Goal: Task Accomplishment & Management: Use online tool/utility

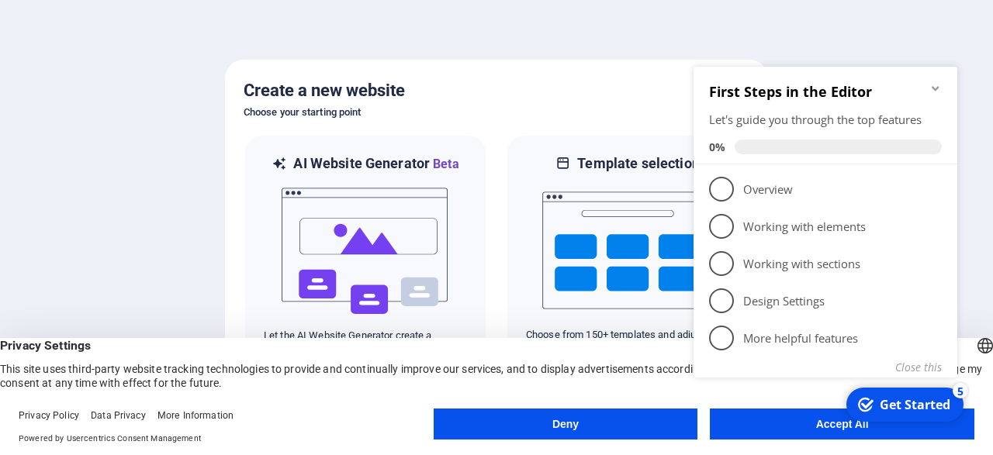
click at [770, 429] on appcues-checklist "Contextual help checklist present on screen" at bounding box center [828, 243] width 282 height 379
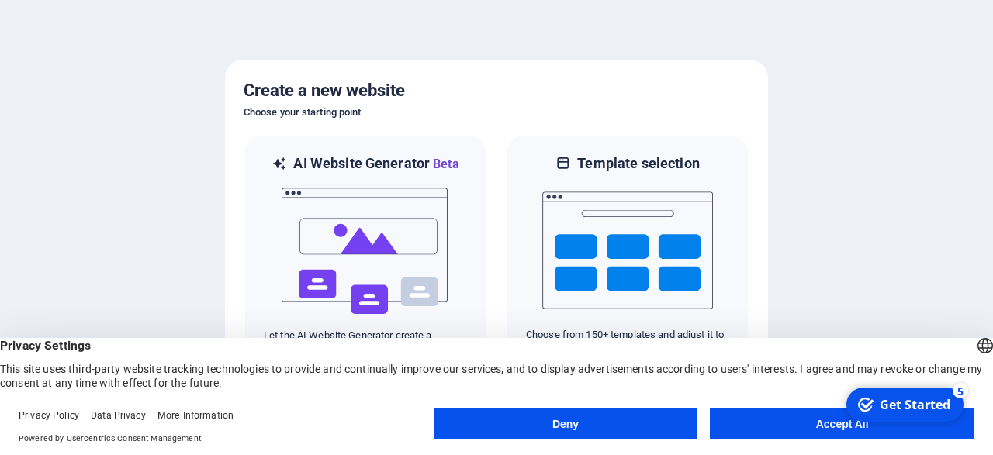
click at [764, 427] on button "Accept All" at bounding box center [842, 424] width 265 height 31
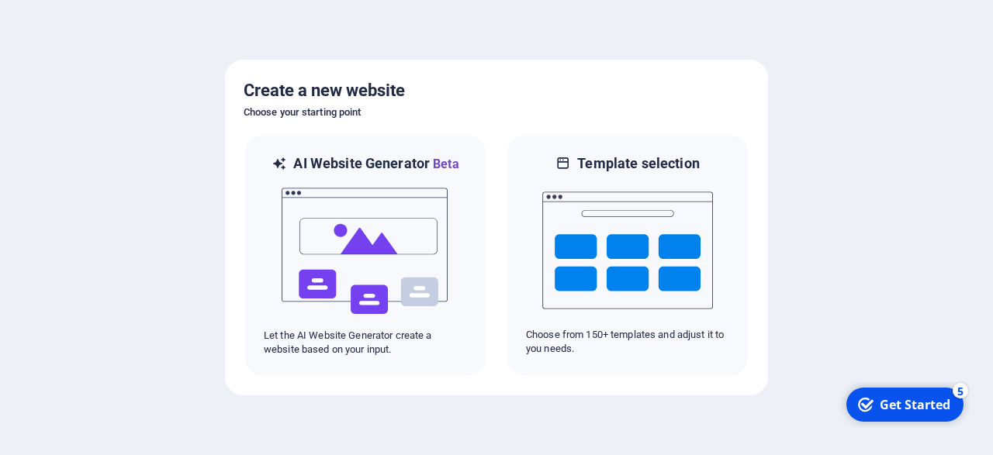
click at [764, 427] on div at bounding box center [496, 227] width 993 height 455
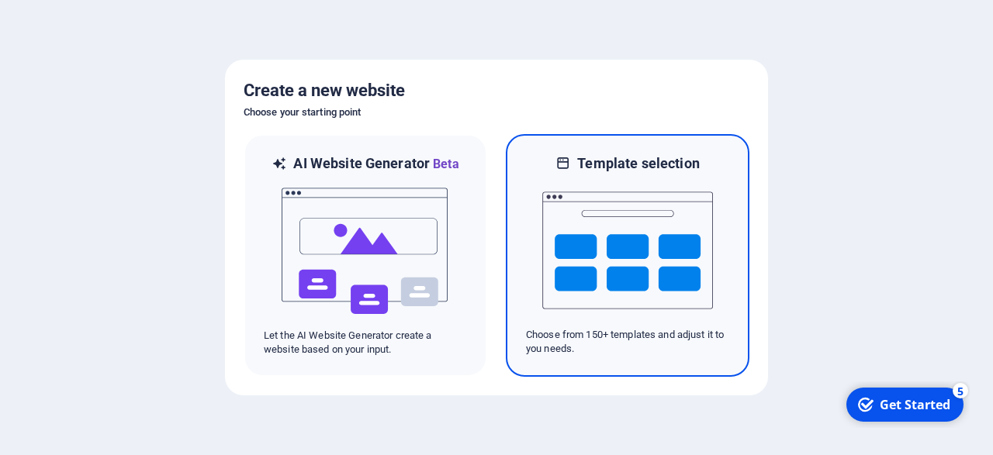
click at [515, 313] on div "Template selection Choose from 150+ templates and adjust it to you needs." at bounding box center [628, 255] width 244 height 243
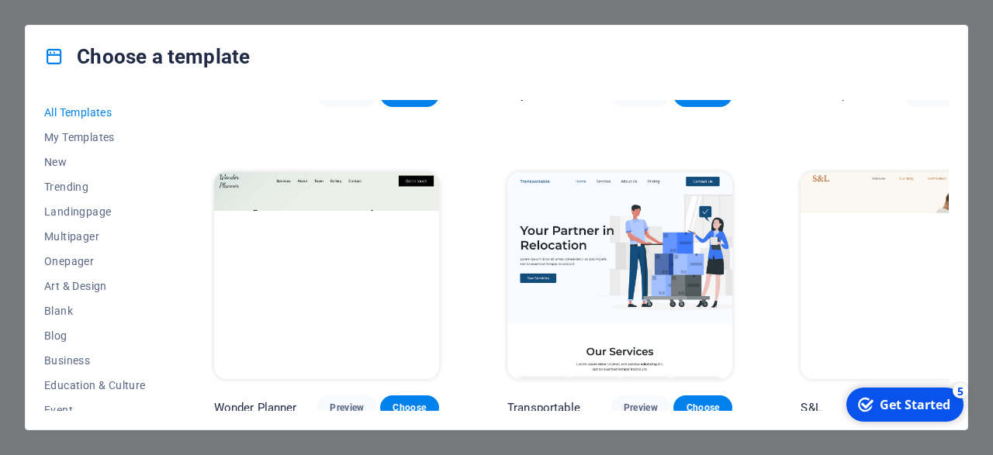
scroll to position [874, 0]
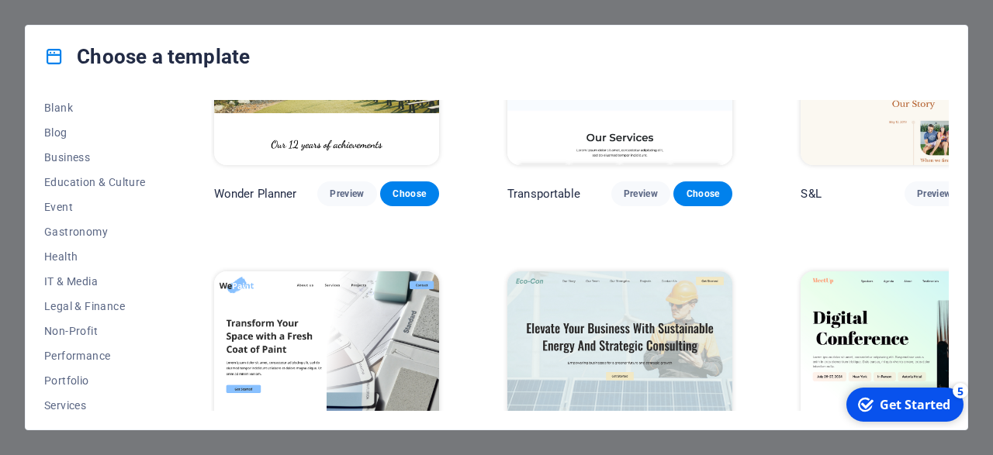
scroll to position [225, 0]
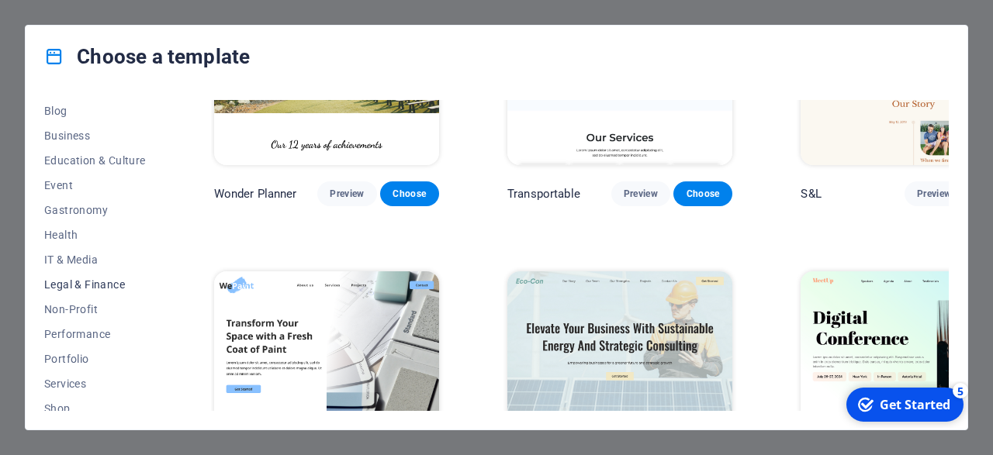
click at [116, 286] on span "Legal & Finance" at bounding box center [95, 285] width 102 height 12
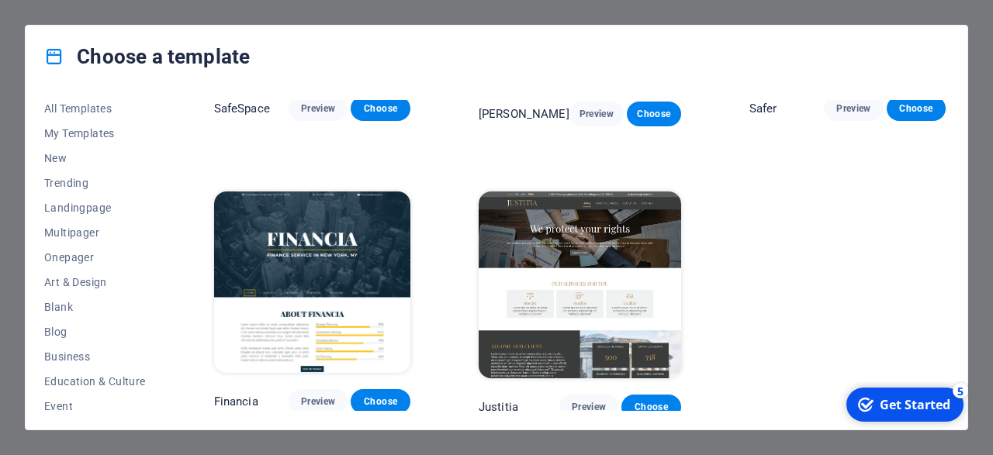
scroll to position [0, 0]
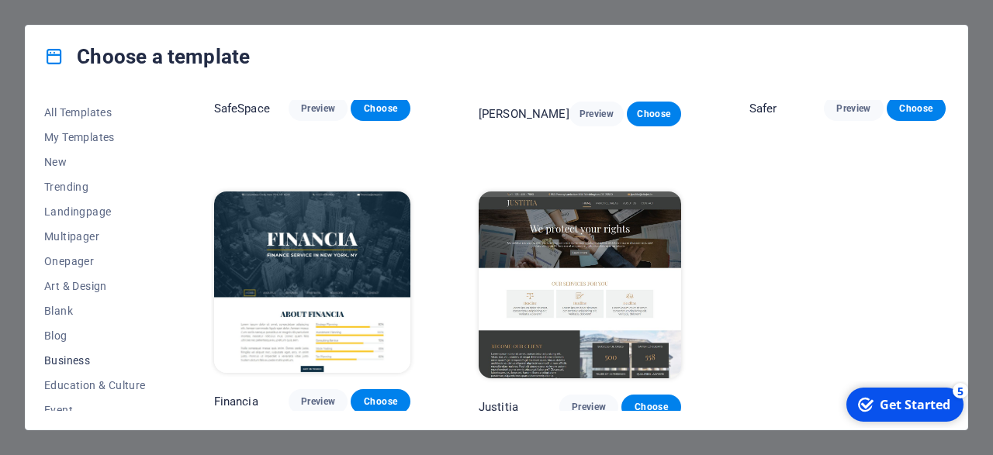
click at [71, 358] on span "Business" at bounding box center [95, 361] width 102 height 12
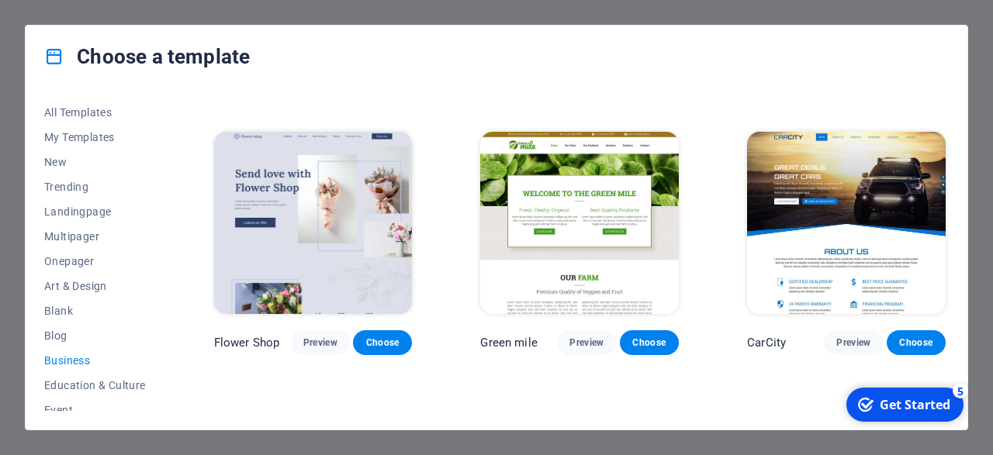
scroll to position [272, 0]
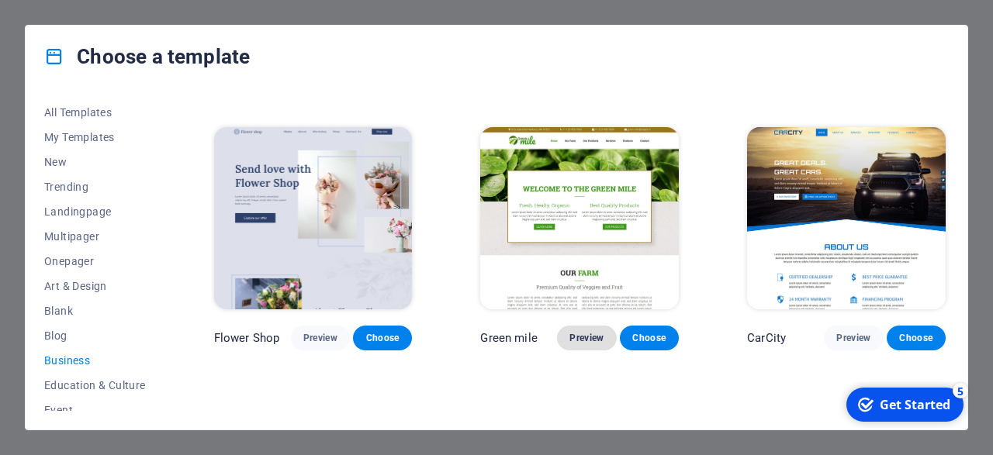
click at [600, 343] on span "Preview" at bounding box center [586, 338] width 34 height 12
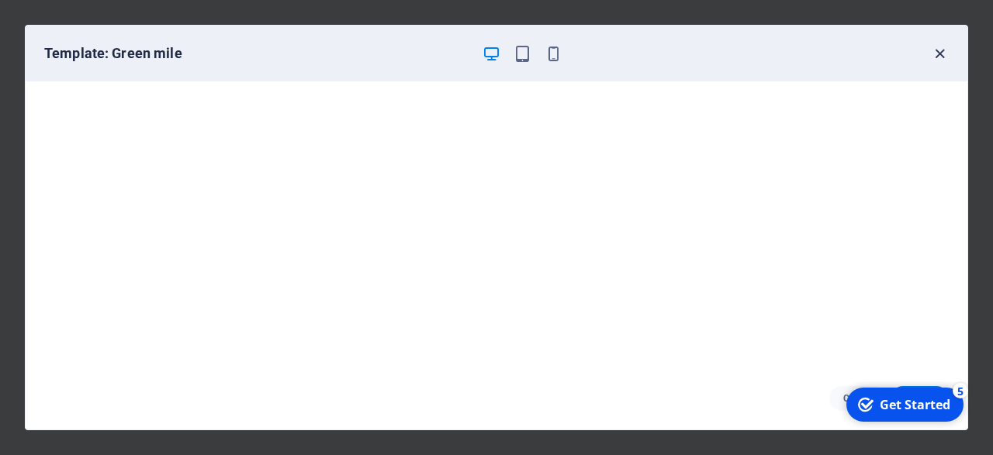
click at [943, 51] on icon "button" at bounding box center [940, 54] width 18 height 18
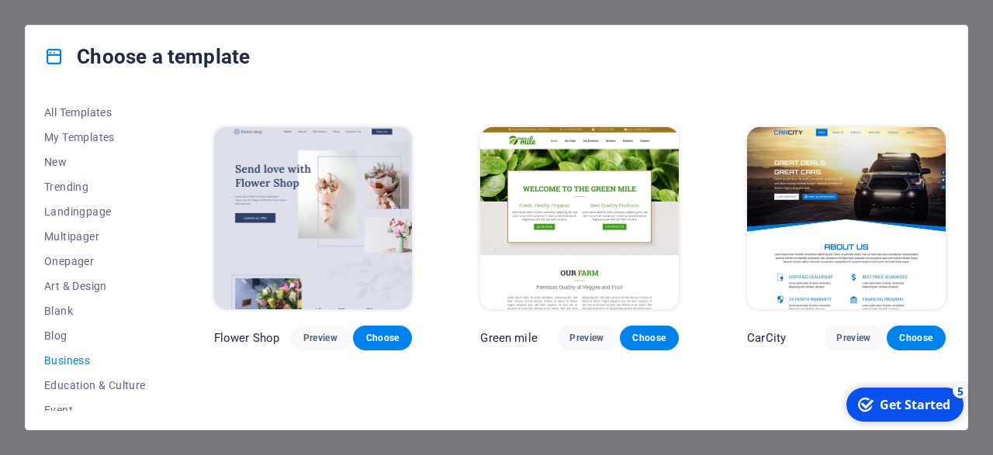
click at [811, 231] on img at bounding box center [846, 218] width 199 height 183
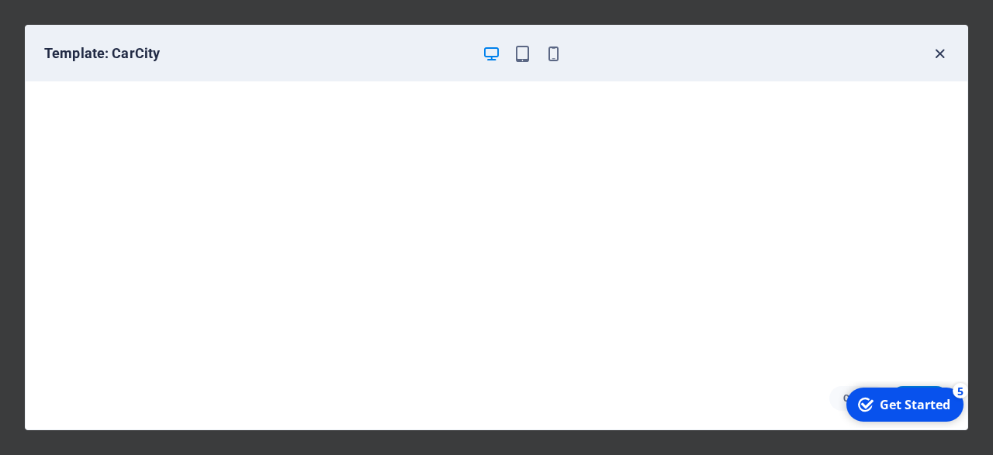
click at [938, 54] on icon "button" at bounding box center [940, 54] width 18 height 18
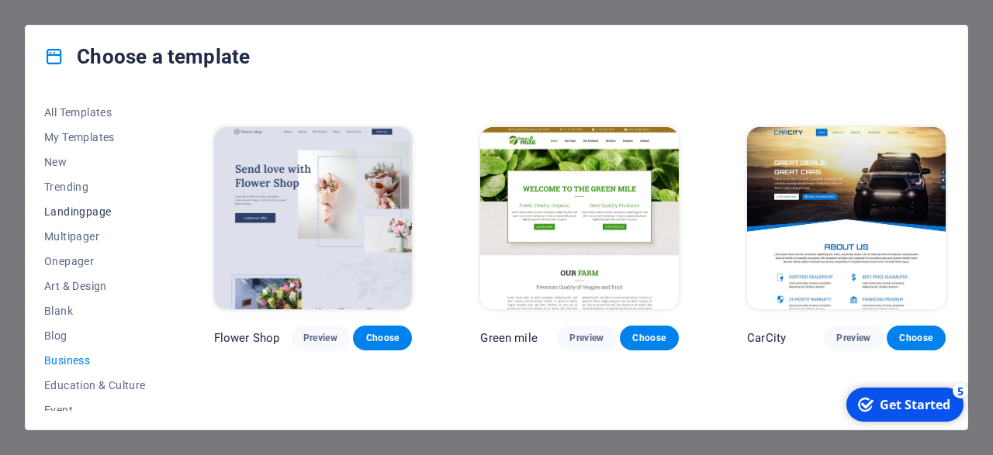
click at [93, 209] on span "Landingpage" at bounding box center [95, 212] width 102 height 12
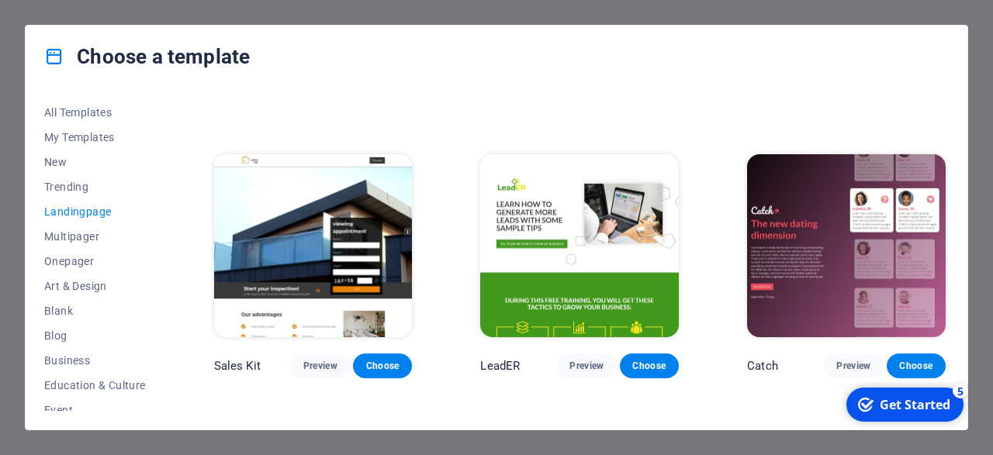
scroll to position [1680, 0]
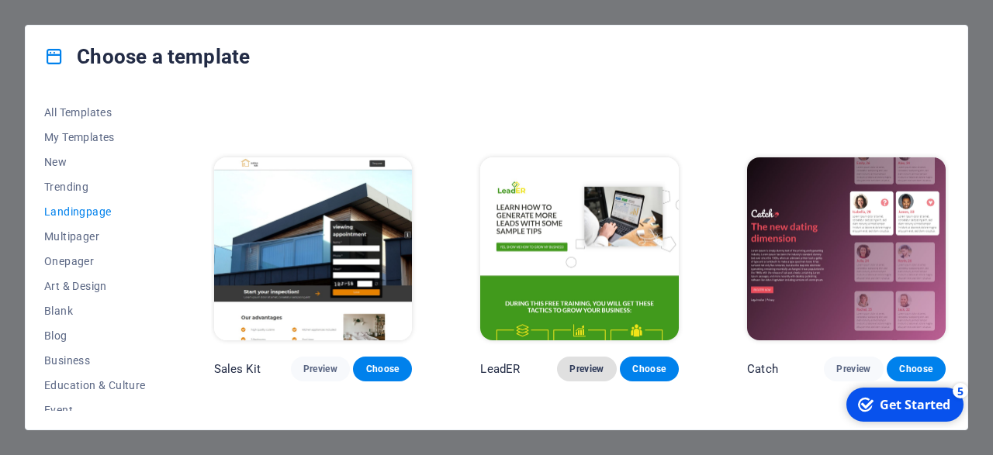
click at [592, 368] on span "Preview" at bounding box center [586, 369] width 34 height 12
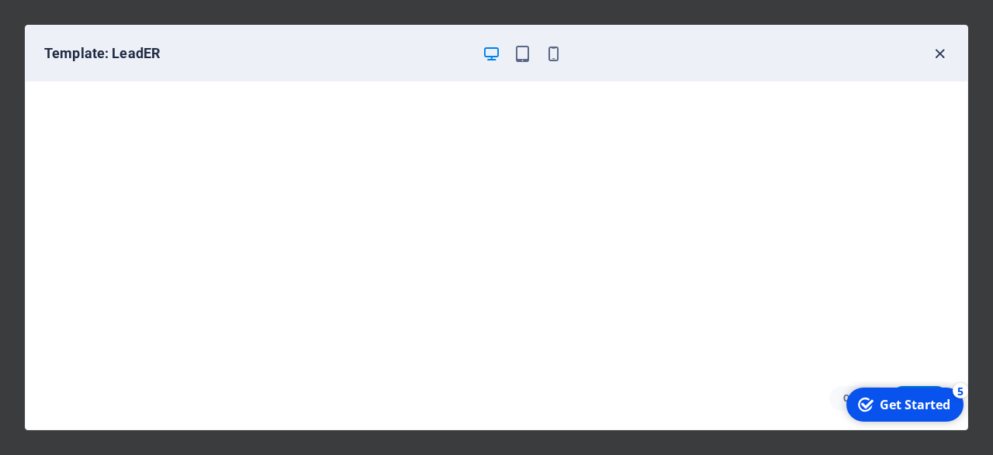
click at [934, 57] on icon "button" at bounding box center [940, 54] width 18 height 18
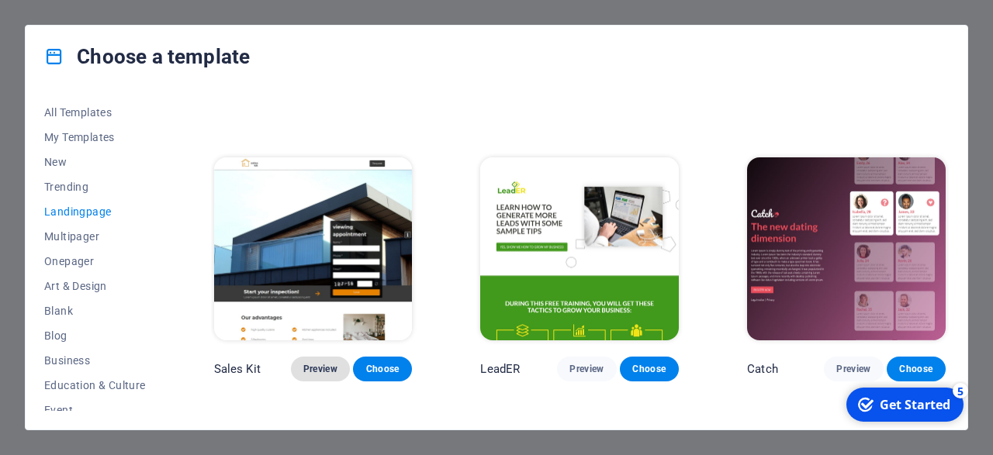
click at [311, 362] on button "Preview" at bounding box center [320, 369] width 59 height 25
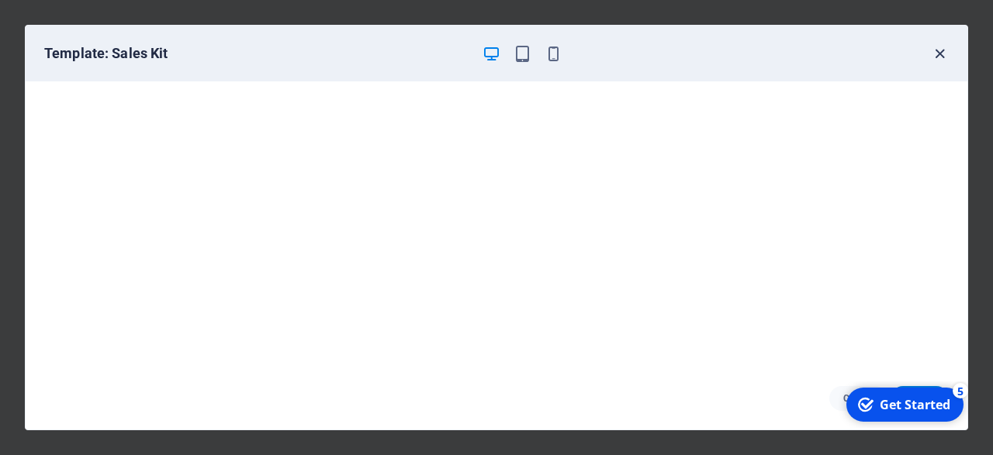
click at [939, 53] on icon "button" at bounding box center [940, 54] width 18 height 18
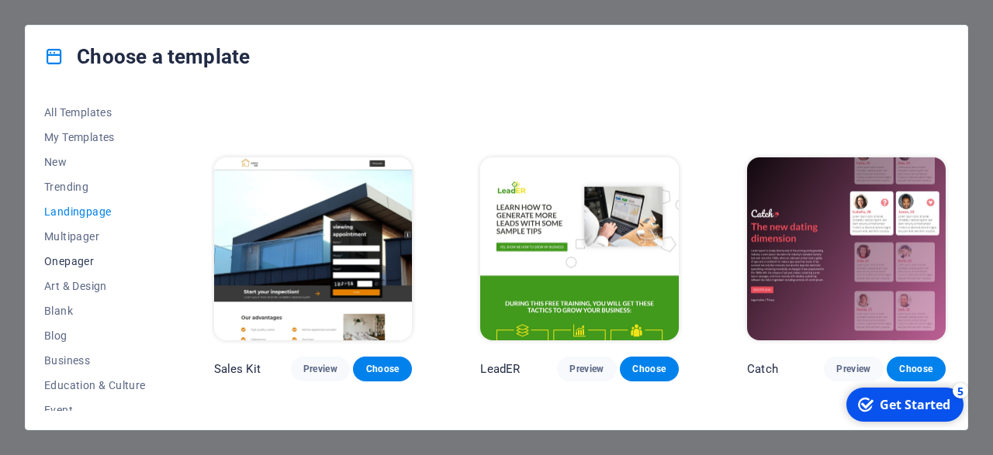
click at [88, 264] on span "Onepager" at bounding box center [95, 261] width 102 height 12
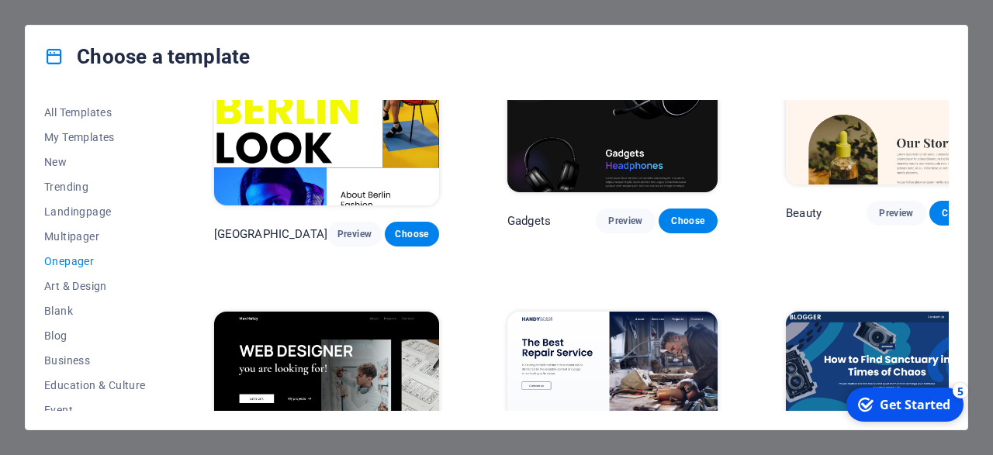
scroll to position [1682, 0]
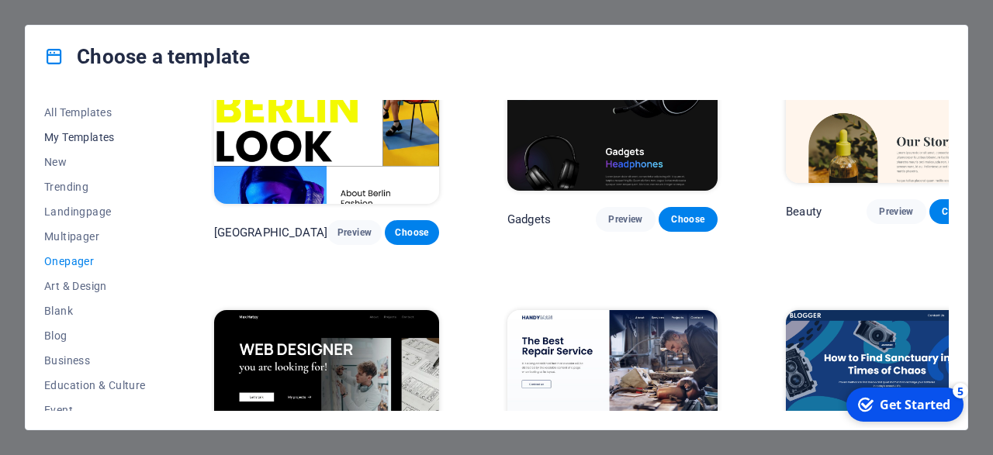
click at [83, 133] on span "My Templates" at bounding box center [95, 137] width 102 height 12
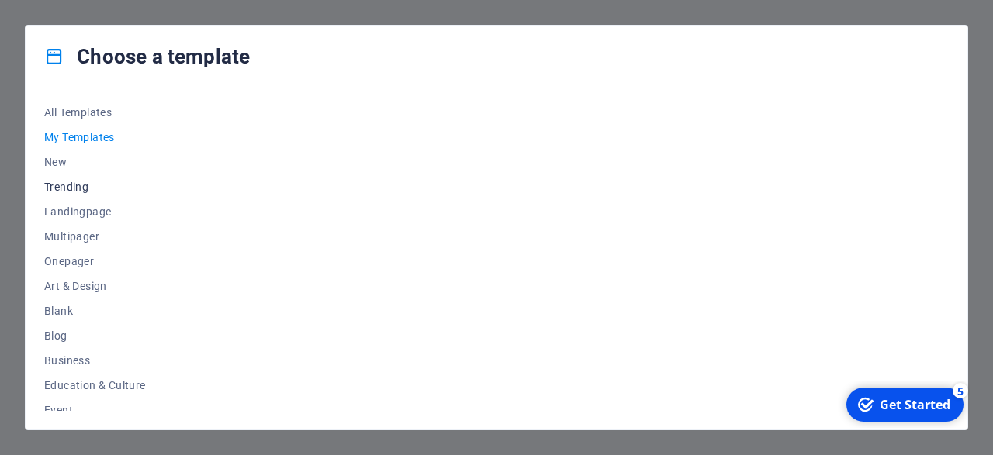
click at [61, 185] on span "Trending" at bounding box center [95, 187] width 102 height 12
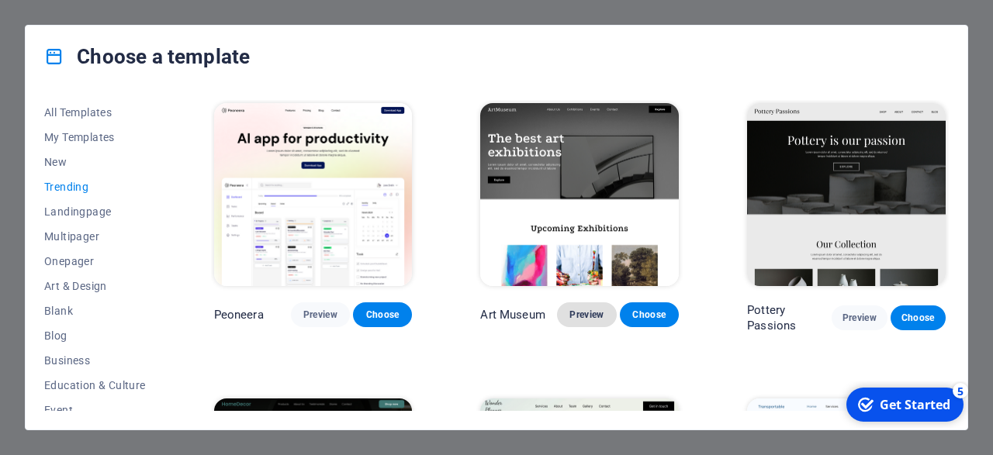
click at [594, 323] on button "Preview" at bounding box center [586, 315] width 59 height 25
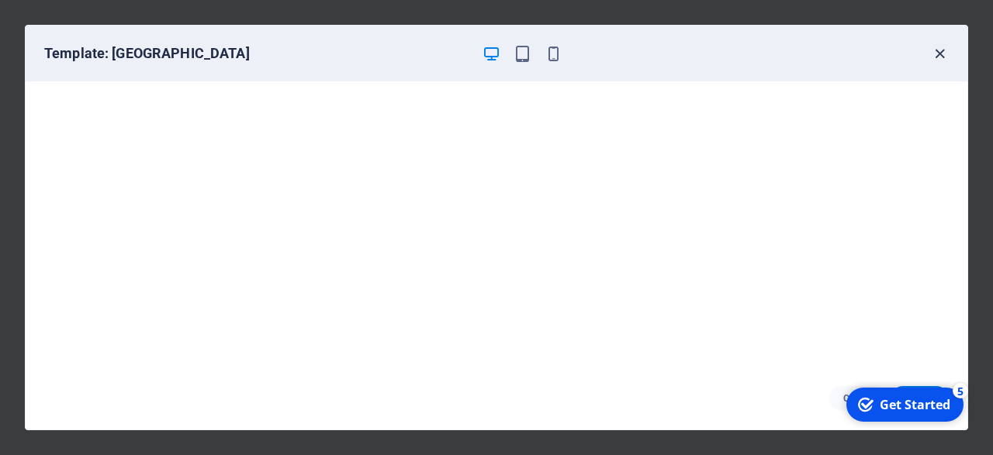
click at [934, 54] on icon "button" at bounding box center [940, 54] width 18 height 18
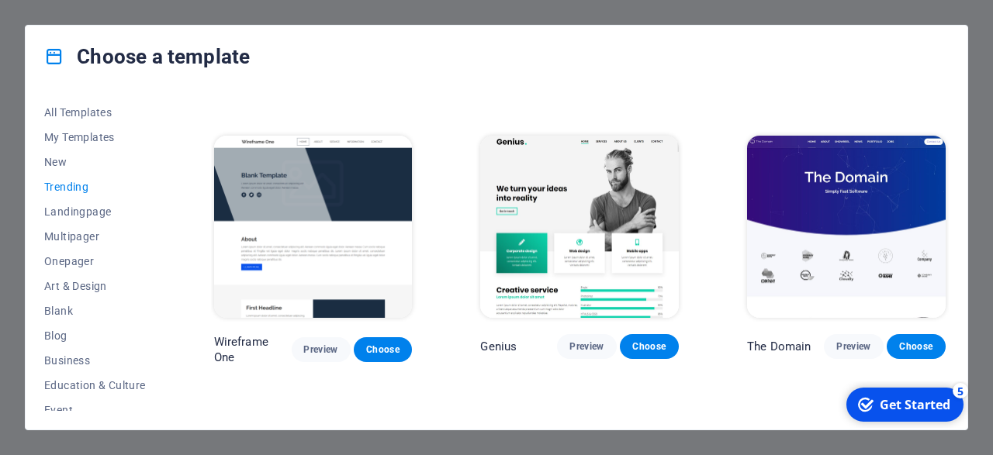
scroll to position [1132, 0]
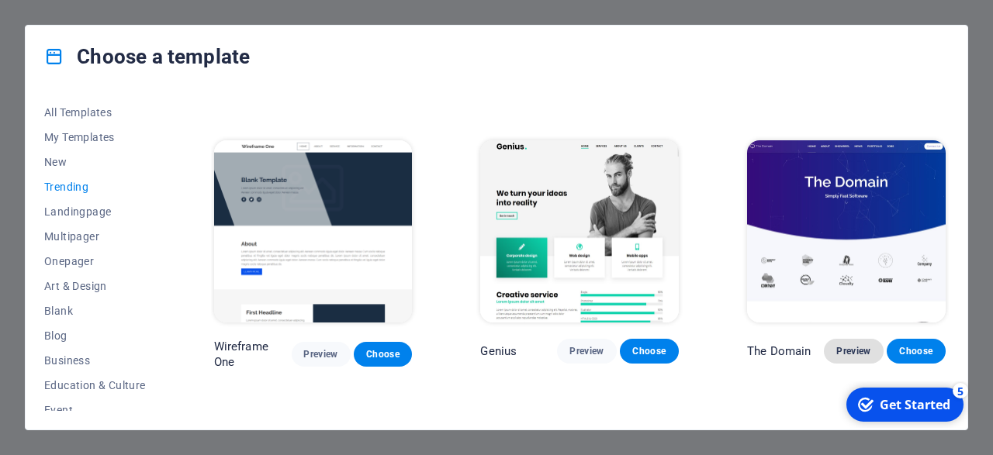
click at [865, 351] on span "Preview" at bounding box center [853, 351] width 34 height 12
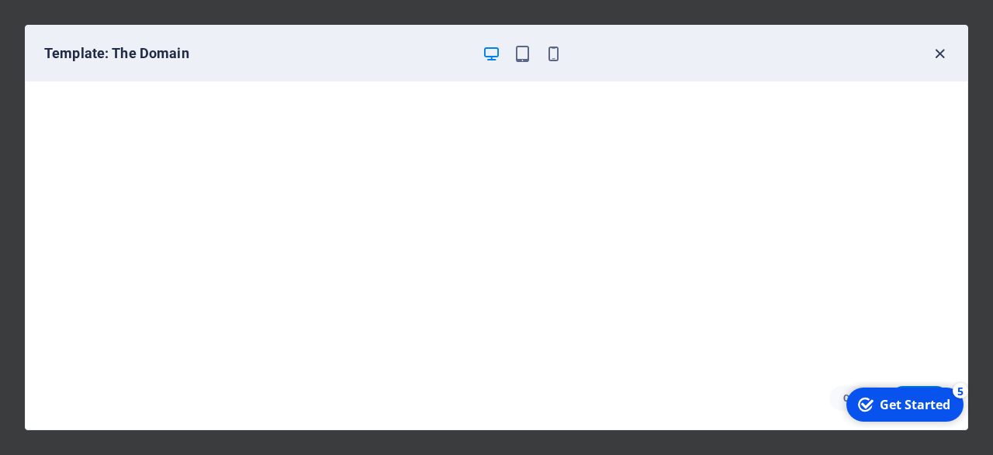
click at [935, 54] on icon "button" at bounding box center [940, 54] width 18 height 18
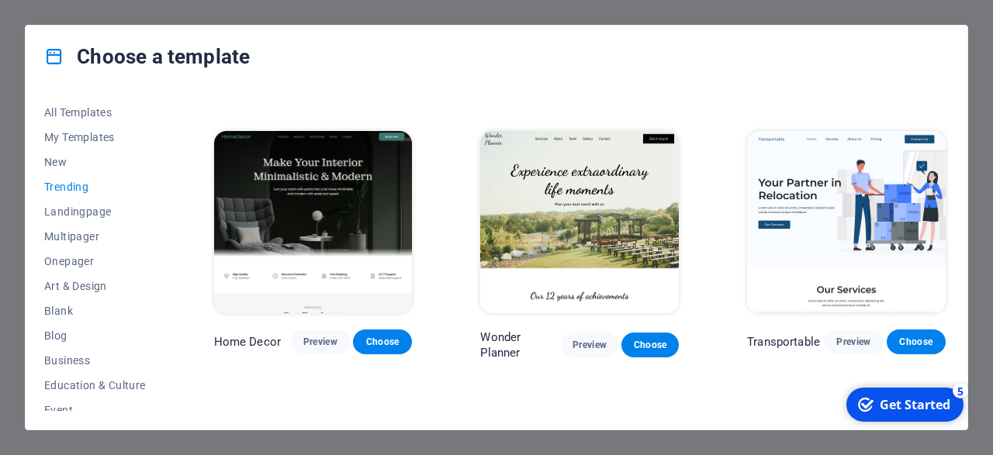
scroll to position [273, 0]
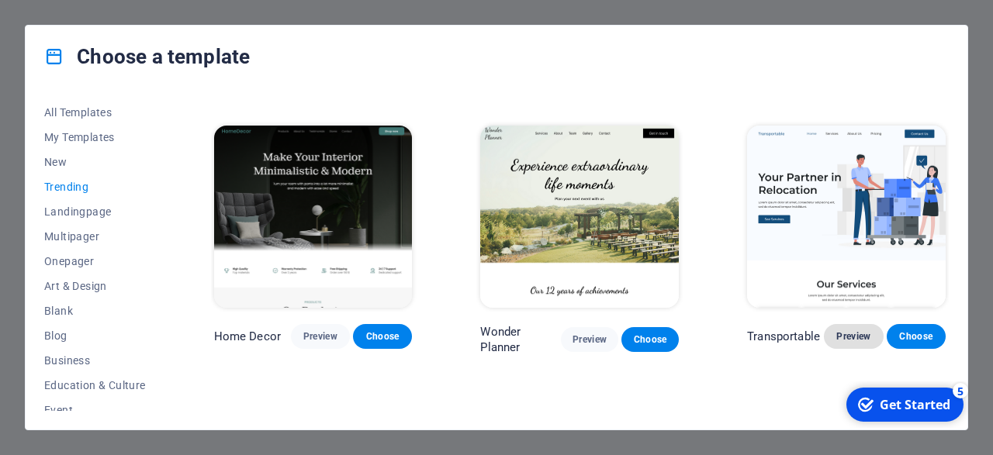
click at [851, 341] on span "Preview" at bounding box center [853, 336] width 34 height 12
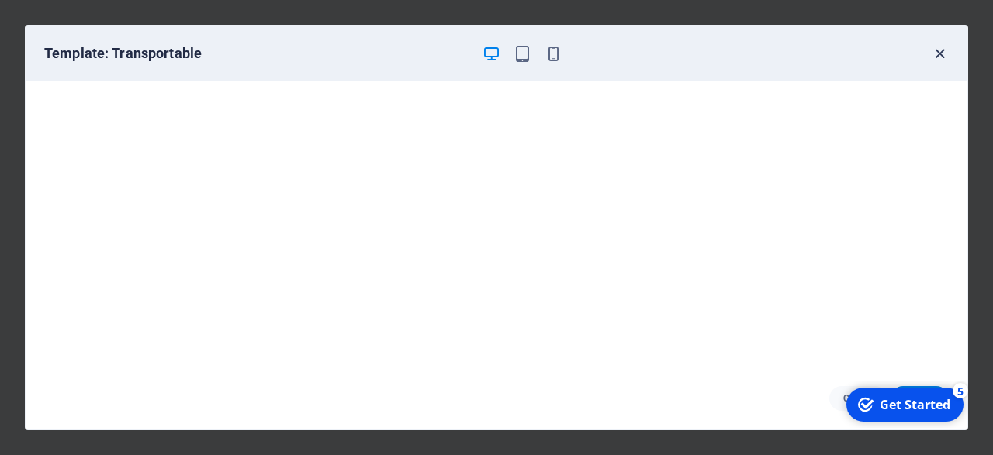
click at [936, 53] on icon "button" at bounding box center [940, 54] width 18 height 18
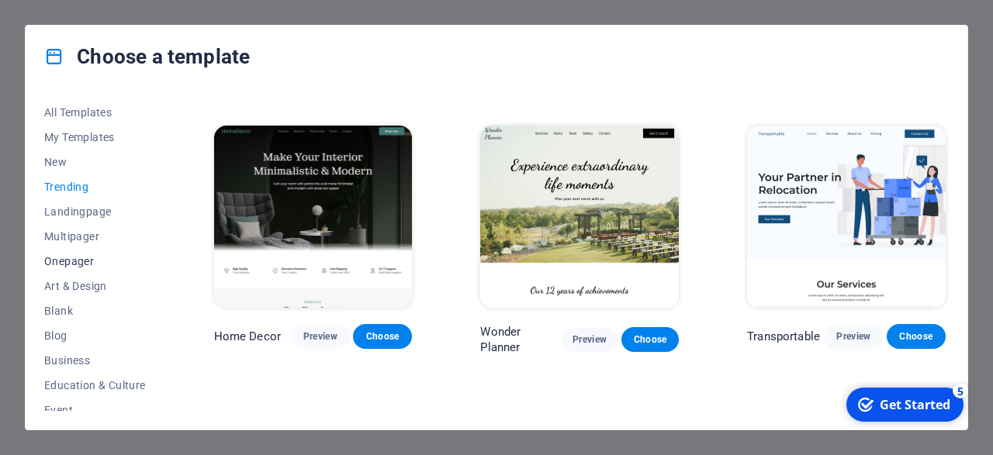
click at [80, 261] on span "Onepager" at bounding box center [95, 261] width 102 height 12
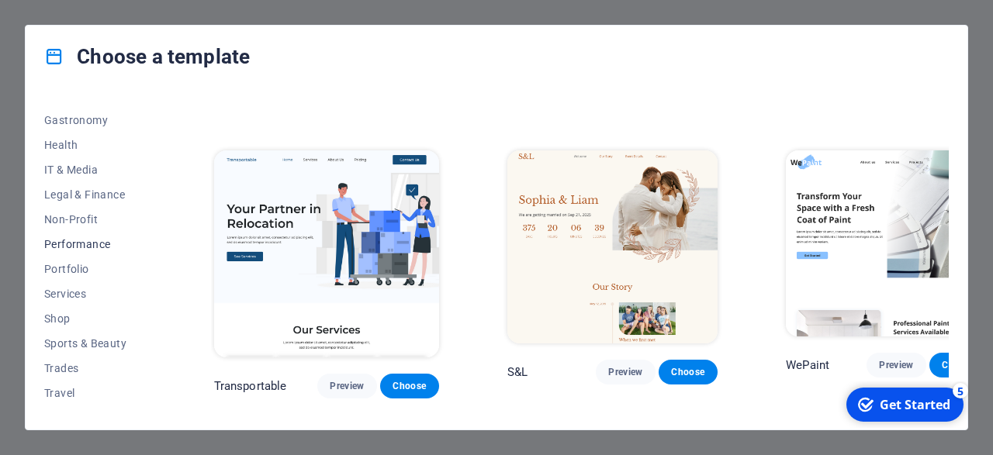
scroll to position [334, 0]
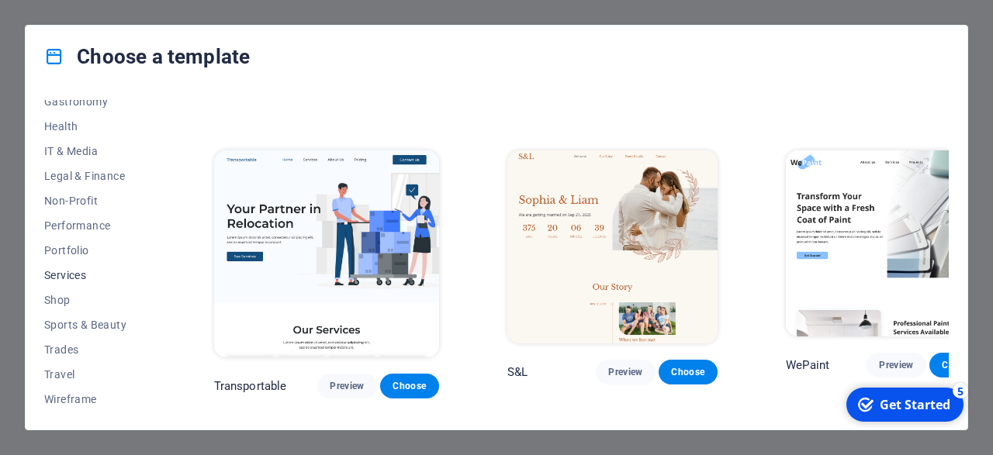
click at [84, 279] on span "Services" at bounding box center [95, 275] width 102 height 12
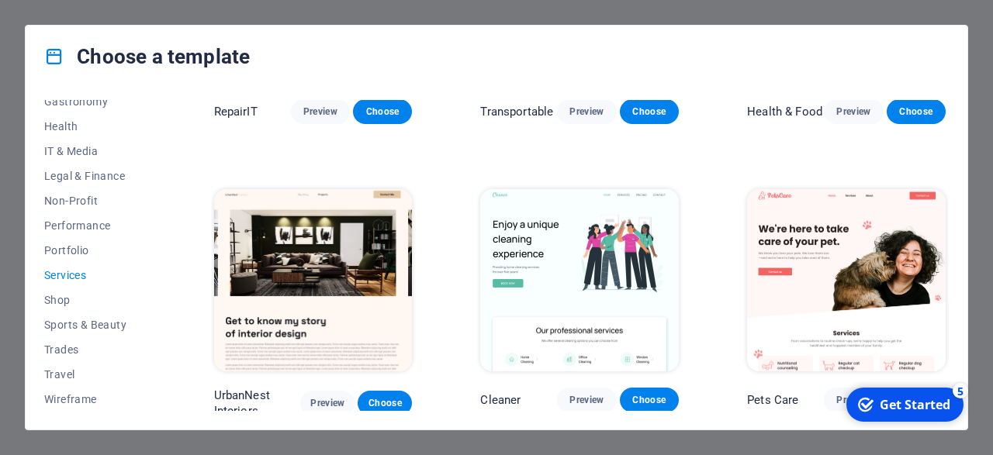
scroll to position [0, 0]
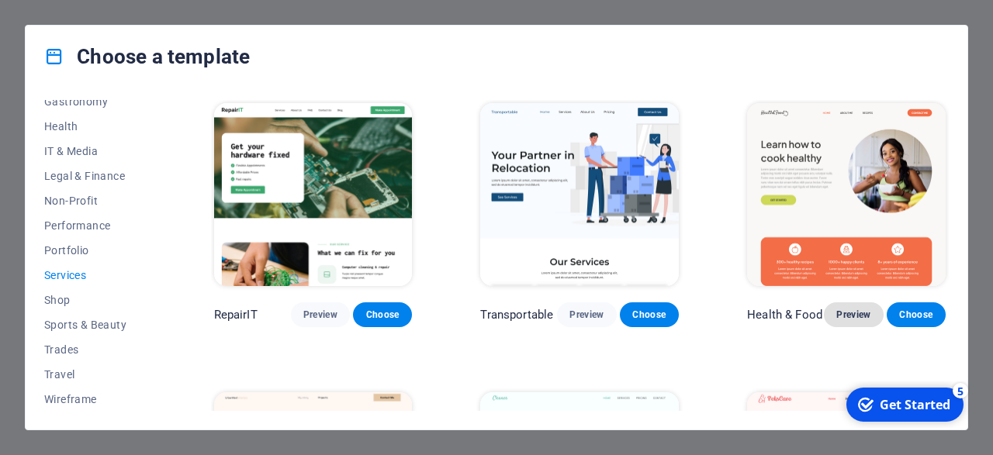
click at [851, 313] on span "Preview" at bounding box center [853, 315] width 34 height 12
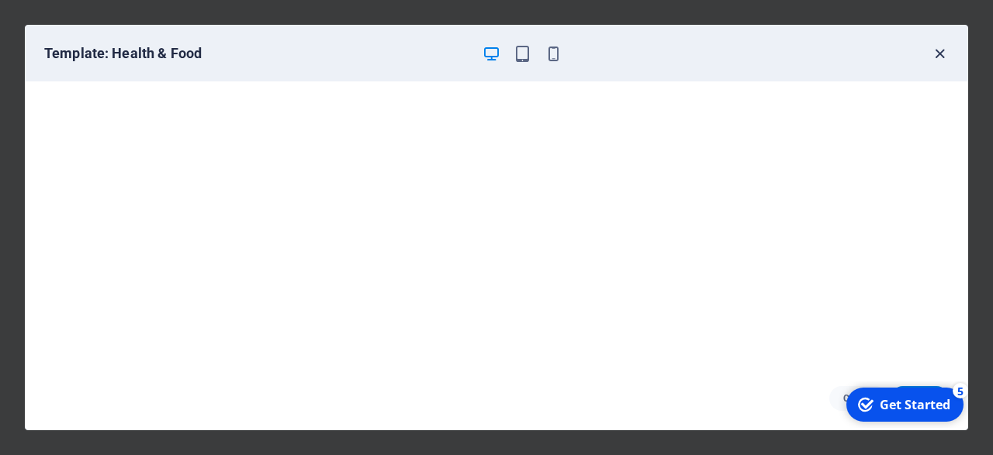
click at [936, 55] on icon "button" at bounding box center [940, 54] width 18 height 18
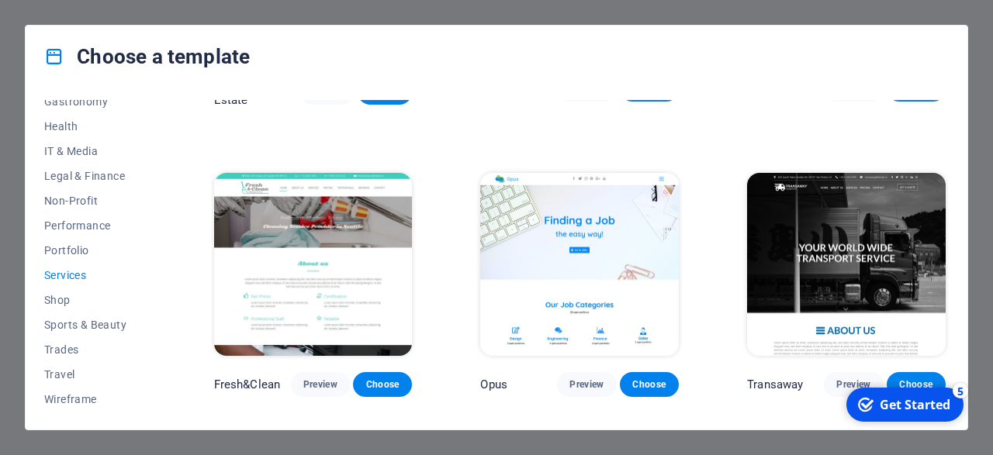
scroll to position [1386, 0]
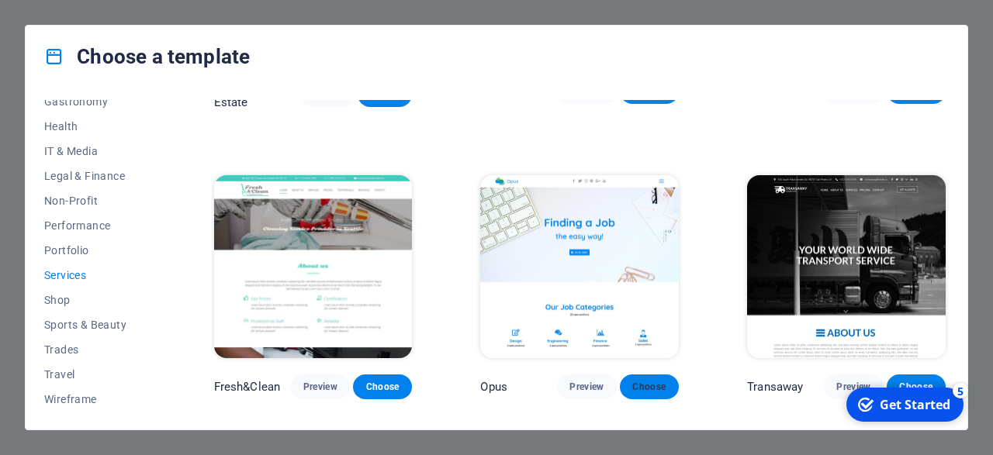
click at [645, 389] on span "Choose" at bounding box center [649, 387] width 34 height 12
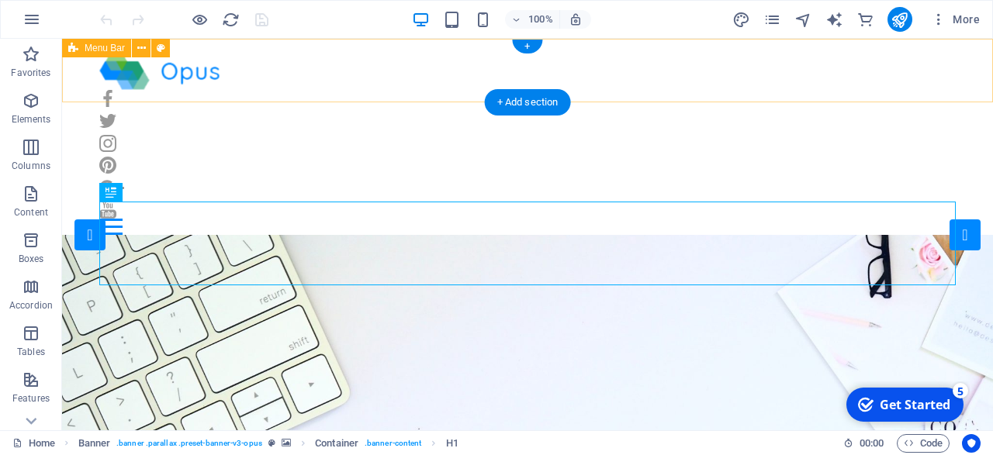
click at [398, 83] on div "Home Our Jobs Partners Testimonials Blog Contact" at bounding box center [527, 143] width 931 height 209
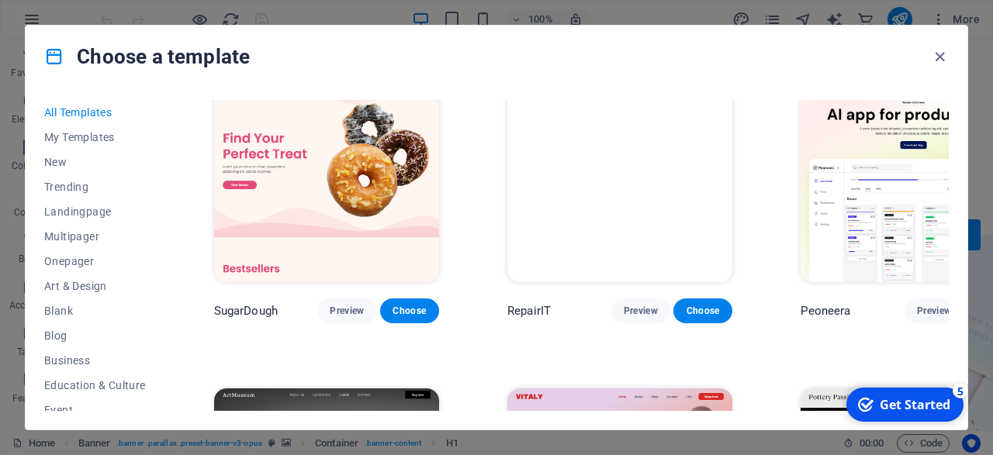
scroll to position [29, 0]
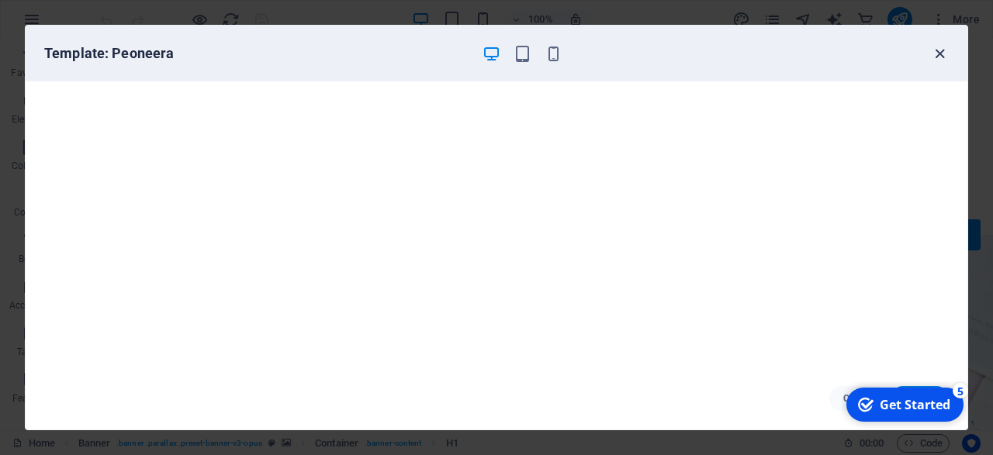
click at [935, 57] on icon "button" at bounding box center [940, 54] width 18 height 18
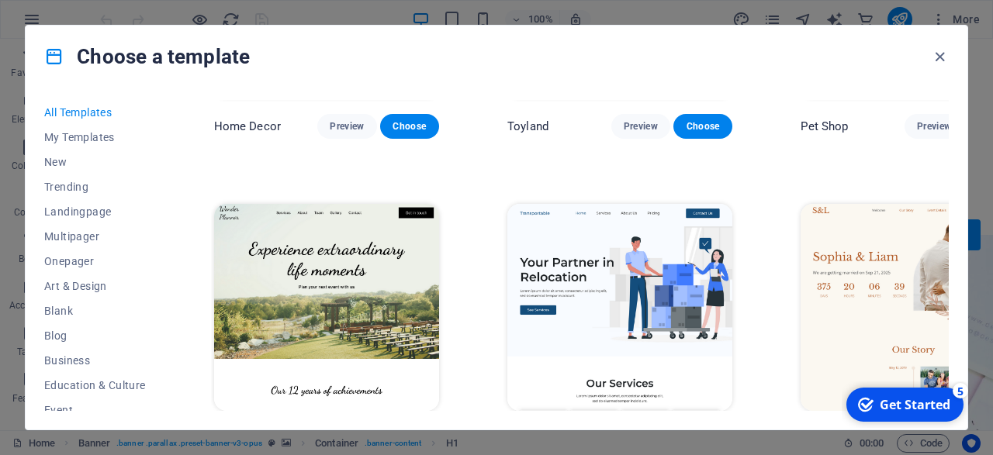
scroll to position [844, 0]
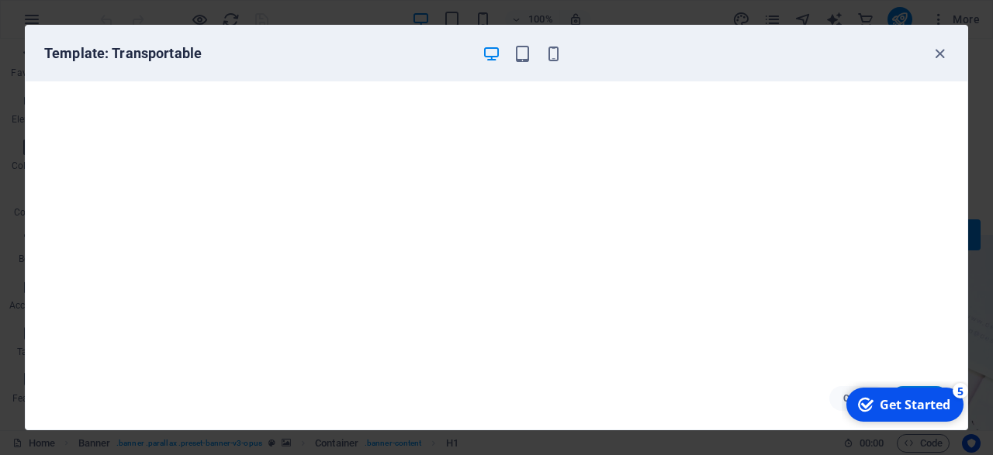
click at [884, 413] on div "Get Started" at bounding box center [915, 404] width 71 height 17
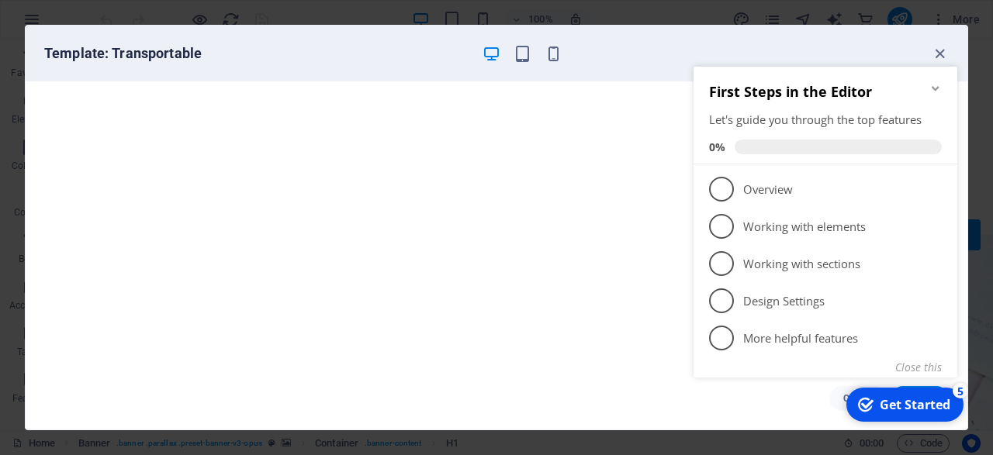
click at [882, 35] on div "Template: Transportable" at bounding box center [497, 54] width 942 height 56
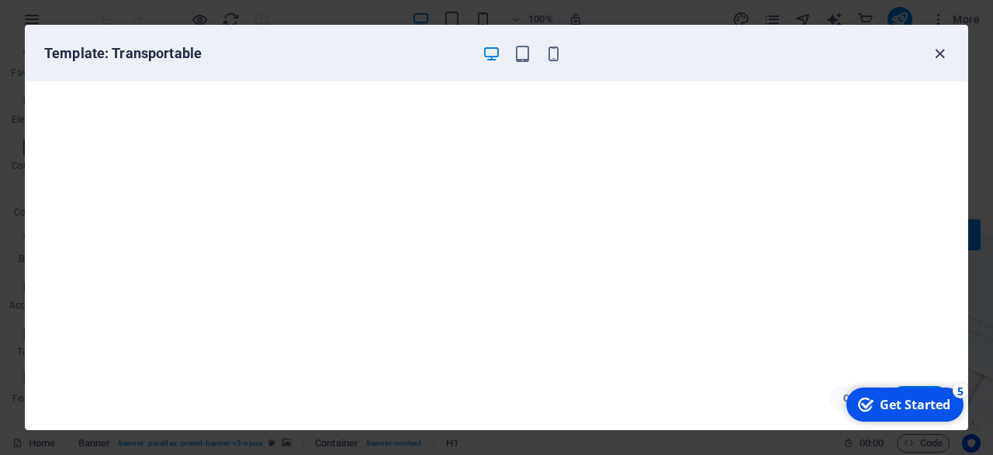
click at [942, 52] on icon "button" at bounding box center [940, 54] width 18 height 18
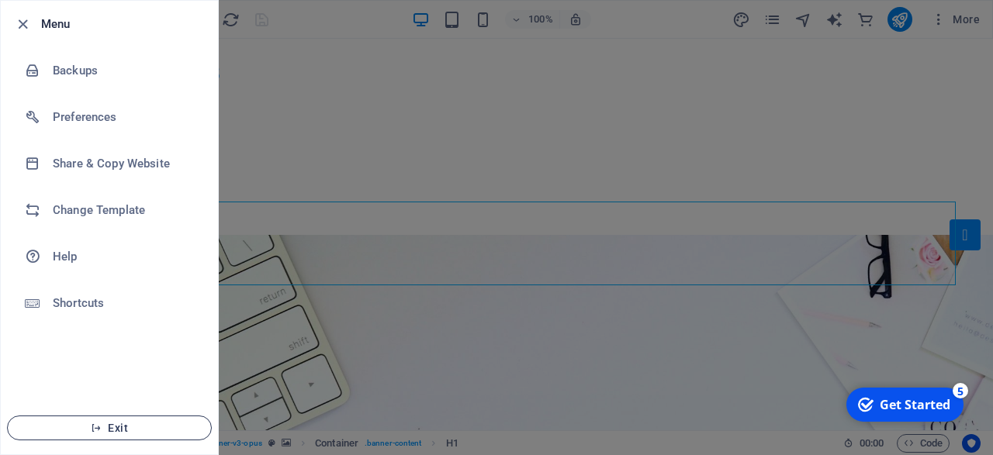
click at [129, 430] on span "Exit" at bounding box center [109, 428] width 178 height 12
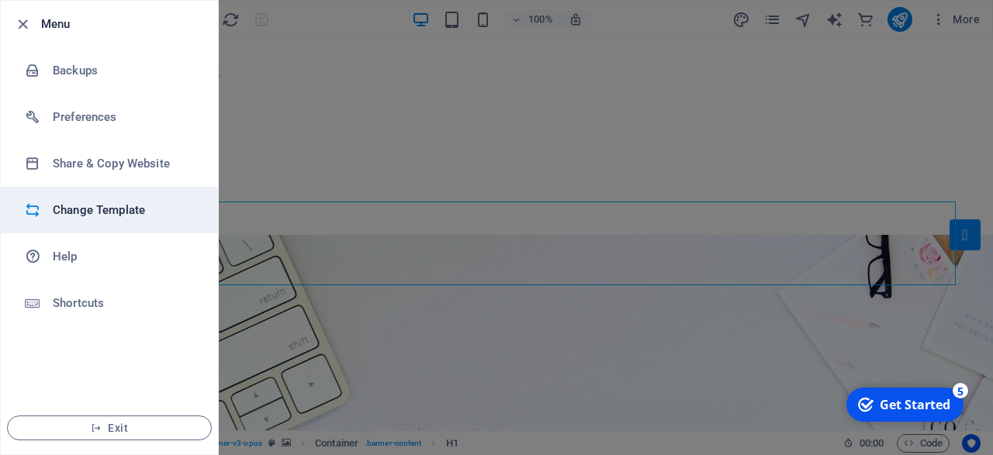
click at [116, 207] on h6 "Change Template" at bounding box center [125, 210] width 144 height 19
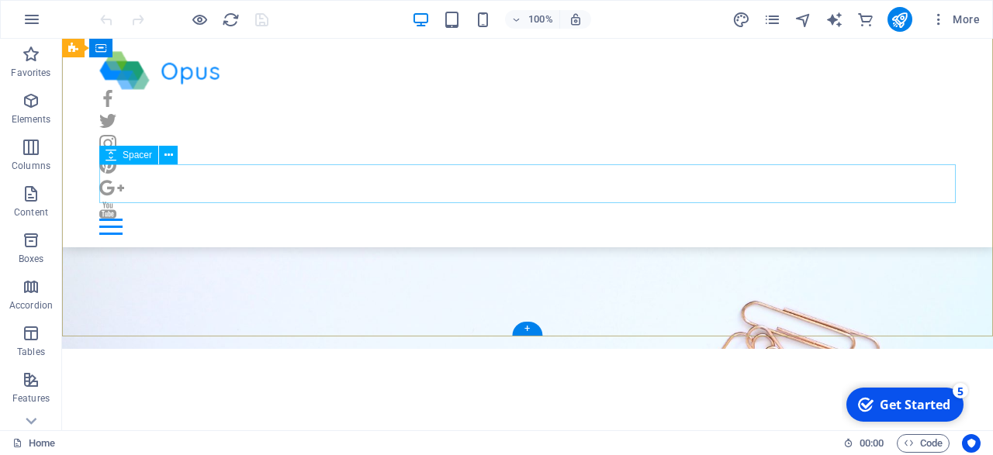
scroll to position [151, 0]
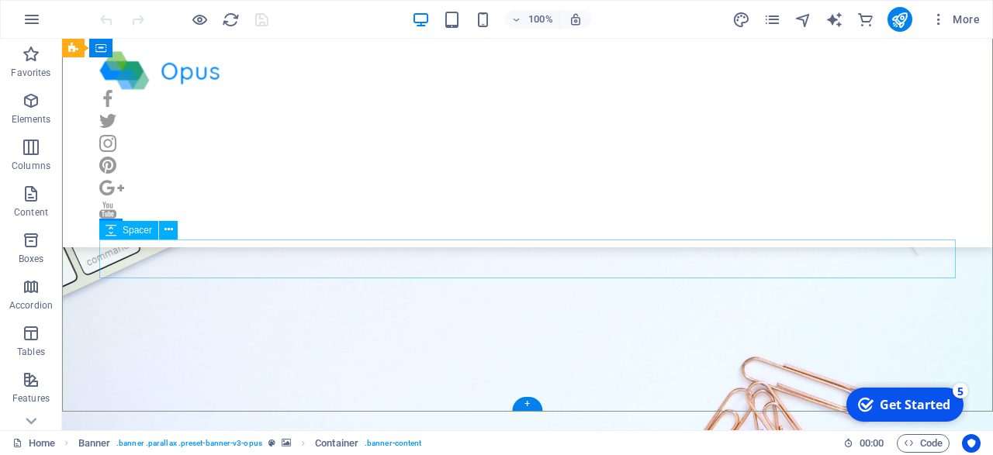
scroll to position [0, 0]
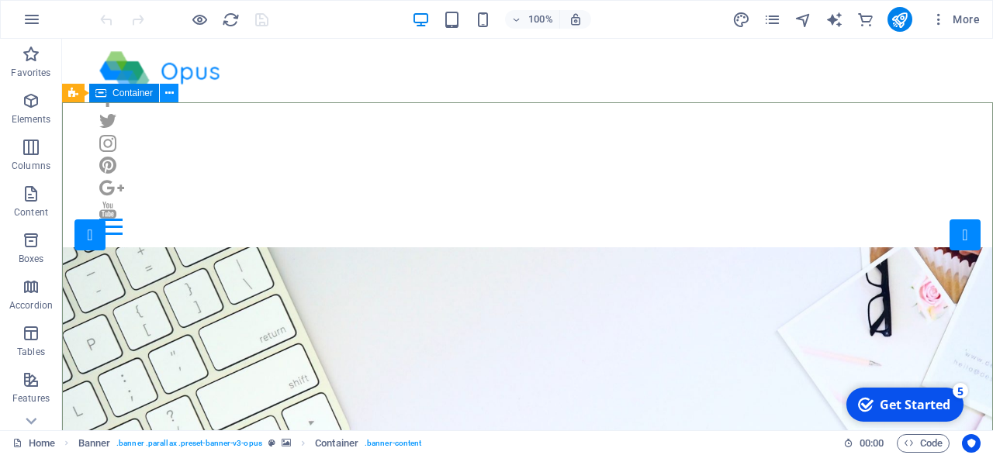
click at [172, 97] on icon at bounding box center [169, 93] width 9 height 16
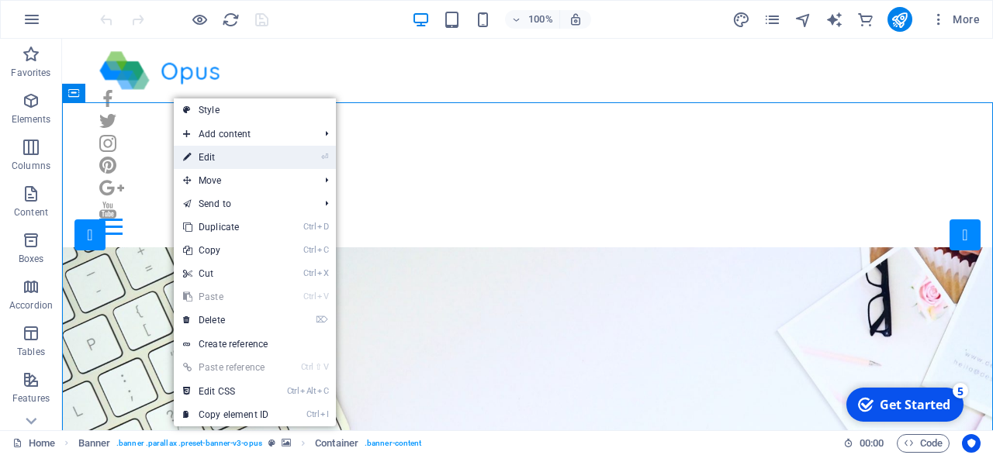
click at [260, 160] on link "⏎ Edit" at bounding box center [226, 157] width 104 height 23
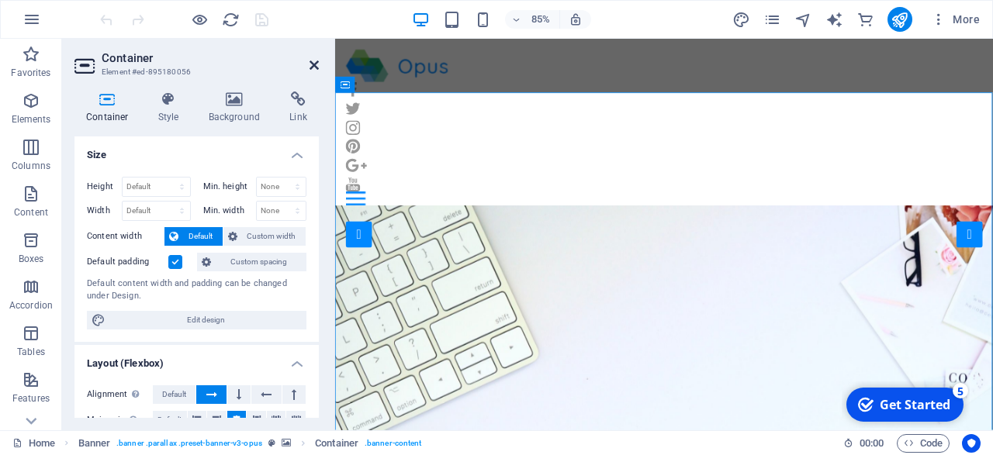
click at [316, 69] on icon at bounding box center [314, 65] width 9 height 12
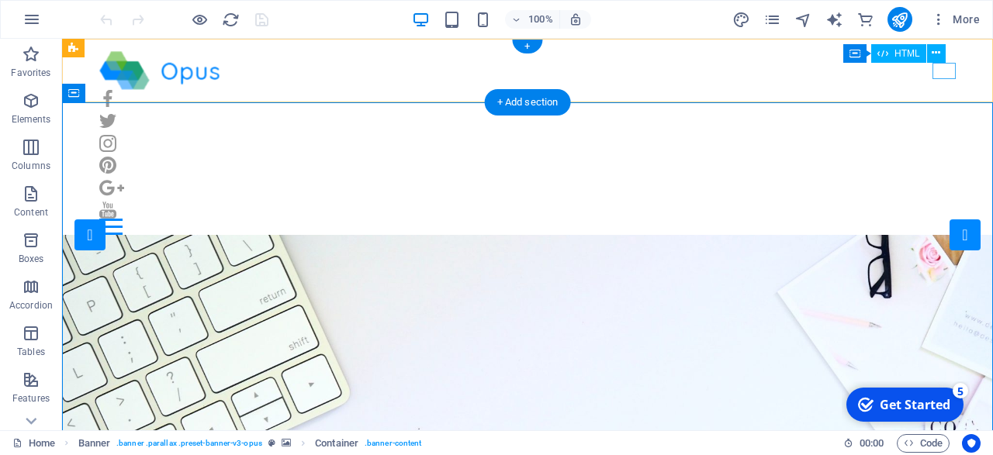
click at [950, 219] on div at bounding box center [527, 227] width 856 height 16
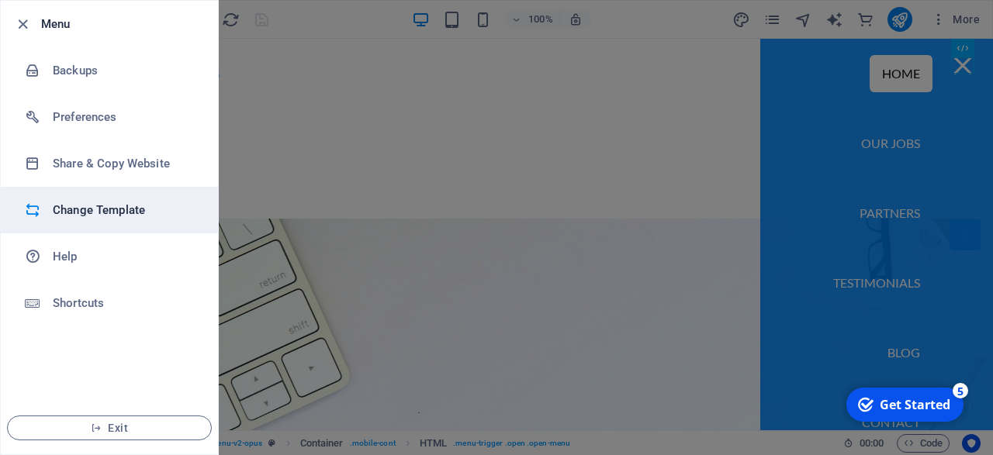
click at [126, 216] on h6 "Change Template" at bounding box center [125, 210] width 144 height 19
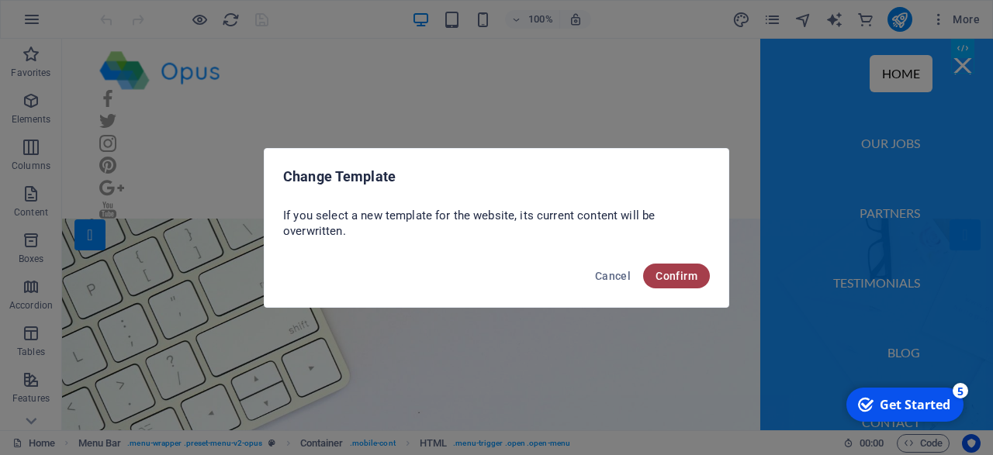
click at [660, 280] on span "Confirm" at bounding box center [677, 276] width 42 height 12
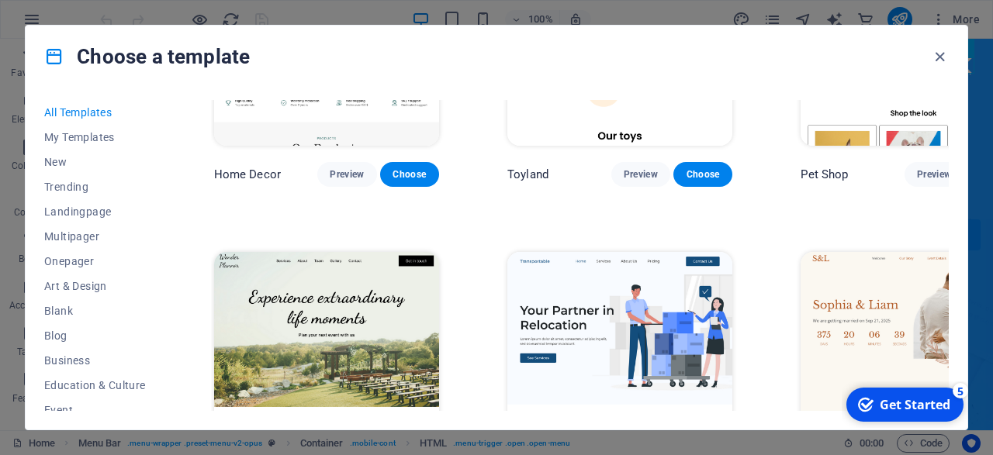
scroll to position [794, 0]
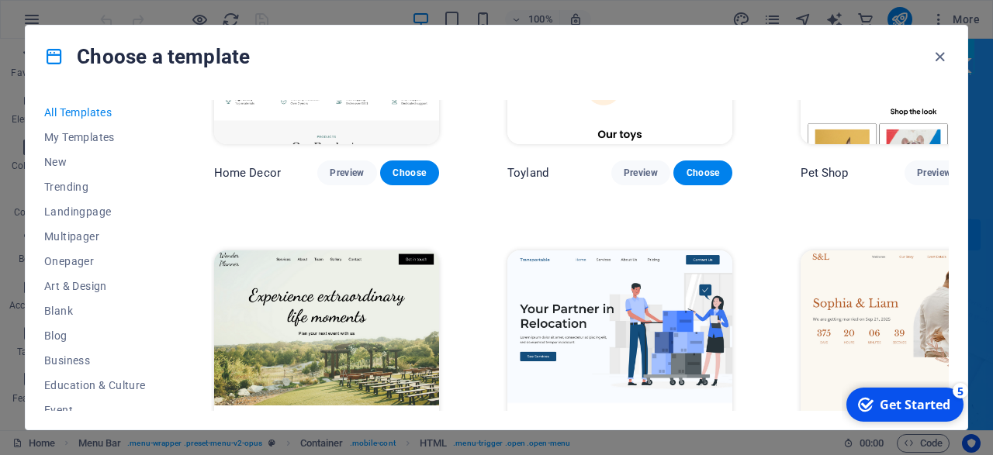
click at [601, 336] on img at bounding box center [619, 355] width 225 height 208
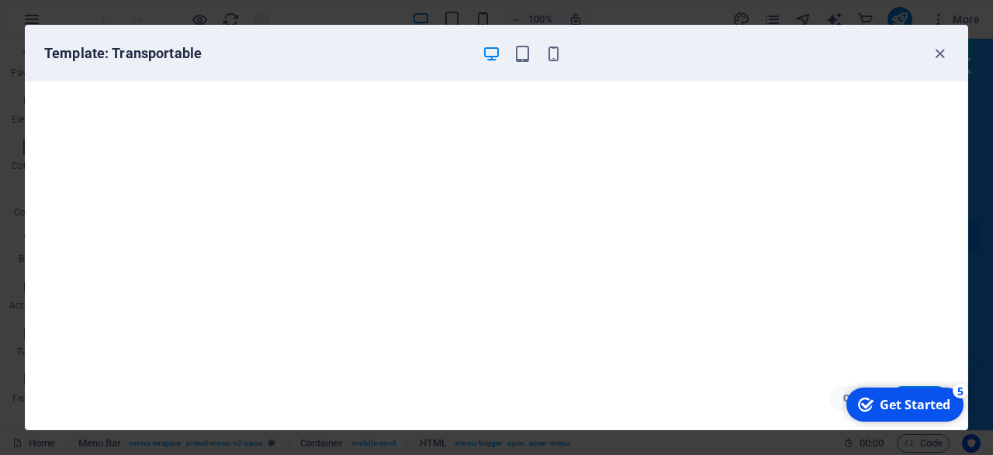
click at [873, 406] on icon "checkmark" at bounding box center [866, 405] width 16 height 16
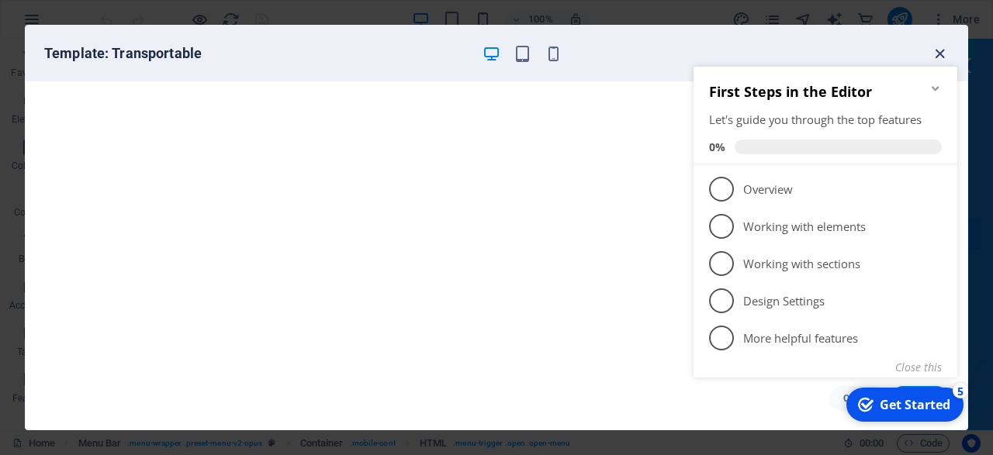
click at [944, 47] on icon "button" at bounding box center [940, 54] width 18 height 18
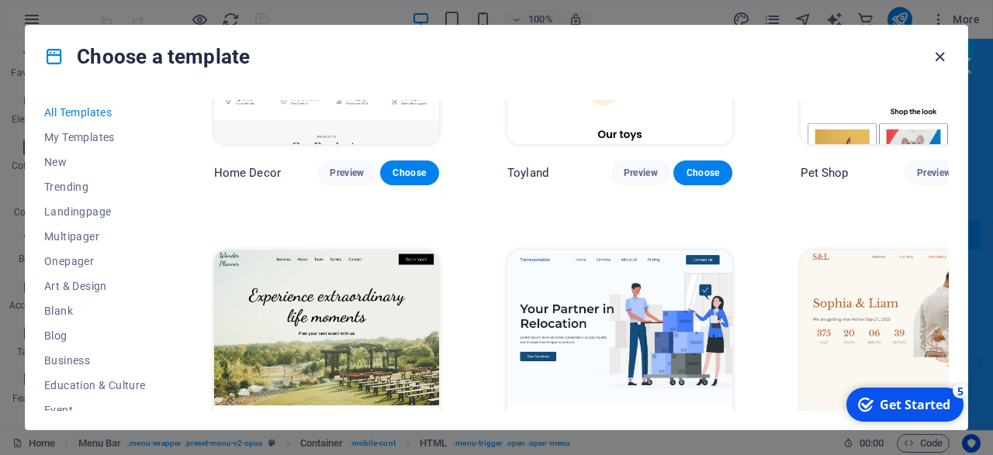
click at [941, 50] on icon "button" at bounding box center [940, 57] width 18 height 18
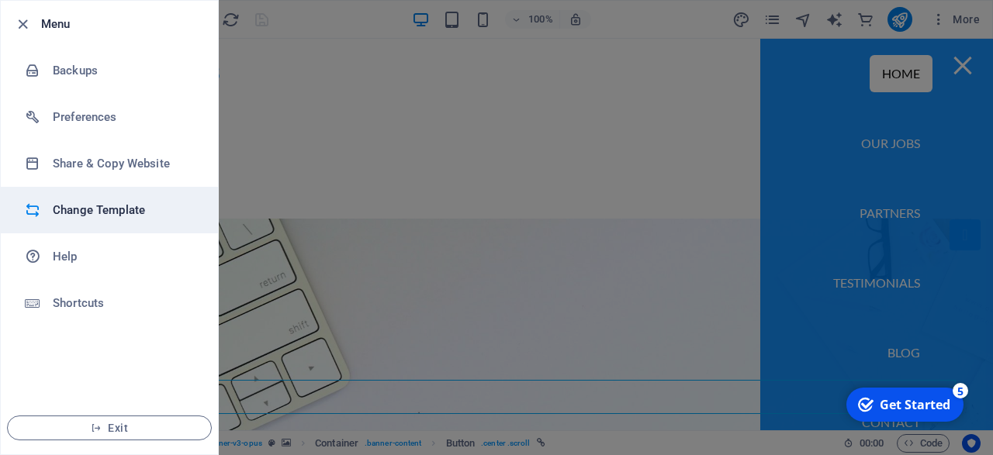
click at [71, 215] on h6 "Change Template" at bounding box center [125, 210] width 144 height 19
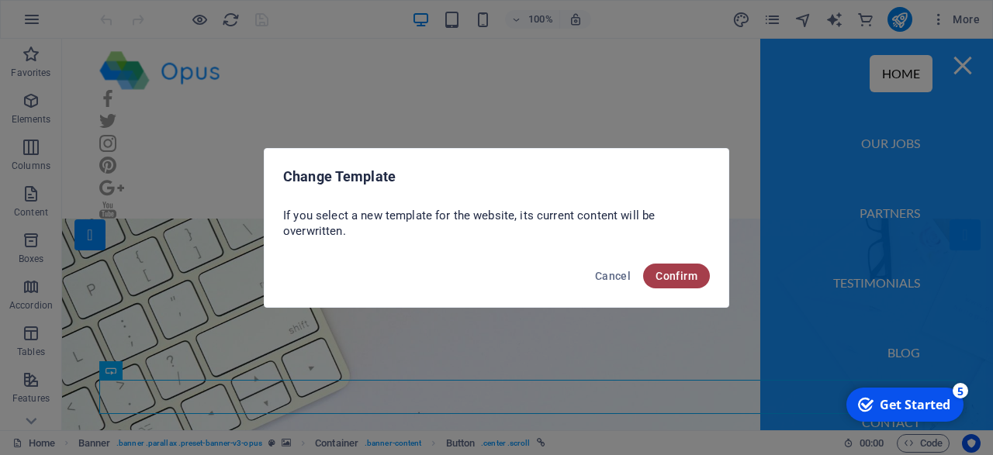
click at [649, 278] on button "Confirm" at bounding box center [676, 276] width 67 height 25
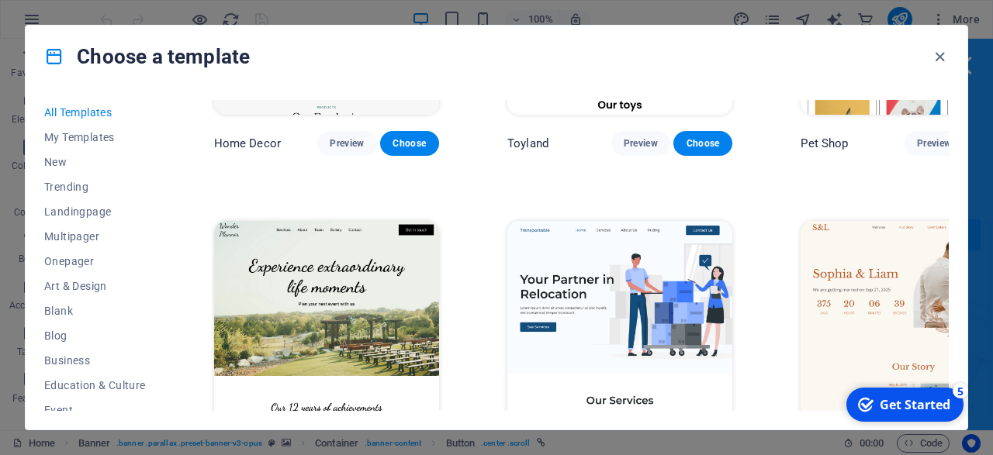
scroll to position [824, 0]
click at [686, 451] on span "Choose" at bounding box center [703, 457] width 34 height 12
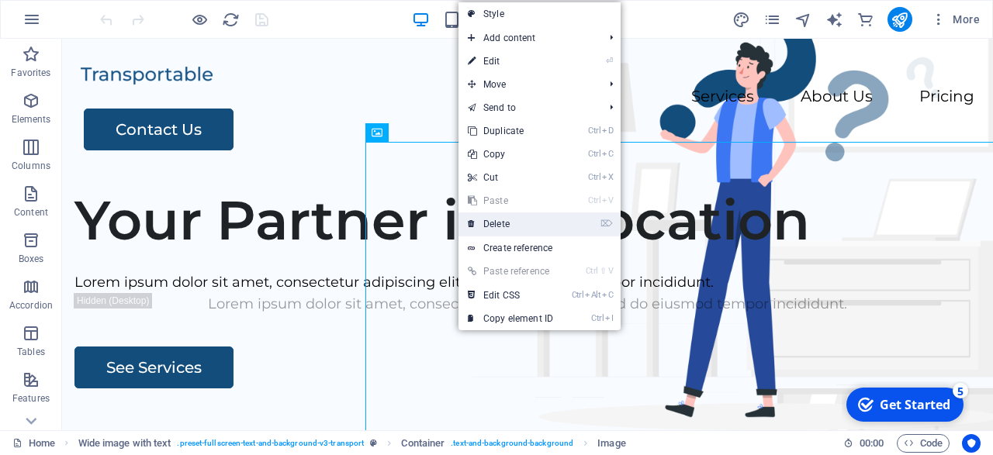
click at [533, 228] on link "⌦ Delete" at bounding box center [510, 224] width 104 height 23
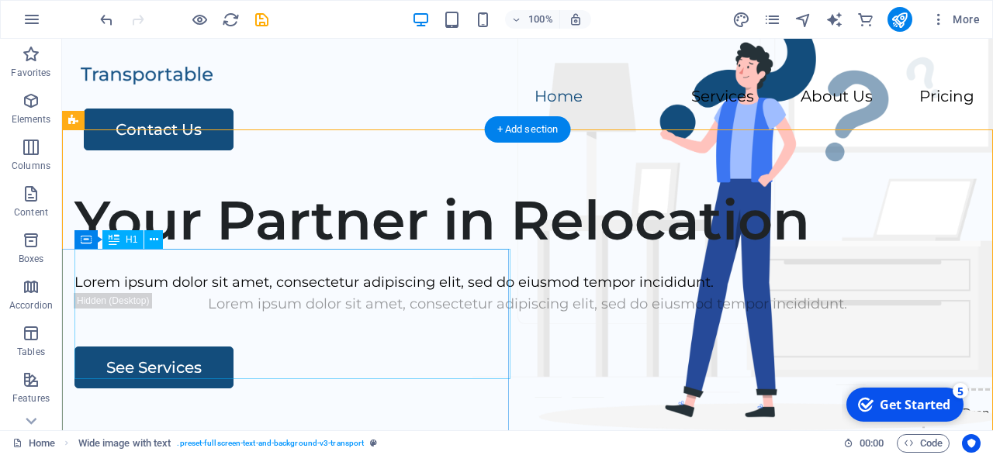
click at [348, 253] on div "Your Partner in Relocation" at bounding box center [527, 220] width 906 height 65
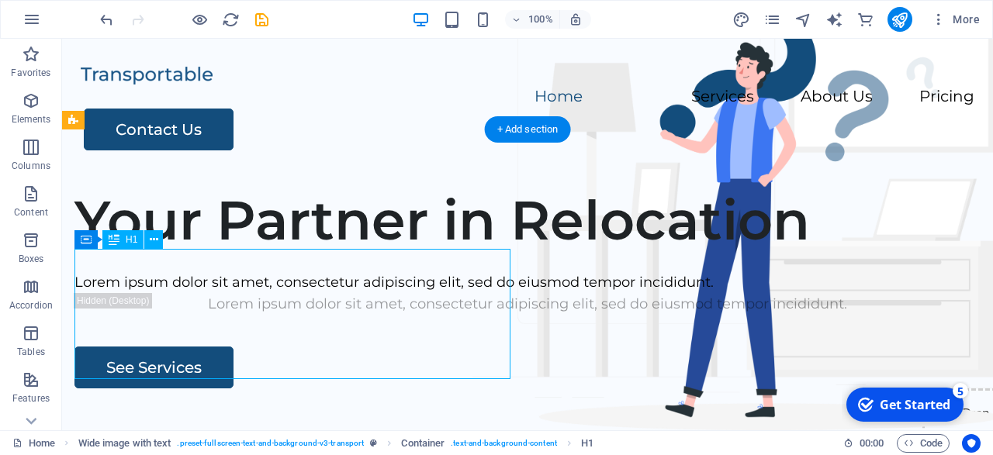
click at [348, 253] on div "Your Partner in Relocation" at bounding box center [527, 220] width 906 height 65
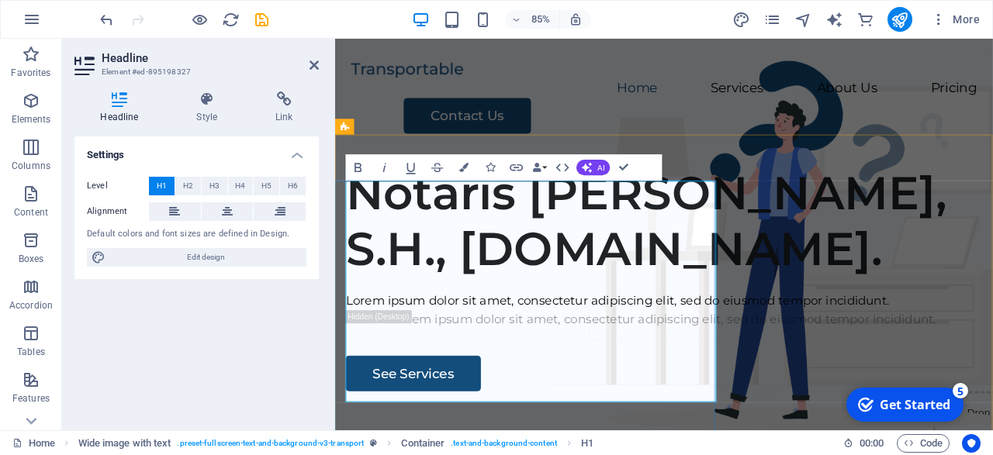
click at [760, 318] on h1 "Notaris [PERSON_NAME], S.H., [DOMAIN_NAME]." at bounding box center [722, 253] width 749 height 130
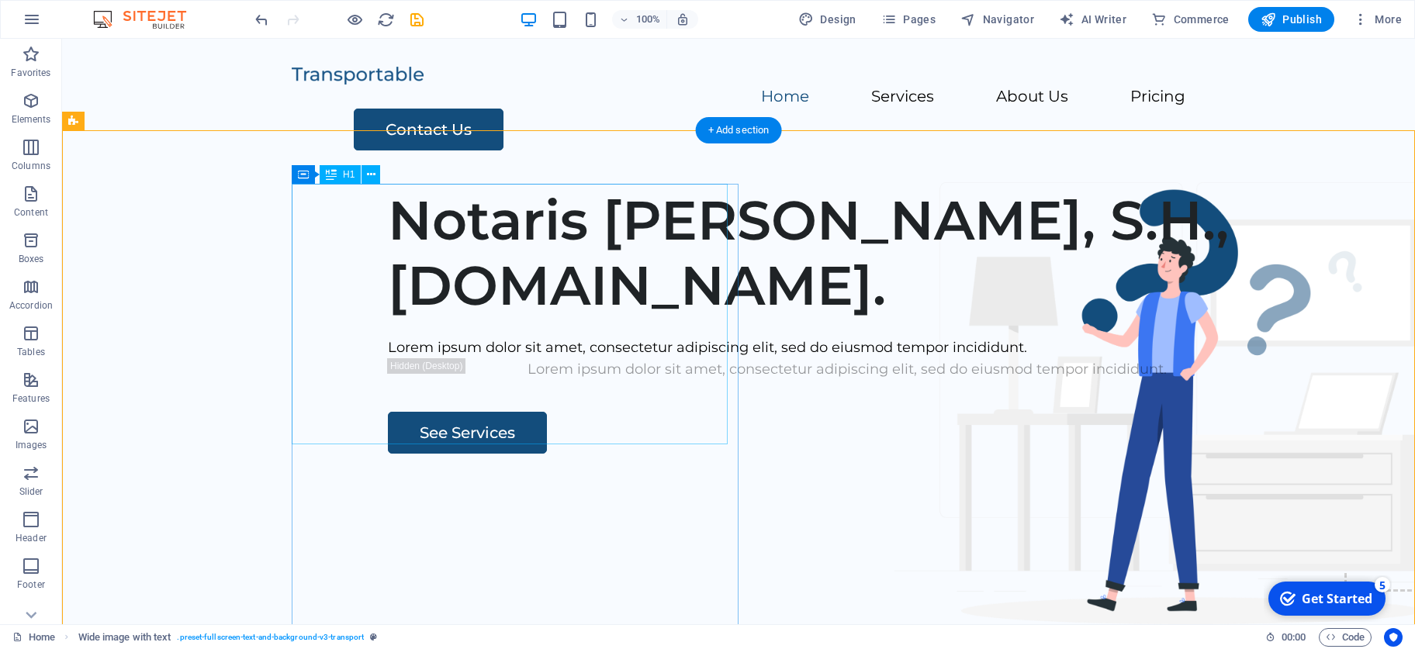
click at [524, 259] on div "Notaris [PERSON_NAME], S.H., [DOMAIN_NAME]." at bounding box center [847, 253] width 919 height 130
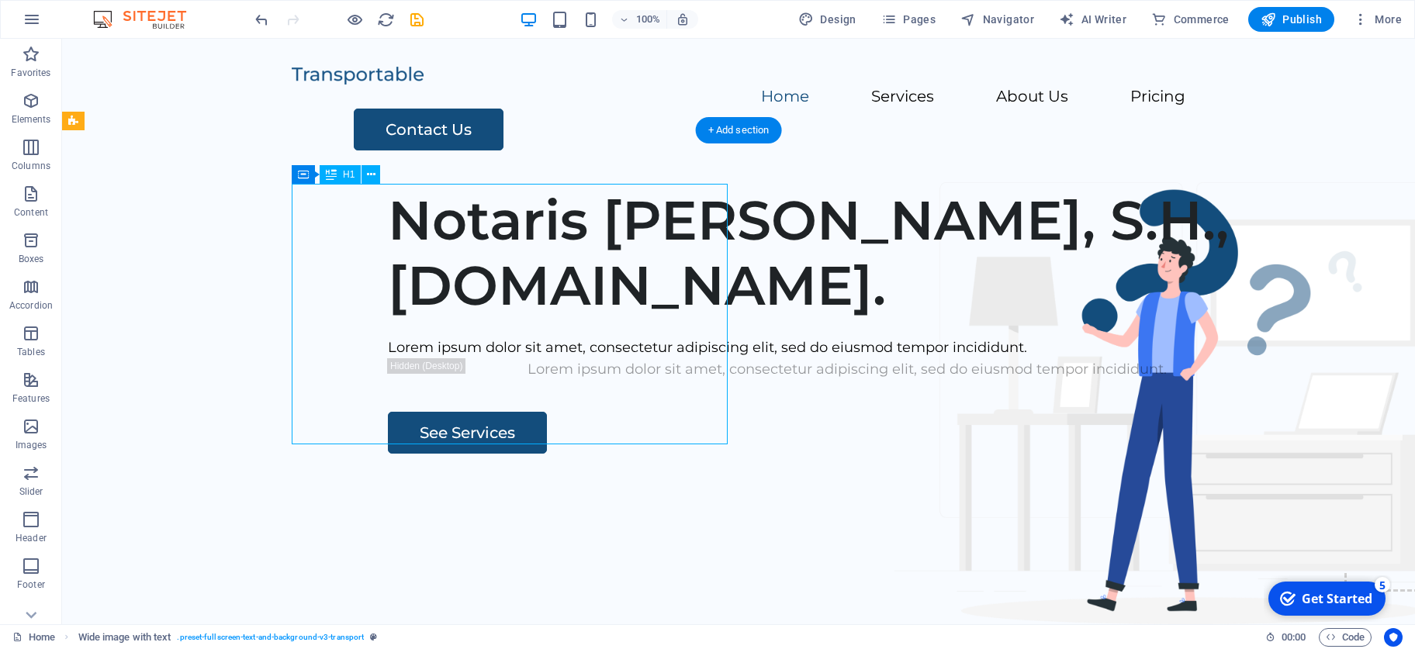
click at [524, 259] on div "Notaris [PERSON_NAME], S.H., [DOMAIN_NAME]." at bounding box center [847, 253] width 919 height 130
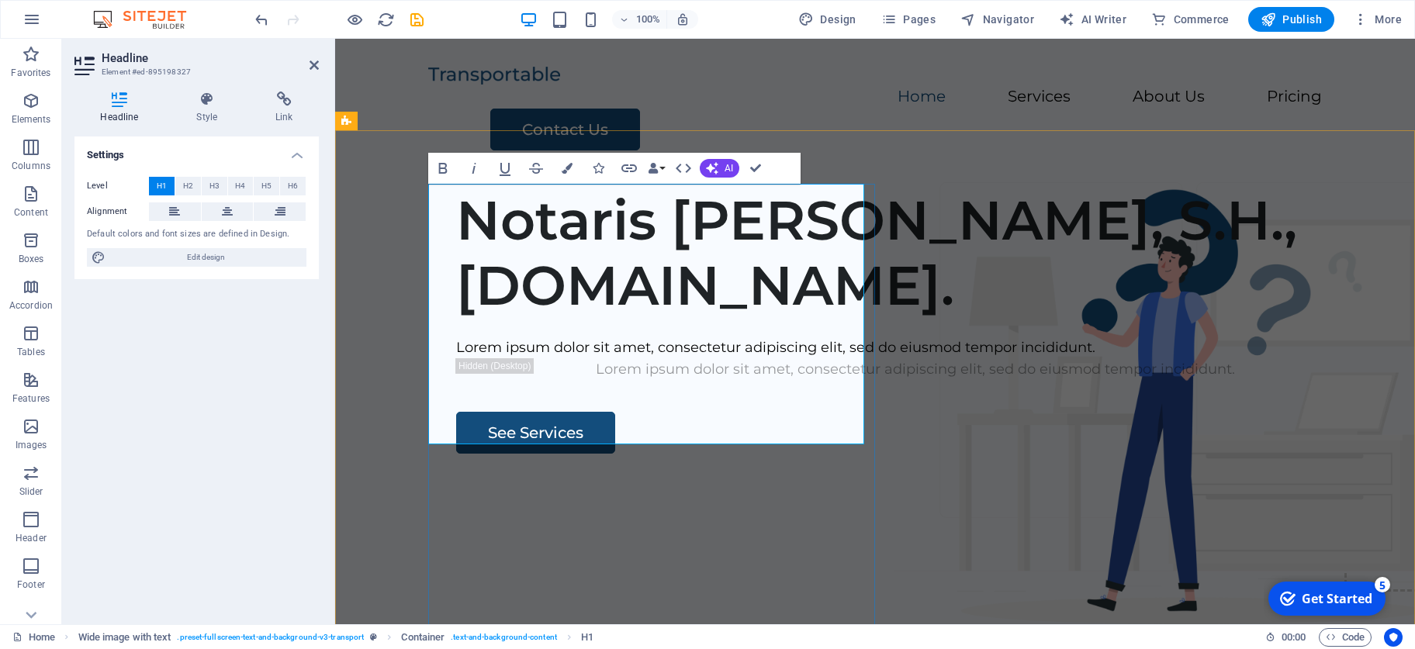
click at [640, 216] on h1 "Notaris [PERSON_NAME], S.H., [DOMAIN_NAME]." at bounding box center [915, 253] width 919 height 130
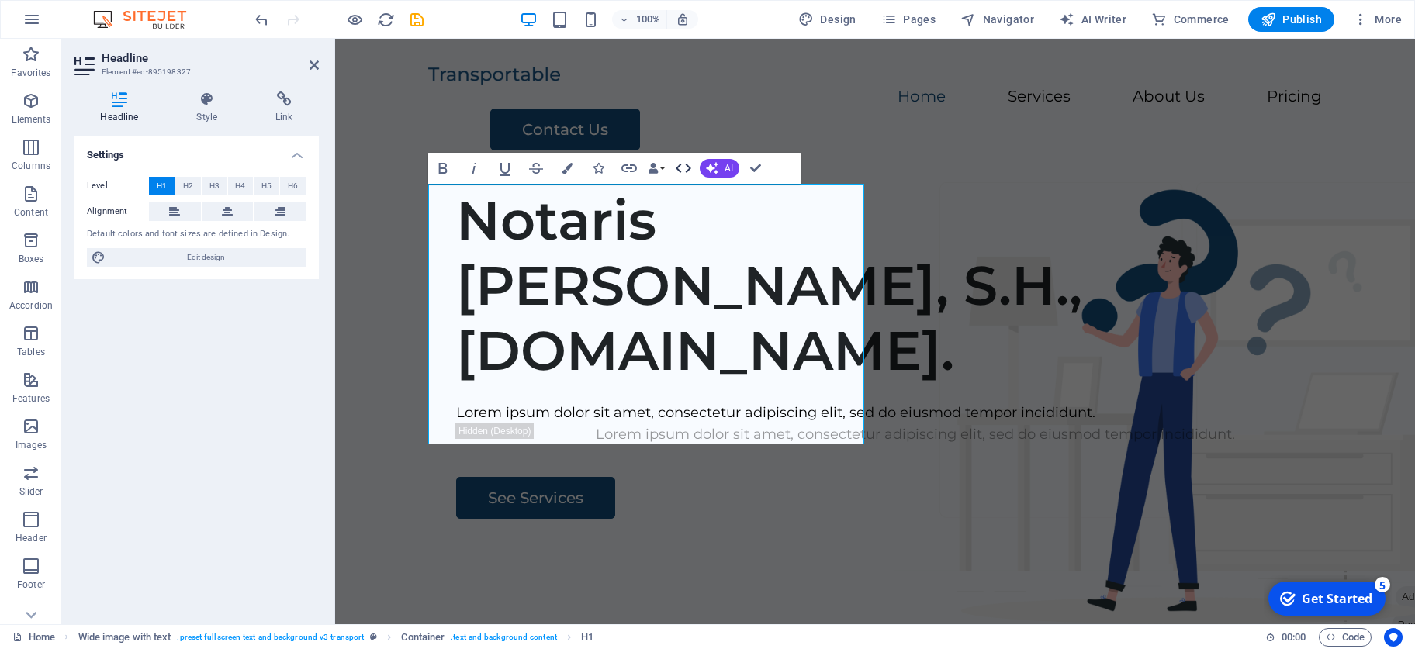
click at [681, 172] on icon "button" at bounding box center [684, 168] width 16 height 9
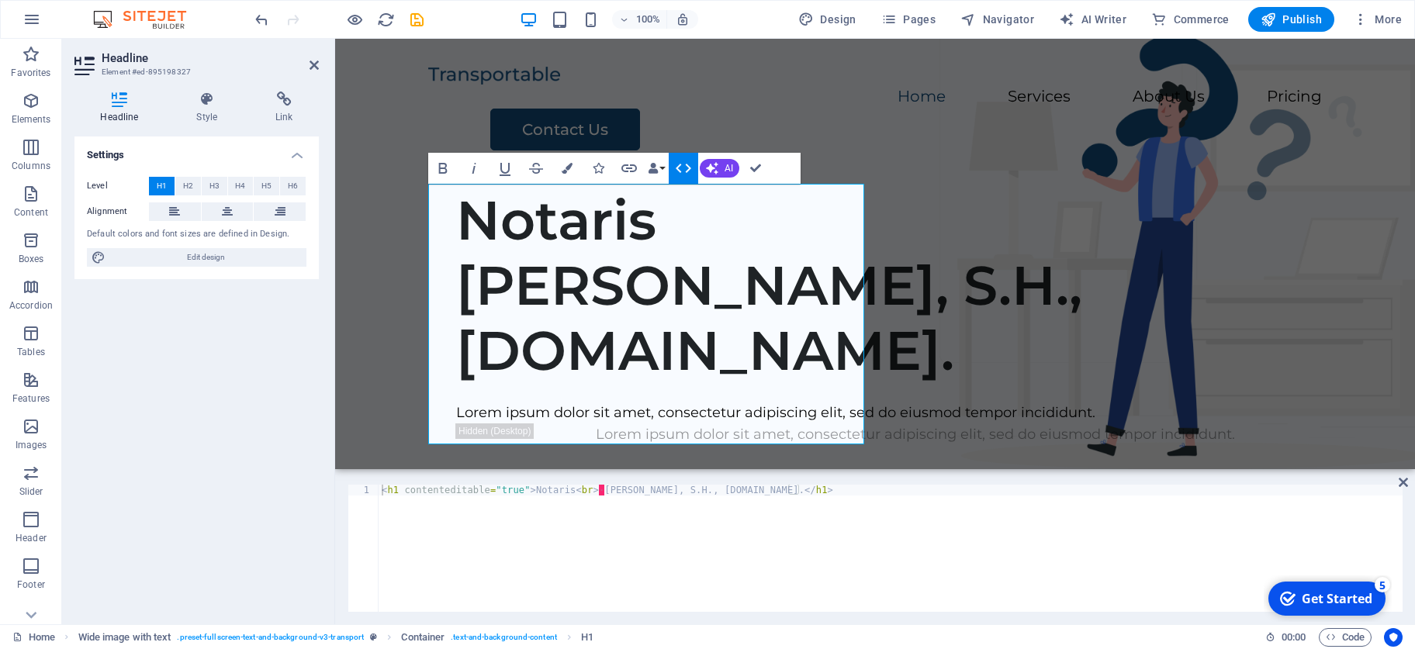
click at [681, 172] on icon "button" at bounding box center [684, 168] width 16 height 9
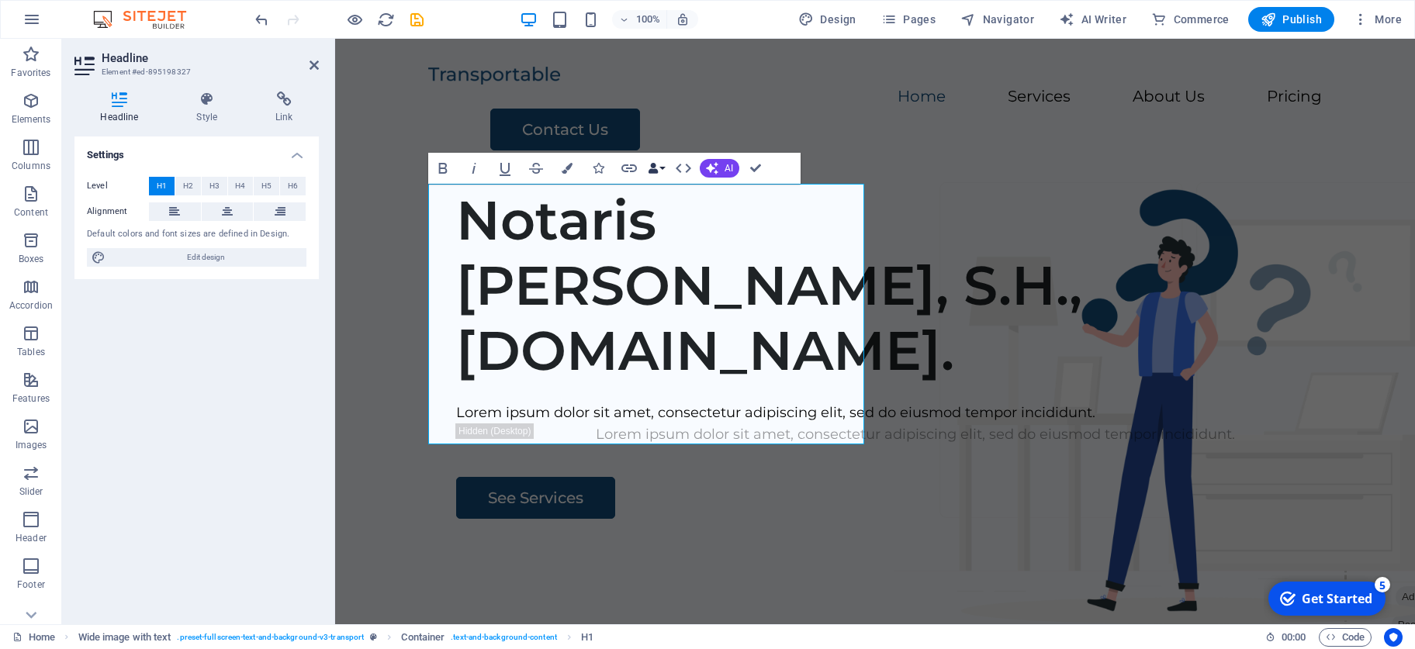
click at [664, 165] on button "Data Bindings" at bounding box center [656, 168] width 22 height 31
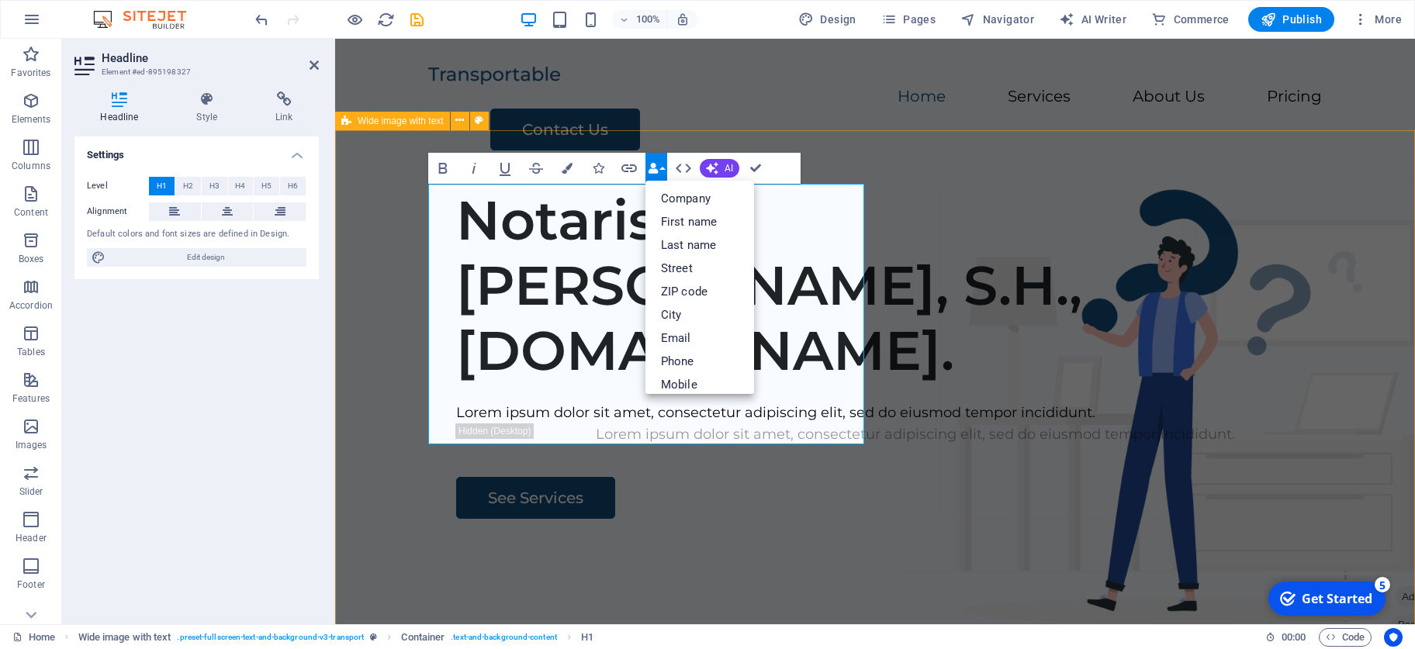
click at [882, 328] on div "Notaris [PERSON_NAME], S.H., [DOMAIN_NAME]. Lorem ipsum dolor sit amet, consect…" at bounding box center [875, 472] width 1080 height 594
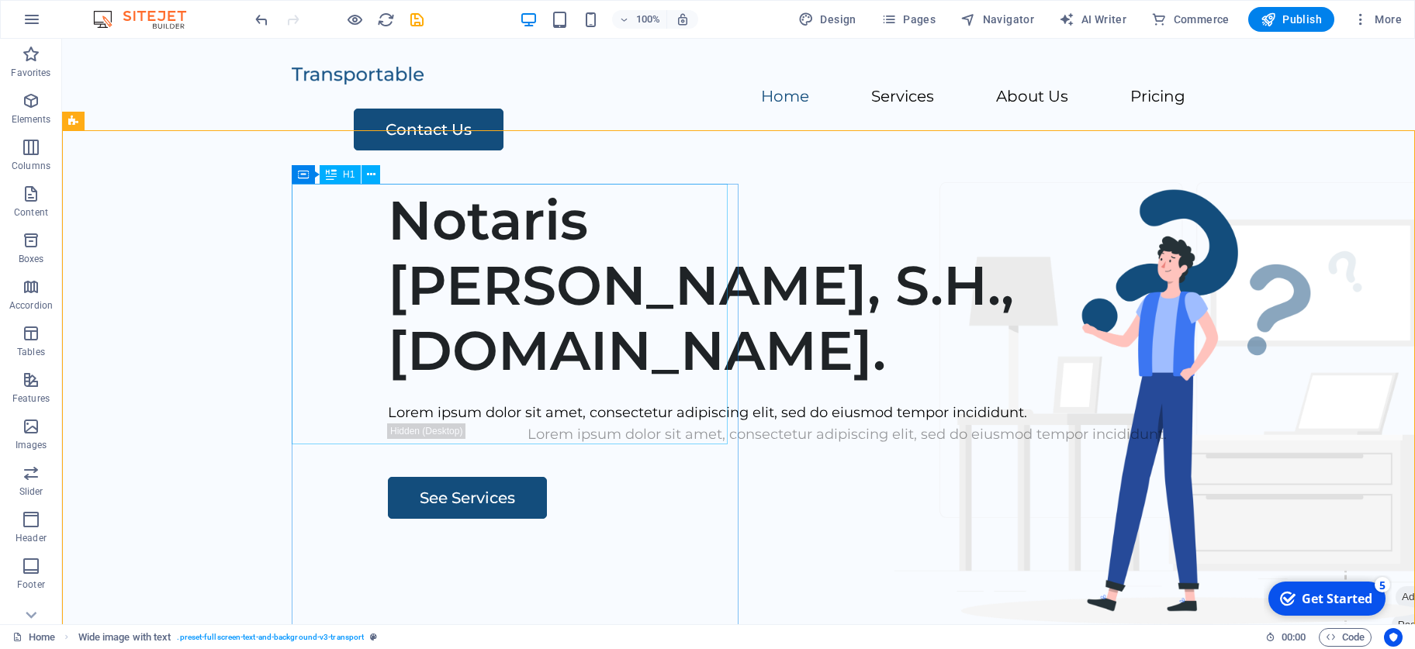
click at [476, 248] on div "Notaris [PERSON_NAME], S.H., [DOMAIN_NAME]." at bounding box center [847, 285] width 919 height 195
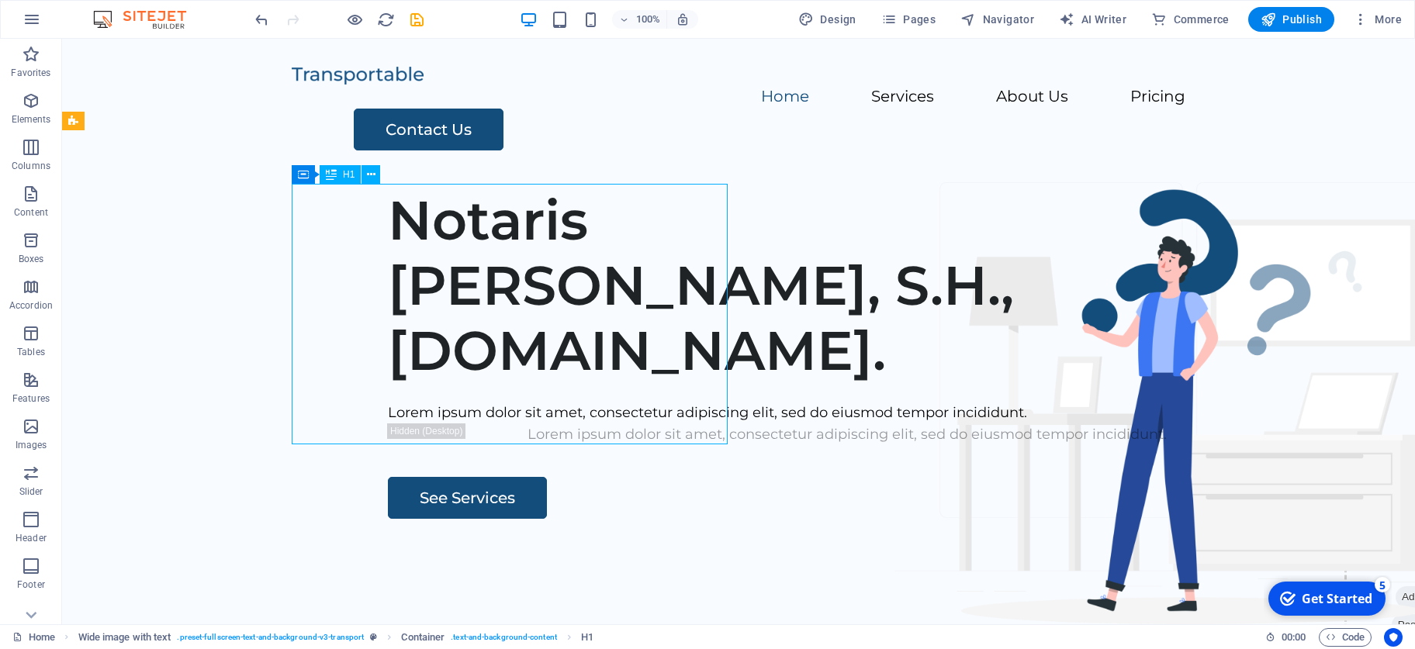
click at [423, 277] on div "Notaris [PERSON_NAME], S.H., [DOMAIN_NAME]." at bounding box center [847, 285] width 919 height 195
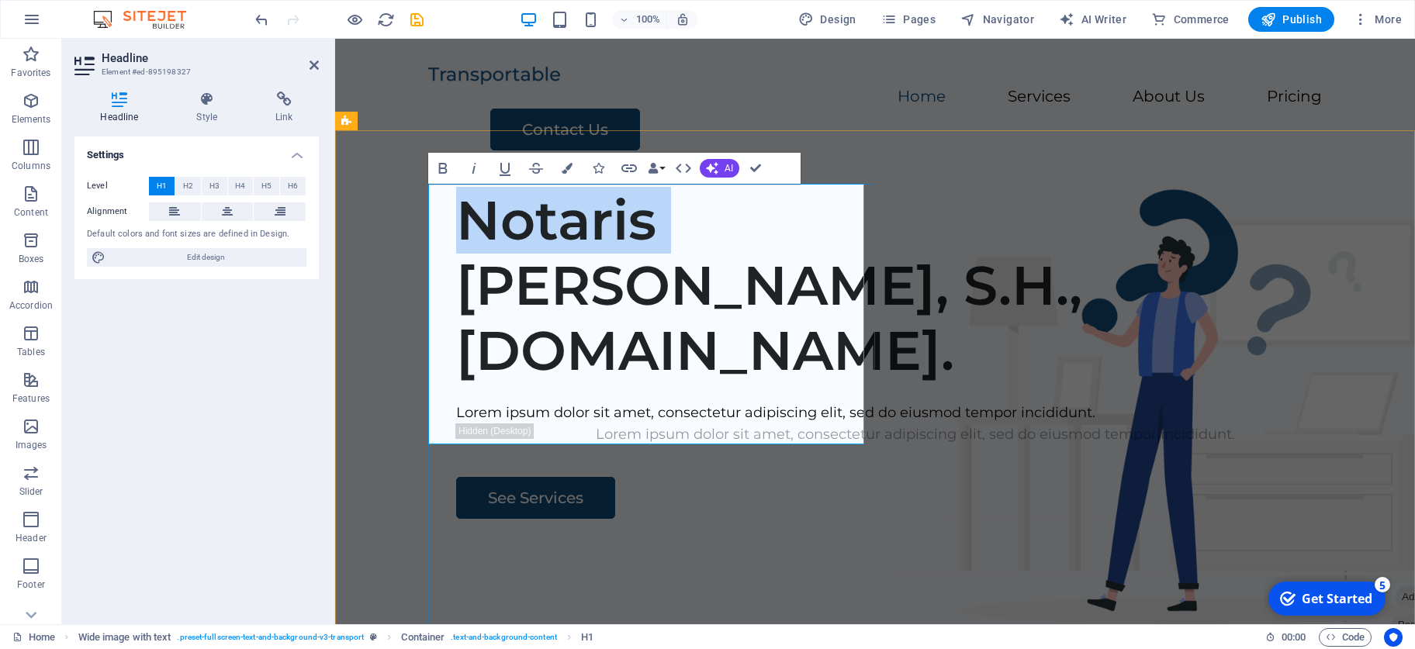
click at [486, 220] on h1 "Notaris [PERSON_NAME], S.H., [DOMAIN_NAME]." at bounding box center [915, 285] width 919 height 195
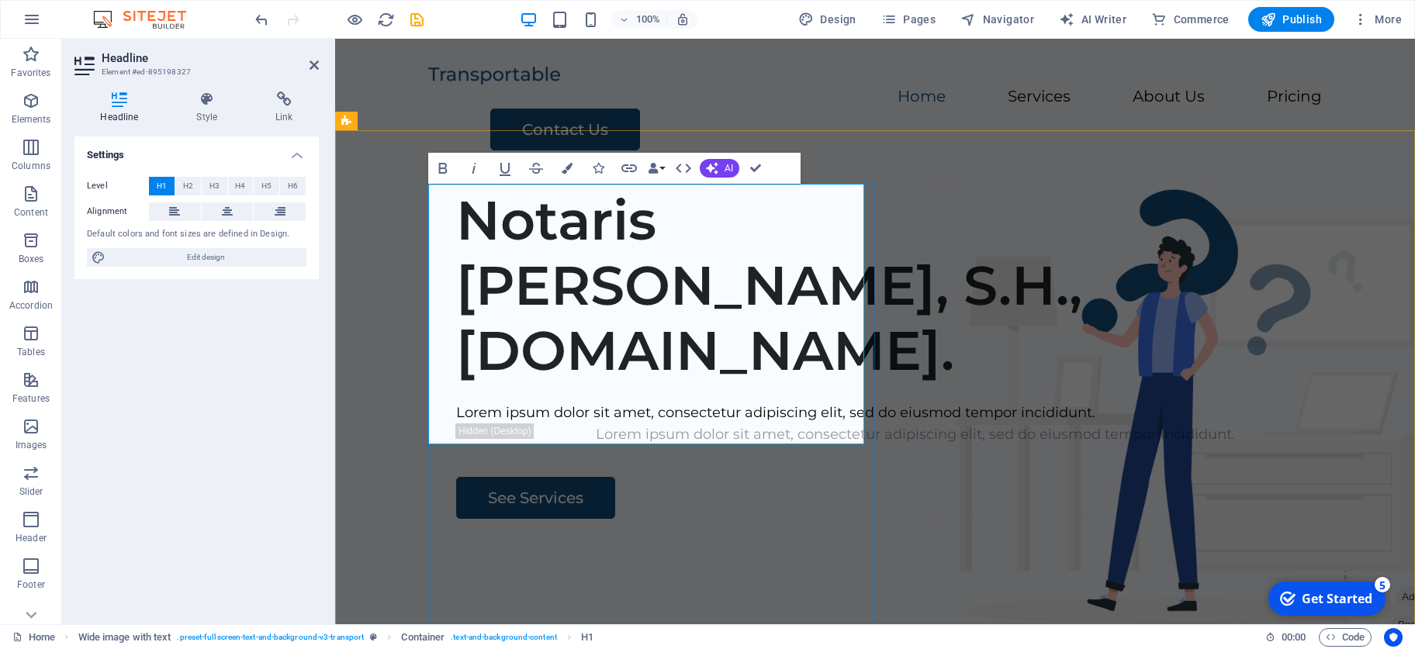
drag, startPoint x: 435, startPoint y: 293, endPoint x: 838, endPoint y: 426, distance: 423.9
click at [838, 383] on h1 "Notaris [PERSON_NAME], S.H., [DOMAIN_NAME]." at bounding box center [915, 285] width 919 height 195
click at [658, 175] on button "Data Bindings" at bounding box center [656, 168] width 22 height 31
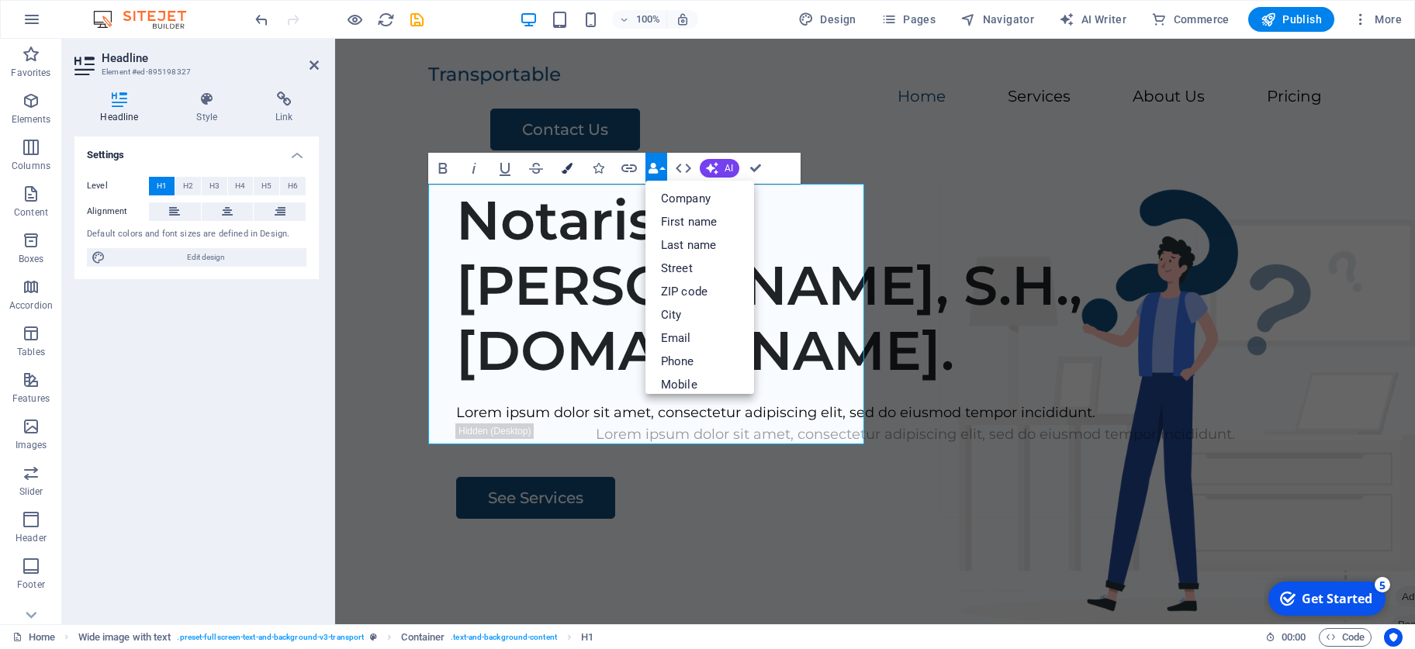
click at [572, 168] on icon "button" at bounding box center [567, 168] width 11 height 11
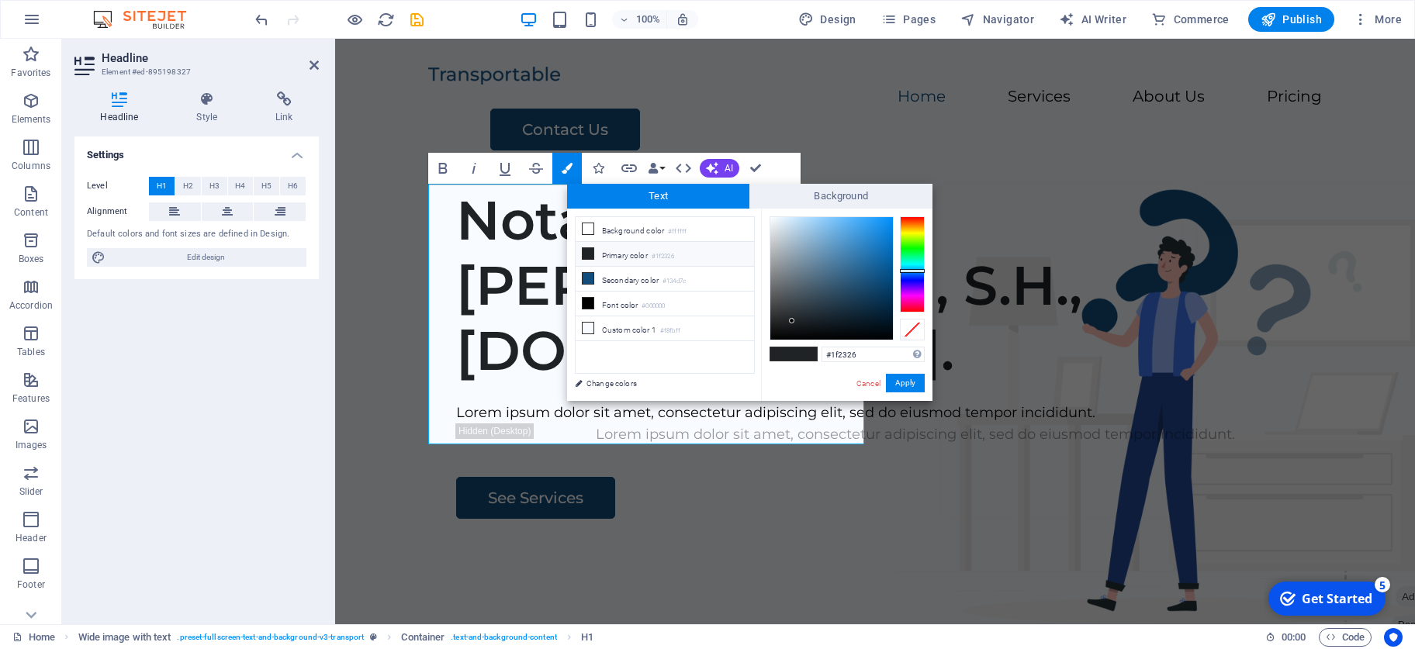
type input "#221f26"
click at [912, 286] on div at bounding box center [912, 264] width 25 height 96
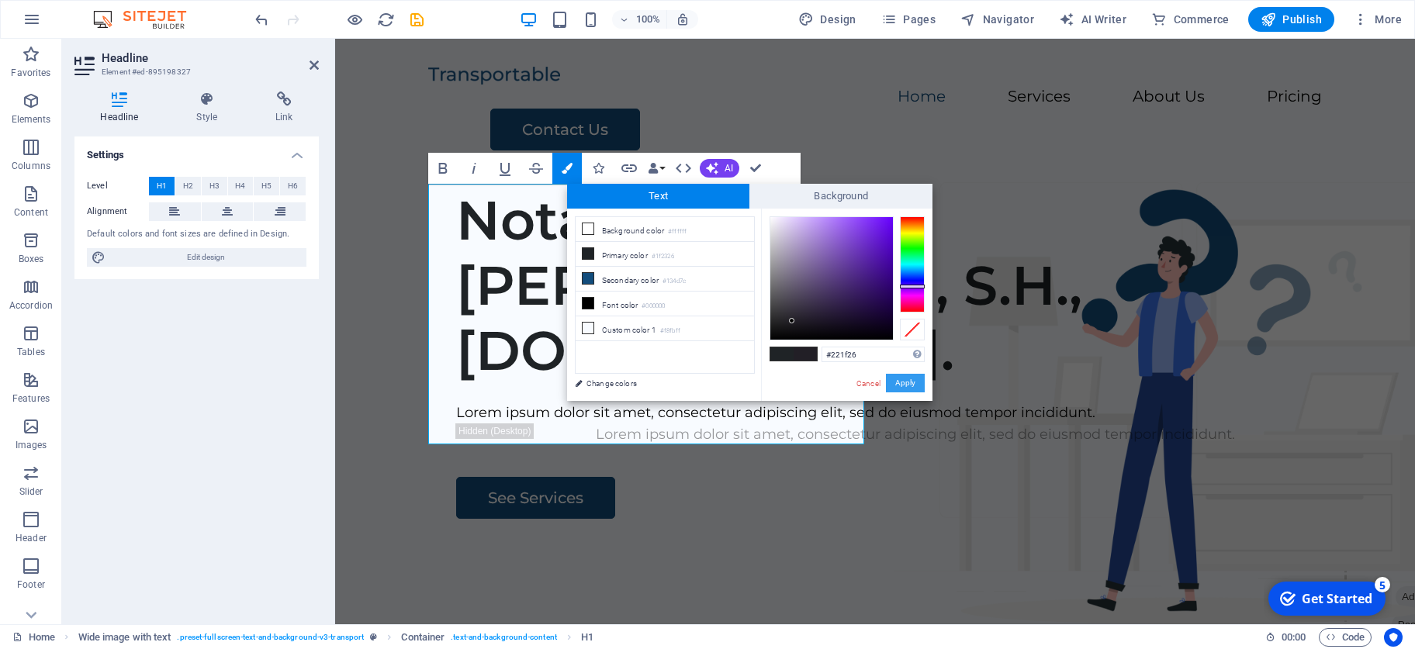
click at [903, 382] on button "Apply" at bounding box center [905, 383] width 39 height 19
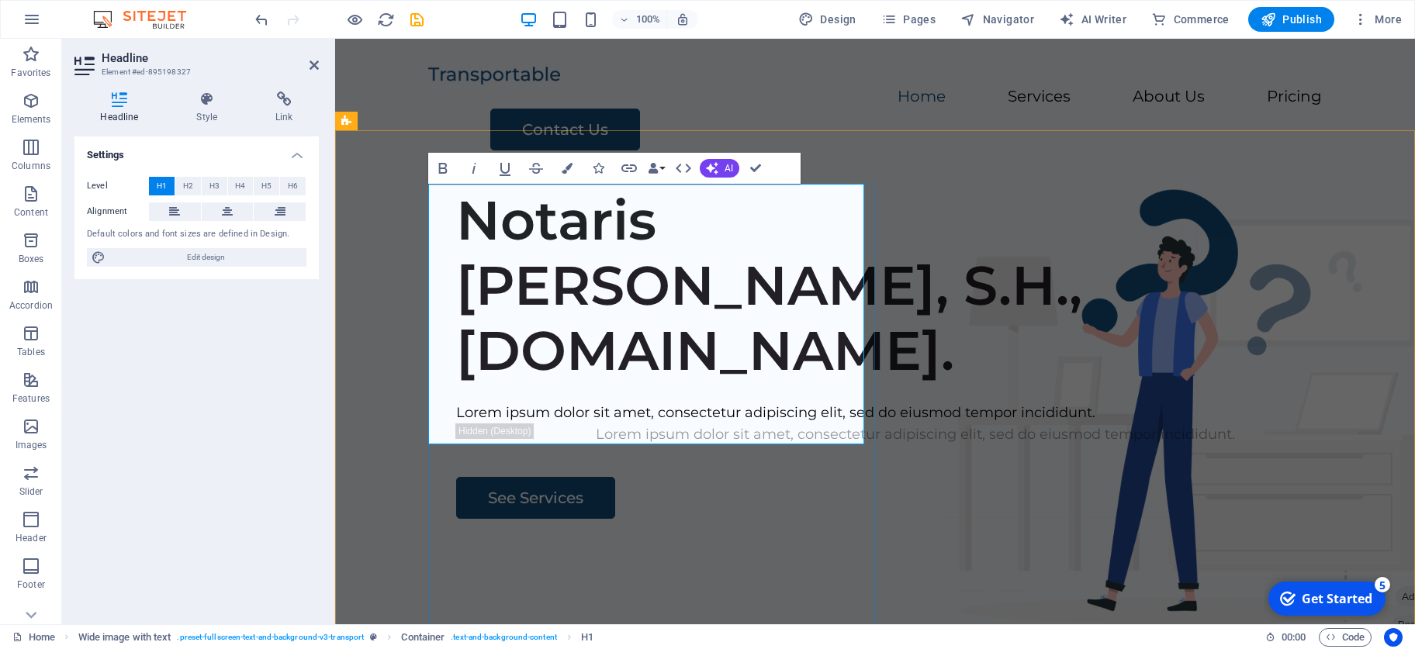
click at [632, 308] on span "[PERSON_NAME], S.H., [DOMAIN_NAME]." at bounding box center [769, 318] width 626 height 132
click at [934, 385] on div "Notaris [PERSON_NAME], S.H., [DOMAIN_NAME]. Lorem ipsum dolor sit amet, consect…" at bounding box center [875, 472] width 1080 height 594
click at [992, 385] on div "Notaris [PERSON_NAME], S.H., [DOMAIN_NAME]. Lorem ipsum dolor sit amet, consect…" at bounding box center [875, 472] width 1080 height 594
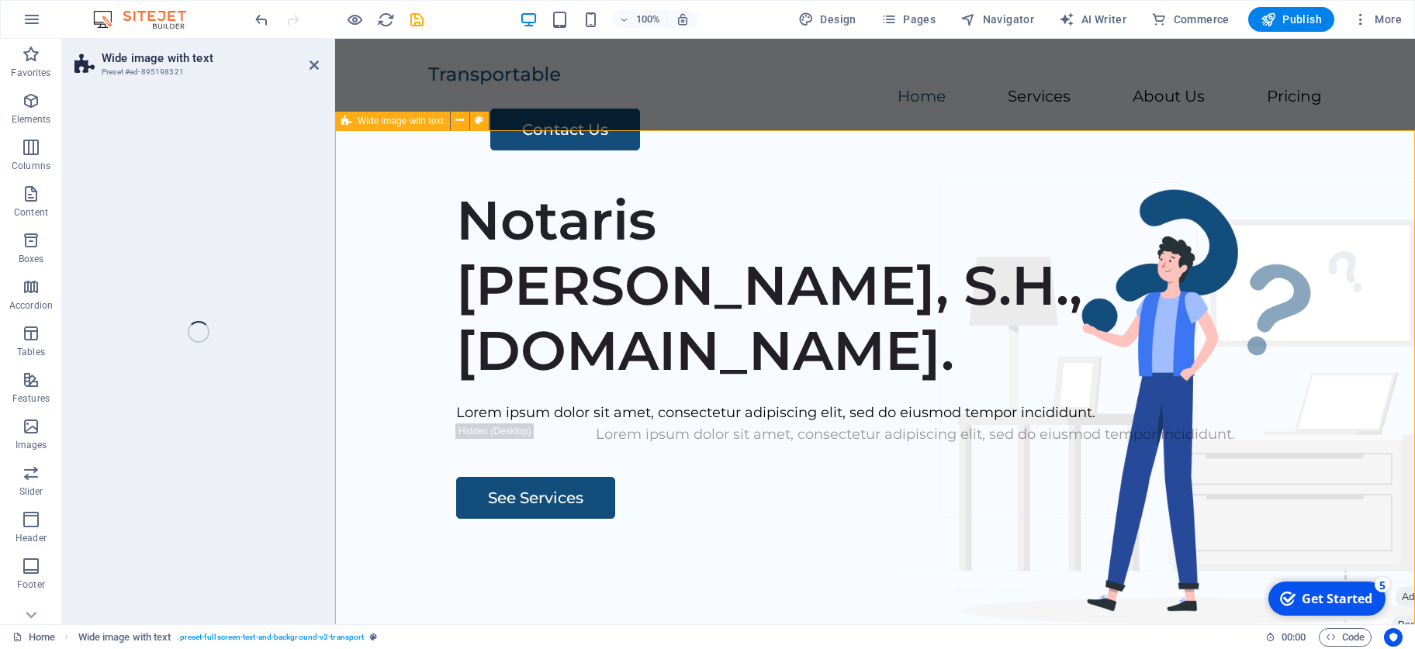
select select "px"
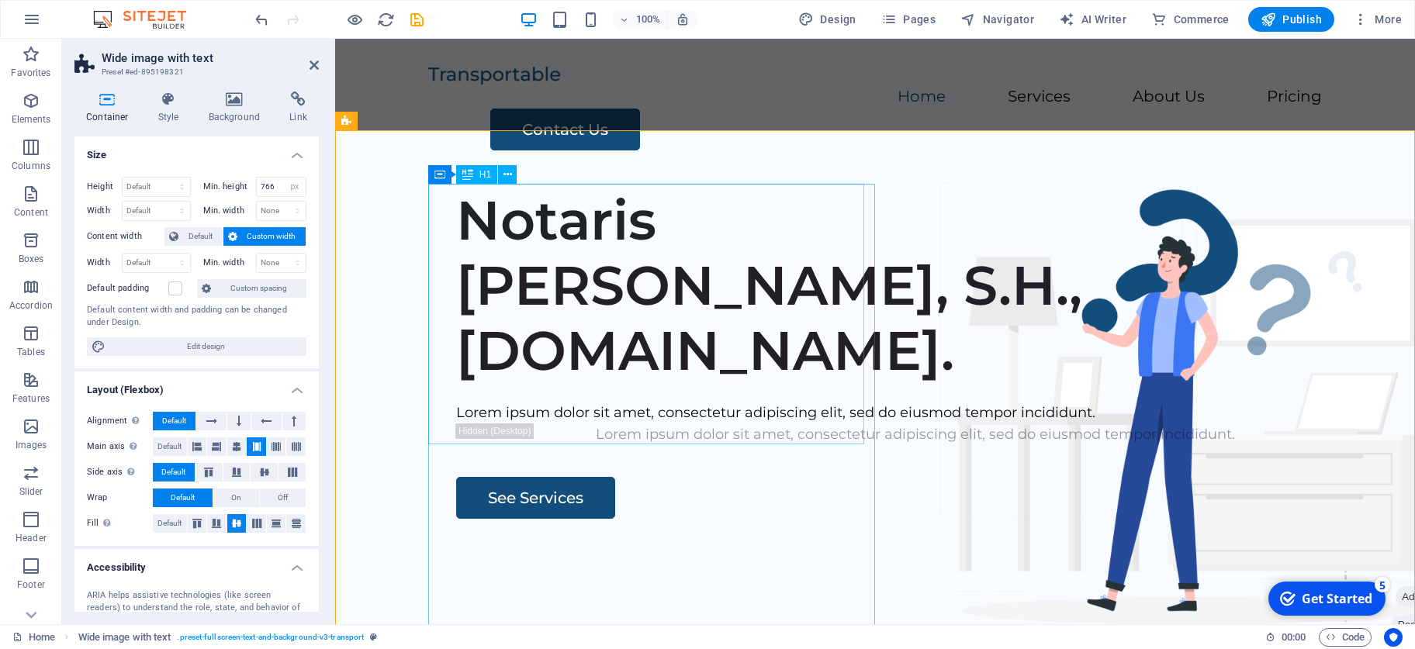
click at [456, 273] on div "Notaris [PERSON_NAME], S.H., [DOMAIN_NAME]." at bounding box center [915, 285] width 919 height 195
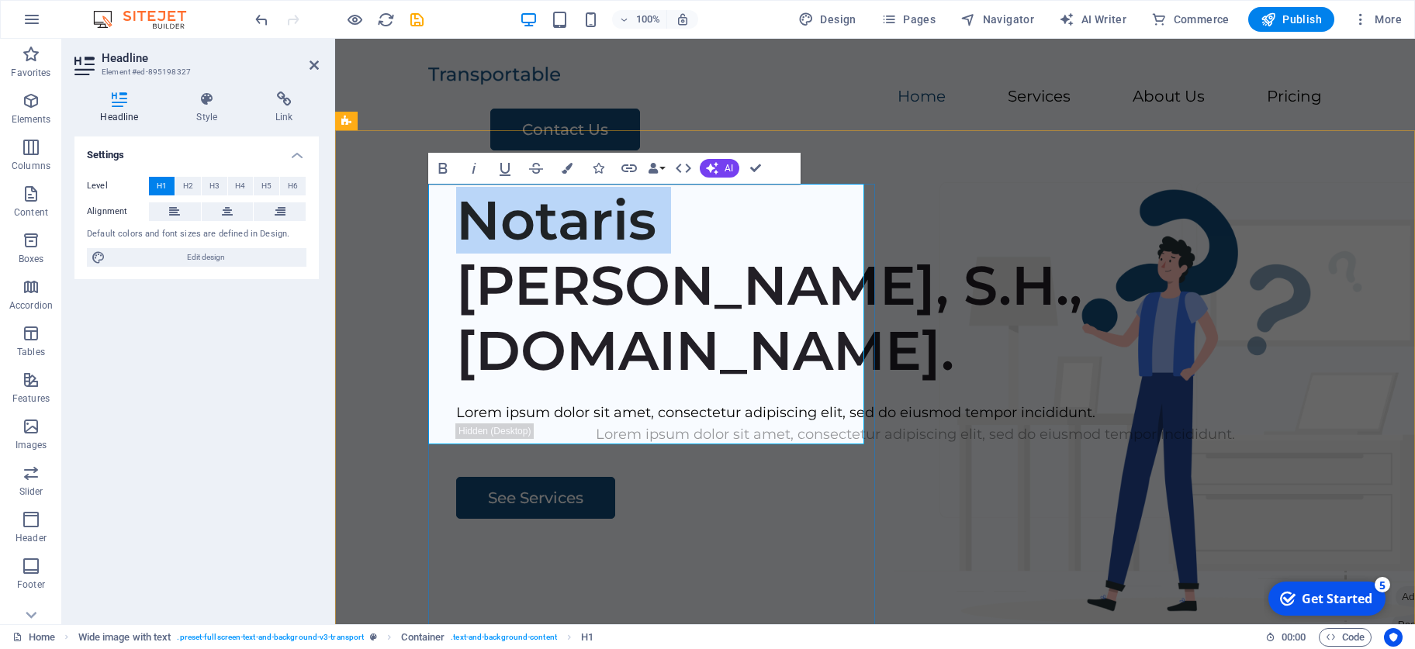
click at [456, 273] on span "[PERSON_NAME], S.H., [DOMAIN_NAME]." at bounding box center [769, 318] width 626 height 132
drag, startPoint x: 434, startPoint y: 275, endPoint x: 787, endPoint y: 417, distance: 381.2
click at [787, 383] on h1 "Notaris [PERSON_NAME], S.H., [DOMAIN_NAME]." at bounding box center [915, 285] width 919 height 195
click at [508, 170] on icon "button" at bounding box center [505, 168] width 19 height 19
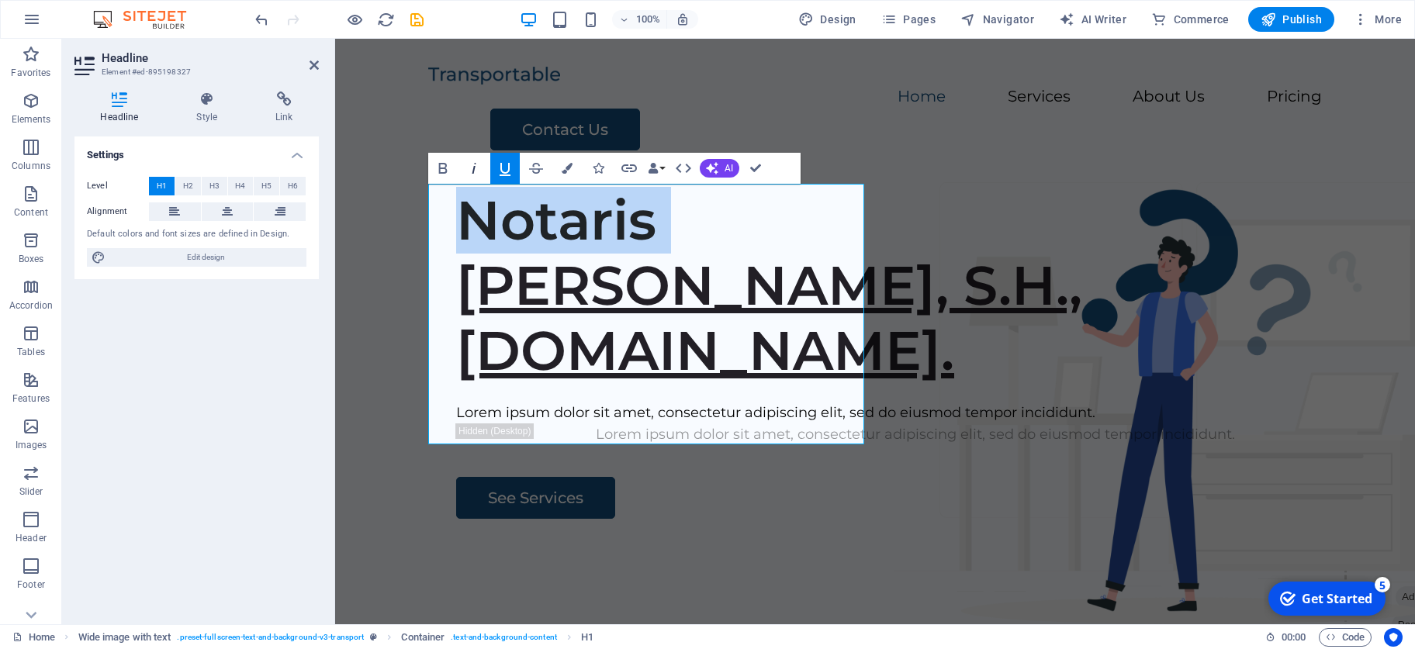
click at [476, 169] on icon "button" at bounding box center [474, 168] width 19 height 19
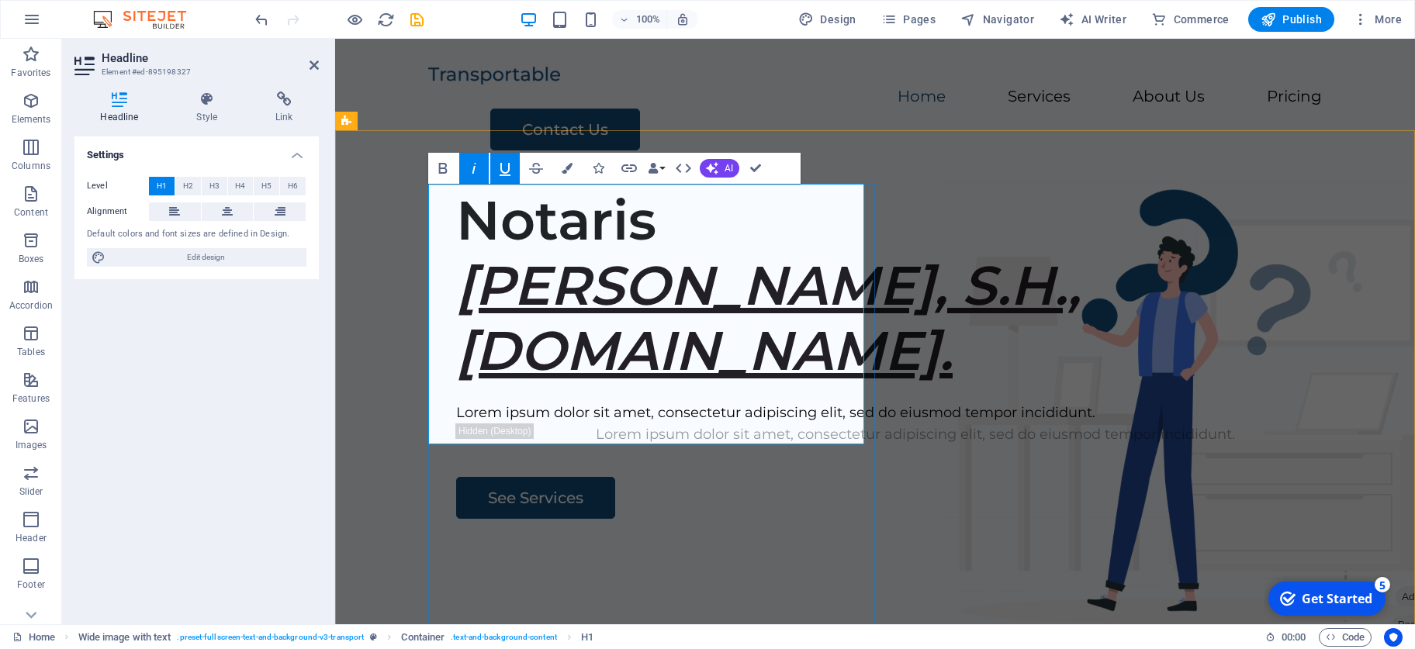
click at [787, 383] on h1 "Notaris [PERSON_NAME], S.H., [DOMAIN_NAME]." at bounding box center [915, 285] width 919 height 195
click at [992, 386] on div "Notaris [PERSON_NAME], S.H., [DOMAIN_NAME]. Lorem ipsum dolor sit amet, consect…" at bounding box center [875, 472] width 1080 height 594
select select "px"
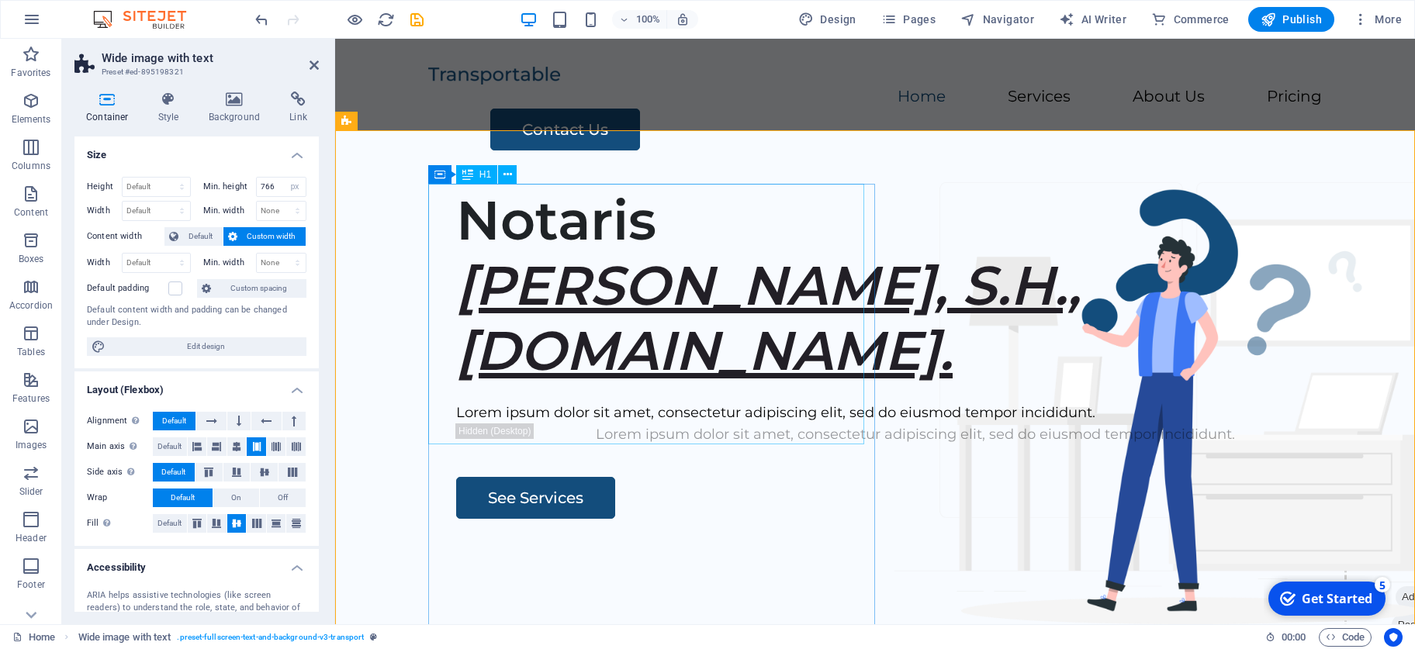
click at [743, 383] on div "Notaris [PERSON_NAME], S.H., [DOMAIN_NAME]." at bounding box center [915, 285] width 919 height 195
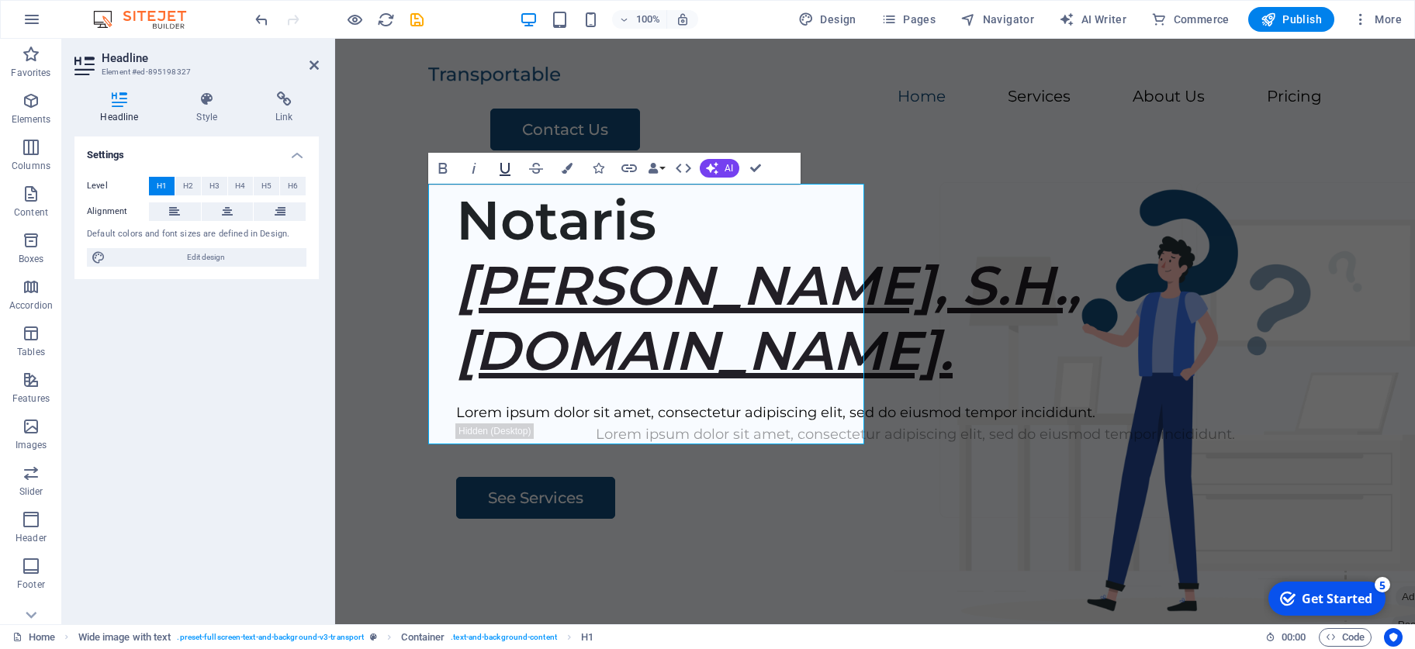
click at [504, 163] on icon "button" at bounding box center [505, 168] width 19 height 19
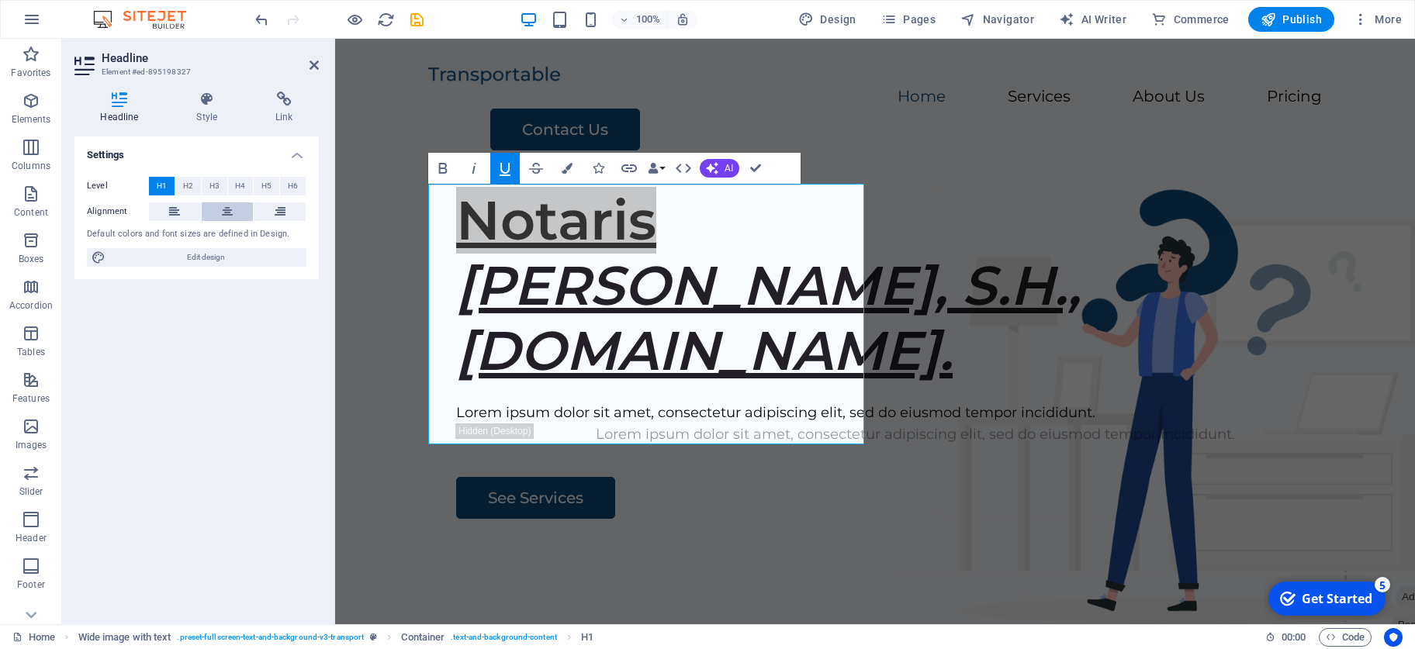
click at [230, 211] on icon at bounding box center [227, 211] width 11 height 19
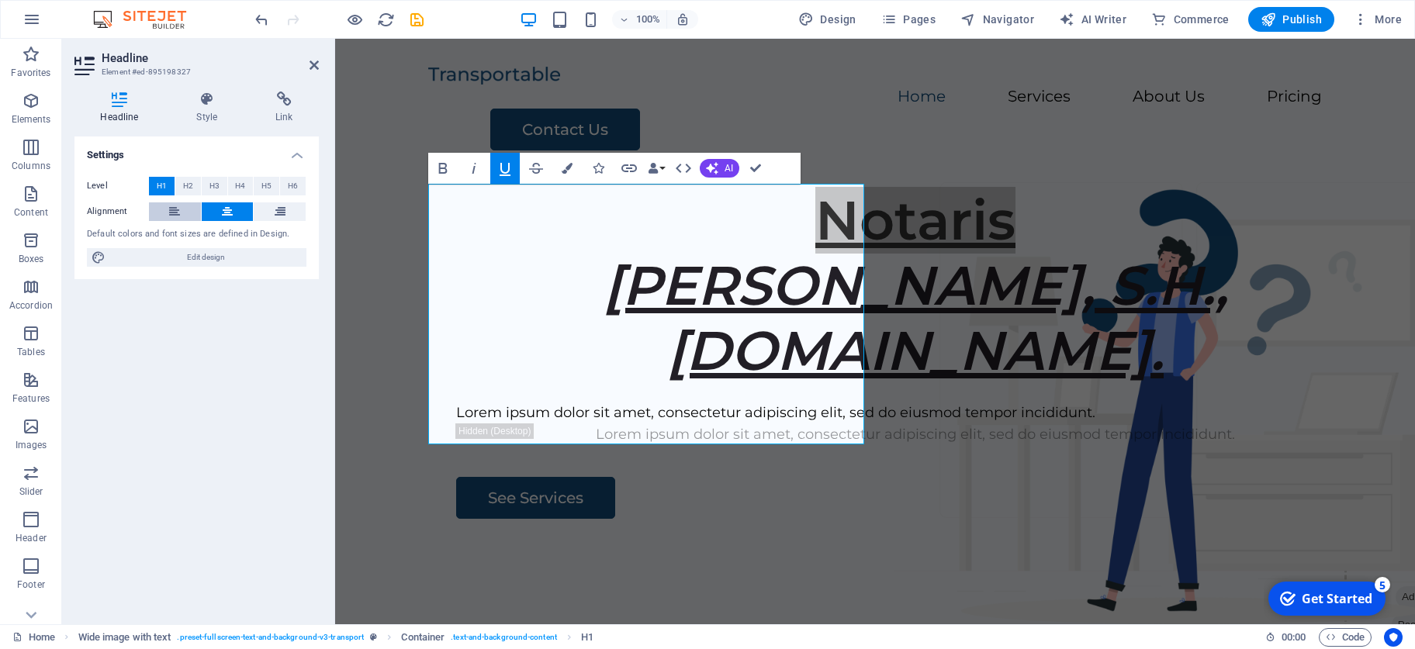
click at [182, 215] on button at bounding box center [175, 211] width 52 height 19
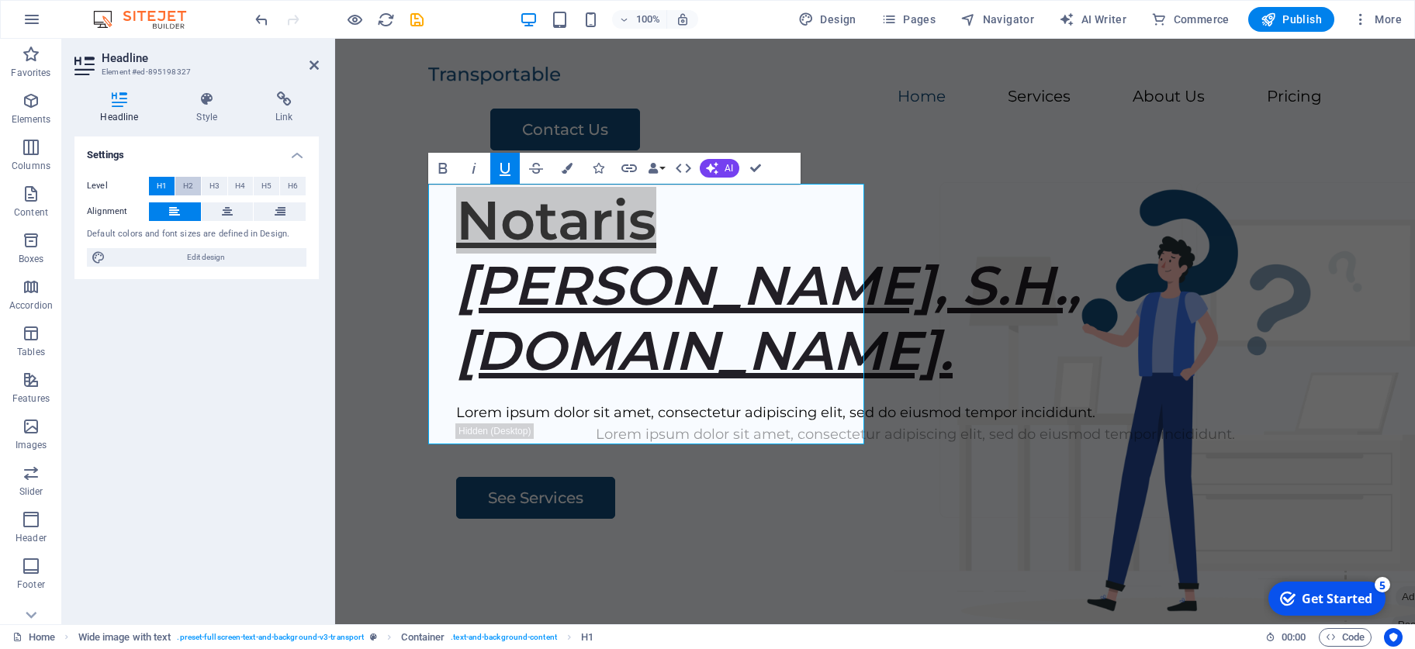
click at [190, 190] on span "H2" at bounding box center [188, 186] width 10 height 19
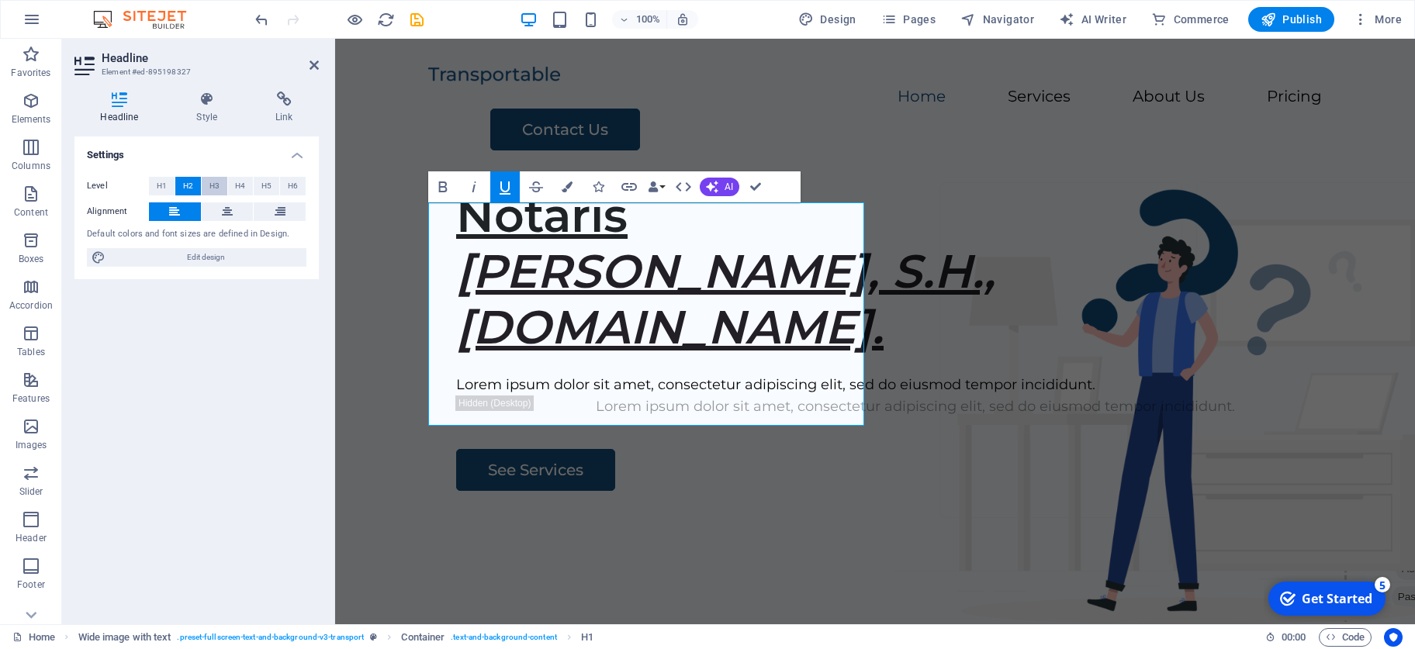
click at [216, 188] on span "H3" at bounding box center [214, 186] width 10 height 19
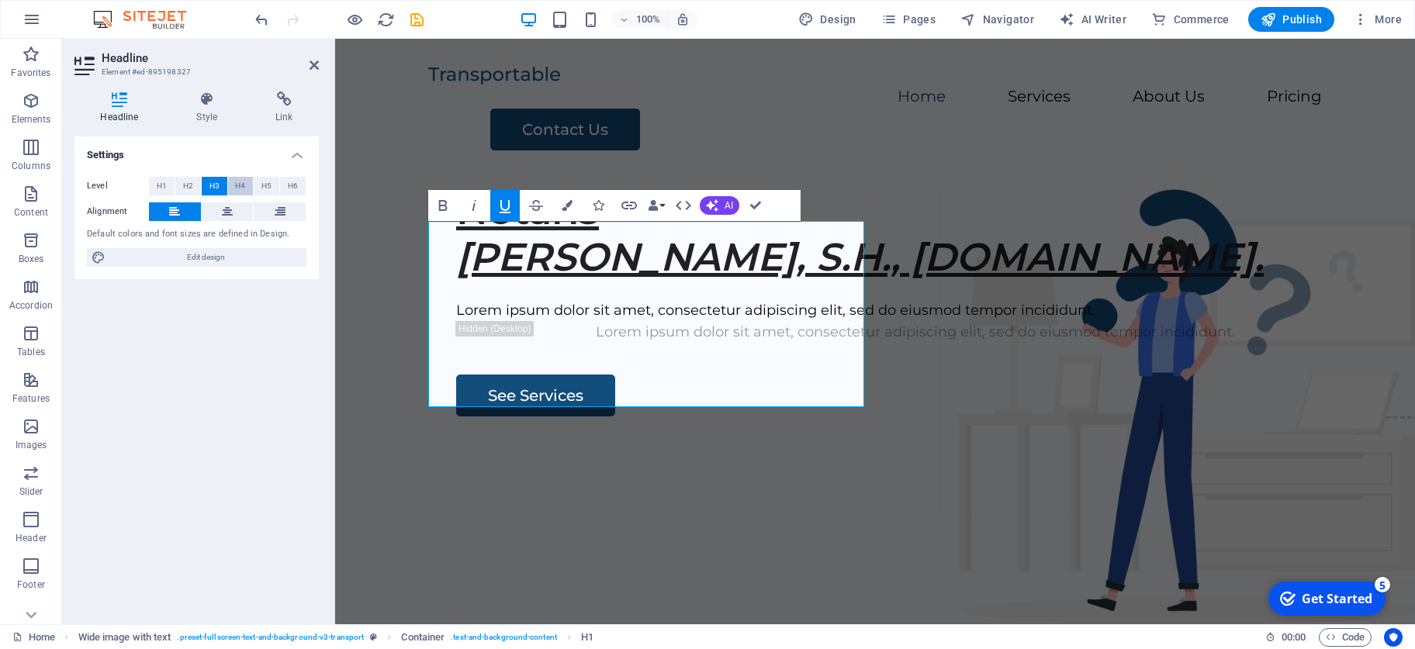
click at [240, 184] on span "H4" at bounding box center [240, 186] width 10 height 19
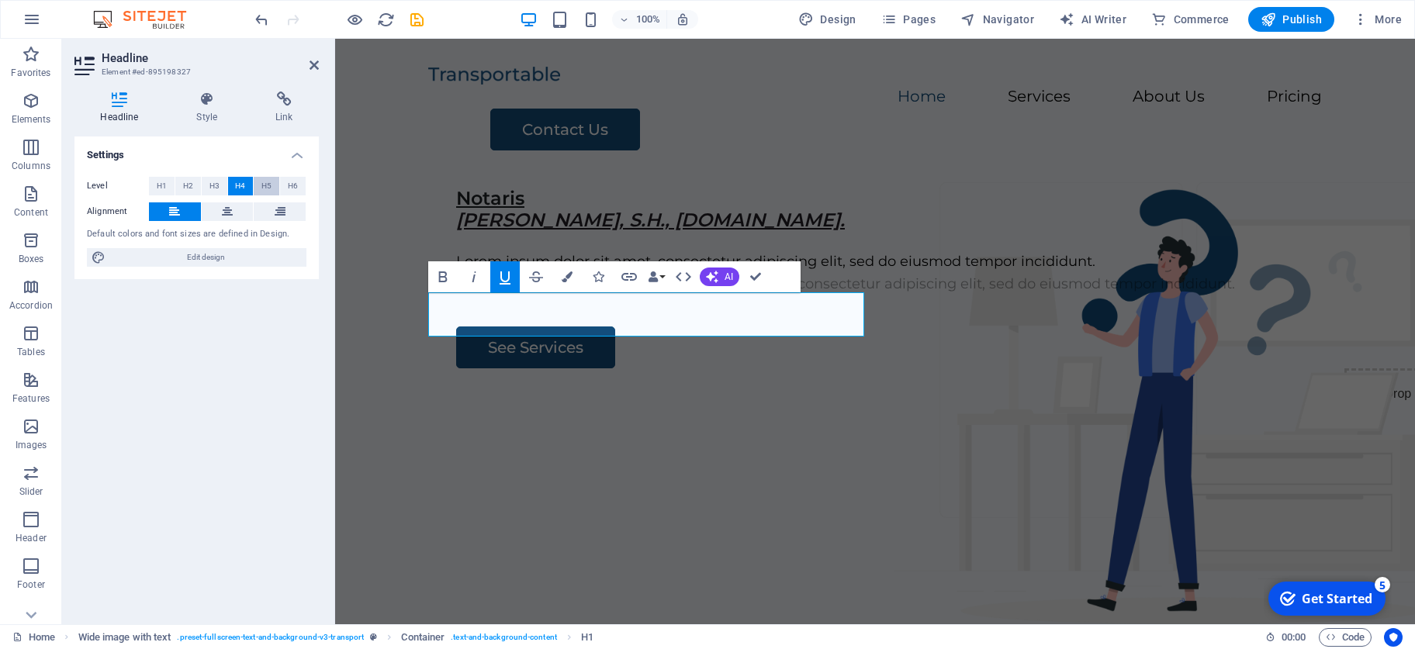
click at [265, 182] on span "H5" at bounding box center [266, 186] width 10 height 19
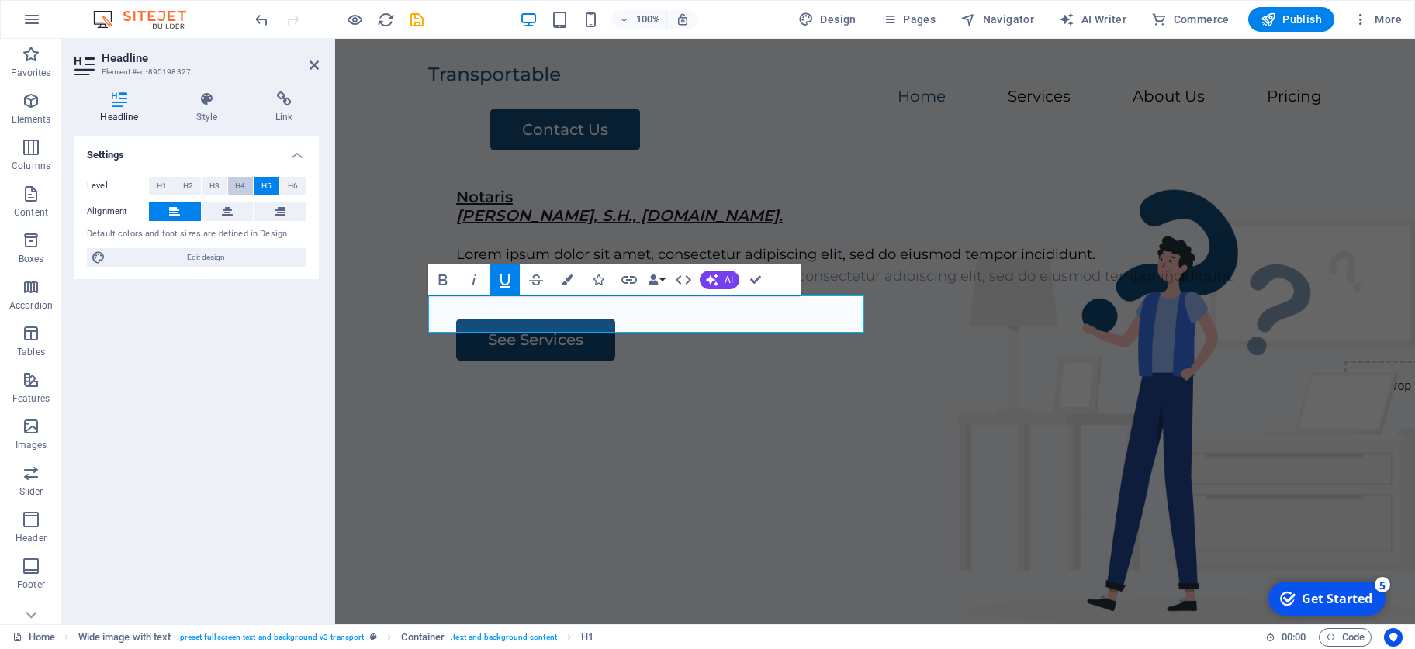
click at [237, 186] on span "H4" at bounding box center [240, 186] width 10 height 19
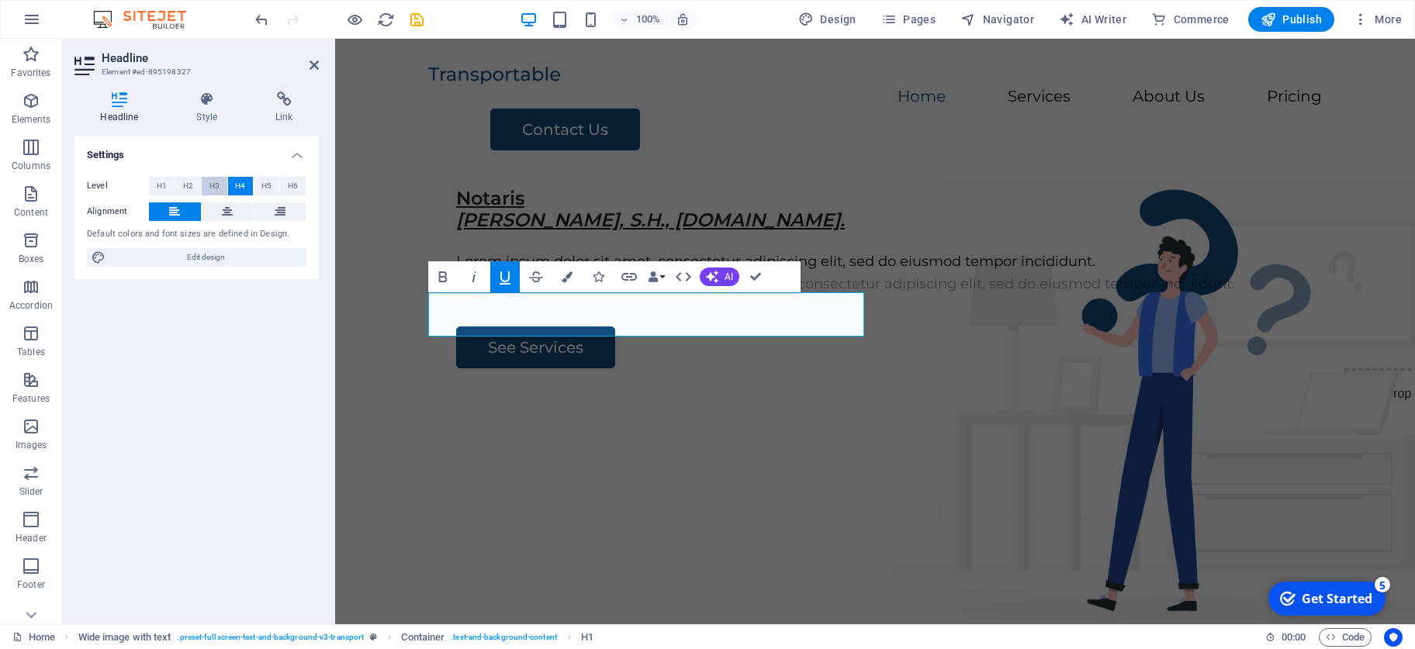
click at [213, 189] on span "H3" at bounding box center [214, 186] width 10 height 19
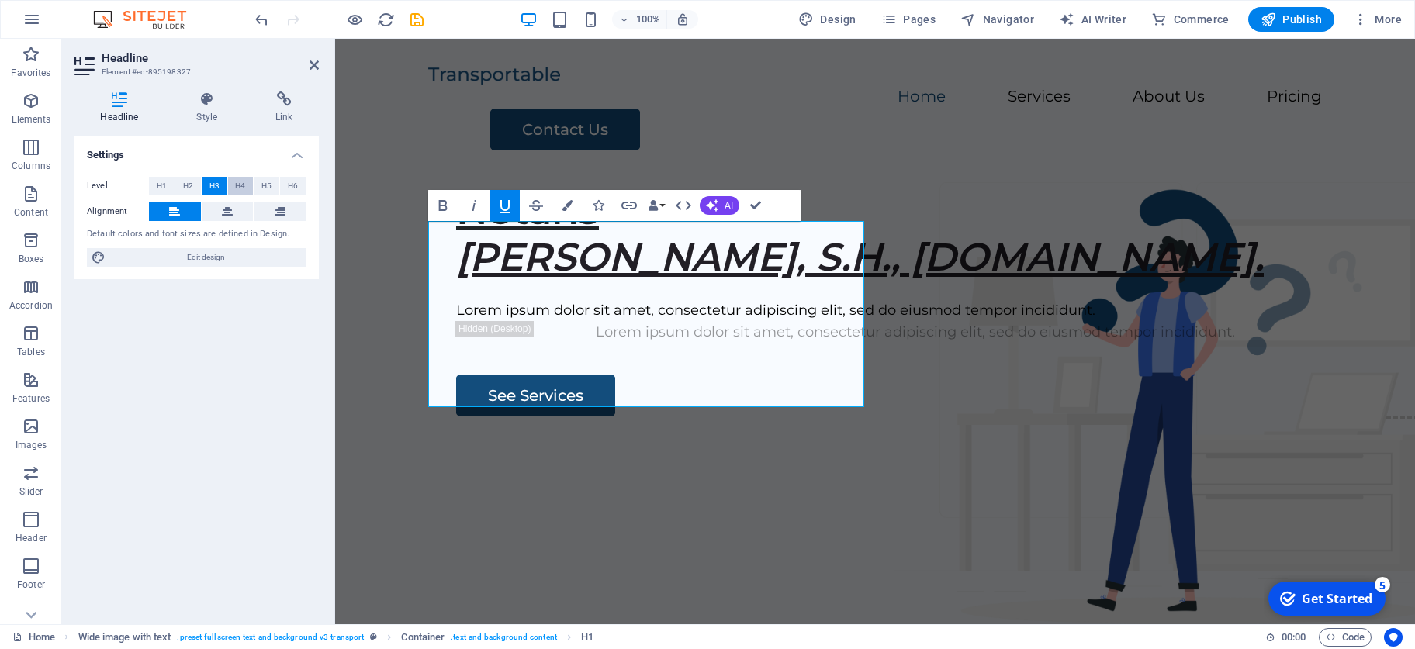
click at [236, 189] on span "H4" at bounding box center [240, 186] width 10 height 19
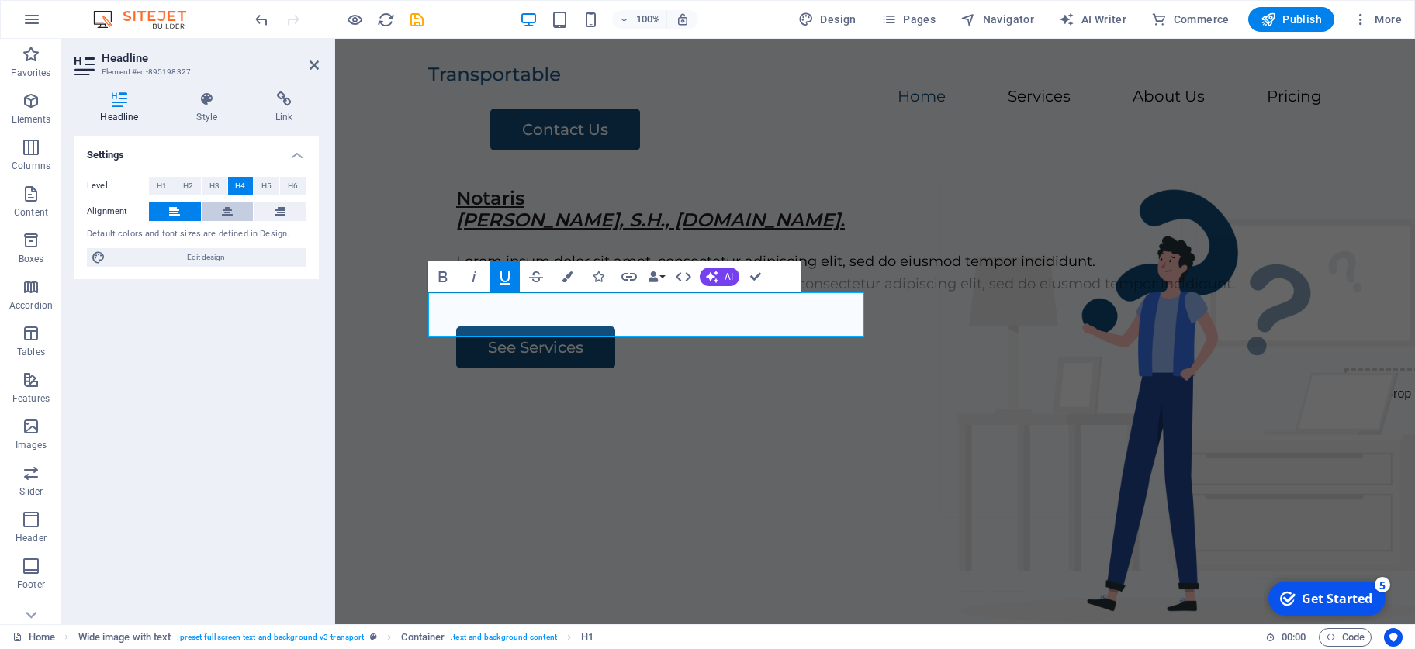
click at [237, 212] on button at bounding box center [228, 211] width 52 height 19
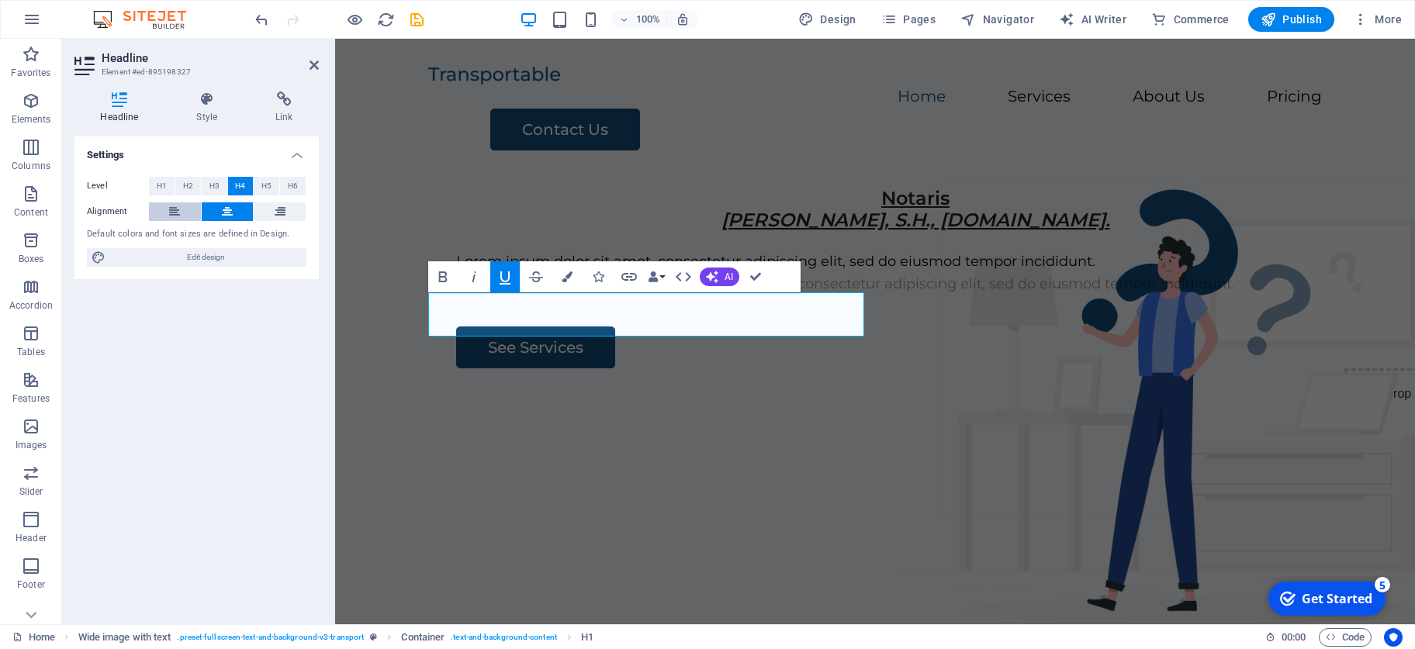
click at [180, 209] on icon at bounding box center [174, 211] width 11 height 19
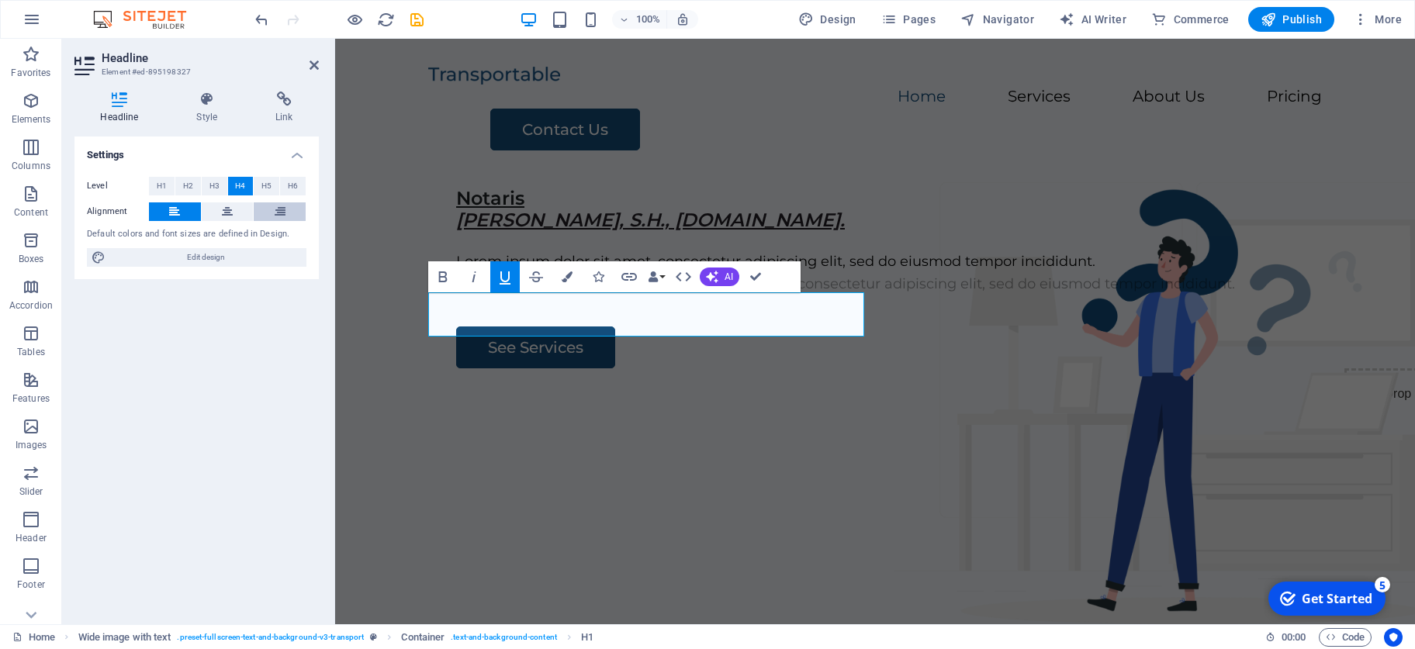
click at [276, 215] on icon at bounding box center [280, 211] width 11 height 19
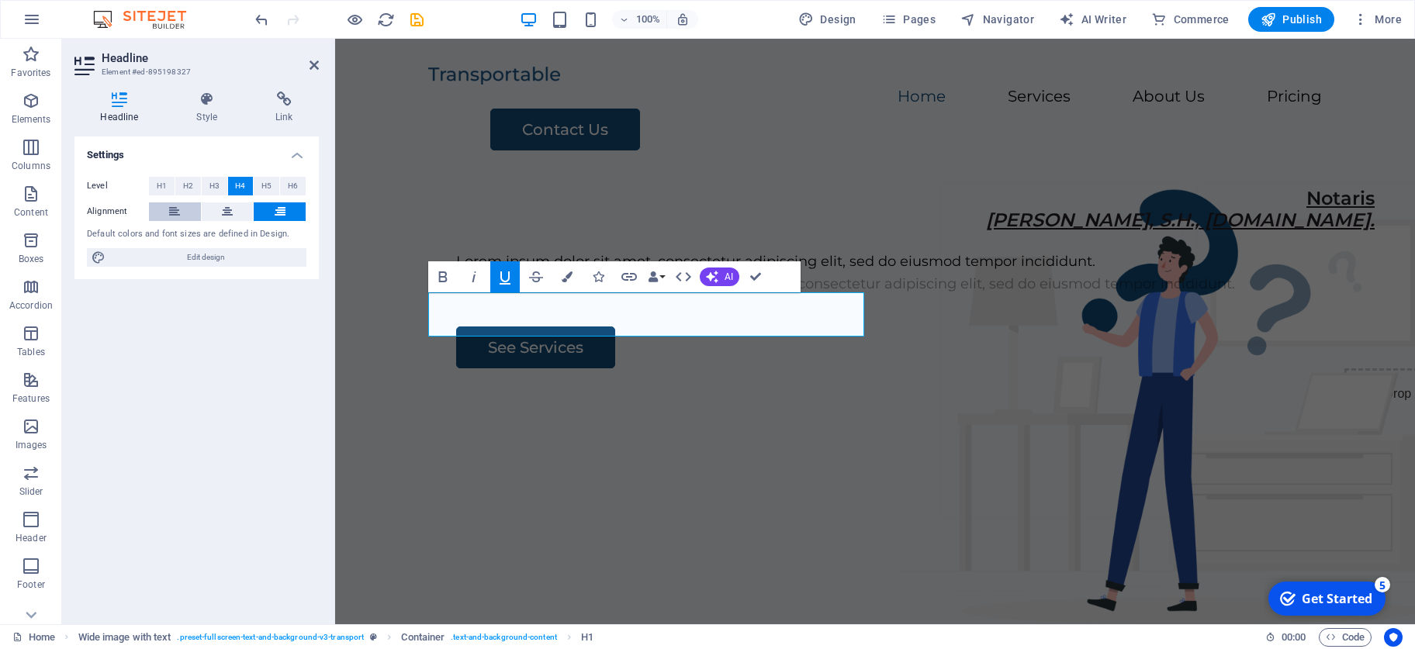
click at [192, 214] on button at bounding box center [175, 211] width 52 height 19
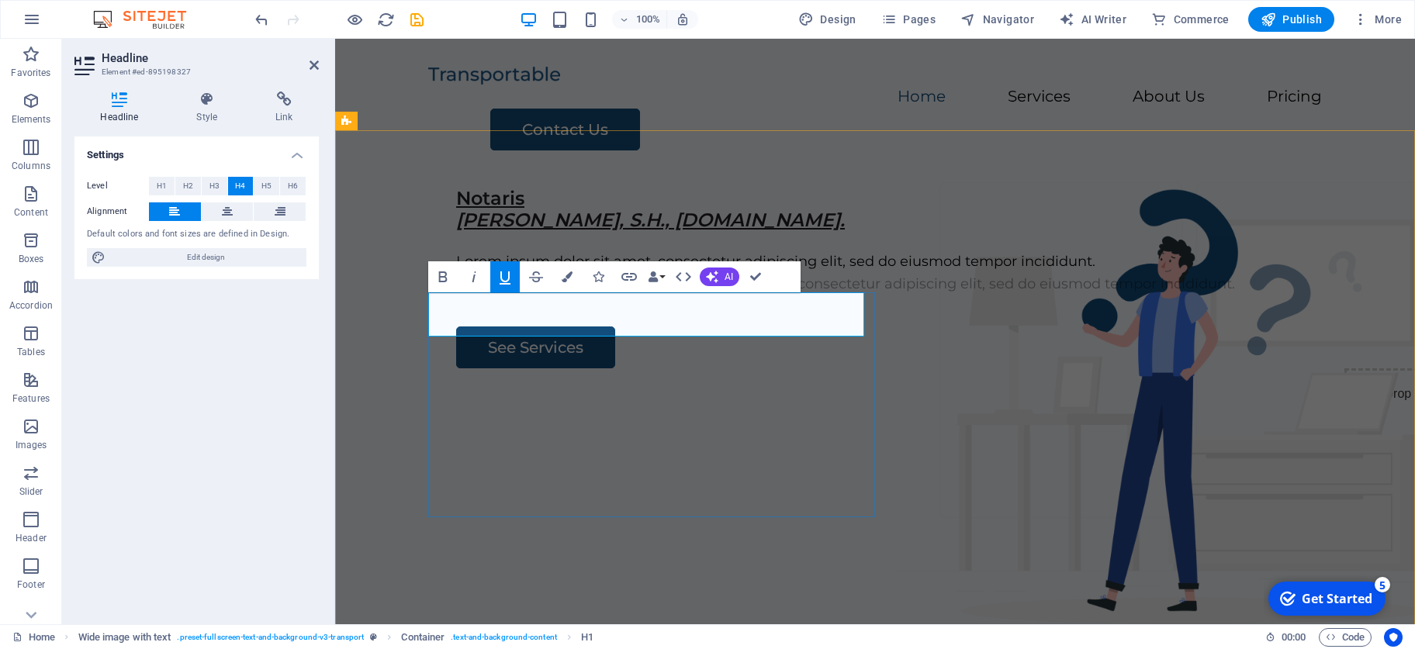
click at [456, 231] on em "[PERSON_NAME], S.H., [DOMAIN_NAME]." at bounding box center [650, 220] width 389 height 22
click at [515, 233] on h4 "Notaris [PERSON_NAME], S.H., [DOMAIN_NAME]." at bounding box center [915, 210] width 919 height 45
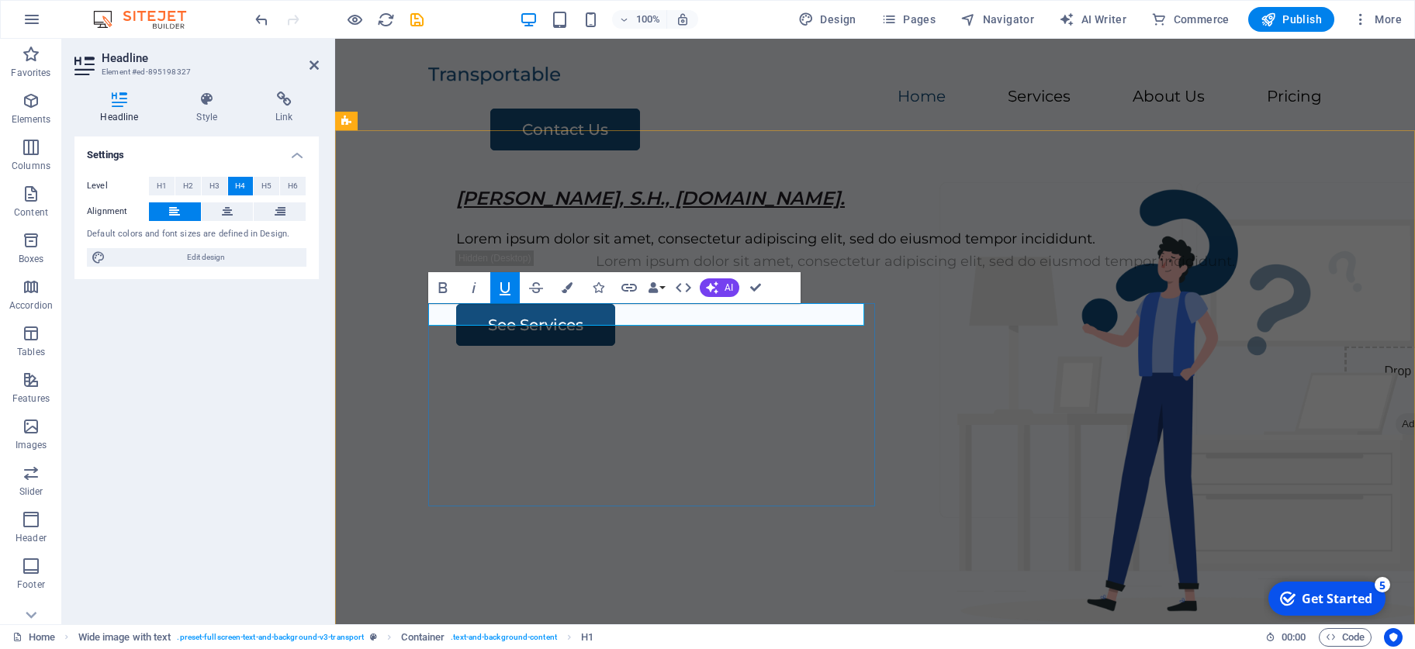
click at [822, 210] on h4 "[PERSON_NAME], S.H., [DOMAIN_NAME]." at bounding box center [915, 199] width 919 height 22
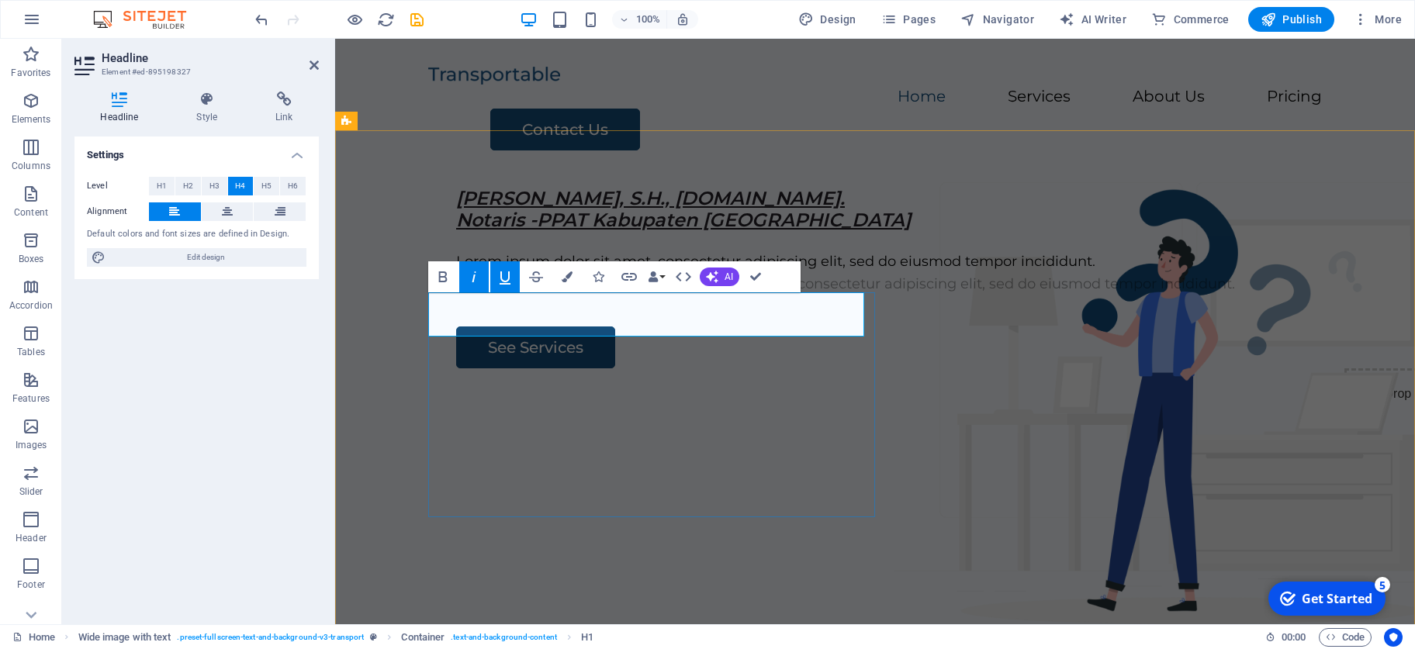
click at [781, 233] on h4 "[PERSON_NAME], S.H., [DOMAIN_NAME]. ‌Notaris -PPAT Kabupaten [GEOGRAPHIC_DATA]" at bounding box center [915, 210] width 919 height 45
click at [476, 275] on icon "button" at bounding box center [474, 277] width 19 height 19
click at [500, 277] on icon "button" at bounding box center [505, 277] width 19 height 19
click at [762, 233] on h4 "[PERSON_NAME], S.H., [DOMAIN_NAME]. ‌ Notaris -PPAT Kabupaten [GEOGRAPHIC_DATA]" at bounding box center [915, 210] width 919 height 45
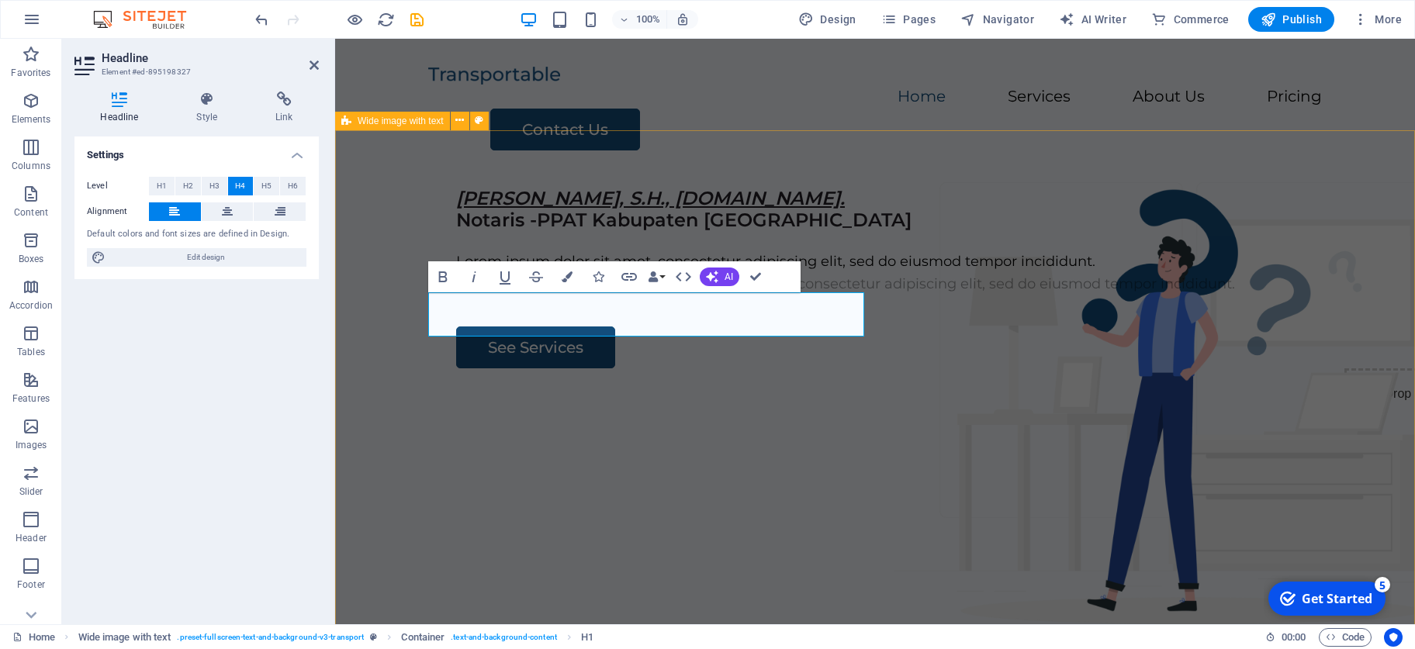
click at [992, 362] on div "[PERSON_NAME], S.H., [DOMAIN_NAME]. ‌ Notaris -PPAT Kabupaten Sidoarjo Lorem ip…" at bounding box center [875, 472] width 1080 height 594
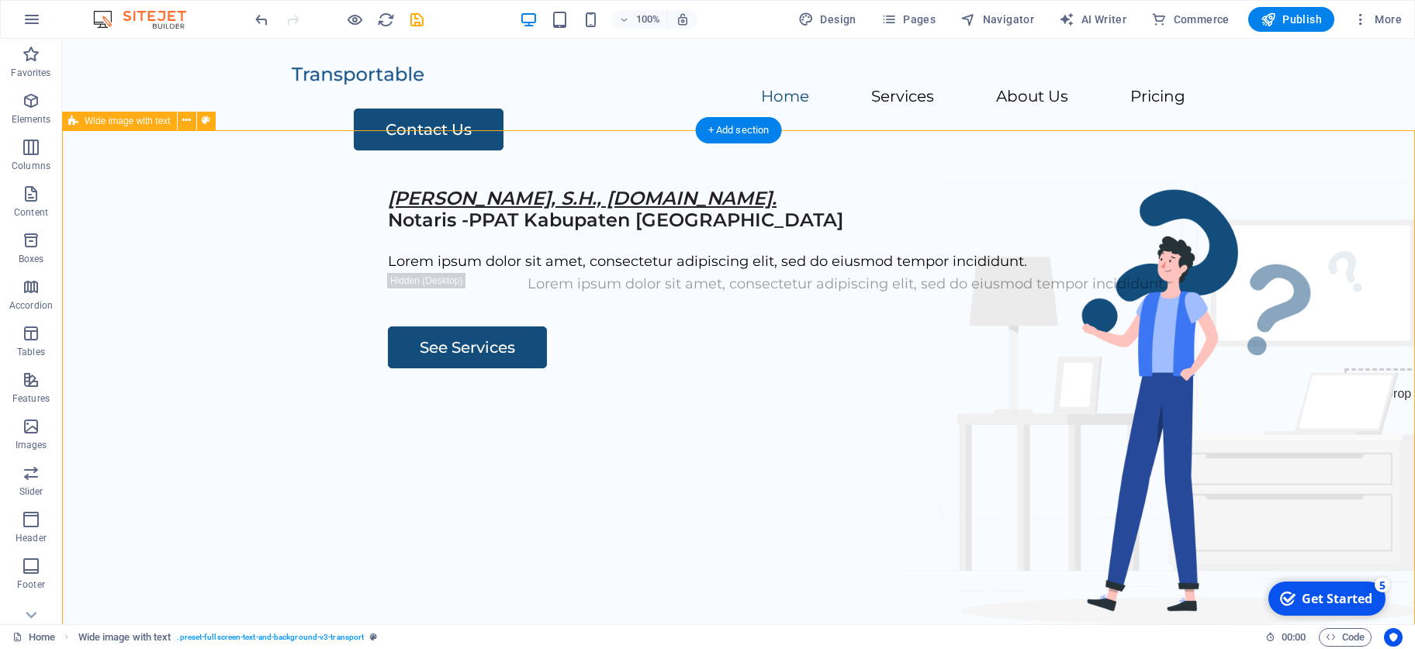
click at [597, 181] on div "[PERSON_NAME], S.H., [DOMAIN_NAME]. Notaris -PPAT Kabupaten Sidoarjo Lorem ipsu…" at bounding box center [738, 472] width 1353 height 594
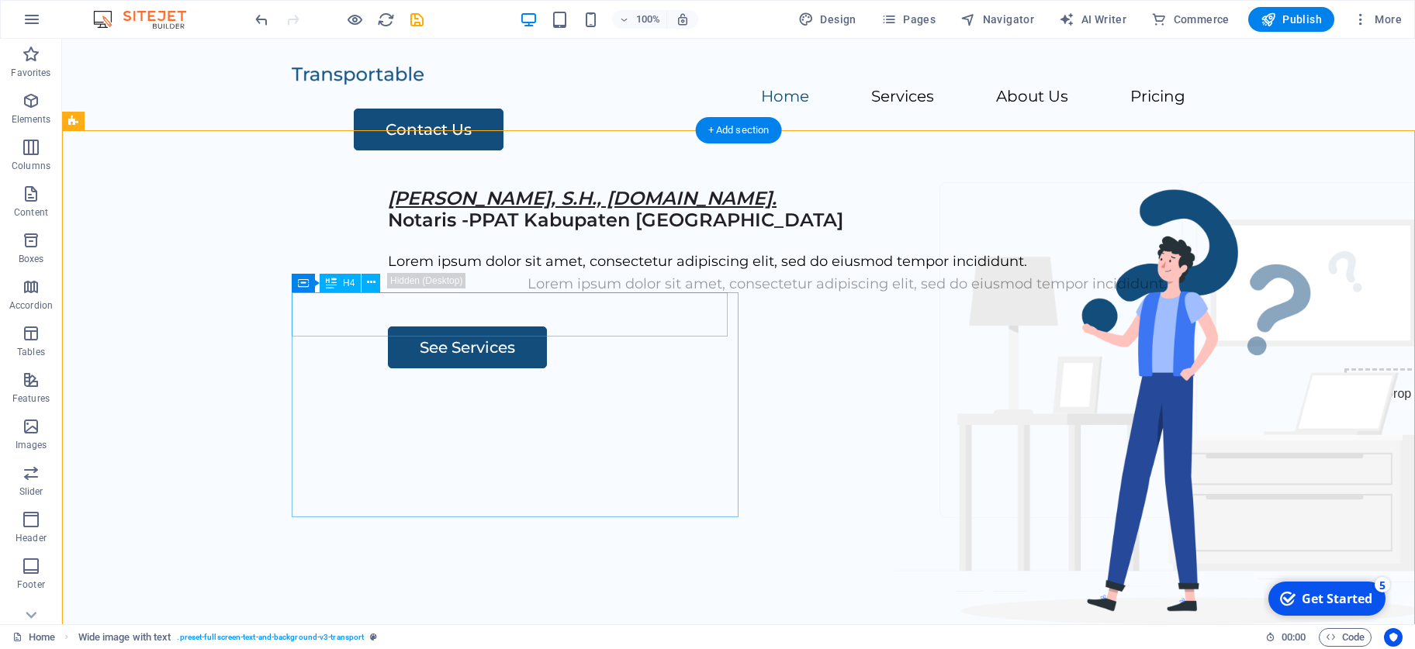
click at [528, 233] on div "[PERSON_NAME], S.H., [DOMAIN_NAME]. Notaris -PPAT Kabupaten [GEOGRAPHIC_DATA]" at bounding box center [847, 210] width 919 height 45
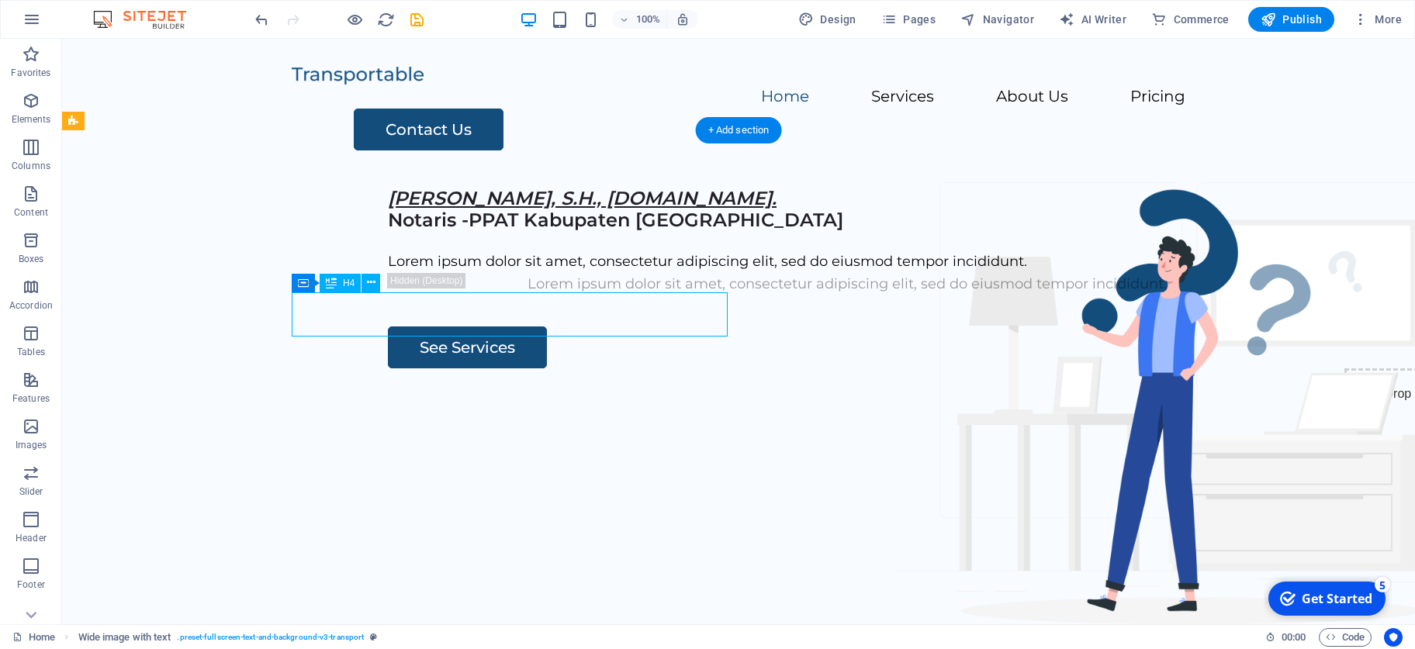
click at [528, 233] on div "[PERSON_NAME], S.H., [DOMAIN_NAME]. Notaris -PPAT Kabupaten [GEOGRAPHIC_DATA]" at bounding box center [847, 210] width 919 height 45
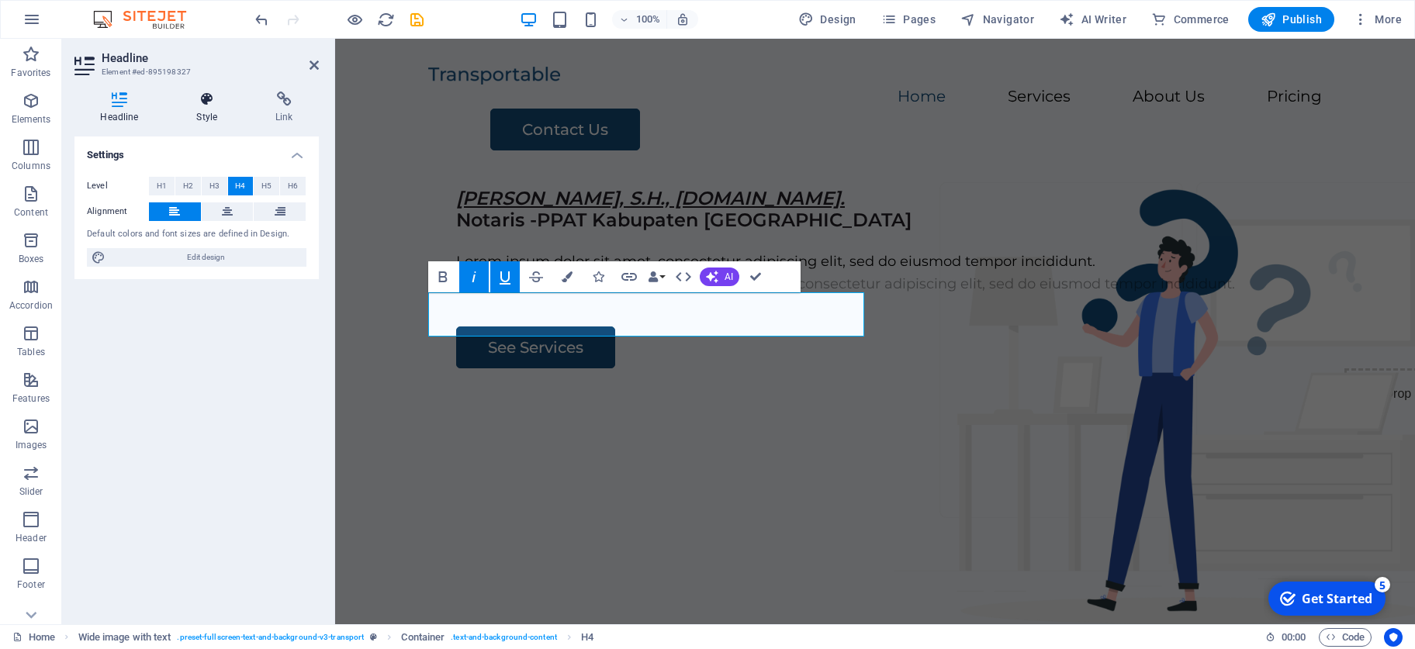
click at [206, 107] on icon at bounding box center [207, 100] width 73 height 16
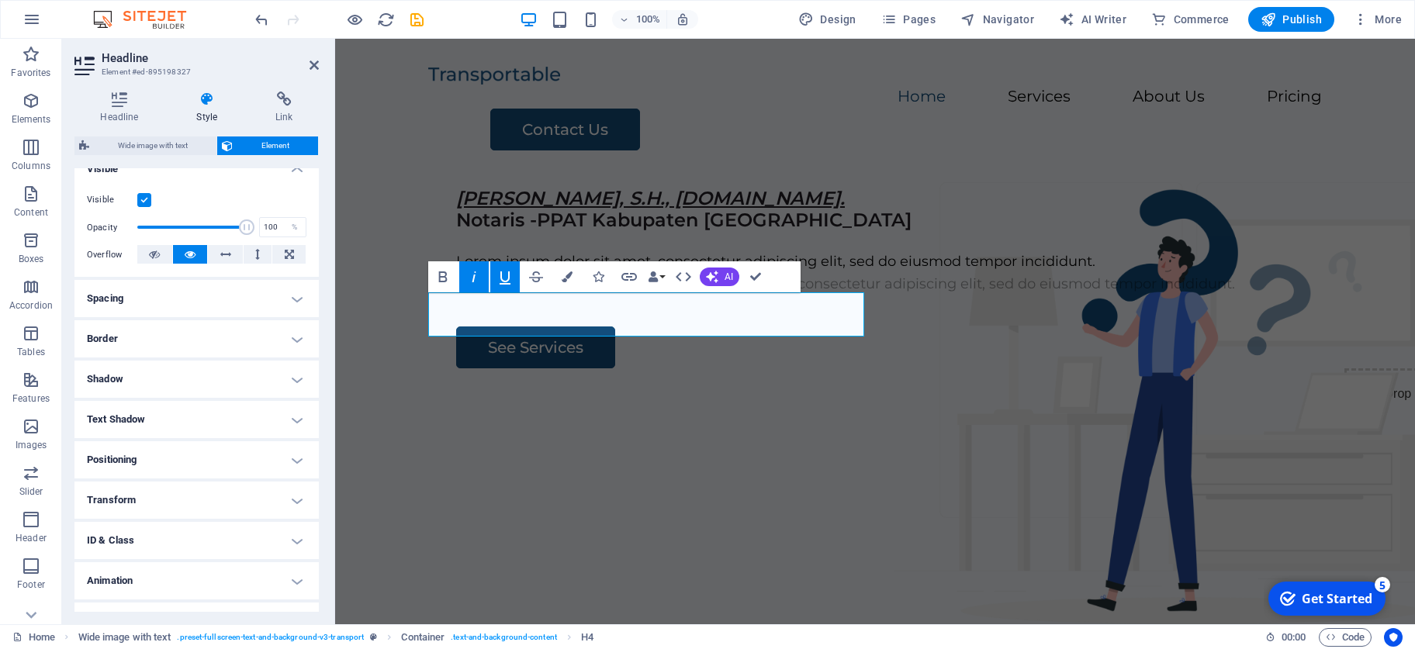
scroll to position [212, 0]
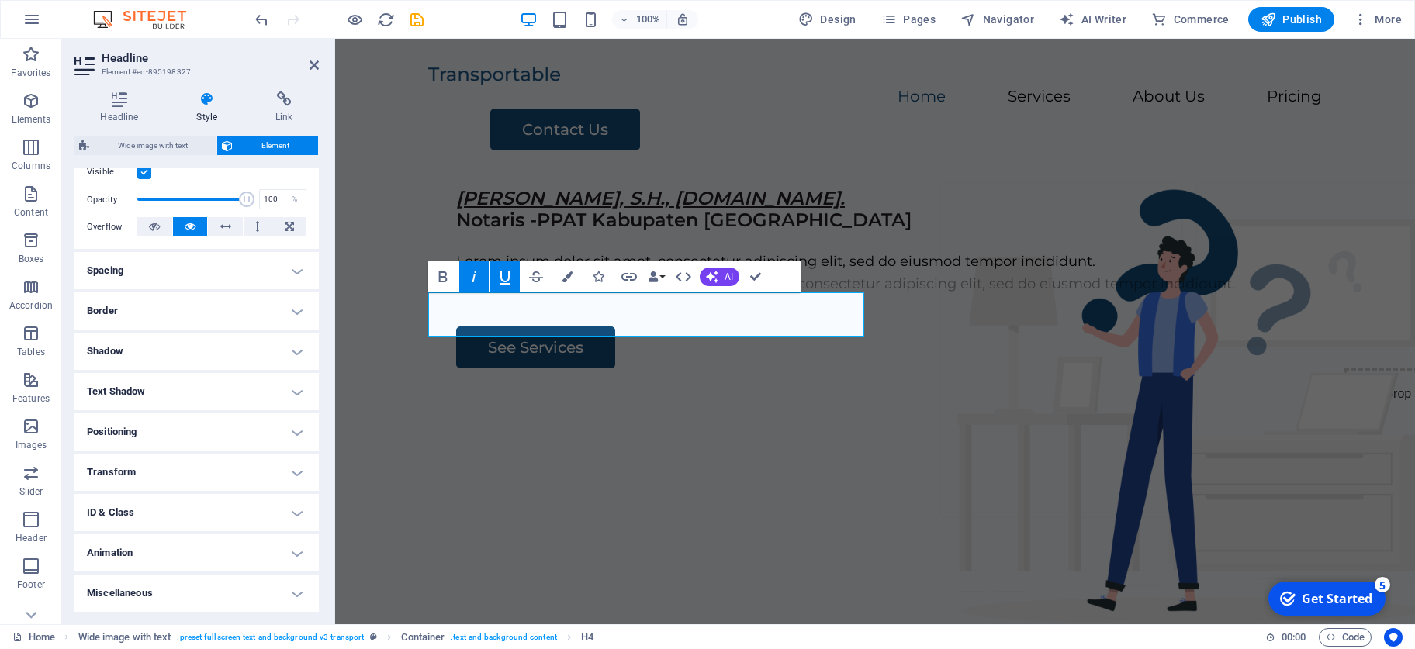
click at [264, 387] on h4 "Text Shadow" at bounding box center [196, 391] width 244 height 37
click at [273, 425] on span "Outside" at bounding box center [267, 422] width 26 height 19
type input "2"
type input "4"
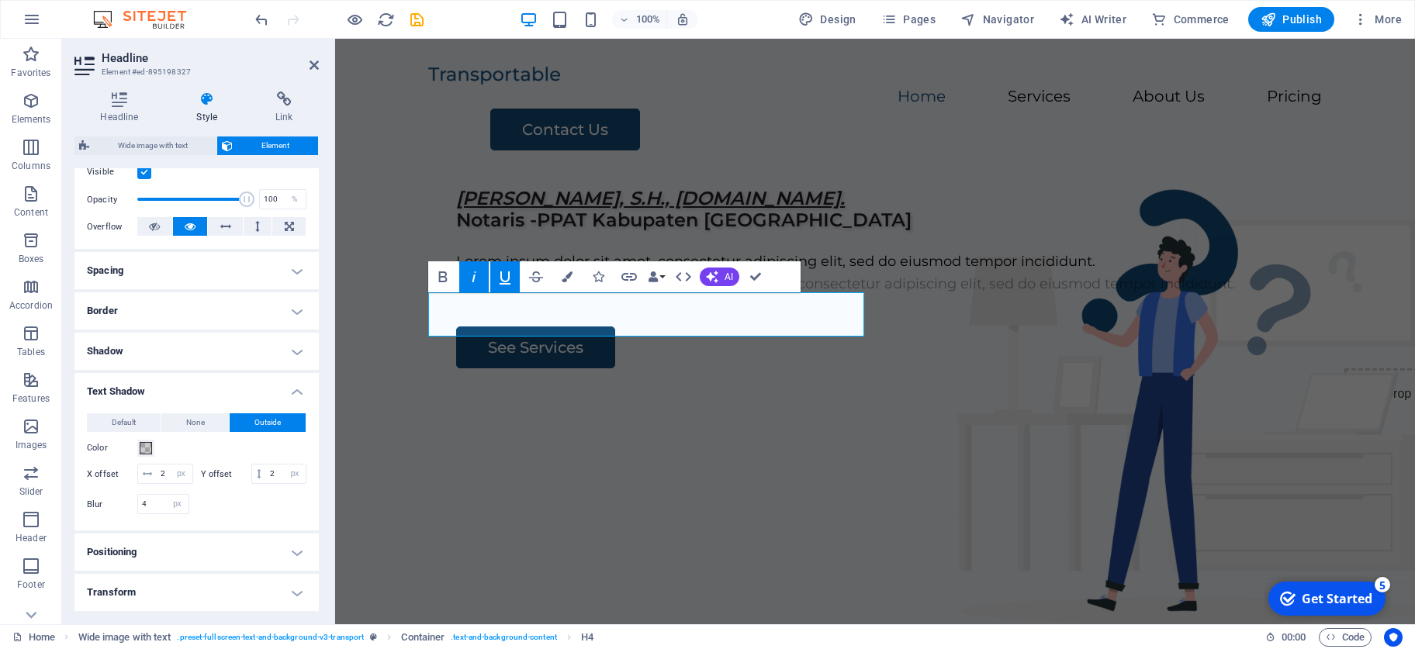
click at [220, 355] on h4 "Shadow" at bounding box center [196, 351] width 244 height 37
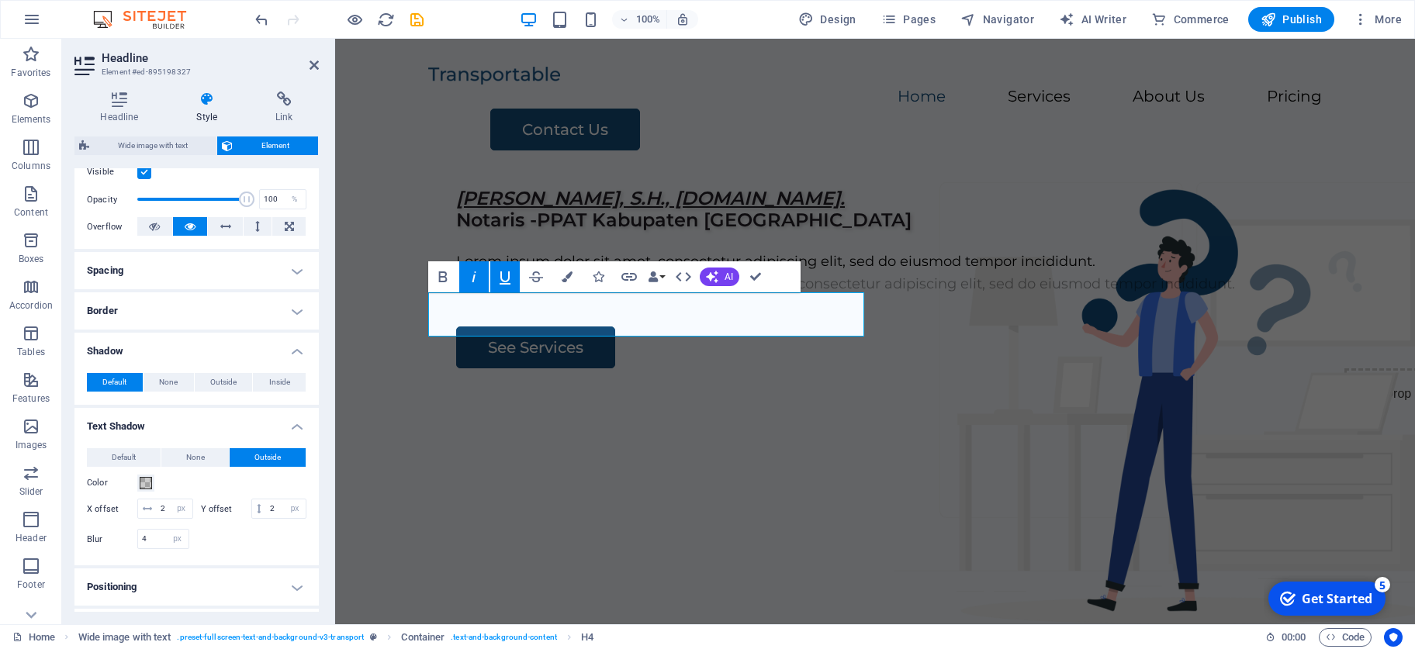
click at [186, 327] on h4 "Border" at bounding box center [196, 310] width 244 height 37
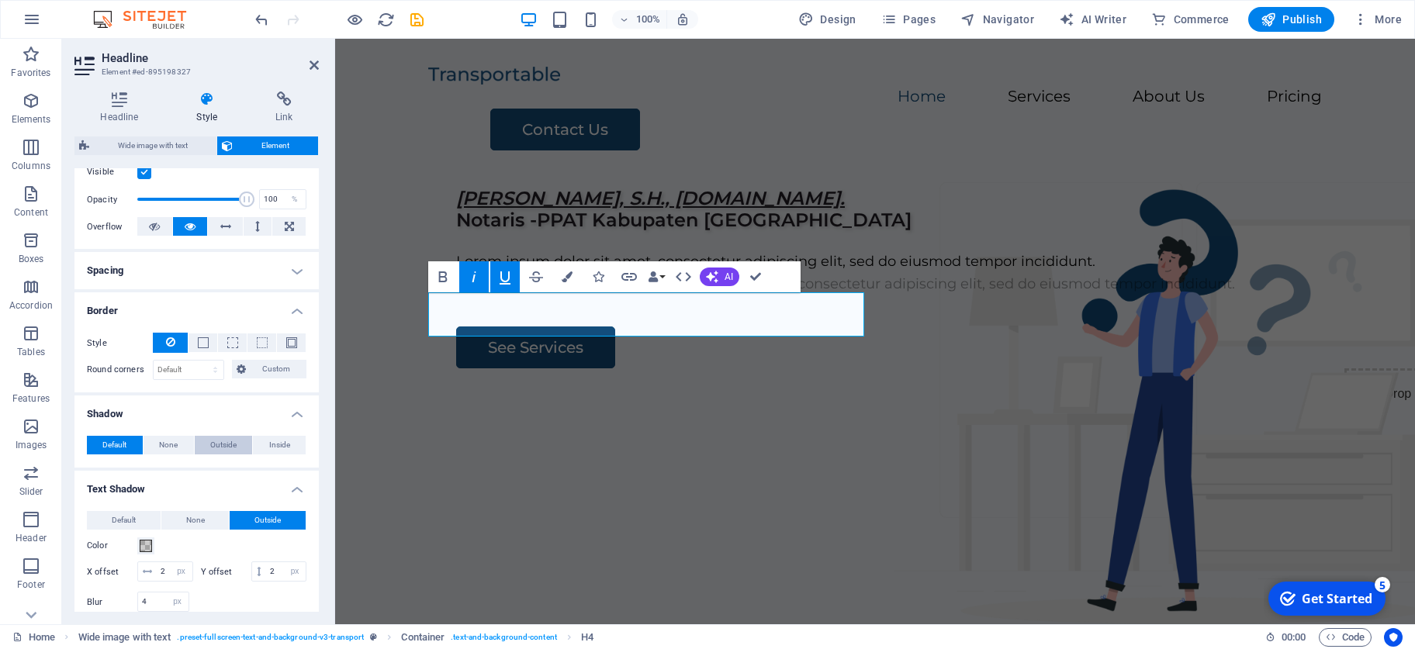
click at [208, 445] on button "Outside" at bounding box center [224, 445] width 58 height 19
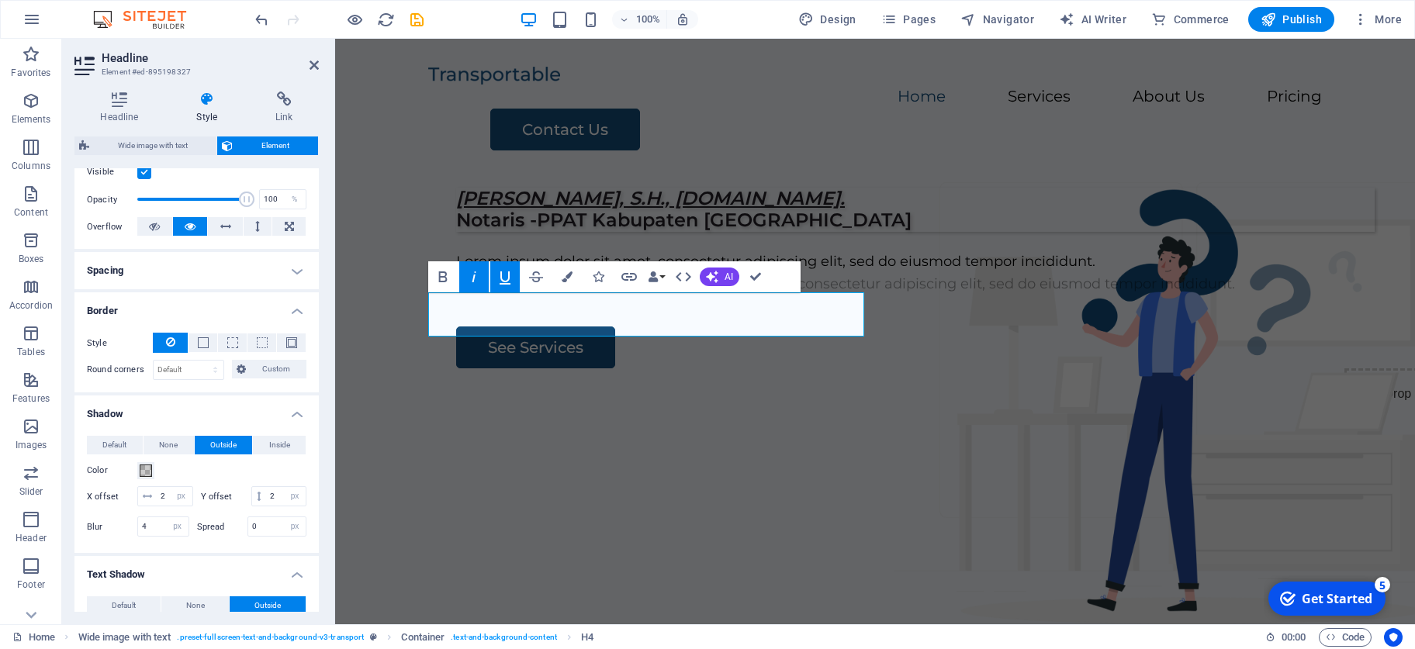
type input "2"
type input "4"
click at [279, 447] on span "Inside" at bounding box center [279, 445] width 21 height 19
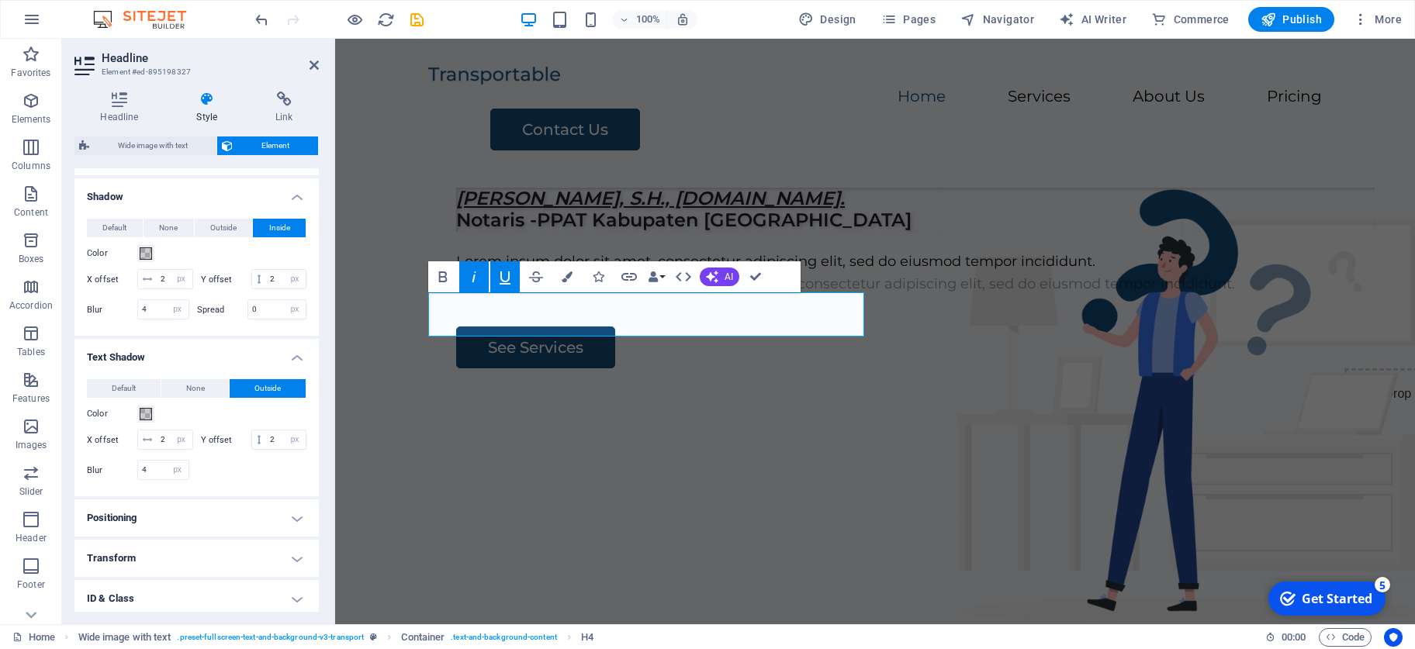
scroll to position [500, 0]
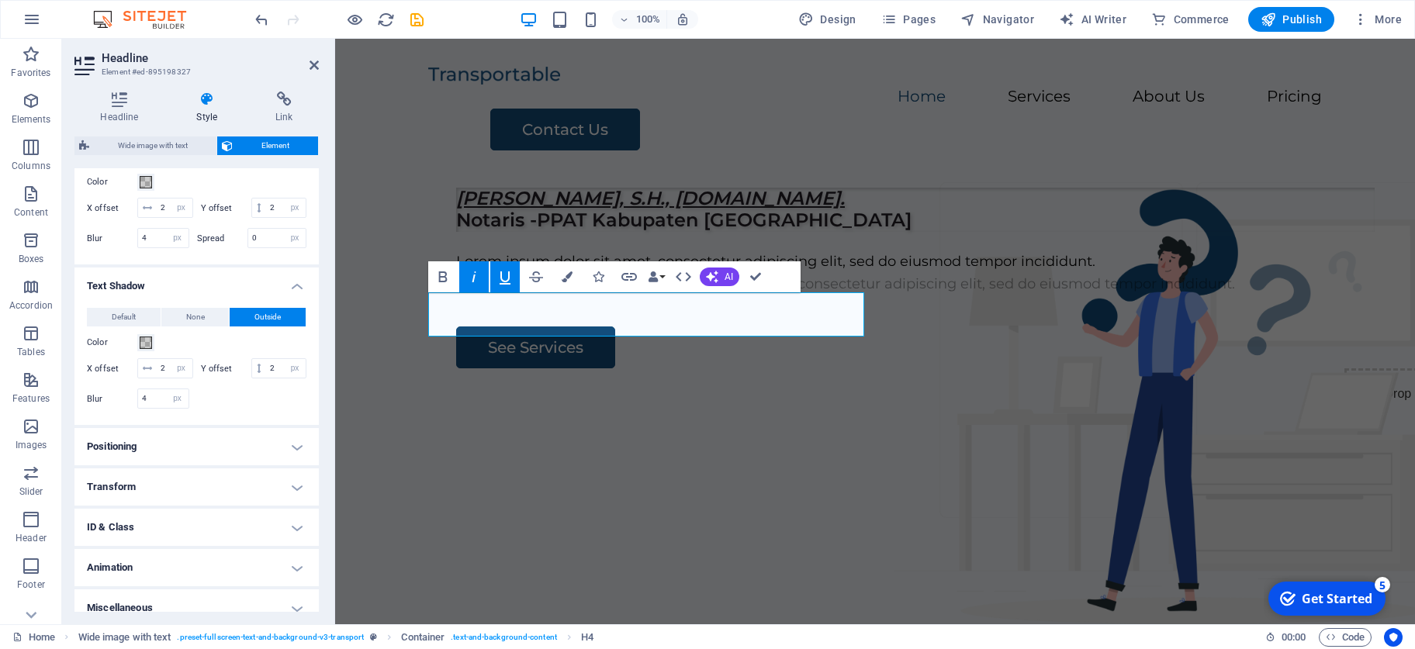
click at [211, 447] on h4 "Positioning" at bounding box center [196, 446] width 244 height 37
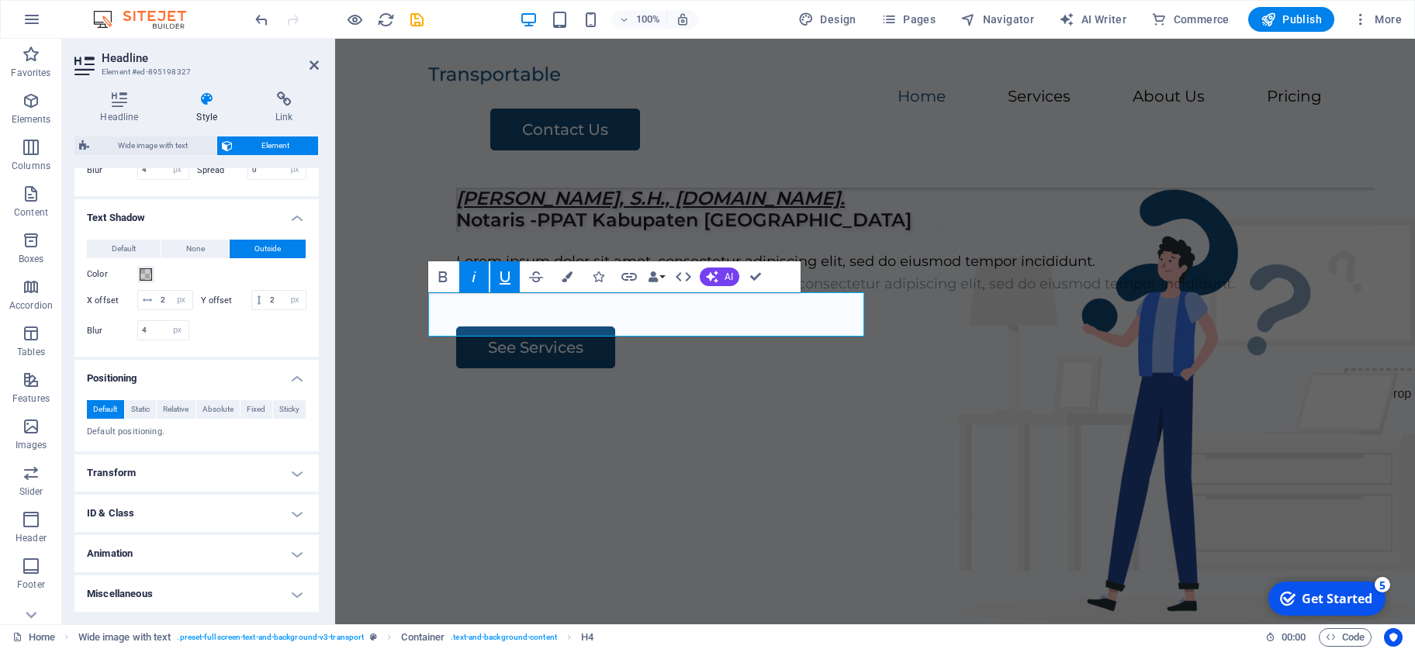
click at [162, 455] on h4 "Animation" at bounding box center [196, 553] width 244 height 37
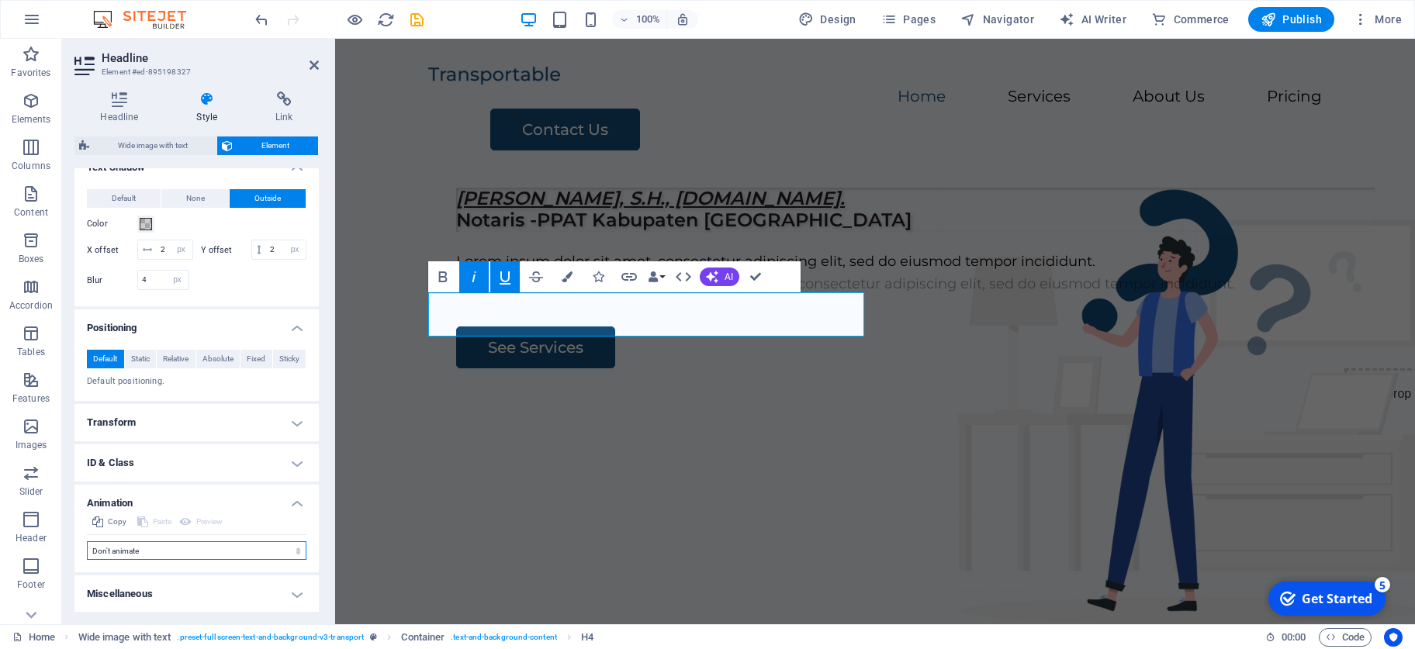
click at [87, 455] on select "Don't animate Show / Hide Slide up/down Zoom in/out Slide left to right Slide r…" at bounding box center [197, 550] width 220 height 19
select select "move-left-to-right"
click option "Slide left to right" at bounding box center [0, 0] width 0 height 0
select select "scroll"
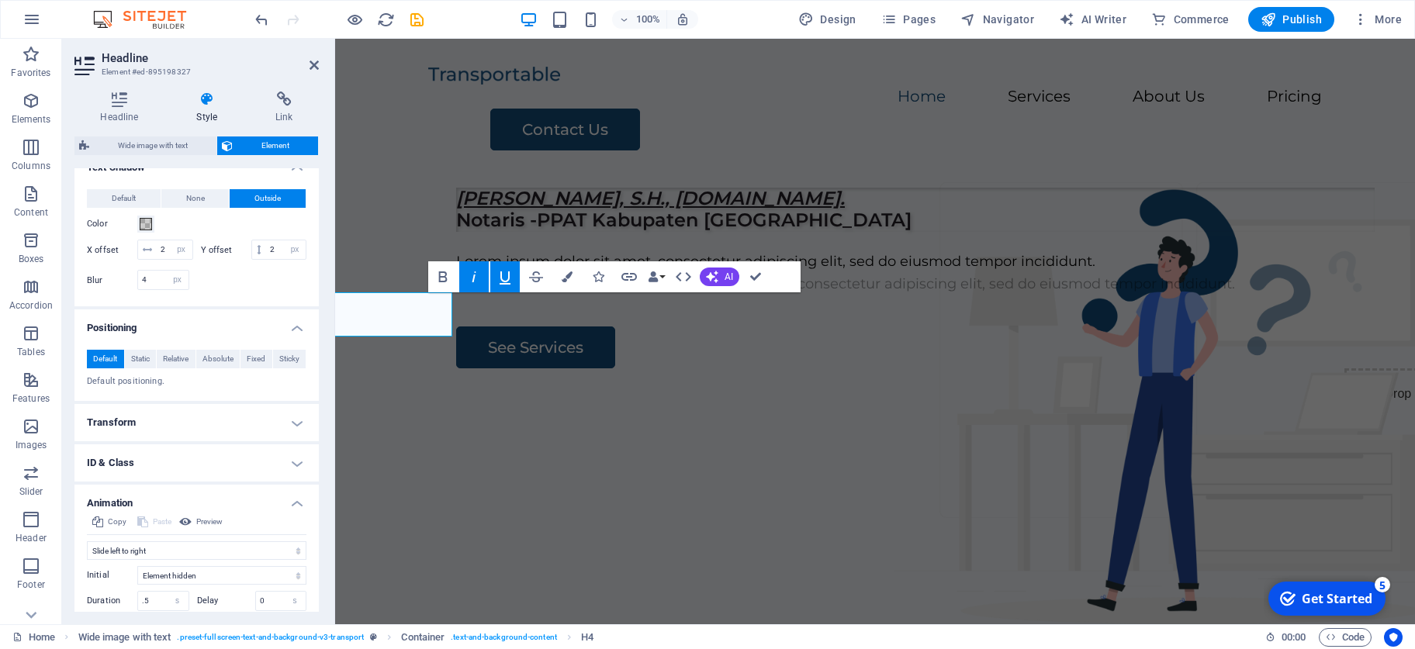
click at [65, 455] on div "Headline Style Link Settings Level H1 H2 H3 H4 H5 H6 Alignment Default colors a…" at bounding box center [196, 351] width 269 height 545
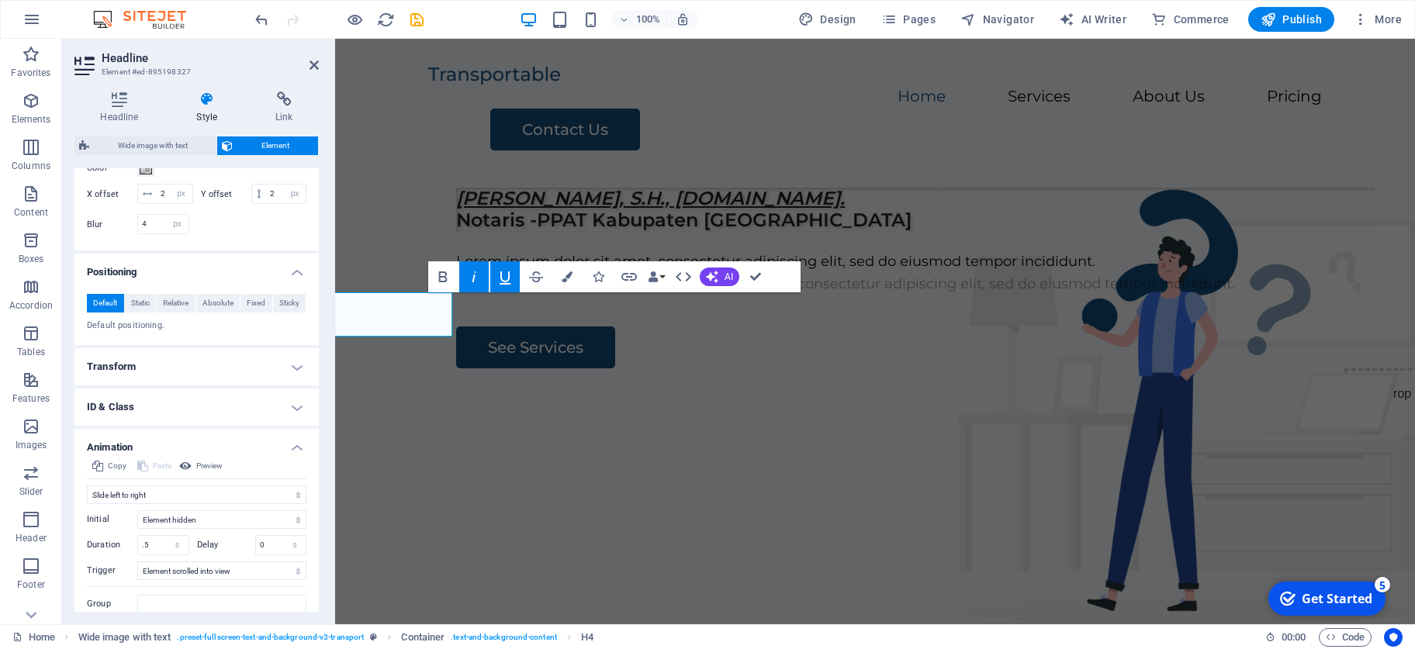
scroll to position [676, 0]
click at [167, 455] on select "s ms" at bounding box center [178, 544] width 22 height 19
click at [193, 455] on div "Duration .5 s ms" at bounding box center [142, 545] width 110 height 20
click at [154, 455] on input ".5" at bounding box center [163, 544] width 50 height 19
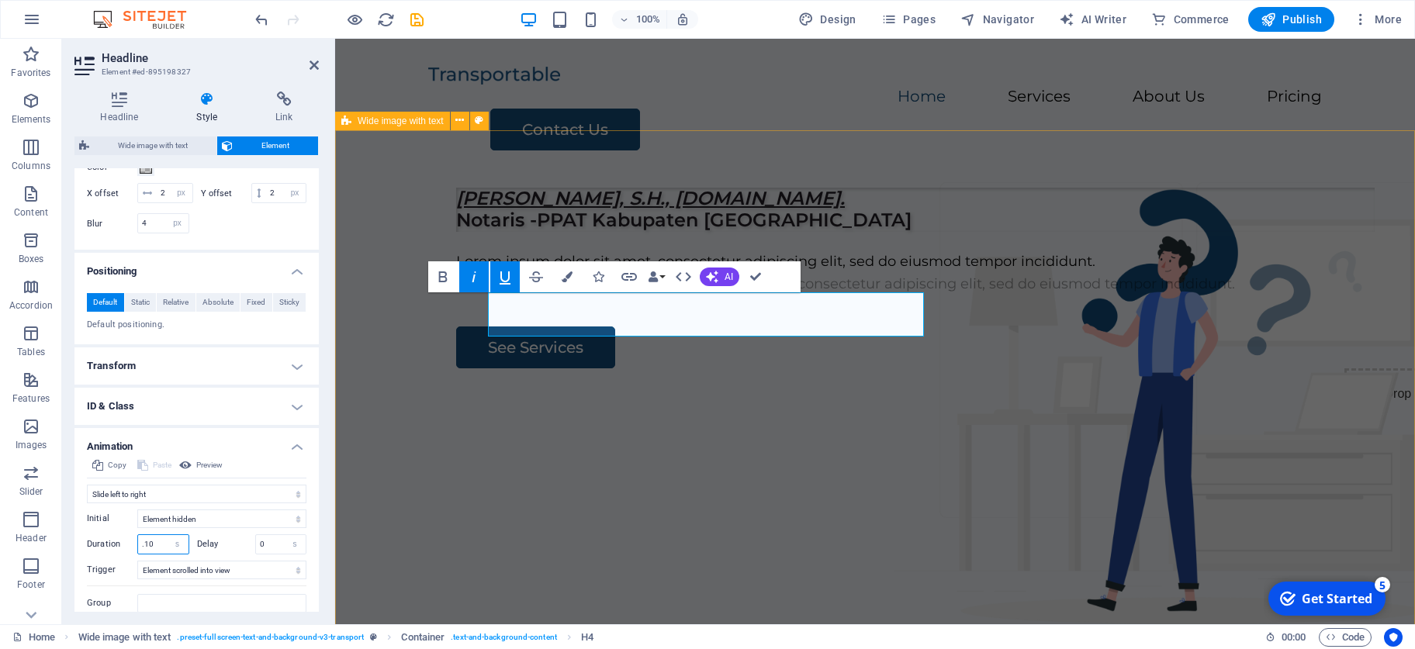
type input ".10"
click at [509, 455] on div "[PERSON_NAME], S.H., [DOMAIN_NAME]. Notaris -PPAT Kabupaten Sidoarjo Lorem ipsu…" at bounding box center [875, 472] width 1080 height 594
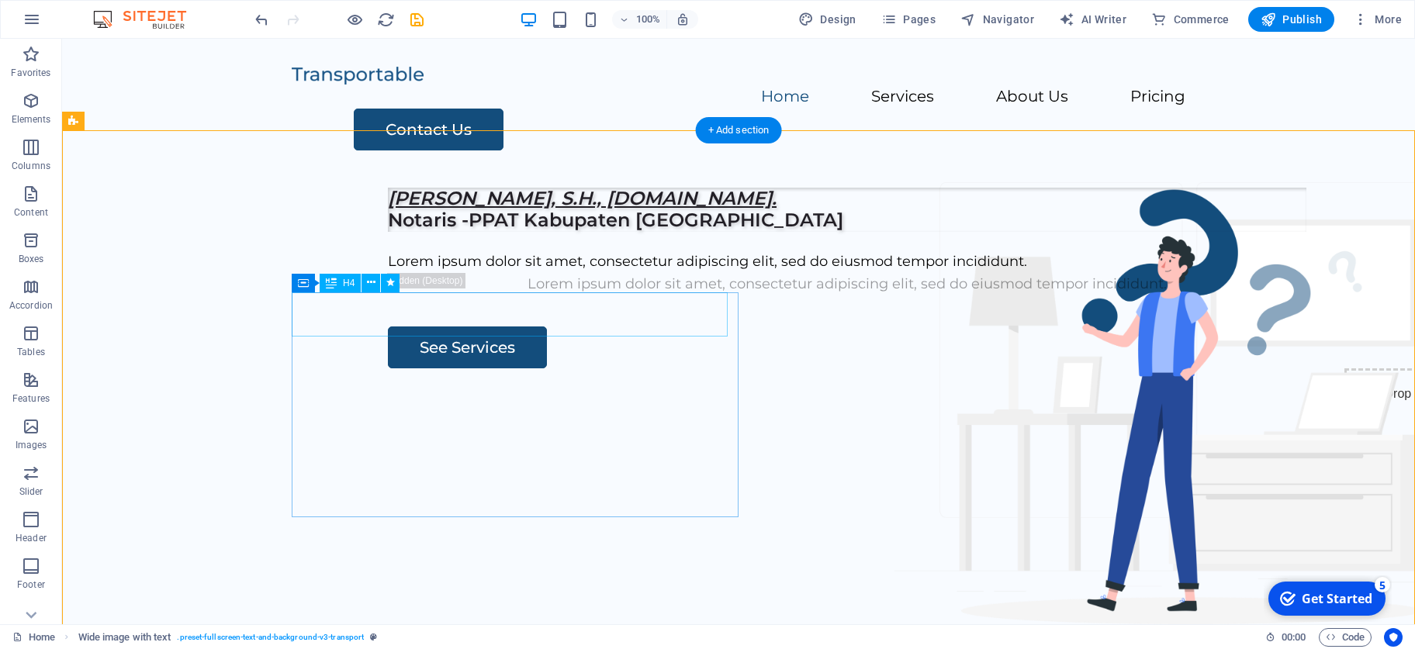
click at [409, 233] on div "[PERSON_NAME], S.H., [DOMAIN_NAME]. Notaris -PPAT Kabupaten [GEOGRAPHIC_DATA]" at bounding box center [847, 210] width 919 height 45
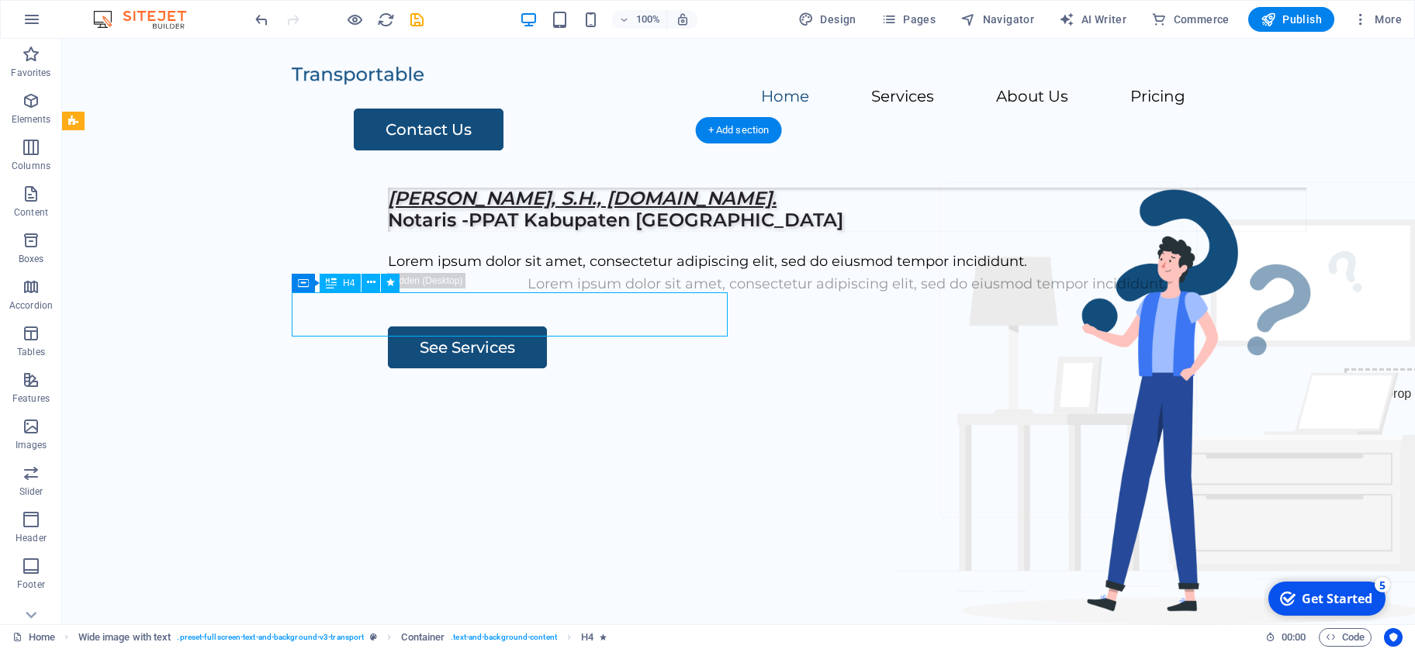
click at [409, 233] on div "[PERSON_NAME], S.H., [DOMAIN_NAME]. Notaris -PPAT Kabupaten [GEOGRAPHIC_DATA]" at bounding box center [847, 210] width 919 height 45
select select "px"
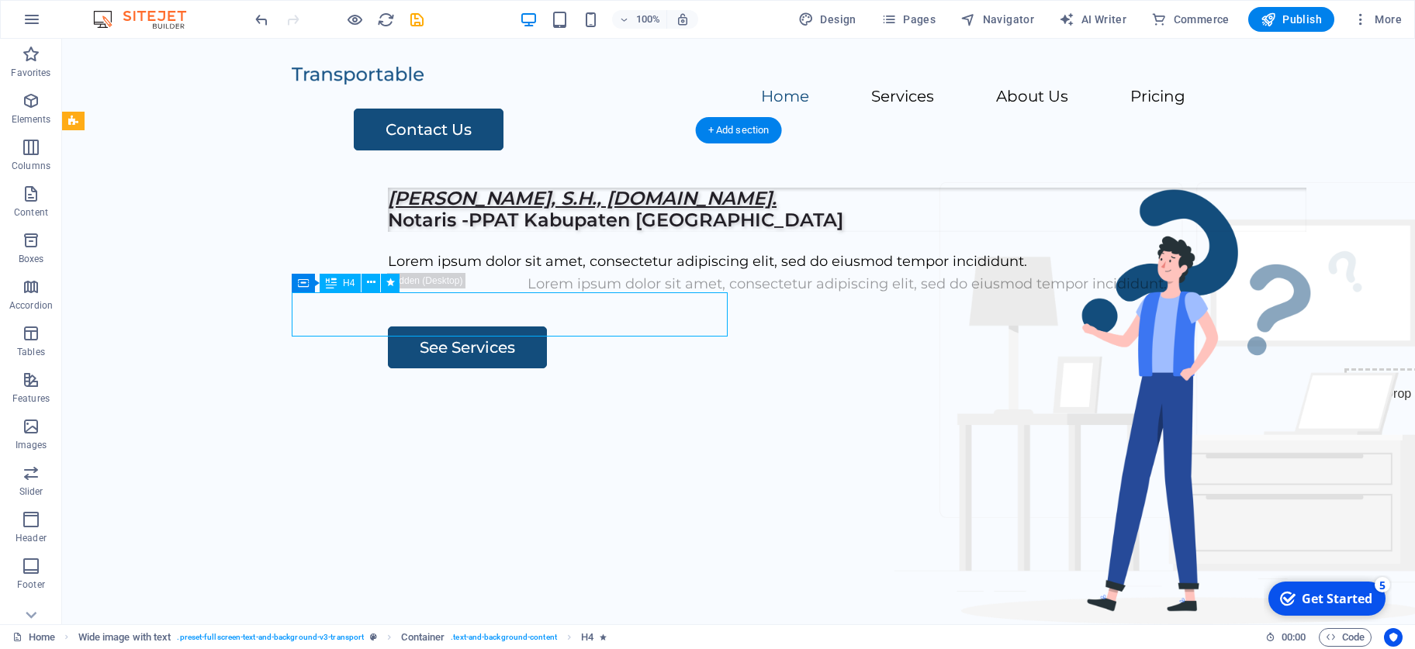
select select "px"
select select "move-left-to-right"
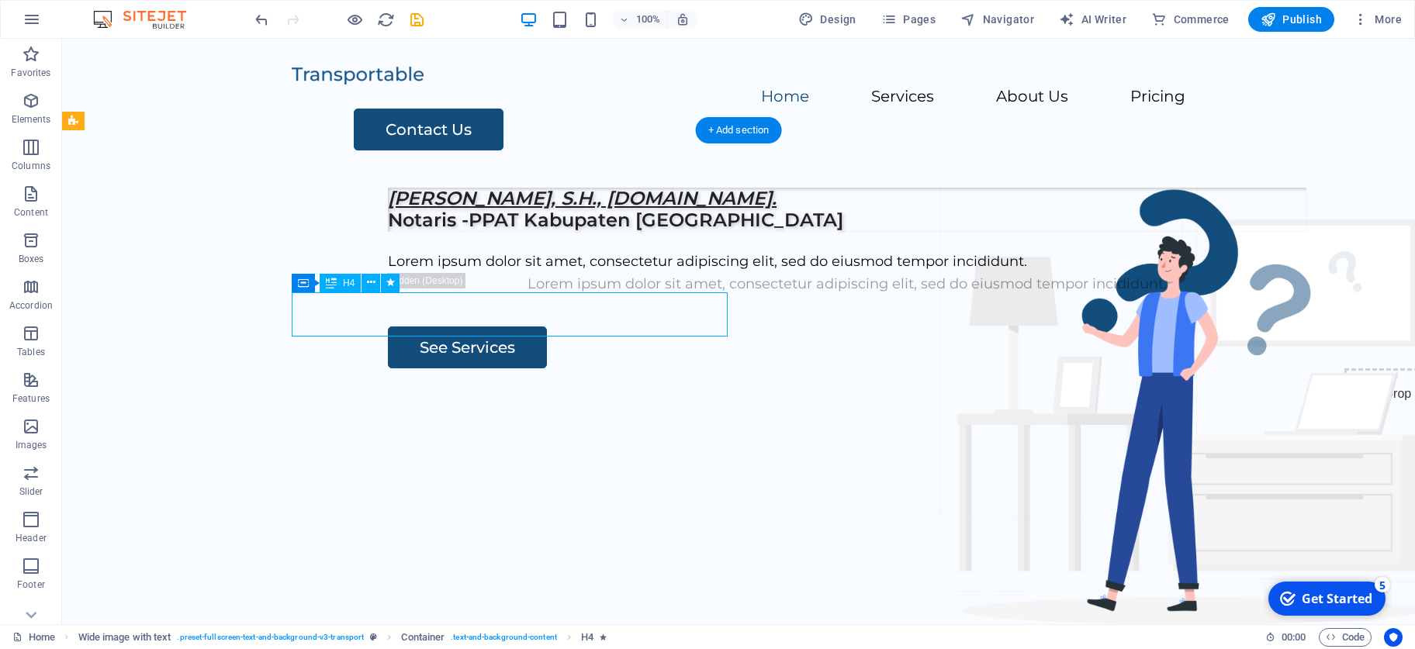
select select "s"
select select "scroll"
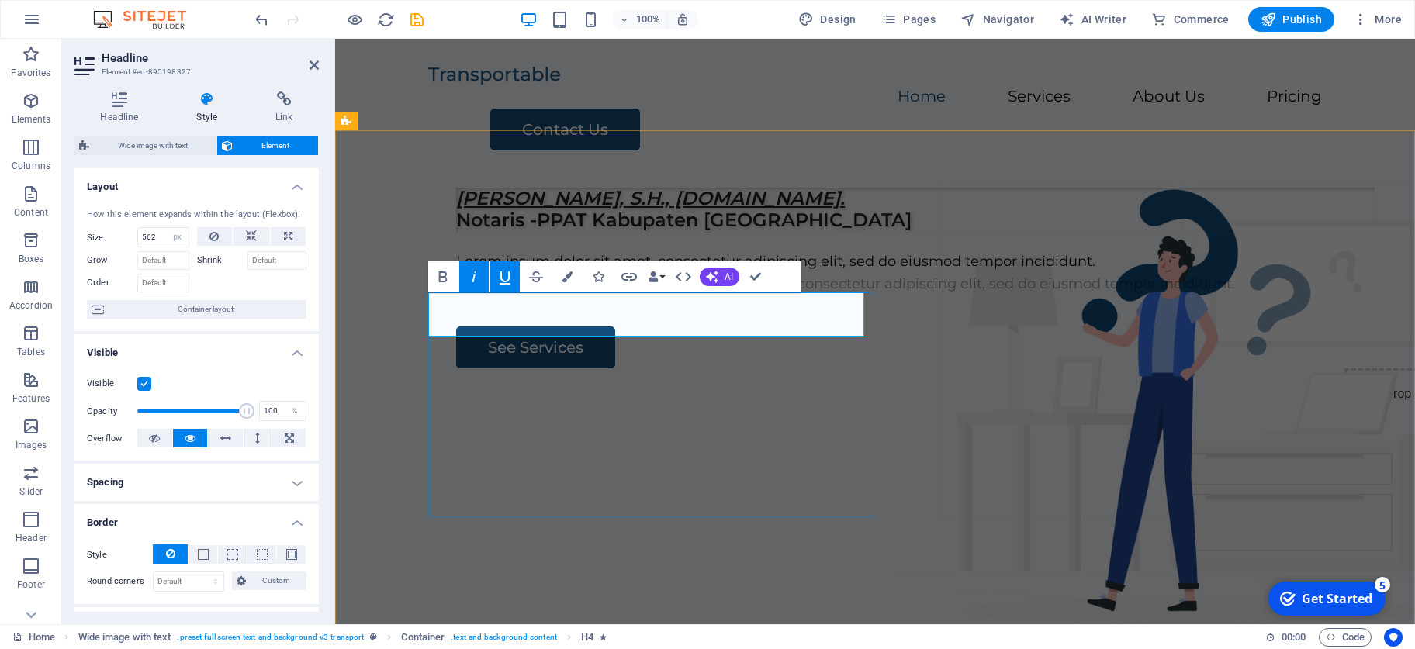
click at [511, 232] on span "[PERSON_NAME], S.H., [DOMAIN_NAME]. Notaris -PPAT Kabupaten [GEOGRAPHIC_DATA]" at bounding box center [683, 209] width 455 height 45
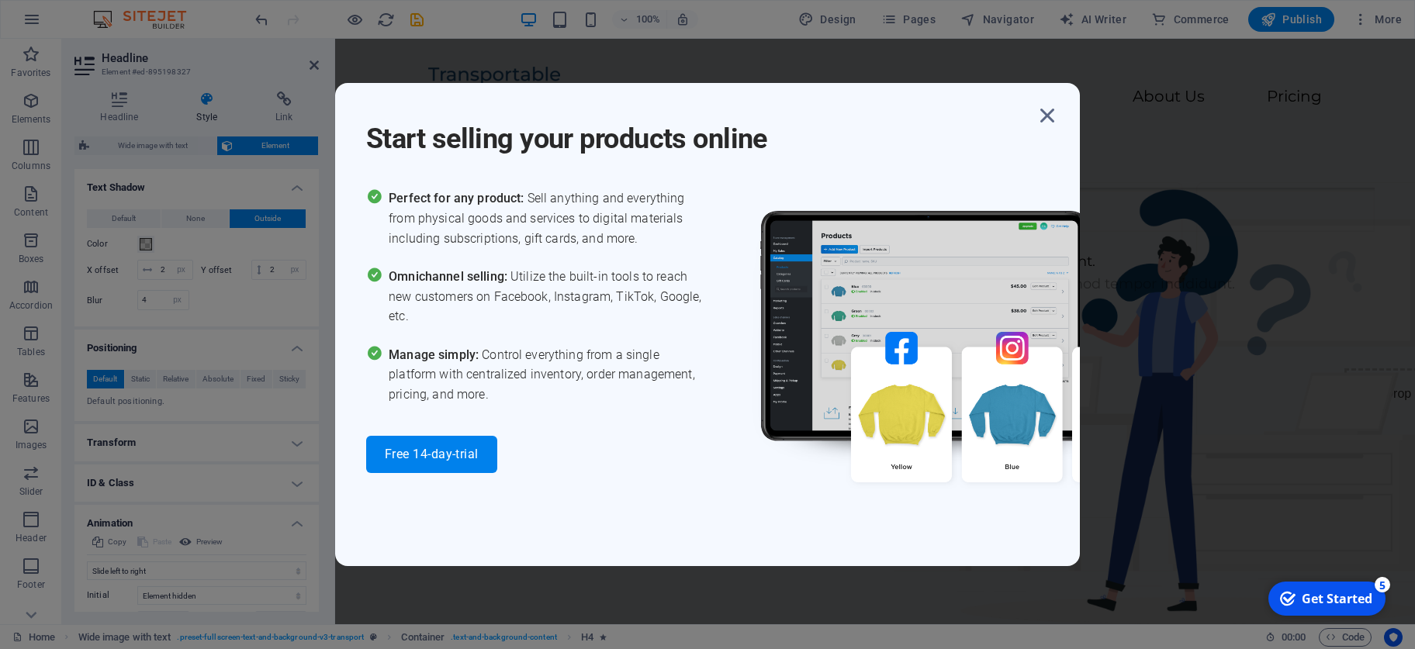
scroll to position [604, 0]
click at [992, 116] on icon "button" at bounding box center [1047, 116] width 28 height 28
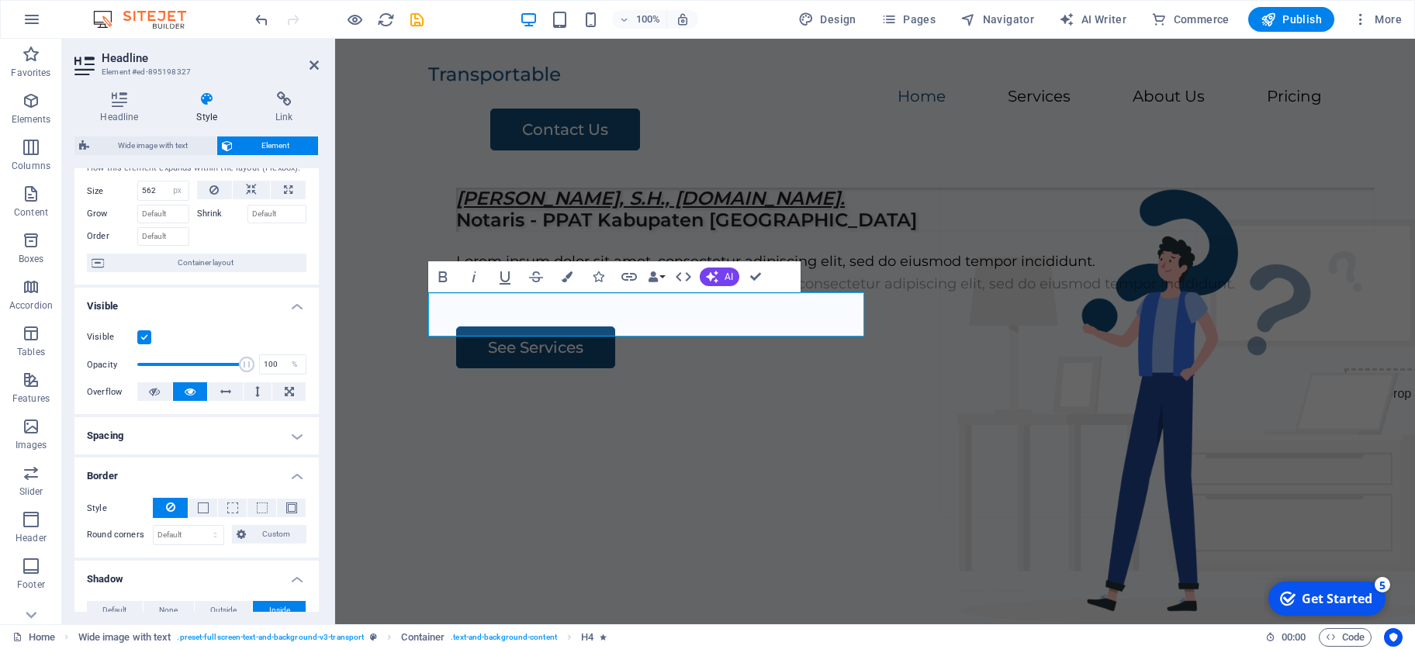
scroll to position [0, 0]
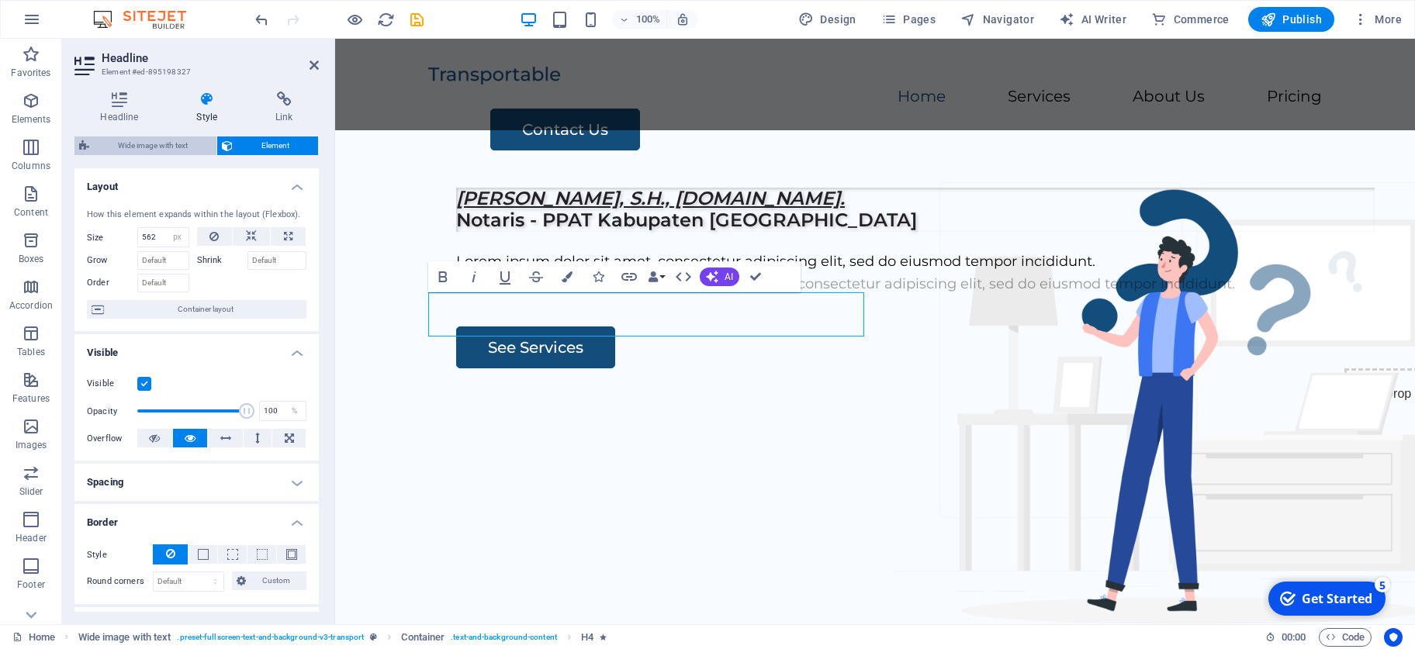
click at [165, 144] on span "Wide image with text" at bounding box center [153, 146] width 118 height 19
select select "%"
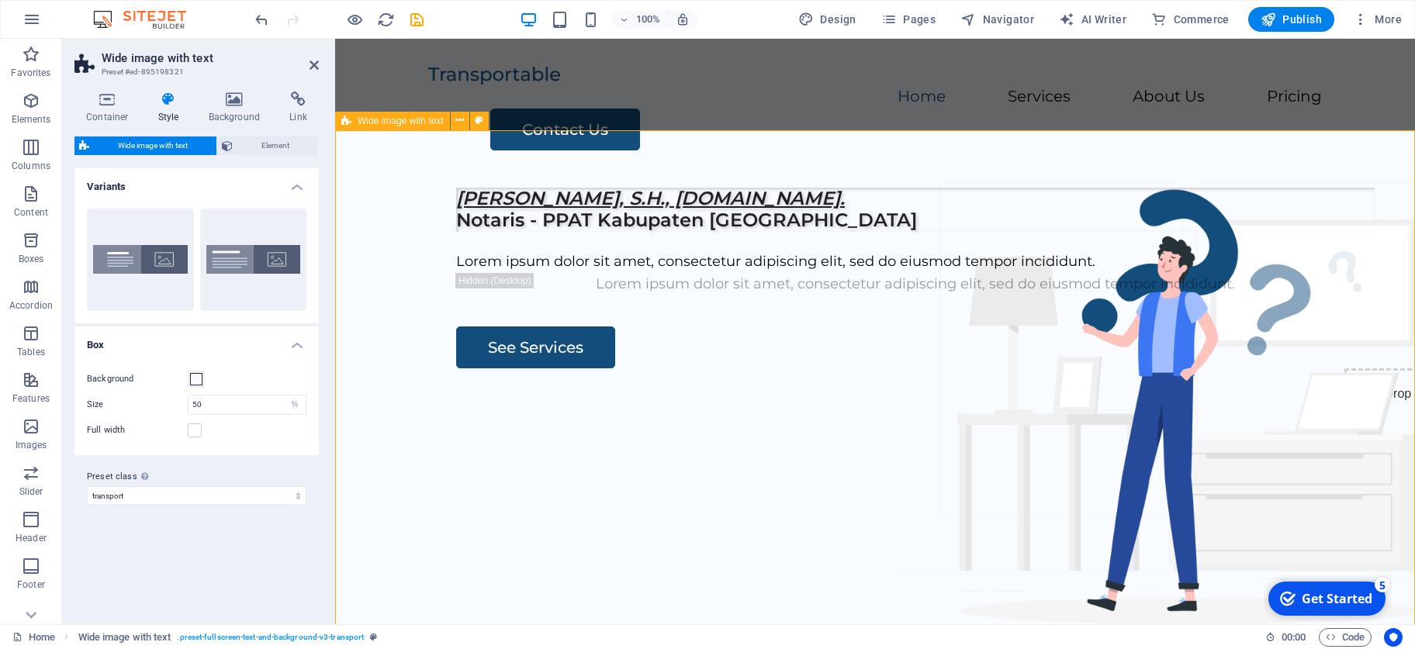
click at [821, 213] on div "[PERSON_NAME], S.H., [DOMAIN_NAME]. Notaris - PPAT Kabupaten Sidoarjo Lorem ips…" at bounding box center [875, 472] width 1080 height 594
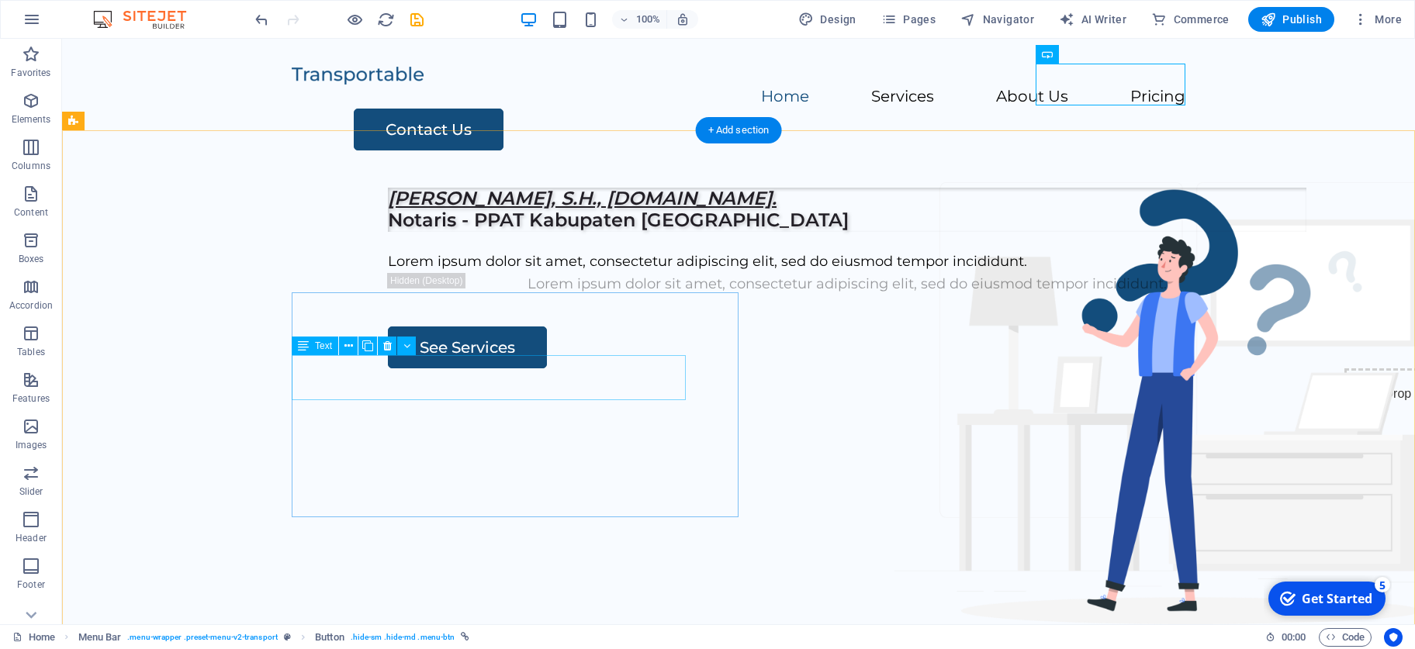
click at [460, 273] on div "Lorem ipsum dolor sit amet, consectetur adipiscing elit, sed do eiusmod tempor …" at bounding box center [847, 262] width 919 height 22
click at [507, 273] on div "Lorem ipsum dolor sit amet, consectetur adipiscing elit, sed do eiusmod tempor …" at bounding box center [847, 262] width 919 height 22
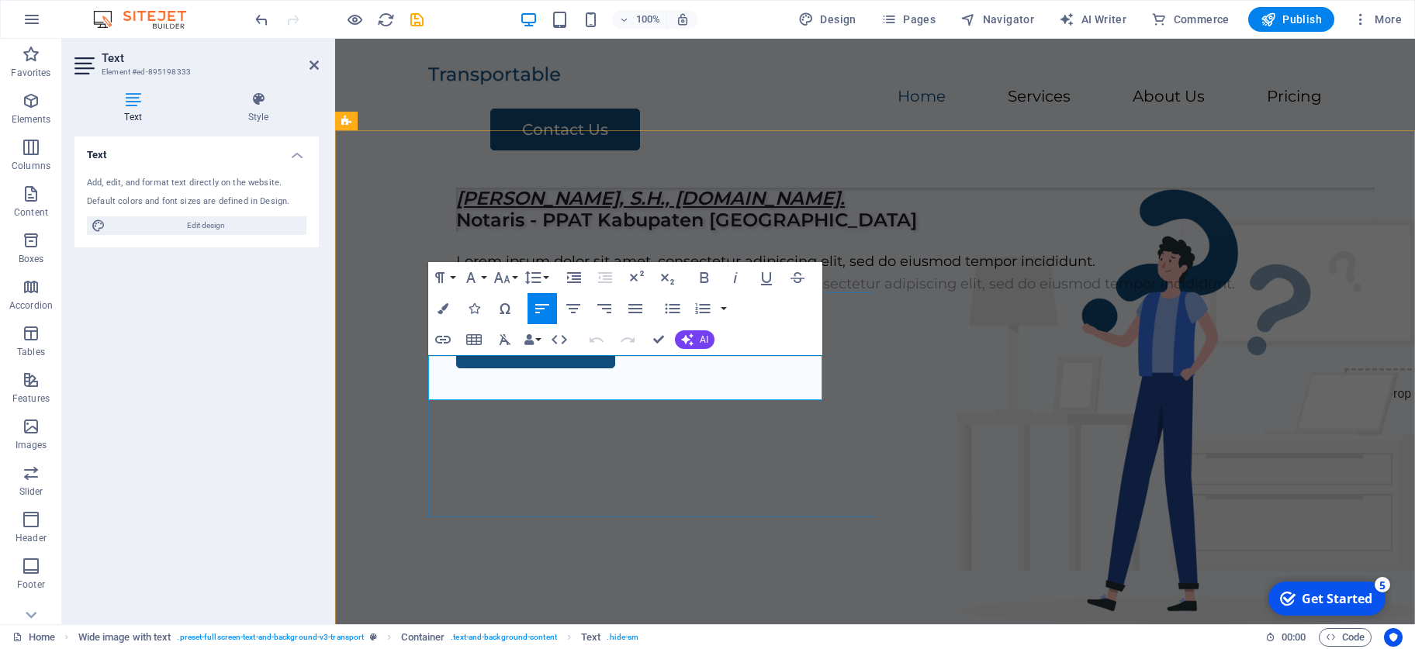
click at [694, 273] on p "Lorem ipsum dolor sit amet, consectetur adipiscing elit, sed do eiusmod tempor …" at bounding box center [915, 262] width 919 height 22
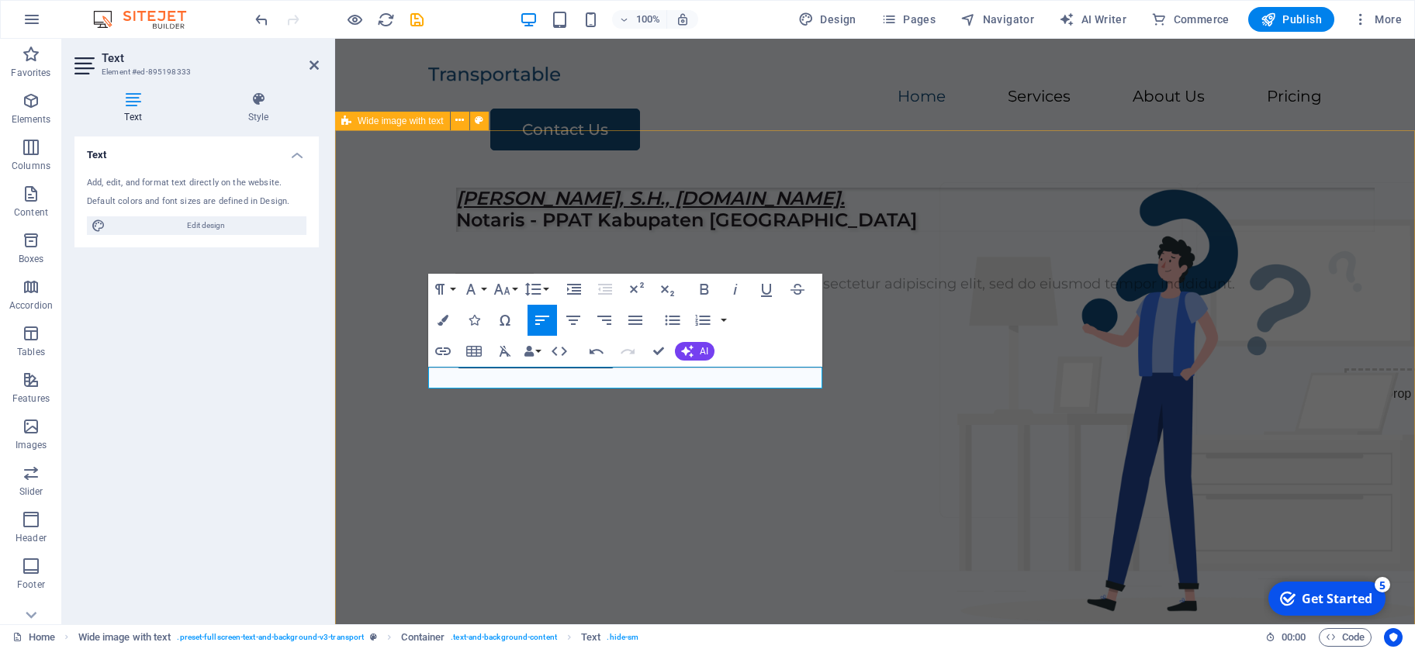
click at [992, 426] on div "[PERSON_NAME], S.H., [DOMAIN_NAME]. Notaris - PPAT Kabupaten Sidoarjo Lorem ips…" at bounding box center [875, 472] width 1080 height 594
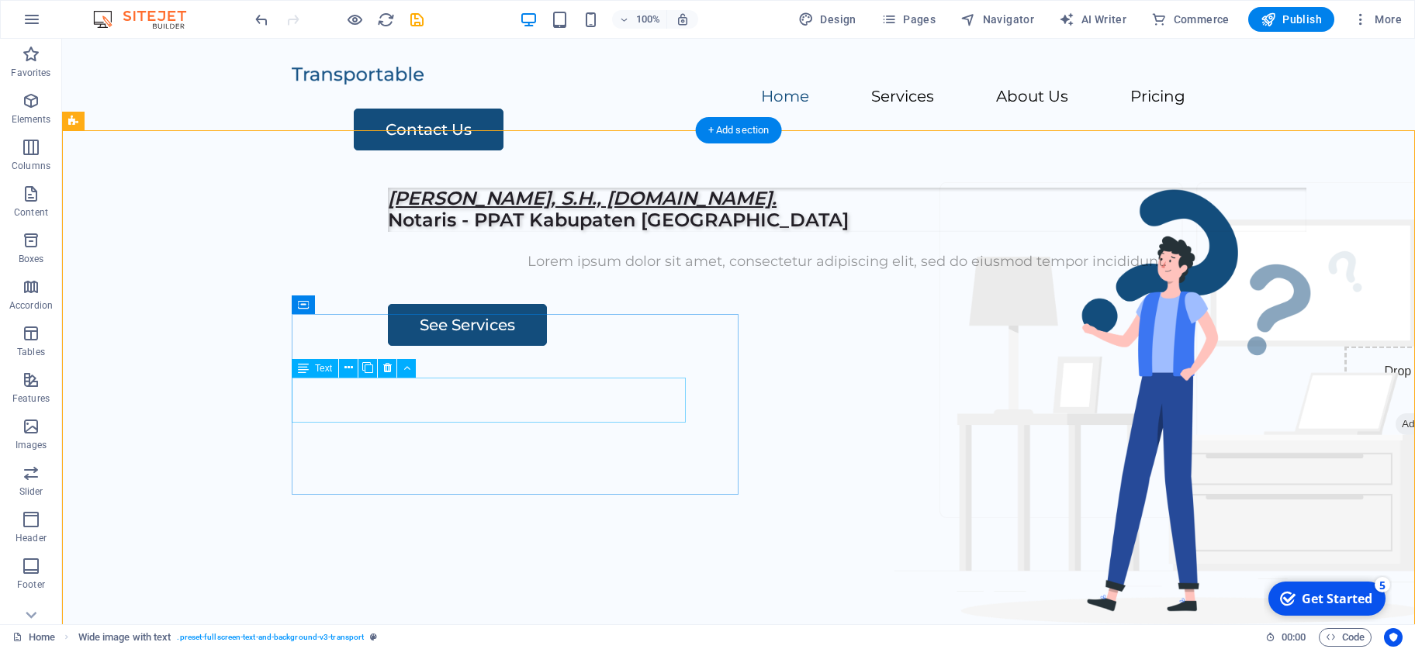
click at [540, 273] on div "Lorem ipsum dolor sit amet, consectetur adipiscing elit, sed do eiusmod tempor …" at bounding box center [847, 262] width 919 height 22
click at [388, 346] on div "See Services" at bounding box center [847, 325] width 919 height 42
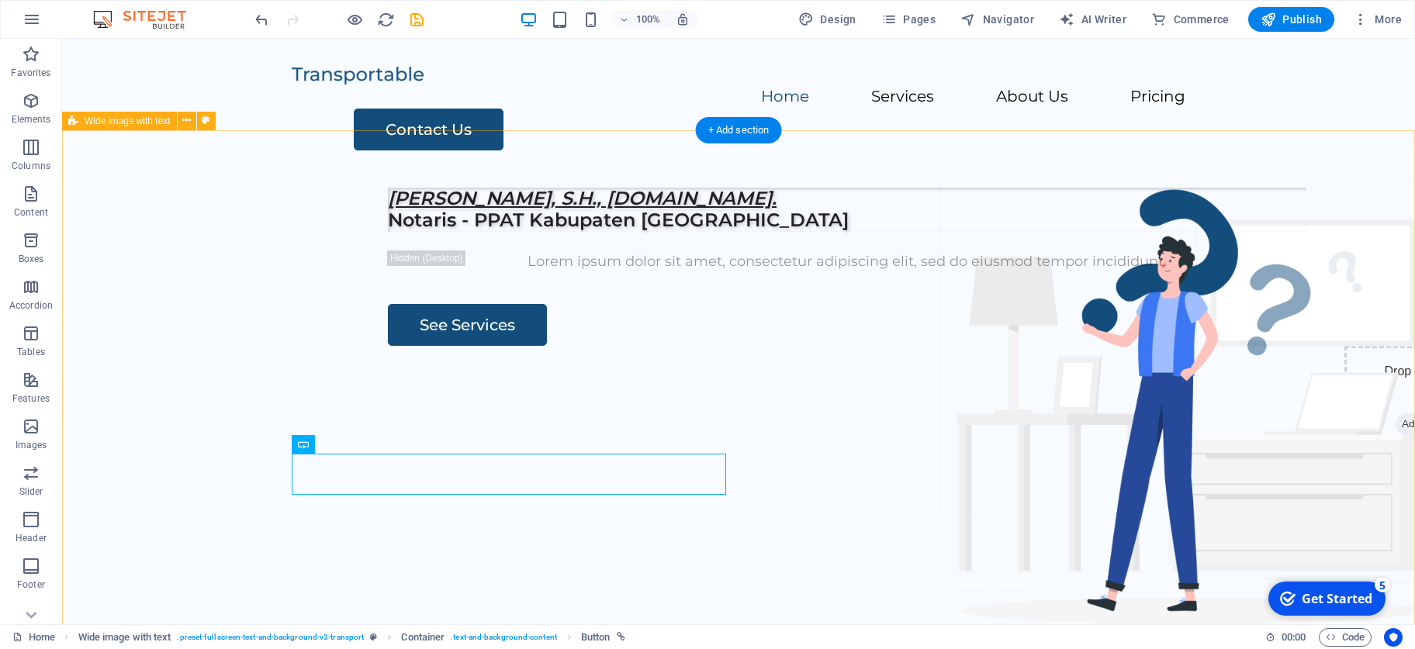
click at [857, 455] on div "[PERSON_NAME], S.H., [DOMAIN_NAME]. Notaris - PPAT Kabupaten Sidoarjo Lorem ips…" at bounding box center [738, 472] width 1353 height 594
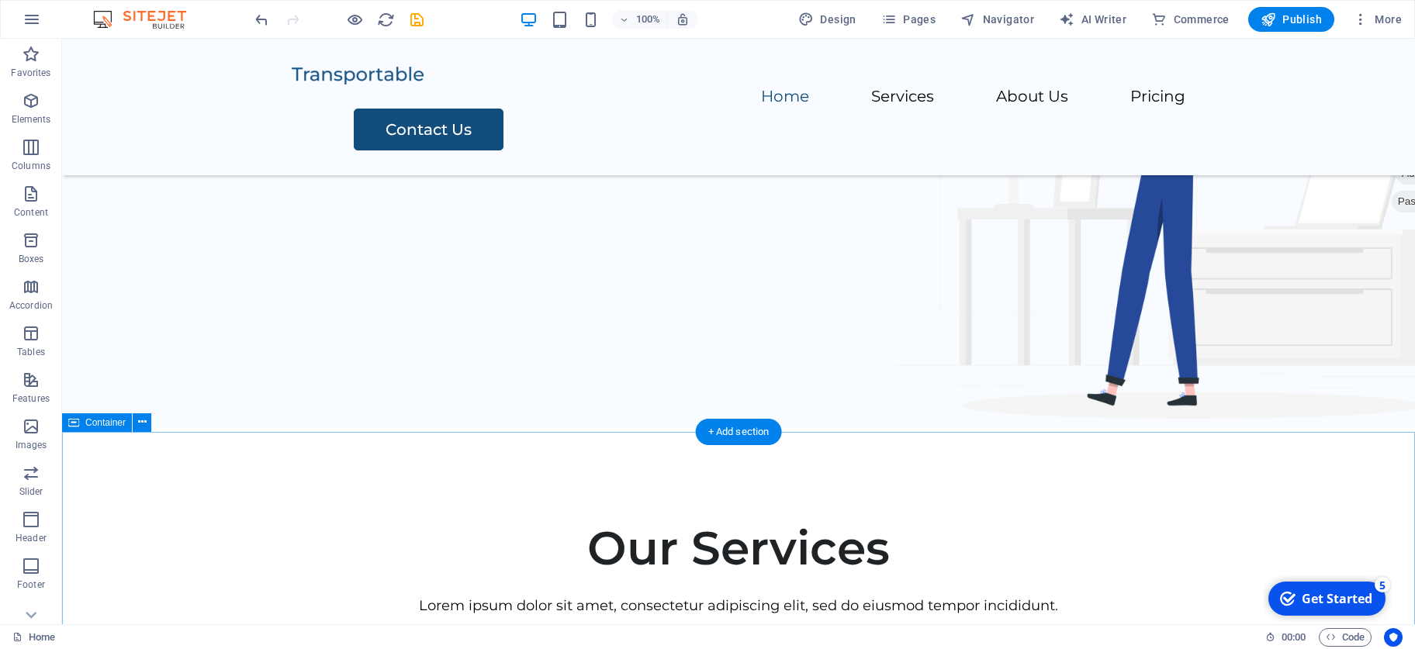
scroll to position [206, 0]
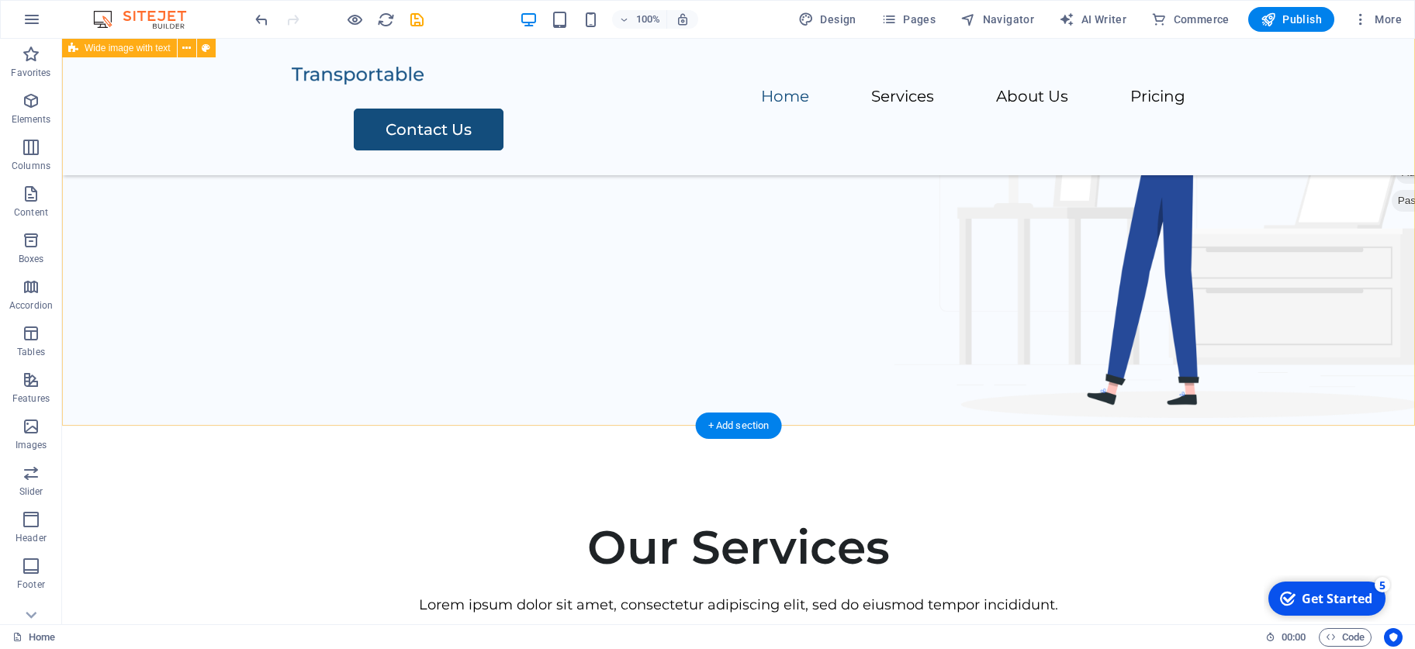
click at [586, 341] on div "[PERSON_NAME], S.H., [DOMAIN_NAME]. Notaris - PPAT Kabupaten Sidoarjo Lorem ips…" at bounding box center [738, 129] width 1353 height 594
click at [627, 369] on div "[PERSON_NAME], S.H., [DOMAIN_NAME]. Notaris - PPAT Kabupaten Sidoarjo Lorem ips…" at bounding box center [738, 129] width 1353 height 594
select select "%"
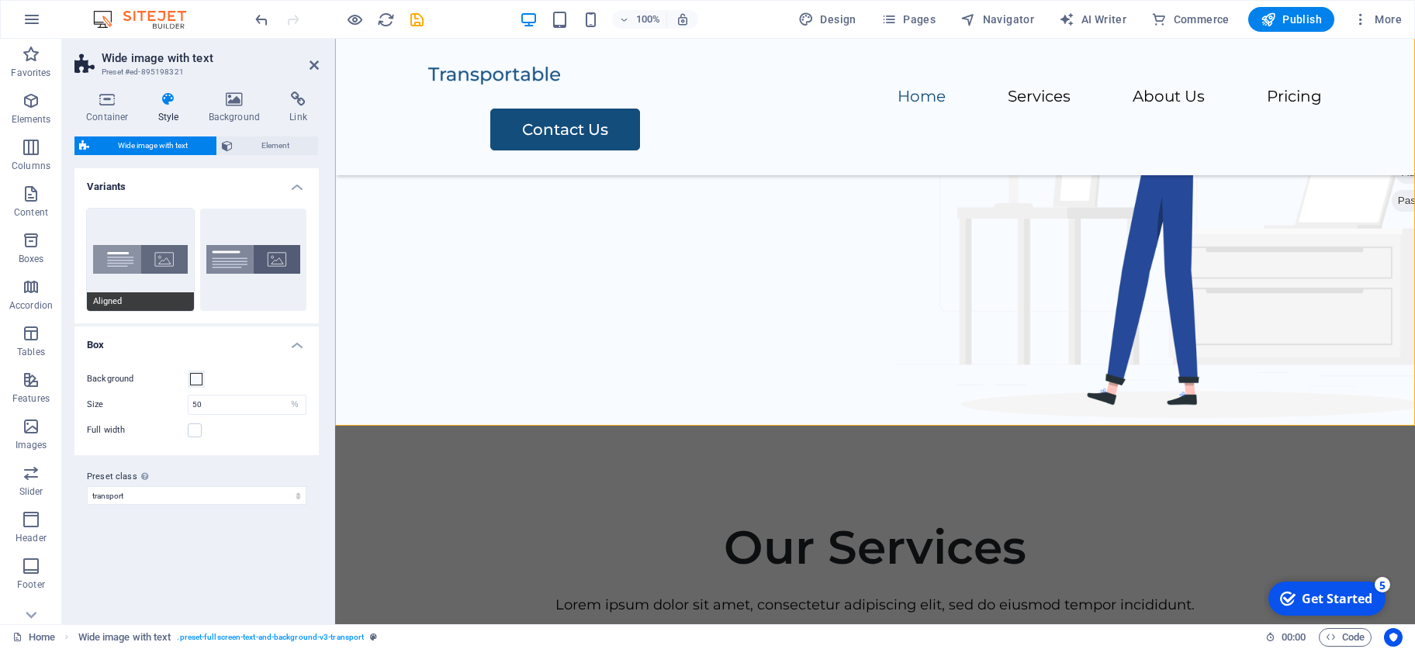
click at [182, 252] on button "Aligned" at bounding box center [140, 260] width 107 height 102
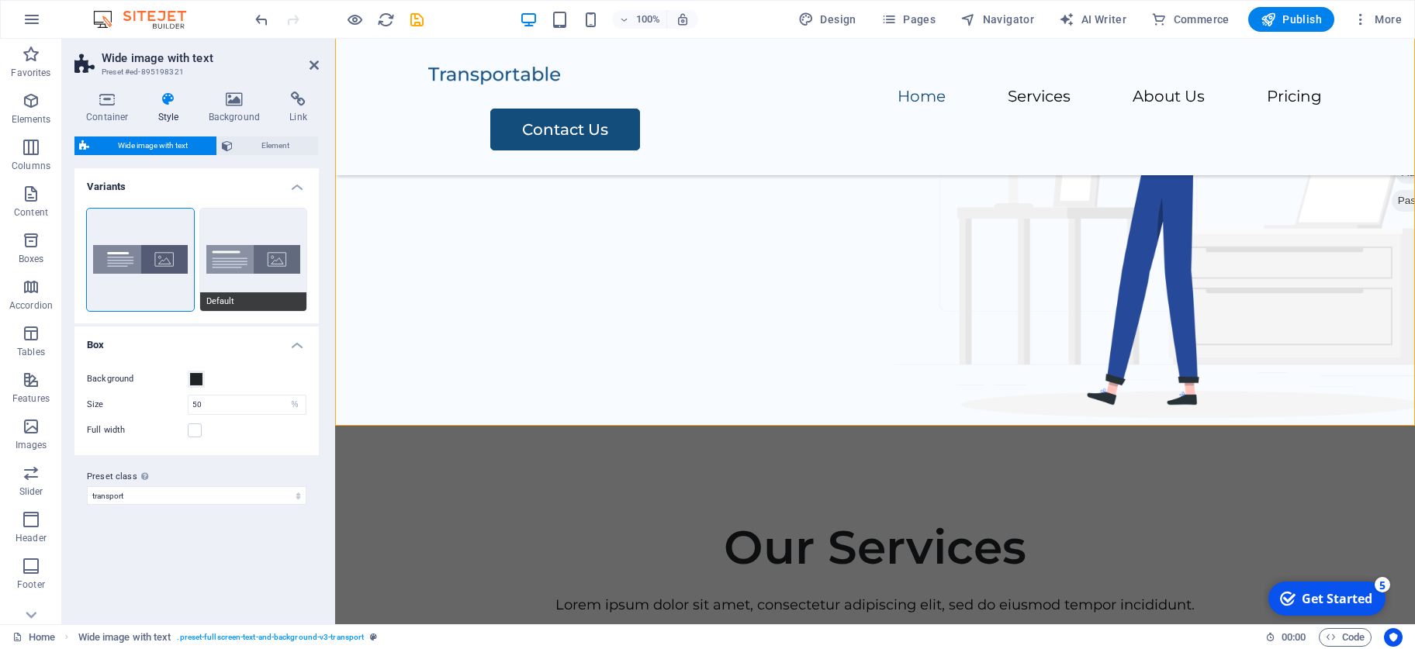
click at [223, 268] on button "Default" at bounding box center [253, 260] width 107 height 102
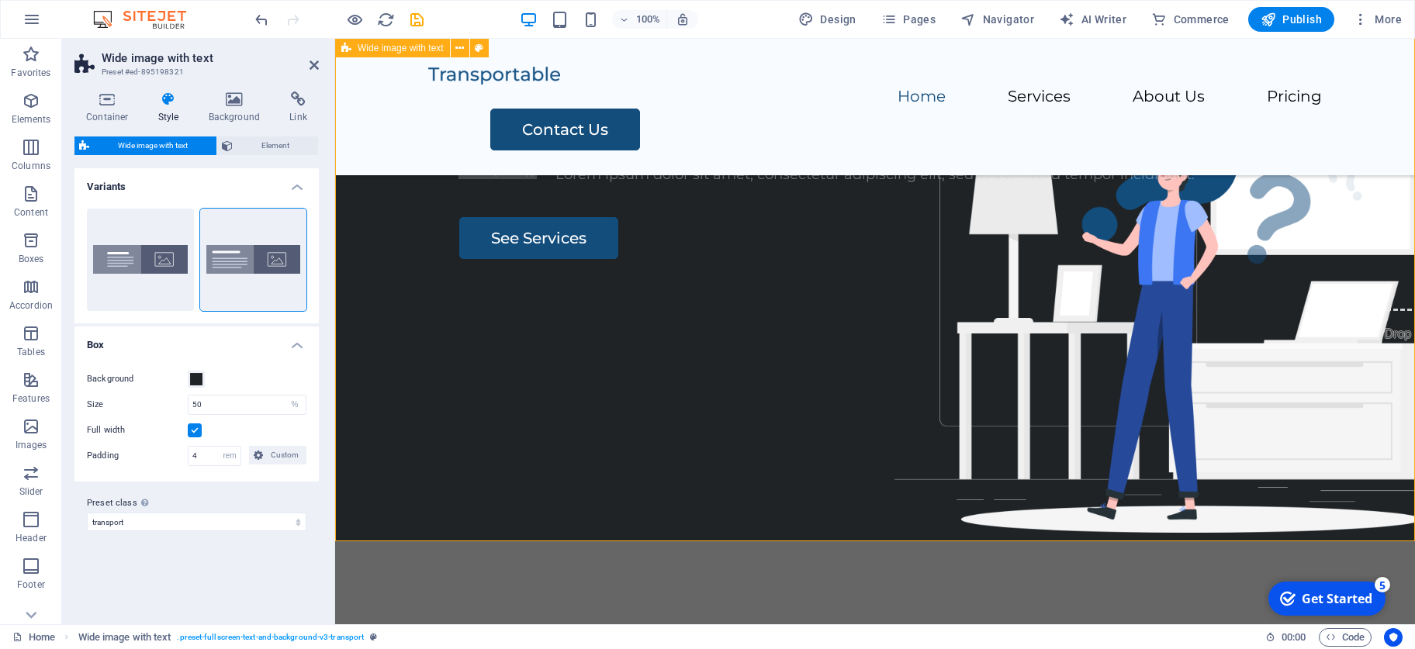
scroll to position [89, 0]
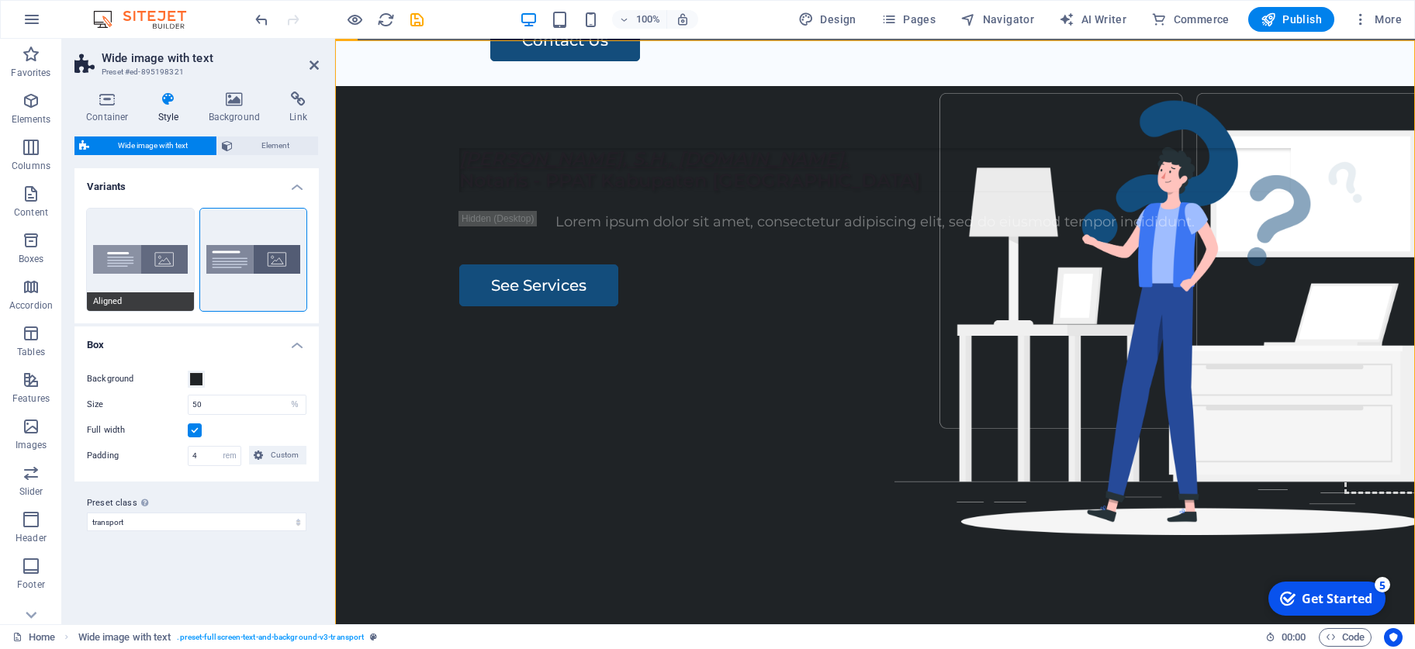
click at [171, 256] on button "Aligned" at bounding box center [140, 260] width 107 height 102
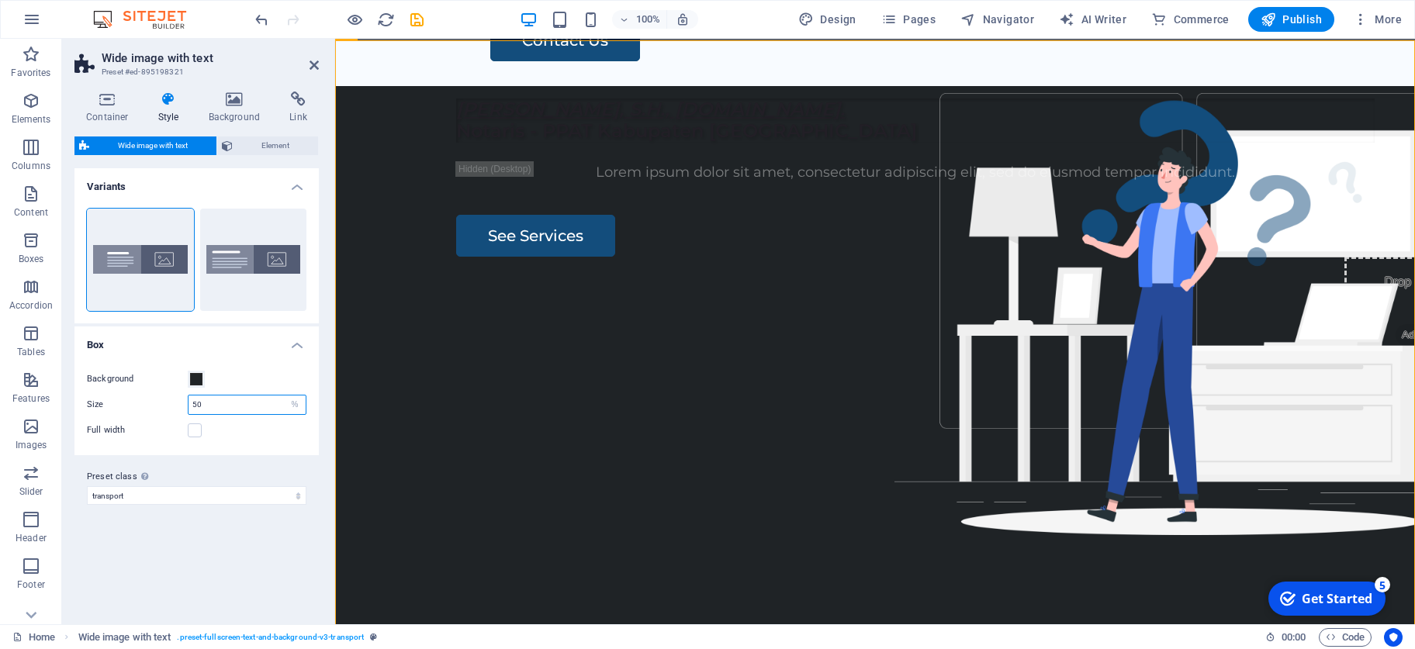
click at [279, 407] on input "50" at bounding box center [247, 405] width 117 height 19
type input "5"
type input "30"
click at [787, 455] on div "[PERSON_NAME], S.H., [DOMAIN_NAME]. Notaris - PPAT Kabupaten Sidoarjo Lorem ips…" at bounding box center [875, 383] width 1080 height 594
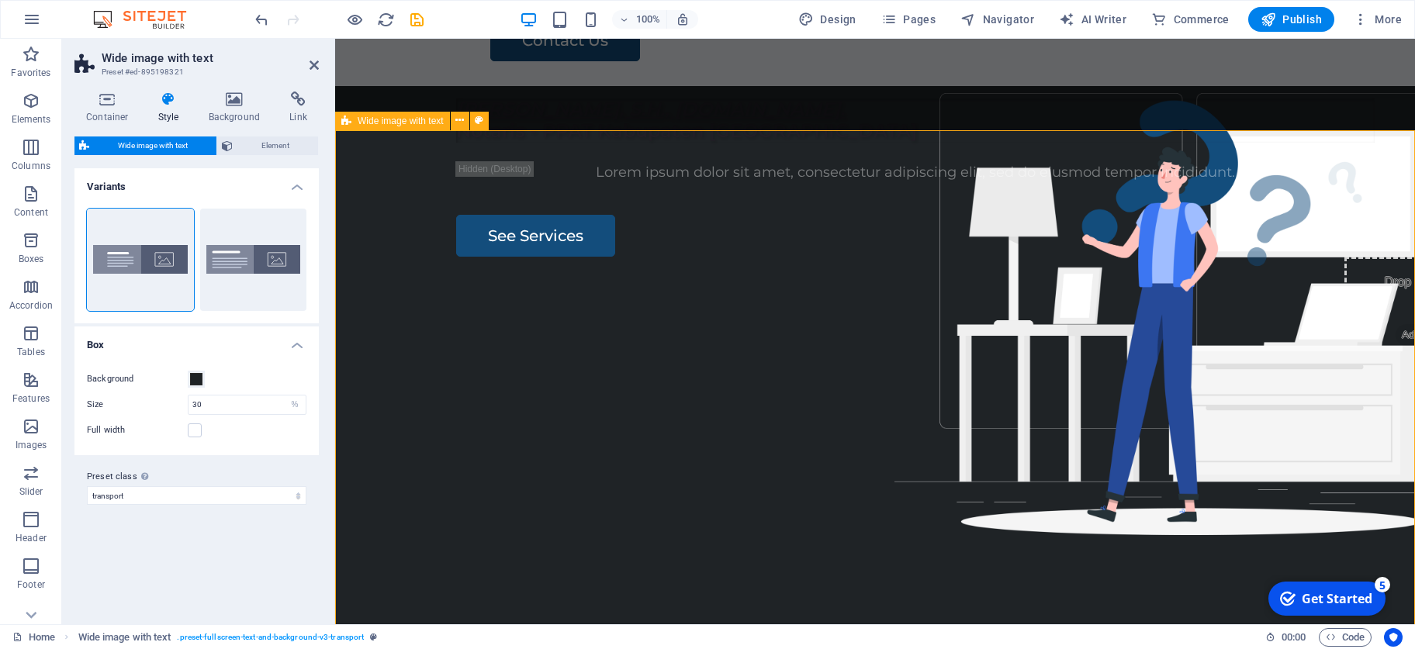
scroll to position [0, 0]
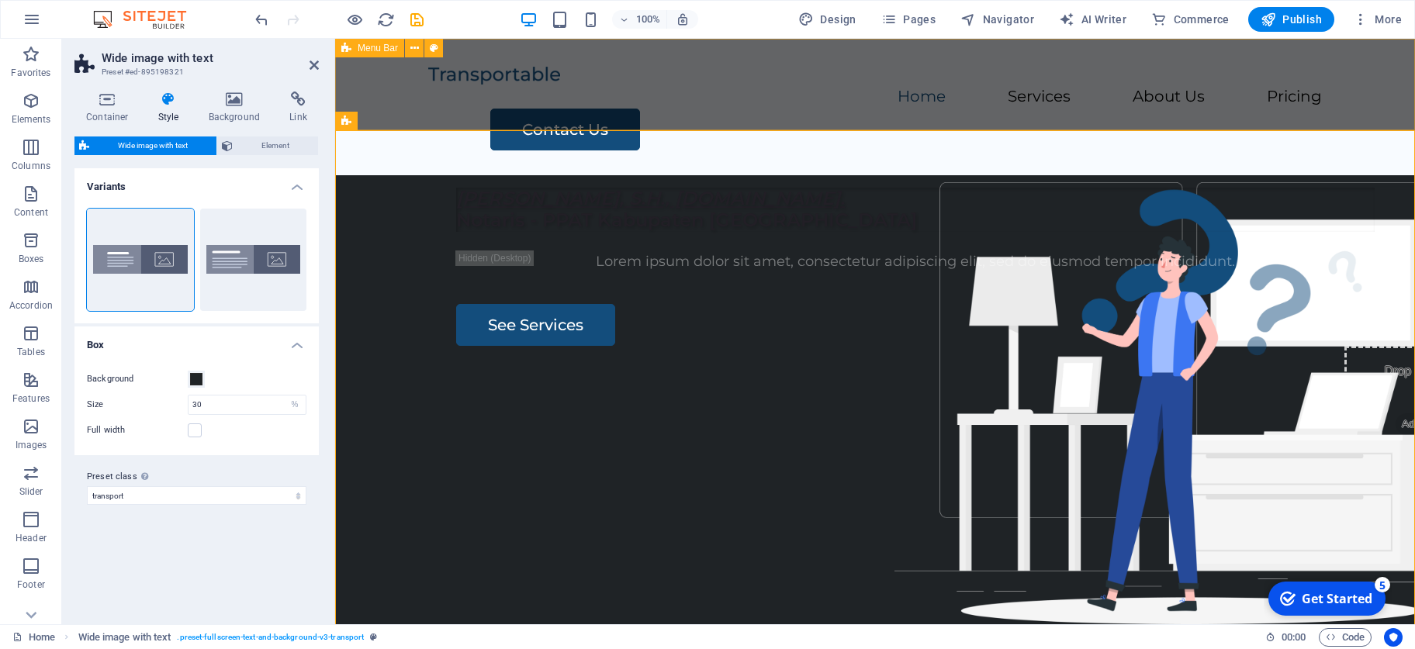
click at [640, 101] on div "Home Services About Us Pricing Contact Us" at bounding box center [875, 107] width 1080 height 137
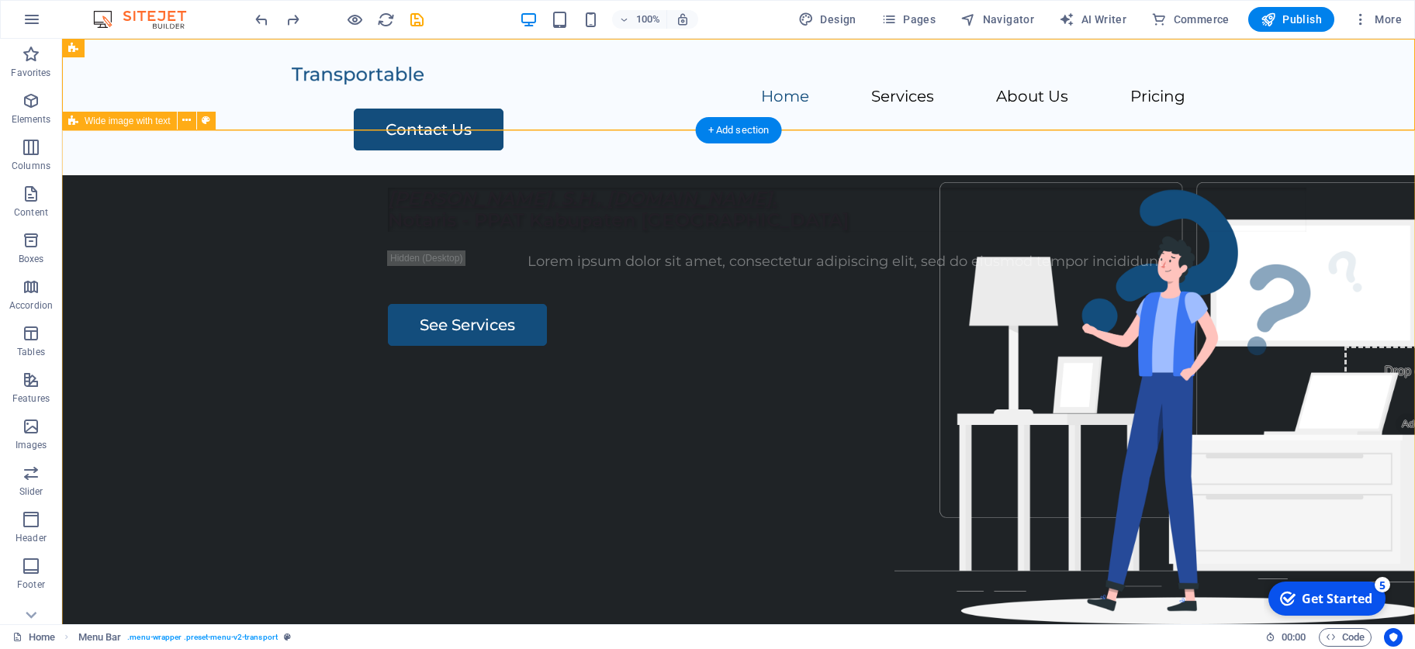
click at [213, 231] on div "[PERSON_NAME], S.H., [DOMAIN_NAME]. Notaris - PPAT Kabupaten Sidoarjo Lorem ips…" at bounding box center [738, 472] width 1353 height 594
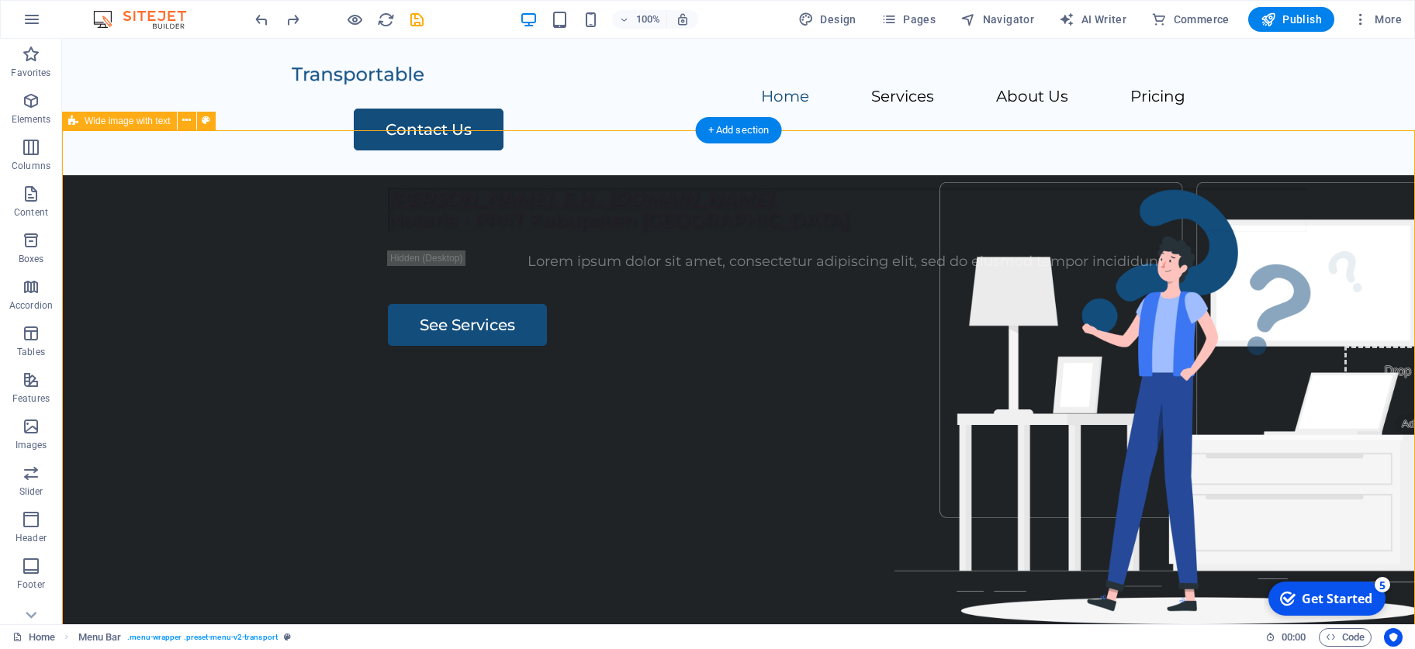
click at [213, 231] on div "[PERSON_NAME], S.H., [DOMAIN_NAME]. Notaris - PPAT Kabupaten Sidoarjo Lorem ips…" at bounding box center [738, 472] width 1353 height 594
select select "%"
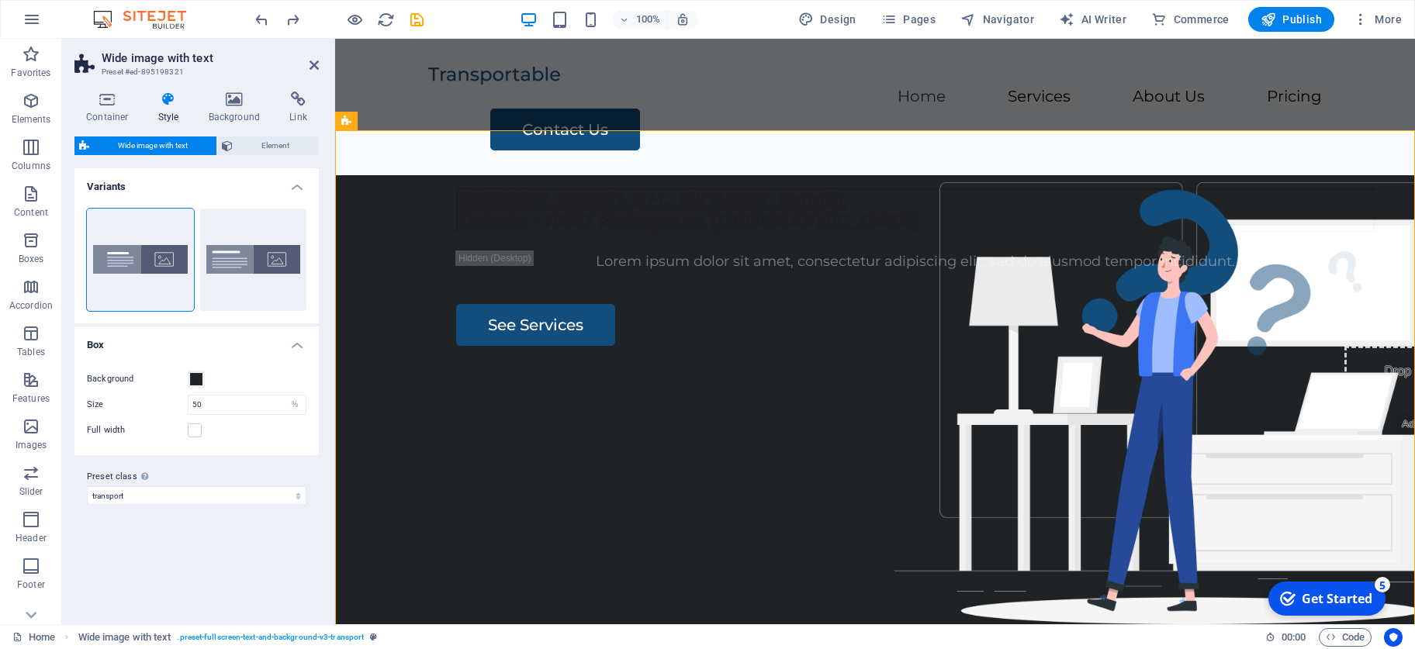
click at [215, 377] on div "Background" at bounding box center [197, 379] width 220 height 19
click at [199, 381] on span at bounding box center [196, 379] width 12 height 12
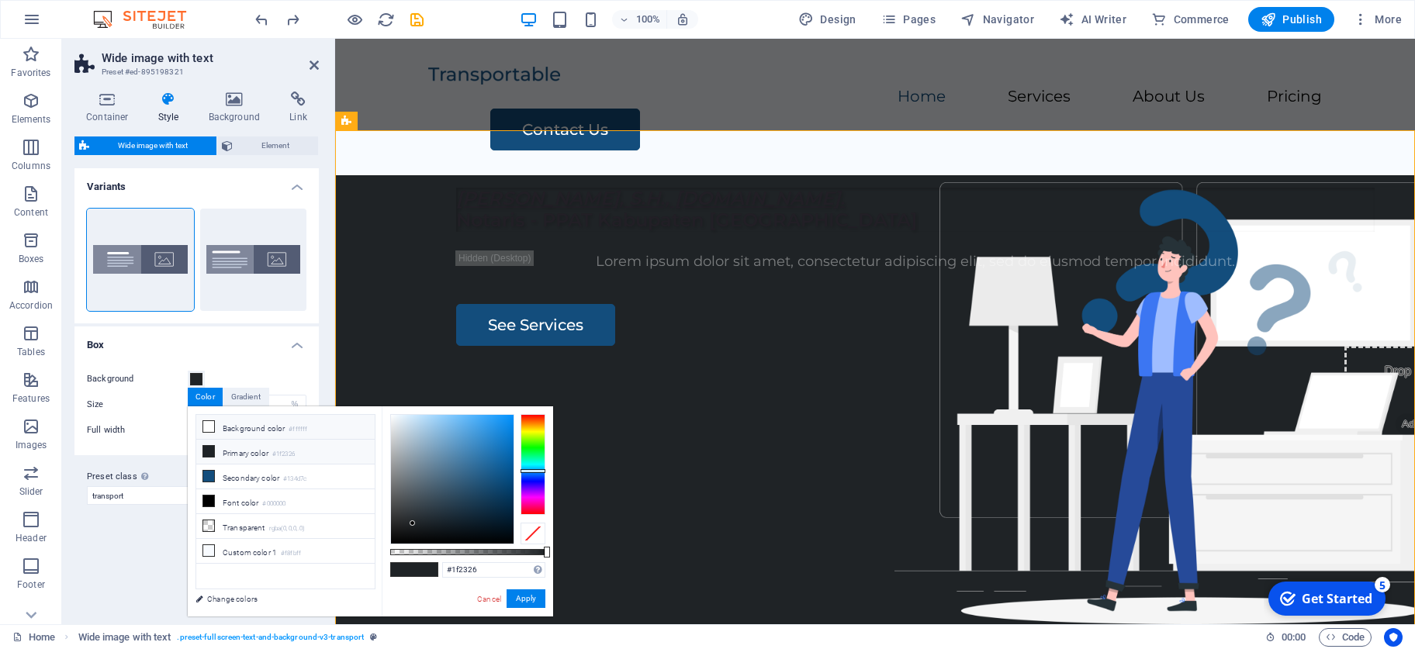
click at [210, 427] on icon at bounding box center [208, 426] width 11 height 11
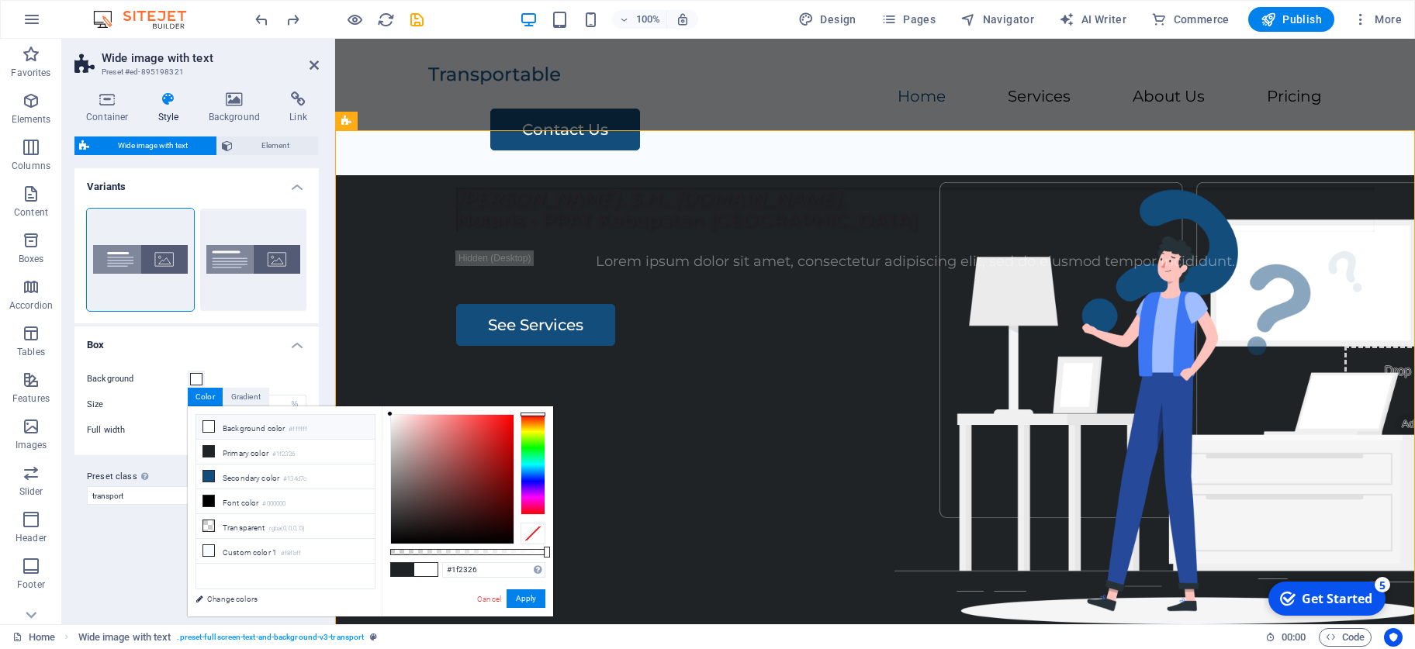
type input "#ffffff"
click at [526, 455] on button "Apply" at bounding box center [526, 599] width 39 height 19
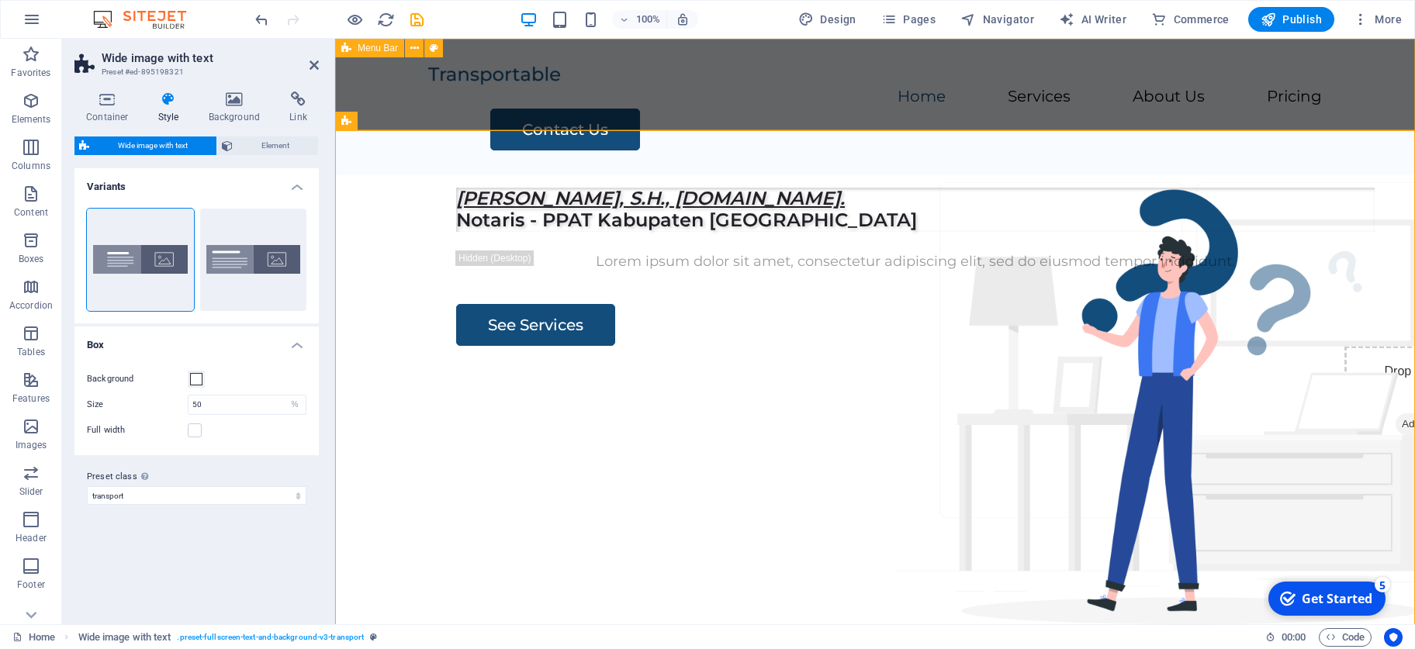
click at [781, 102] on div "Home Services About Us Pricing Contact Us" at bounding box center [875, 107] width 1080 height 137
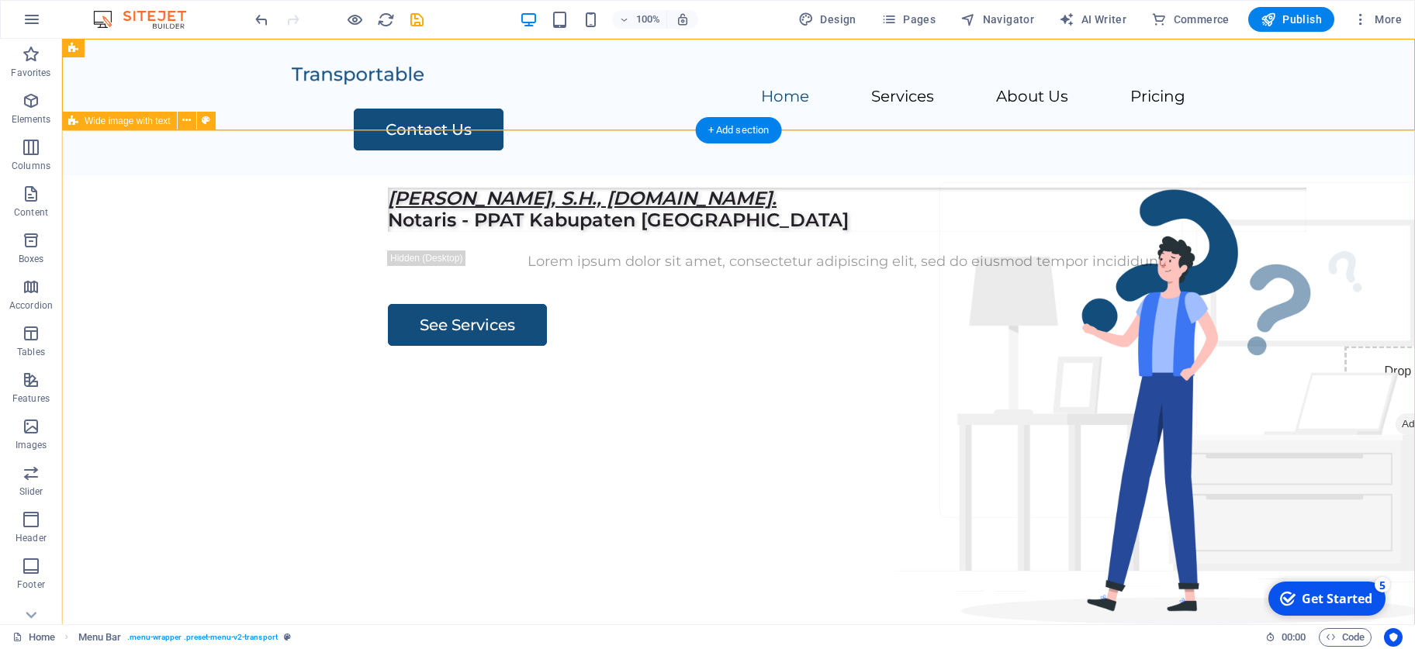
click at [798, 383] on div "[PERSON_NAME], S.H., [DOMAIN_NAME]. Notaris - PPAT Kabupaten Sidoarjo Lorem ips…" at bounding box center [738, 472] width 1353 height 594
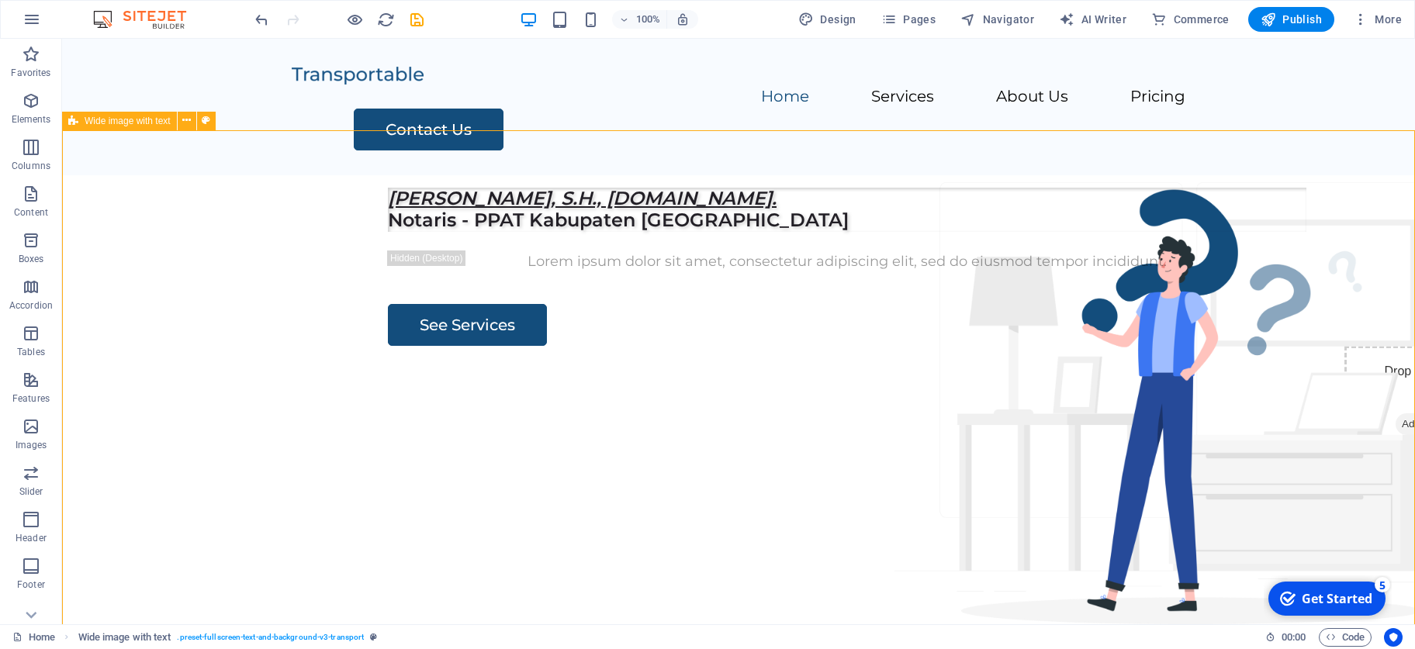
click at [102, 126] on span "Wide image with text" at bounding box center [128, 120] width 86 height 9
click at [154, 175] on div "[PERSON_NAME], S.H., [DOMAIN_NAME]. Notaris - PPAT Kabupaten Sidoarjo Lorem ips…" at bounding box center [738, 472] width 1353 height 594
select select "%"
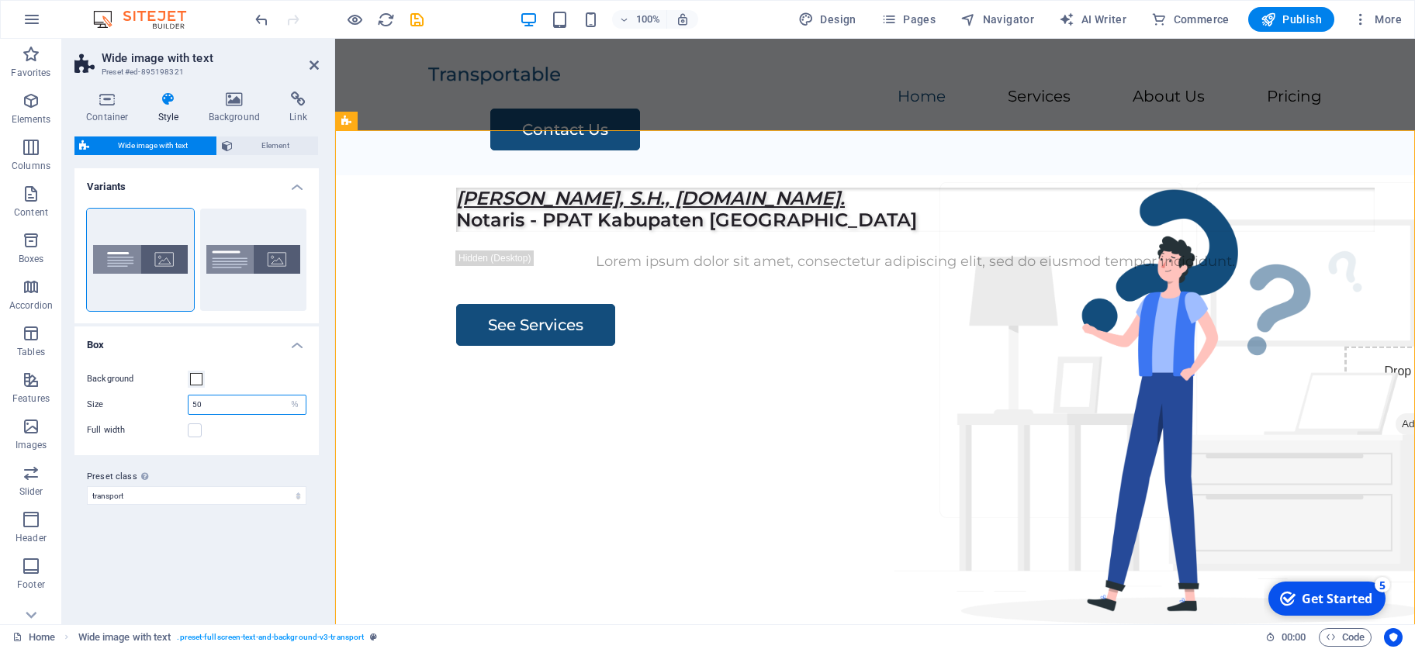
click at [246, 410] on input "50" at bounding box center [247, 405] width 117 height 19
type input "5"
type input "30"
click at [199, 435] on label at bounding box center [195, 431] width 14 height 14
click at [0, 0] on input "Full width" at bounding box center [0, 0] width 0 height 0
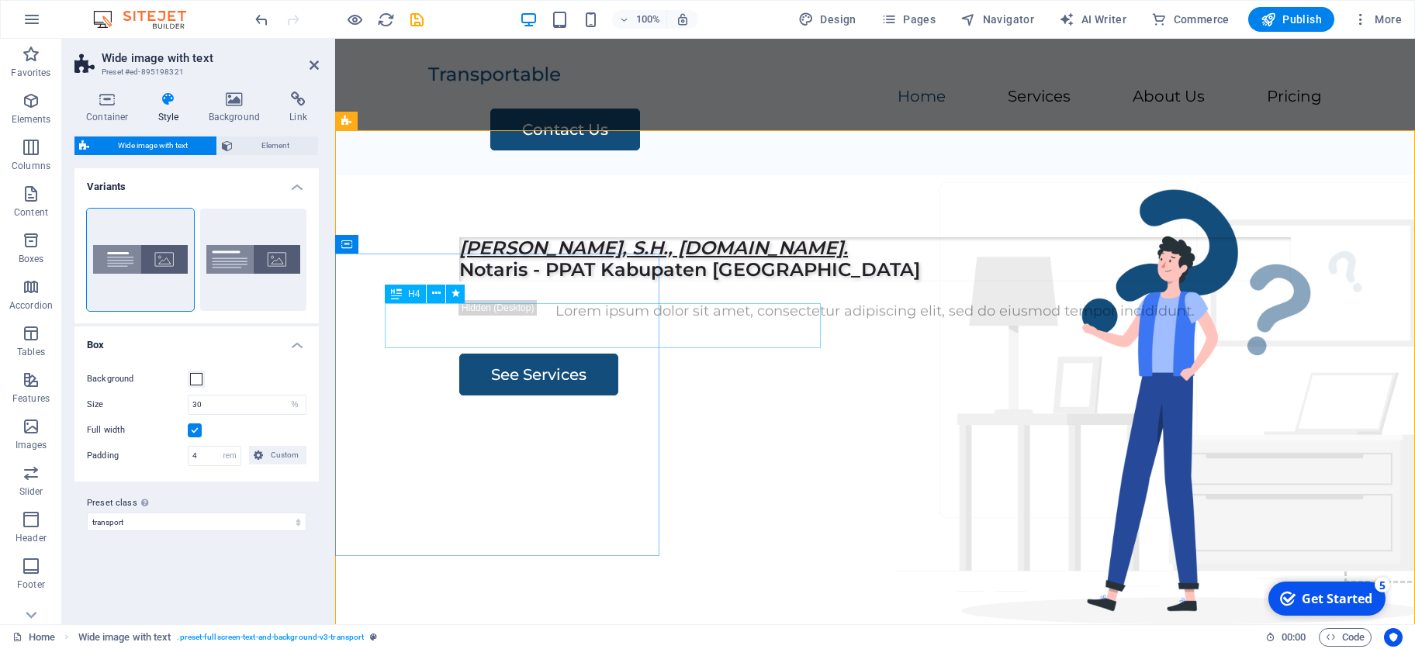
click at [729, 282] on div "[PERSON_NAME], S.H., [DOMAIN_NAME]. Notaris - PPAT Kabupaten [GEOGRAPHIC_DATA]" at bounding box center [875, 259] width 832 height 45
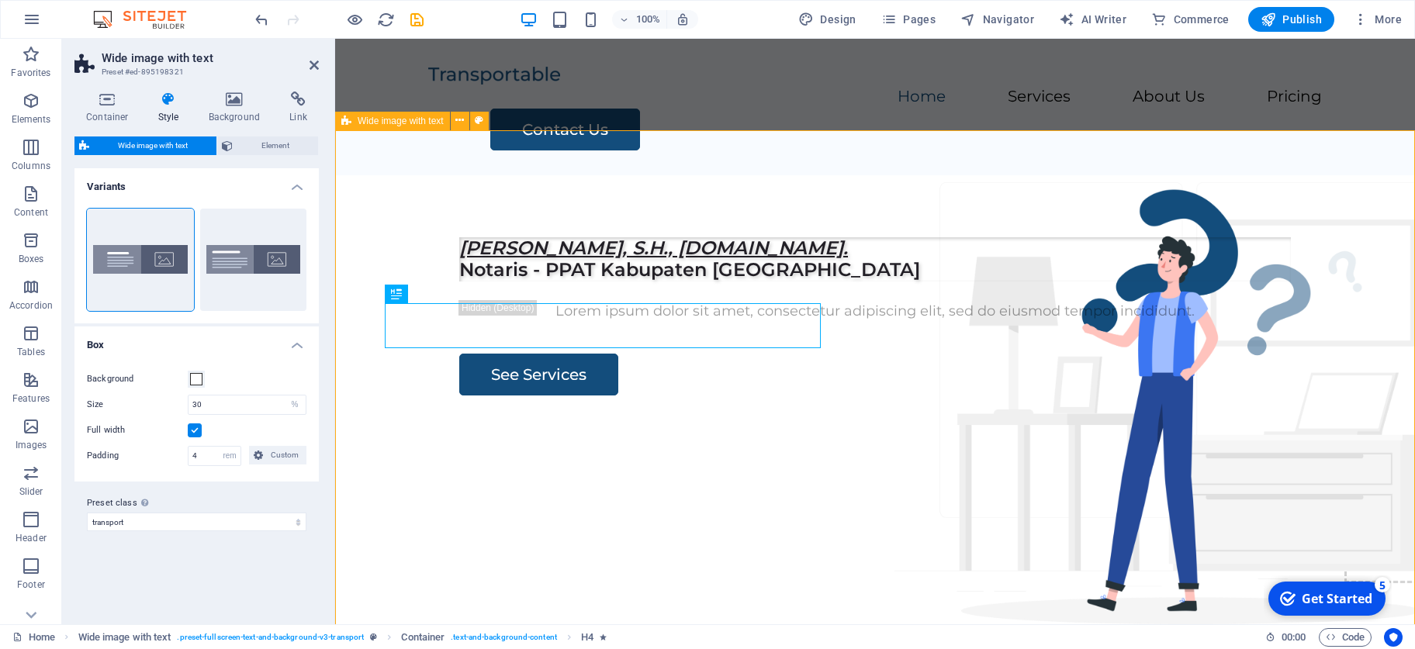
click at [693, 455] on div "[PERSON_NAME], S.H., [DOMAIN_NAME]. Notaris - PPAT Kabupaten Sidoarjo Lorem ips…" at bounding box center [875, 472] width 1080 height 594
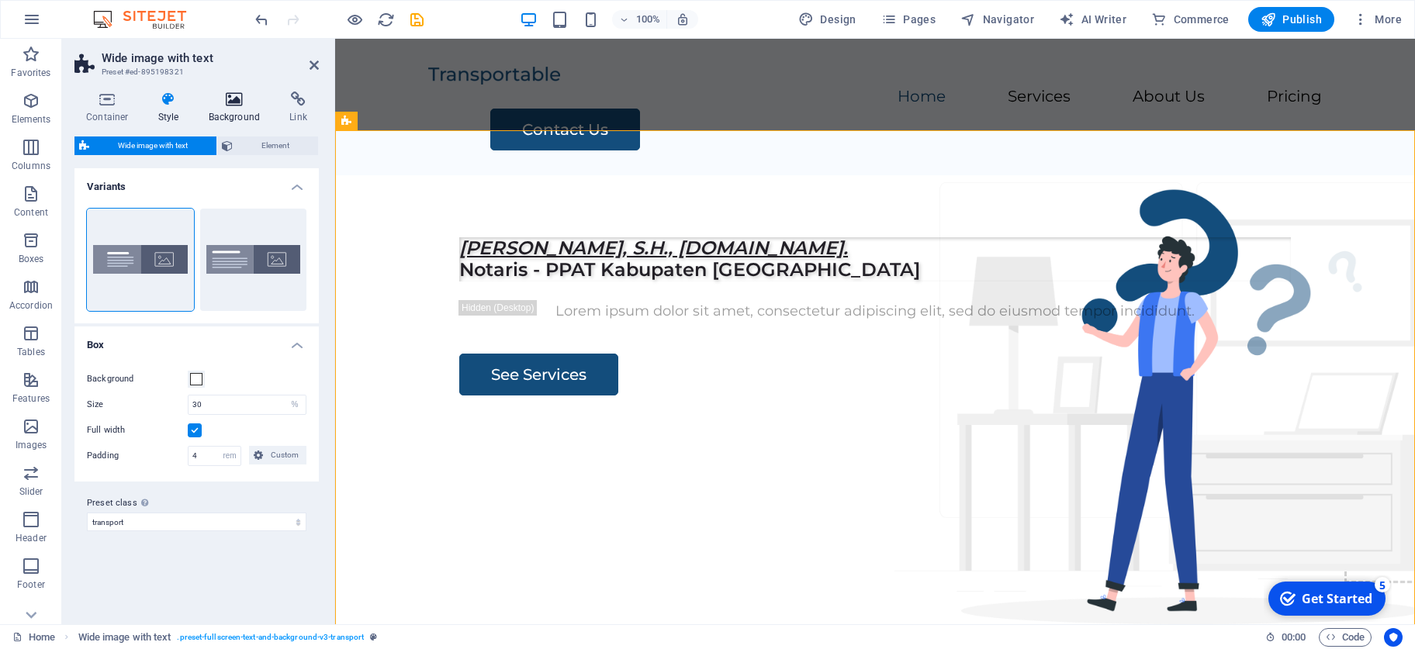
click at [226, 111] on h4 "Background" at bounding box center [237, 108] width 81 height 33
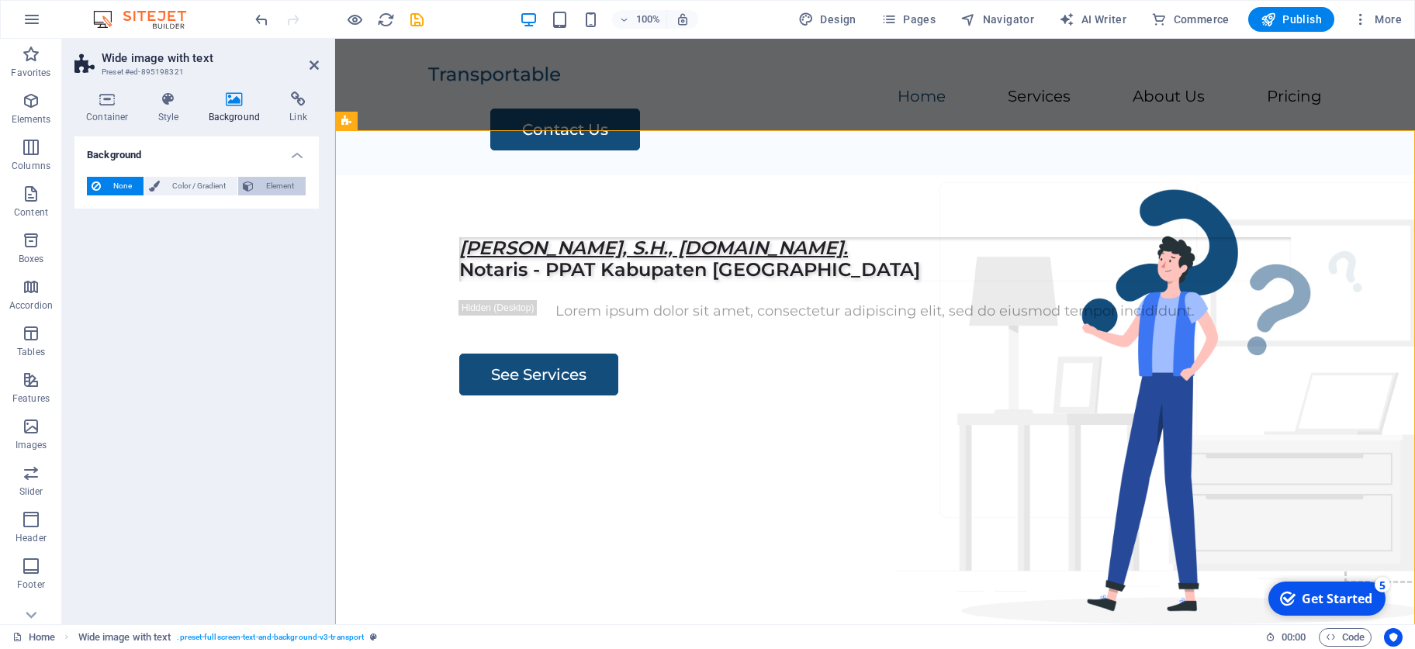
click at [256, 186] on button "Element" at bounding box center [271, 186] width 67 height 19
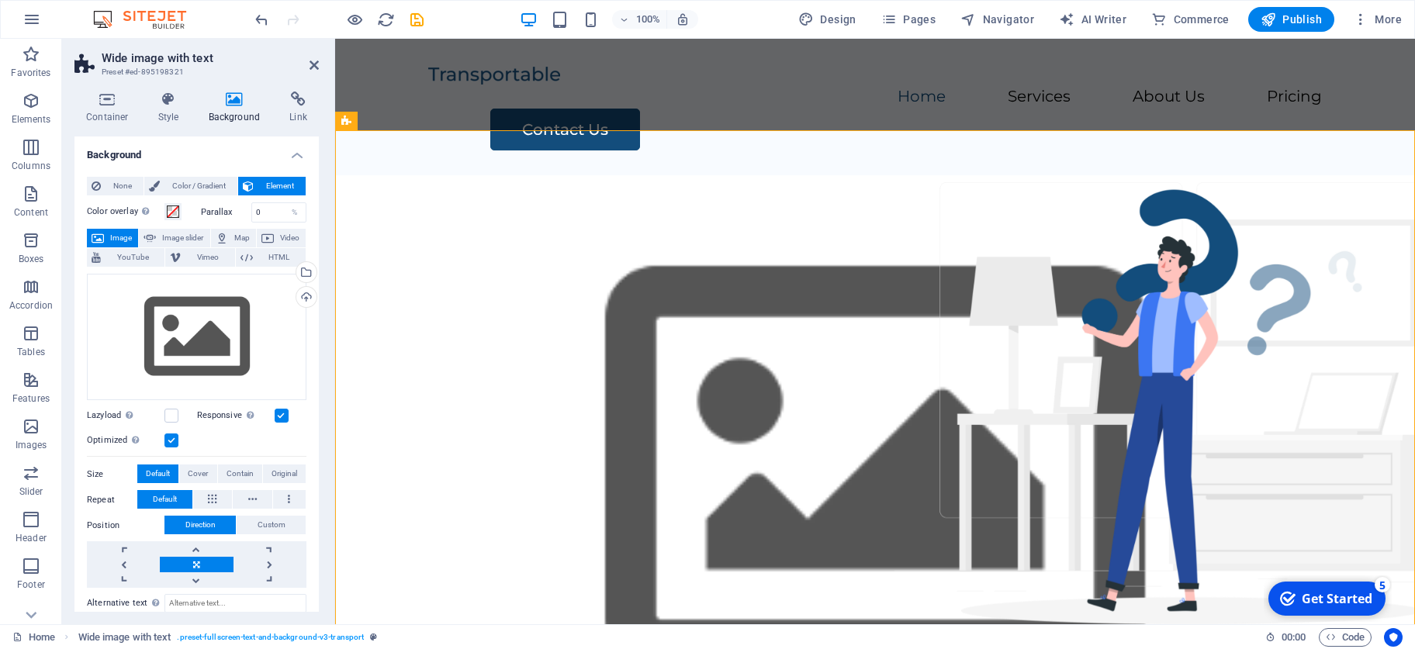
click at [107, 239] on button "Image" at bounding box center [112, 238] width 51 height 19
click at [293, 272] on div "Select files from the file manager, stock photos, or upload file(s)" at bounding box center [242, 273] width 101 height 58
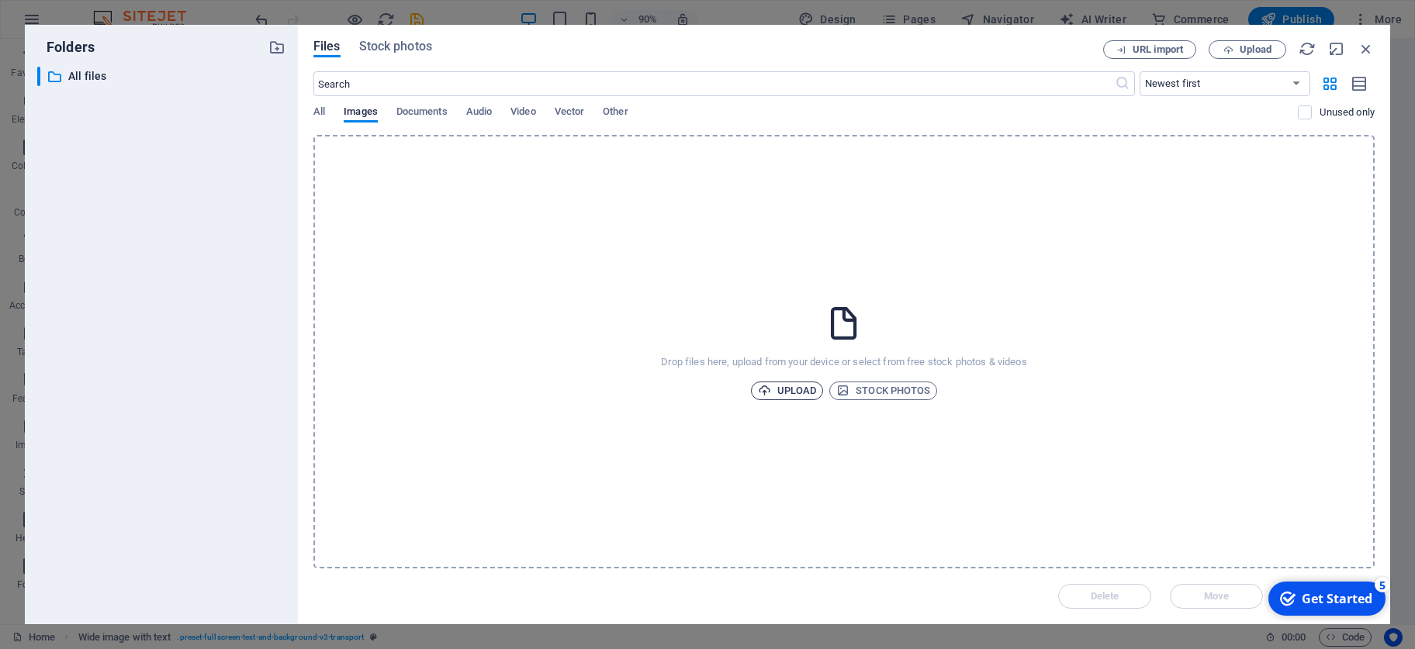
click at [796, 393] on span "Upload" at bounding box center [787, 391] width 59 height 19
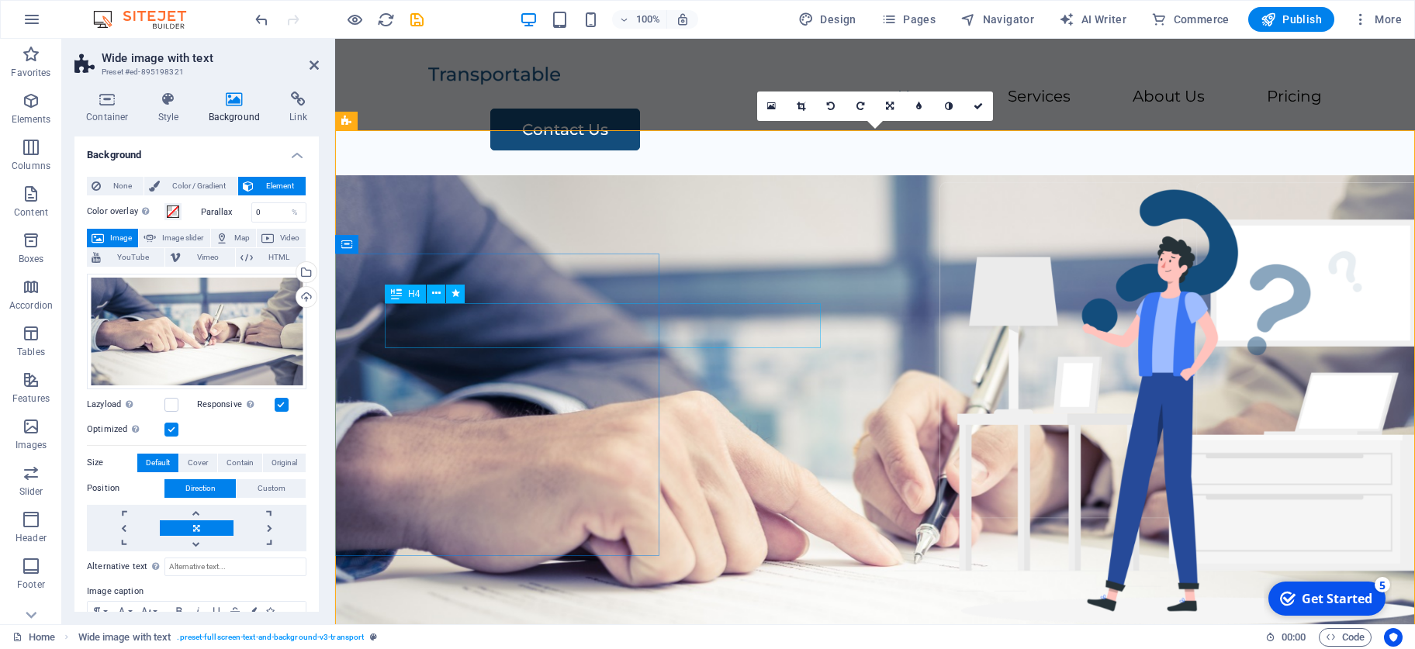
select select "px"
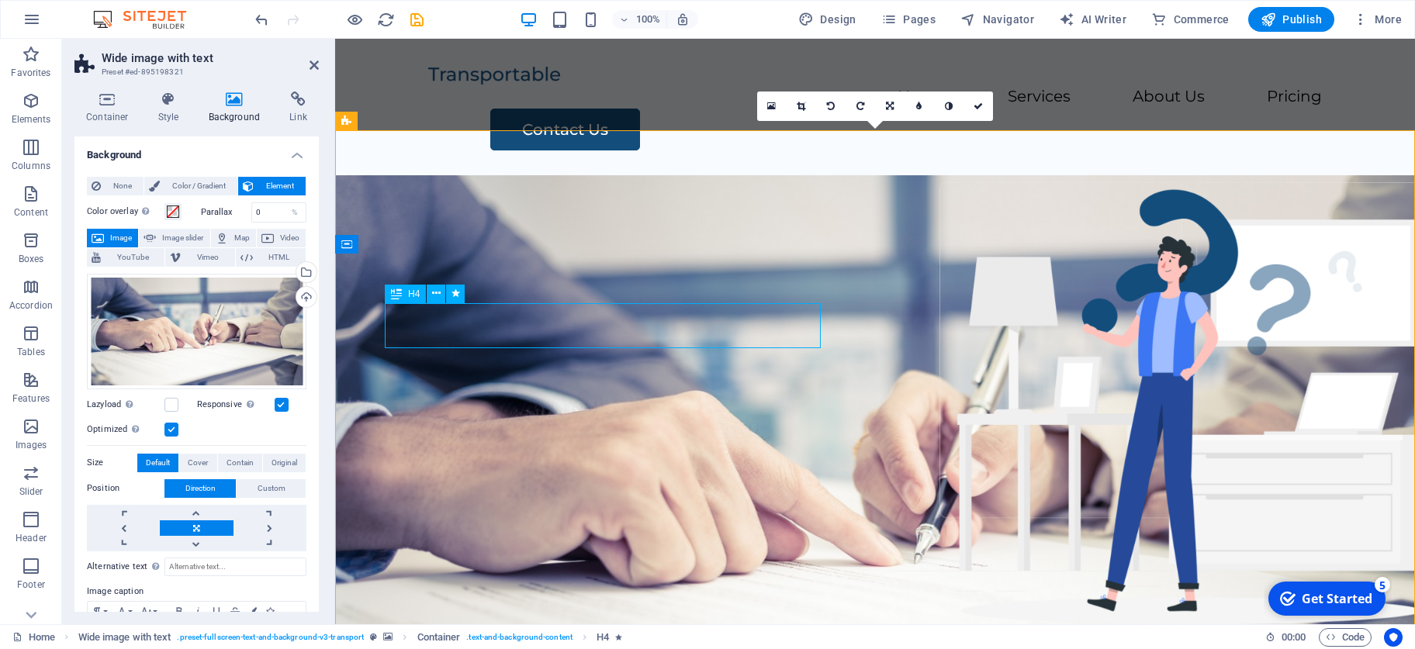
select select "px"
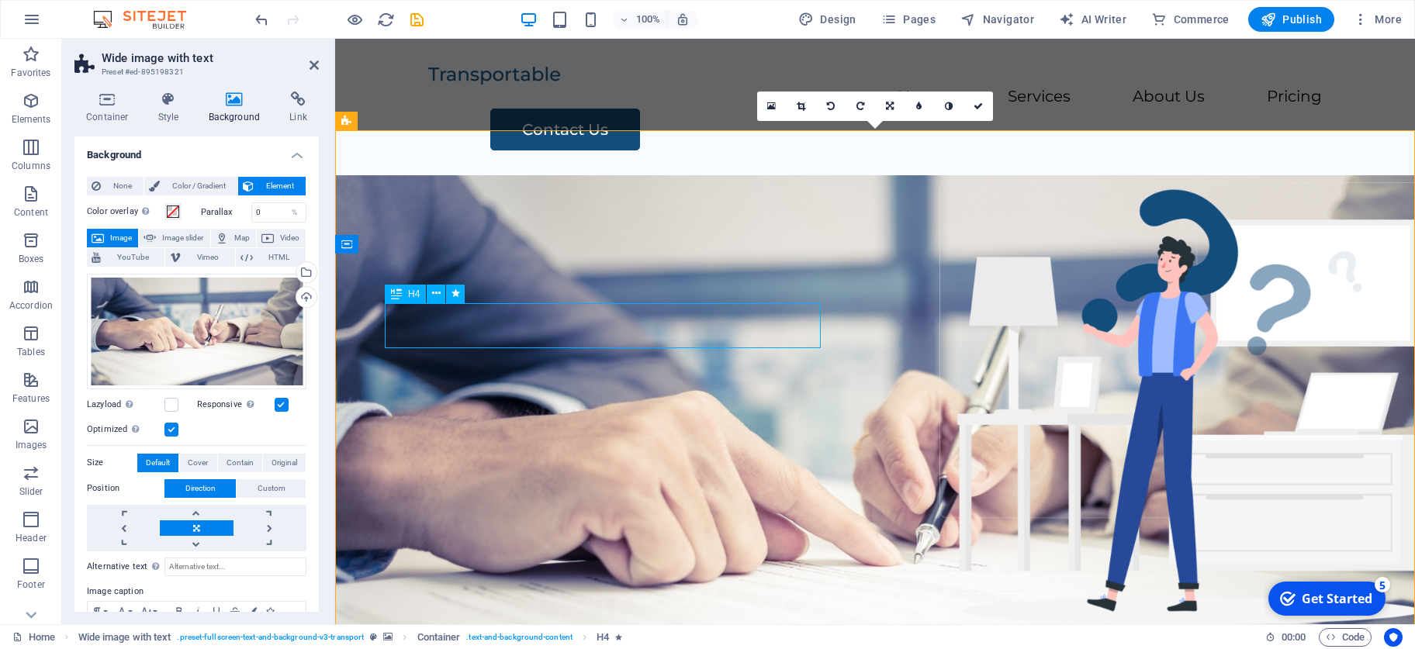
select select "px"
select select "move-left-to-right"
select select "s"
select select "scroll"
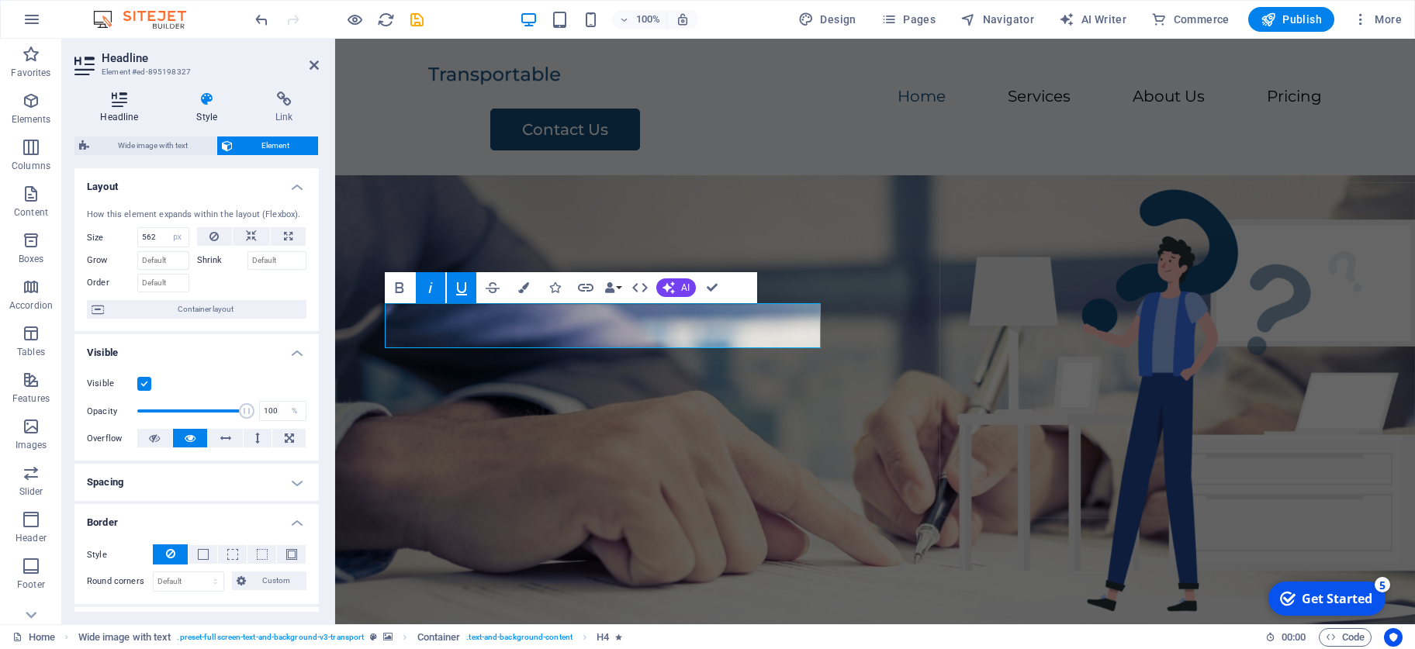
click at [126, 106] on icon at bounding box center [119, 100] width 90 height 16
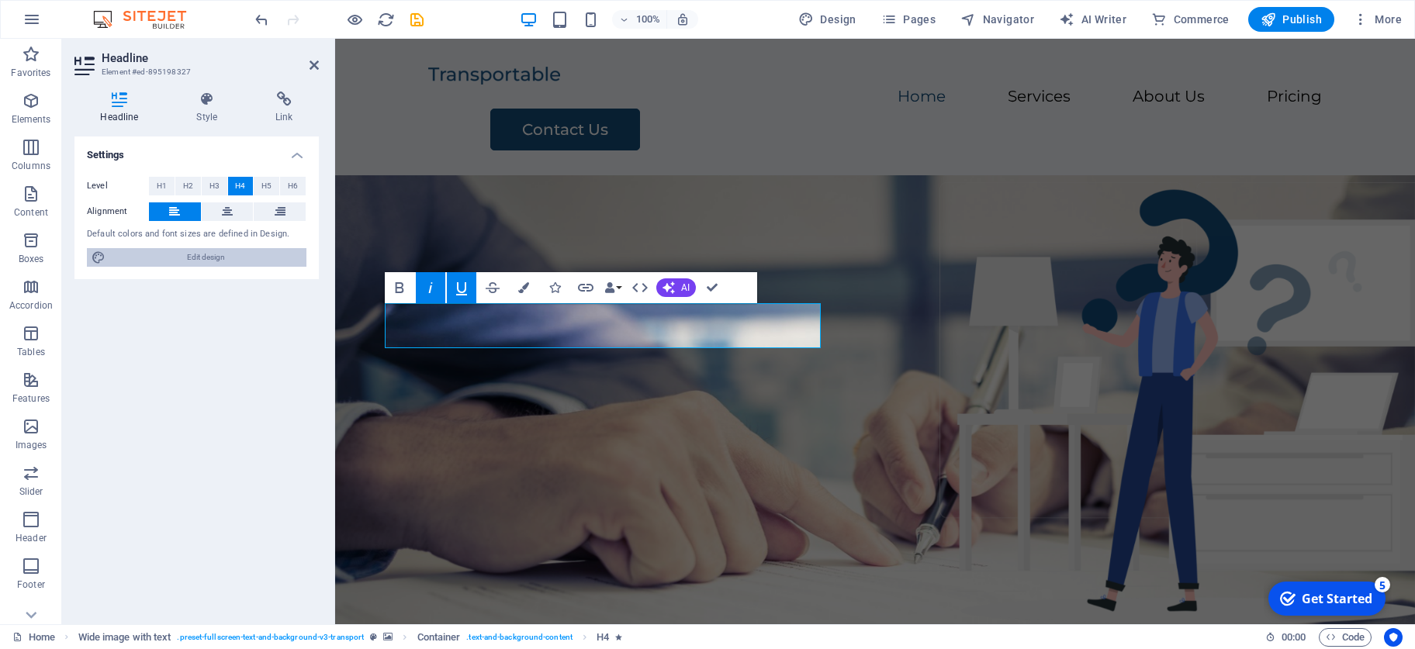
click at [187, 258] on span "Edit design" at bounding box center [206, 257] width 192 height 19
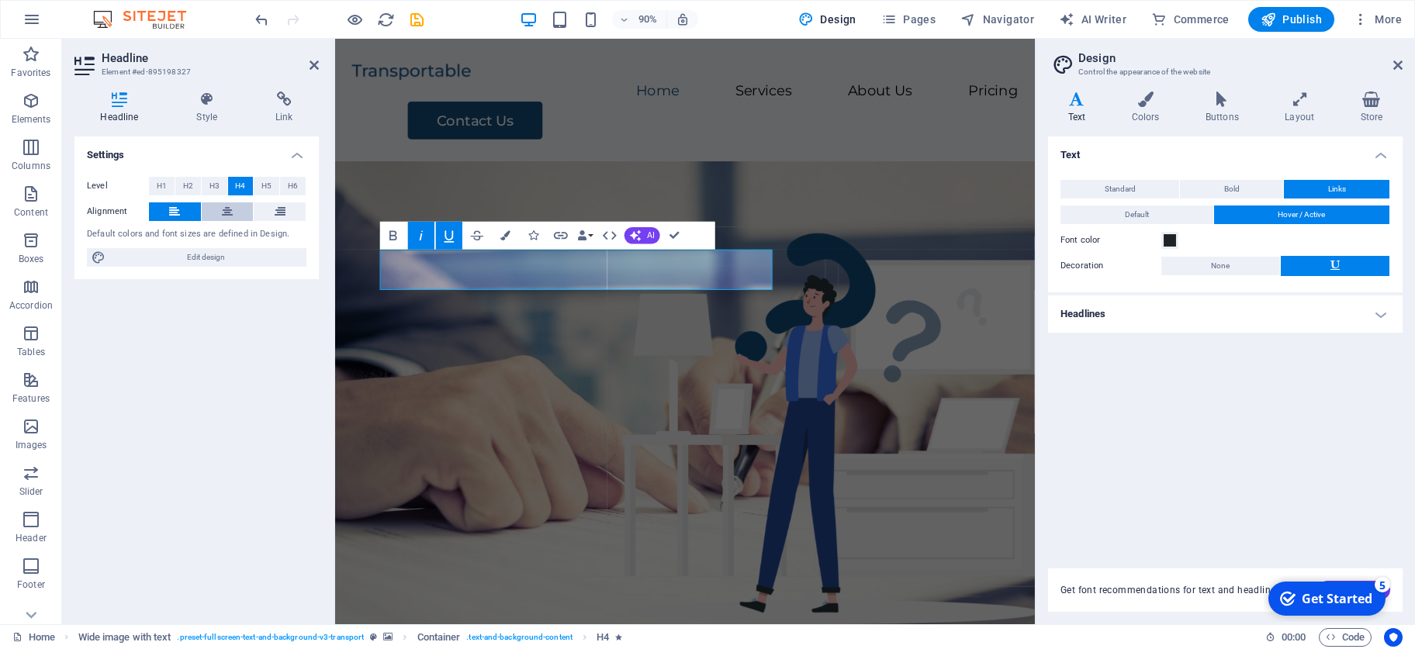
click at [227, 213] on icon at bounding box center [227, 211] width 11 height 19
click at [202, 255] on span "Edit design" at bounding box center [206, 257] width 192 height 19
click at [992, 102] on icon at bounding box center [1145, 100] width 67 height 16
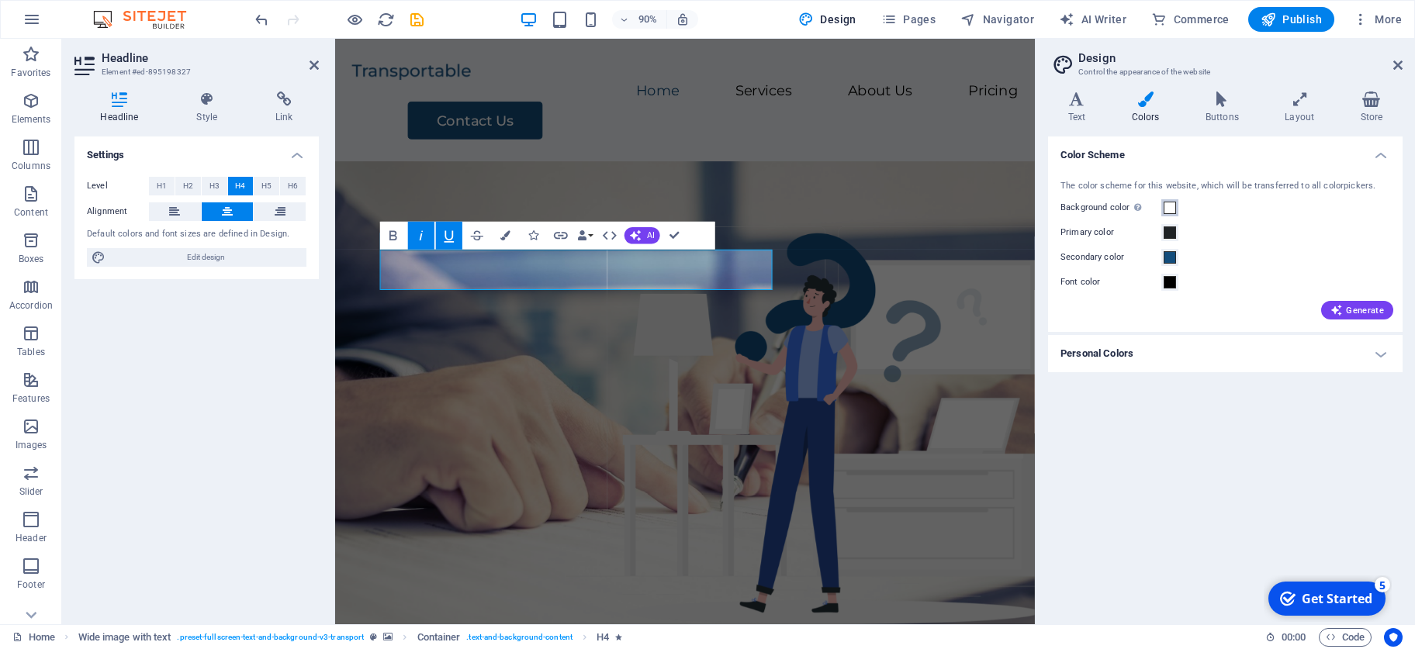
click at [992, 206] on span at bounding box center [1170, 208] width 12 height 12
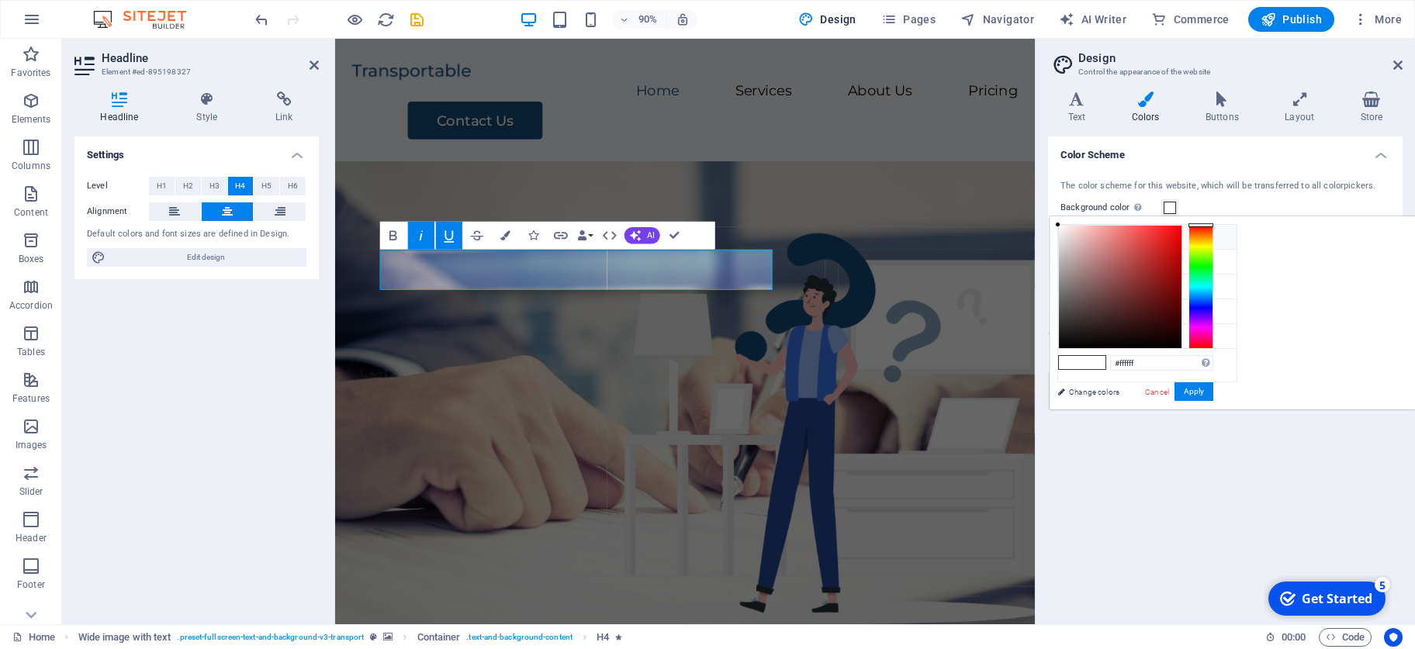
click at [992, 245] on li "Background color #ffffff" at bounding box center [1147, 237] width 178 height 25
click at [992, 341] on li "Custom color 1 #f8fbff" at bounding box center [1147, 336] width 178 height 25
type input "#f8fbff"
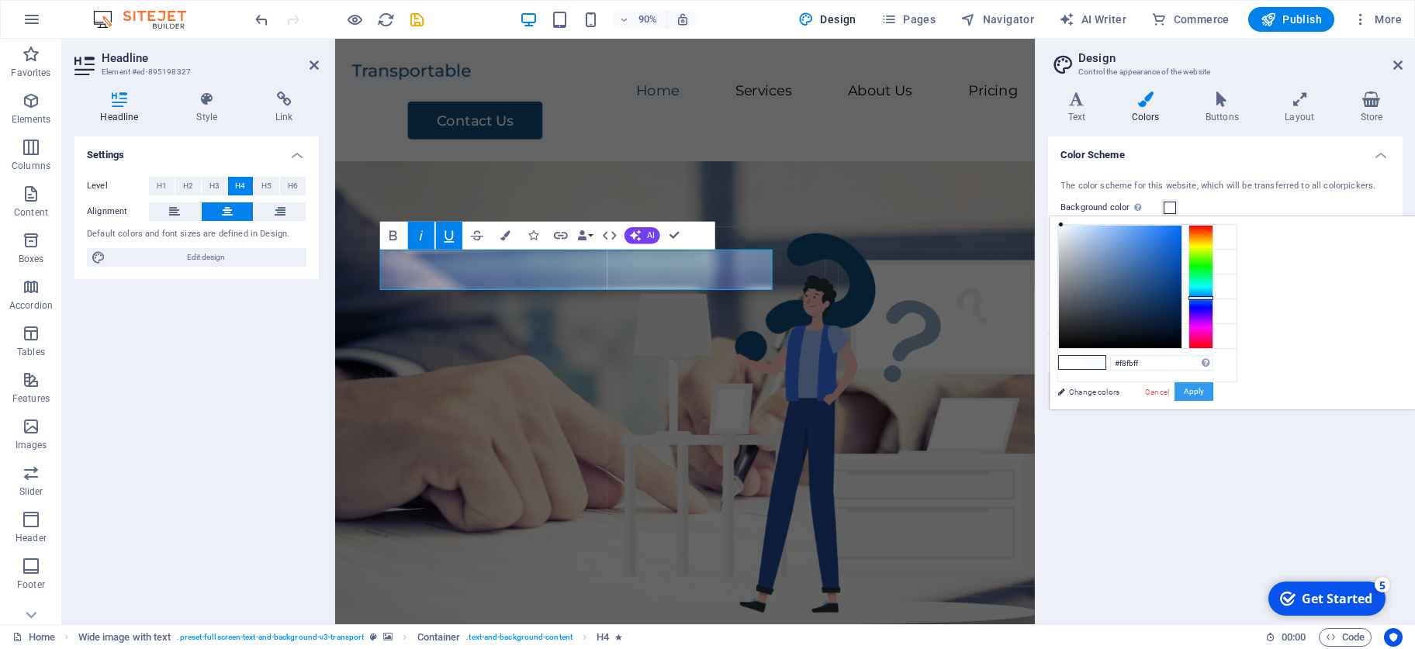
click at [992, 396] on button "Apply" at bounding box center [1194, 391] width 39 height 19
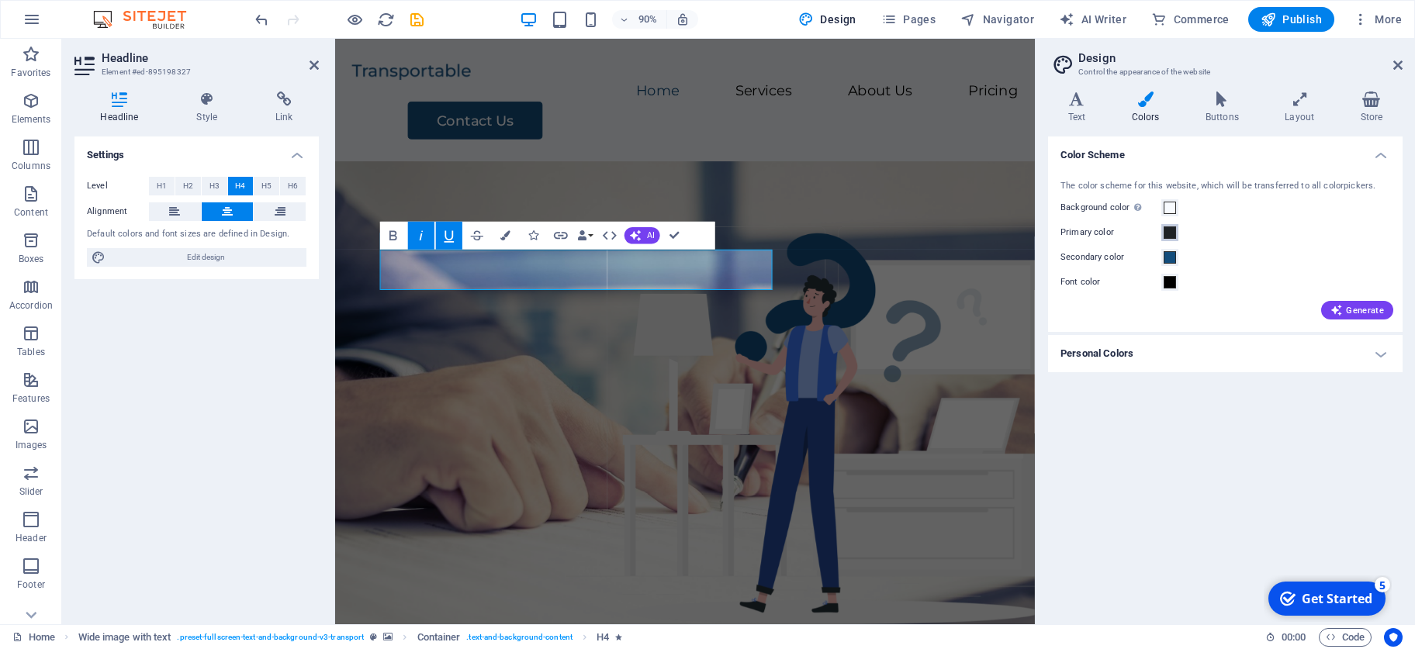
click at [992, 232] on span at bounding box center [1170, 233] width 12 height 12
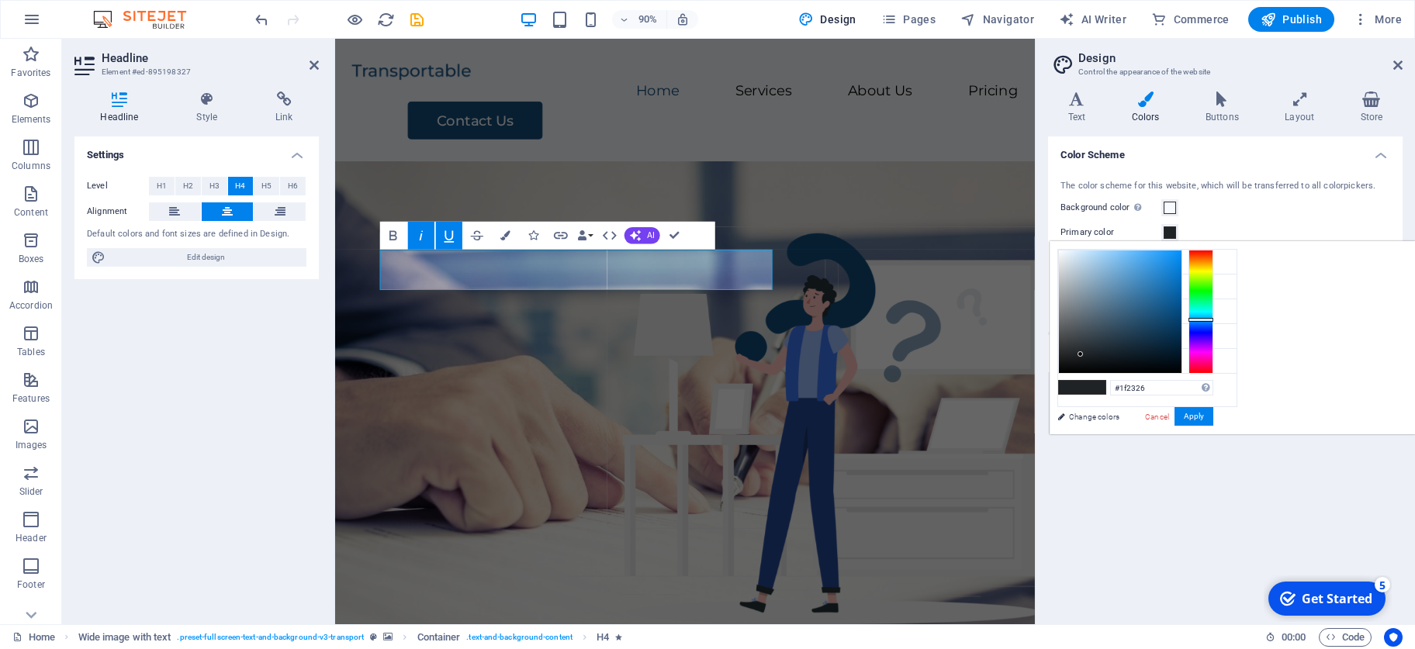
type input "#21261f"
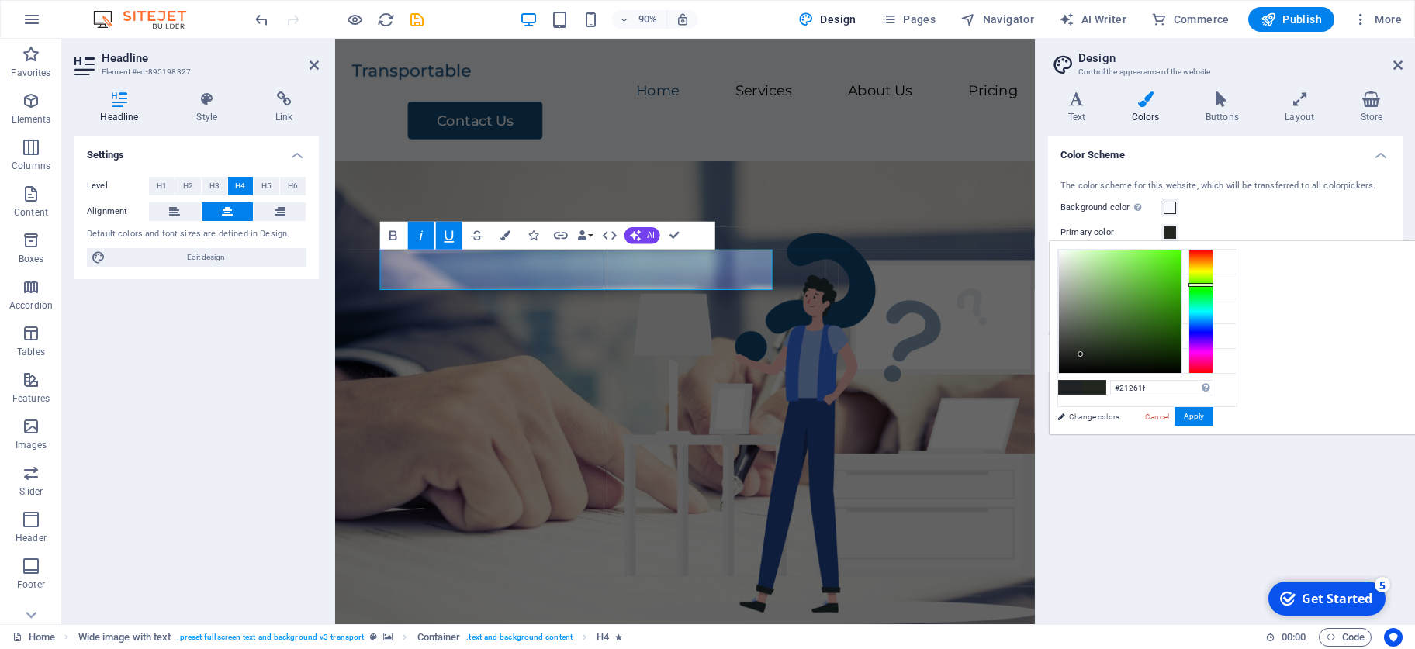
click at [992, 284] on div at bounding box center [1200, 312] width 25 height 124
click at [992, 420] on button "Apply" at bounding box center [1194, 416] width 39 height 19
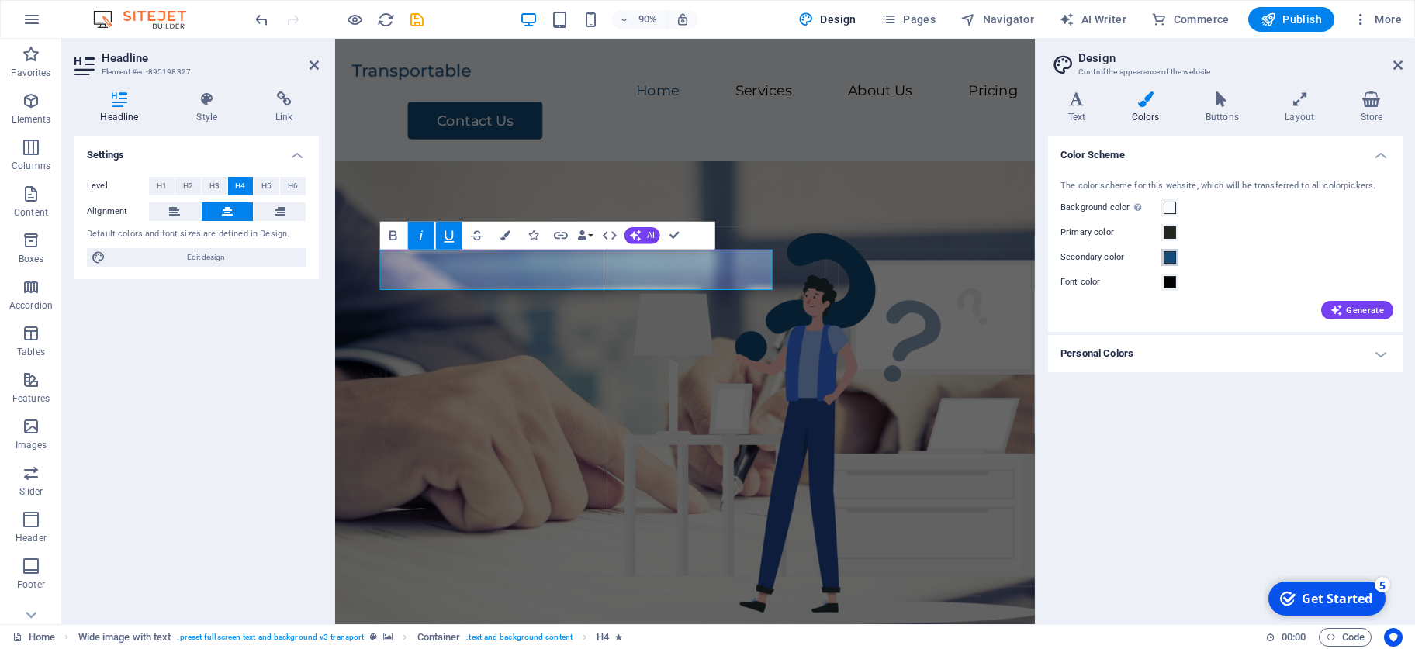
click at [992, 253] on span at bounding box center [1170, 257] width 12 height 12
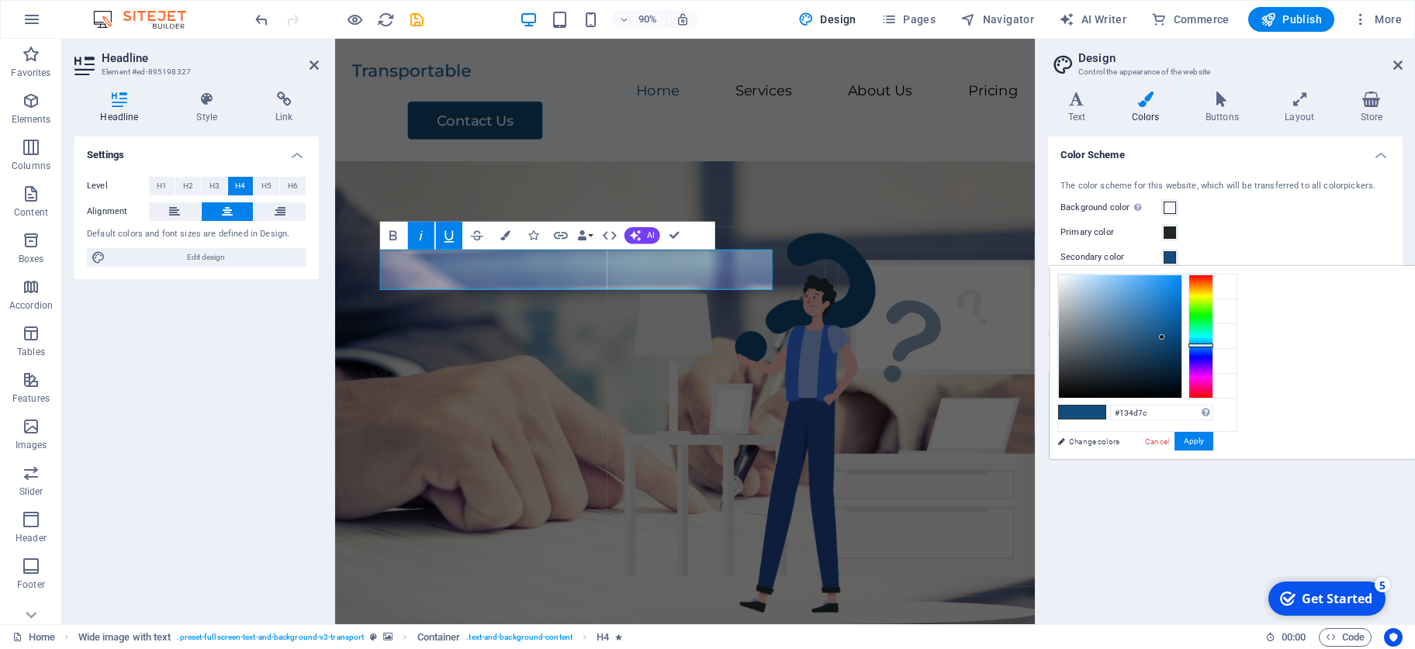
type input "#137c20"
click at [992, 317] on div at bounding box center [1200, 337] width 25 height 124
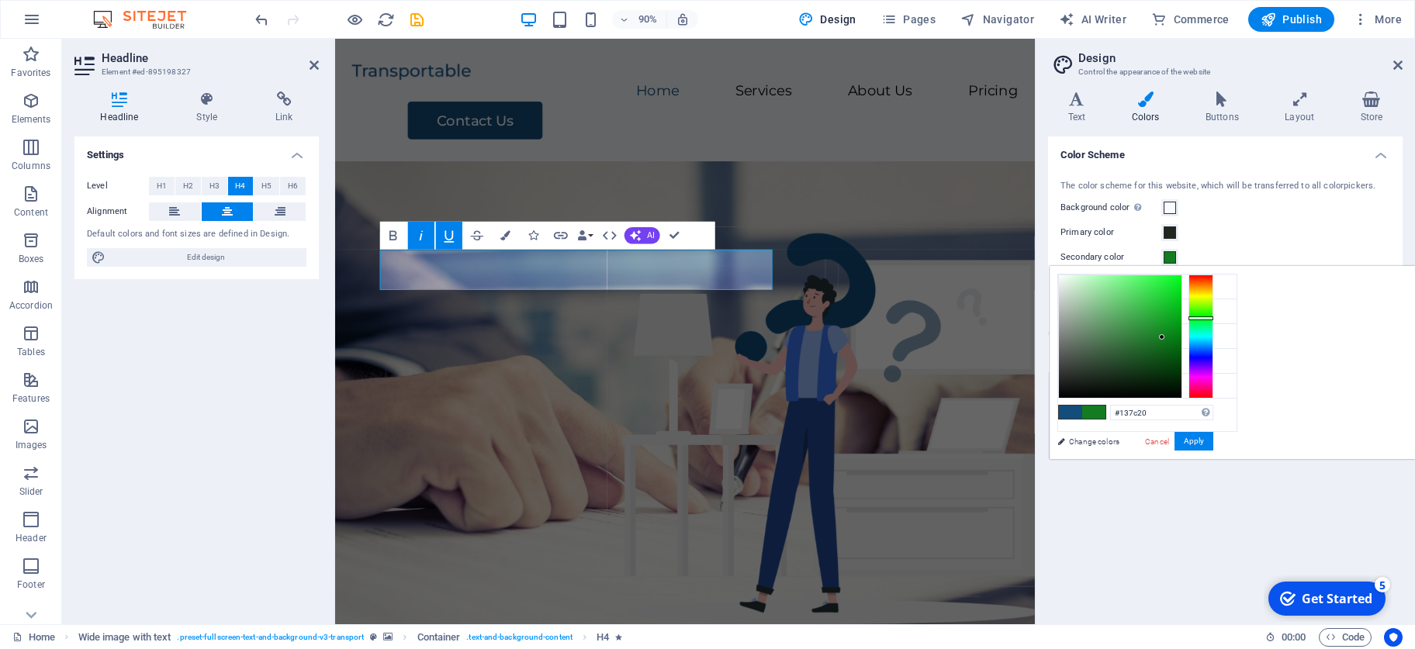
click at [992, 431] on div "#137c20 Supported formats #0852ed rgb(8, 82, 237) rgba(8, 82, 237, 90%) hsv(221…" at bounding box center [1135, 475] width 171 height 417
click at [992, 440] on button "Apply" at bounding box center [1194, 441] width 39 height 19
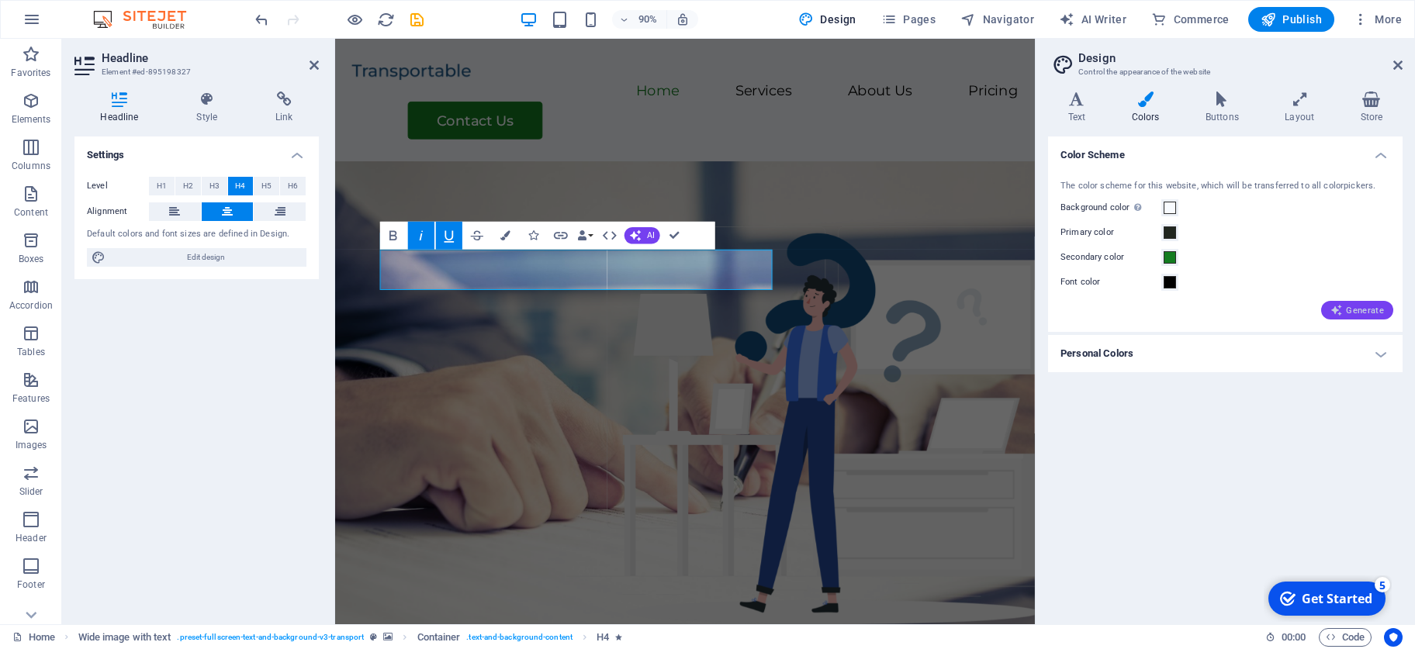
click at [992, 316] on span "Generate" at bounding box center [1357, 310] width 54 height 12
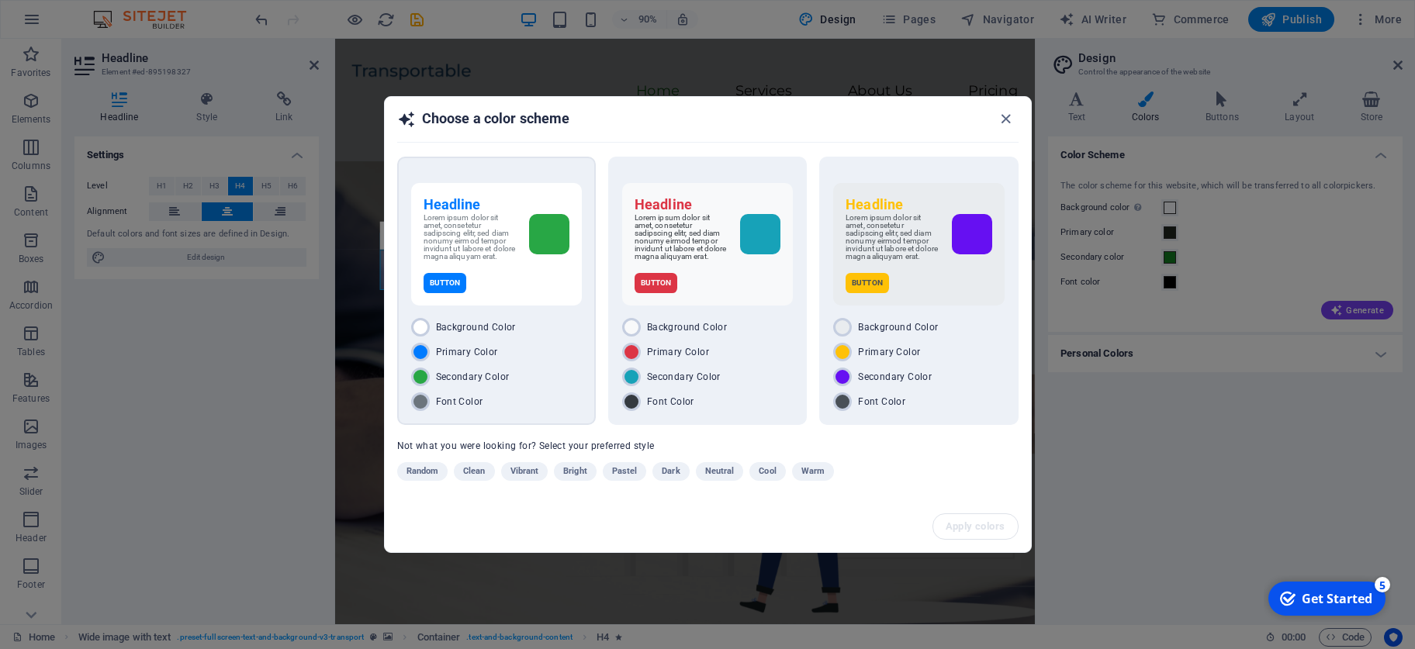
click at [547, 226] on div at bounding box center [549, 234] width 40 height 40
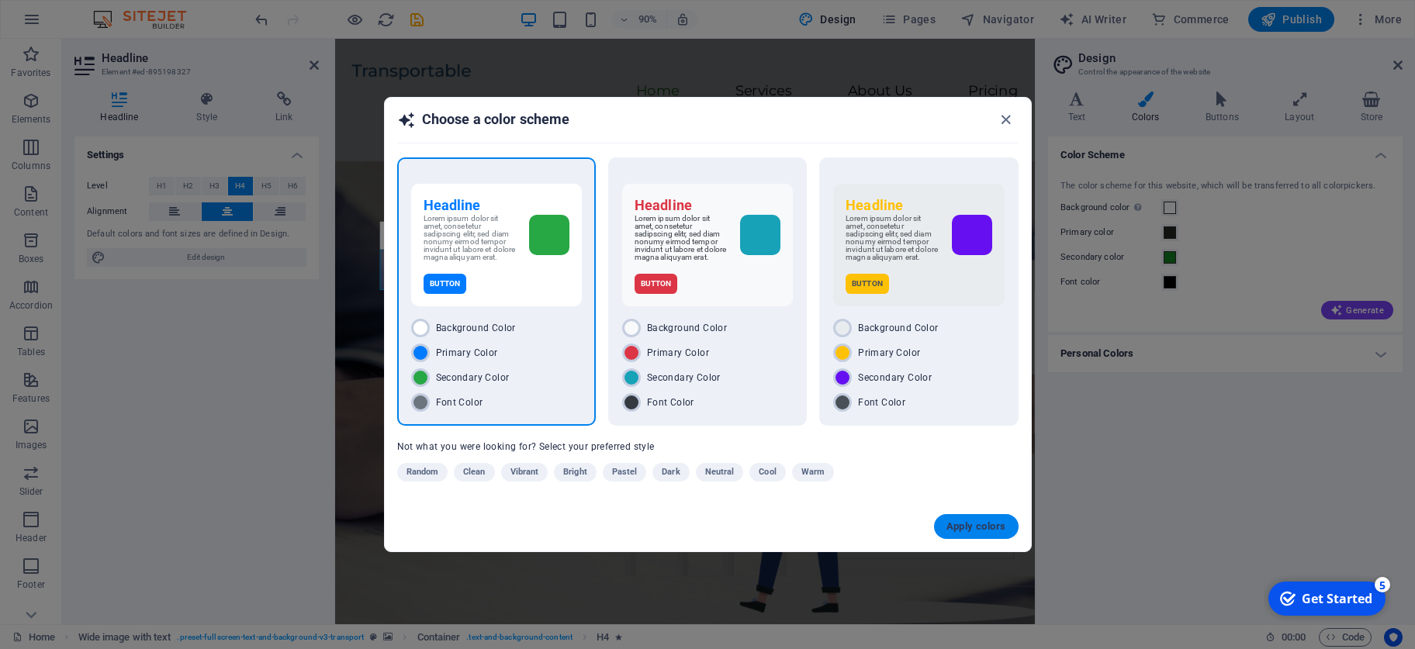
click at [943, 455] on button "Apply colors" at bounding box center [976, 526] width 85 height 25
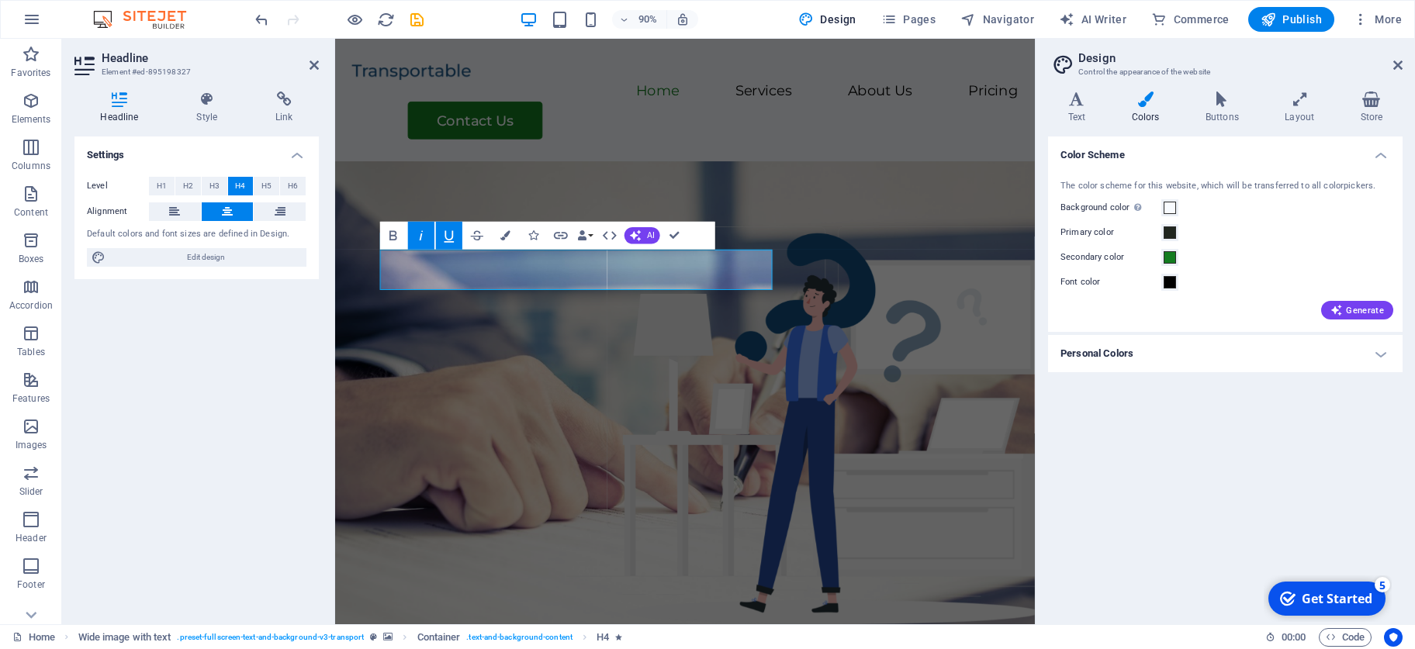
click at [980, 374] on figure at bounding box center [723, 472] width 777 height 594
click at [992, 341] on figure at bounding box center [723, 472] width 777 height 594
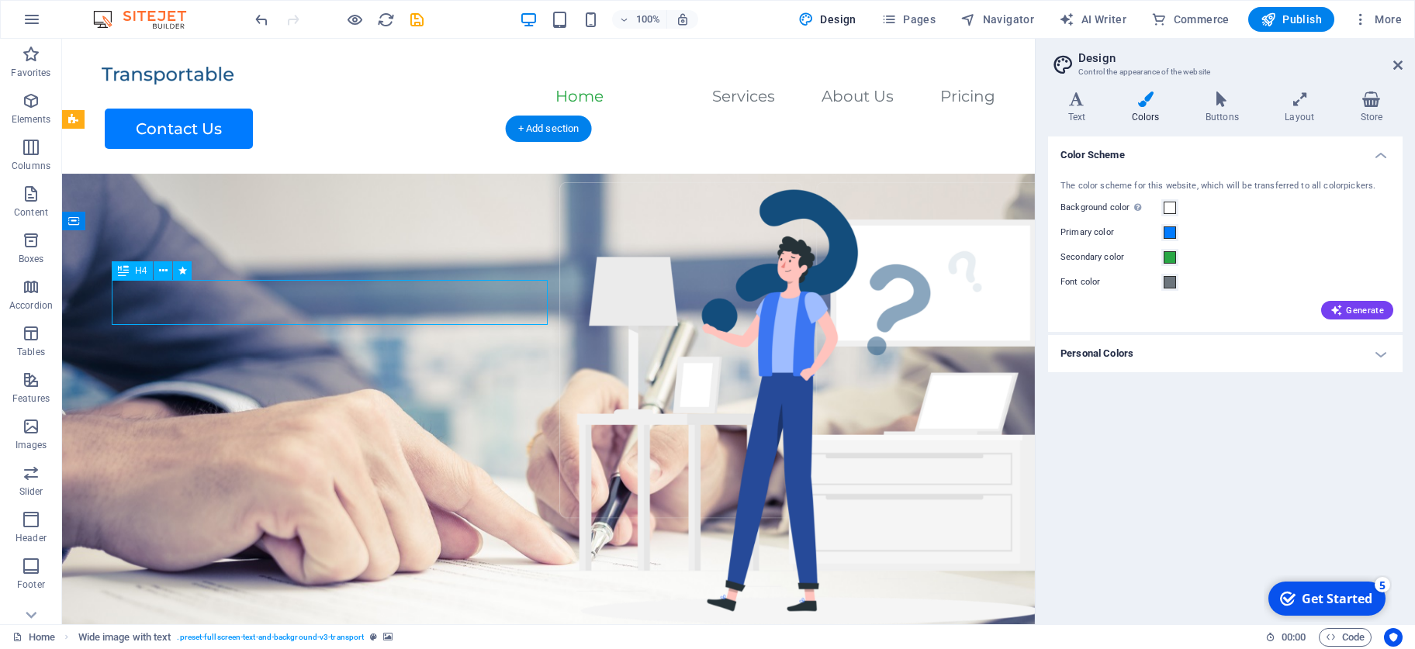
select select "px"
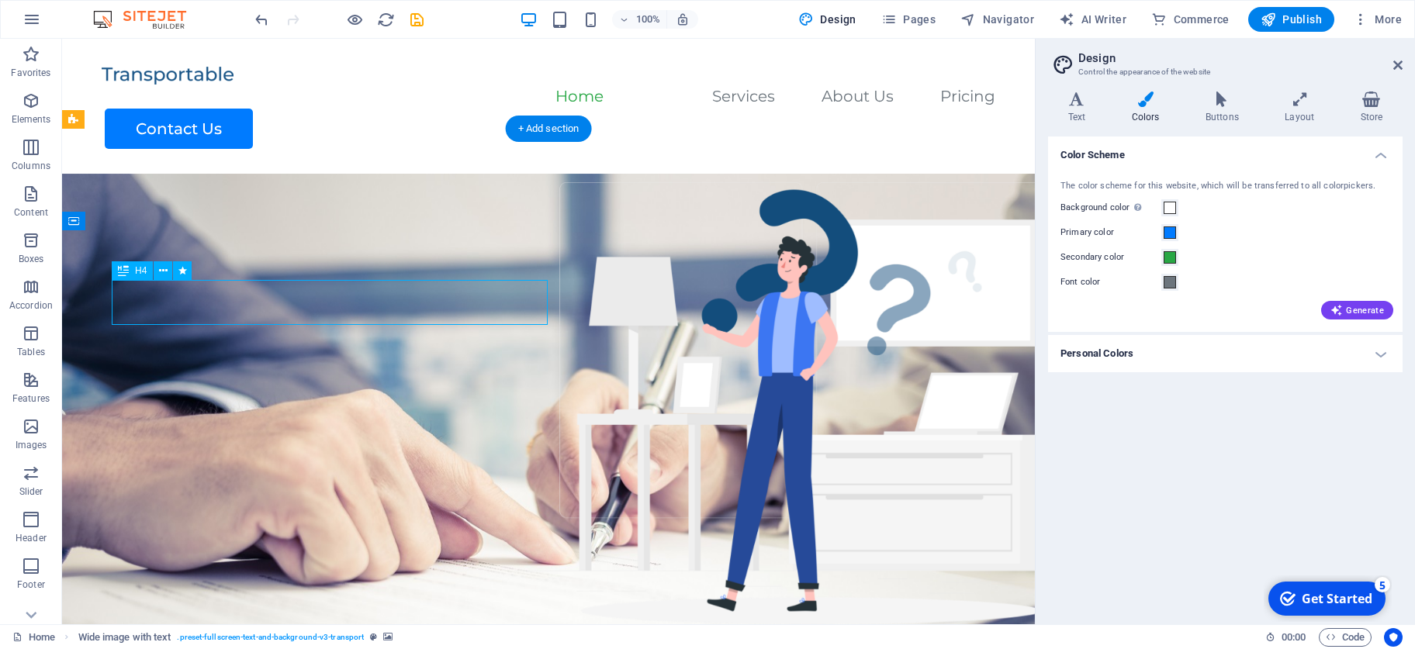
select select "px"
select select "move-left-to-right"
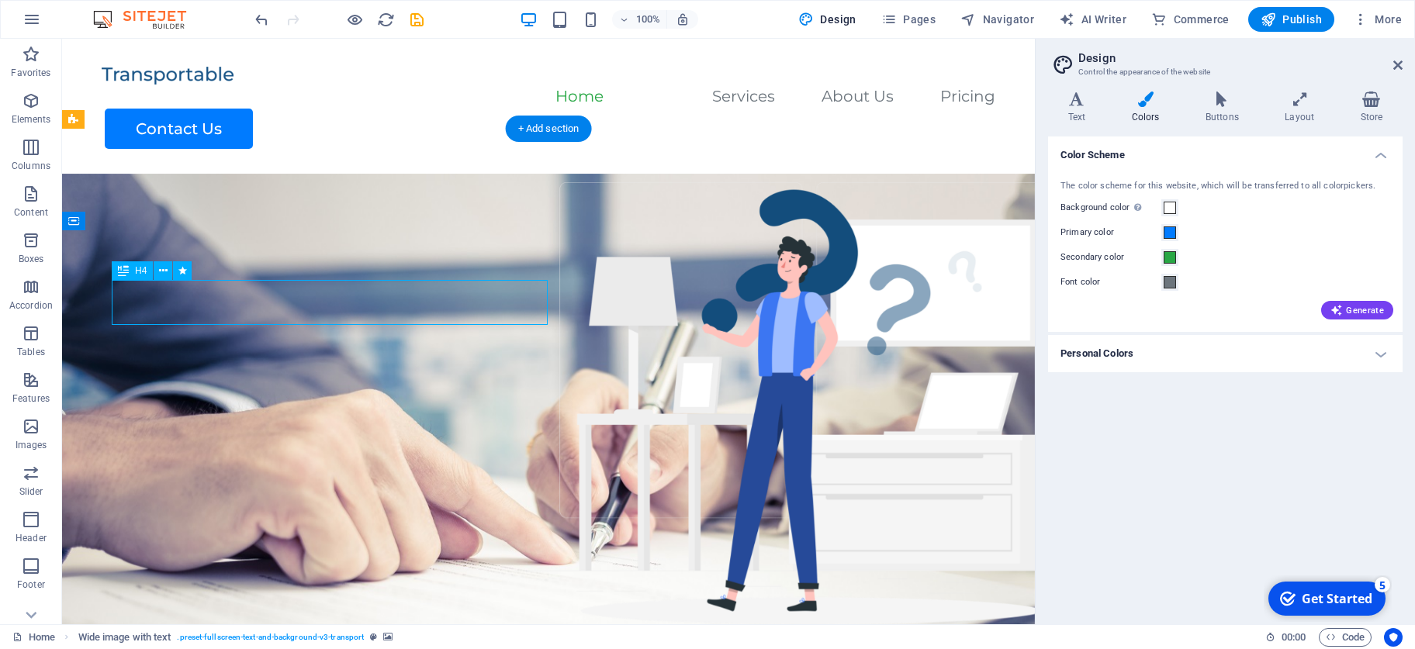
select select "s"
select select "scroll"
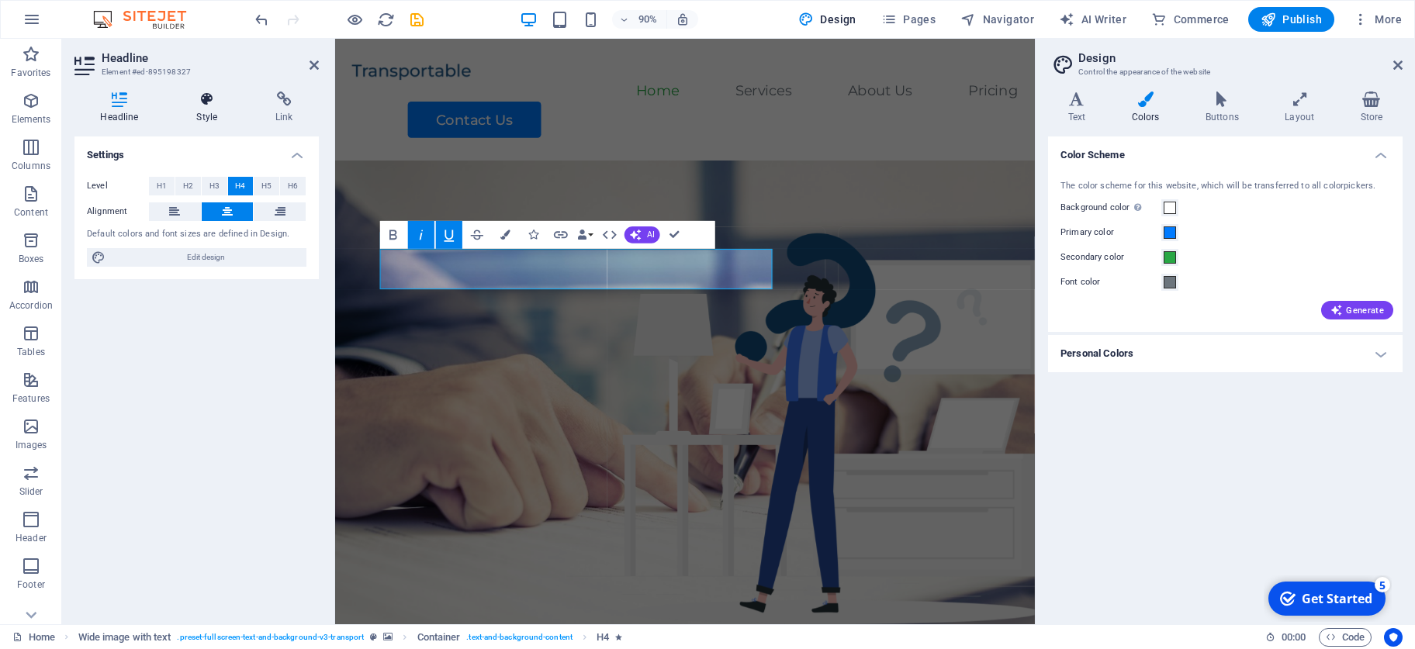
click at [223, 104] on icon at bounding box center [207, 100] width 73 height 16
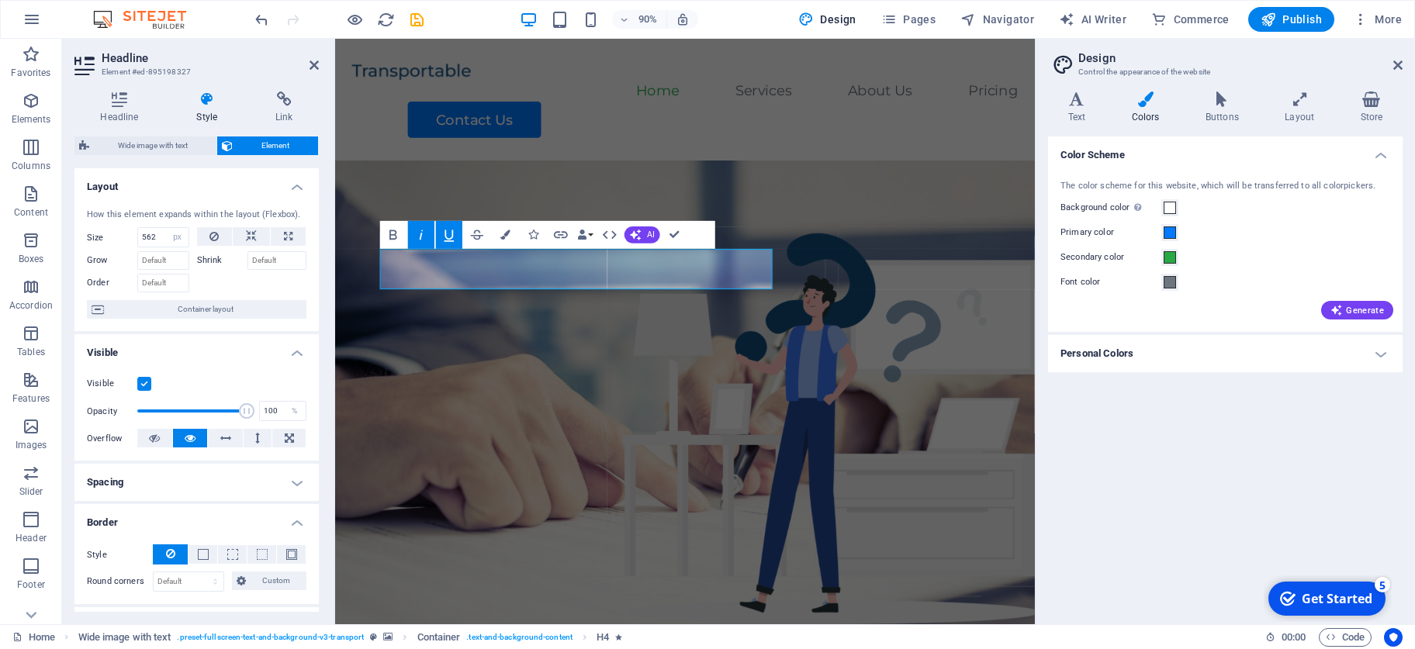
click at [992, 105] on icon at bounding box center [1145, 100] width 67 height 16
click at [992, 107] on icon at bounding box center [1076, 100] width 57 height 16
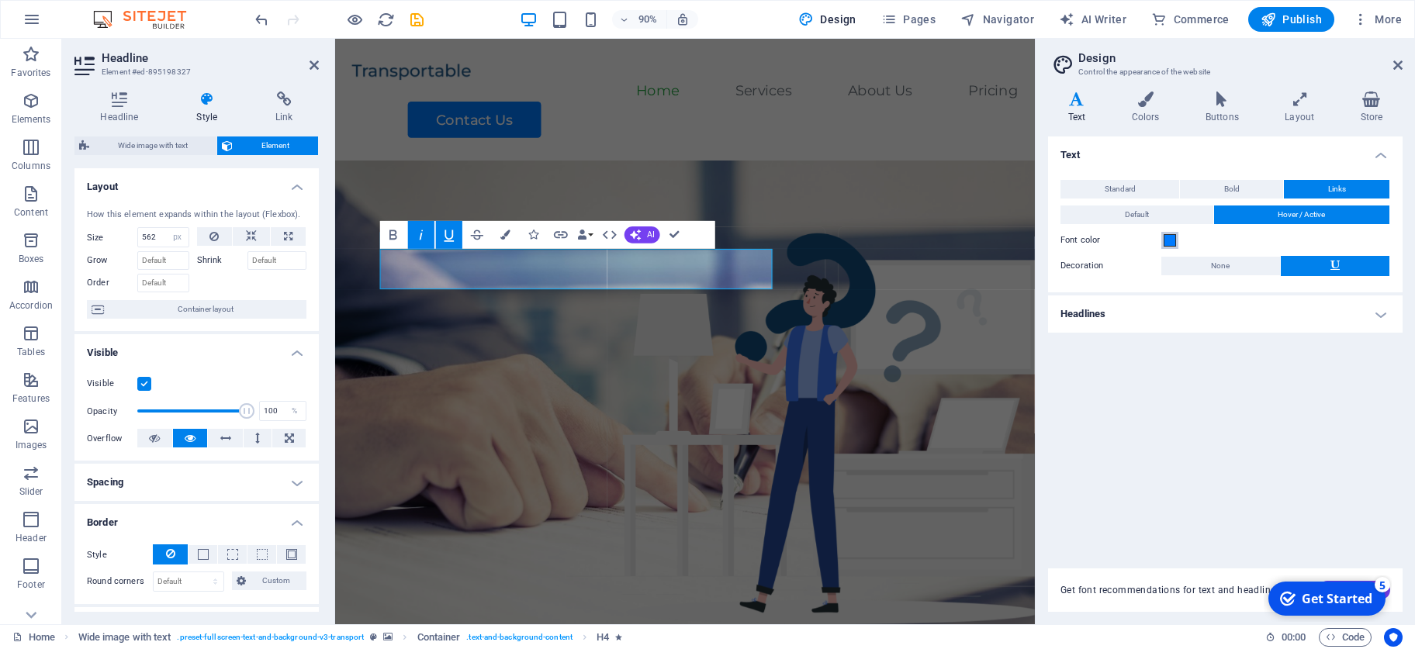
click at [992, 241] on span at bounding box center [1170, 240] width 12 height 12
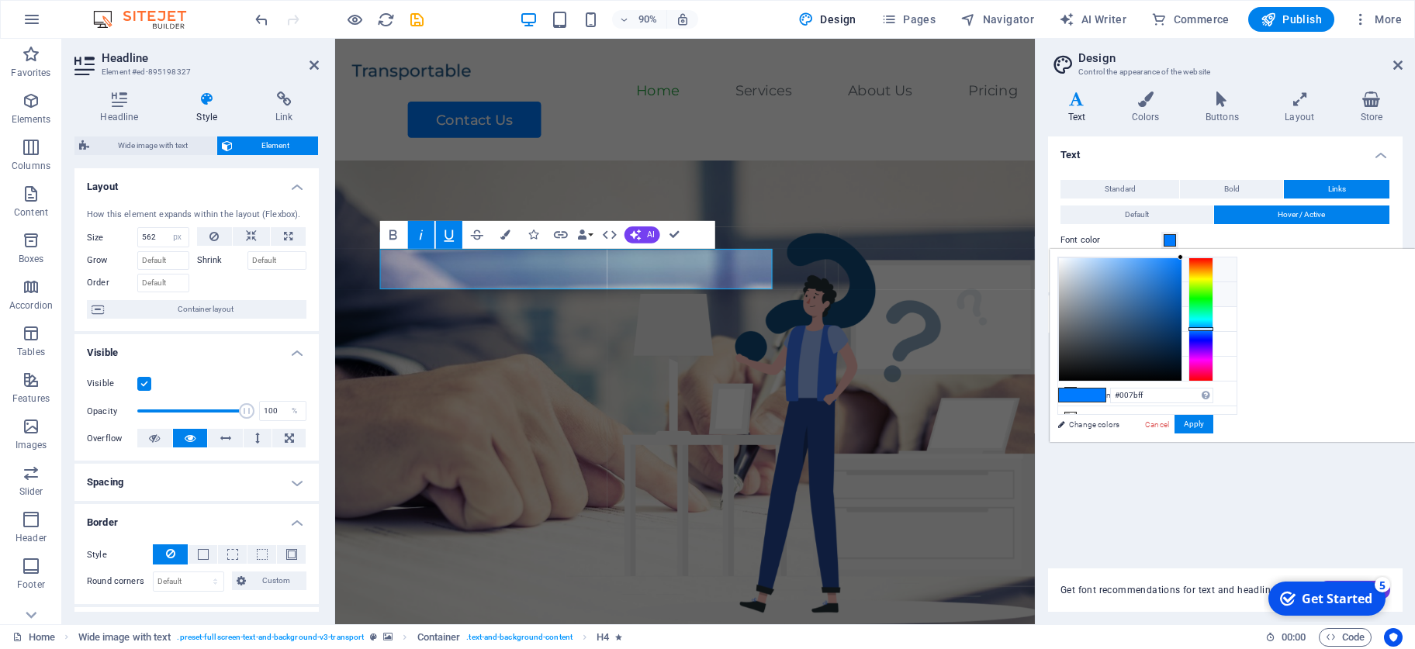
click at [992, 271] on icon at bounding box center [1070, 269] width 11 height 11
type input "#ffffff"
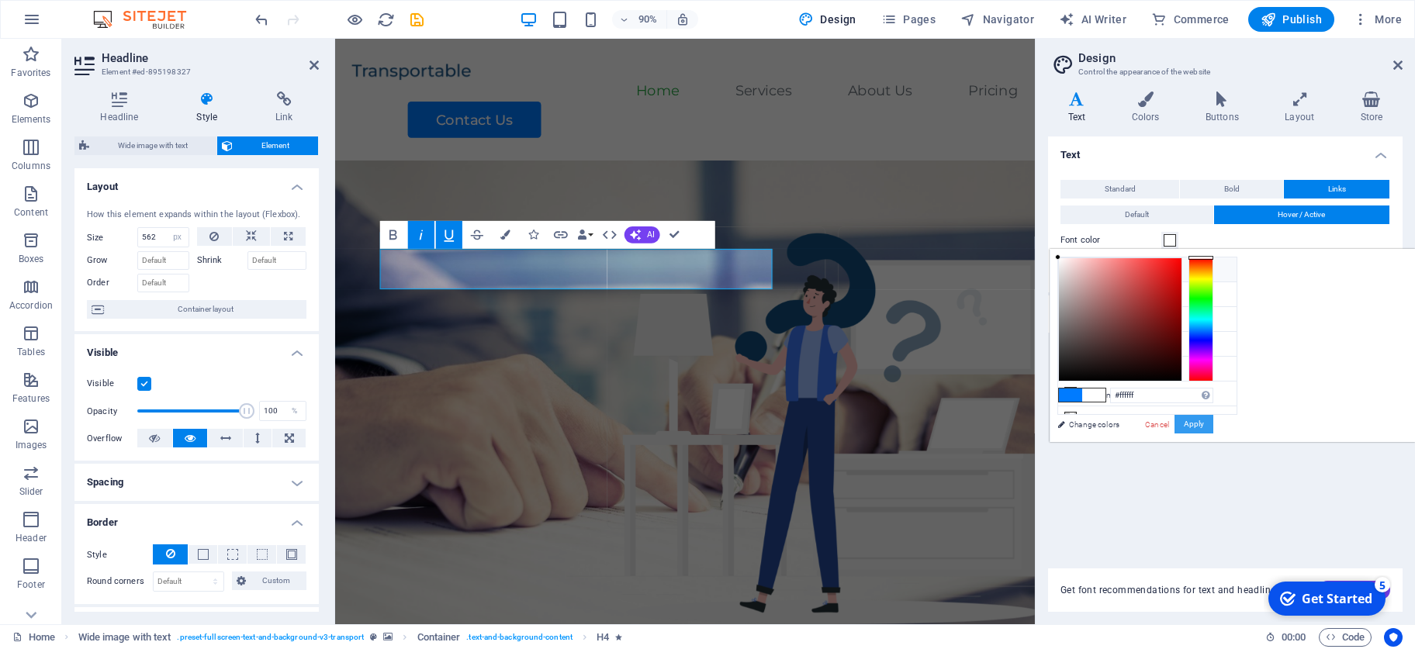
click at [992, 420] on button "Apply" at bounding box center [1194, 424] width 39 height 19
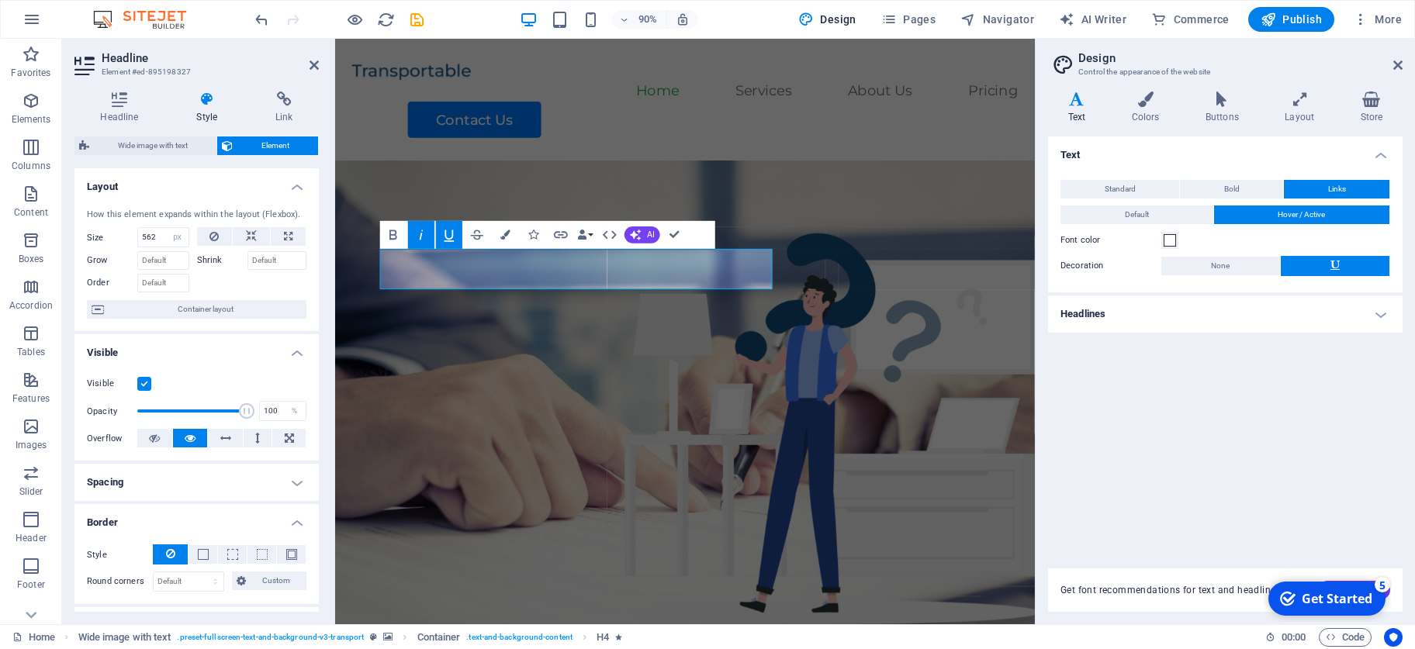
click at [960, 426] on figure at bounding box center [723, 471] width 777 height 594
click at [992, 387] on figure at bounding box center [723, 471] width 777 height 594
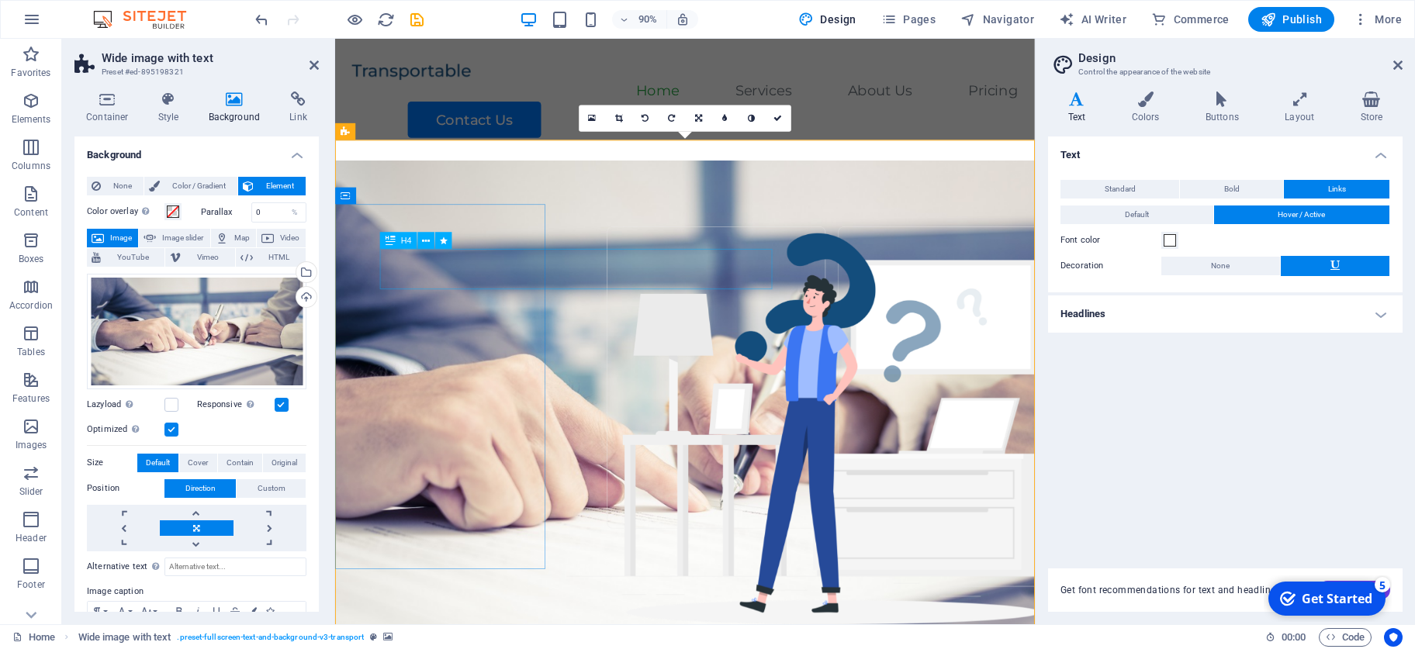
select select "px"
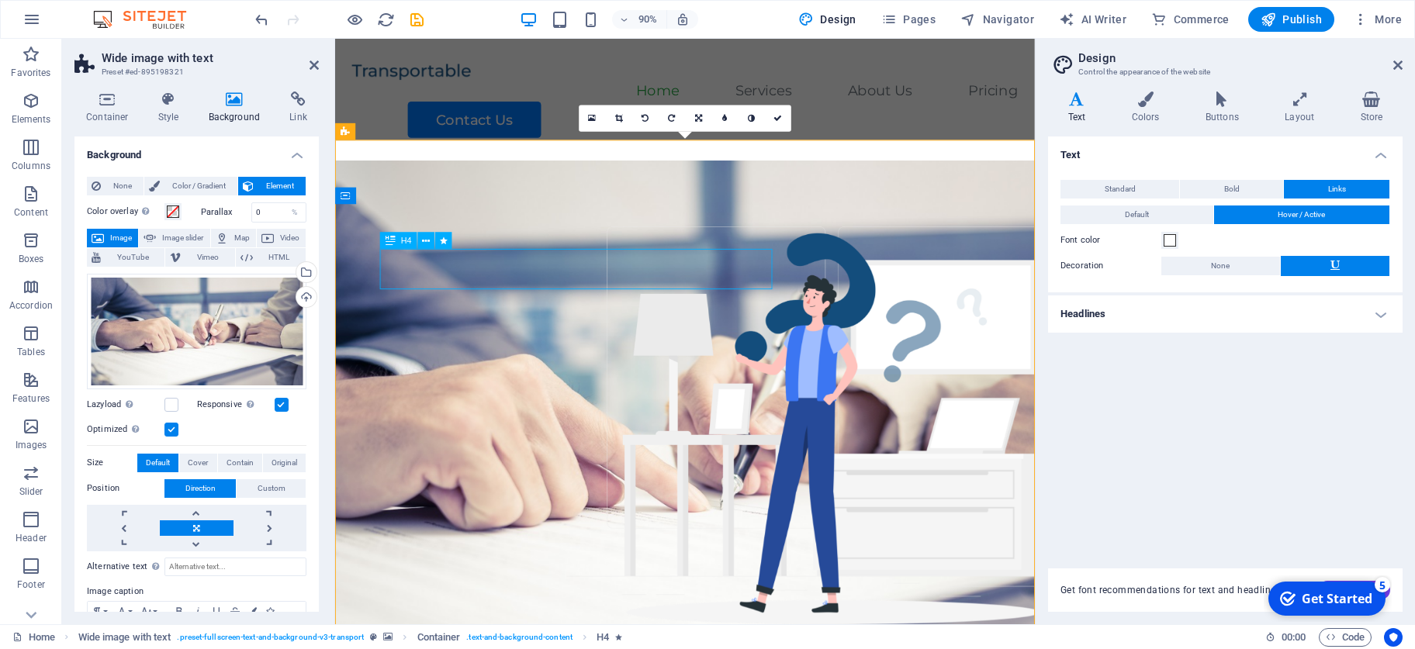
select select "px"
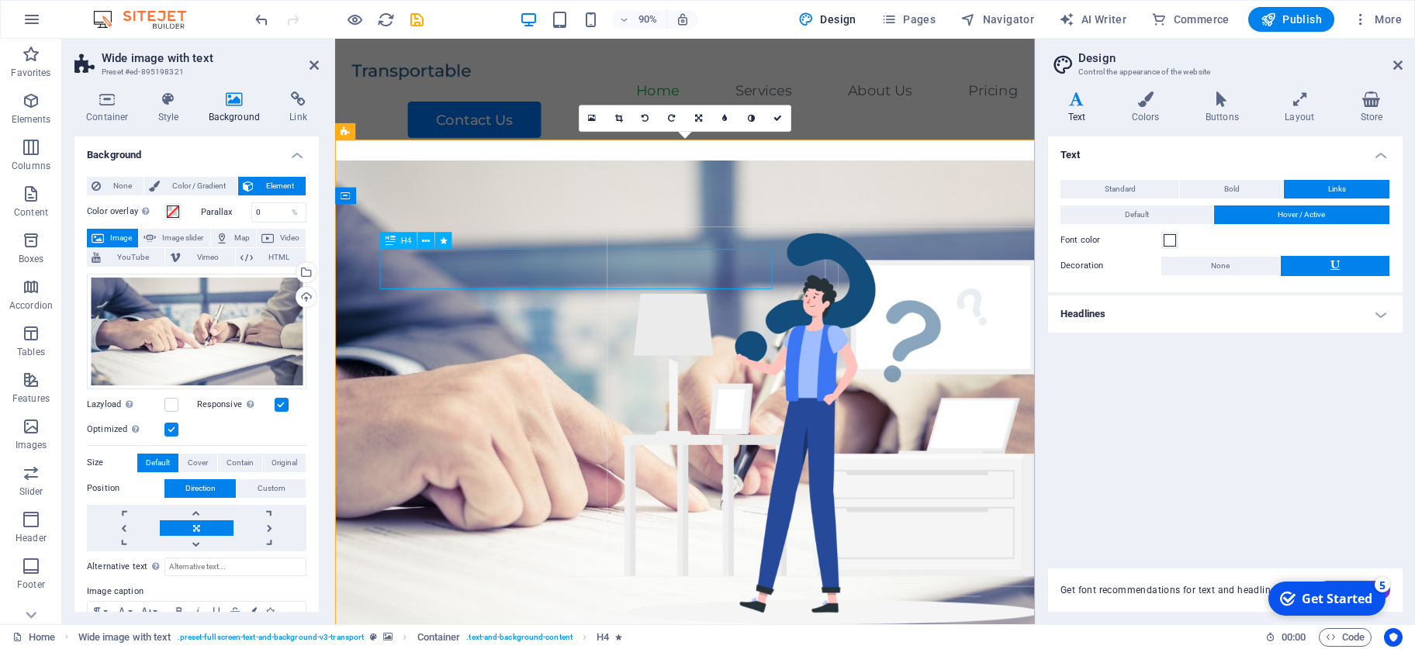
select select "px"
select select "move-left-to-right"
select select "s"
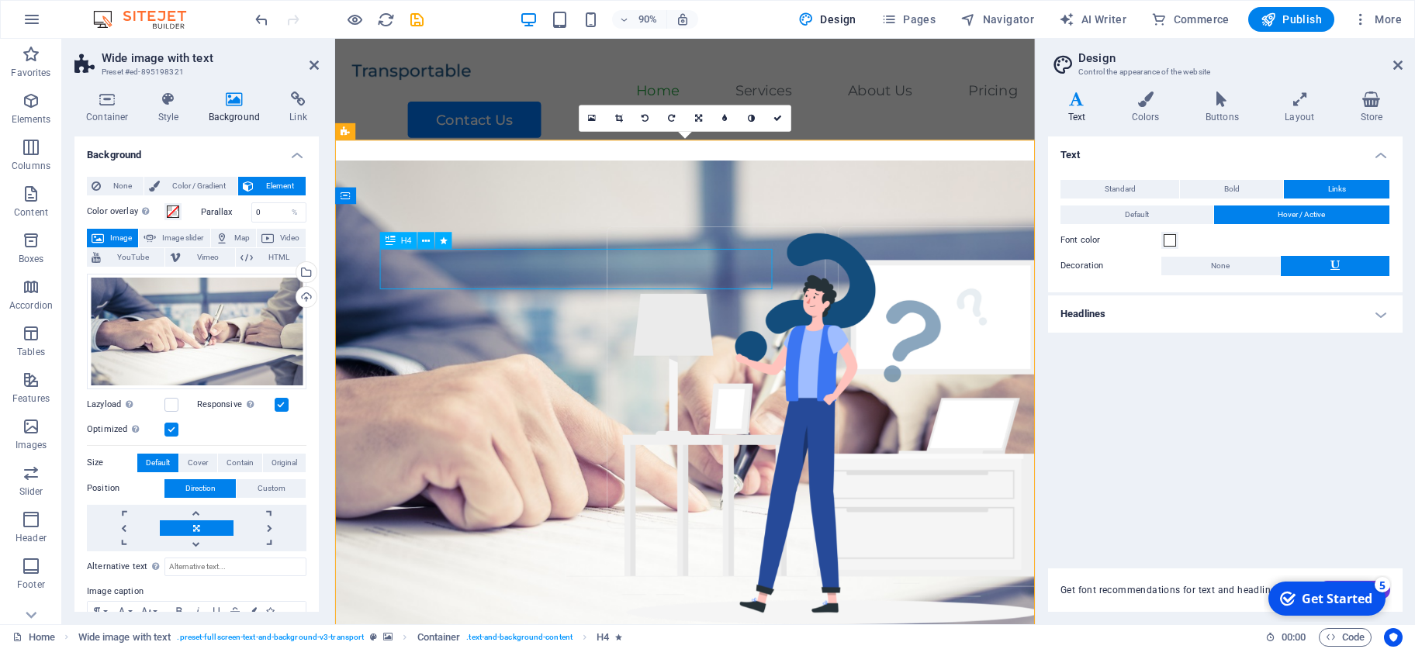
select select "scroll"
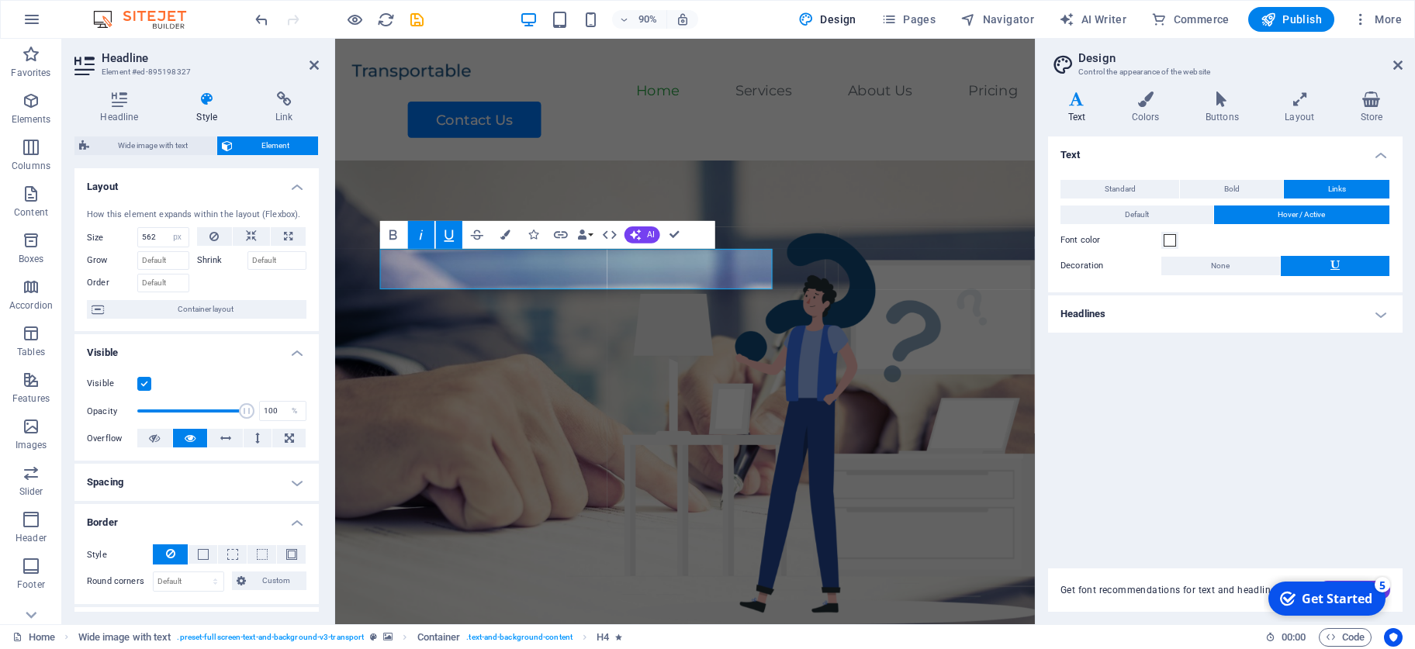
click at [992, 101] on icon at bounding box center [1076, 100] width 57 height 16
click at [992, 192] on button "Bold" at bounding box center [1231, 189] width 103 height 19
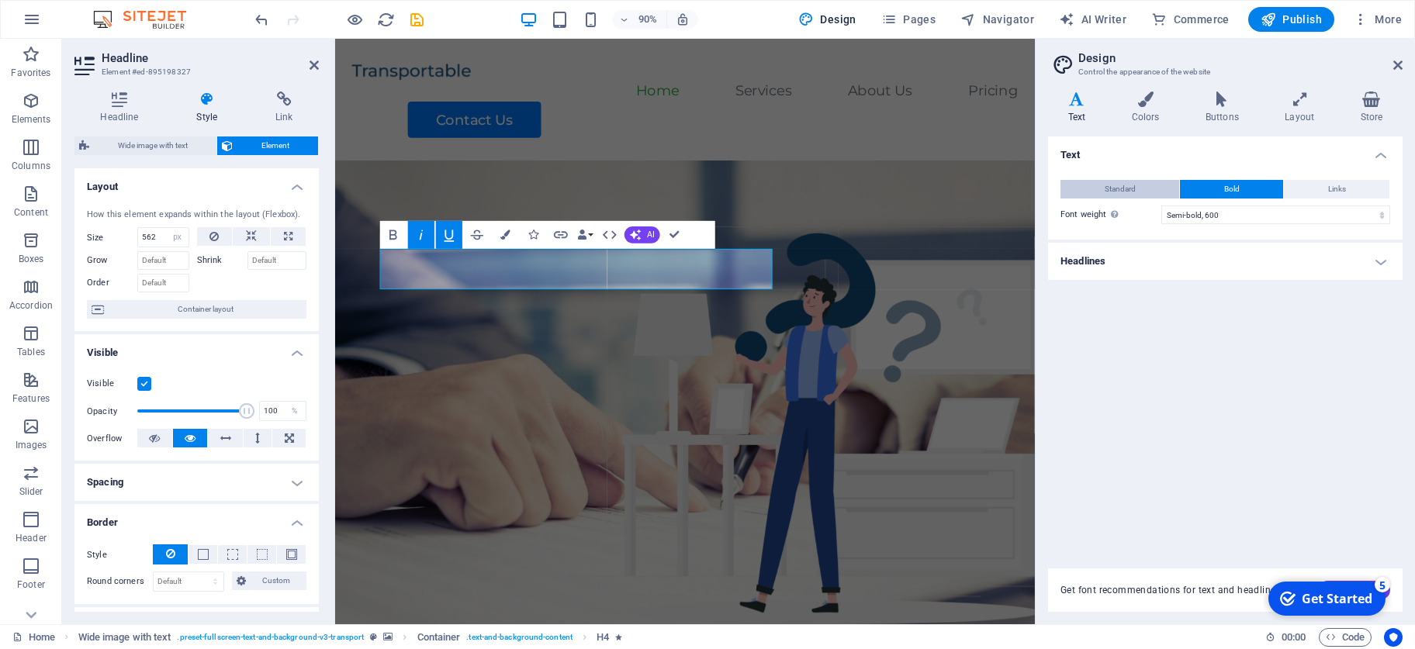
click at [992, 192] on button "Standard" at bounding box center [1119, 189] width 119 height 19
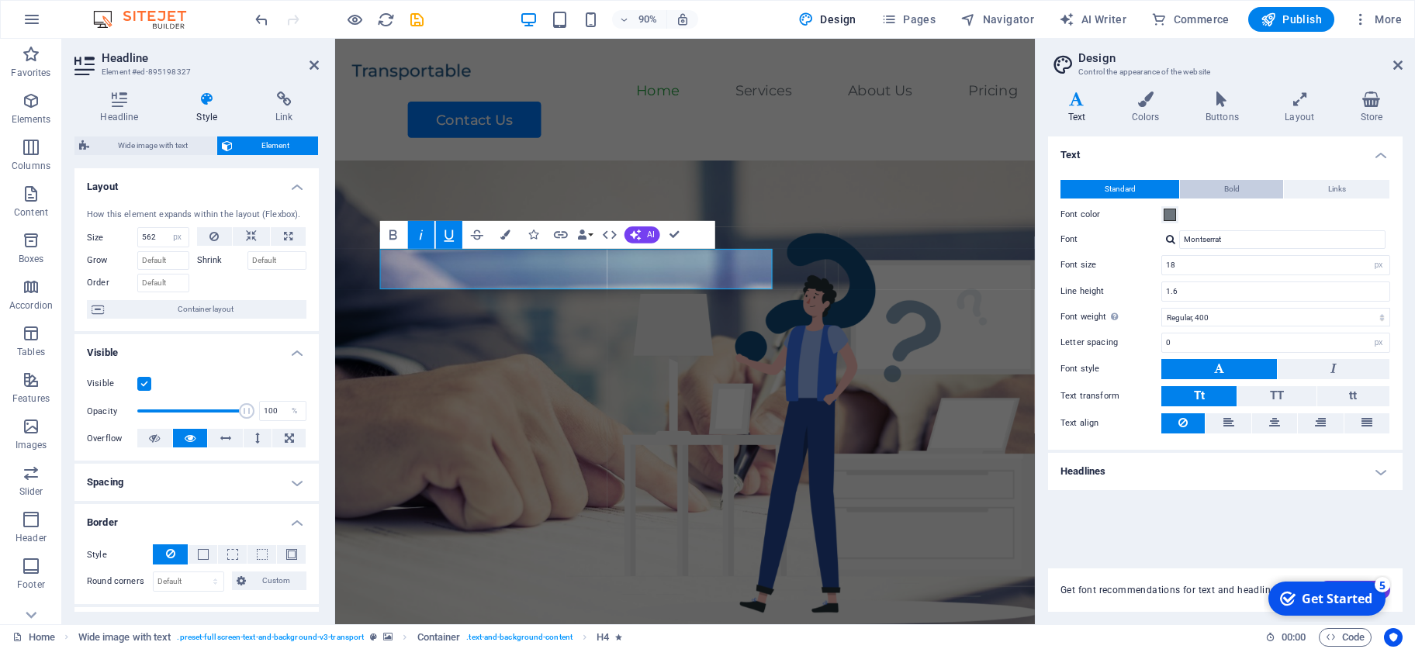
click at [992, 189] on button "Bold" at bounding box center [1231, 189] width 103 height 19
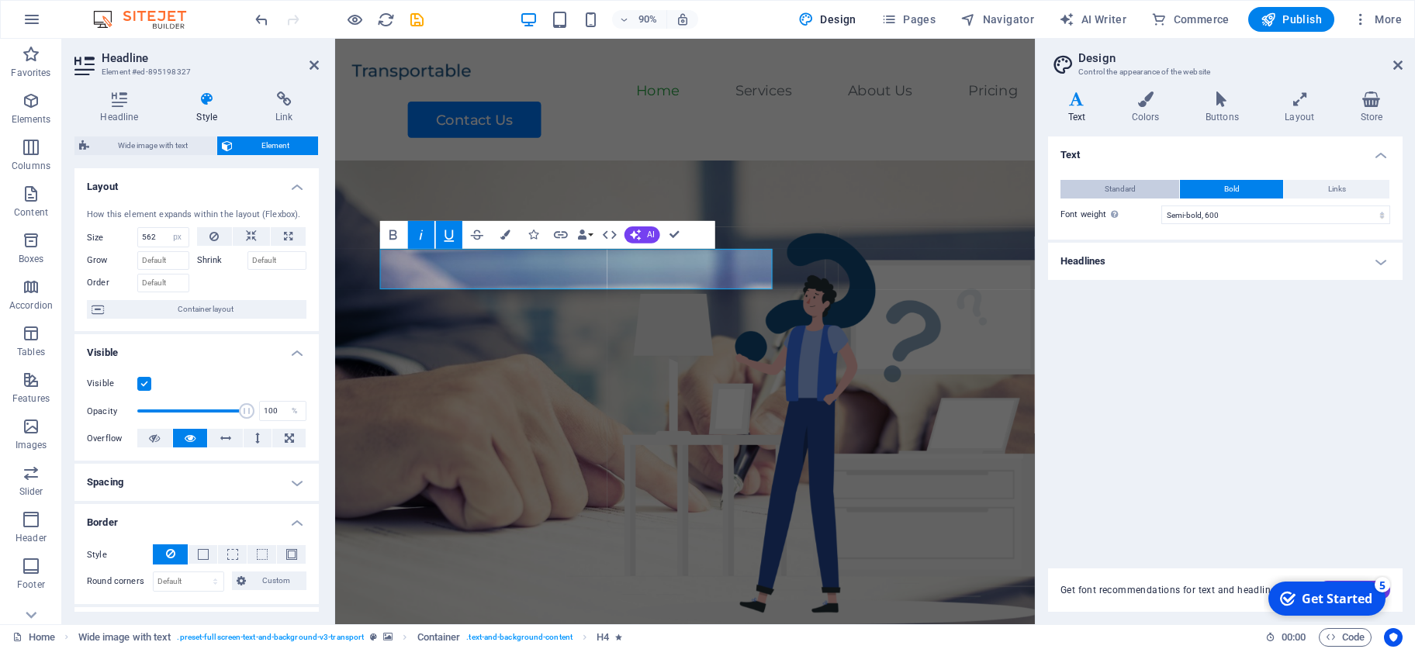
click at [992, 192] on button "Standard" at bounding box center [1119, 189] width 119 height 19
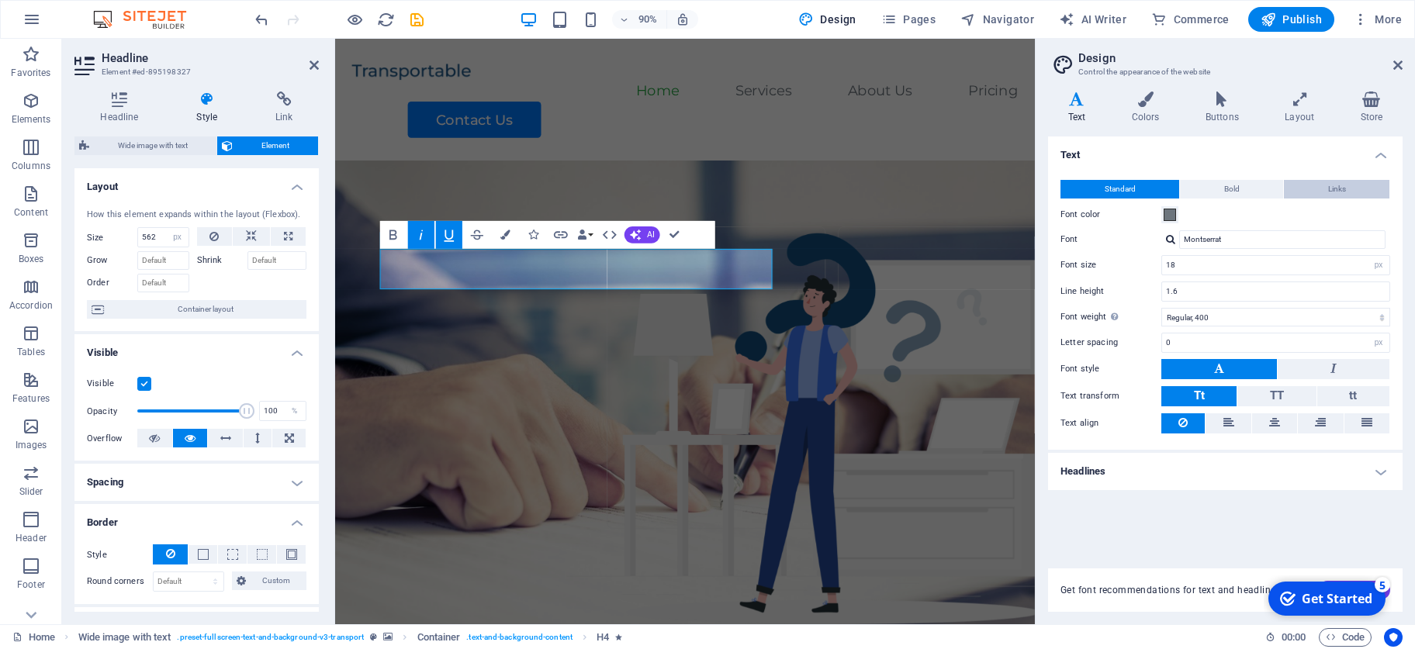
click at [992, 180] on button "Links" at bounding box center [1337, 189] width 106 height 19
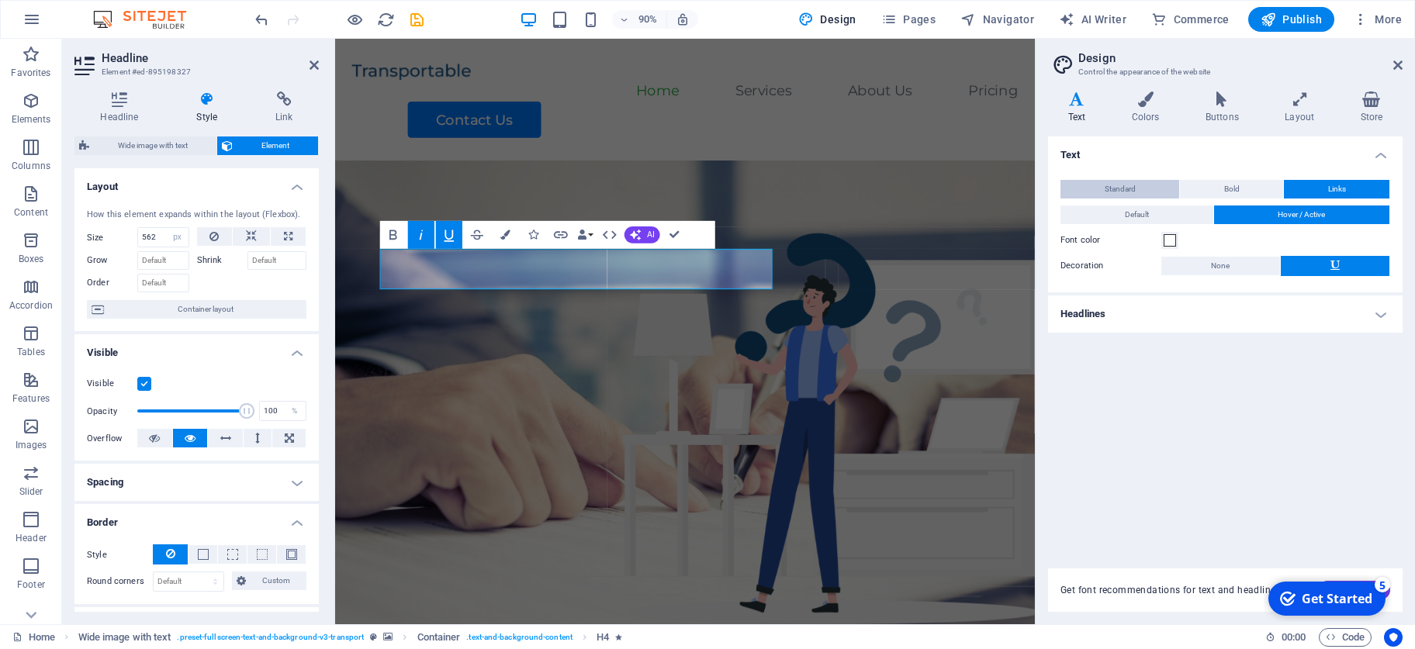
click at [992, 189] on button "Standard" at bounding box center [1119, 189] width 119 height 19
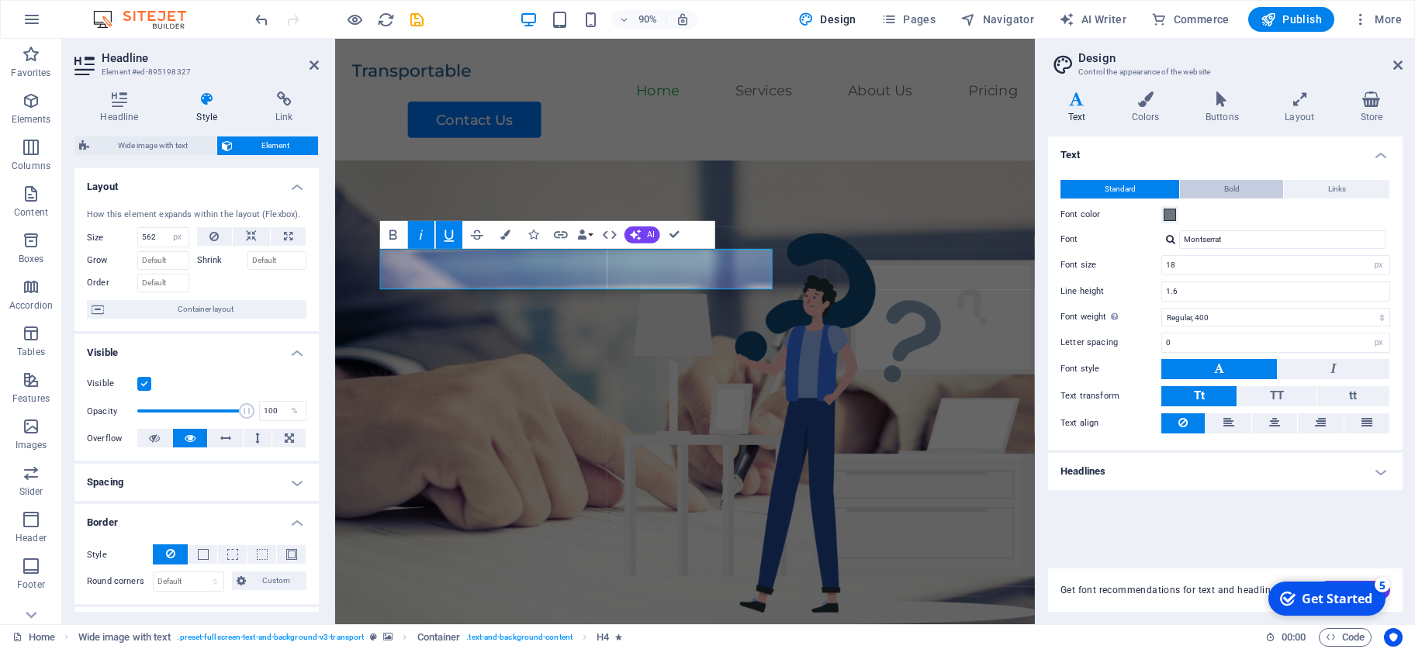
click at [992, 182] on span "Bold" at bounding box center [1232, 189] width 16 height 19
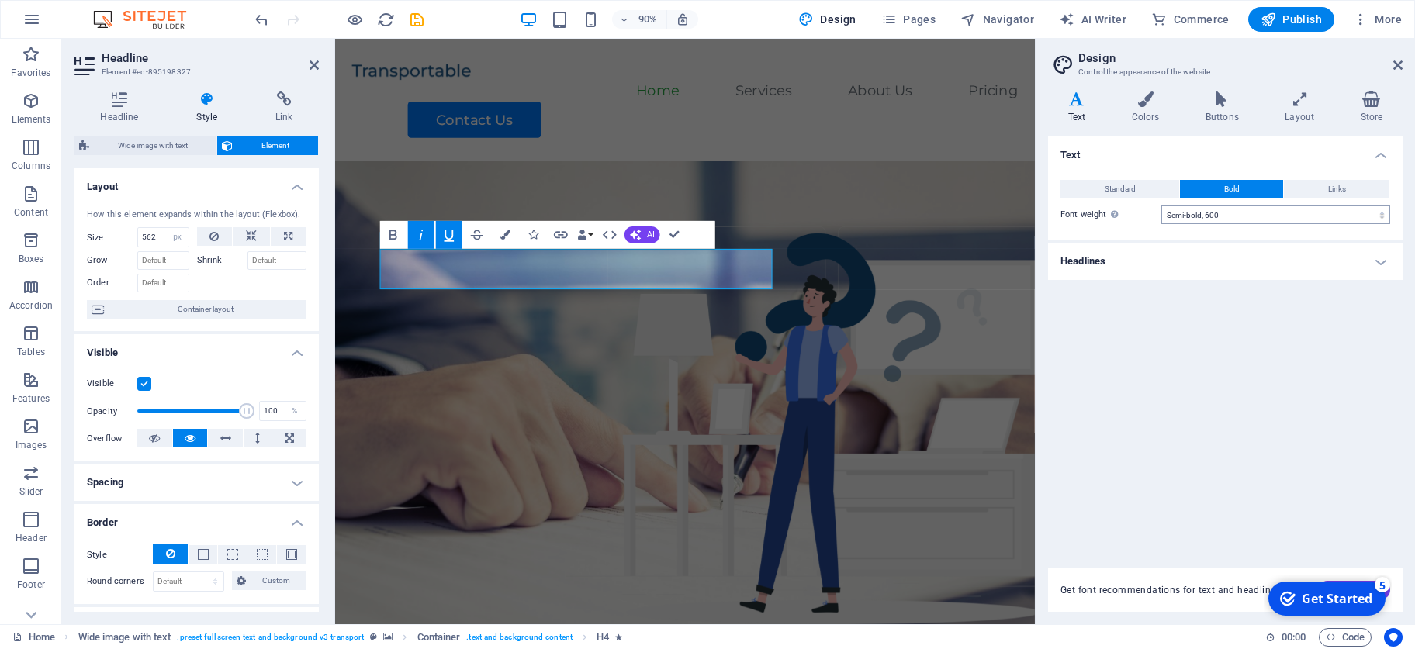
click at [992, 396] on div "Text Standard Bold Links Font color Font Montserrat Font size 18 rem px Line he…" at bounding box center [1225, 343] width 355 height 413
click at [992, 261] on h4 "Headlines" at bounding box center [1225, 261] width 355 height 37
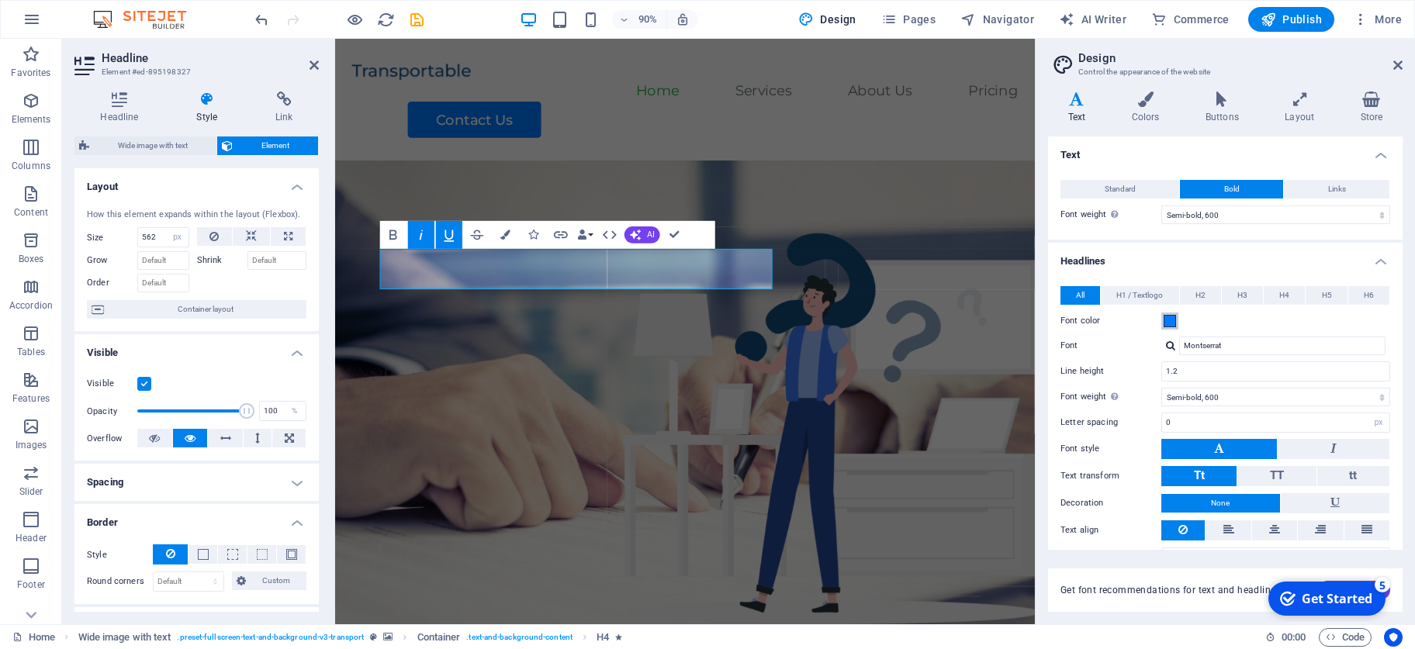
click at [992, 320] on span at bounding box center [1170, 321] width 12 height 12
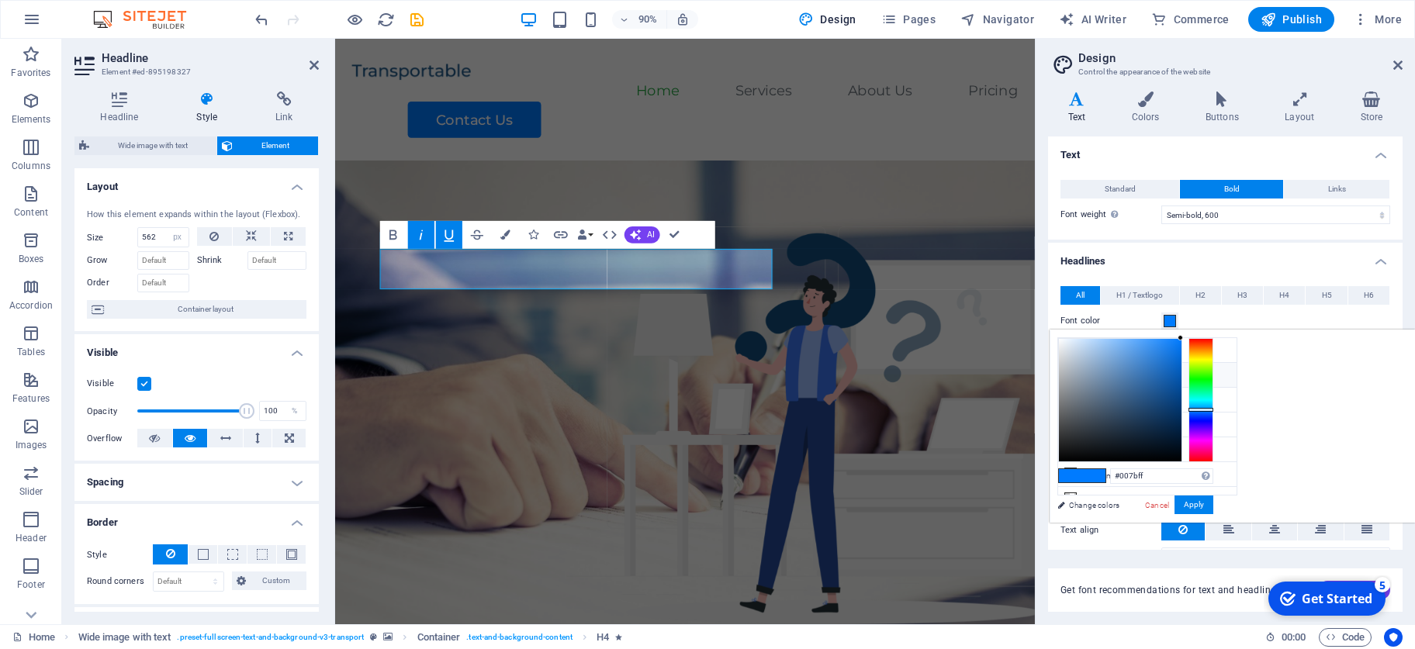
click at [991, 455] on figure at bounding box center [723, 471] width 777 height 594
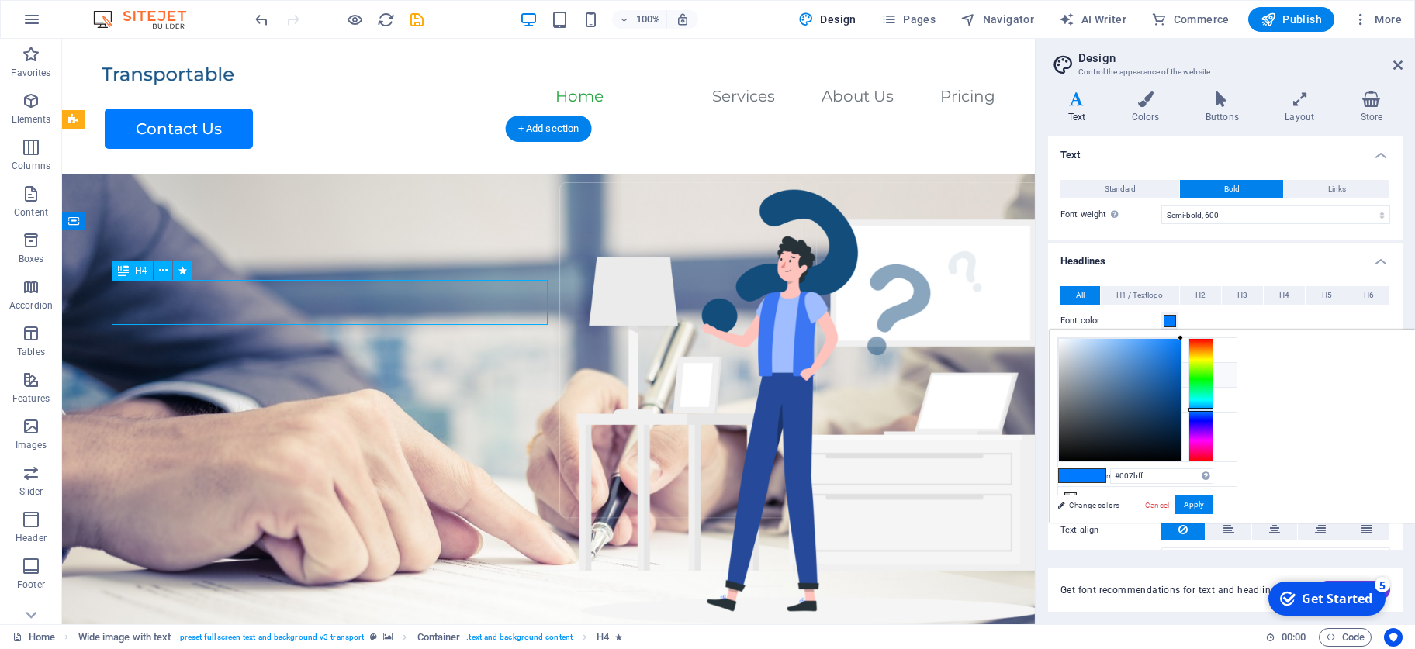
select select "px"
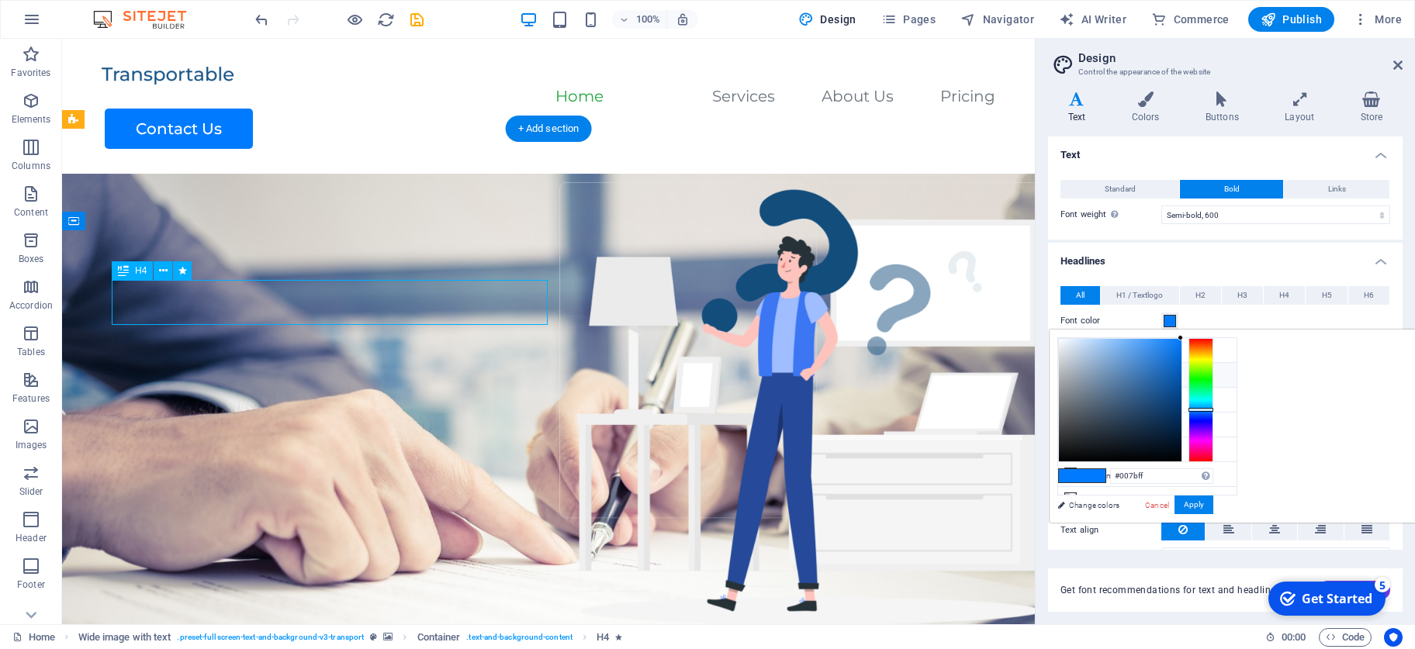
select select "px"
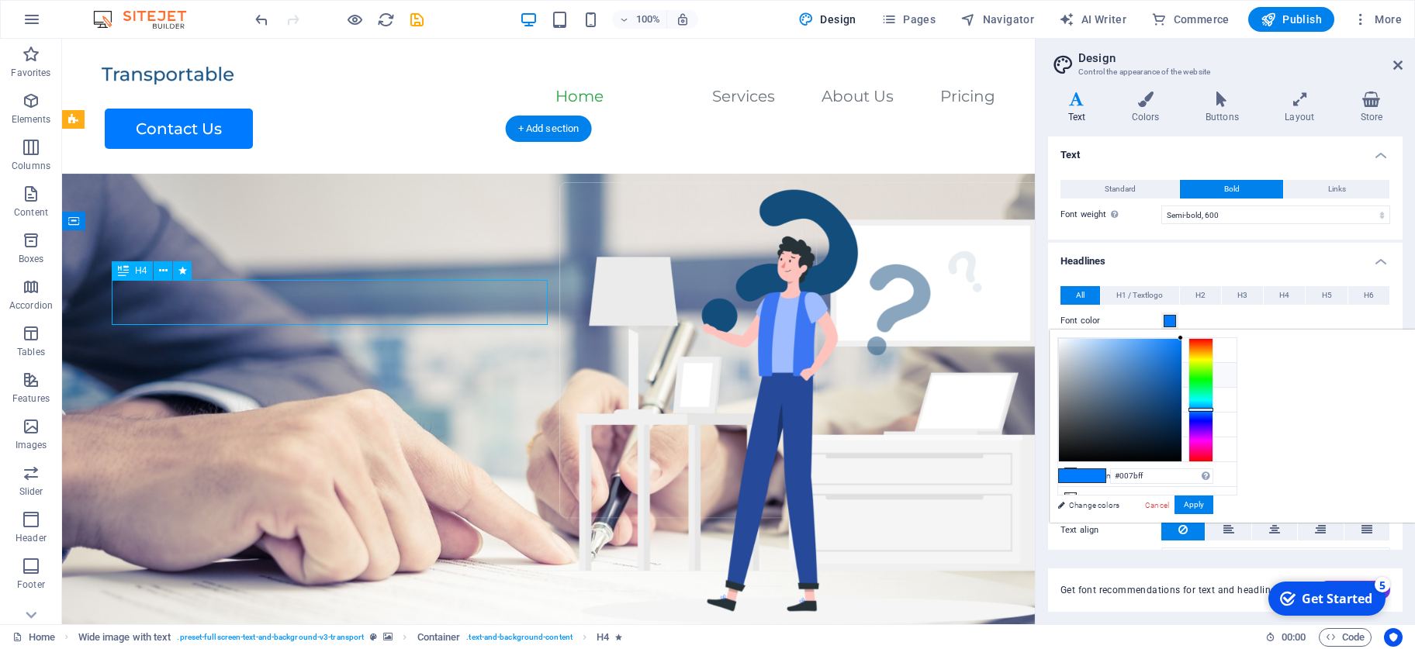
select select "move-left-to-right"
select select "s"
select select "scroll"
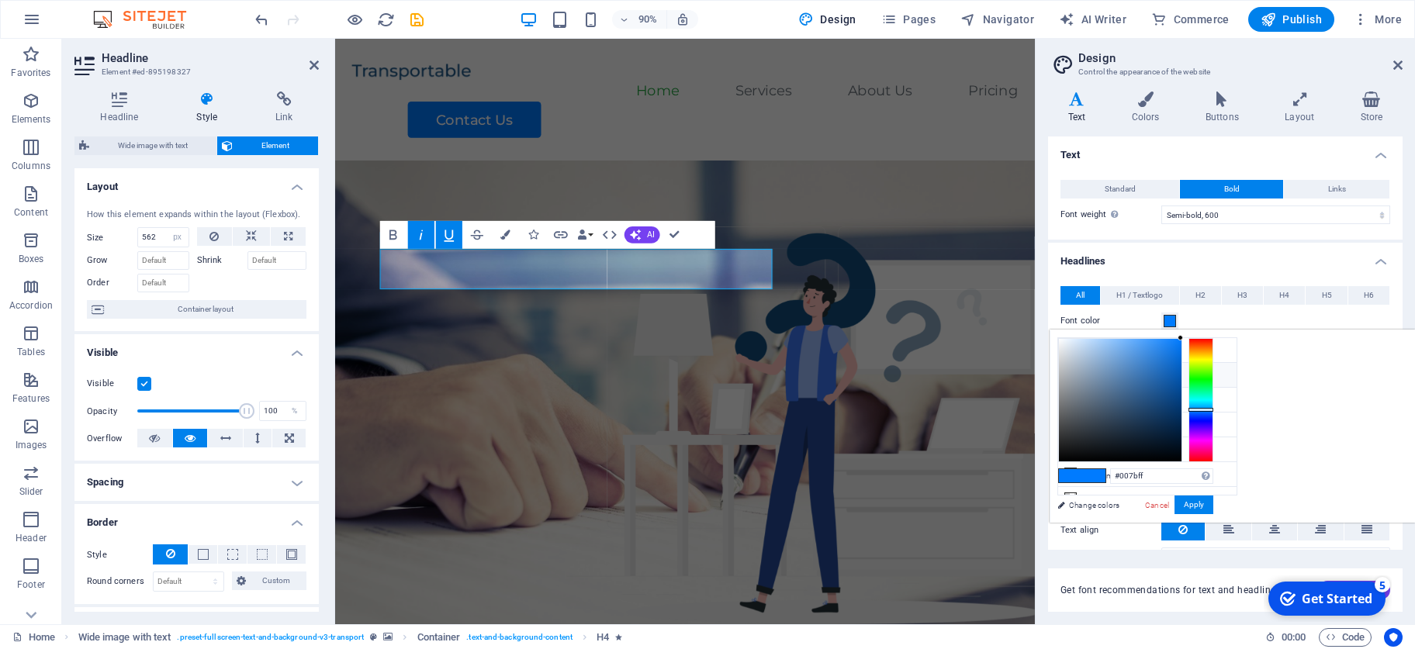
click at [992, 109] on h4 "Text" at bounding box center [1080, 108] width 64 height 33
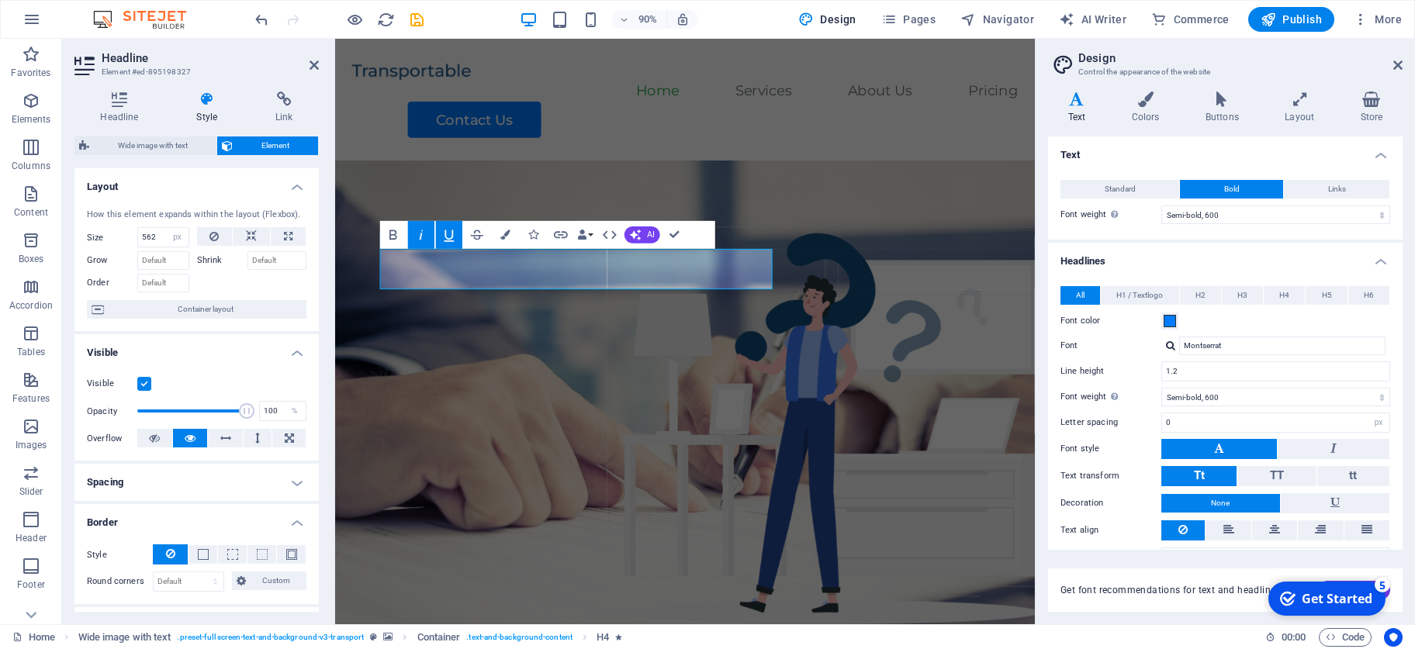
click at [992, 173] on div "Standard Bold Links Font color Font Montserrat Font size 18 rem px Line height …" at bounding box center [1225, 201] width 361 height 75
click at [992, 189] on button "Standard" at bounding box center [1119, 189] width 119 height 19
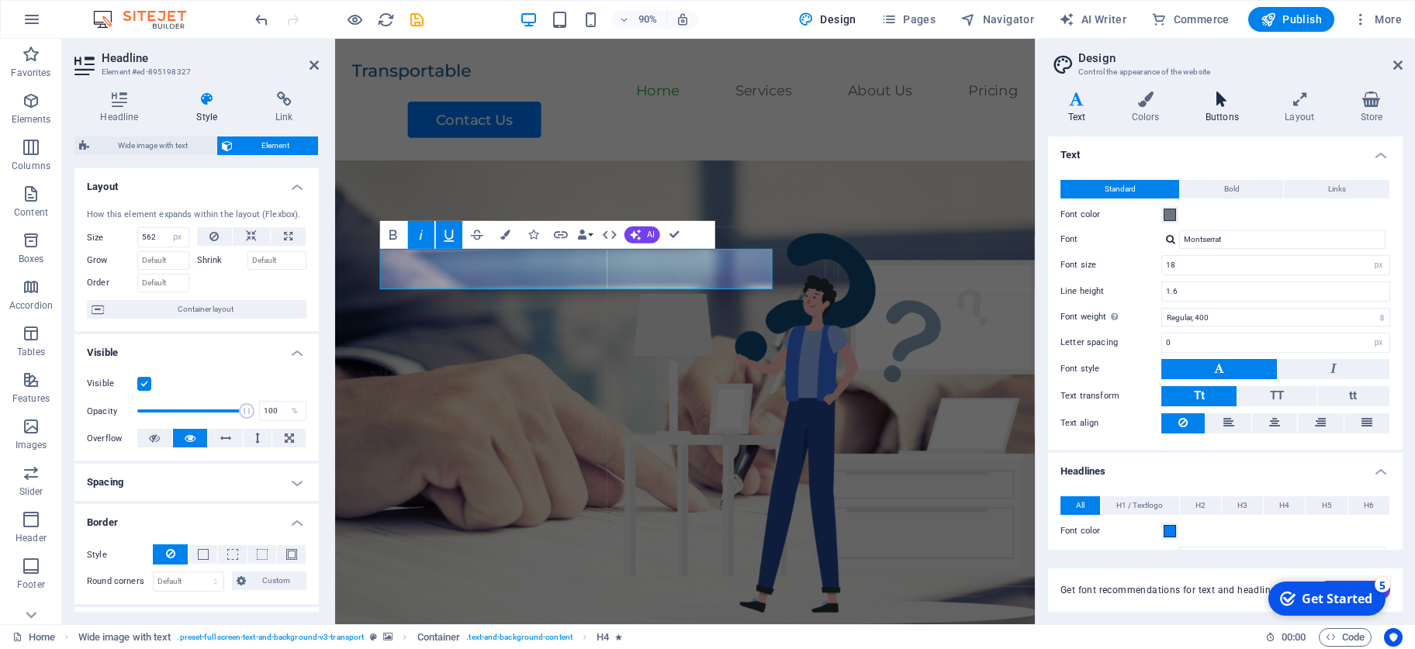
click at [992, 110] on h4 "Buttons" at bounding box center [1224, 108] width 79 height 33
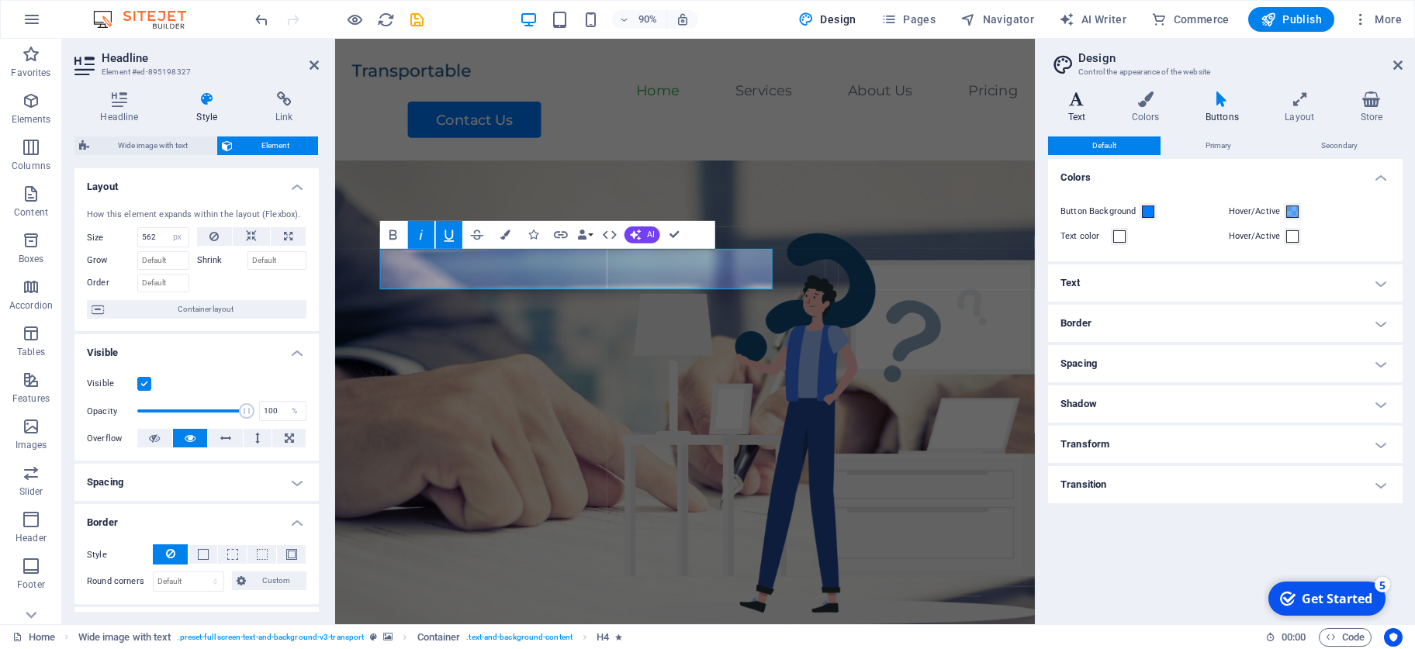
click at [992, 103] on icon at bounding box center [1076, 100] width 57 height 16
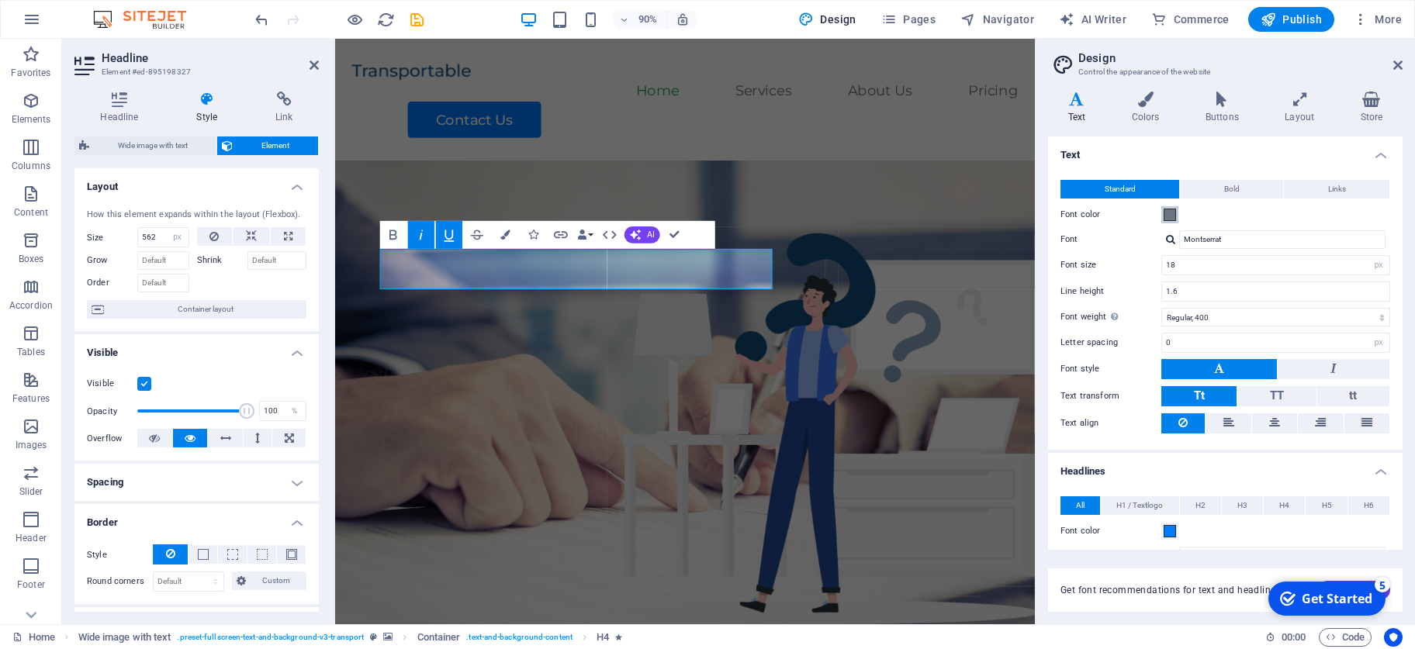
click at [992, 214] on span at bounding box center [1170, 215] width 12 height 12
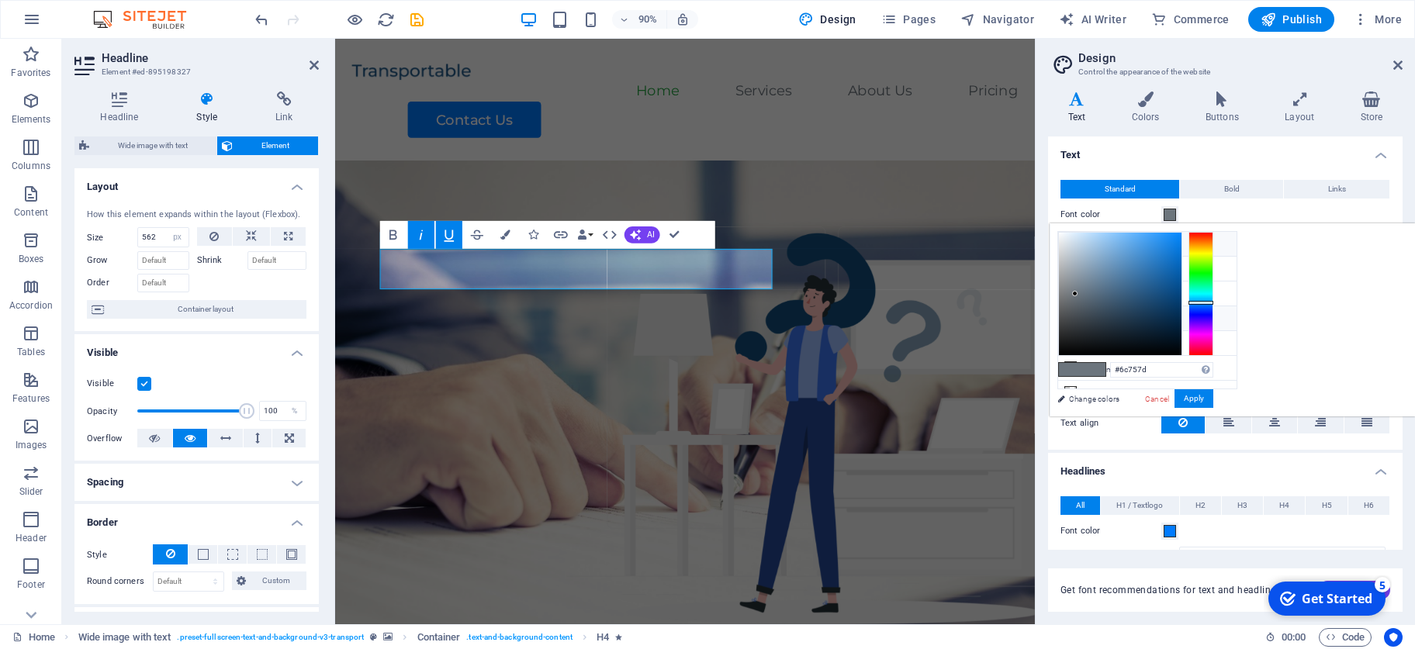
click at [992, 240] on icon at bounding box center [1070, 243] width 11 height 11
type input "#ffffff"
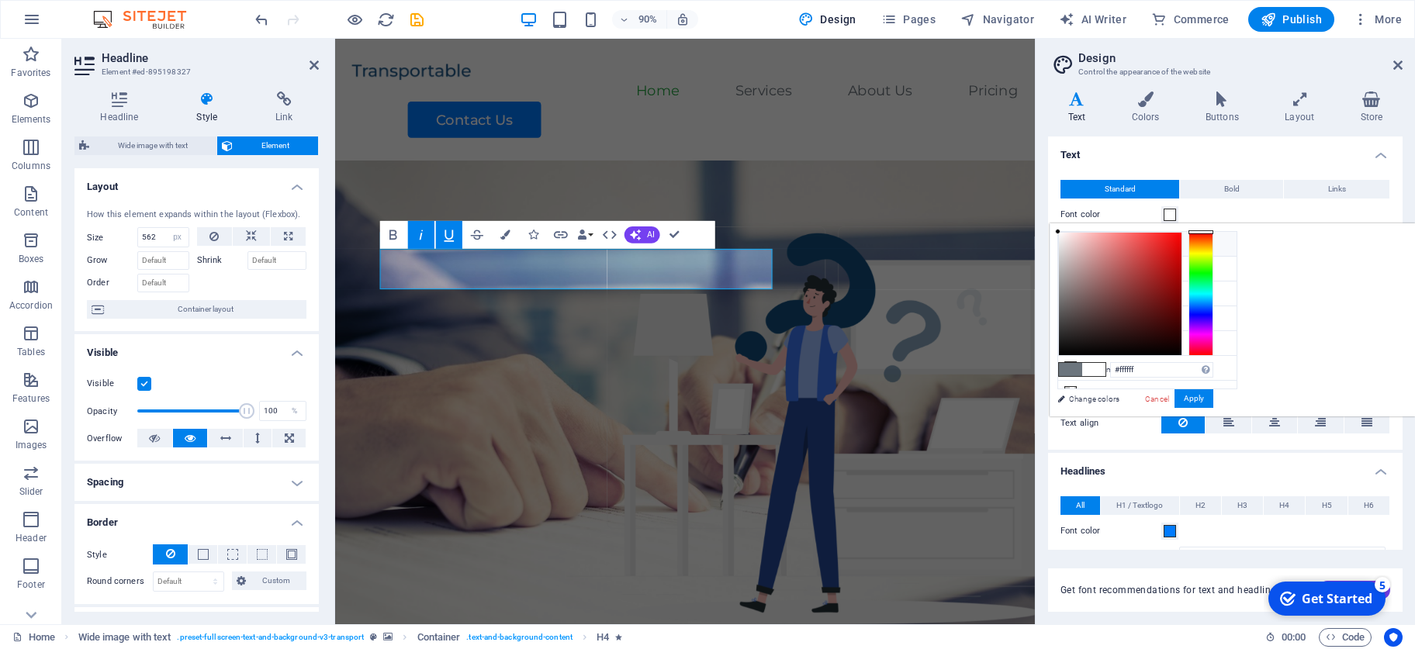
click at [992, 214] on span at bounding box center [1170, 215] width 12 height 12
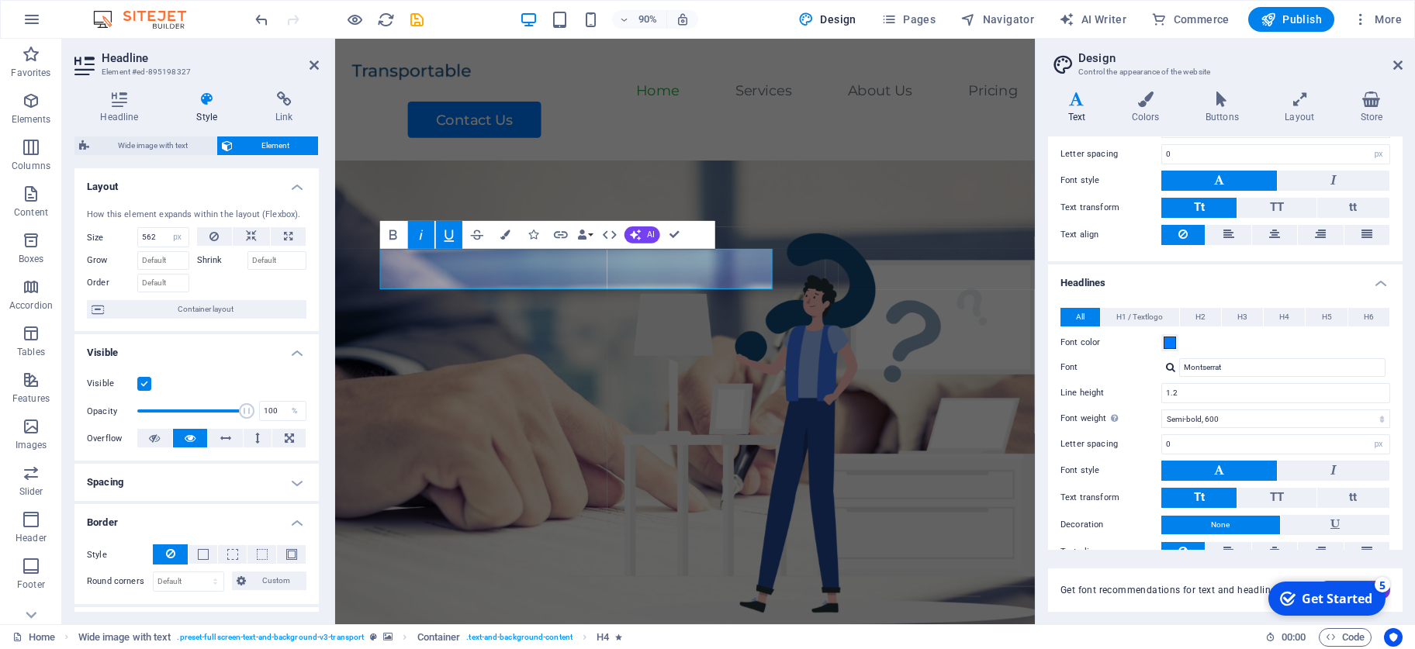
scroll to position [242, 0]
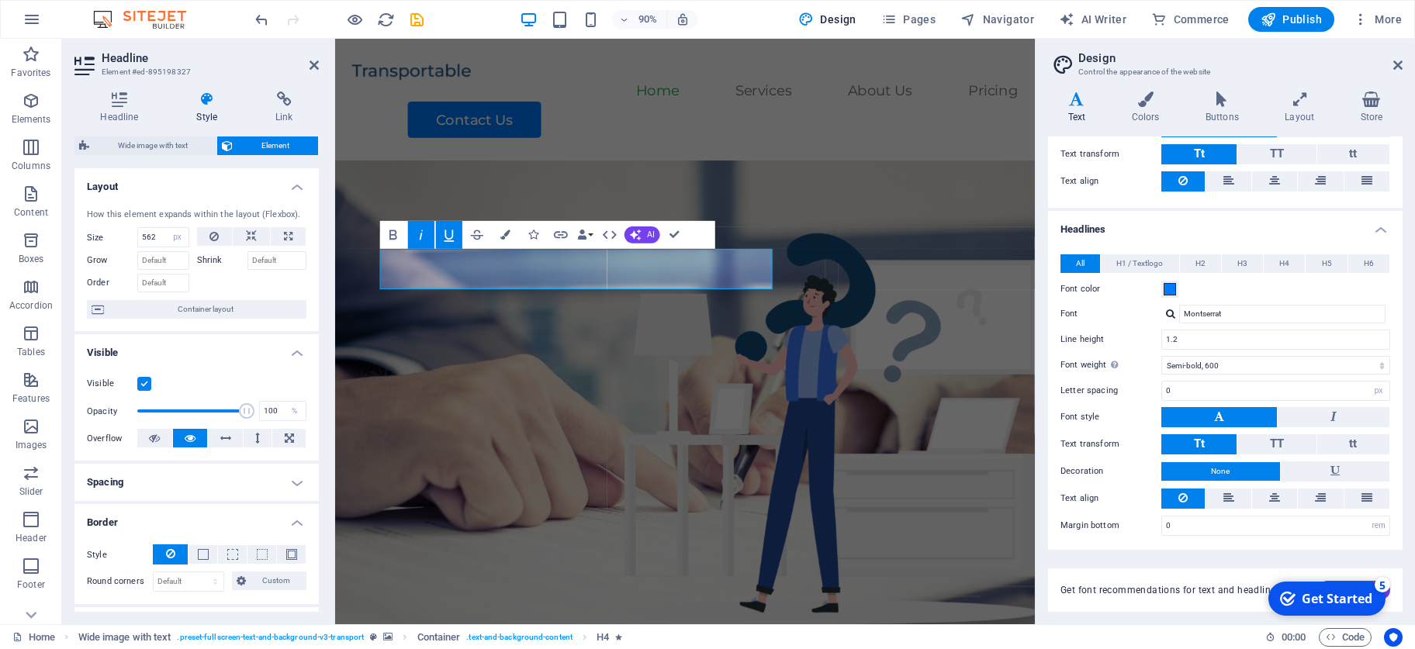
click at [892, 455] on figure at bounding box center [723, 471] width 777 height 594
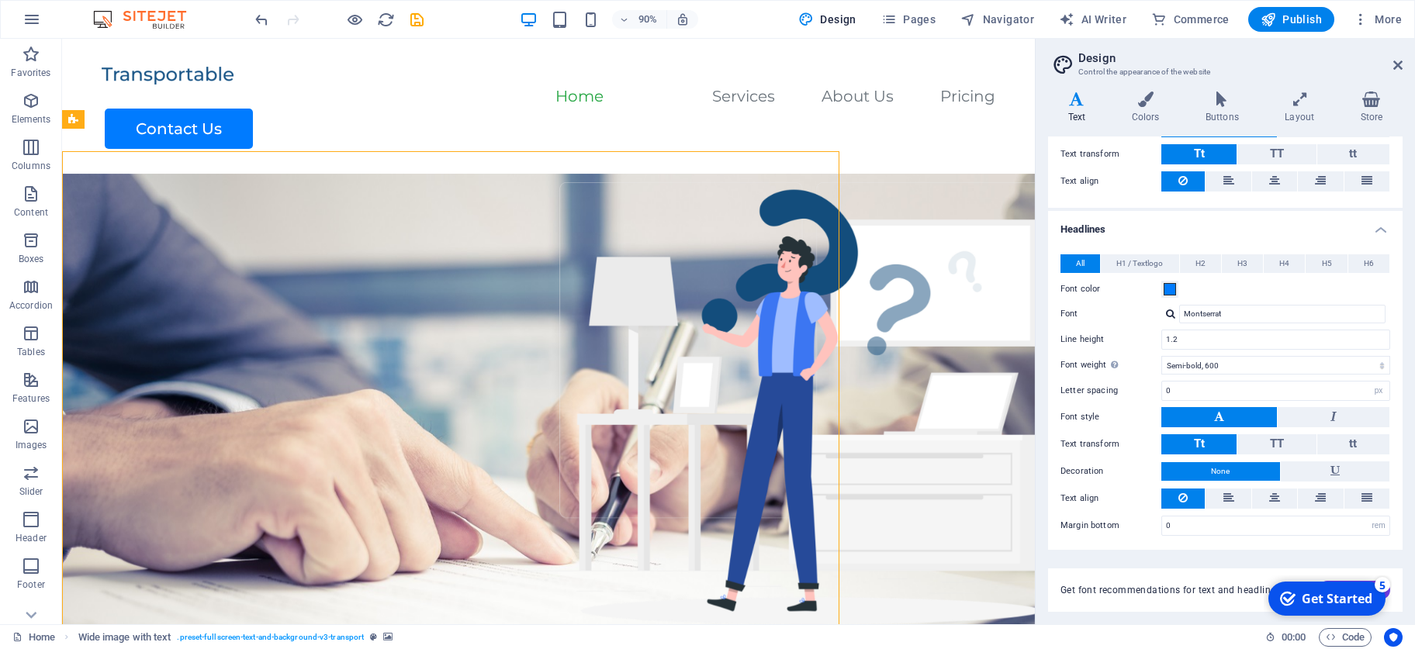
click at [836, 445] on figure at bounding box center [548, 471] width 973 height 594
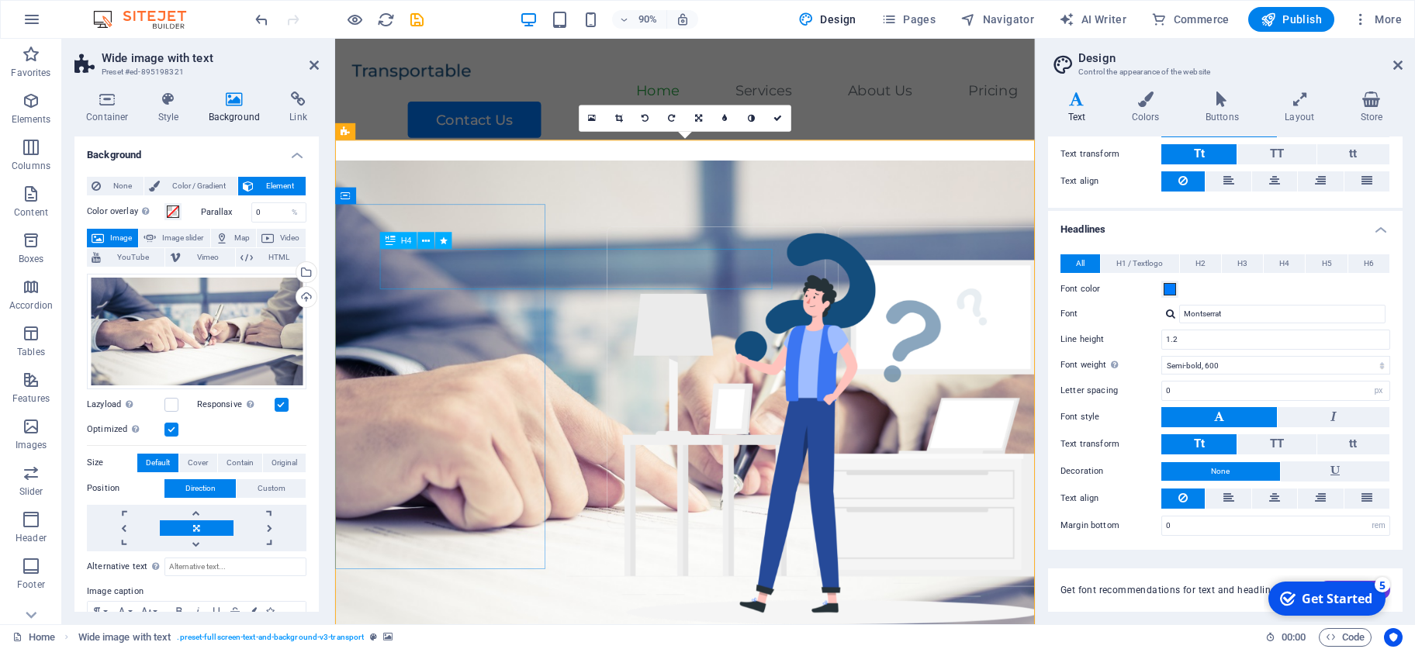
click at [424, 237] on icon at bounding box center [426, 241] width 8 height 15
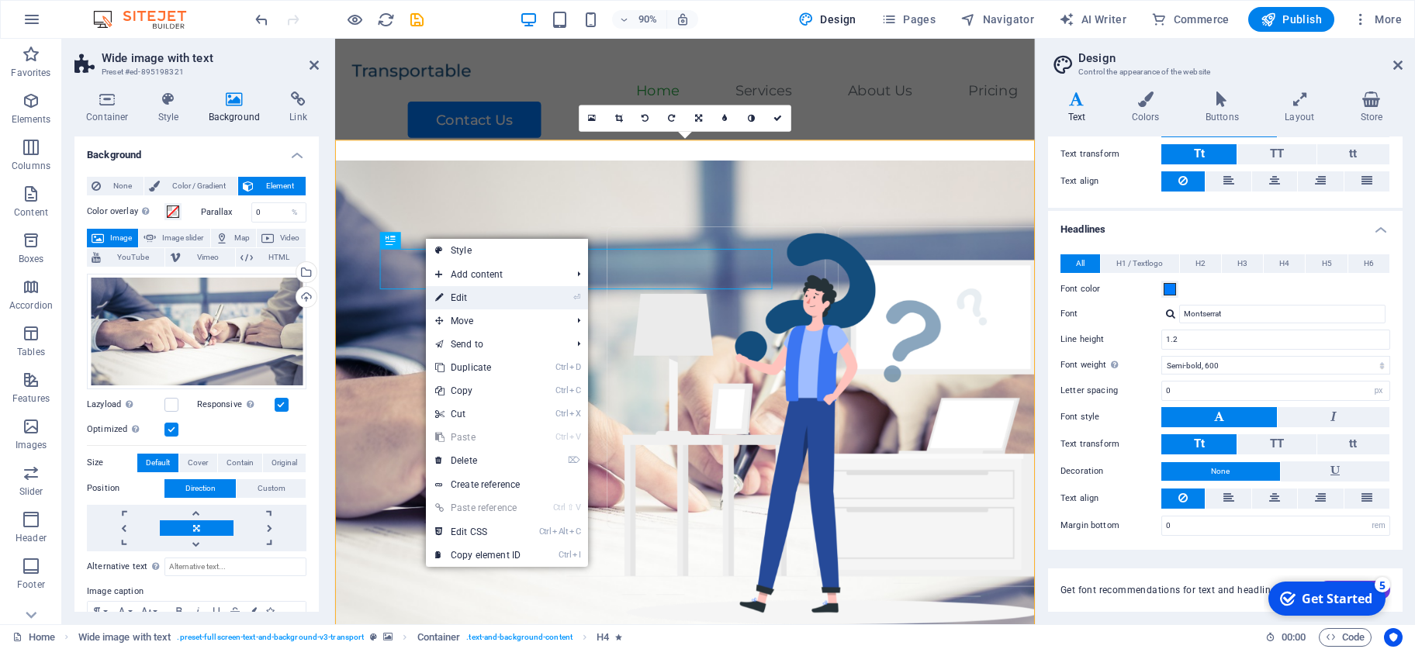
click at [490, 292] on link "⏎ Edit" at bounding box center [478, 297] width 104 height 23
select select "px"
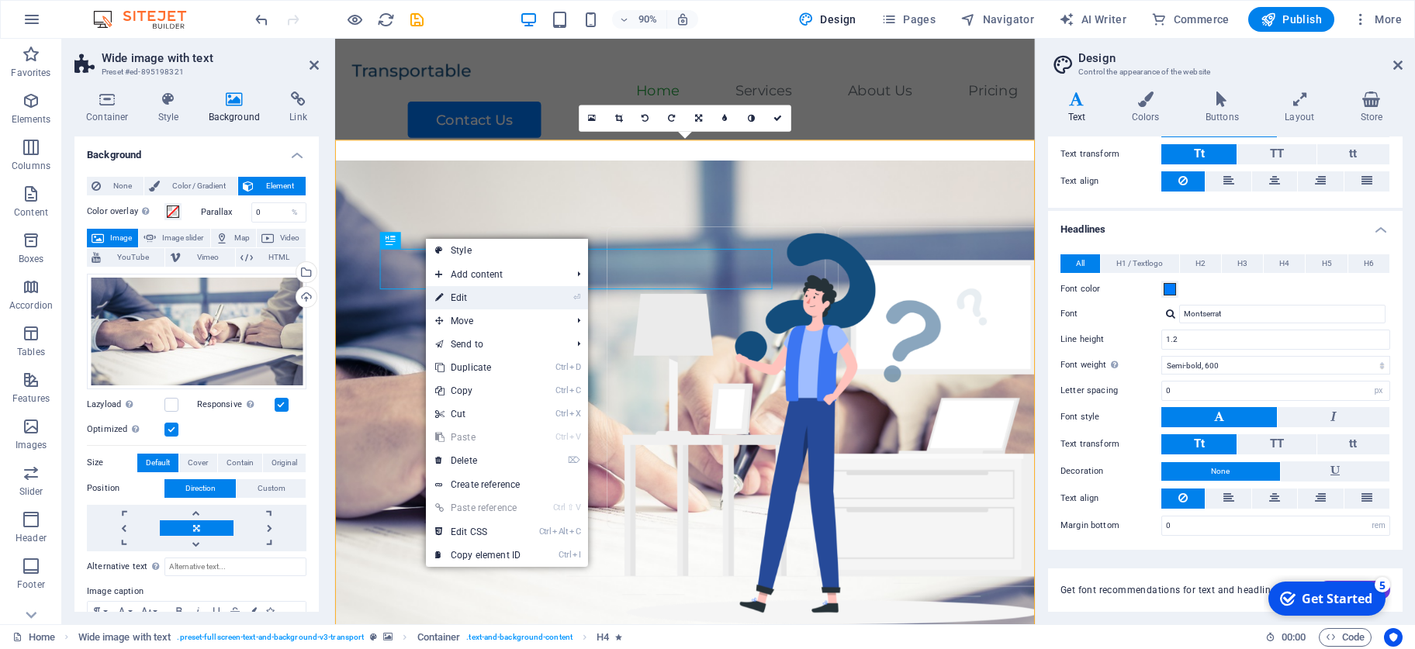
select select "px"
select select "move-left-to-right"
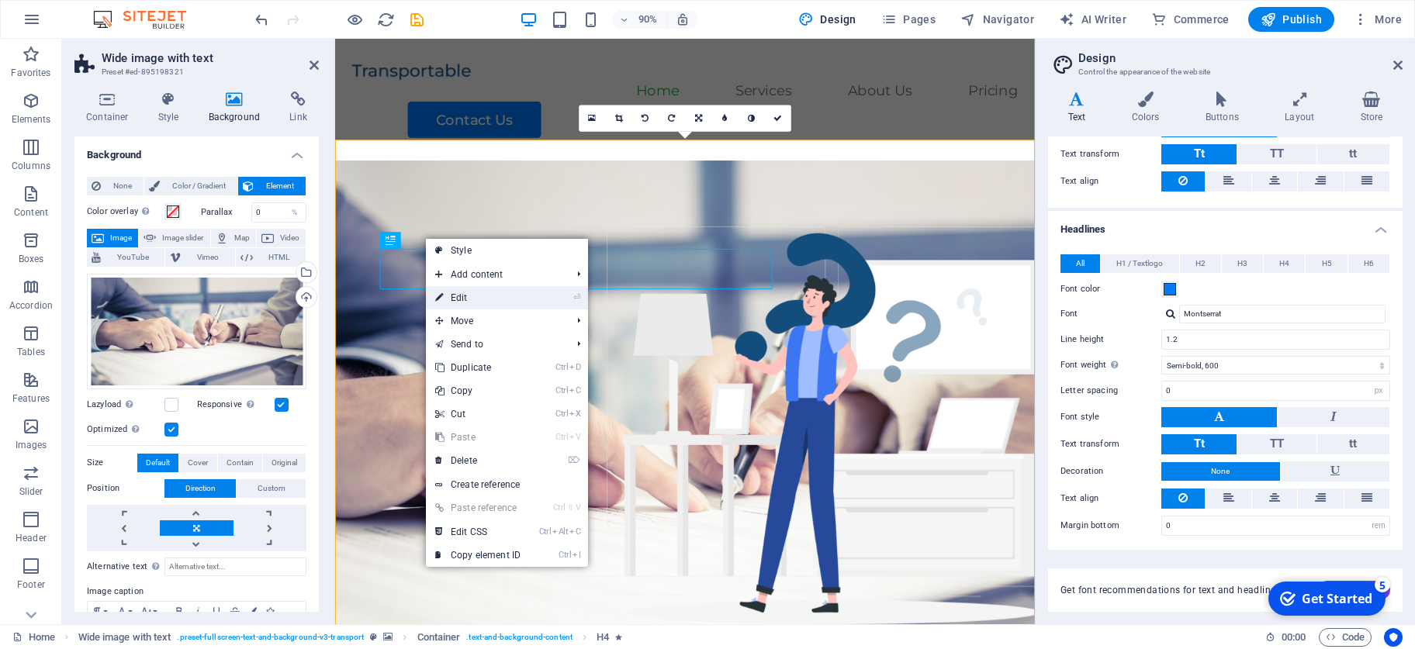
select select "s"
select select "scroll"
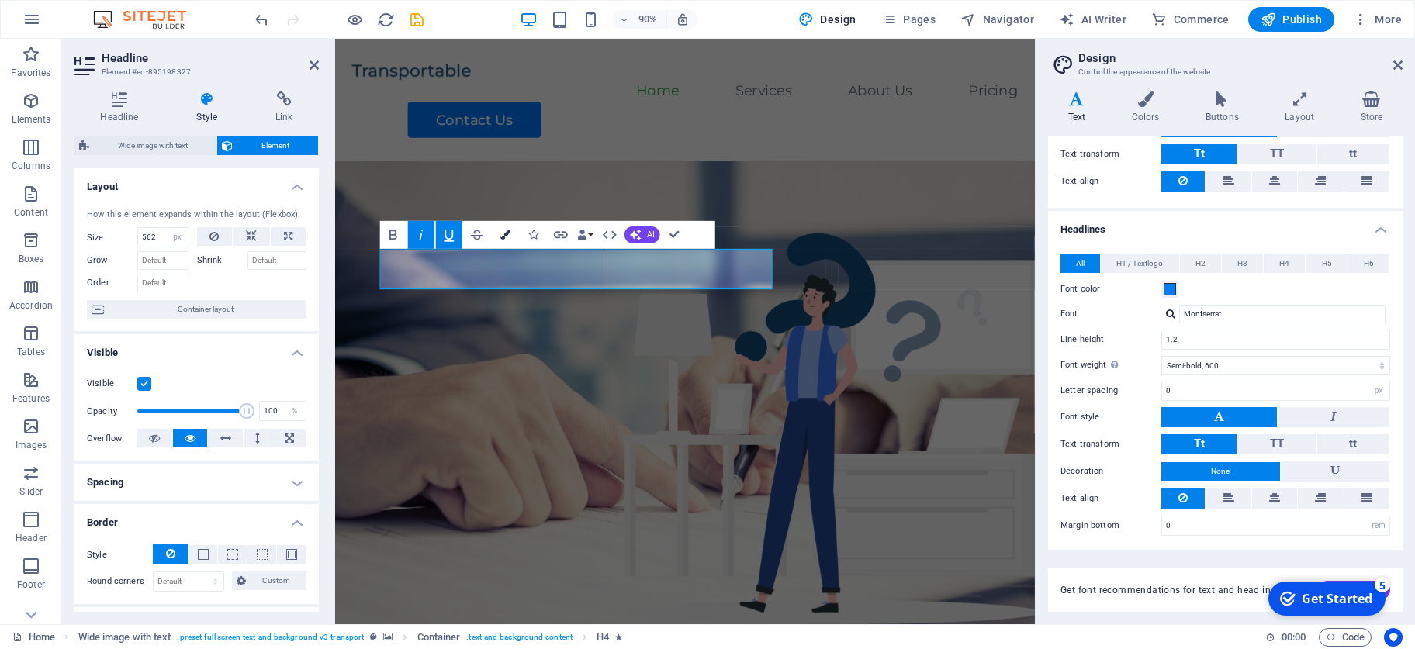
click at [503, 236] on icon "button" at bounding box center [505, 235] width 10 height 10
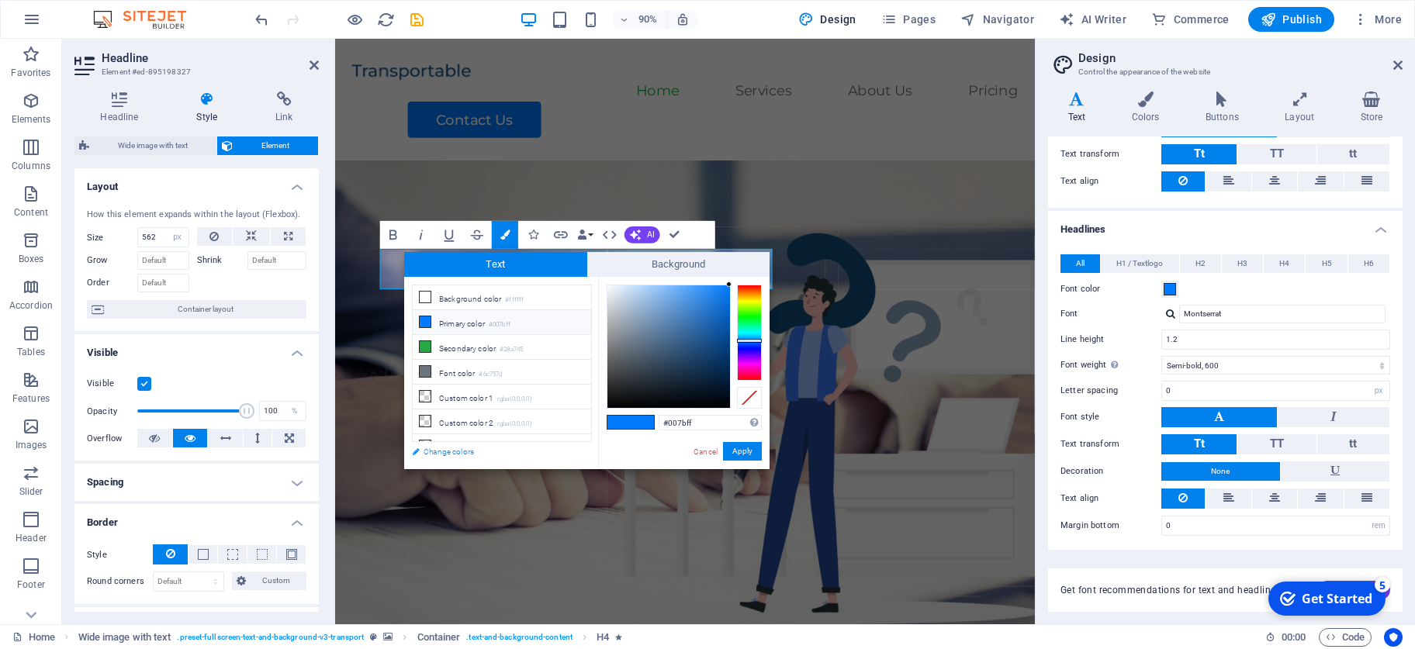
click at [445, 451] on link "Change colors" at bounding box center [494, 451] width 180 height 19
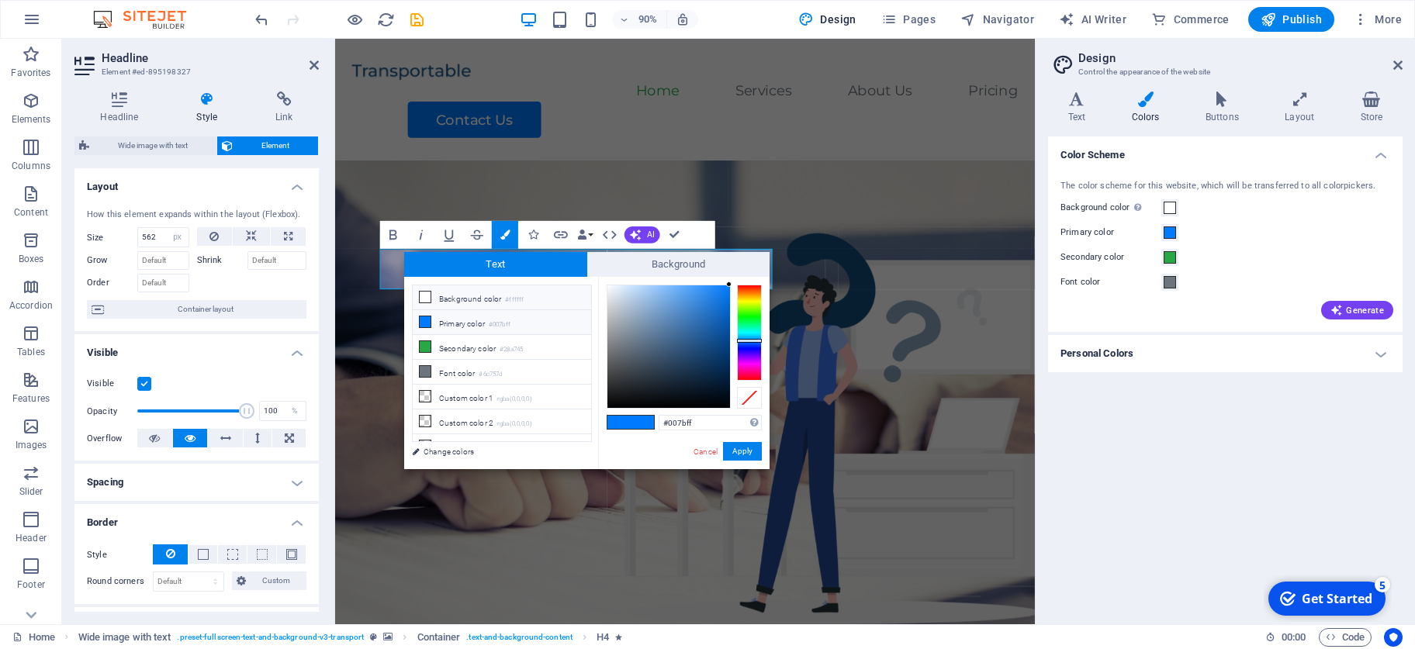
click at [456, 301] on li "Background color #ffffff" at bounding box center [502, 297] width 178 height 25
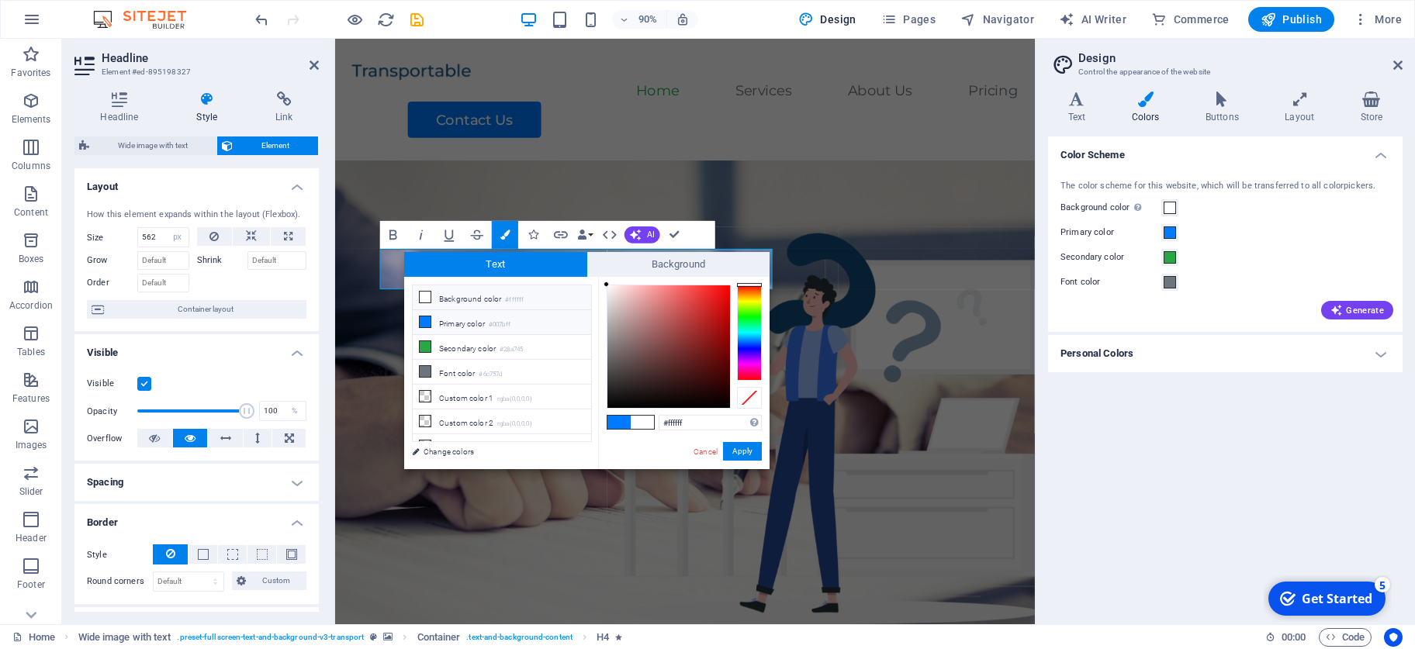
click at [483, 320] on li "Primary color #007bff" at bounding box center [502, 322] width 178 height 25
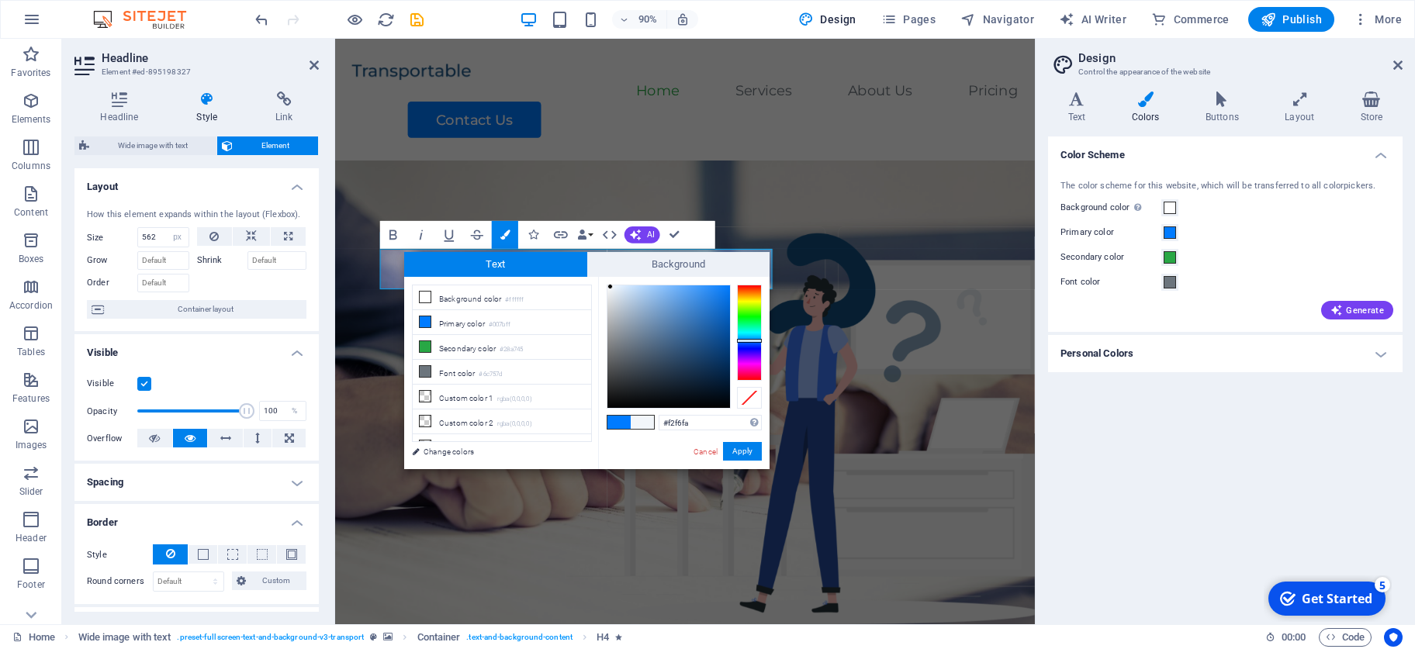
click at [611, 287] on div at bounding box center [668, 346] width 123 height 123
click at [507, 344] on small "#28a745" at bounding box center [511, 349] width 23 height 11
type input "#28a745"
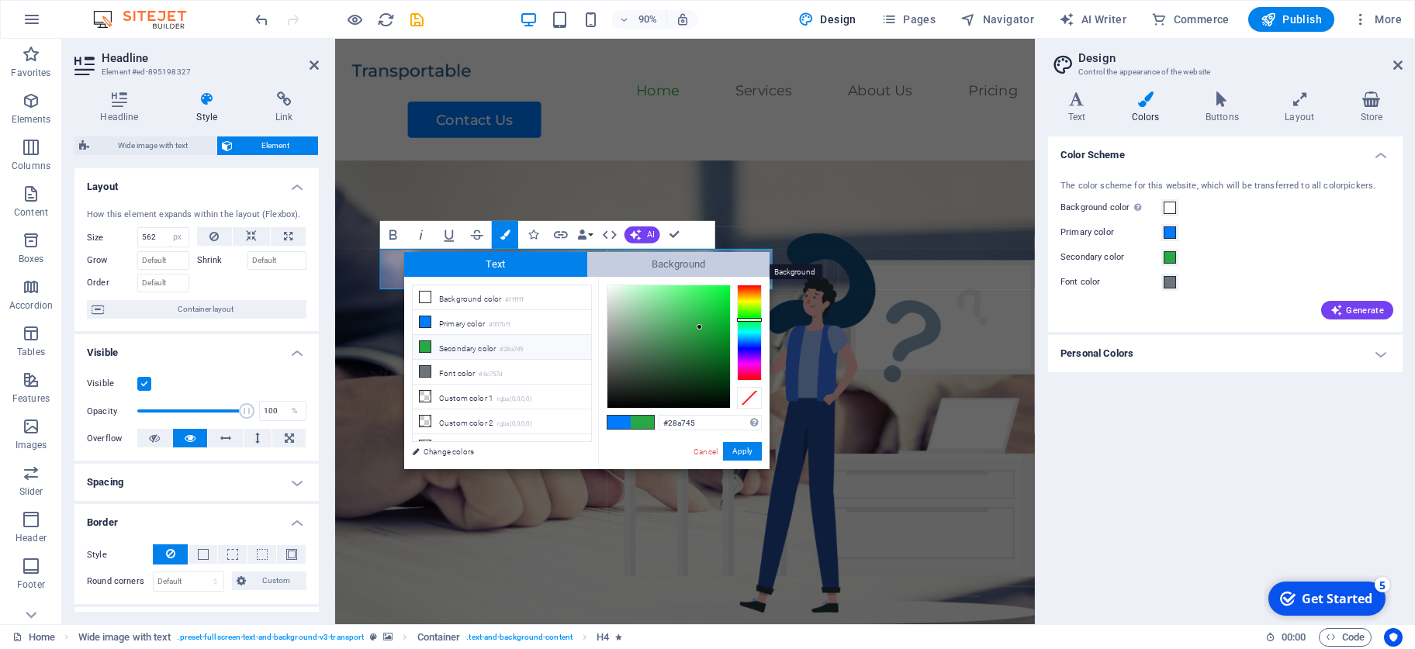
click at [627, 265] on span "Background" at bounding box center [678, 264] width 183 height 25
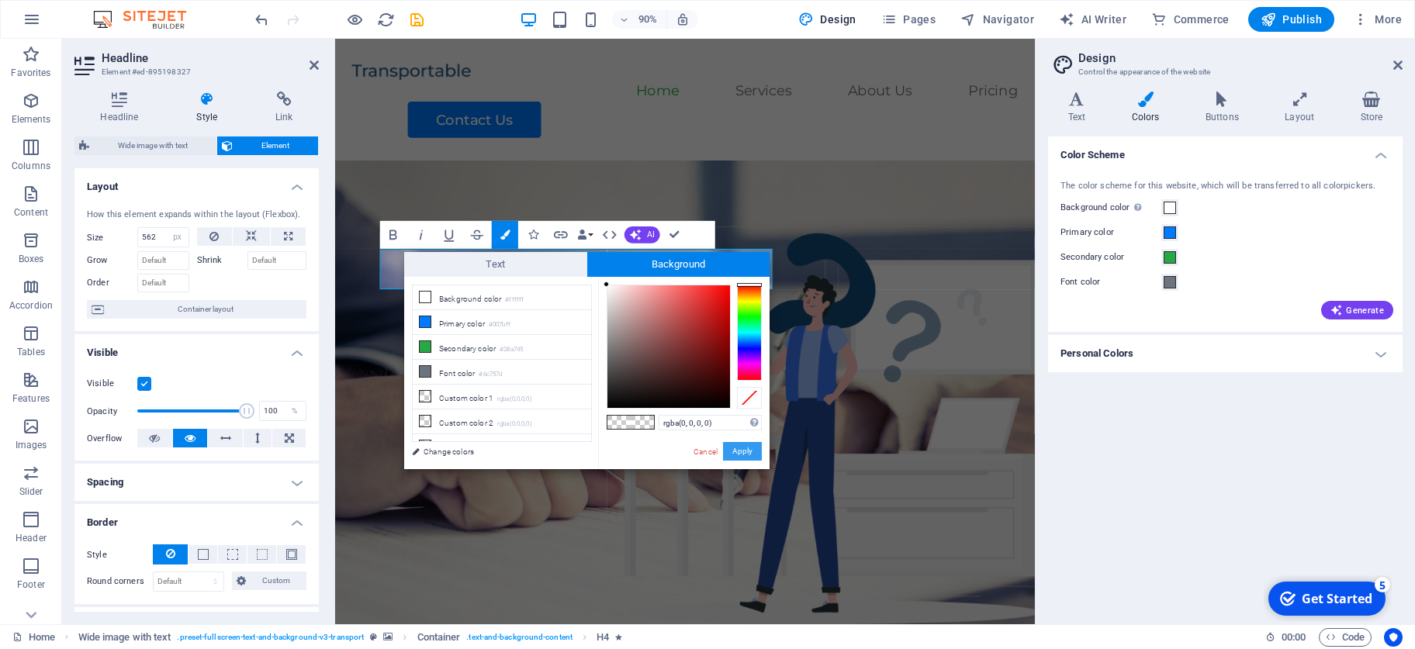
click at [735, 448] on button "Apply" at bounding box center [742, 451] width 39 height 19
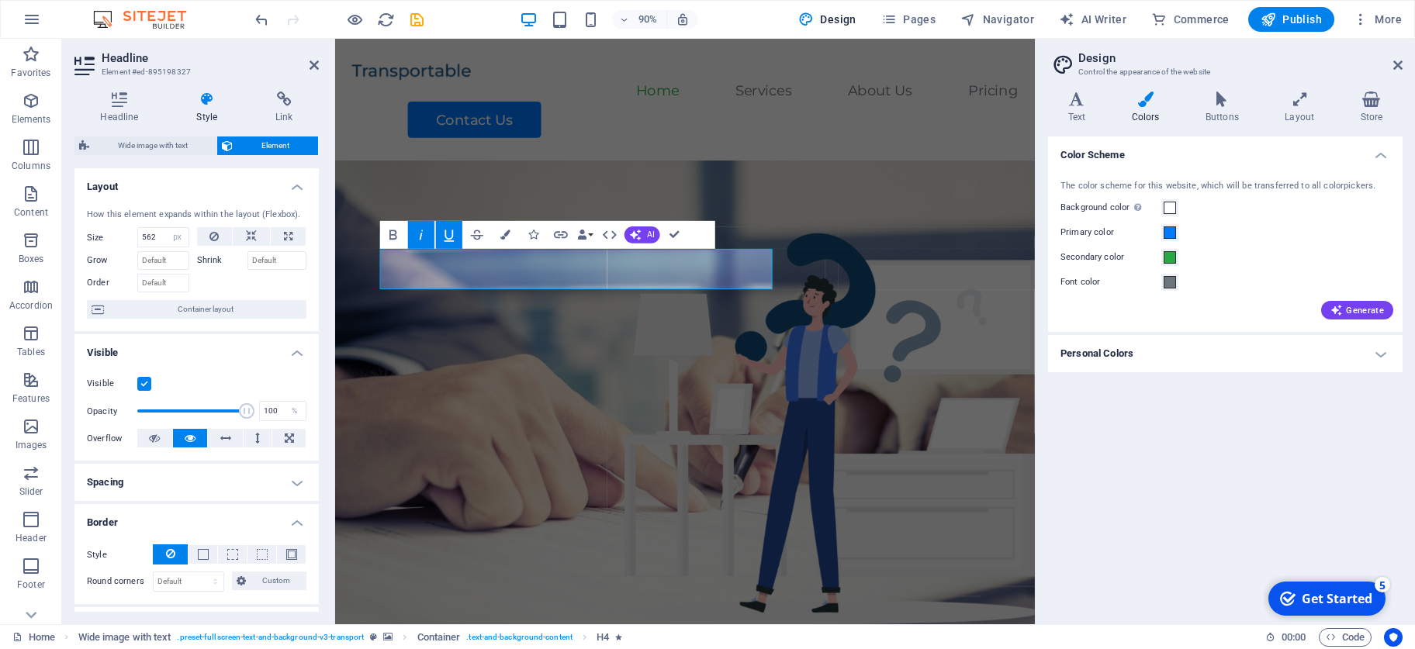
click at [686, 455] on figure at bounding box center [723, 471] width 777 height 594
click at [924, 414] on figure at bounding box center [723, 471] width 777 height 594
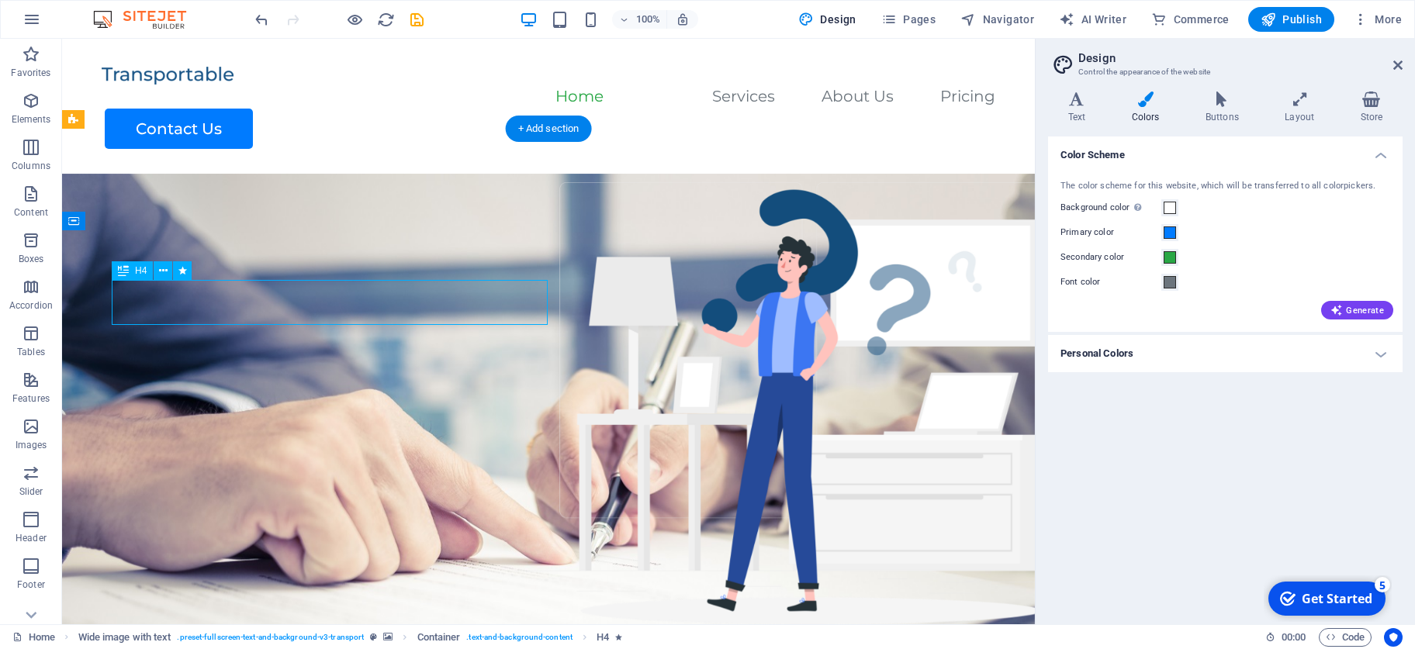
select select "px"
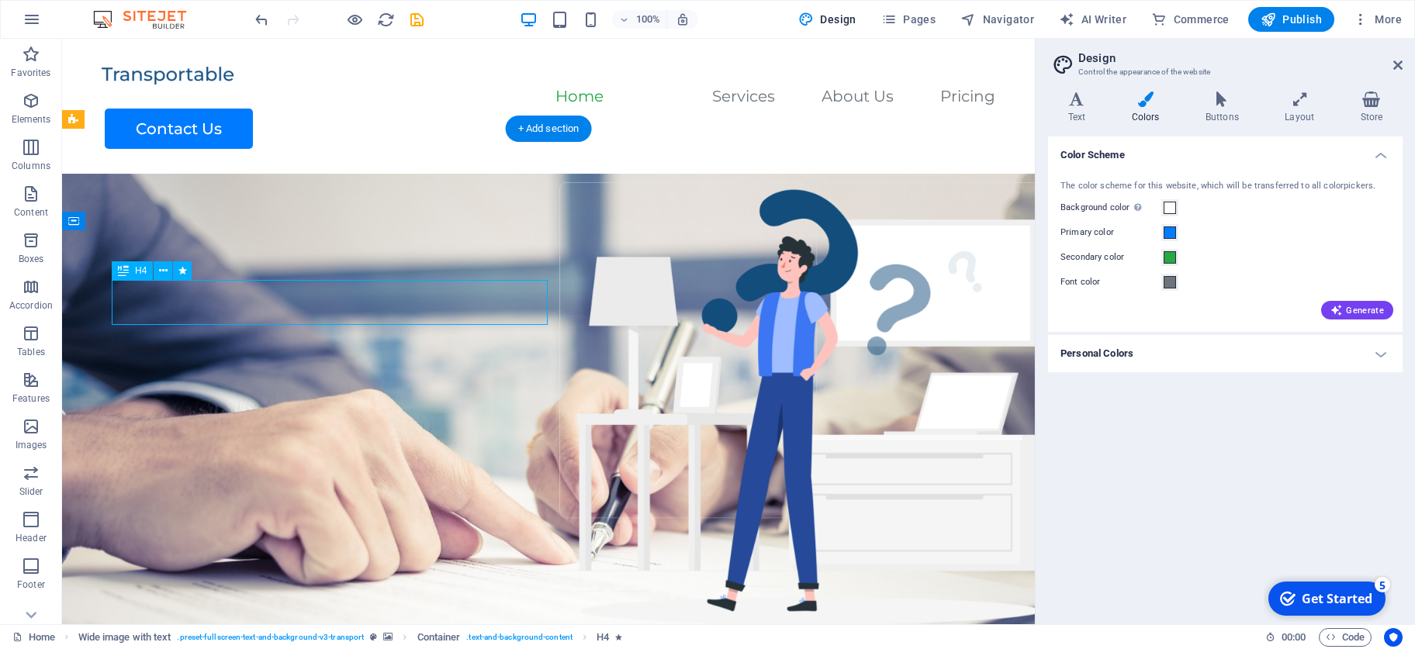
select select "px"
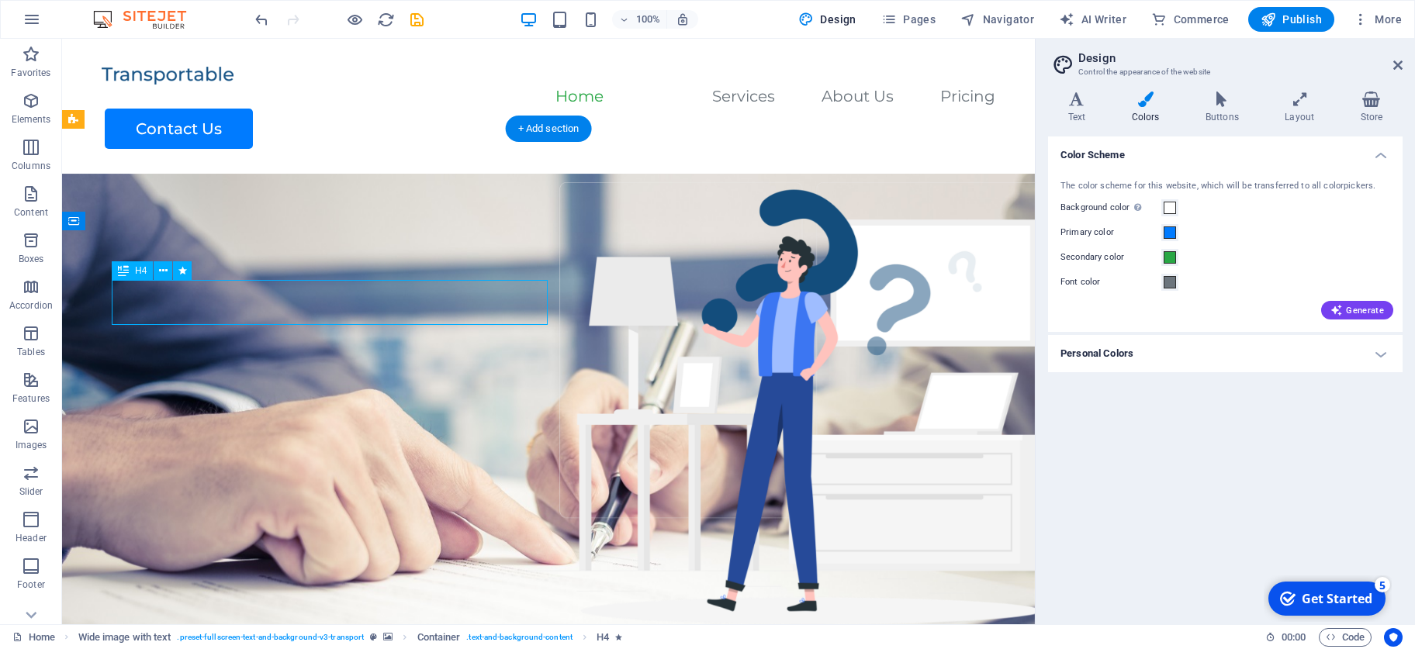
select select "move-left-to-right"
select select "s"
select select "scroll"
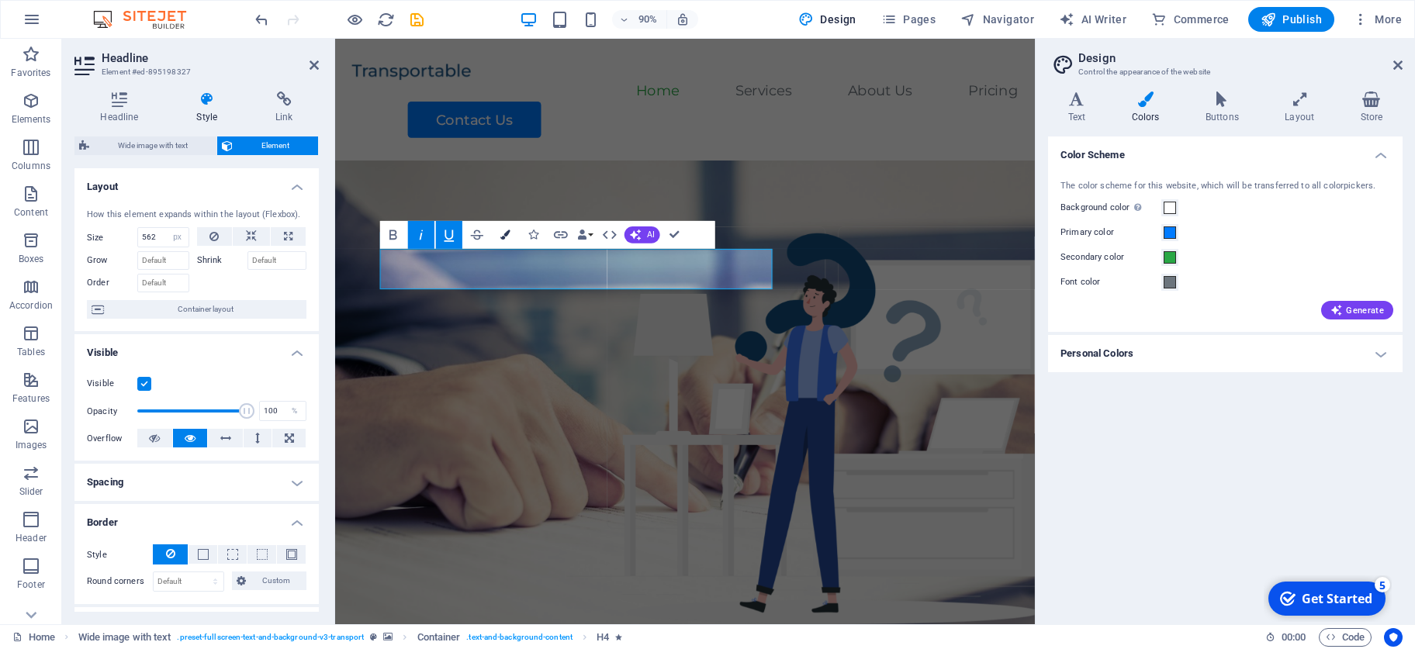
click at [503, 229] on button "Colors" at bounding box center [505, 235] width 26 height 28
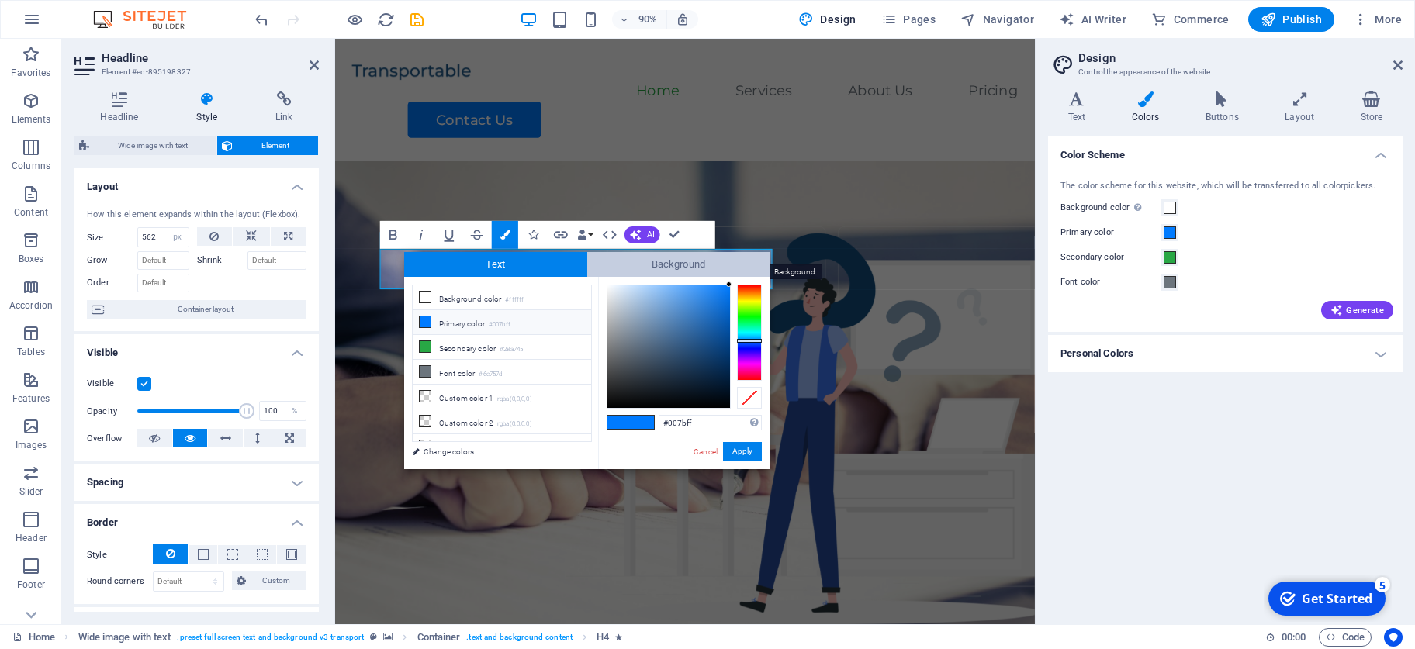
click at [634, 270] on span "Background" at bounding box center [678, 264] width 183 height 25
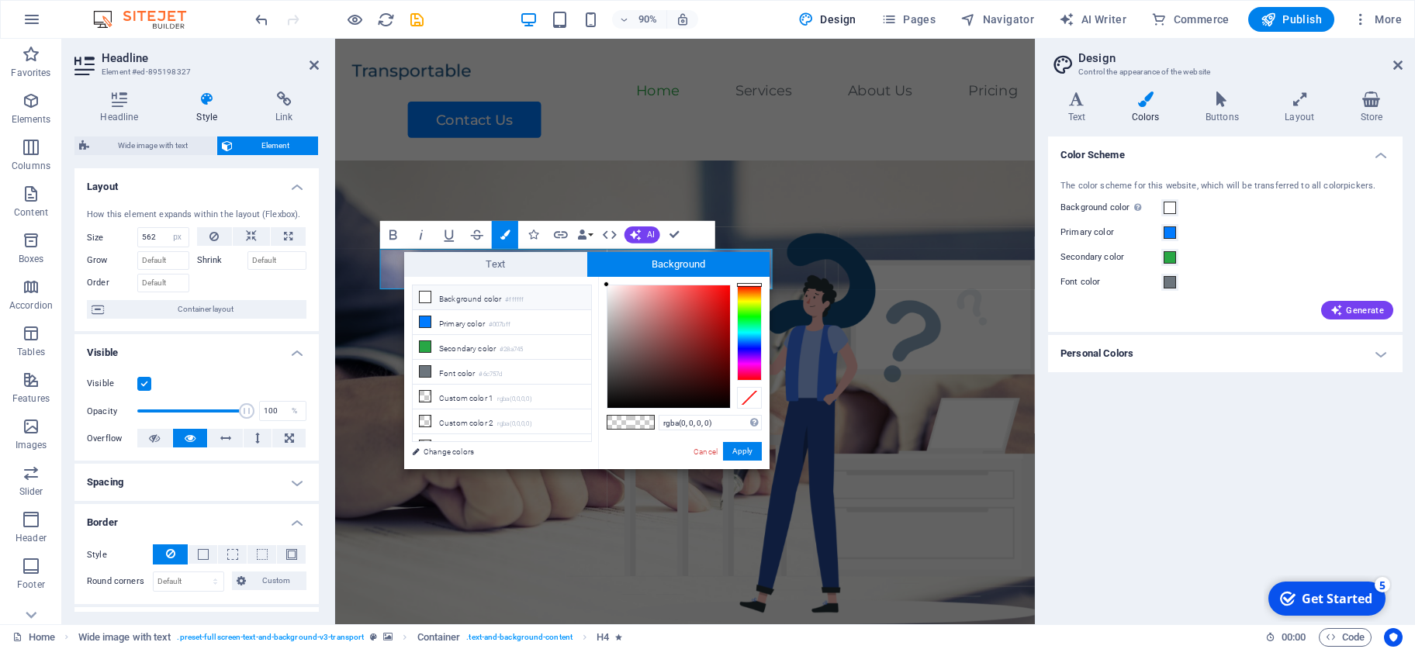
click at [434, 296] on li "Background color #ffffff" at bounding box center [502, 297] width 178 height 25
type input "rgba(255, 255, 255, 0)"
click at [733, 450] on button "Apply" at bounding box center [742, 451] width 39 height 19
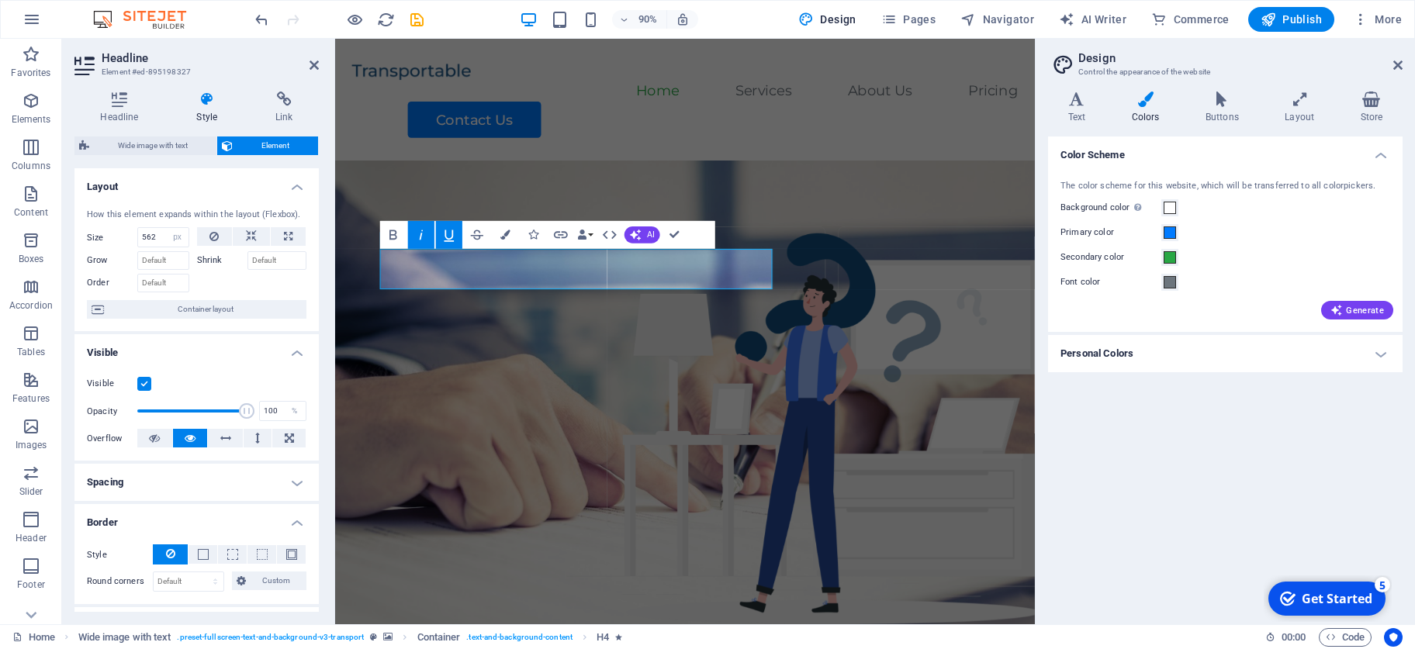
click at [844, 455] on figure at bounding box center [723, 471] width 777 height 594
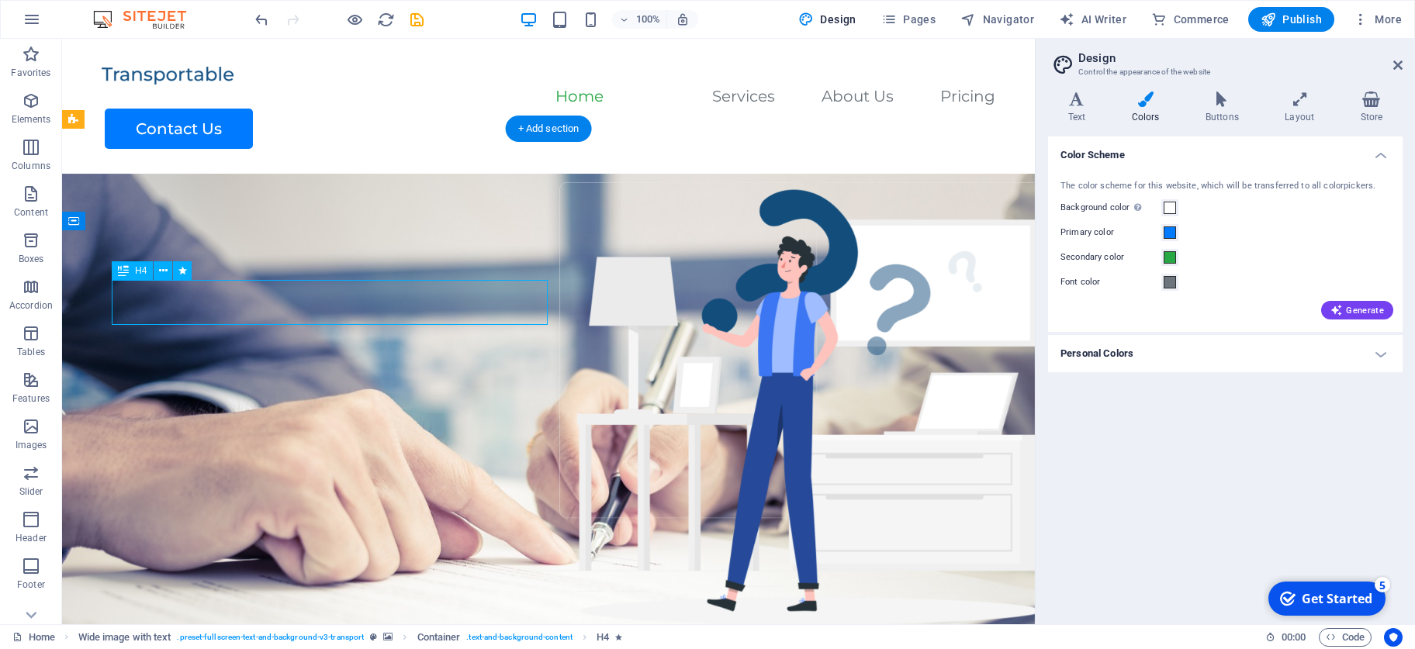
drag, startPoint x: 452, startPoint y: 306, endPoint x: 499, endPoint y: 303, distance: 46.7
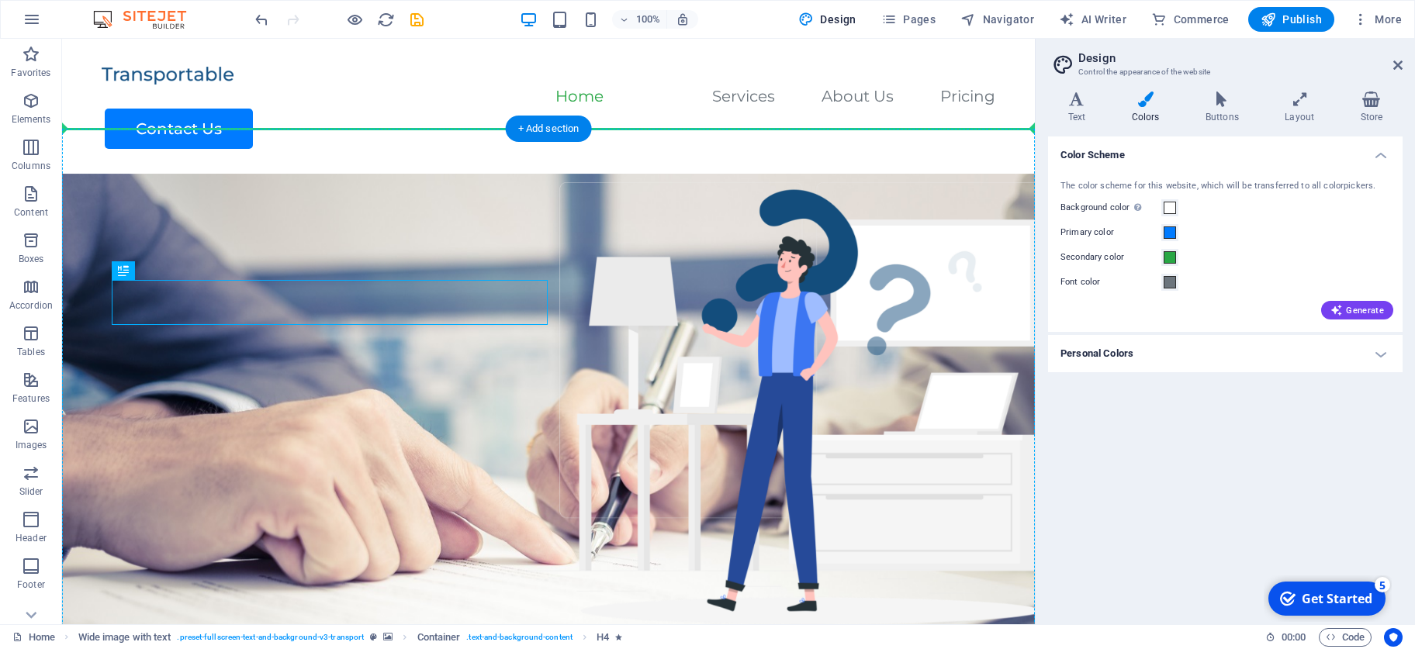
drag, startPoint x: 204, startPoint y: 313, endPoint x: 267, endPoint y: 275, distance: 73.4
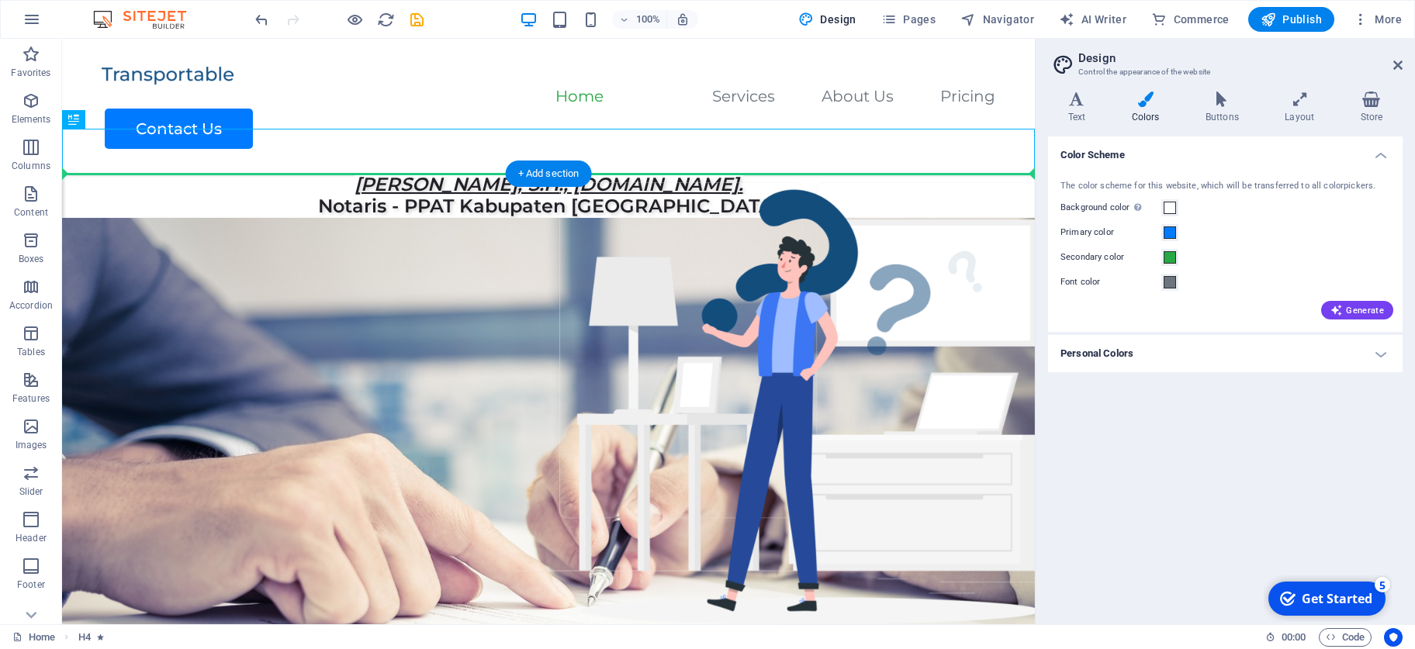
drag, startPoint x: 678, startPoint y: 162, endPoint x: 515, endPoint y: 351, distance: 249.2
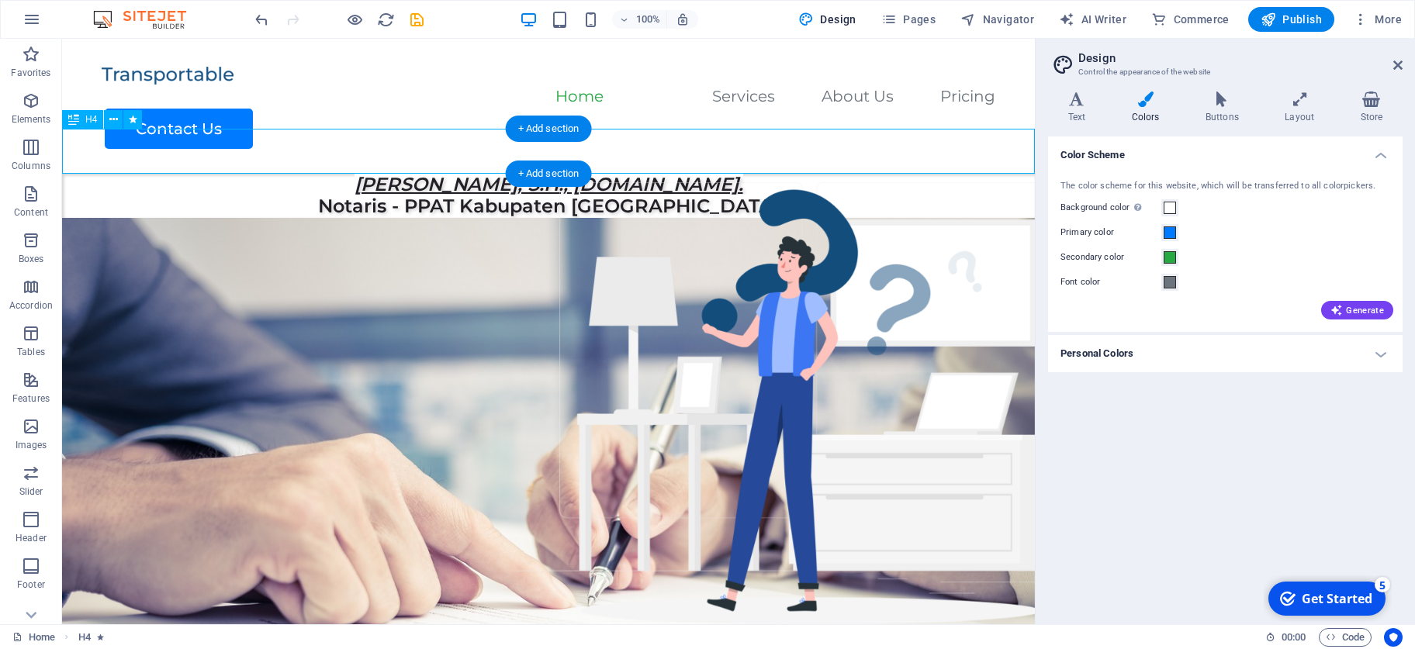
click at [418, 174] on div "[PERSON_NAME], S.H., [DOMAIN_NAME]. Notaris - PPAT Kabupaten [GEOGRAPHIC_DATA]" at bounding box center [548, 196] width 973 height 45
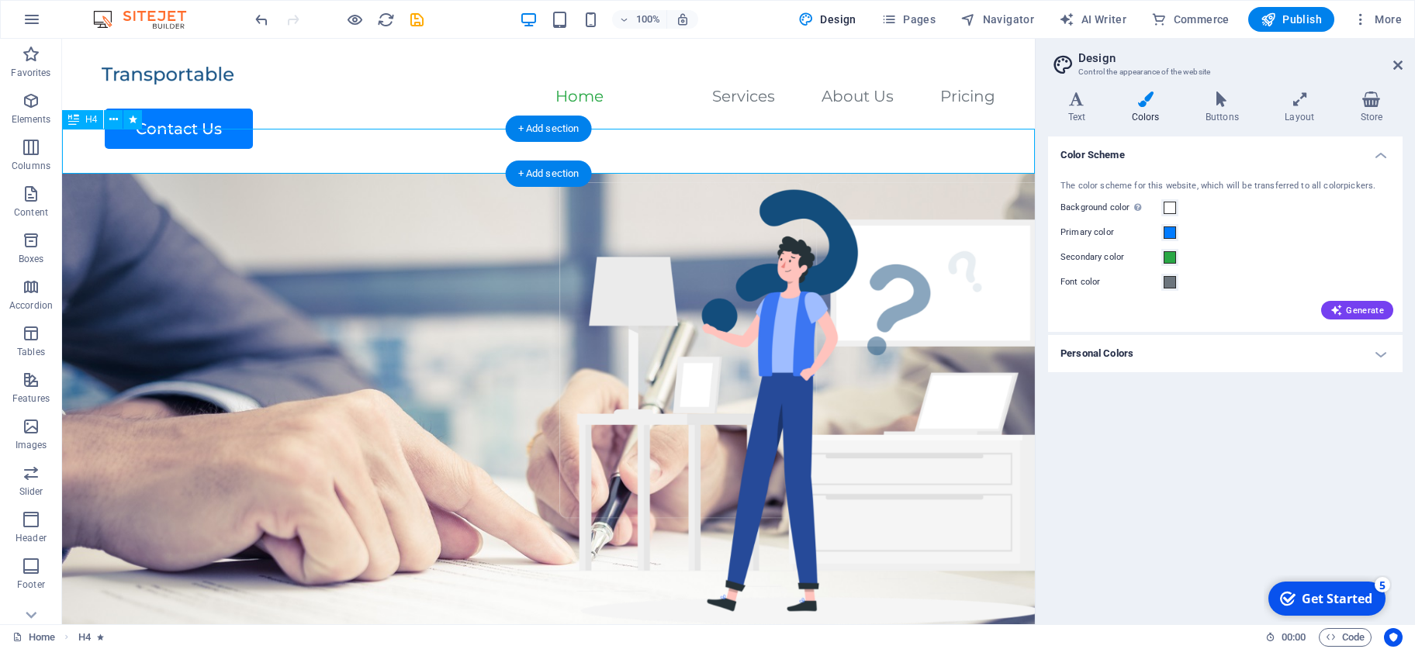
select select "px"
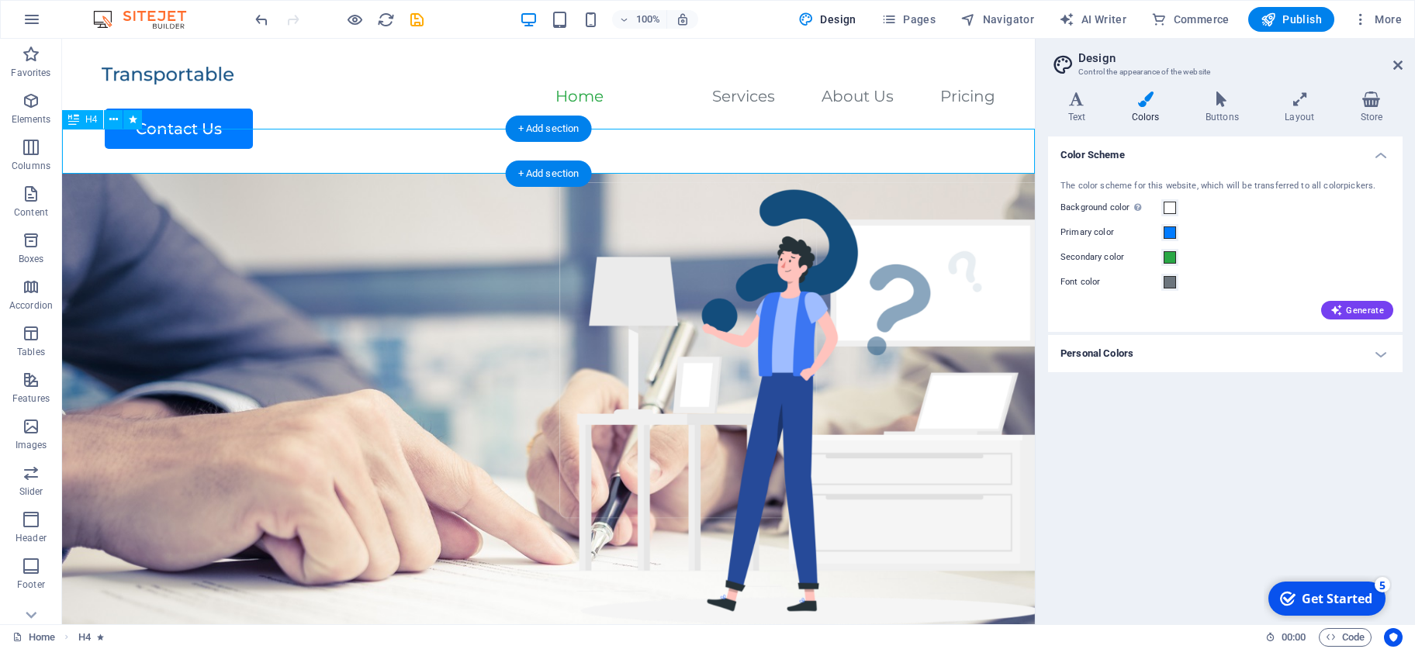
select select "px"
select select "move-left-to-right"
select select "s"
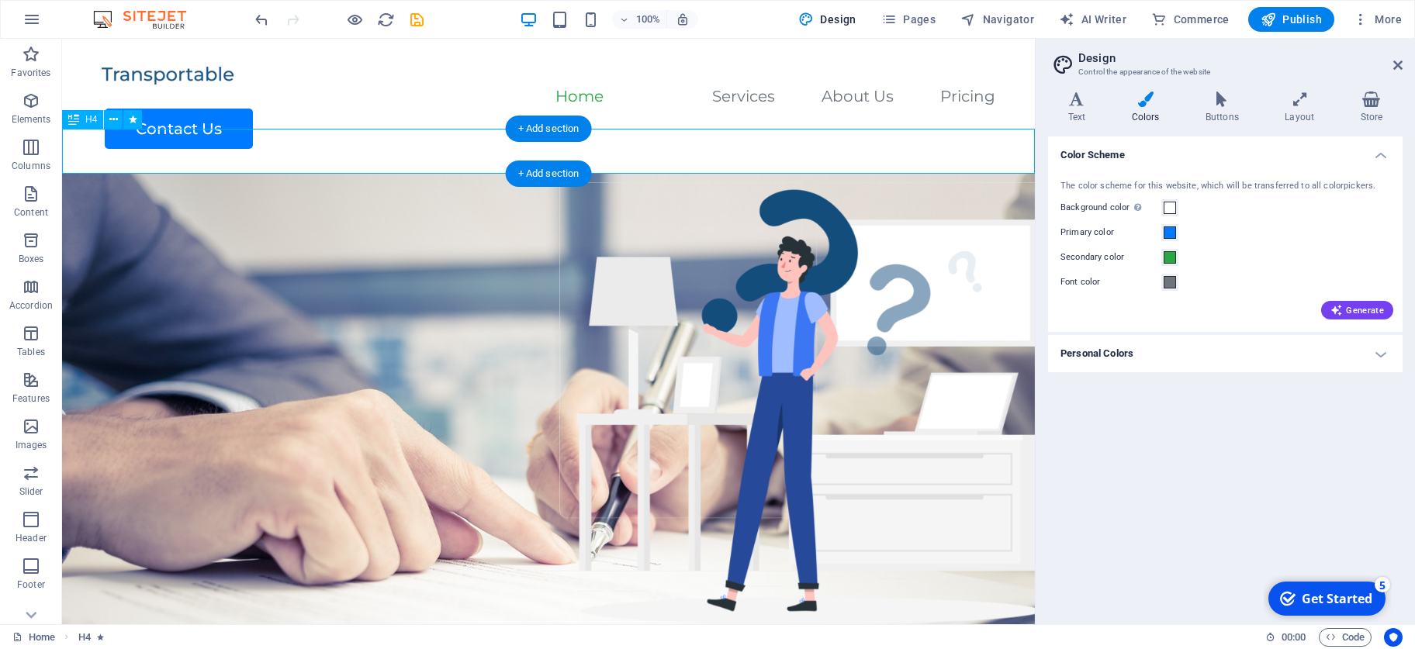
select select "scroll"
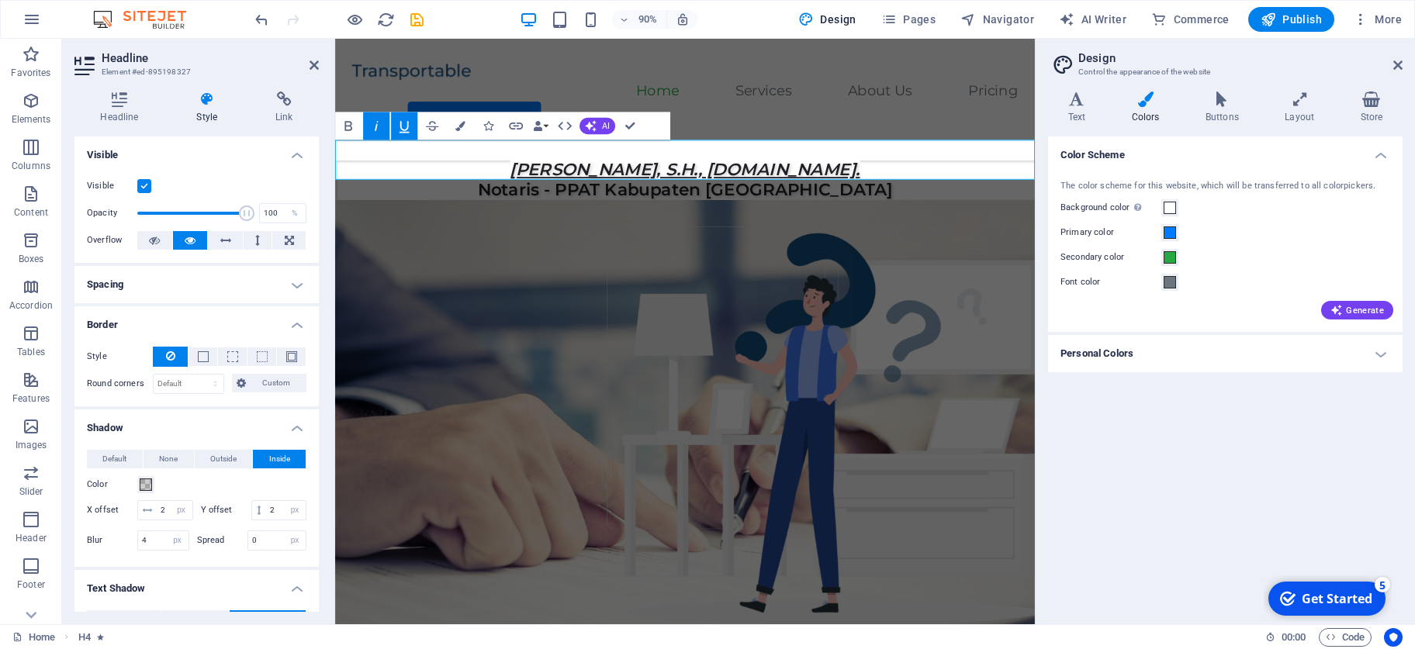
click at [545, 173] on em "[PERSON_NAME], S.H., [DOMAIN_NAME]." at bounding box center [724, 184] width 389 height 22
click at [666, 289] on figure at bounding box center [723, 515] width 777 height 594
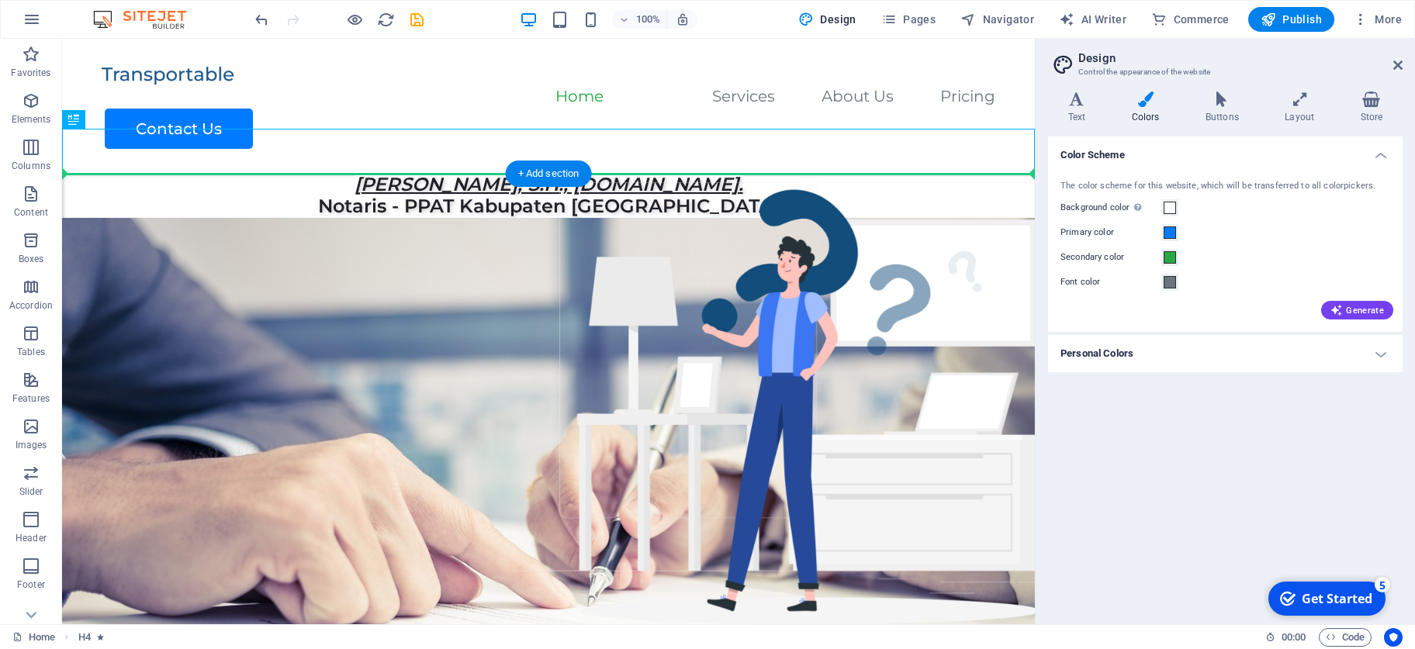
drag, startPoint x: 670, startPoint y: 139, endPoint x: 311, endPoint y: 300, distance: 393.1
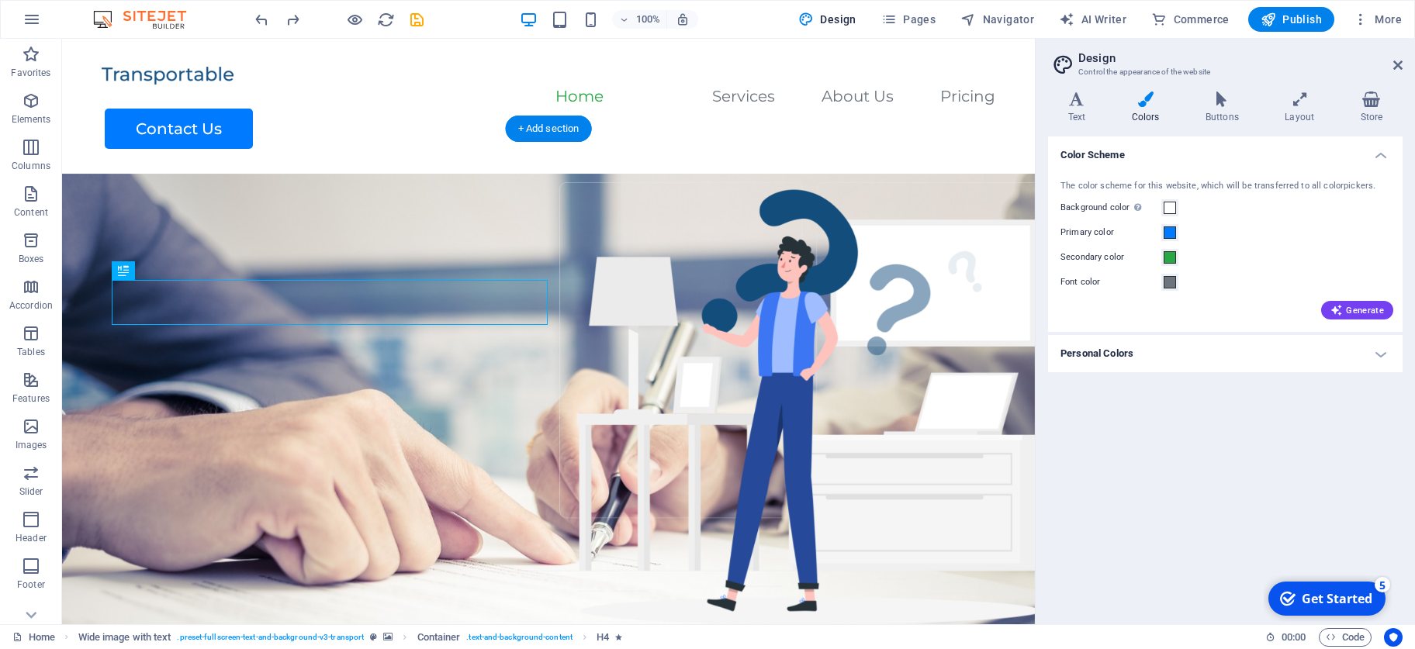
click at [539, 356] on figure at bounding box center [548, 471] width 973 height 594
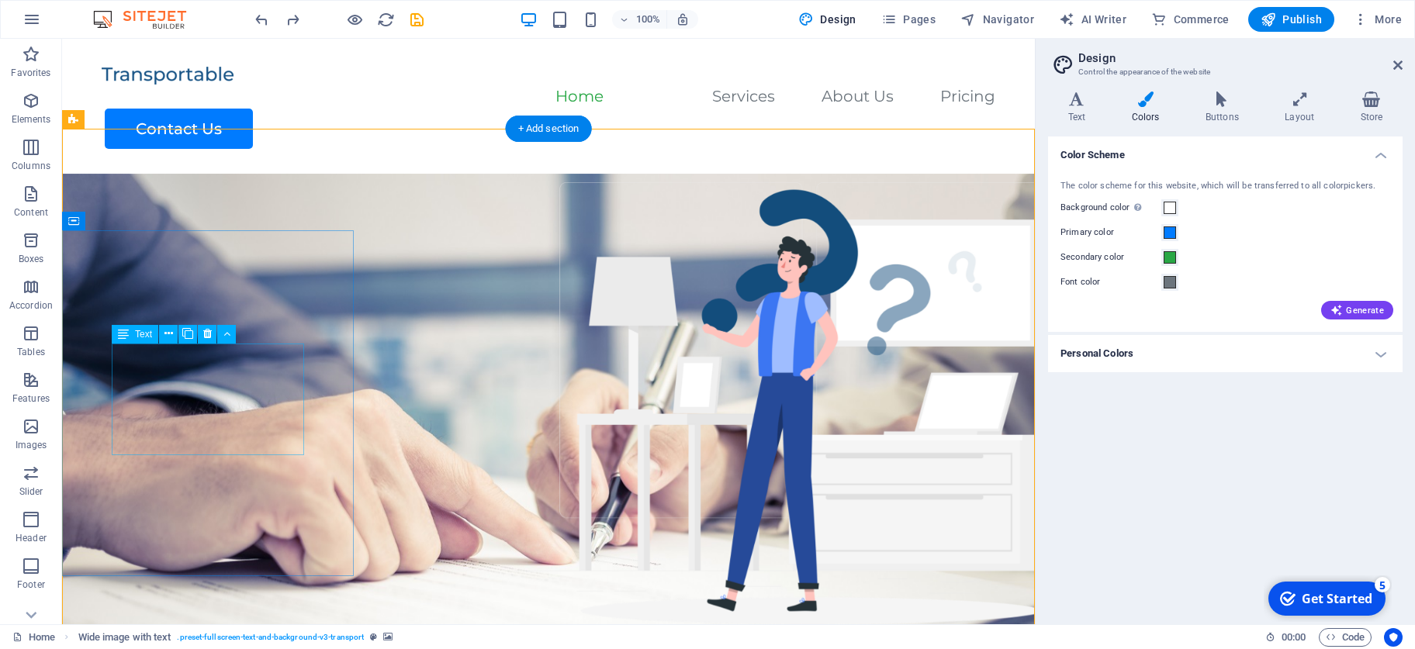
drag, startPoint x: 505, startPoint y: 358, endPoint x: 186, endPoint y: 385, distance: 319.9
click at [186, 385] on div "[PERSON_NAME], S.H., [DOMAIN_NAME]. Notaris - PPAT Kabupaten Sidoarjo Lorem ips…" at bounding box center [548, 634] width 973 height 920
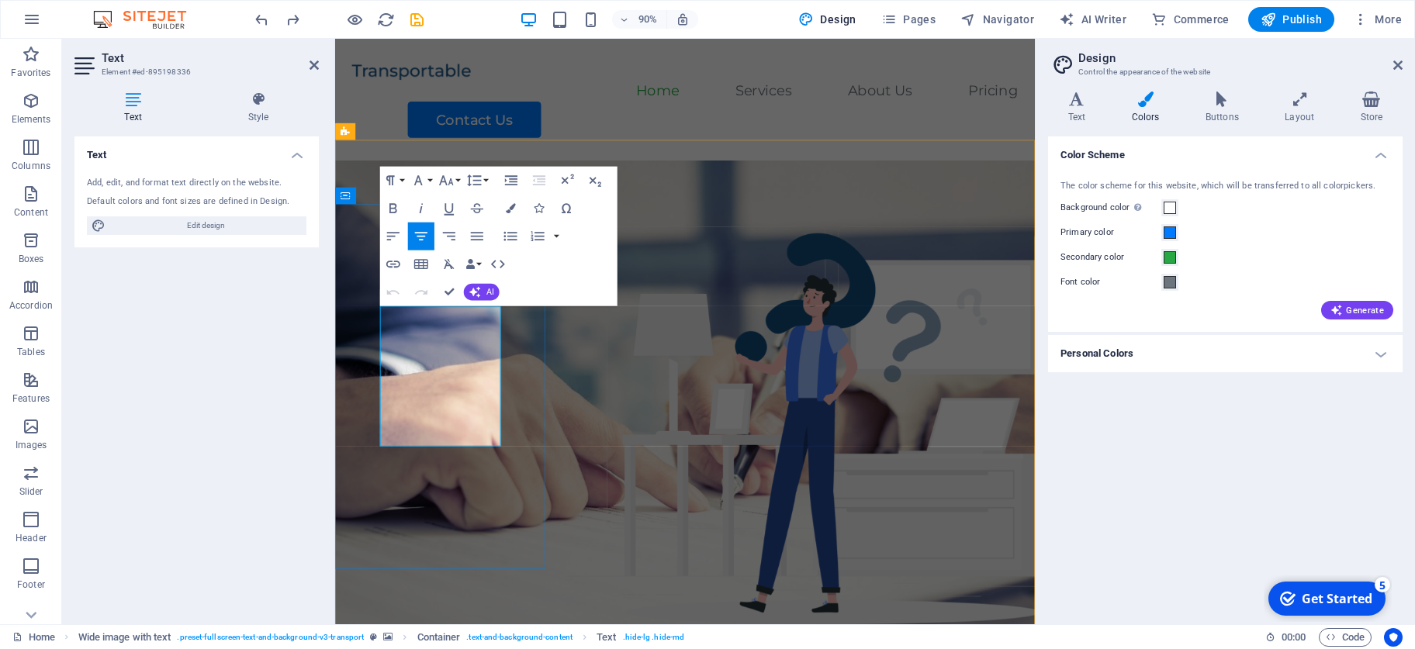
drag, startPoint x: 494, startPoint y: 476, endPoint x: 355, endPoint y: 324, distance: 206.4
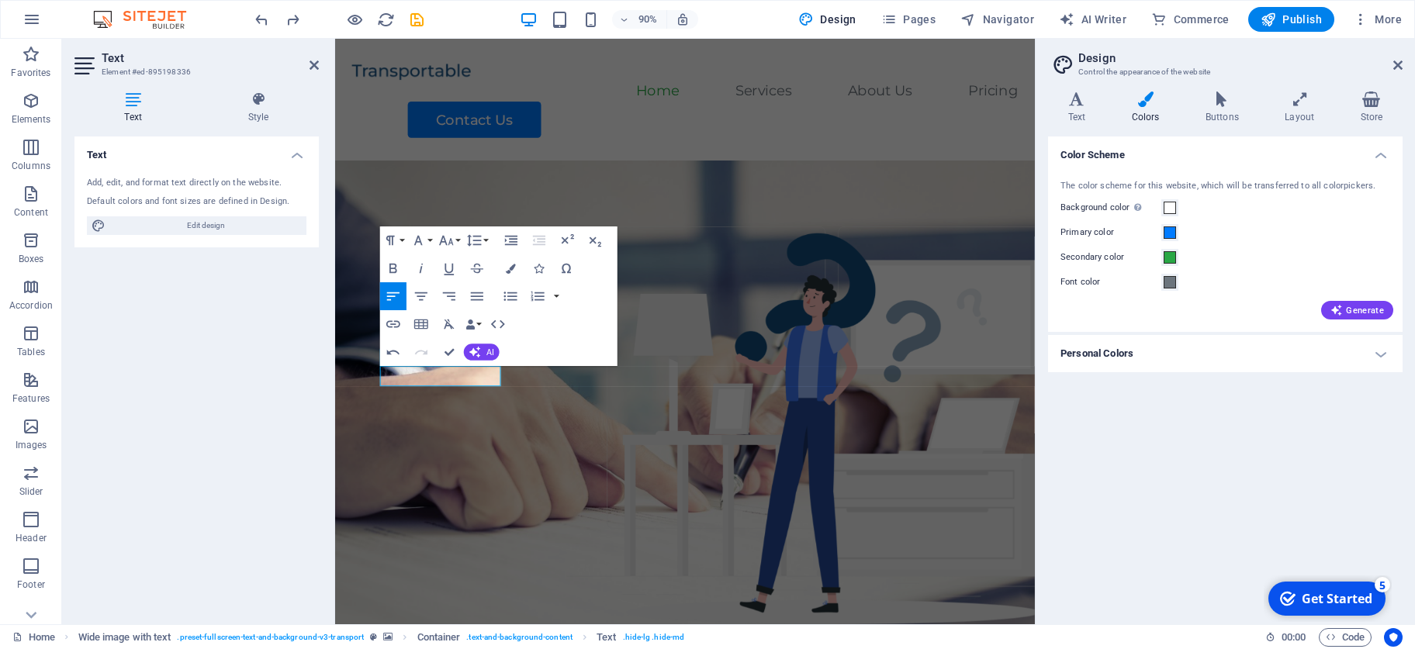
click at [571, 455] on figure at bounding box center [723, 471] width 777 height 594
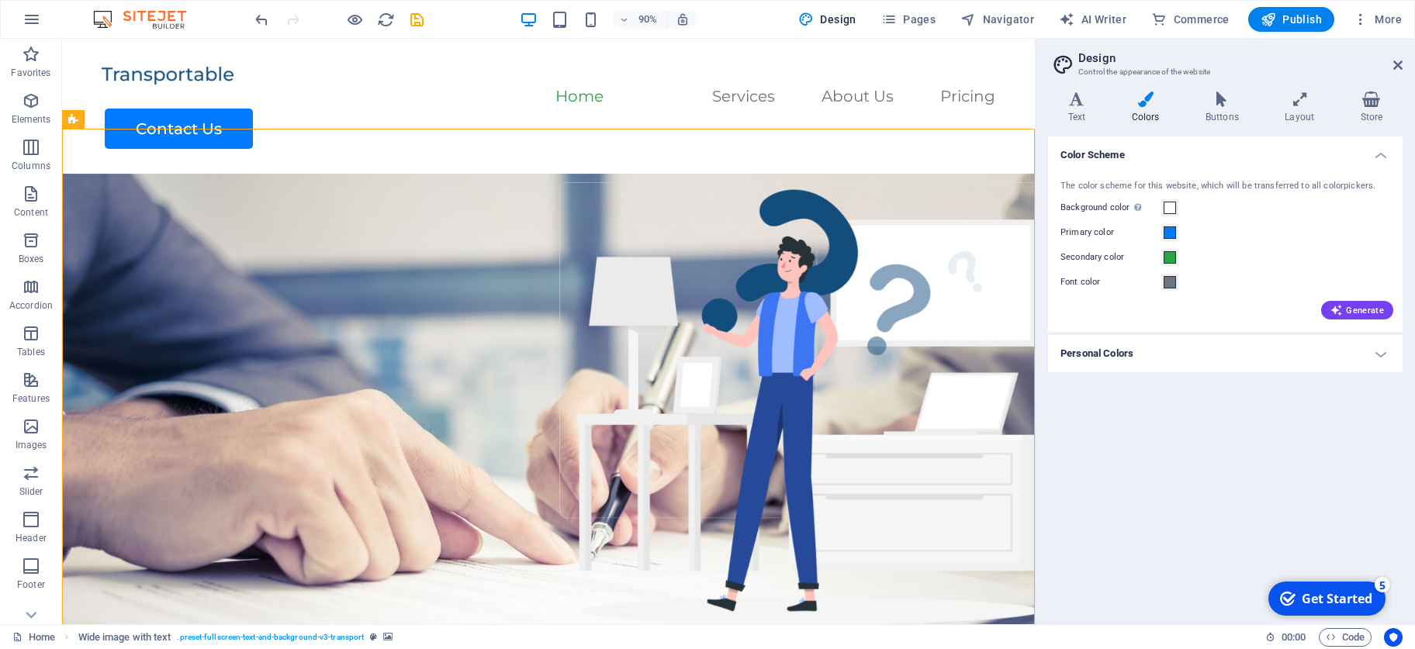
click at [638, 455] on figure at bounding box center [548, 471] width 973 height 594
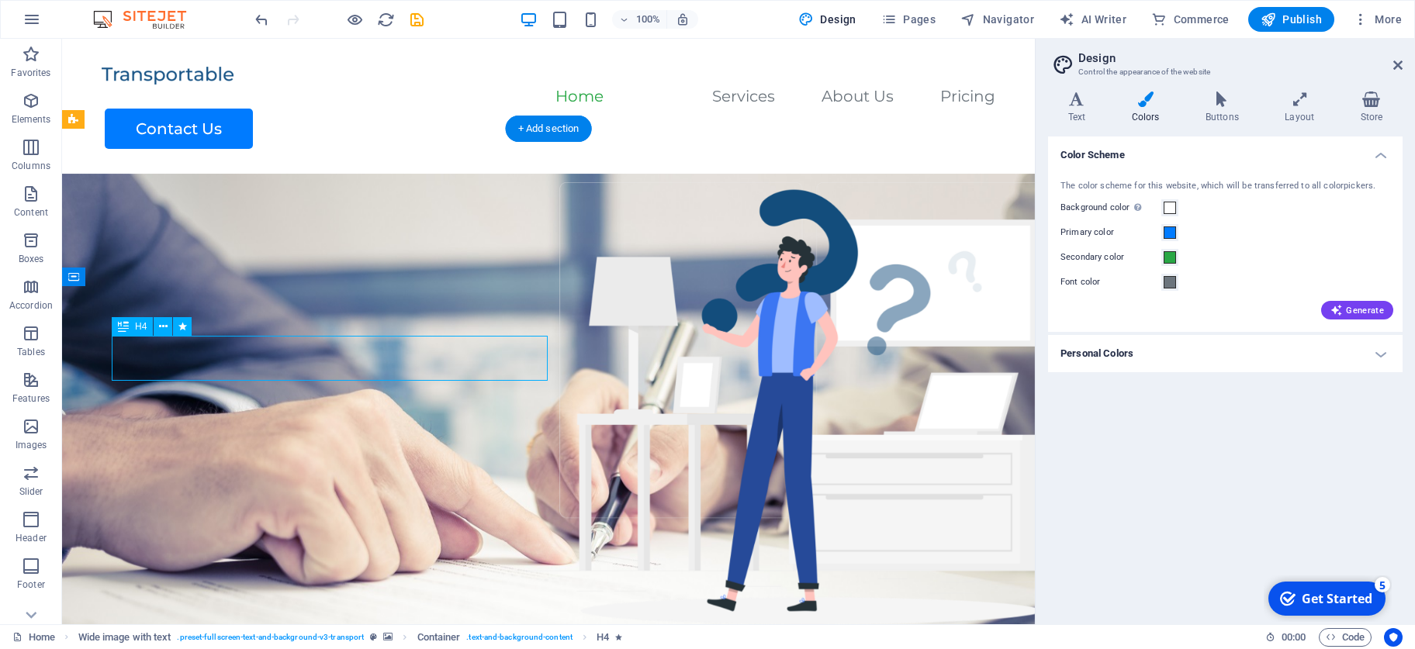
select select "px"
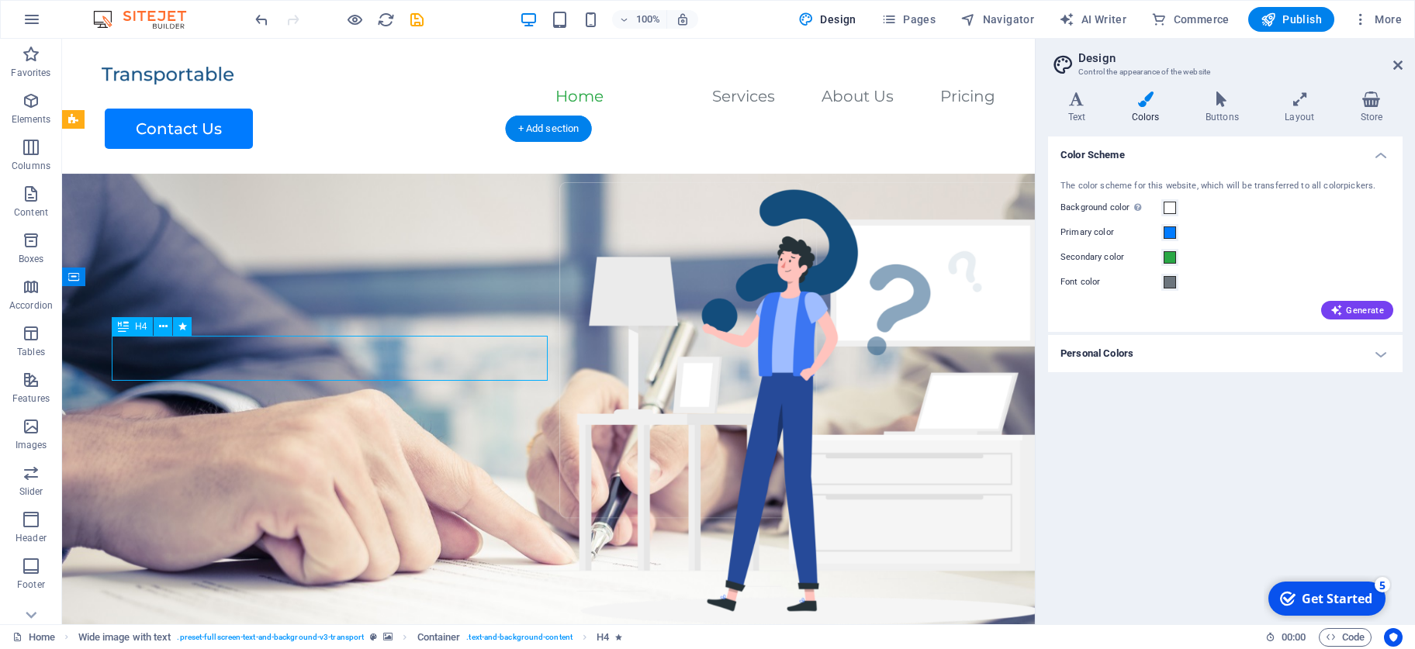
select select "px"
select select "move-left-to-right"
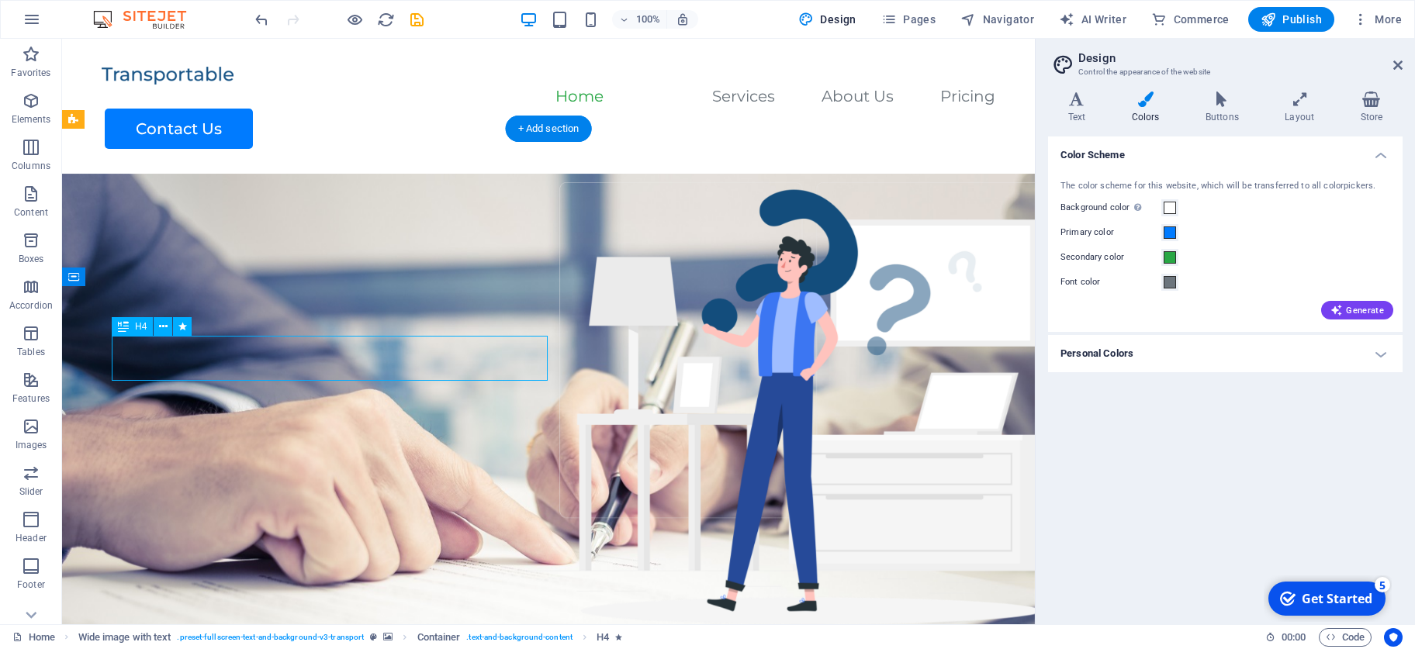
select select "s"
select select "scroll"
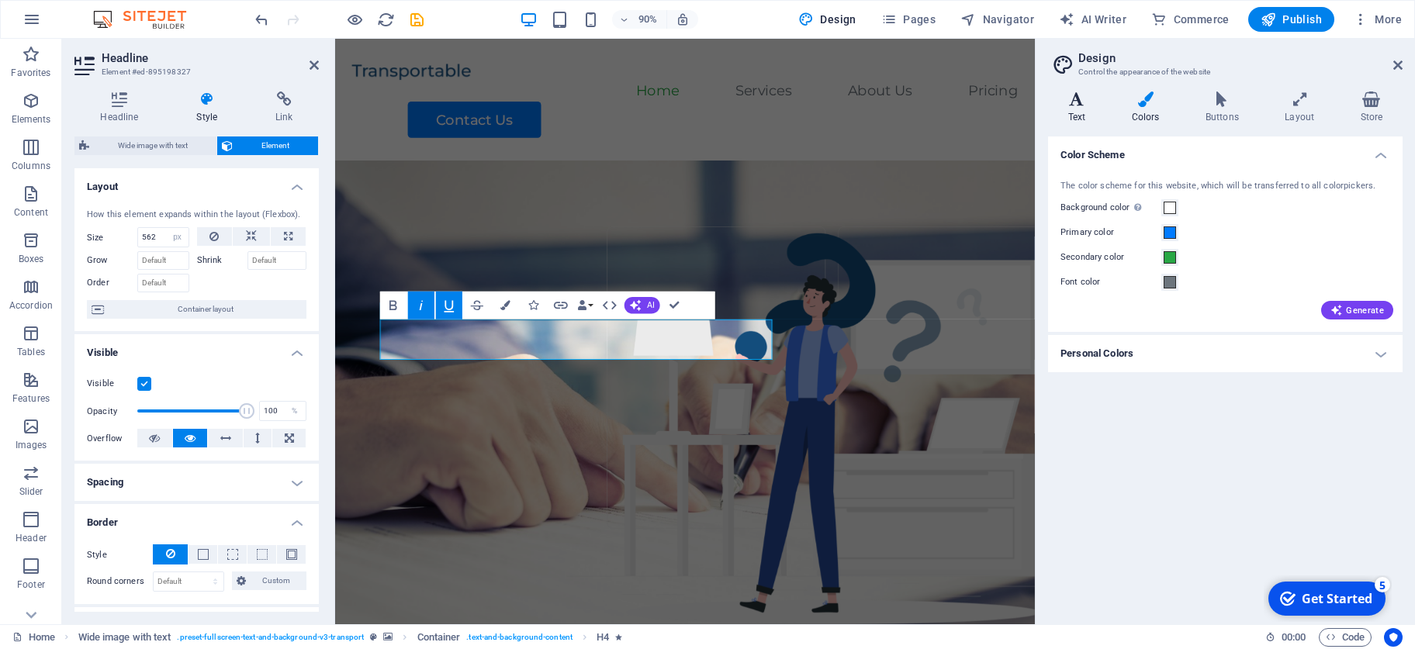
click at [992, 100] on icon at bounding box center [1076, 100] width 57 height 16
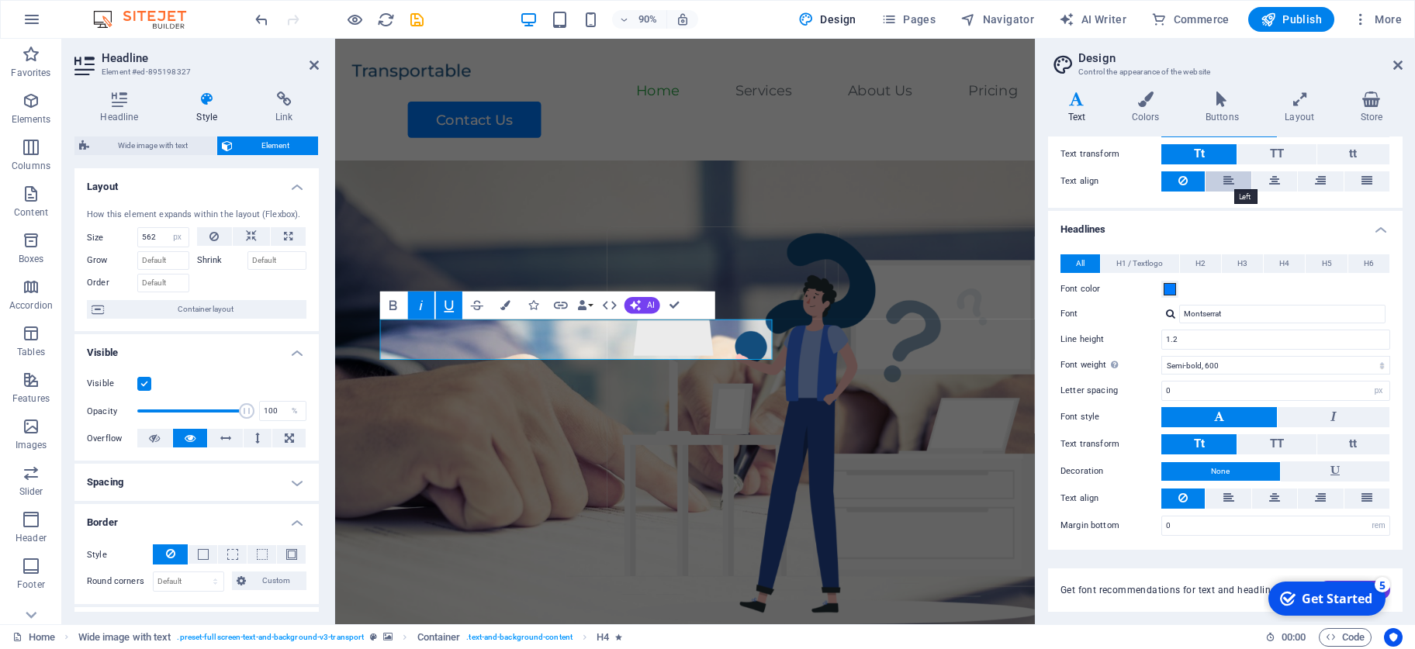
click at [992, 184] on icon at bounding box center [1228, 180] width 11 height 19
click at [992, 185] on button at bounding box center [1274, 181] width 45 height 20
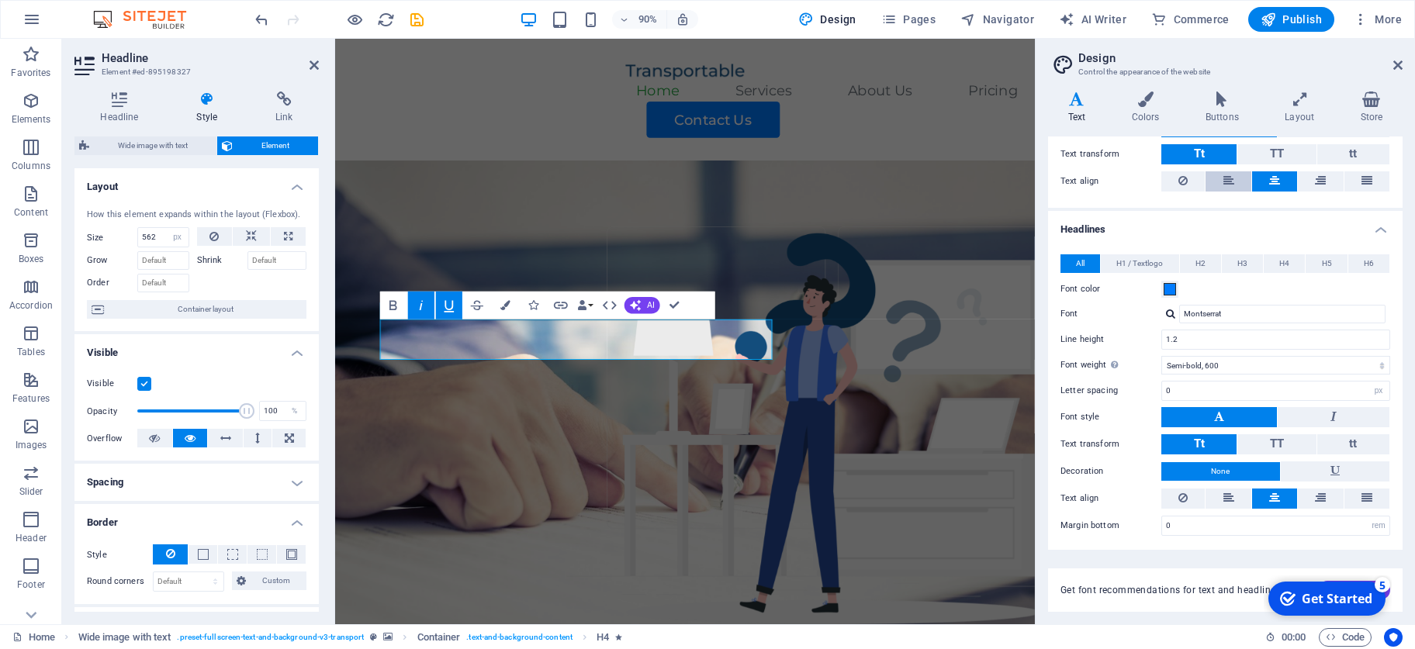
click at [992, 178] on icon at bounding box center [1228, 180] width 11 height 19
click at [992, 185] on icon at bounding box center [1274, 180] width 11 height 19
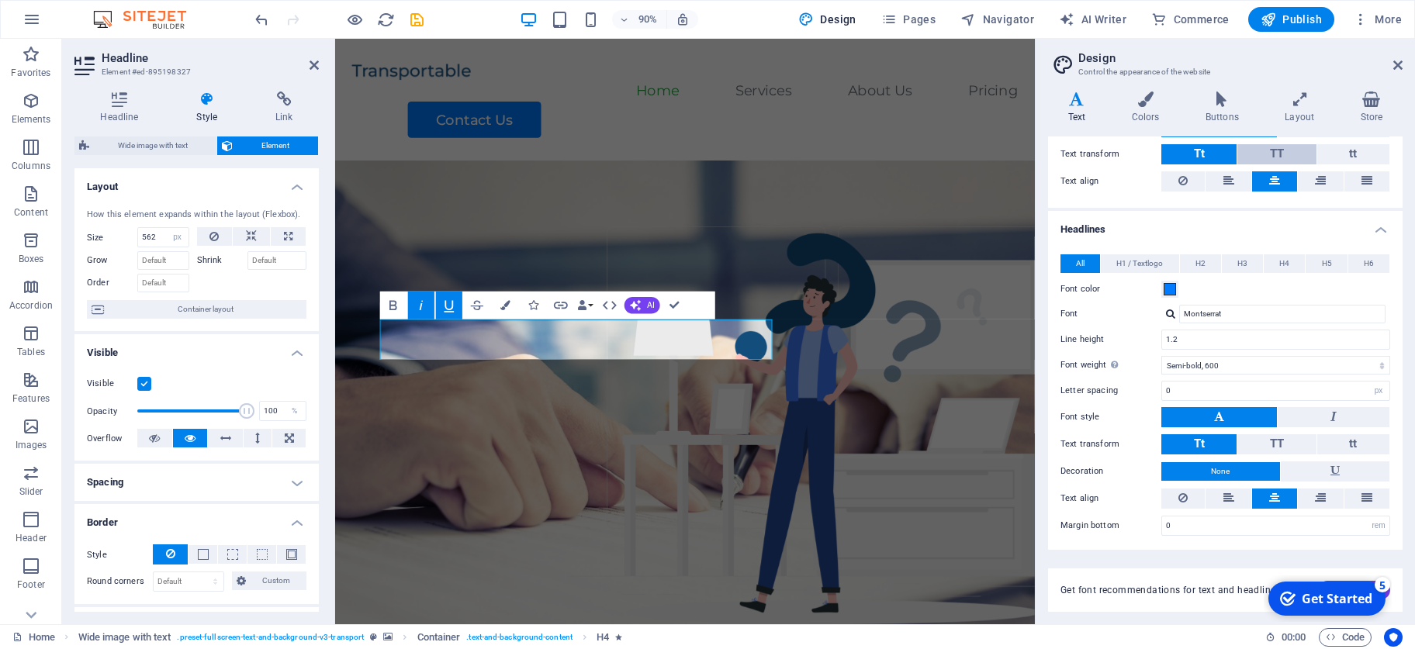
click at [992, 157] on span "TT" at bounding box center [1277, 154] width 14 height 14
click at [992, 154] on button "Tt" at bounding box center [1198, 154] width 75 height 20
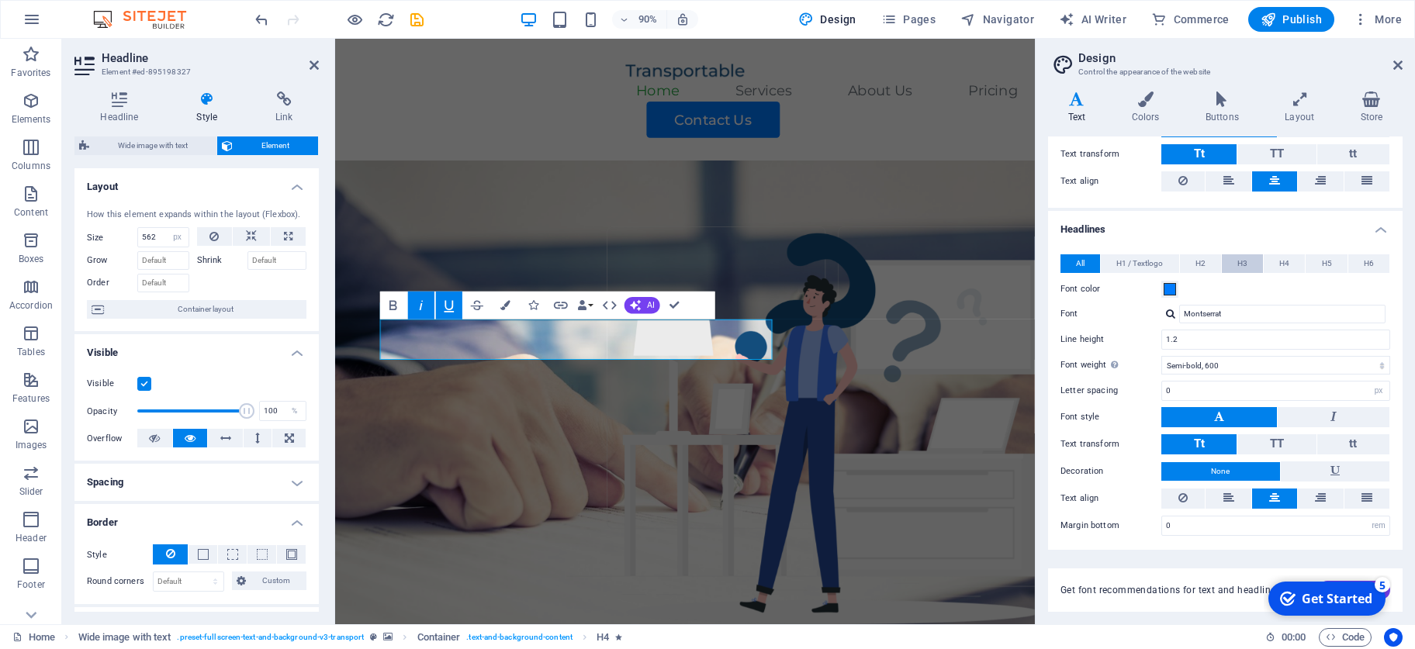
click at [992, 258] on span "H3" at bounding box center [1242, 263] width 10 height 19
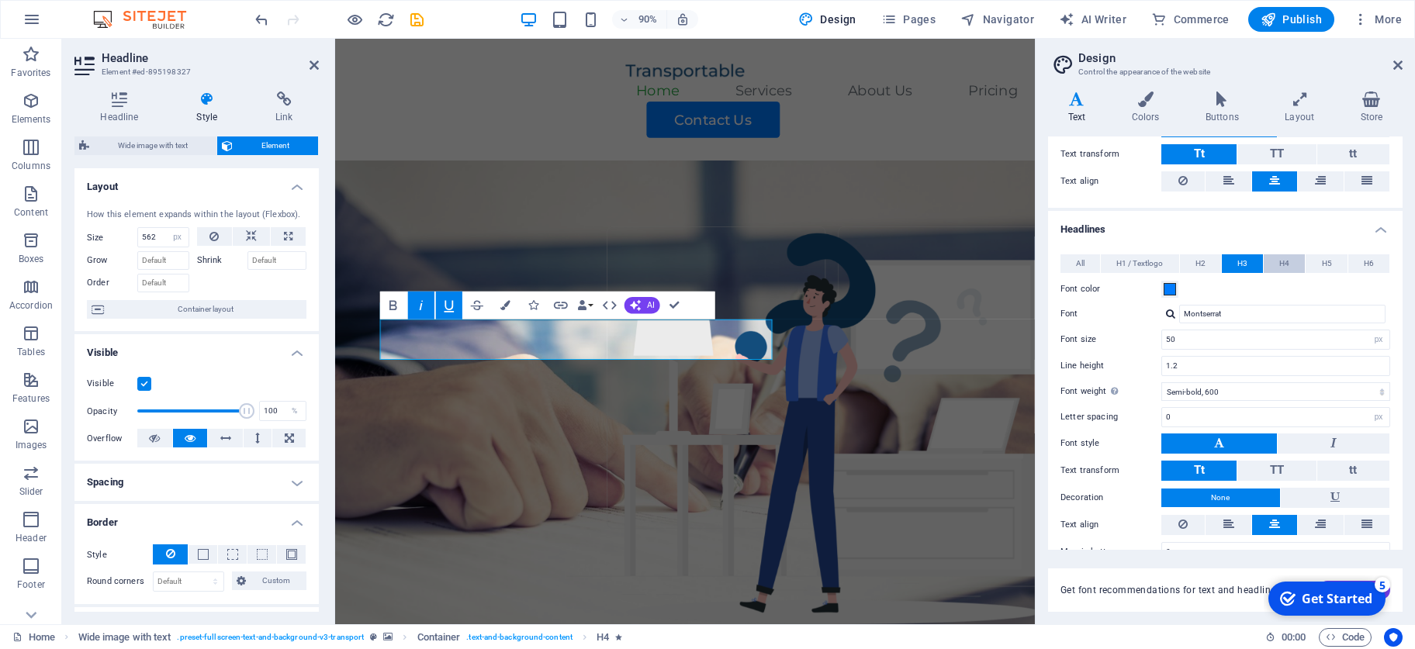
click at [992, 261] on button "H4" at bounding box center [1284, 263] width 41 height 19
click at [120, 109] on h4 "Headline" at bounding box center [122, 108] width 96 height 33
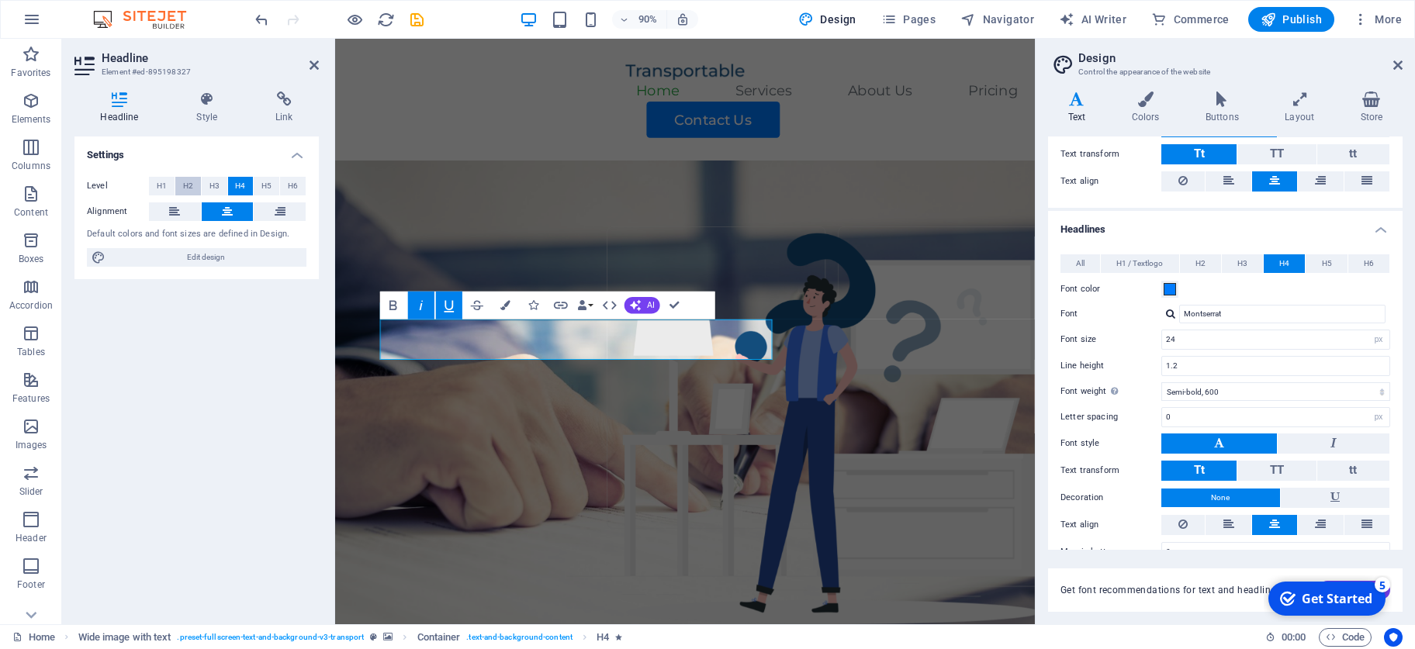
click at [182, 194] on button "H2" at bounding box center [188, 186] width 26 height 19
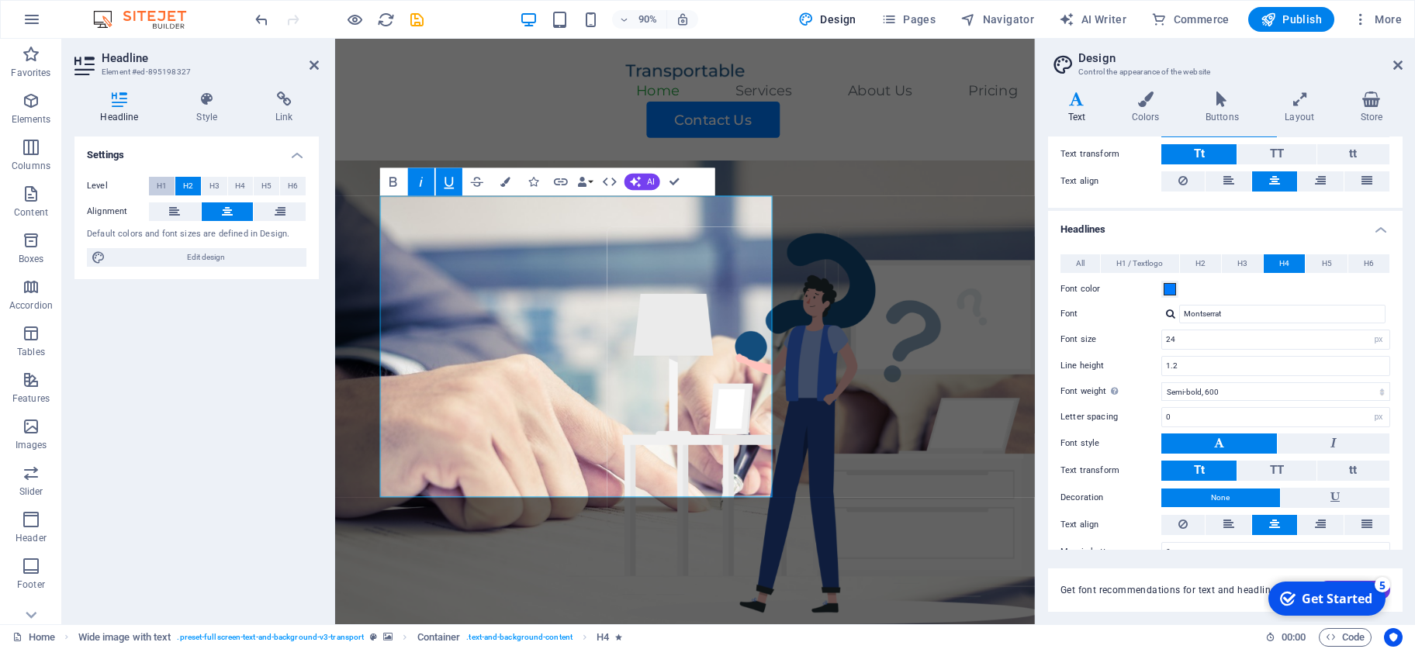
click at [168, 189] on button "H1" at bounding box center [162, 186] width 26 height 19
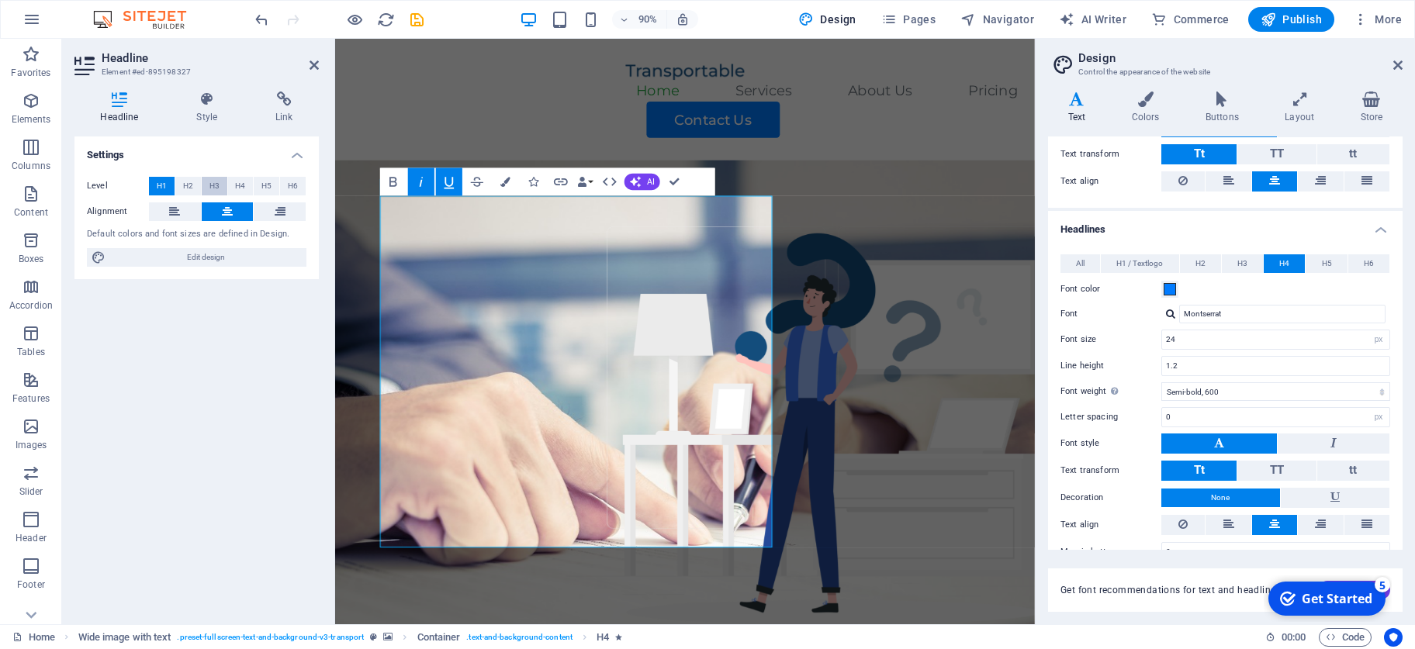
click at [226, 189] on button "H3" at bounding box center [215, 186] width 26 height 19
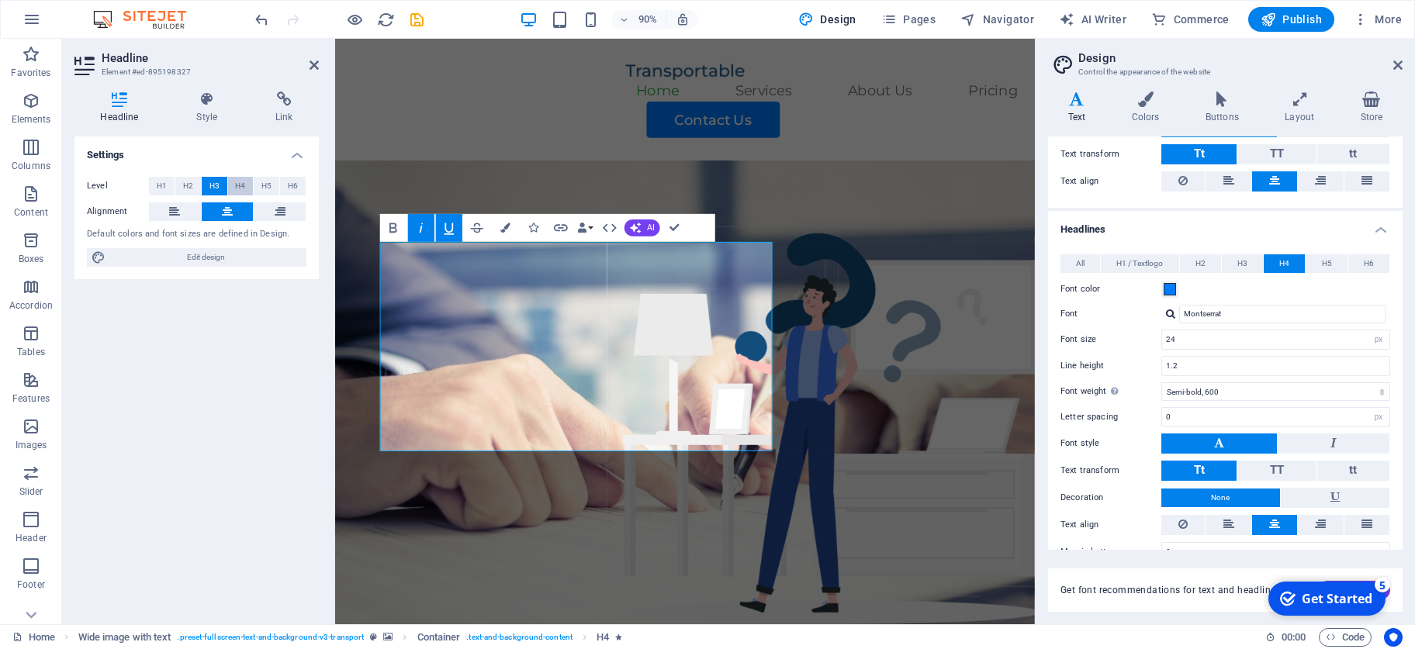
click at [244, 185] on span "H4" at bounding box center [240, 186] width 10 height 19
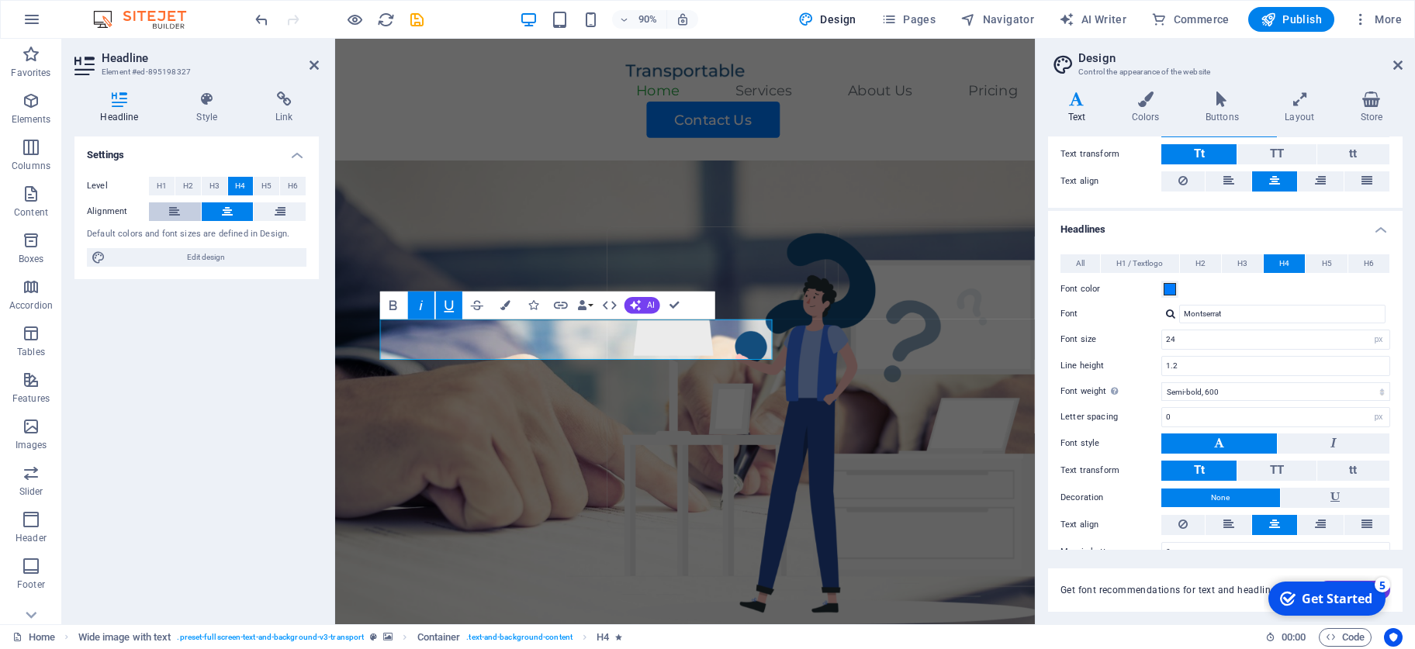
click at [178, 210] on icon at bounding box center [174, 211] width 11 height 19
click at [215, 216] on button at bounding box center [228, 211] width 52 height 19
click at [223, 259] on span "Edit design" at bounding box center [206, 257] width 192 height 19
click at [530, 309] on icon "button" at bounding box center [533, 306] width 10 height 10
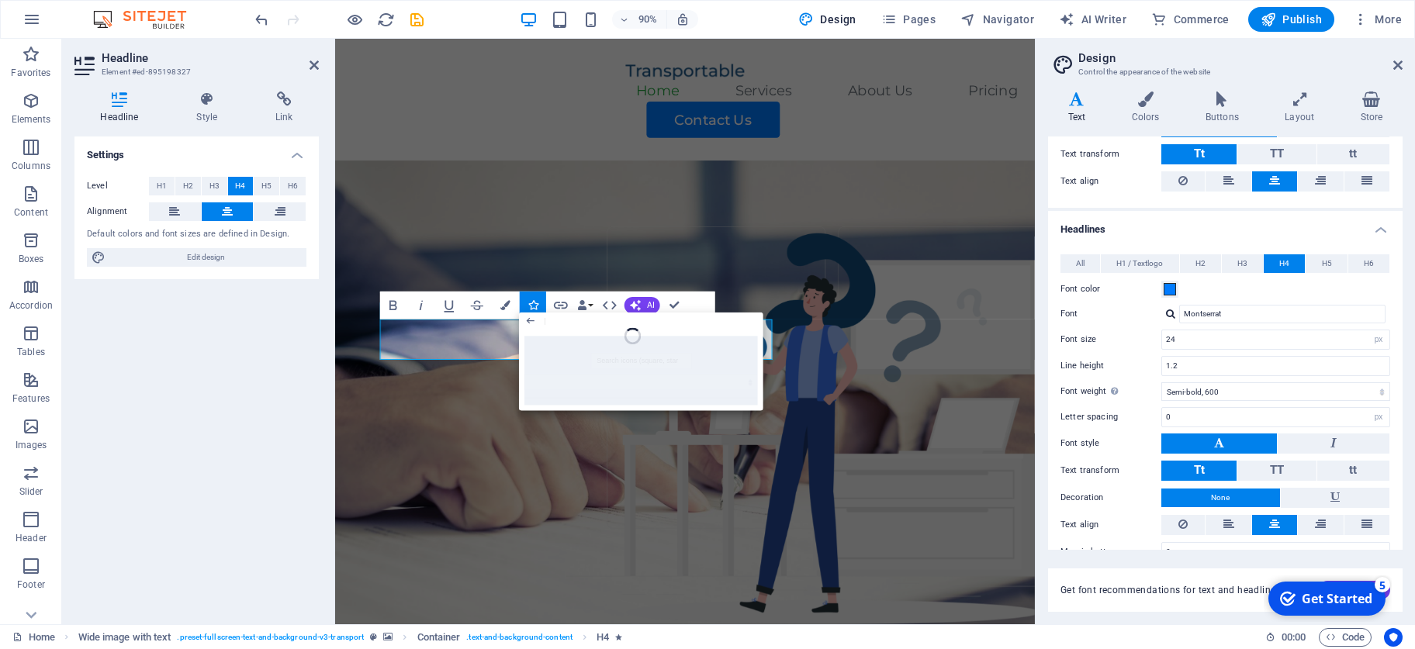
click at [535, 292] on figure at bounding box center [723, 471] width 777 height 594
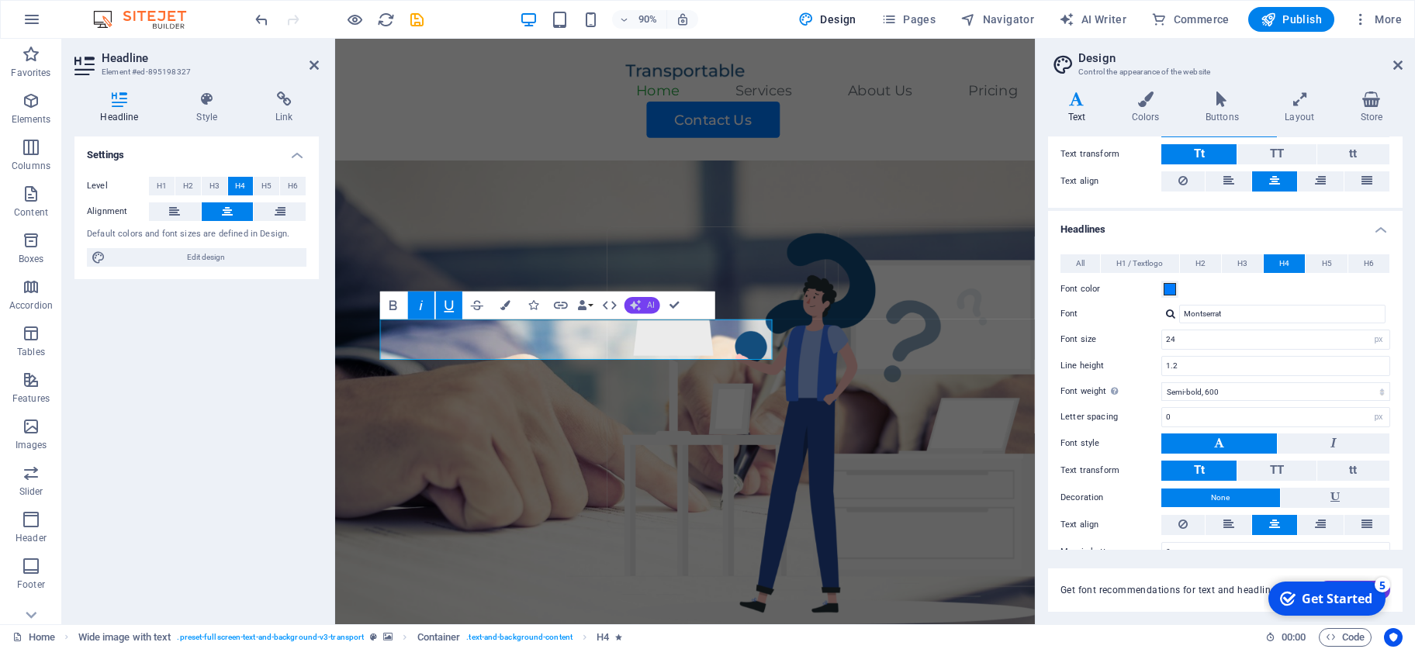
click at [642, 308] on button "AI" at bounding box center [643, 305] width 36 height 17
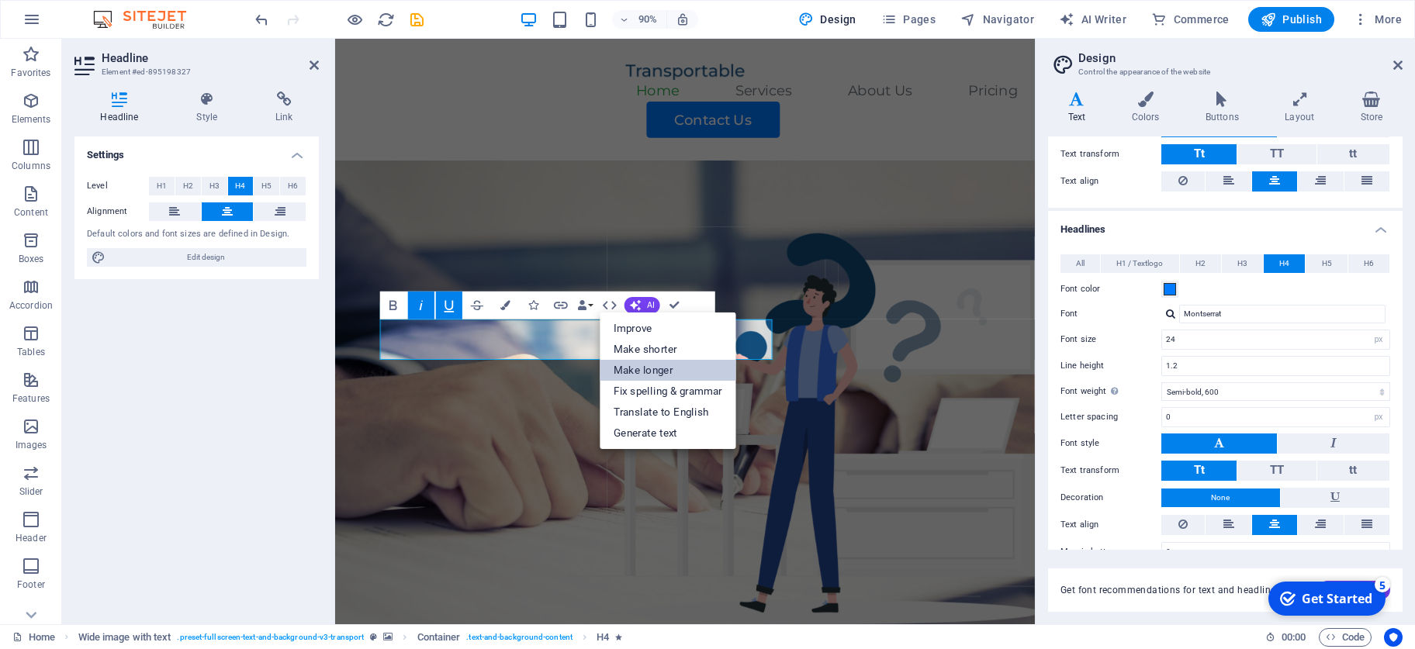
click at [710, 372] on link "Make longer" at bounding box center [668, 370] width 137 height 21
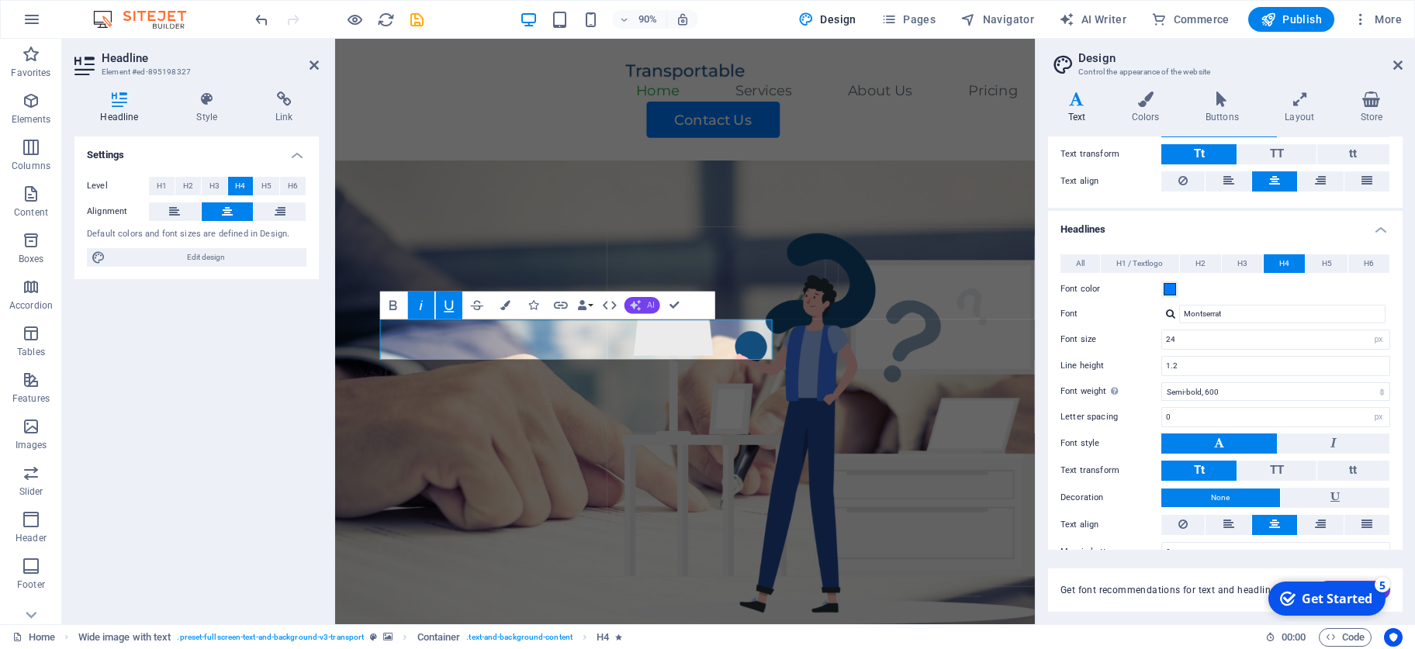
click at [646, 306] on button "AI" at bounding box center [643, 305] width 36 height 17
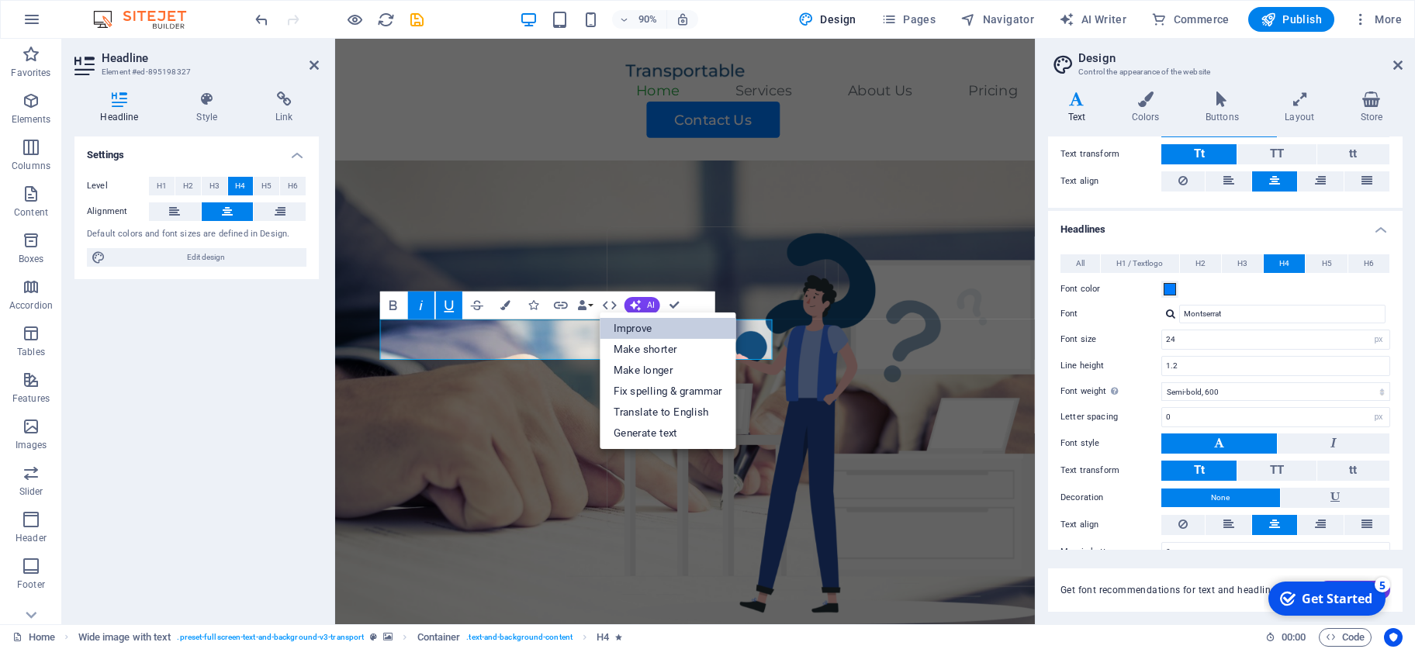
click at [686, 332] on link "Improve" at bounding box center [668, 328] width 137 height 21
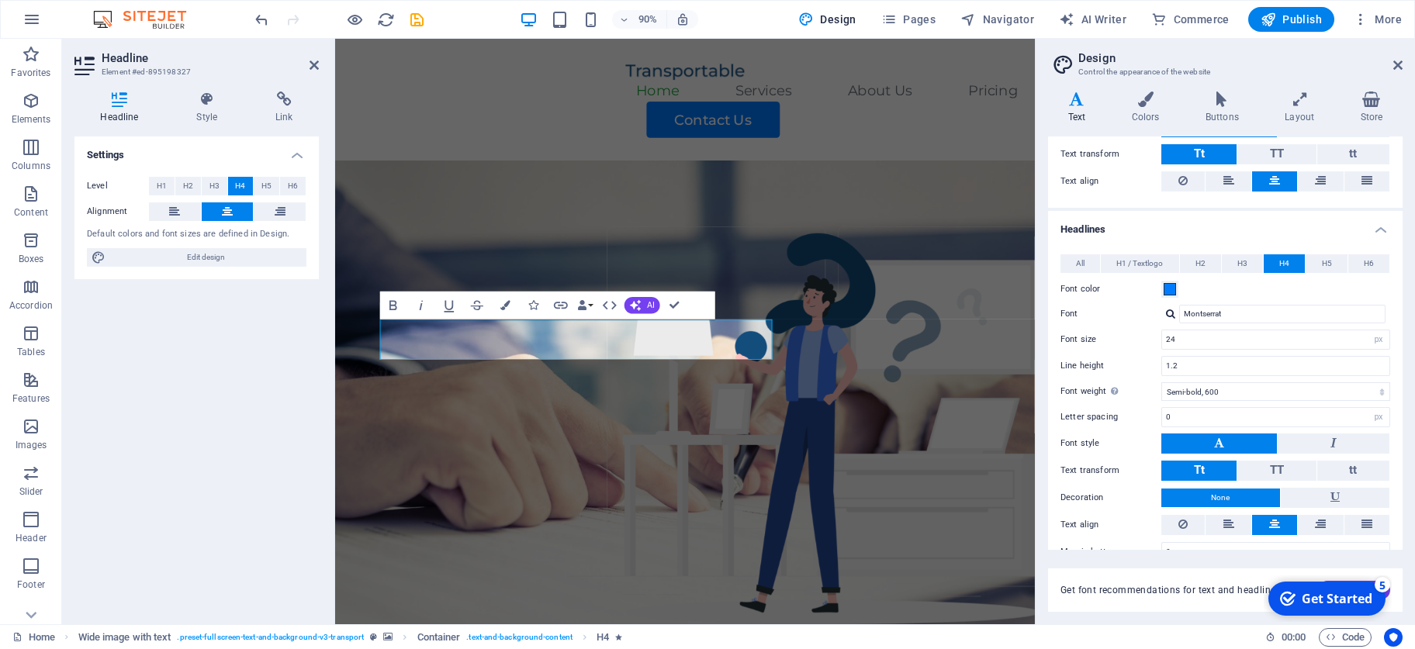
click at [894, 379] on figure at bounding box center [723, 471] width 777 height 594
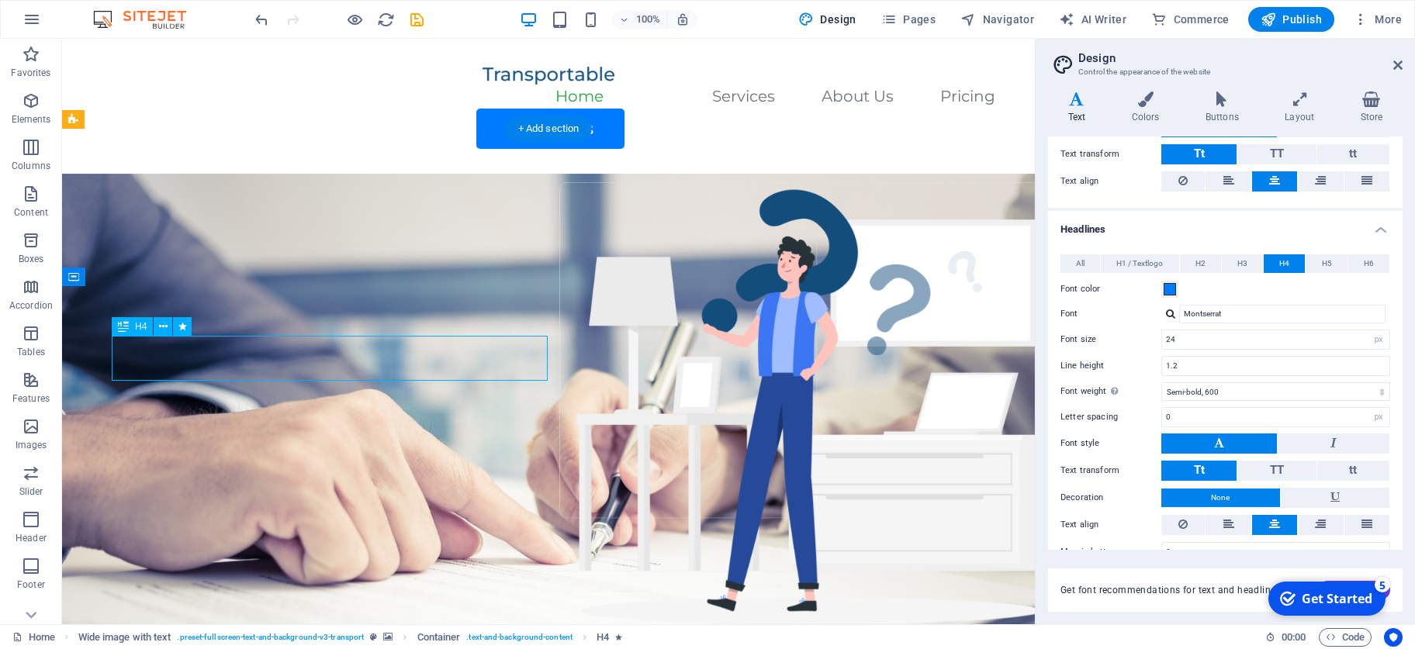
drag, startPoint x: 202, startPoint y: 371, endPoint x: 450, endPoint y: 435, distance: 255.7
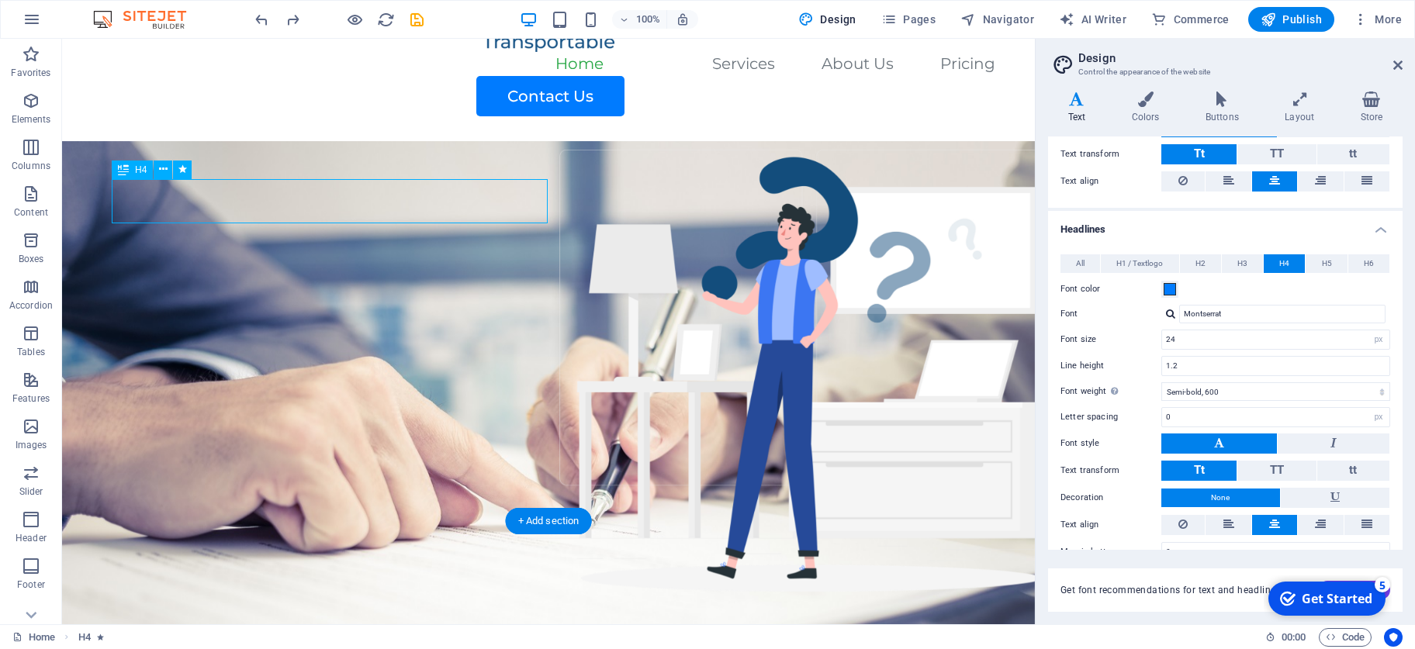
scroll to position [26, 0]
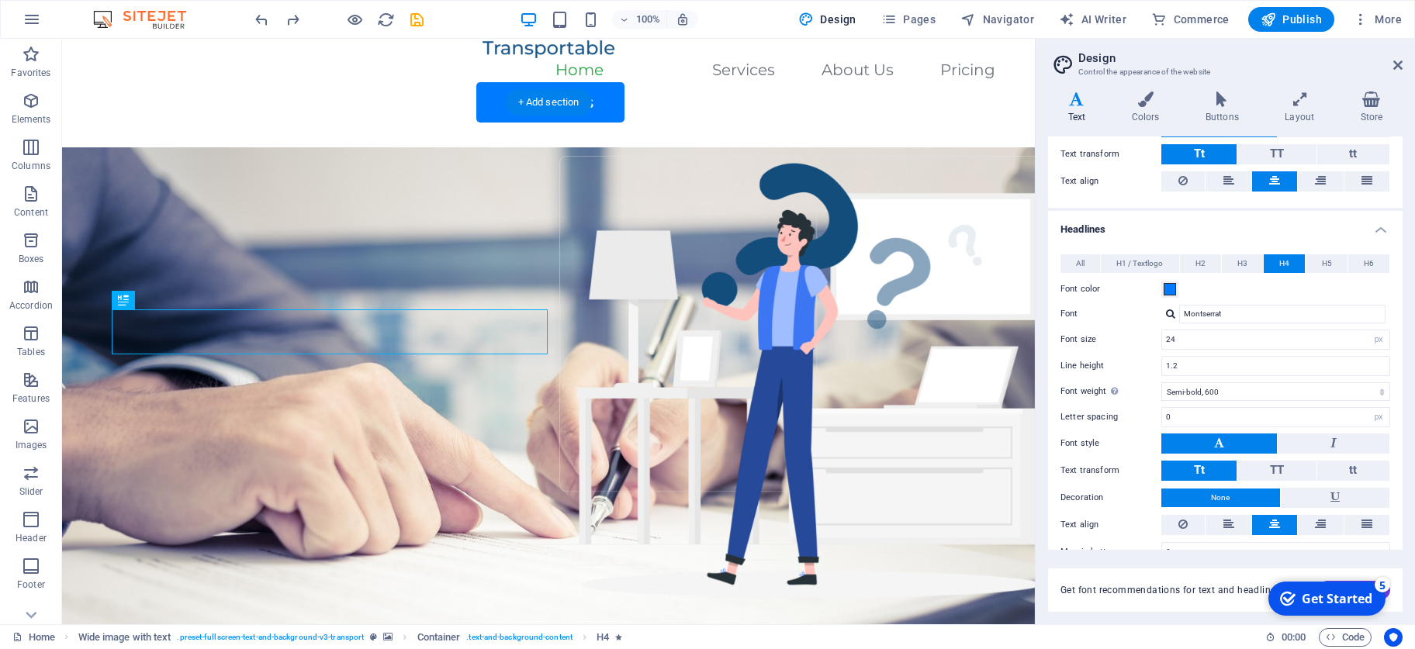
drag, startPoint x: 188, startPoint y: 341, endPoint x: 323, endPoint y: 329, distance: 135.6
click at [607, 455] on figure at bounding box center [548, 444] width 973 height 594
drag, startPoint x: 328, startPoint y: 322, endPoint x: 445, endPoint y: 318, distance: 117.2
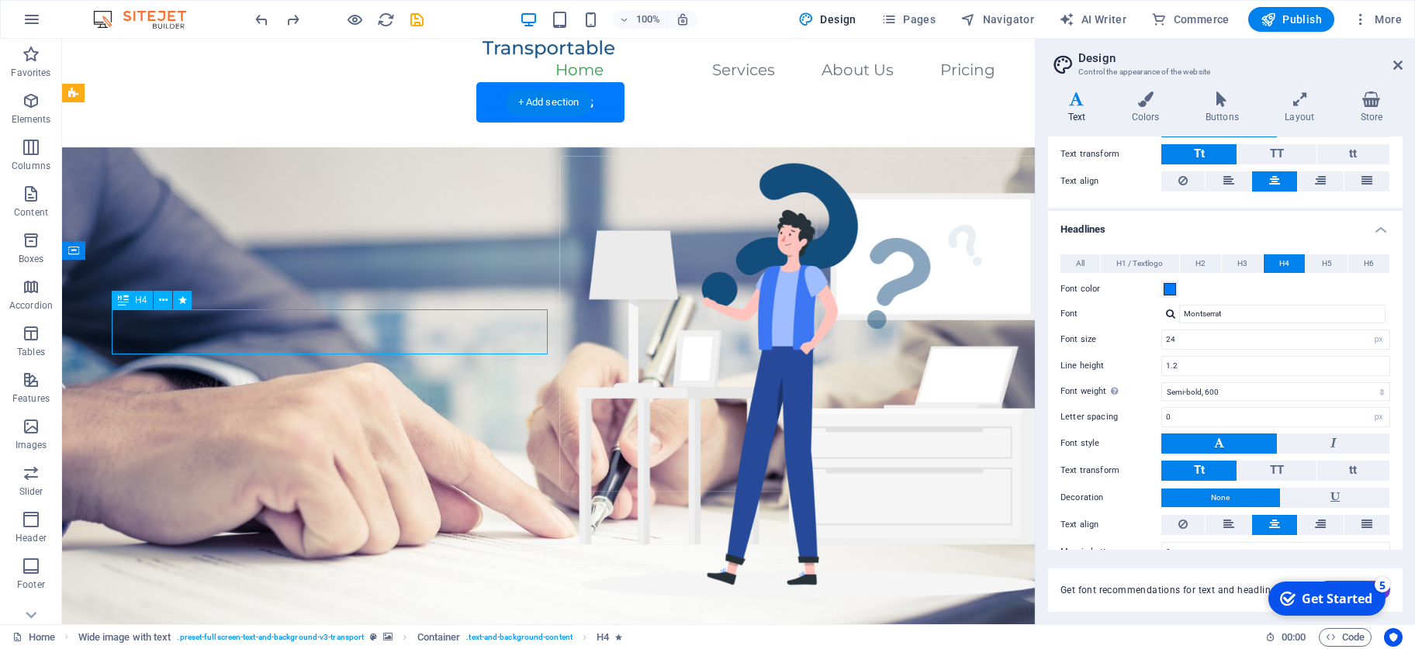
click at [496, 269] on figure at bounding box center [548, 444] width 973 height 594
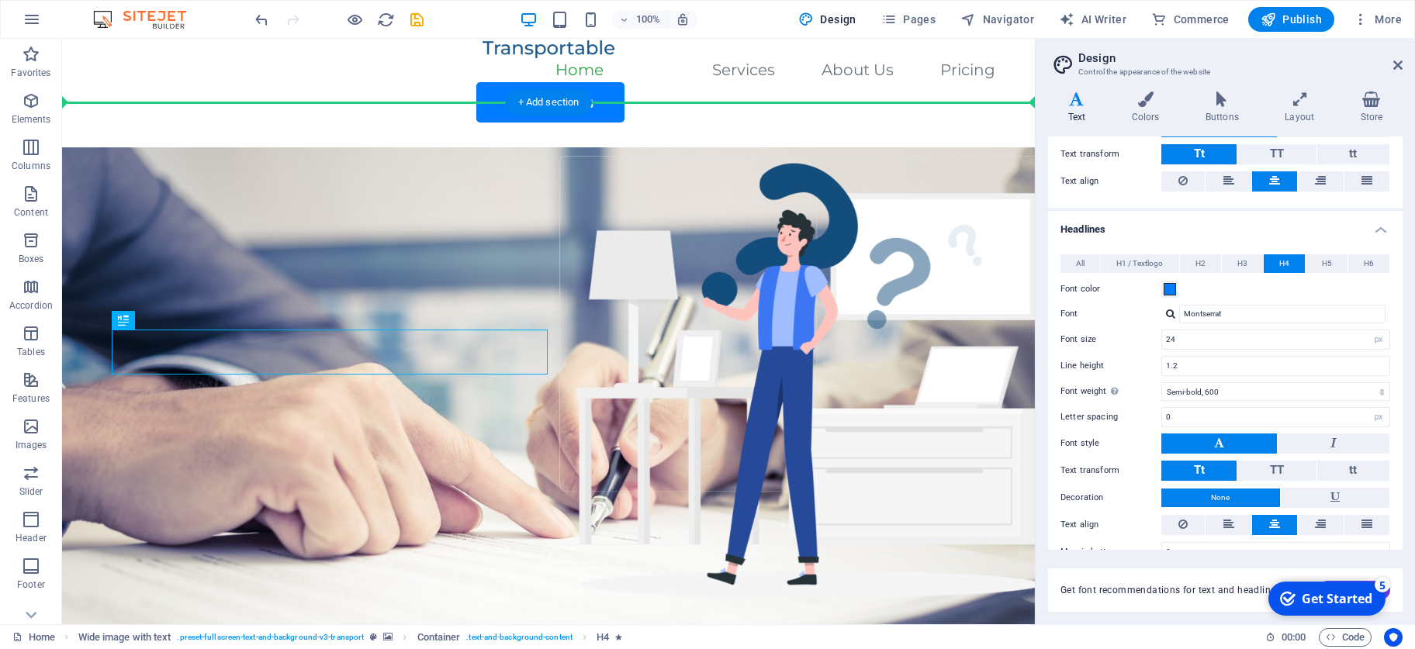
drag, startPoint x: 344, startPoint y: 354, endPoint x: 467, endPoint y: 381, distance: 126.3
click at [467, 381] on div "[PERSON_NAME], S.H., [DOMAIN_NAME]. Notaris - PPAT Kabupaten Sidoarjo Drop cont…" at bounding box center [548, 576] width 973 height 858
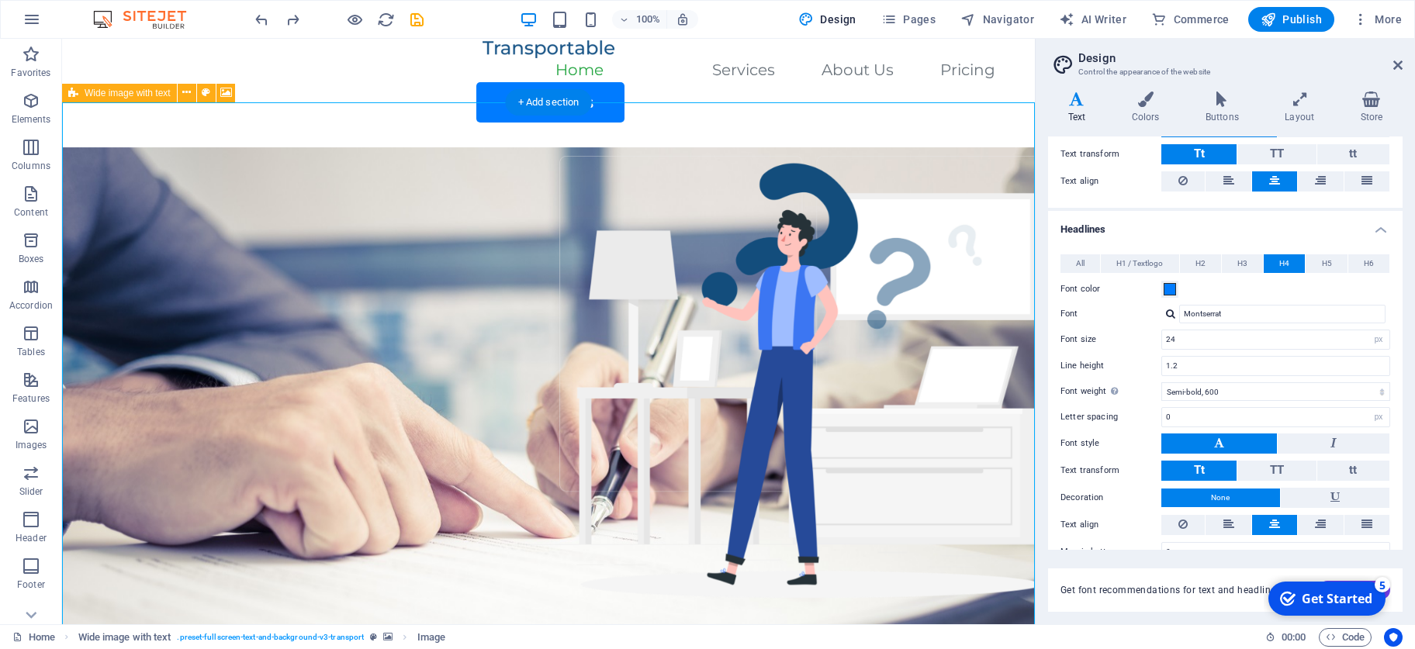
click at [583, 455] on figure at bounding box center [548, 444] width 973 height 594
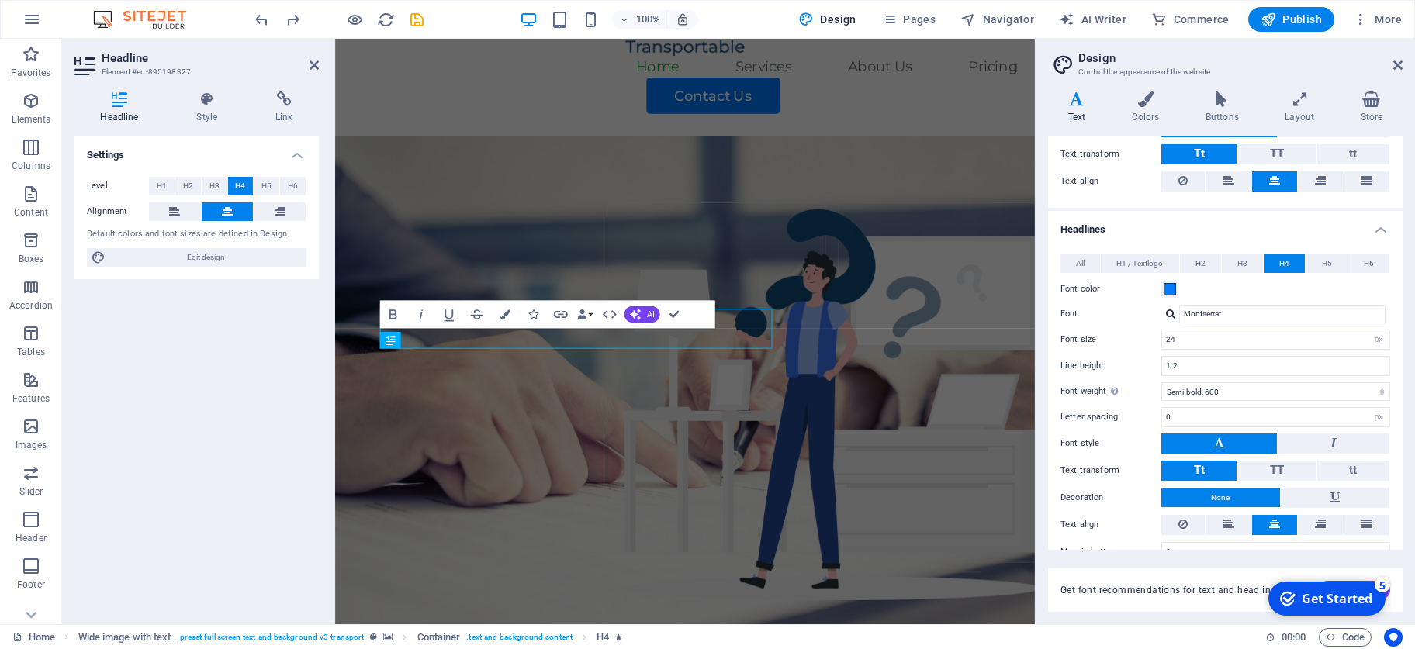
scroll to position [17, 0]
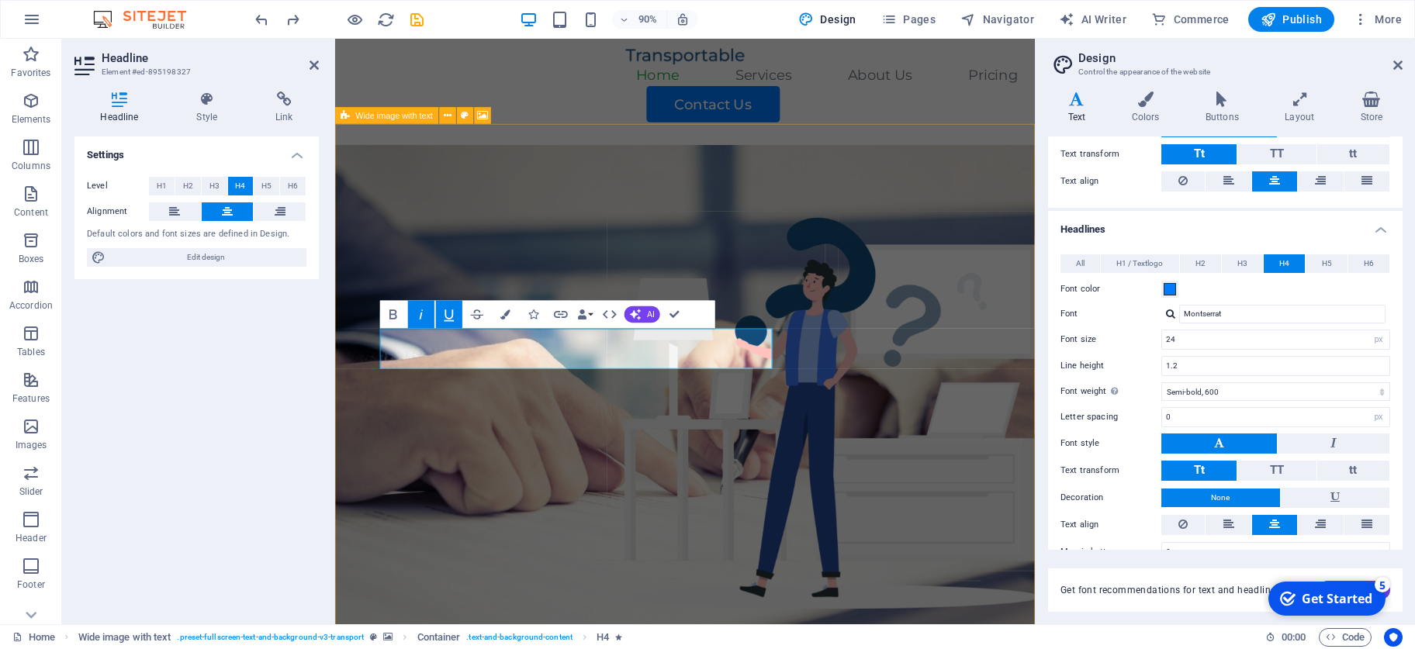
click at [968, 362] on figure at bounding box center [723, 454] width 777 height 594
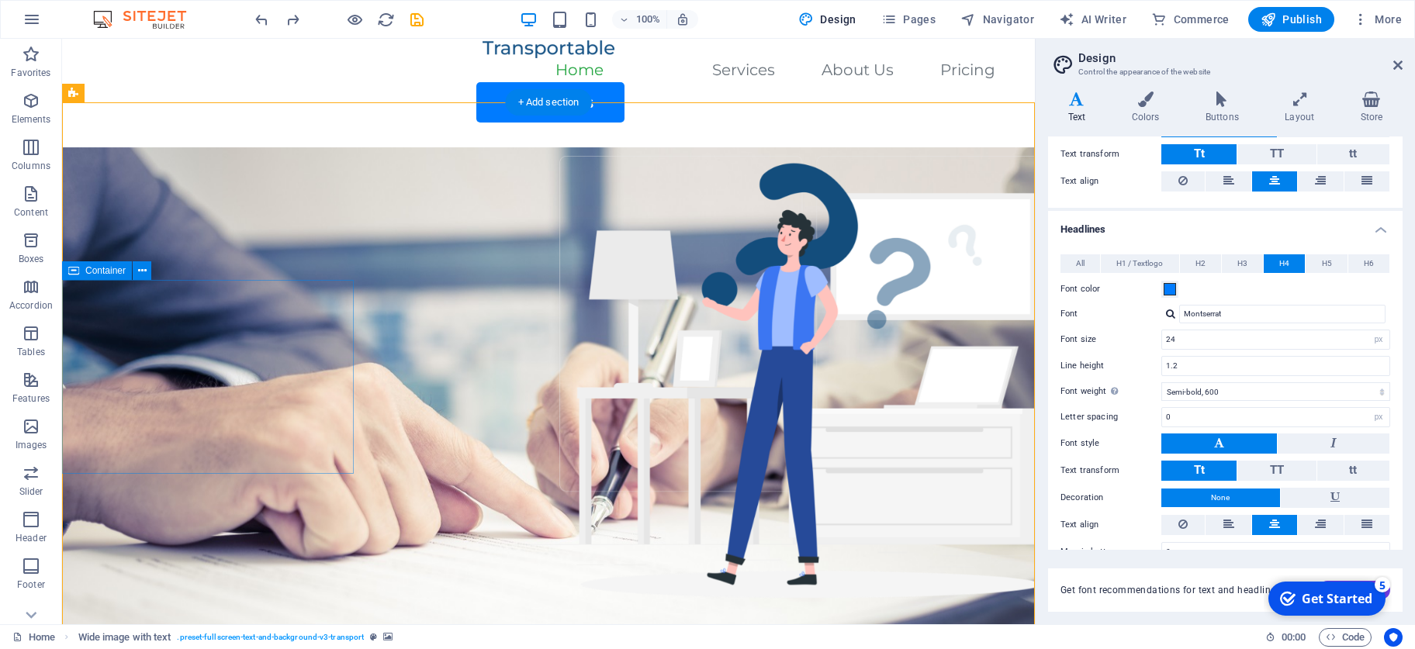
click at [0, 0] on icon at bounding box center [0, 0] width 0 height 0
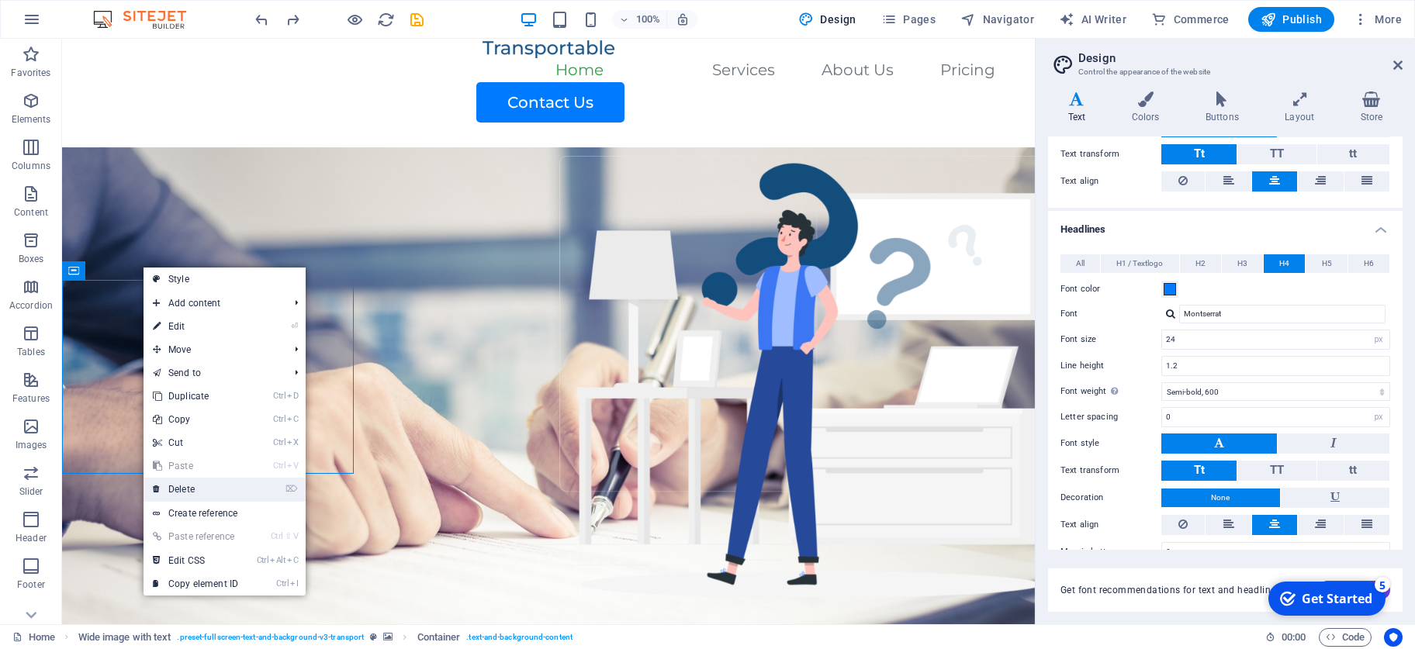
click at [190, 455] on link "⌦ Delete" at bounding box center [196, 489] width 104 height 23
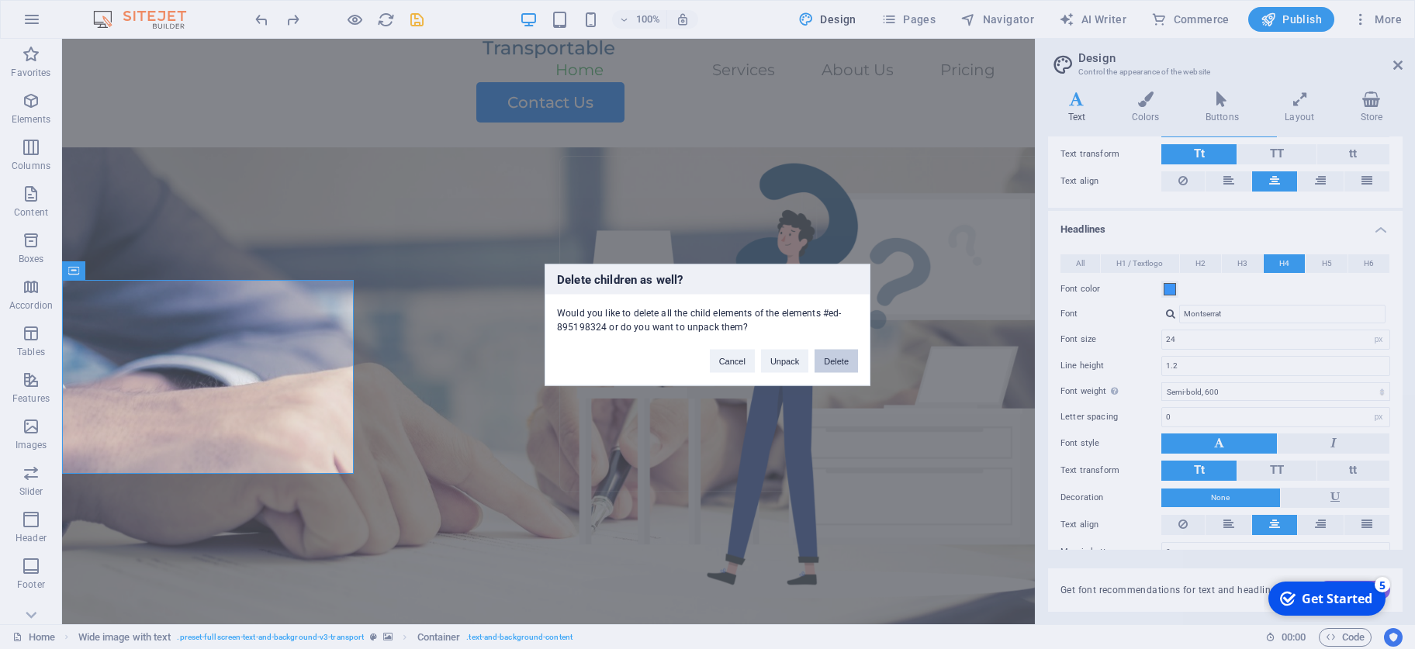
click at [842, 362] on button "Delete" at bounding box center [836, 360] width 43 height 23
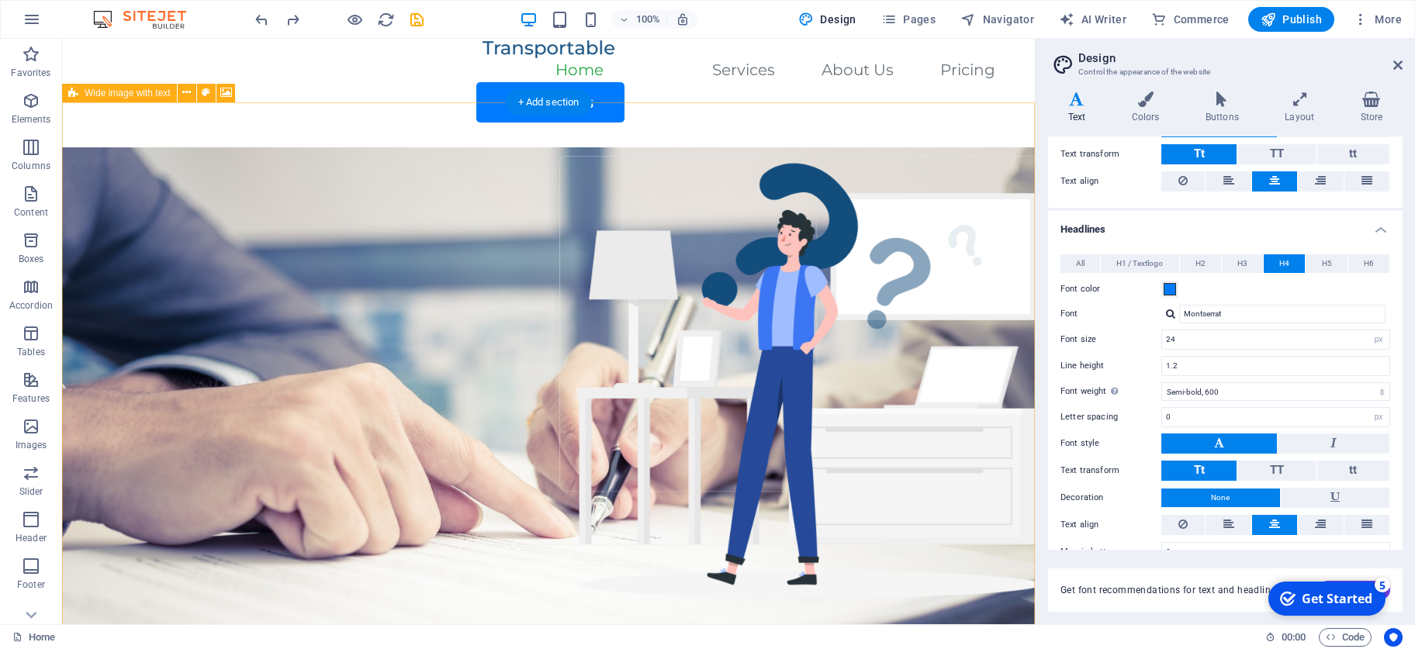
click at [628, 398] on figure at bounding box center [548, 444] width 973 height 594
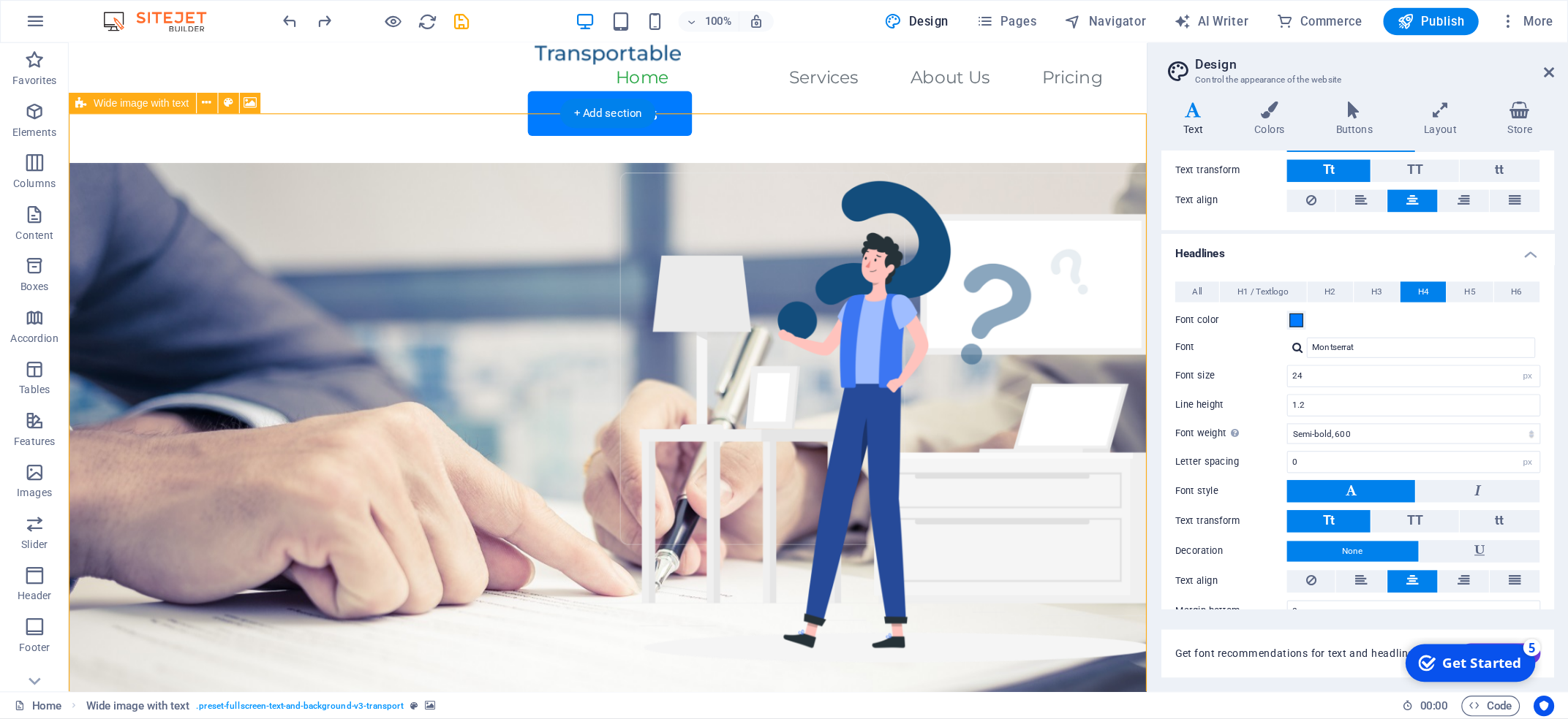
scroll to position [144, 0]
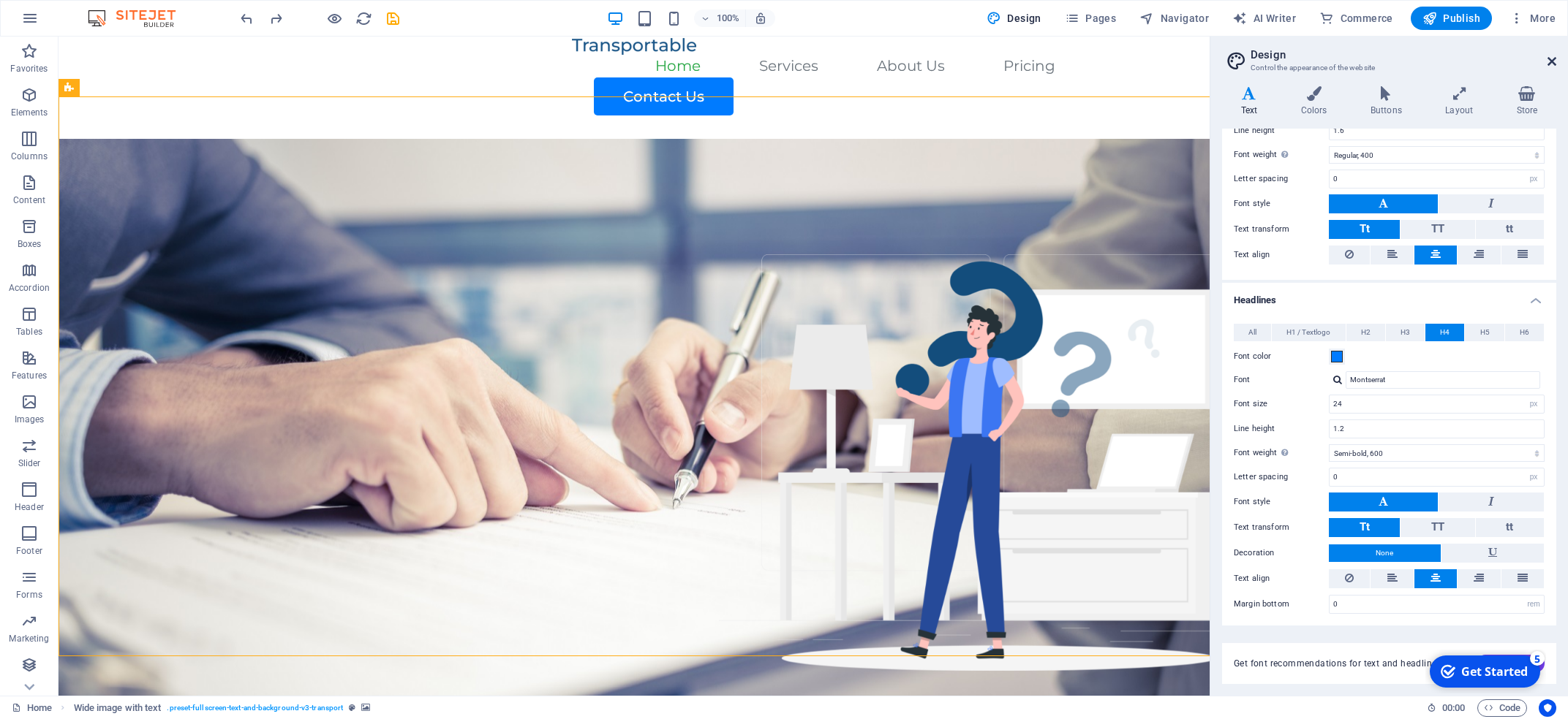
click at [935, 63] on icon at bounding box center [1552, 61] width 8 height 11
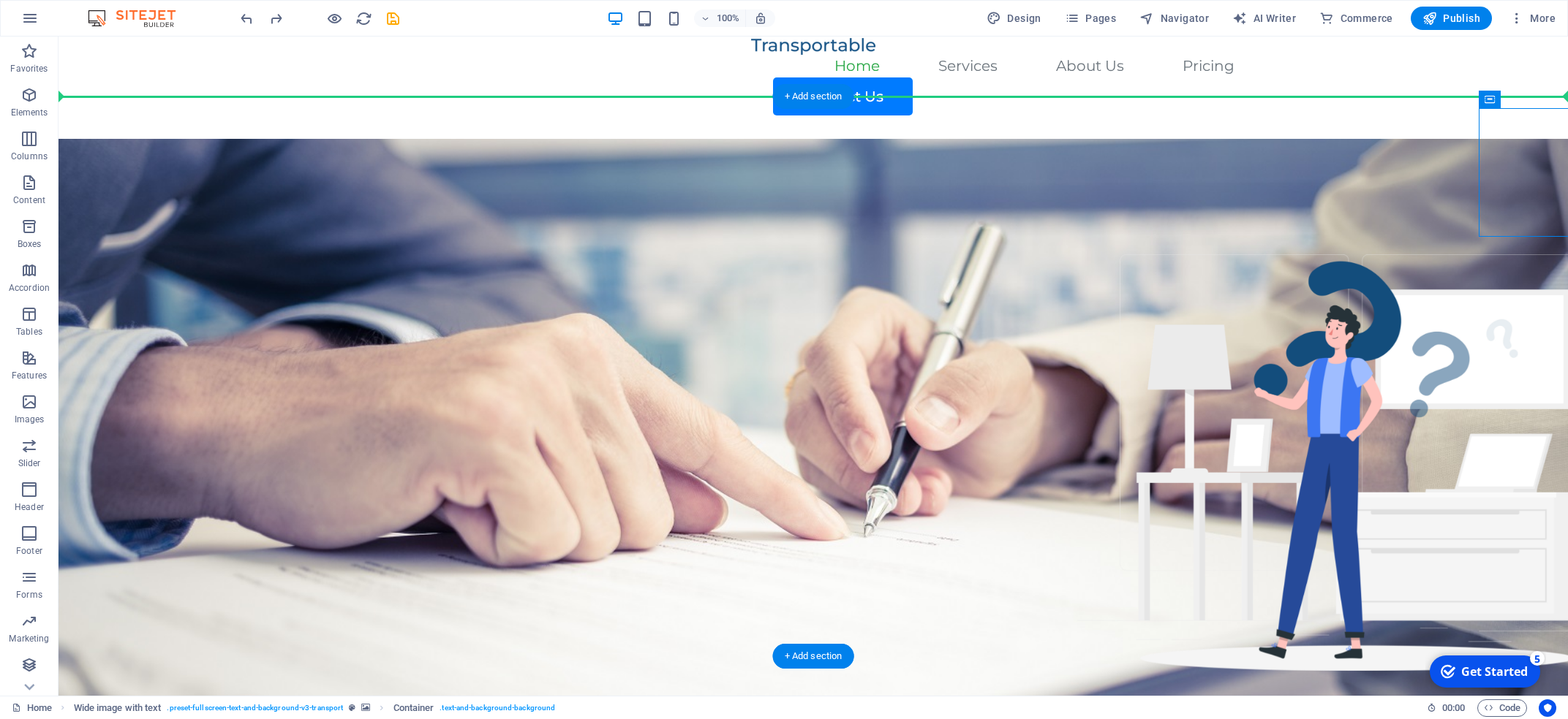
drag, startPoint x: 1510, startPoint y: 163, endPoint x: 1399, endPoint y: 205, distance: 118.7
click at [935, 205] on div "[PERSON_NAME], S.H., [DOMAIN_NAME]. Notaris - PPAT Kabupaten Sidoarjo Drop cont…" at bounding box center [813, 543] width 1510 height 809
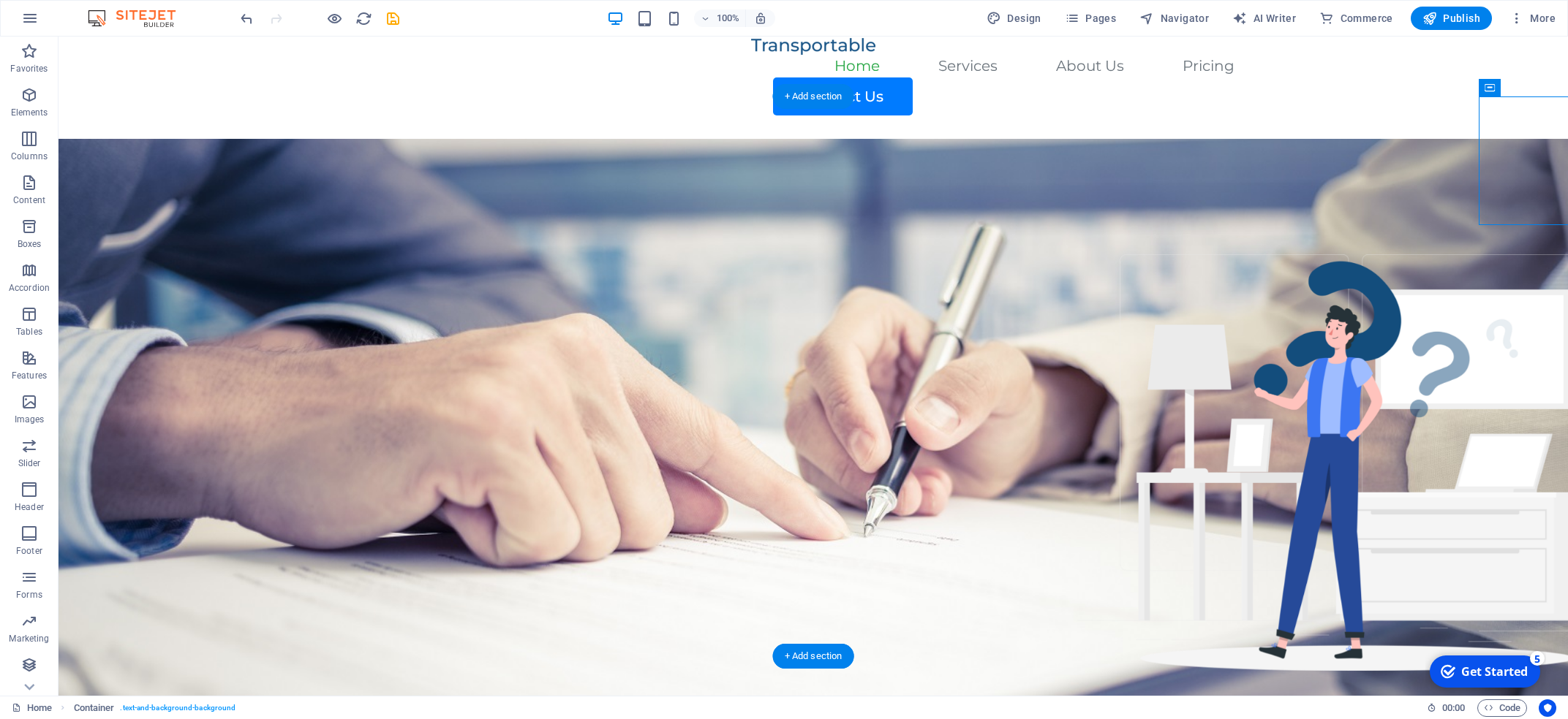
click at [935, 142] on figure at bounding box center [813, 418] width 1510 height 560
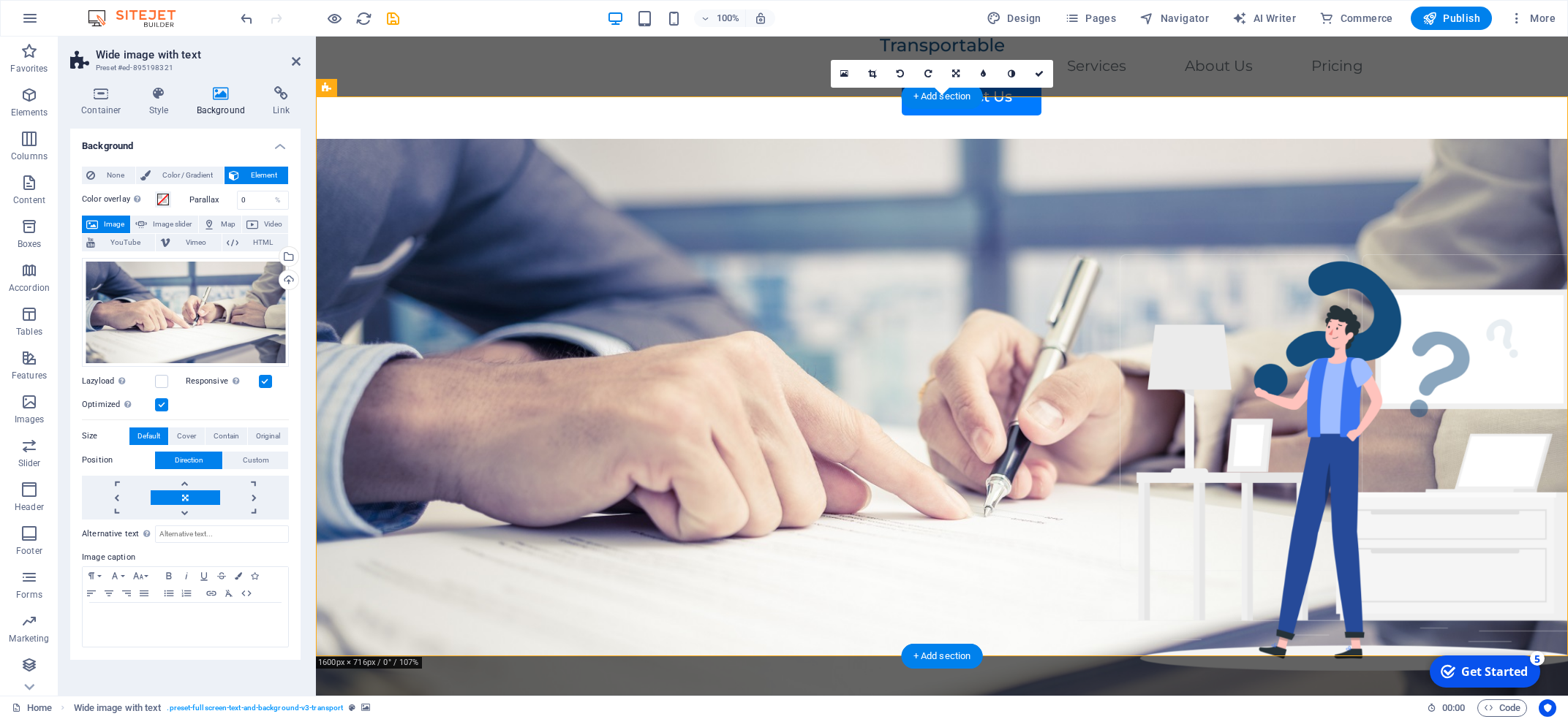
click at [935, 264] on figure at bounding box center [942, 418] width 1252 height 560
click at [751, 429] on figure at bounding box center [942, 418] width 1252 height 560
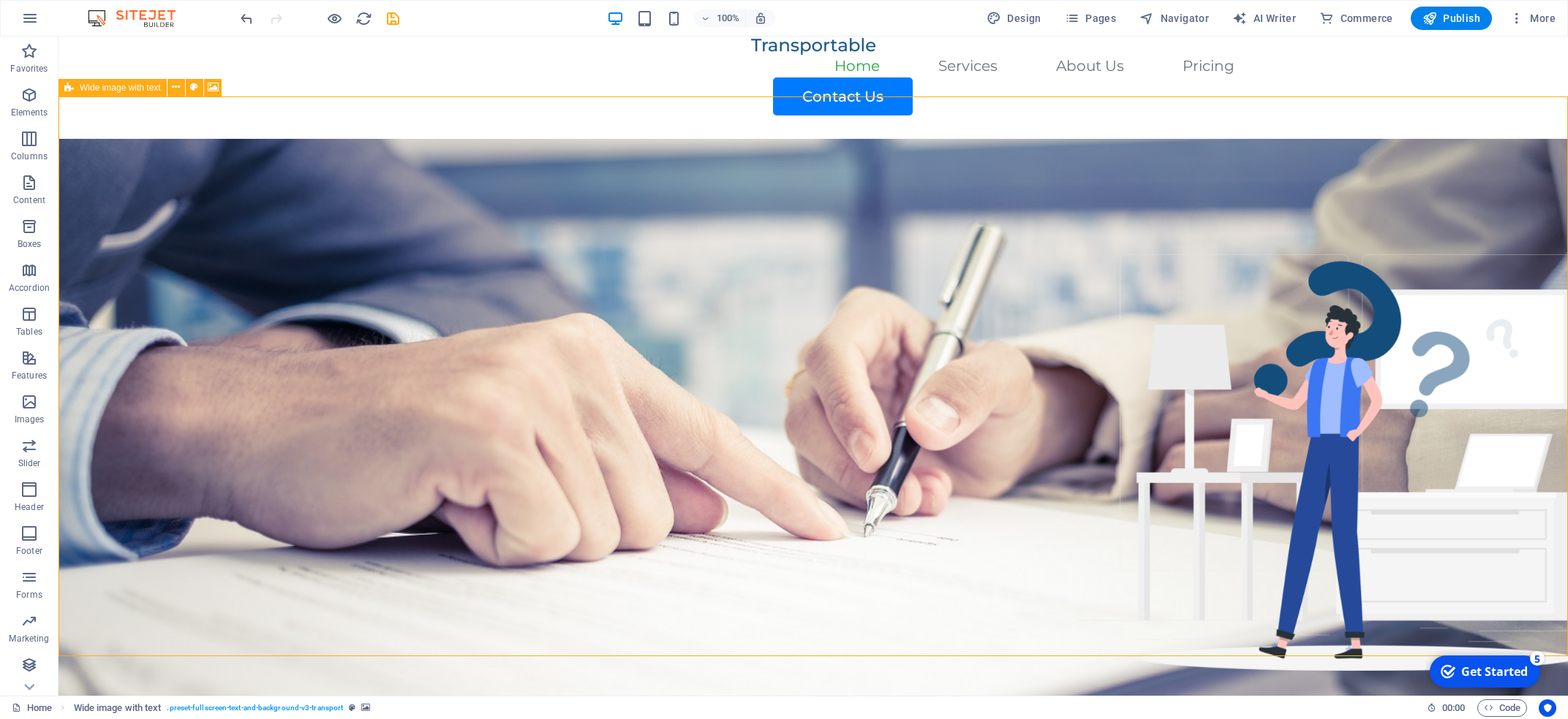
click at [900, 429] on figure at bounding box center [813, 418] width 1510 height 560
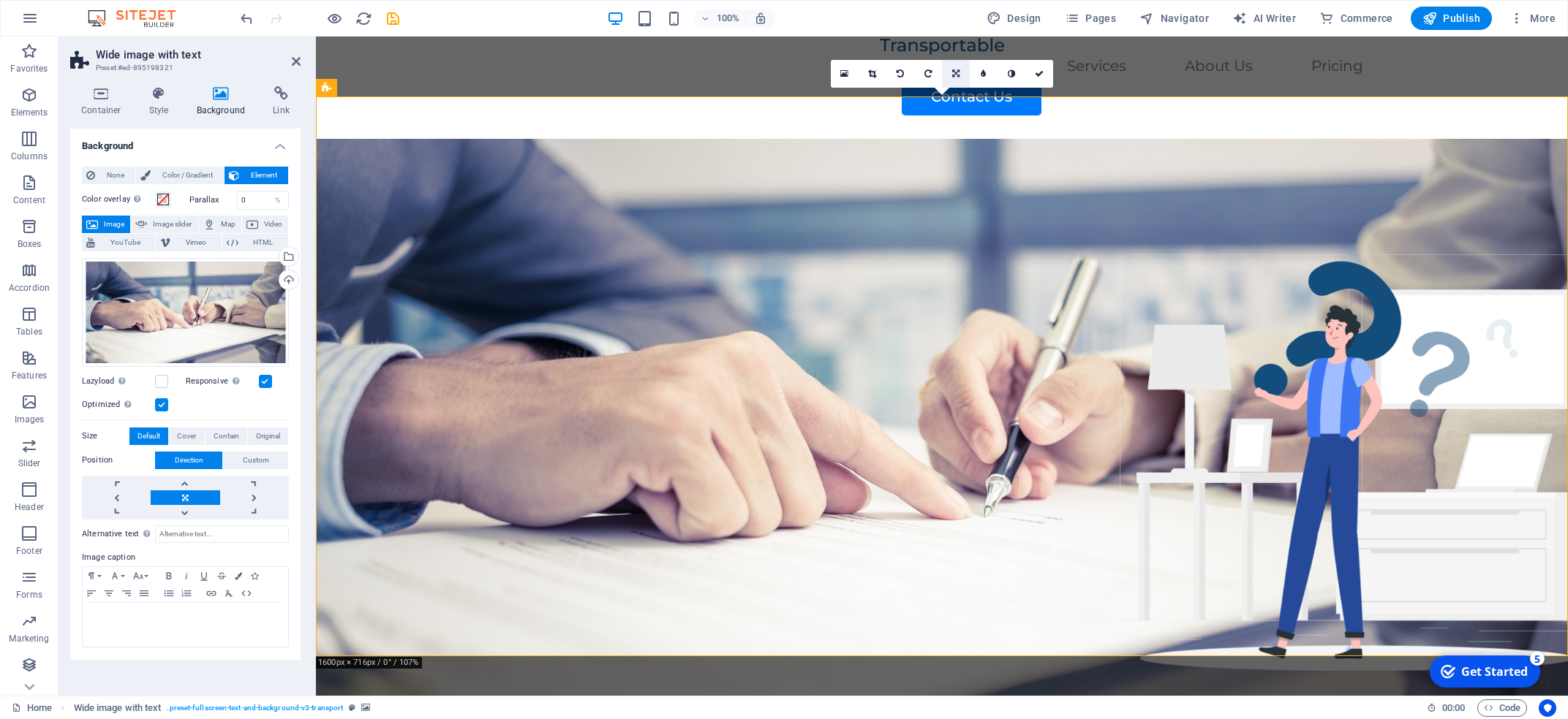
click at [935, 71] on link at bounding box center [955, 74] width 27 height 27
click at [927, 75] on icon at bounding box center [928, 74] width 7 height 8
click at [877, 74] on link at bounding box center [872, 74] width 27 height 27
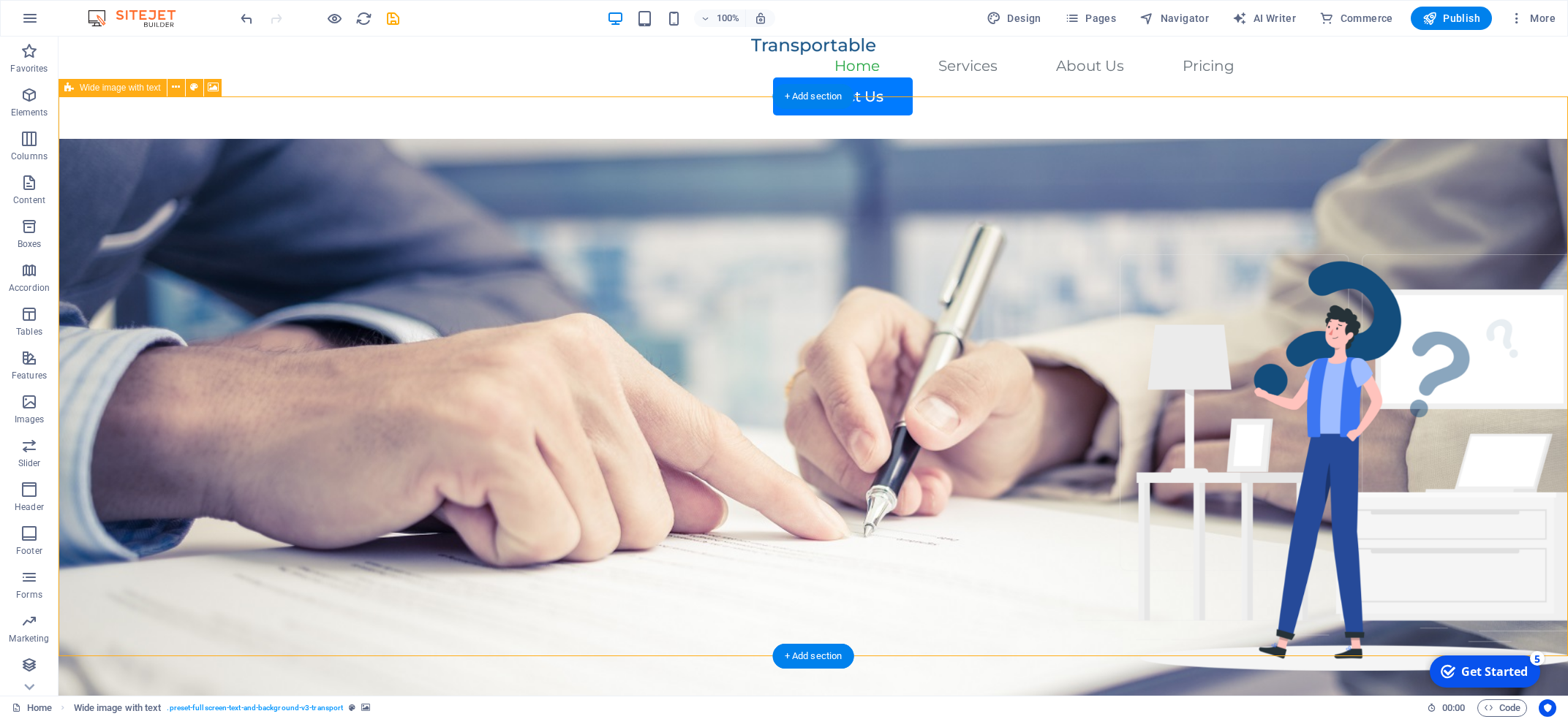
click at [935, 303] on figure at bounding box center [813, 418] width 1510 height 560
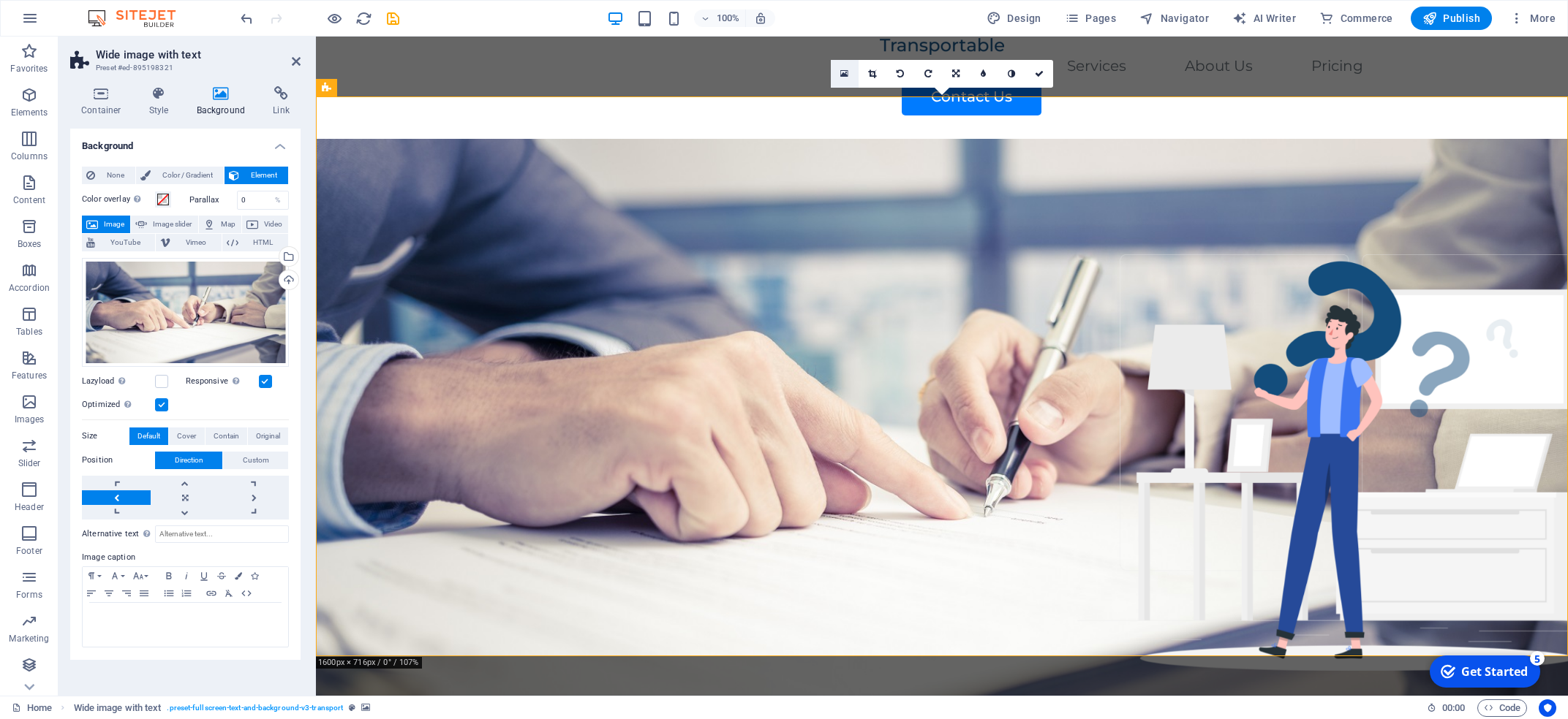
click at [841, 74] on icon at bounding box center [844, 74] width 8 height 10
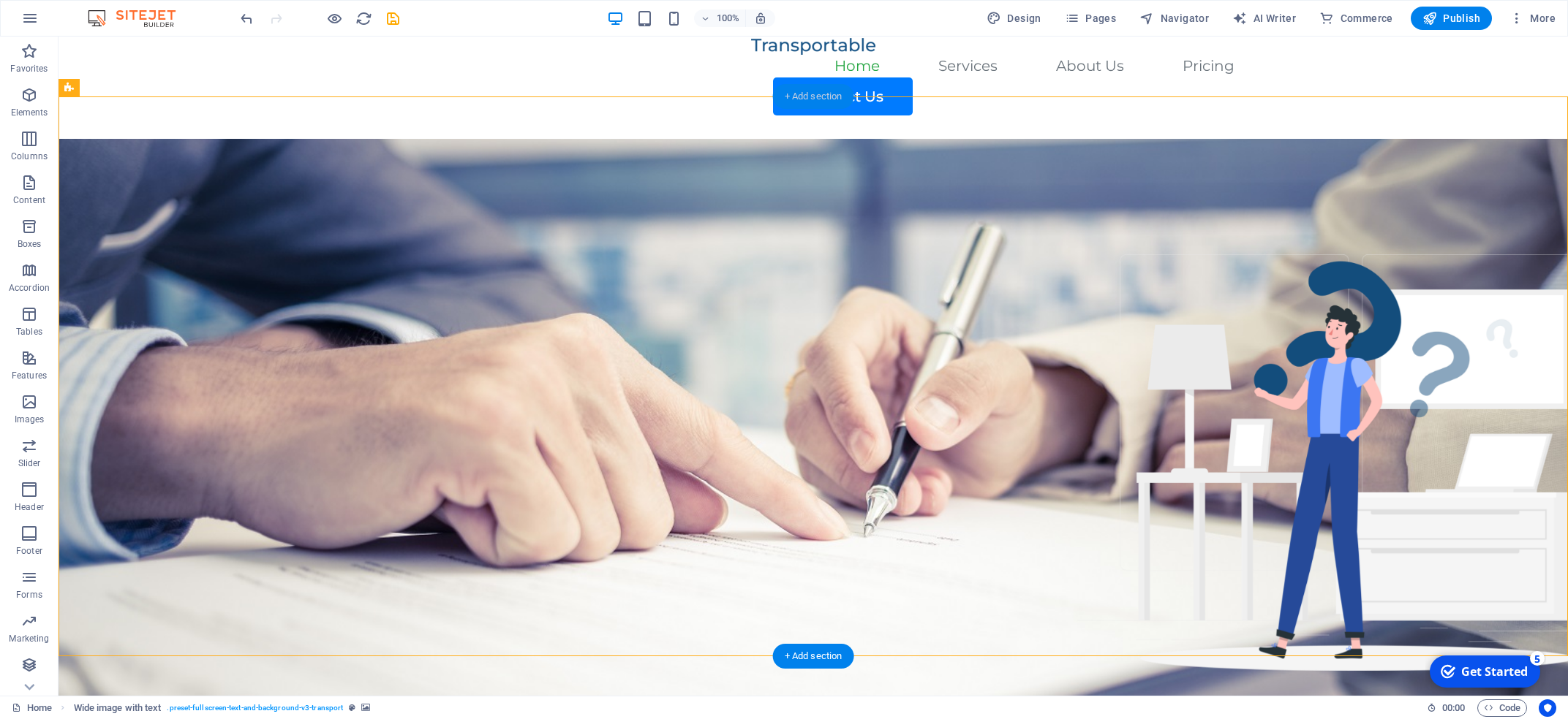
click at [817, 97] on div "+ Add section" at bounding box center [814, 96] width 81 height 25
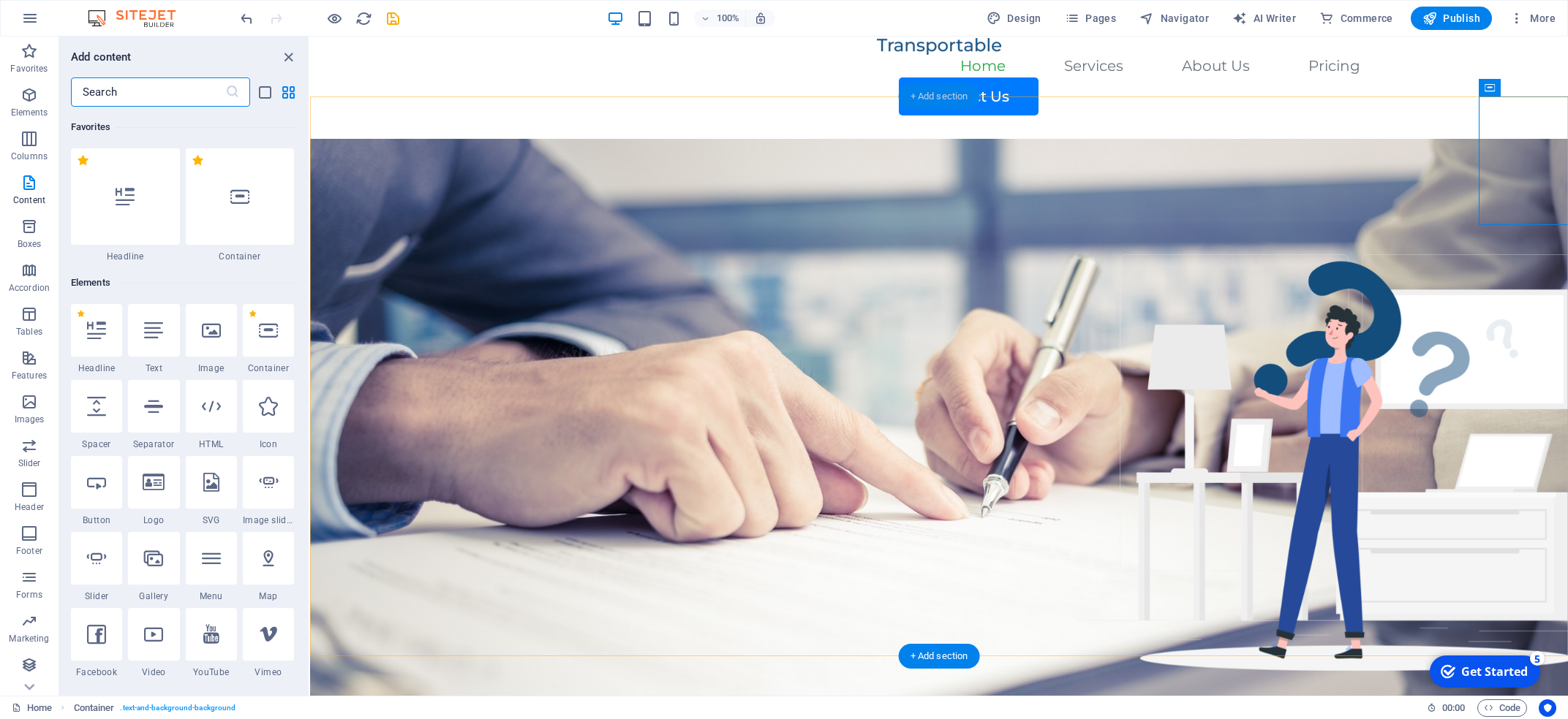
scroll to position [2557, 0]
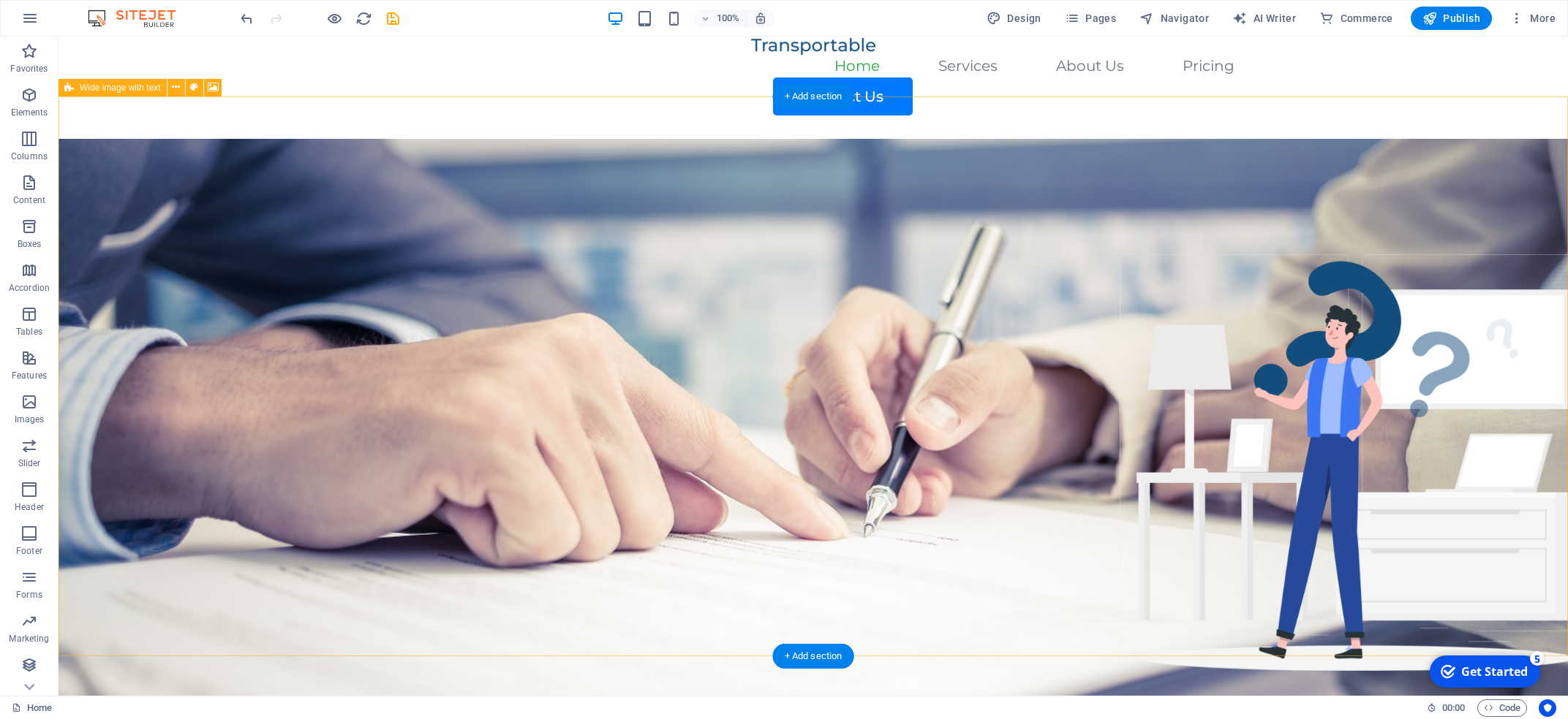
click at [588, 429] on figure at bounding box center [813, 418] width 1510 height 560
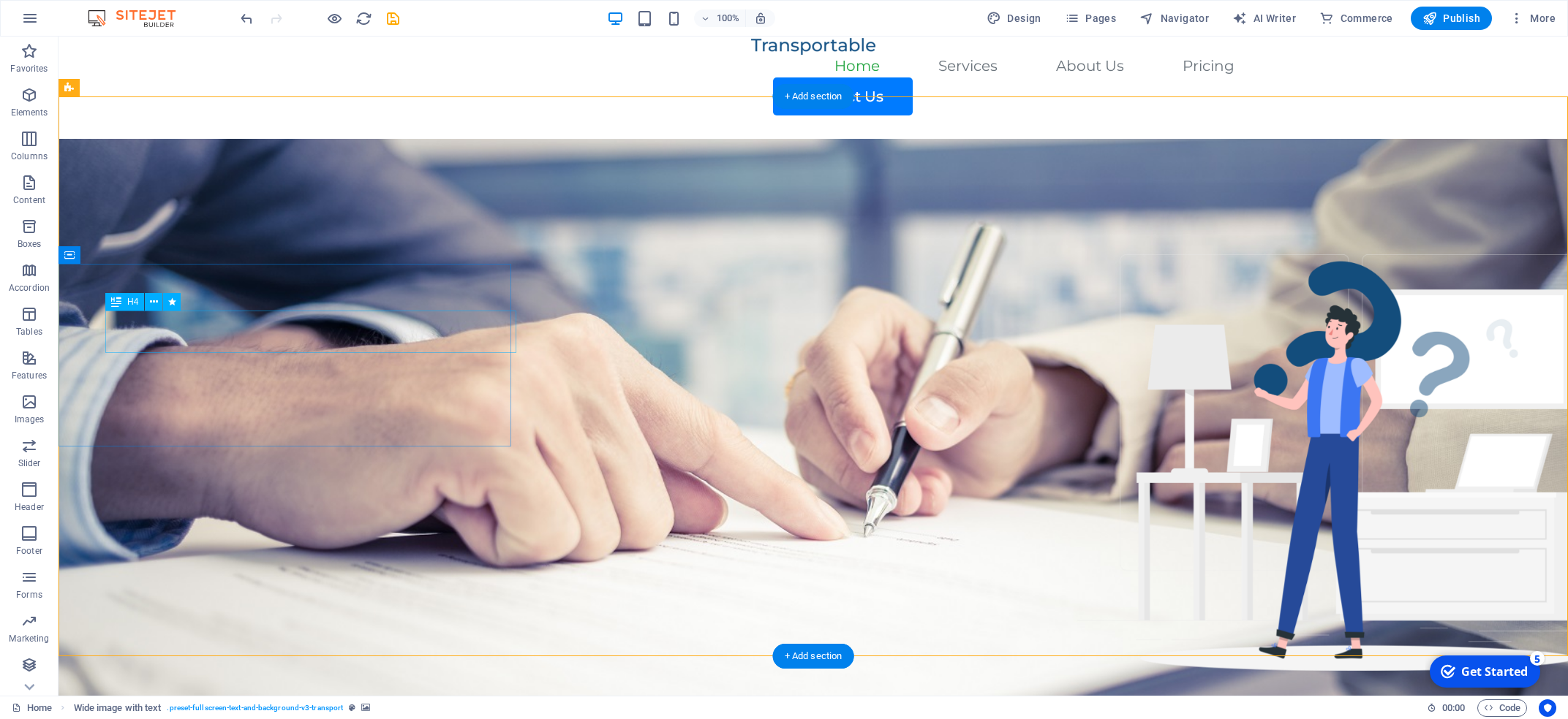
click at [193, 217] on figure at bounding box center [813, 418] width 1510 height 560
click at [27, 100] on icon "button" at bounding box center [29, 95] width 18 height 18
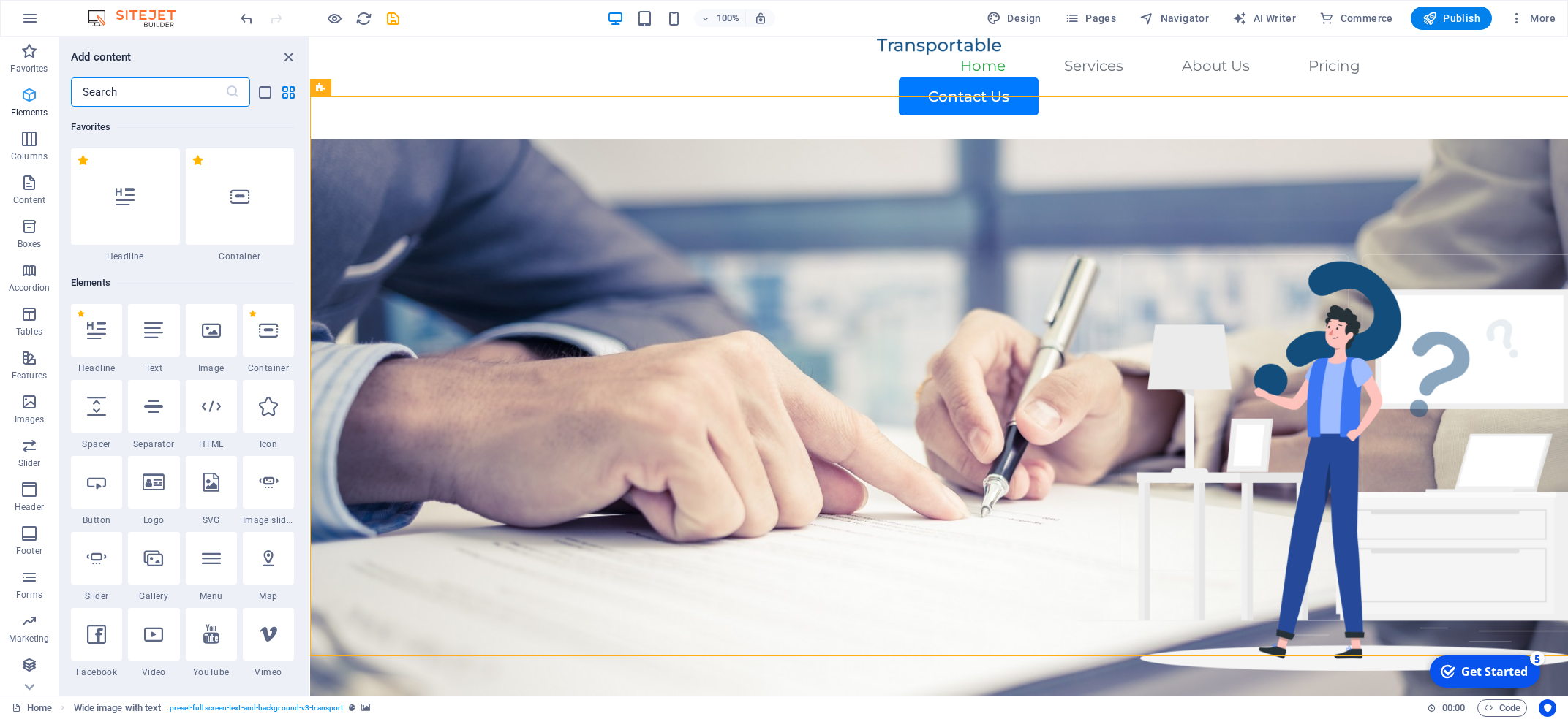
click at [27, 100] on icon "button" at bounding box center [29, 95] width 18 height 18
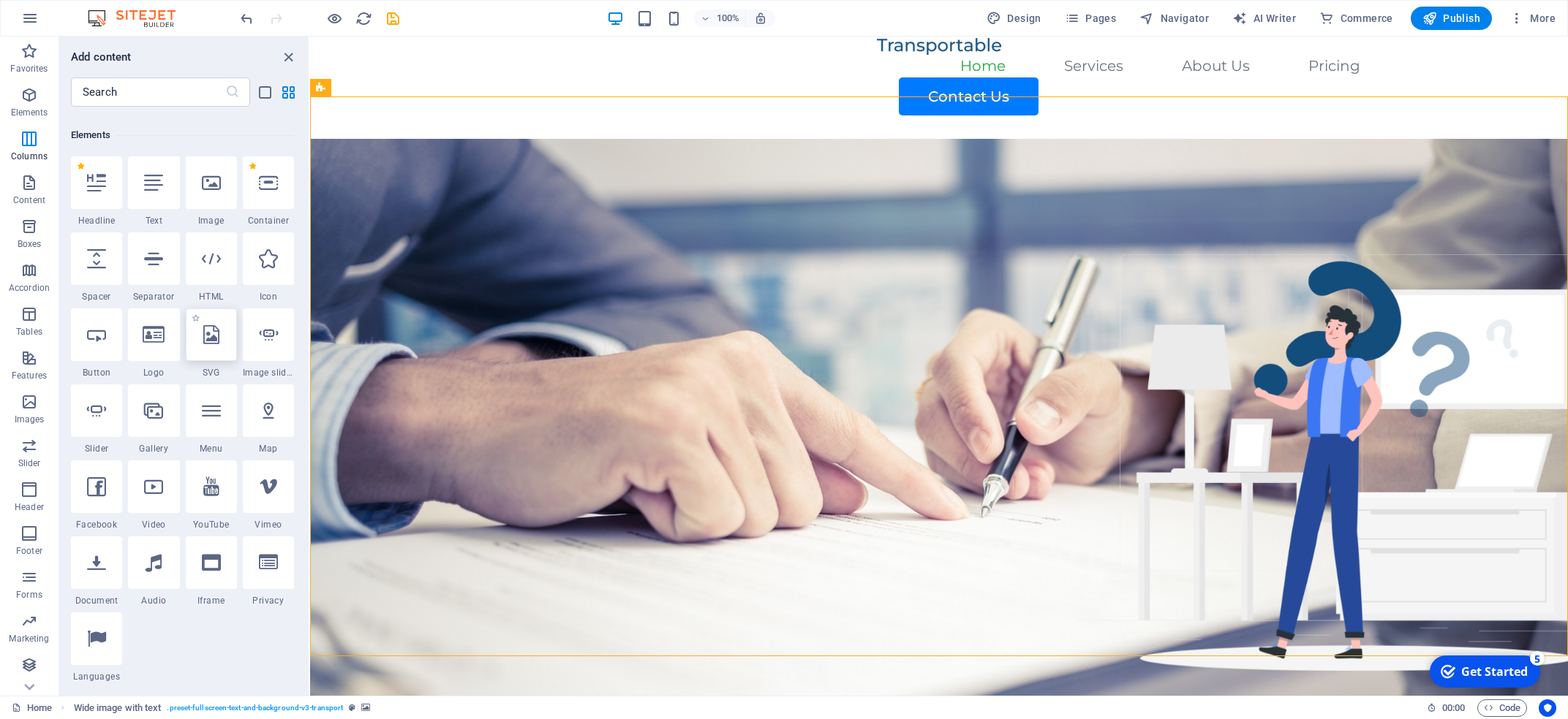
scroll to position [0, 0]
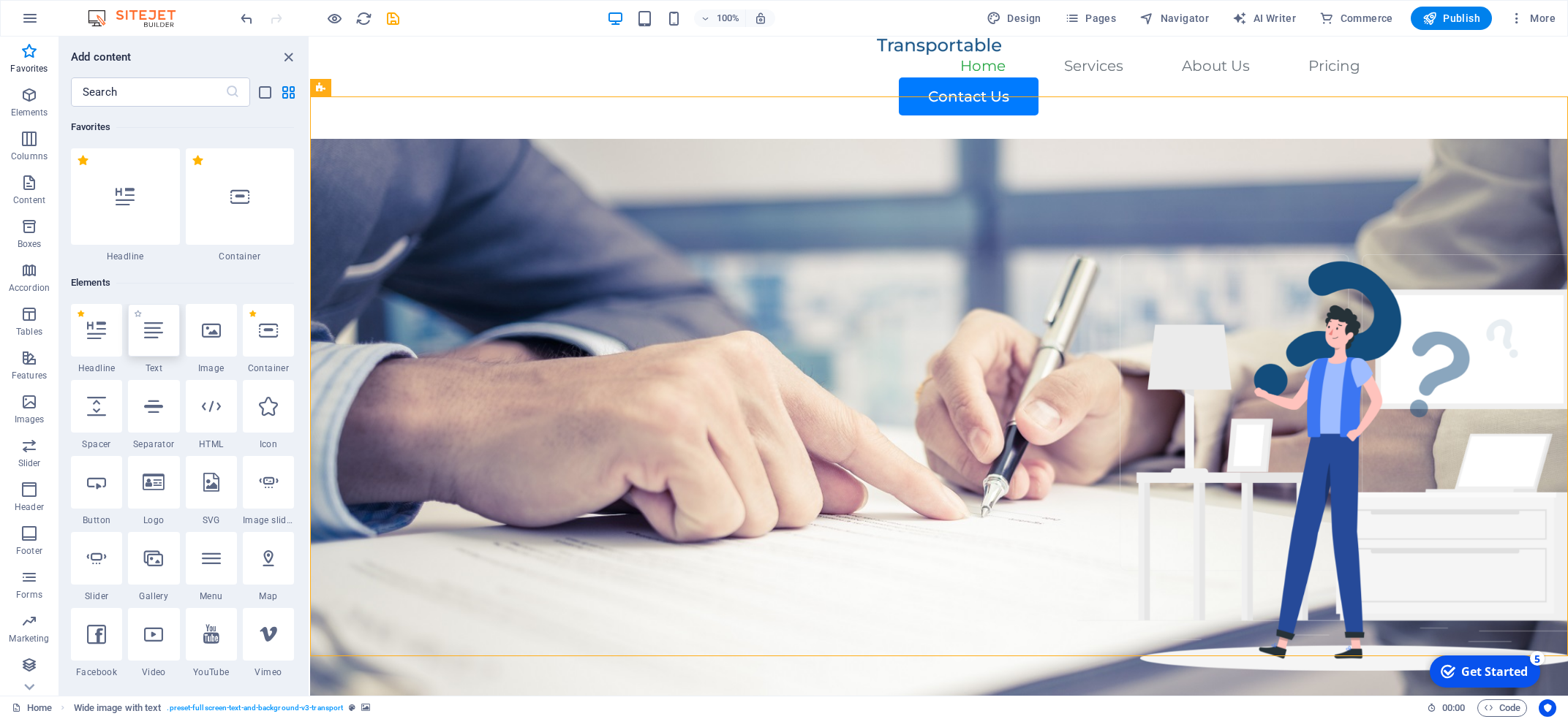
click at [163, 341] on div at bounding box center [154, 331] width 51 height 53
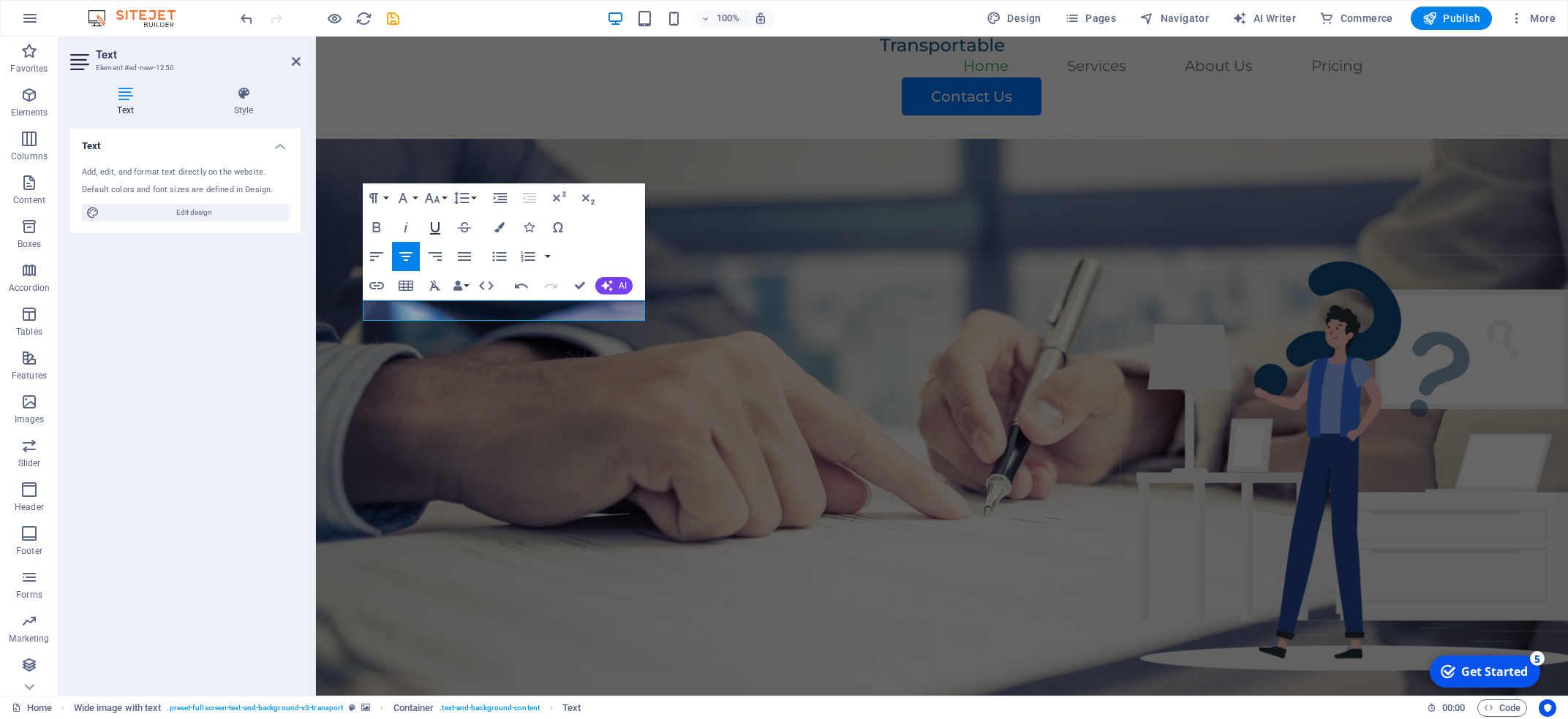
click at [438, 229] on icon "button" at bounding box center [435, 227] width 18 height 18
click at [377, 223] on icon "button" at bounding box center [377, 227] width 8 height 10
click at [435, 201] on icon "button" at bounding box center [432, 198] width 18 height 18
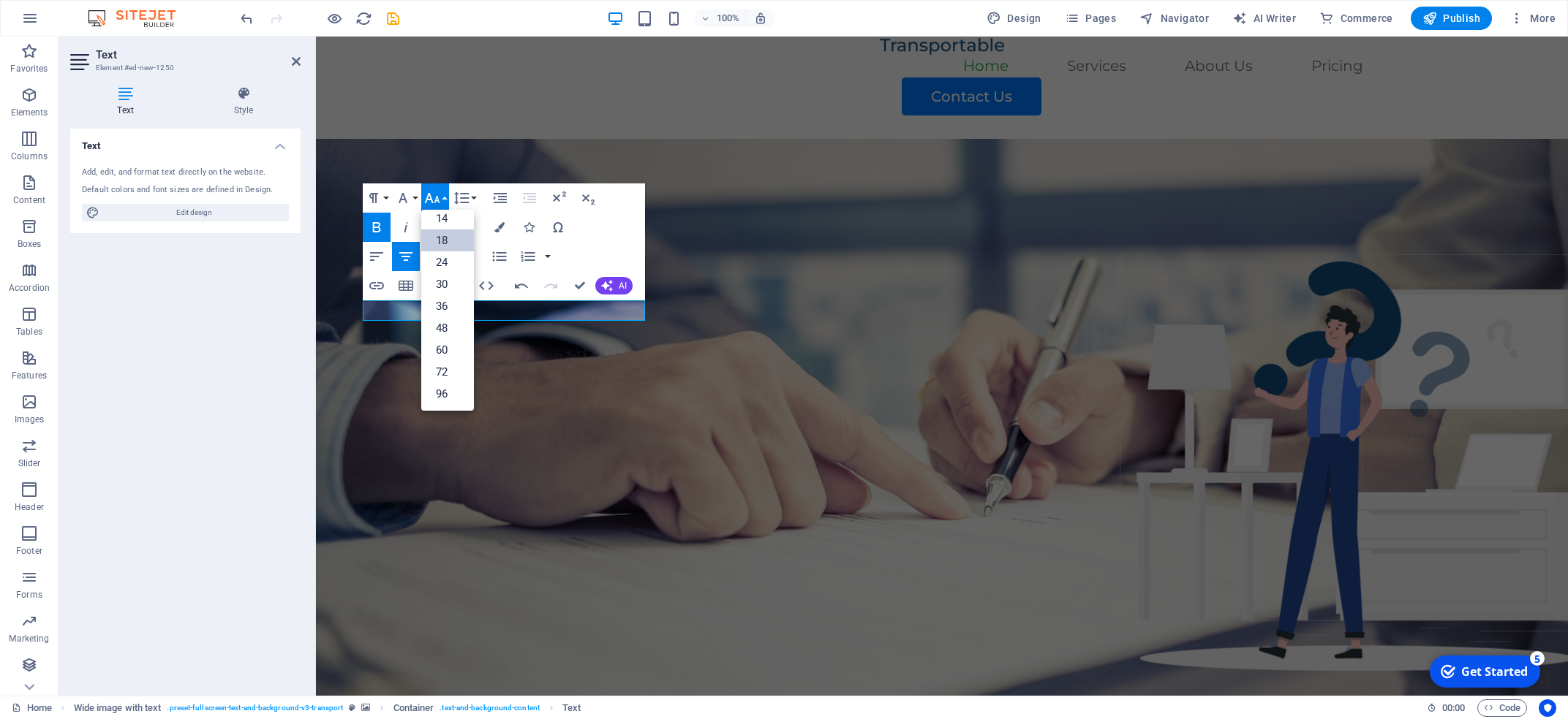
scroll to position [117, 0]
click at [443, 277] on link "30" at bounding box center [448, 285] width 53 height 22
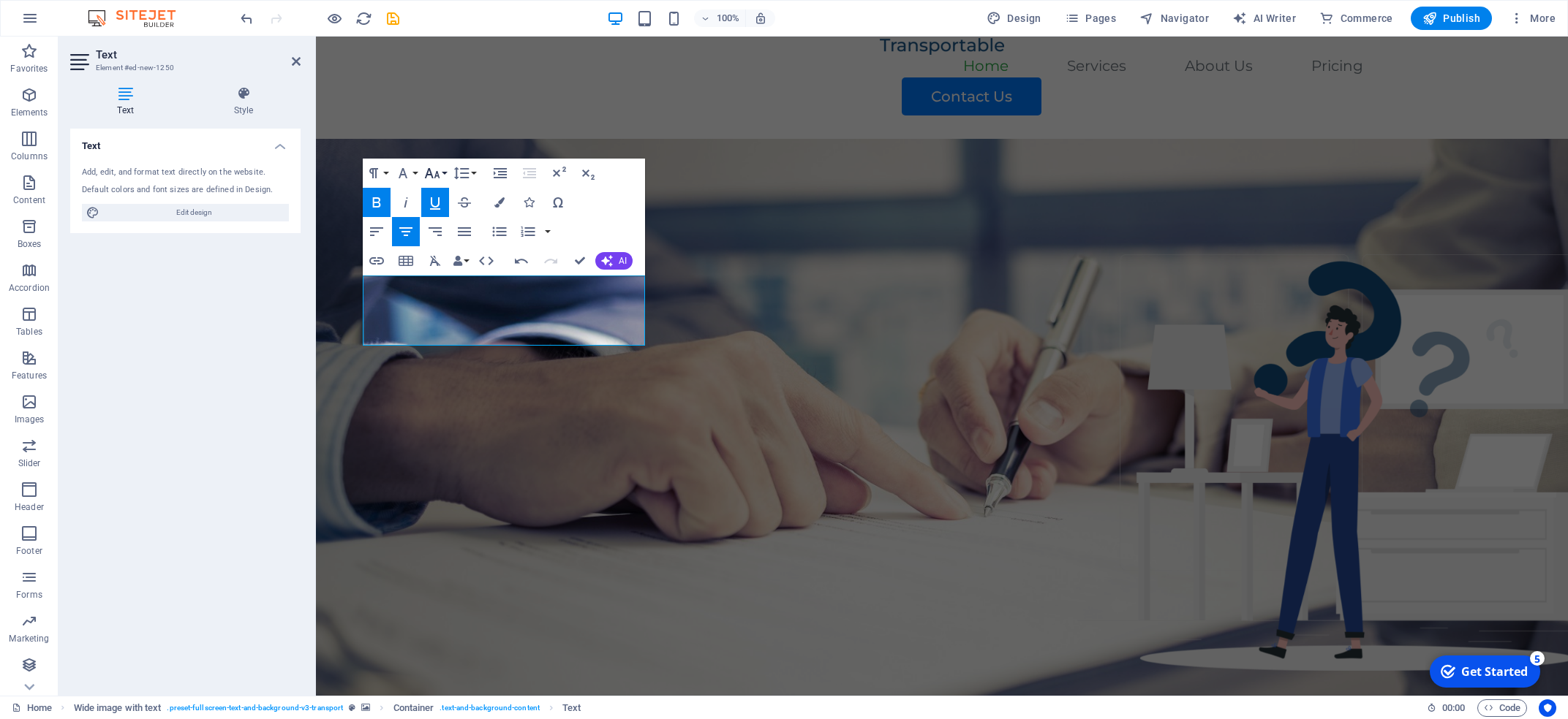
click at [447, 168] on button "Font Size" at bounding box center [435, 172] width 27 height 29
click at [442, 328] on link "60" at bounding box center [448, 325] width 53 height 22
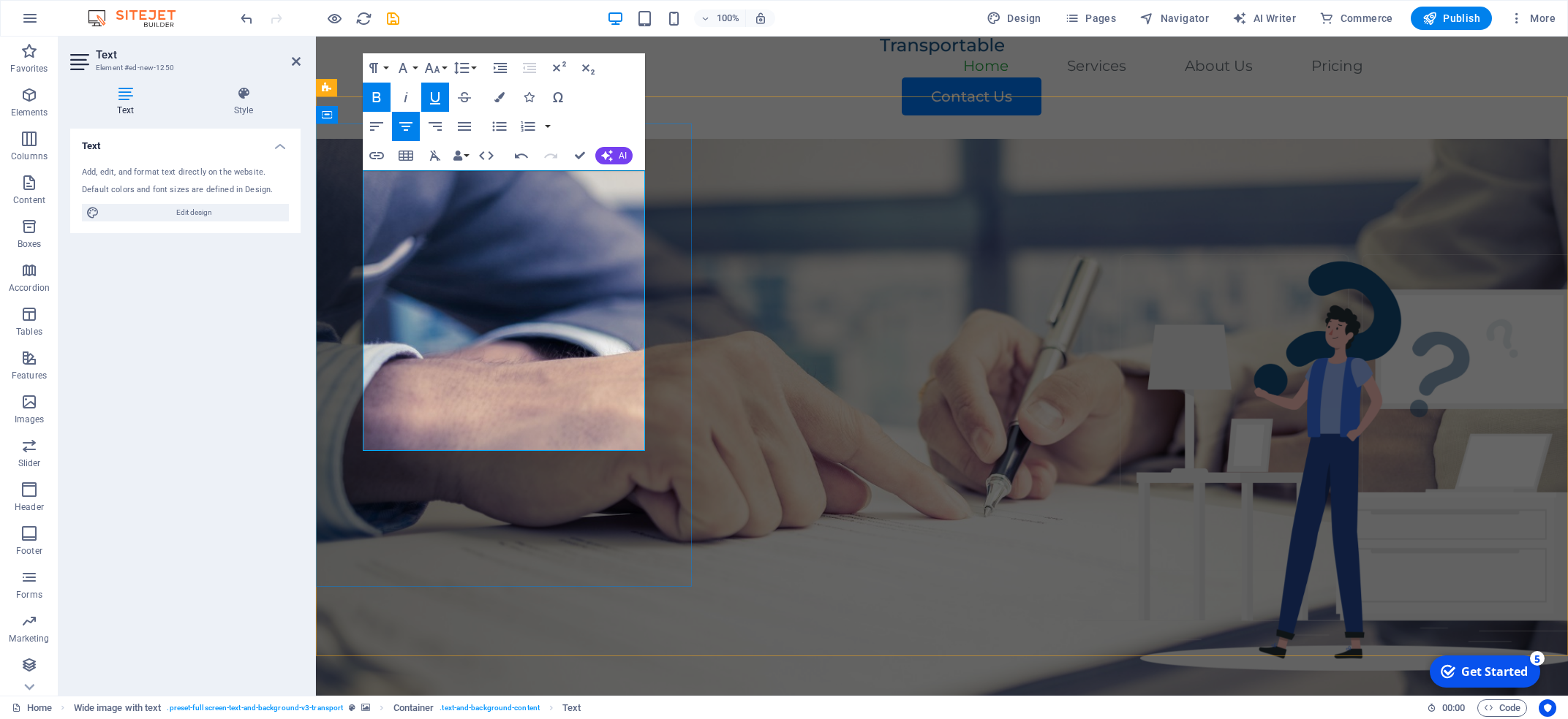
click at [735, 323] on figure at bounding box center [942, 418] width 1252 height 560
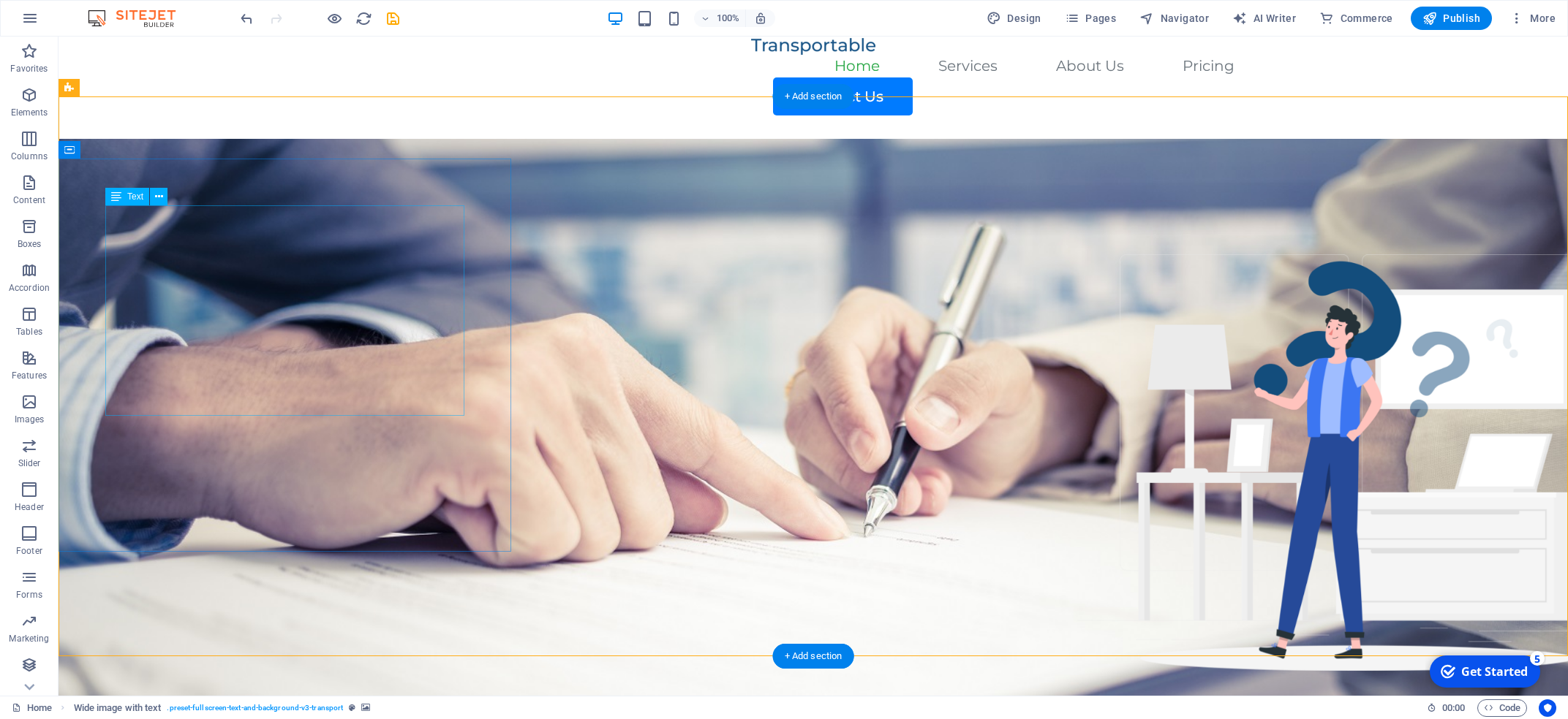
click at [158, 195] on icon at bounding box center [158, 197] width 8 height 15
click at [117, 198] on icon at bounding box center [116, 196] width 10 height 18
click at [132, 201] on span "Text" at bounding box center [135, 196] width 16 height 8
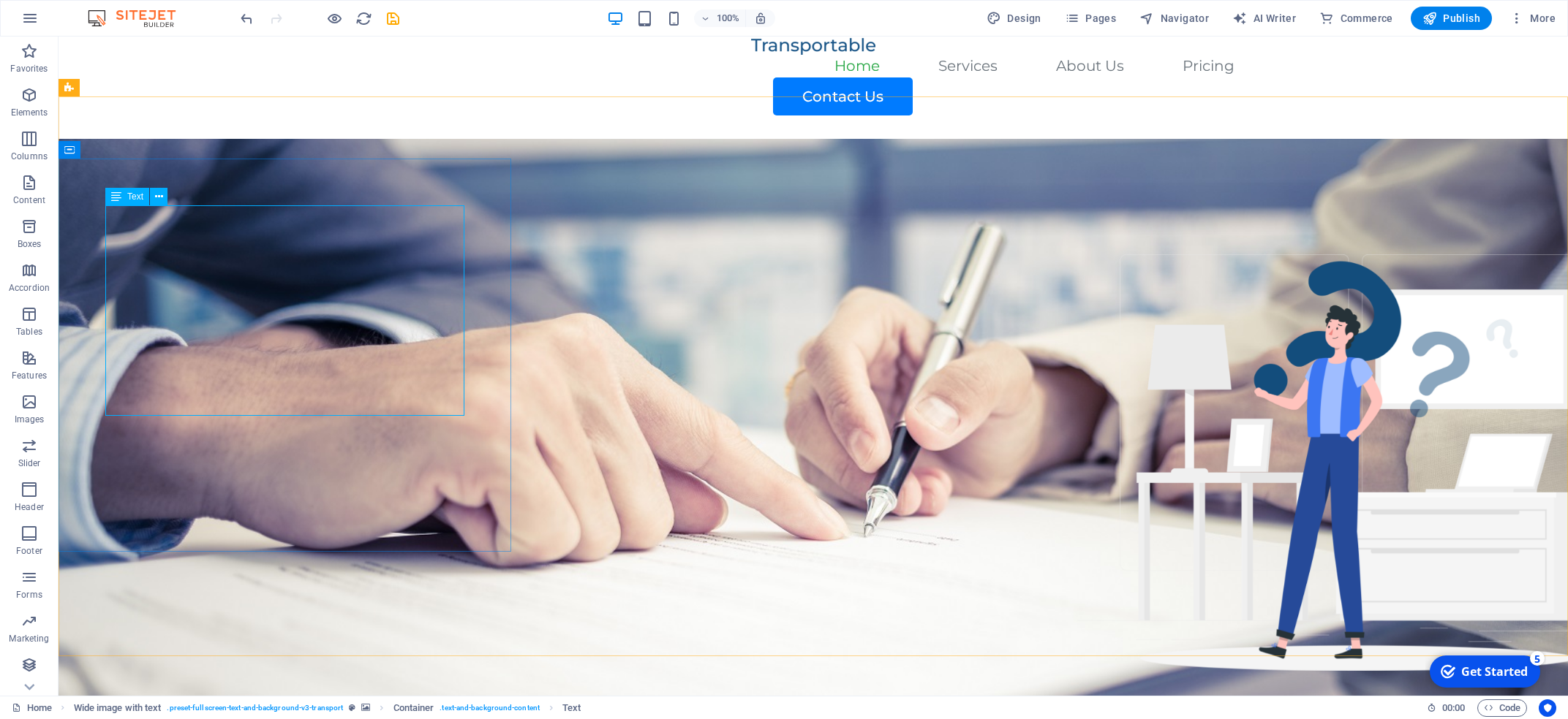
click at [132, 201] on span "Text" at bounding box center [135, 196] width 16 height 8
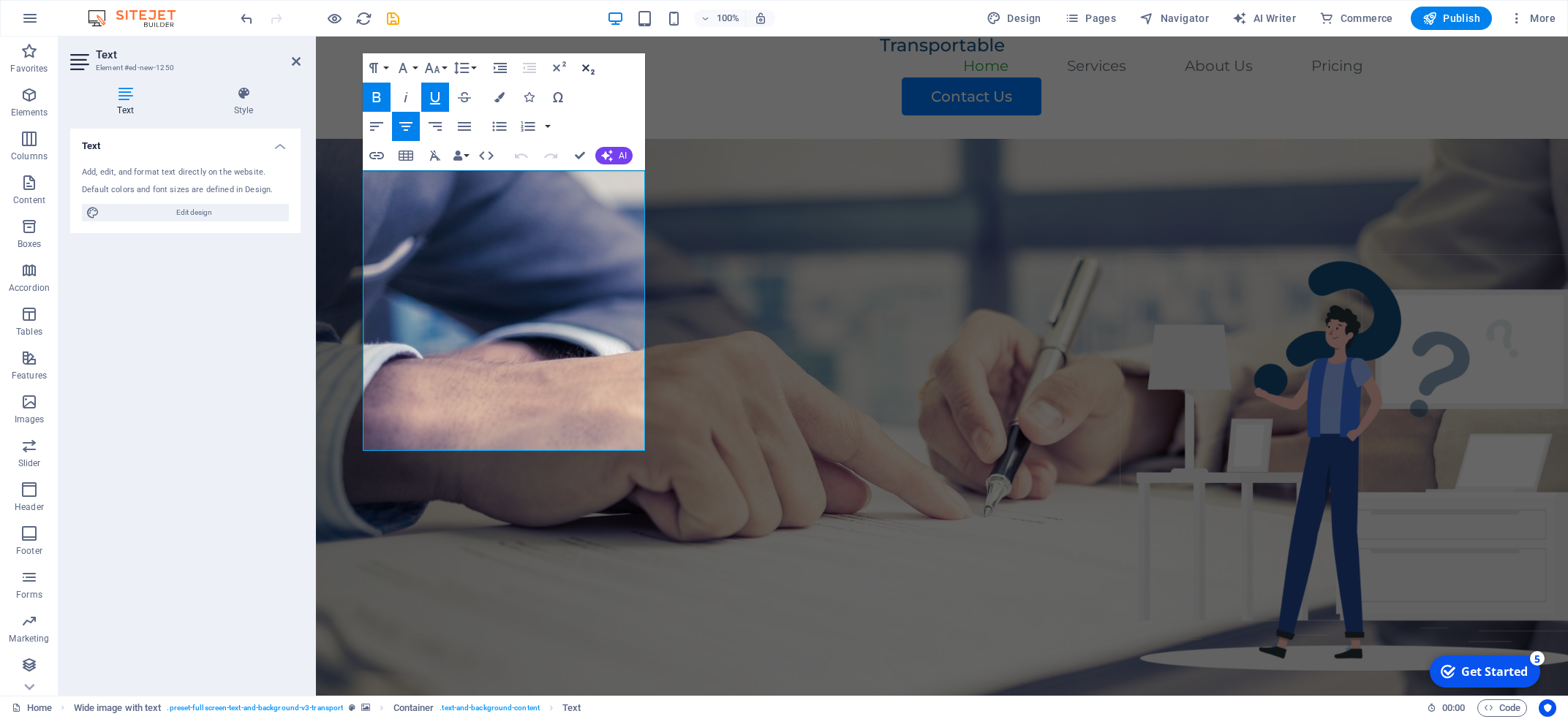
click at [586, 68] on icon "button" at bounding box center [588, 69] width 12 height 10
click at [490, 155] on icon "button" at bounding box center [487, 155] width 18 height 18
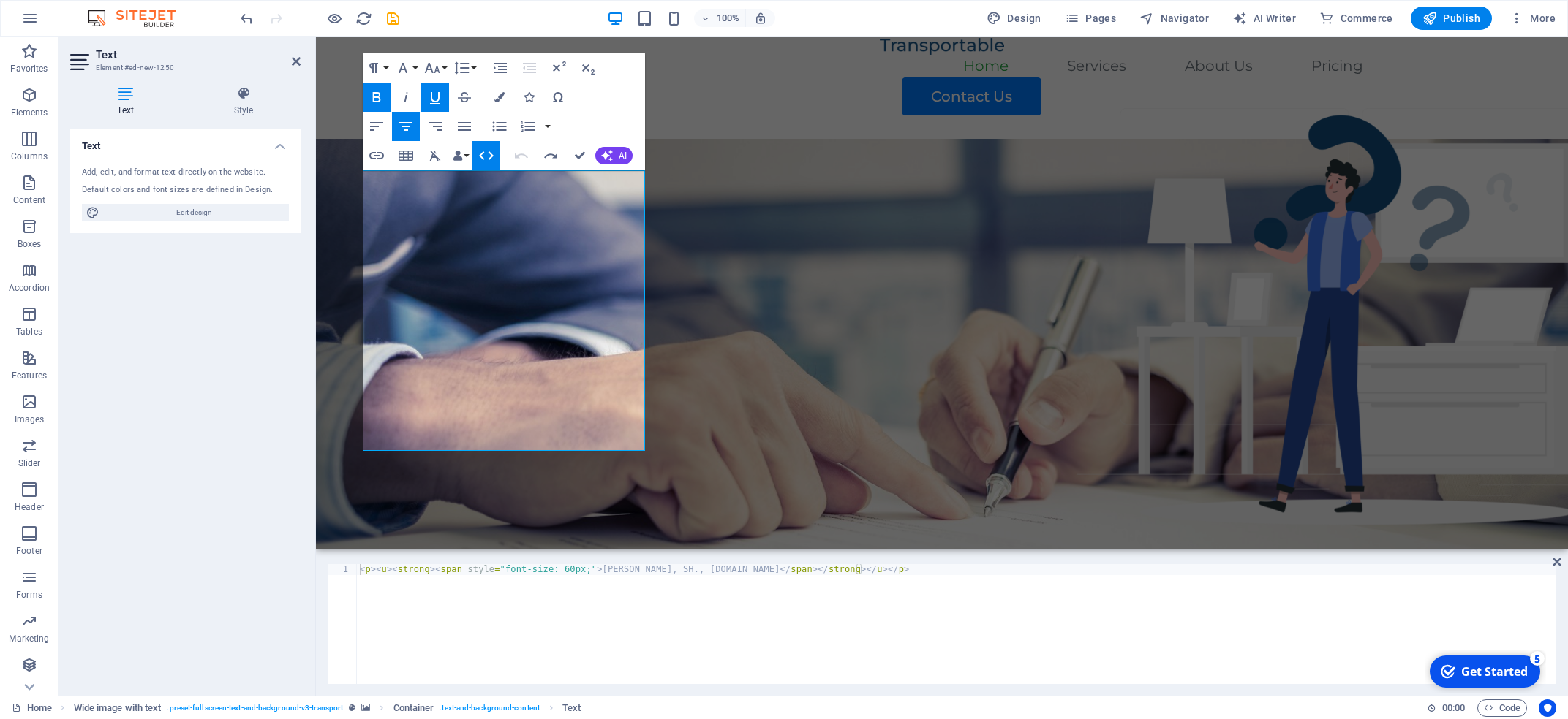
click at [478, 155] on icon "button" at bounding box center [487, 155] width 18 height 18
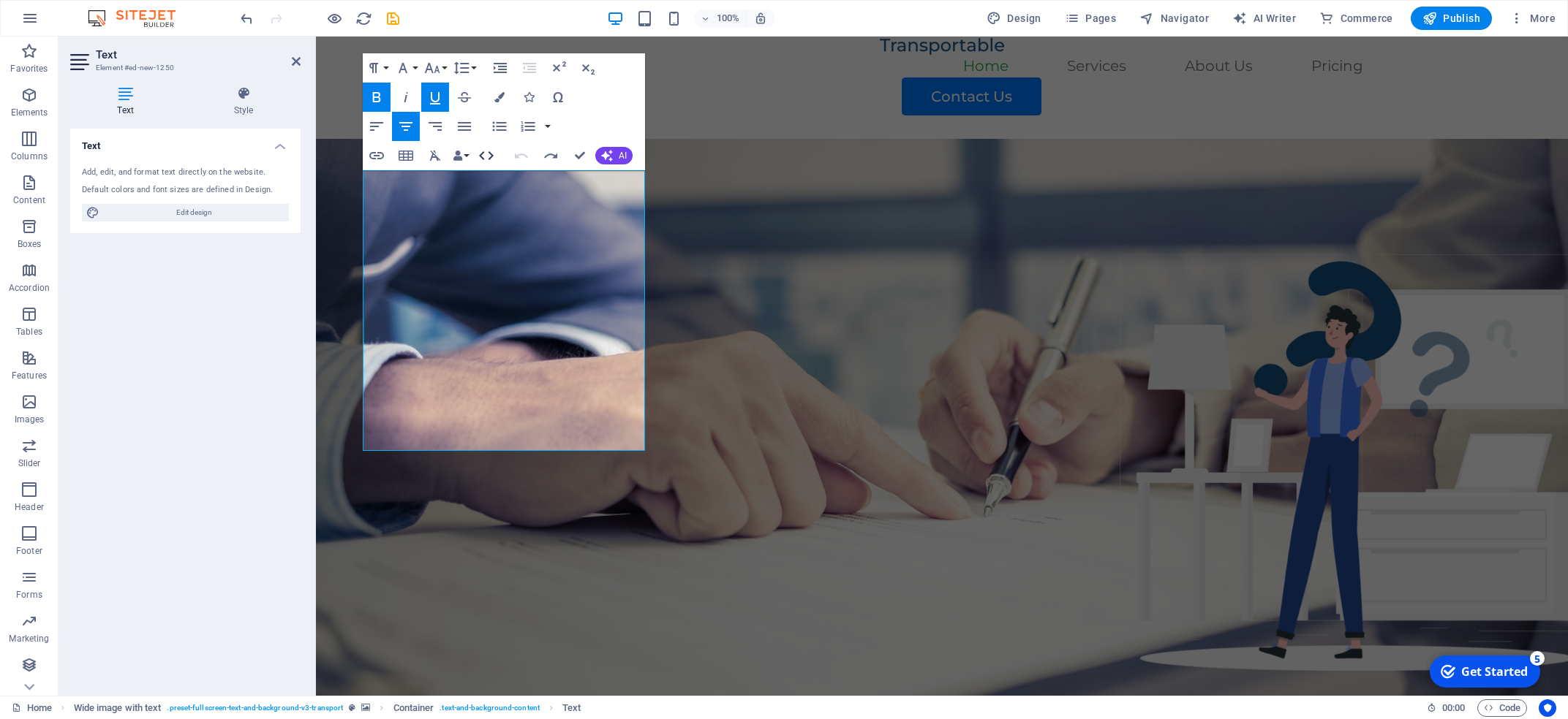
click at [493, 150] on icon "button" at bounding box center [487, 155] width 18 height 18
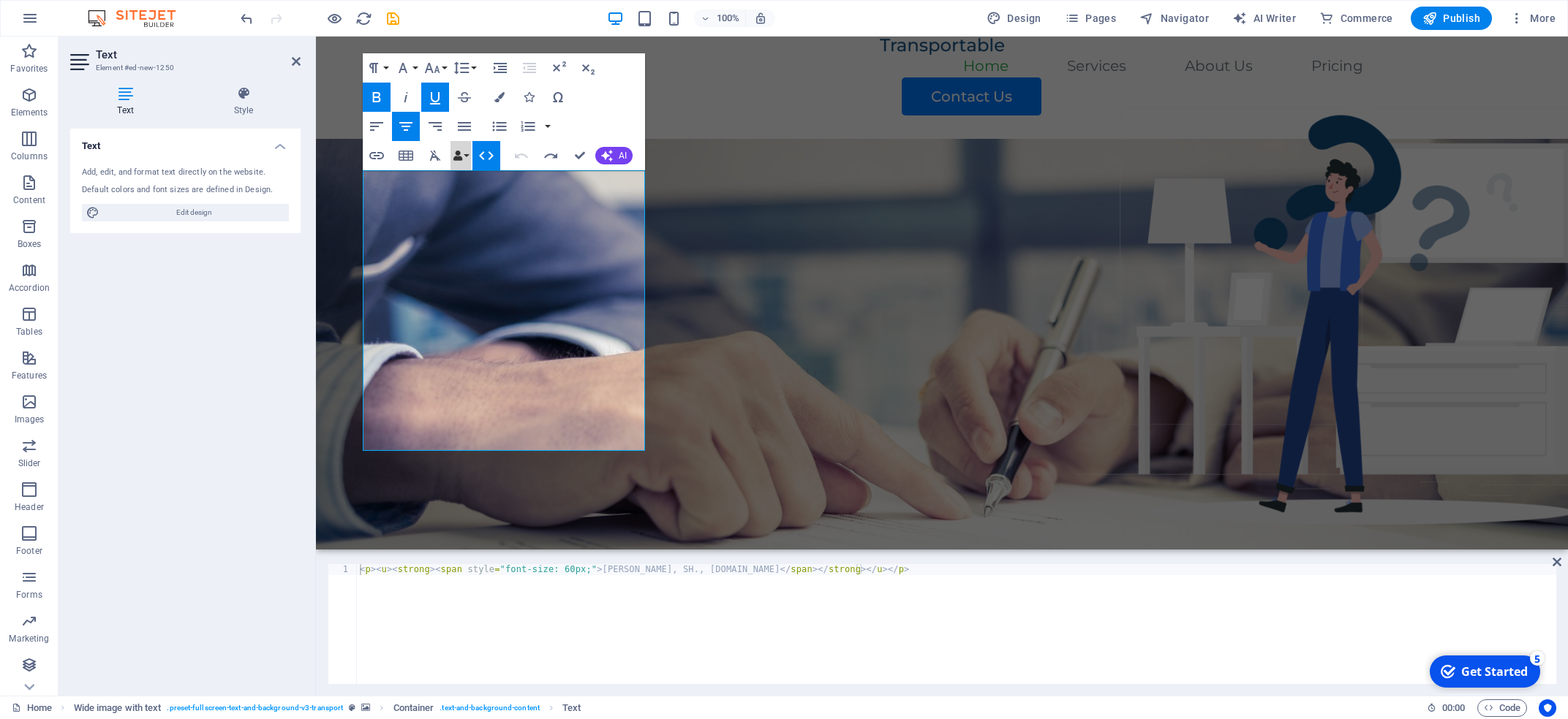
drag, startPoint x: 470, startPoint y: 155, endPoint x: 481, endPoint y: 155, distance: 11.0
click at [481, 155] on div "Insert Link Insert Table Clear Formatting Data Bindings Company First name Last…" at bounding box center [432, 155] width 138 height 29
click at [481, 155] on icon "button" at bounding box center [487, 155] width 15 height 8
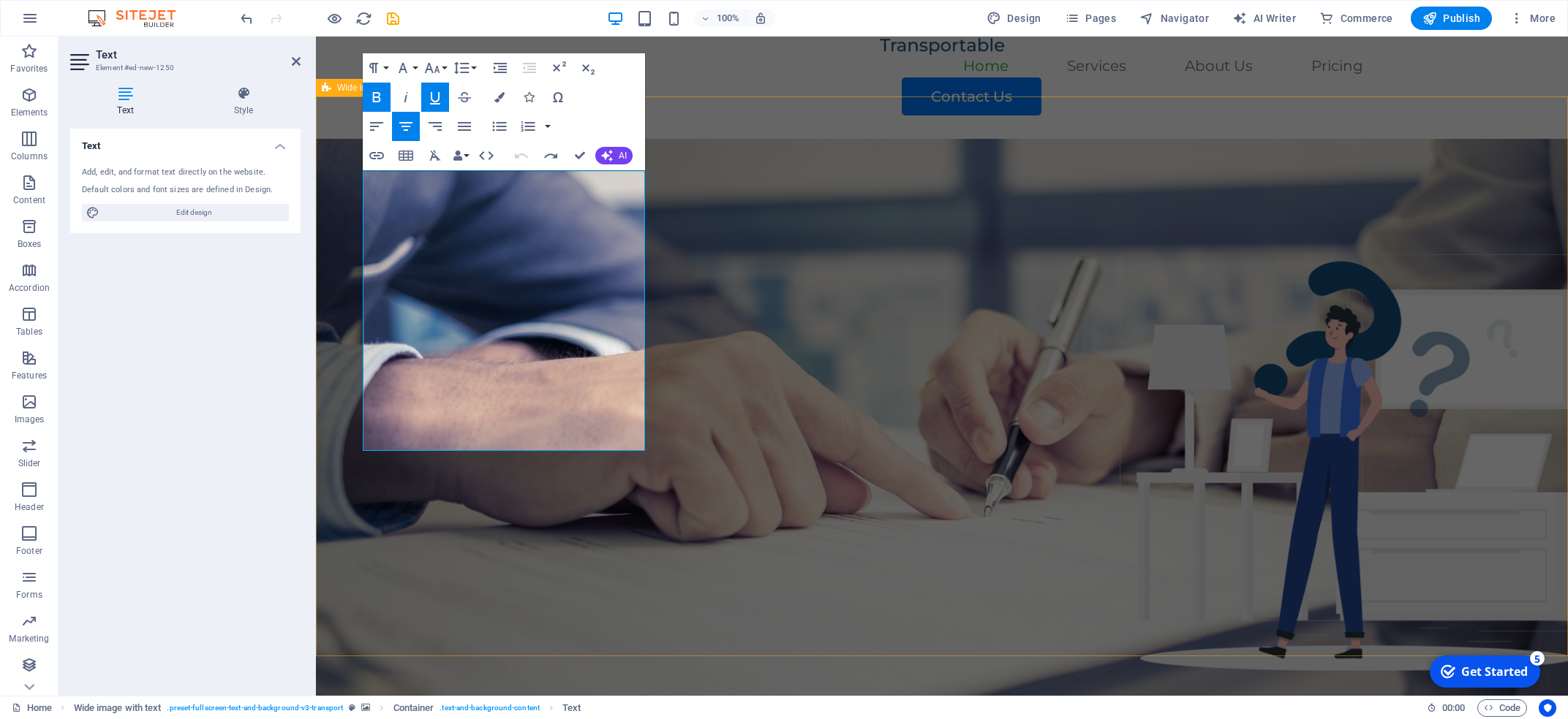
click at [793, 194] on figure at bounding box center [942, 418] width 1252 height 560
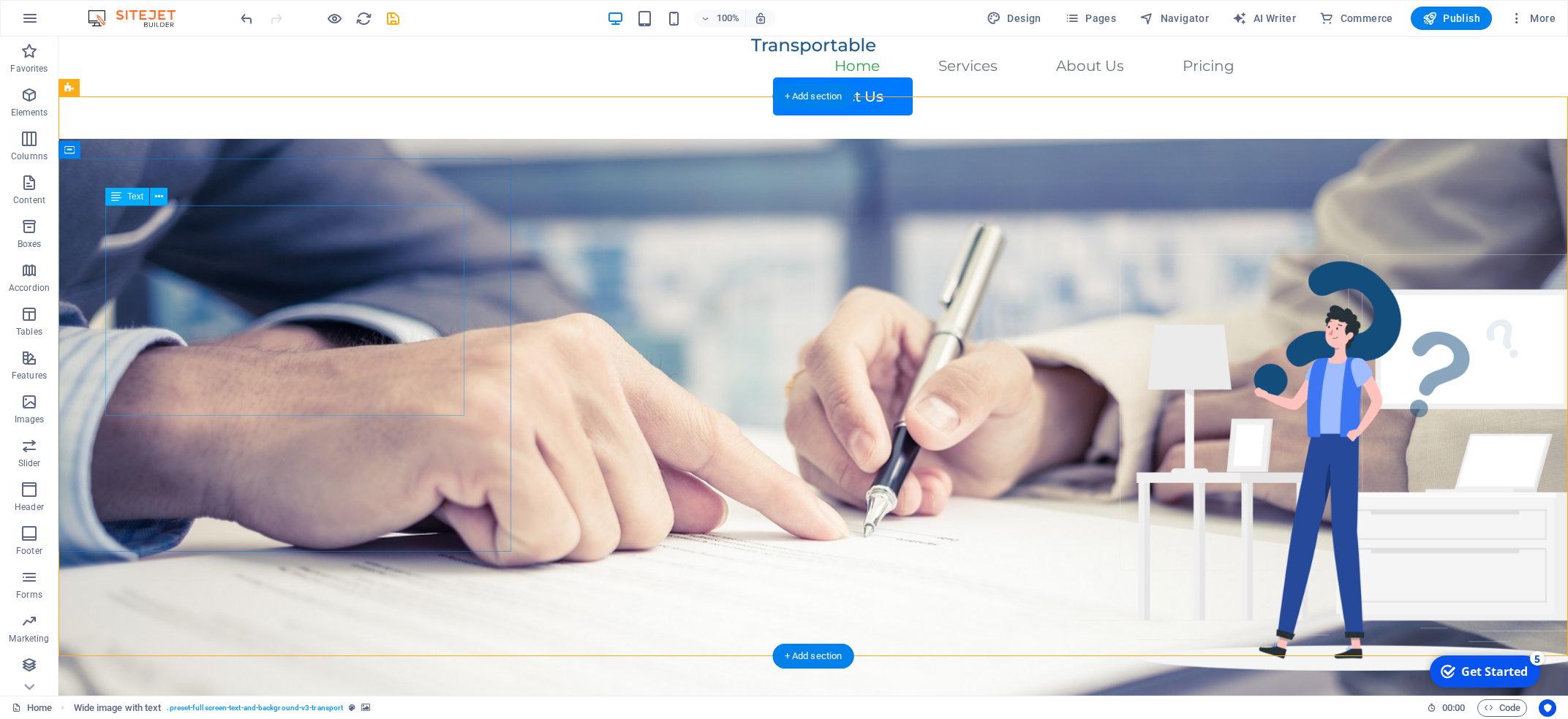
drag, startPoint x: 332, startPoint y: 386, endPoint x: 316, endPoint y: 357, distance: 33.1
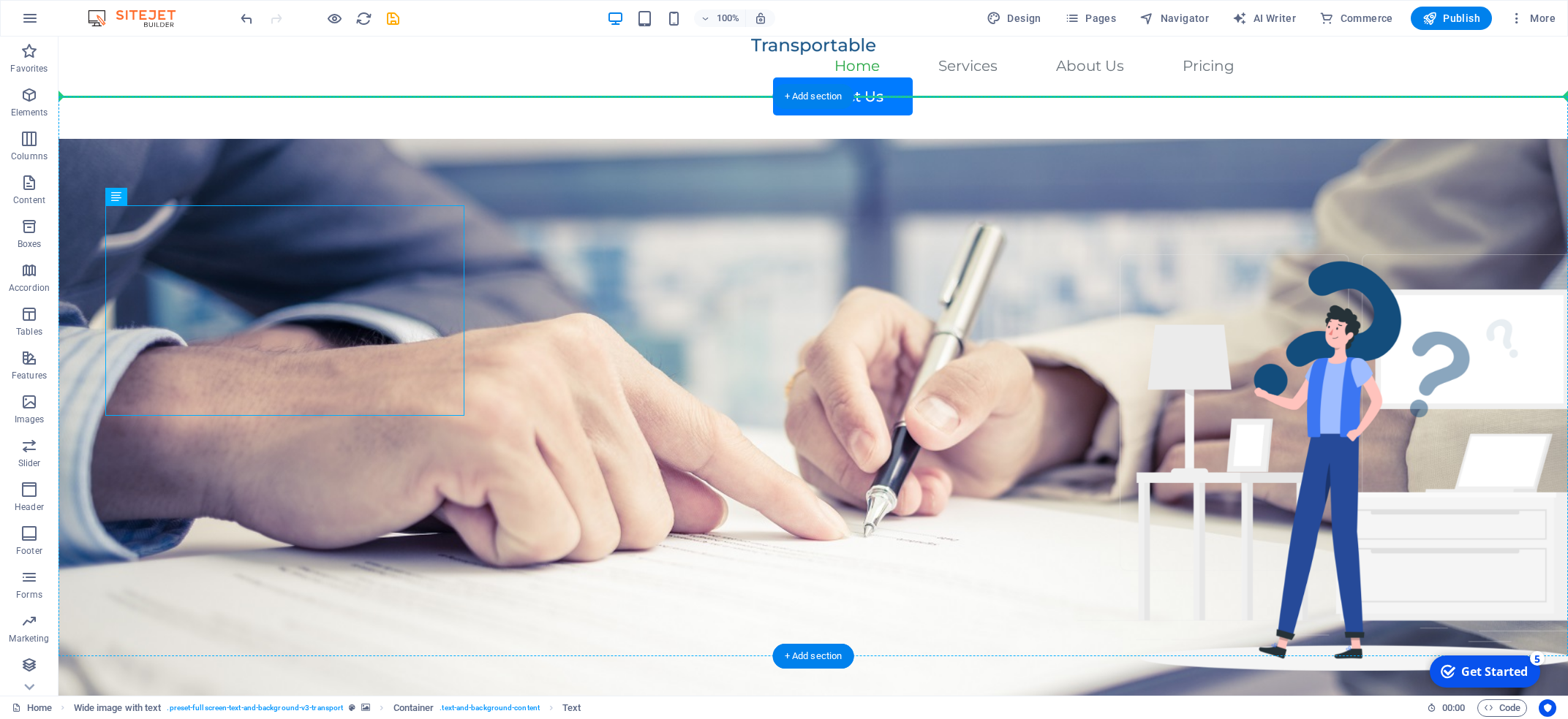
drag, startPoint x: 368, startPoint y: 370, endPoint x: 534, endPoint y: 371, distance: 166.0
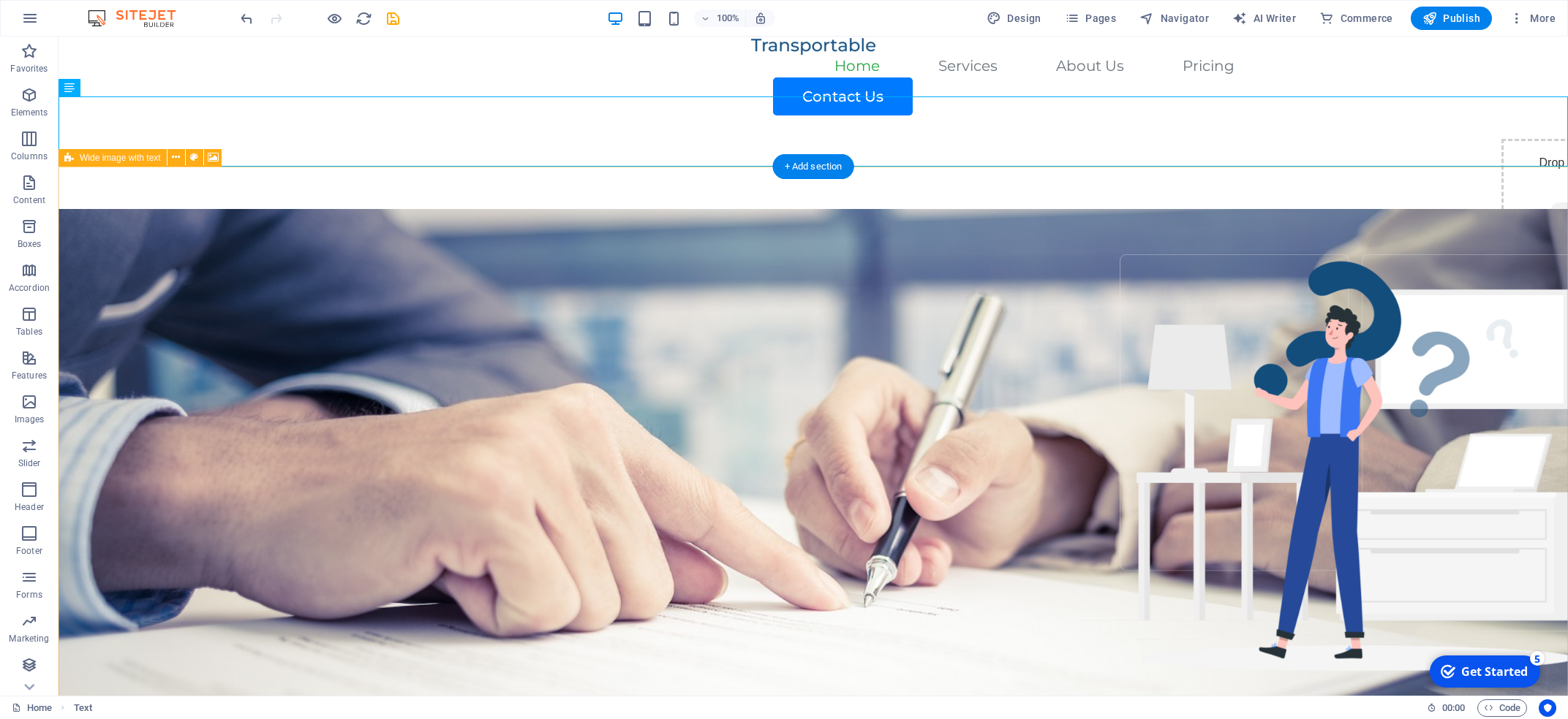
drag, startPoint x: 569, startPoint y: 376, endPoint x: 584, endPoint y: 376, distance: 15.0
click at [584, 376] on figure at bounding box center [813, 489] width 1510 height 560
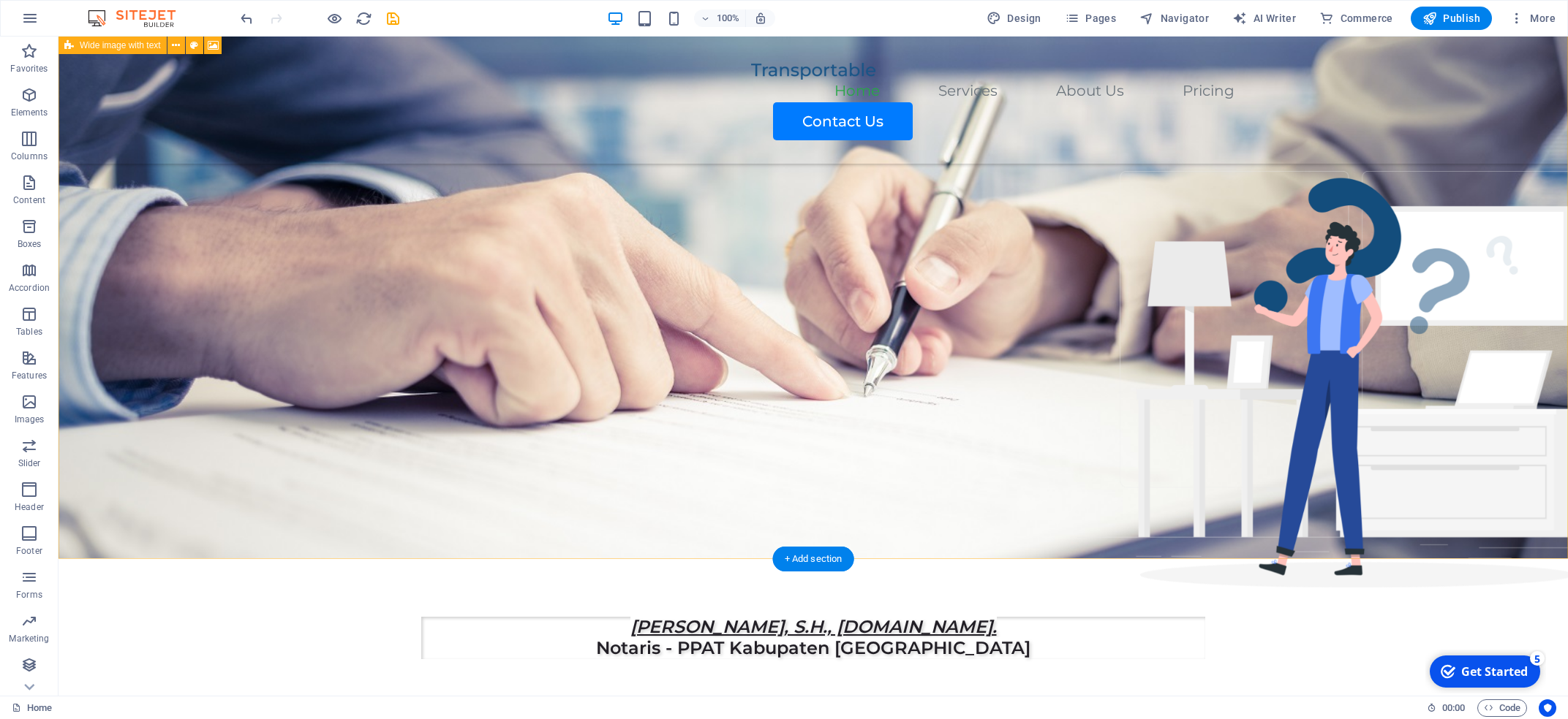
scroll to position [313, 0]
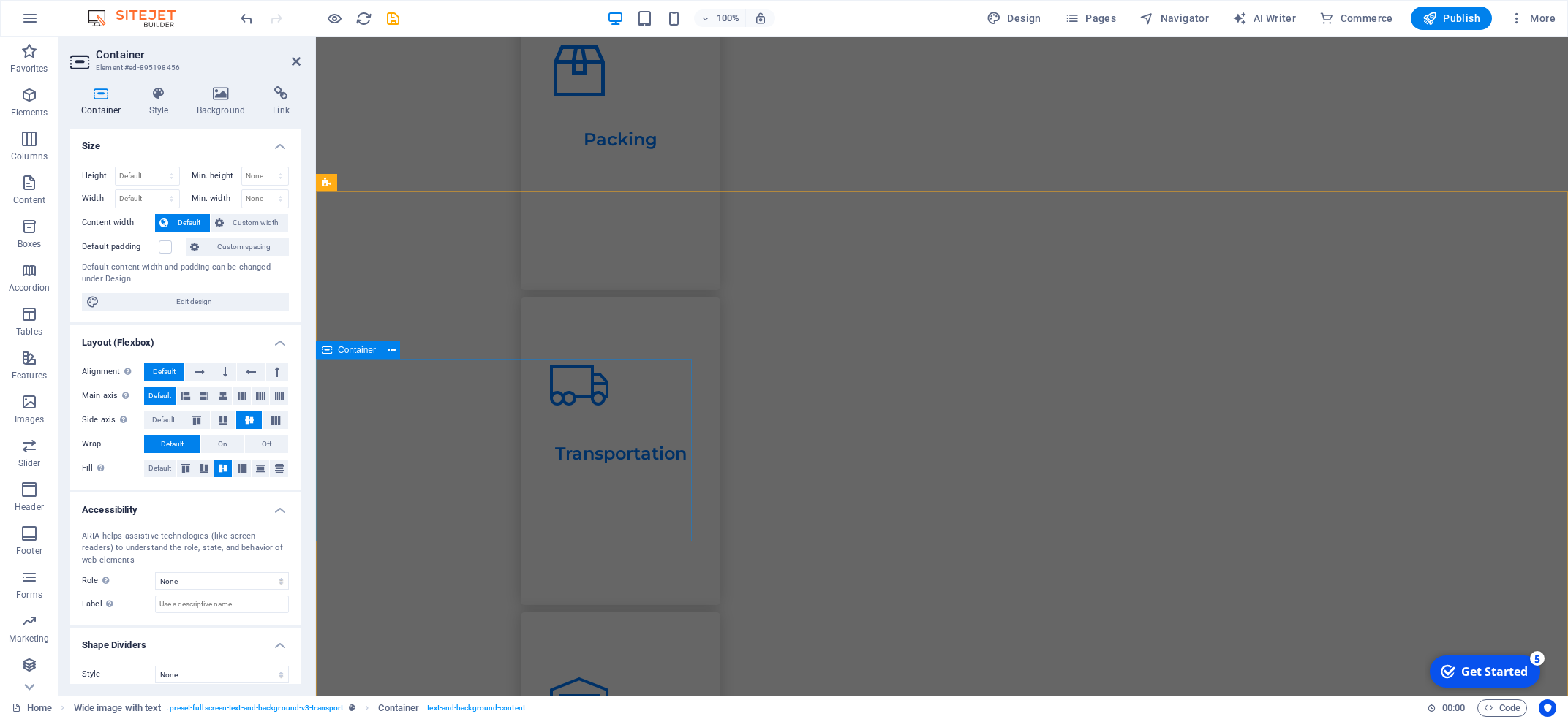
scroll to position [0, 0]
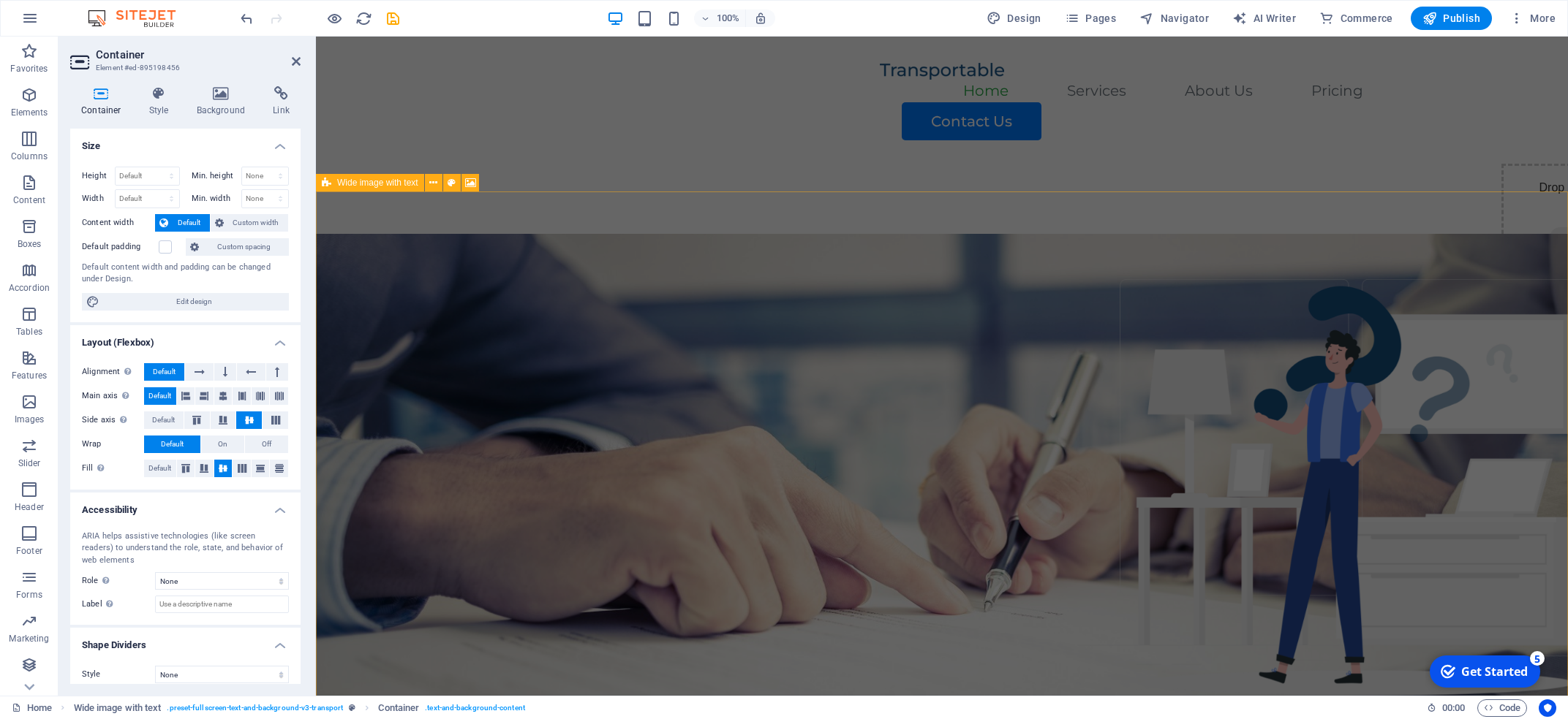
click at [786, 336] on figure at bounding box center [942, 514] width 1252 height 560
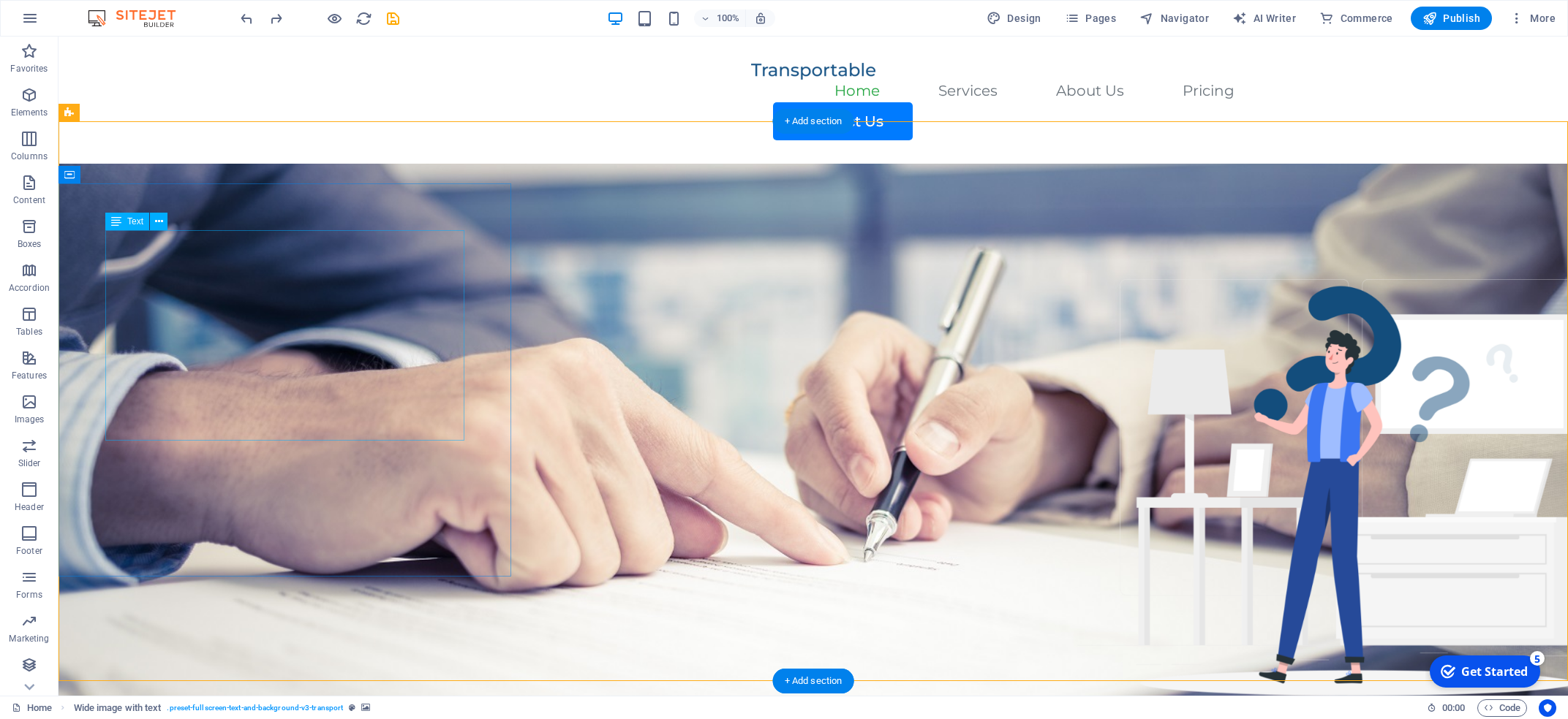
click at [158, 221] on icon at bounding box center [158, 221] width 8 height 15
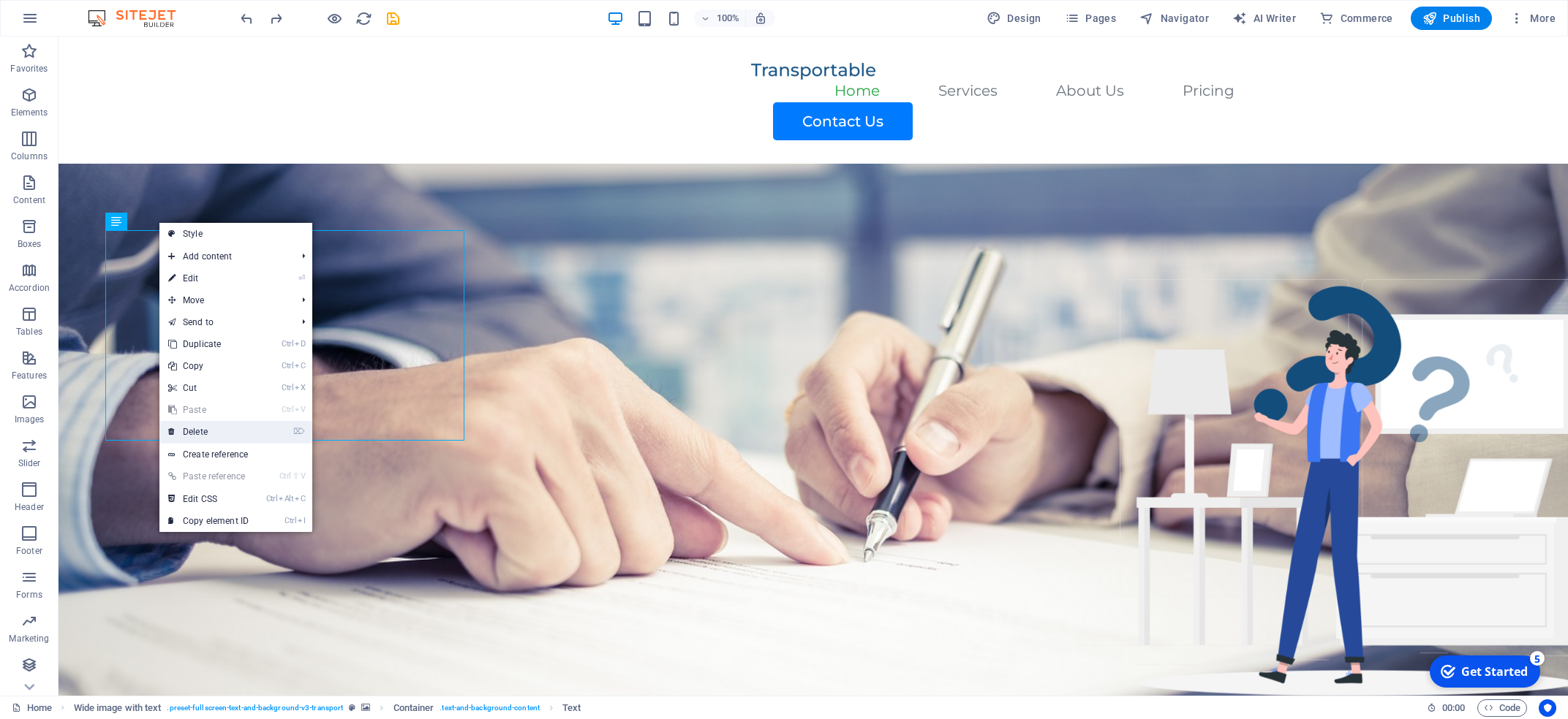
click at [242, 426] on link "⌦ Delete" at bounding box center [208, 432] width 98 height 22
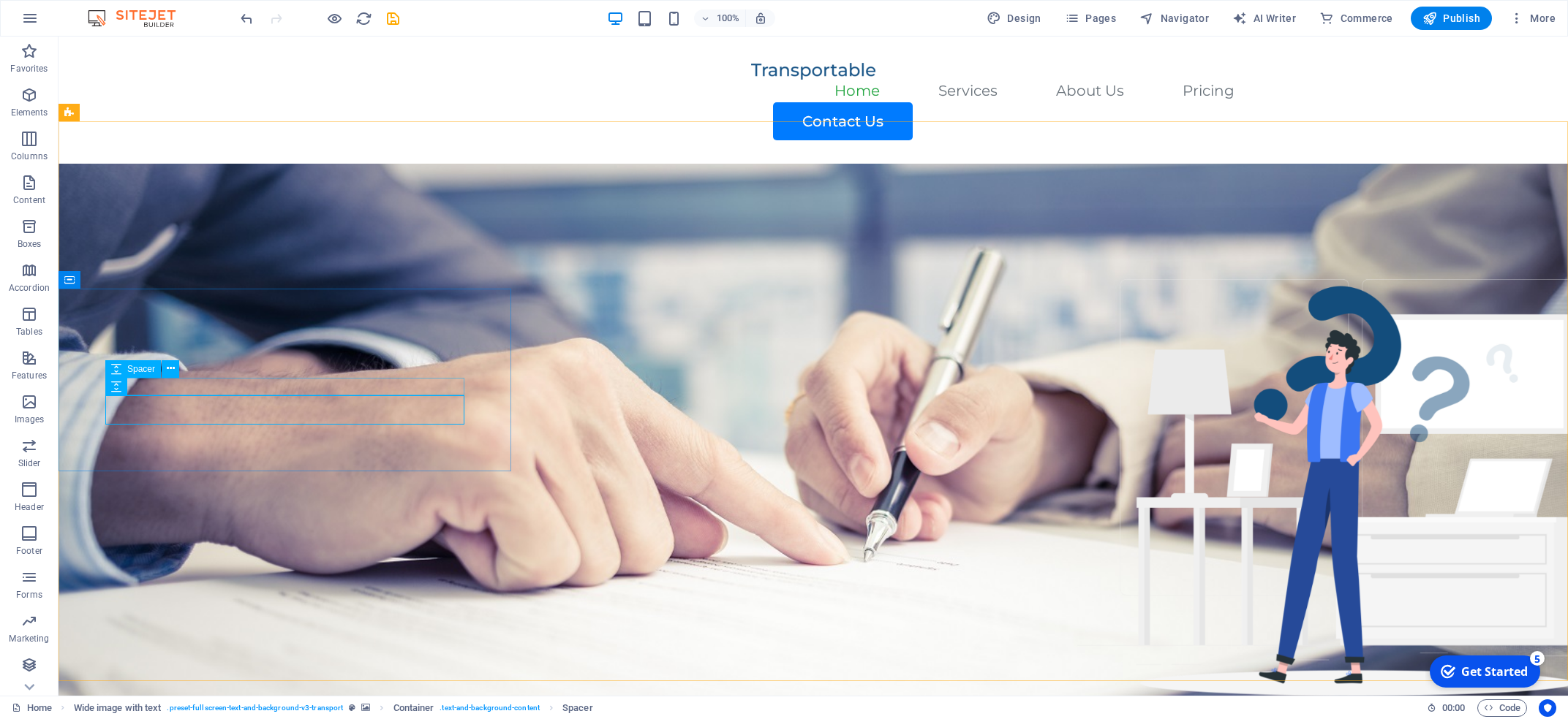
click at [148, 370] on span "Spacer" at bounding box center [140, 368] width 27 height 8
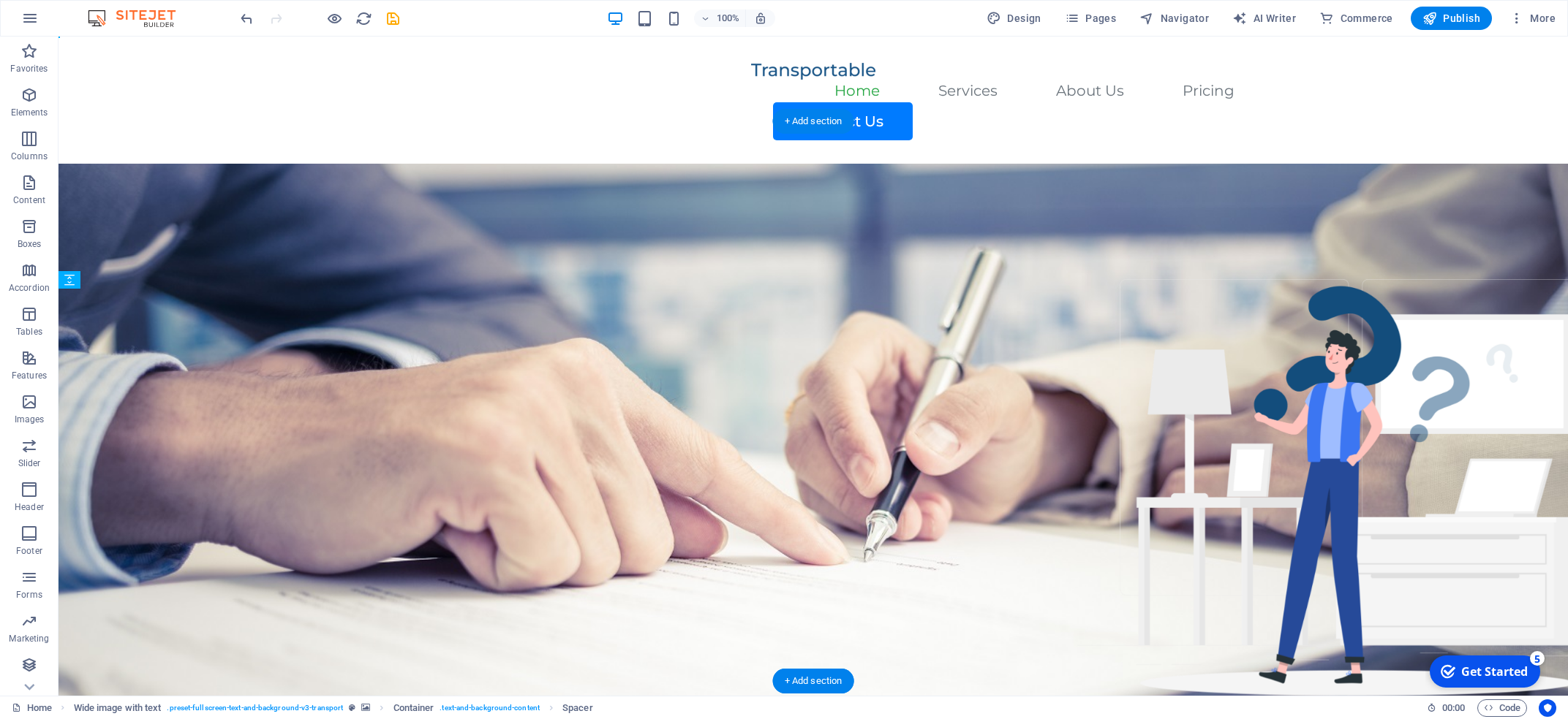
drag, startPoint x: 206, startPoint y: 407, endPoint x: 283, endPoint y: 384, distance: 80.4
click at [114, 329] on icon at bounding box center [116, 326] width 10 height 18
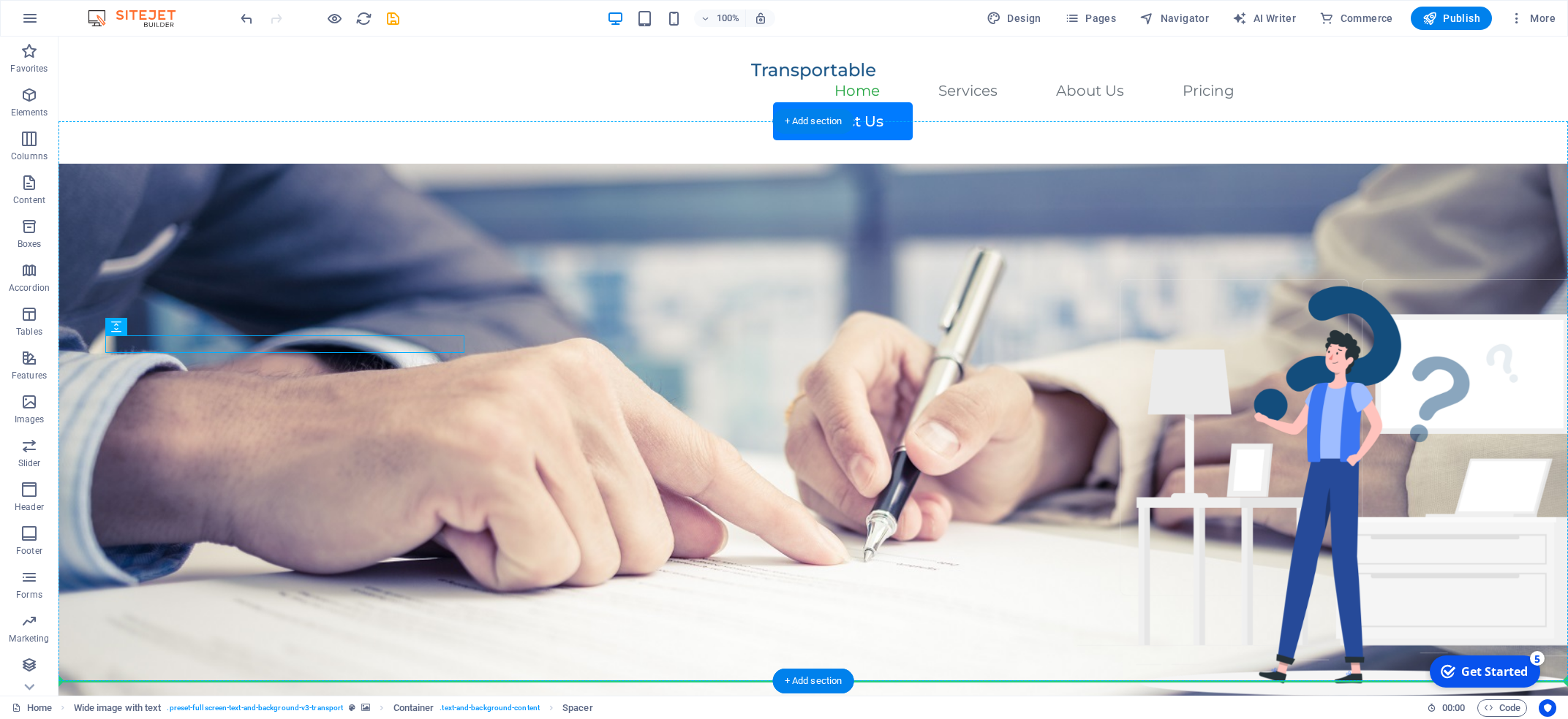
drag, startPoint x: 173, startPoint y: 366, endPoint x: 373, endPoint y: 444, distance: 214.7
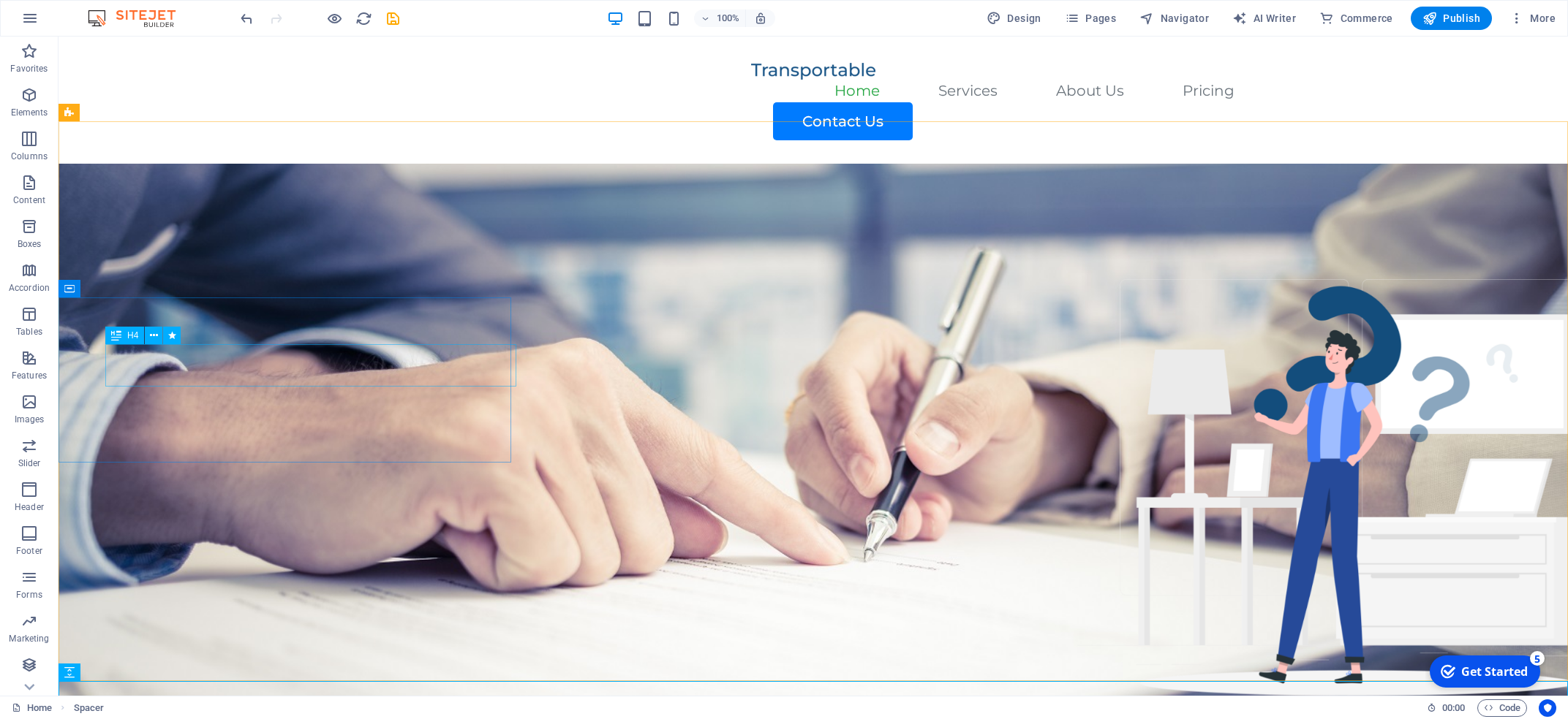
click at [121, 336] on icon at bounding box center [116, 335] width 10 height 18
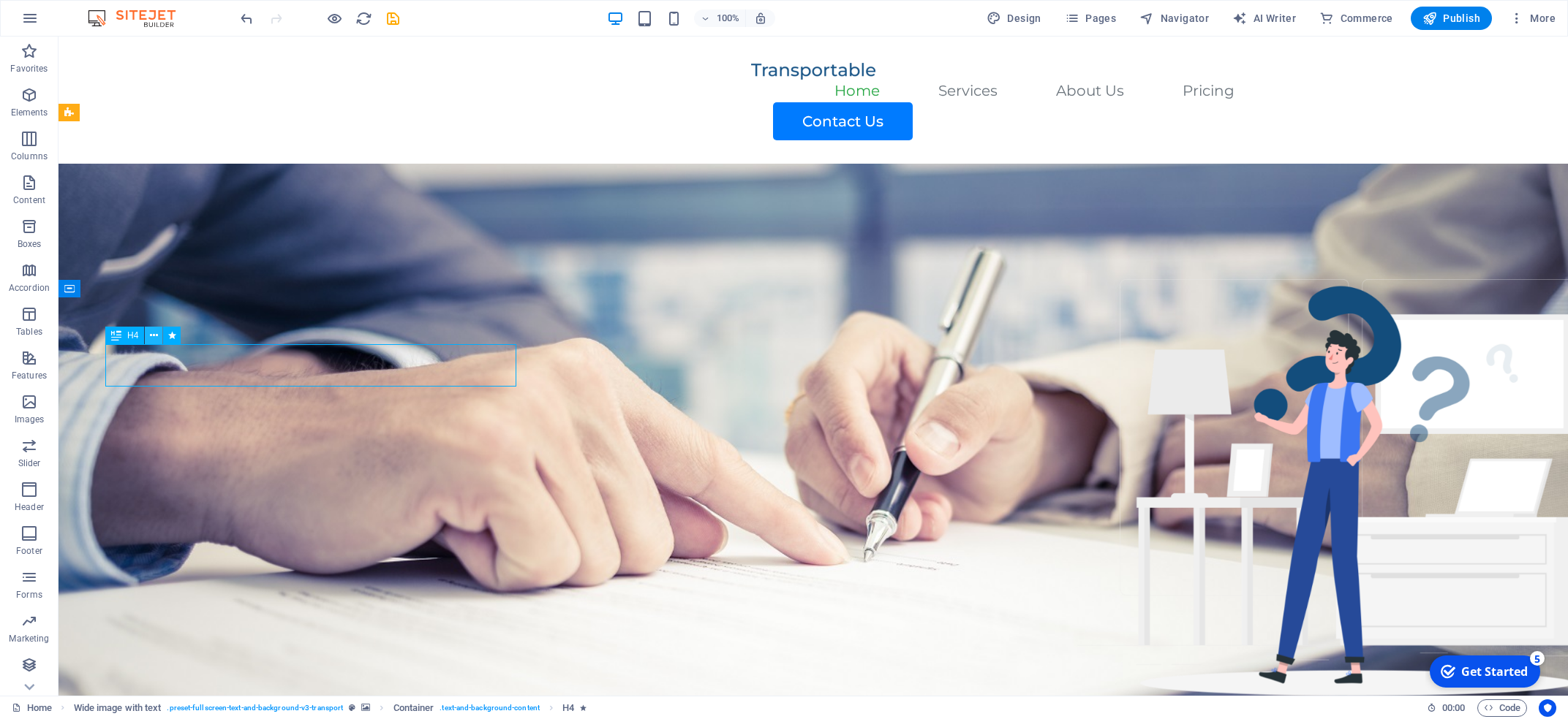
click at [152, 335] on icon at bounding box center [154, 335] width 8 height 15
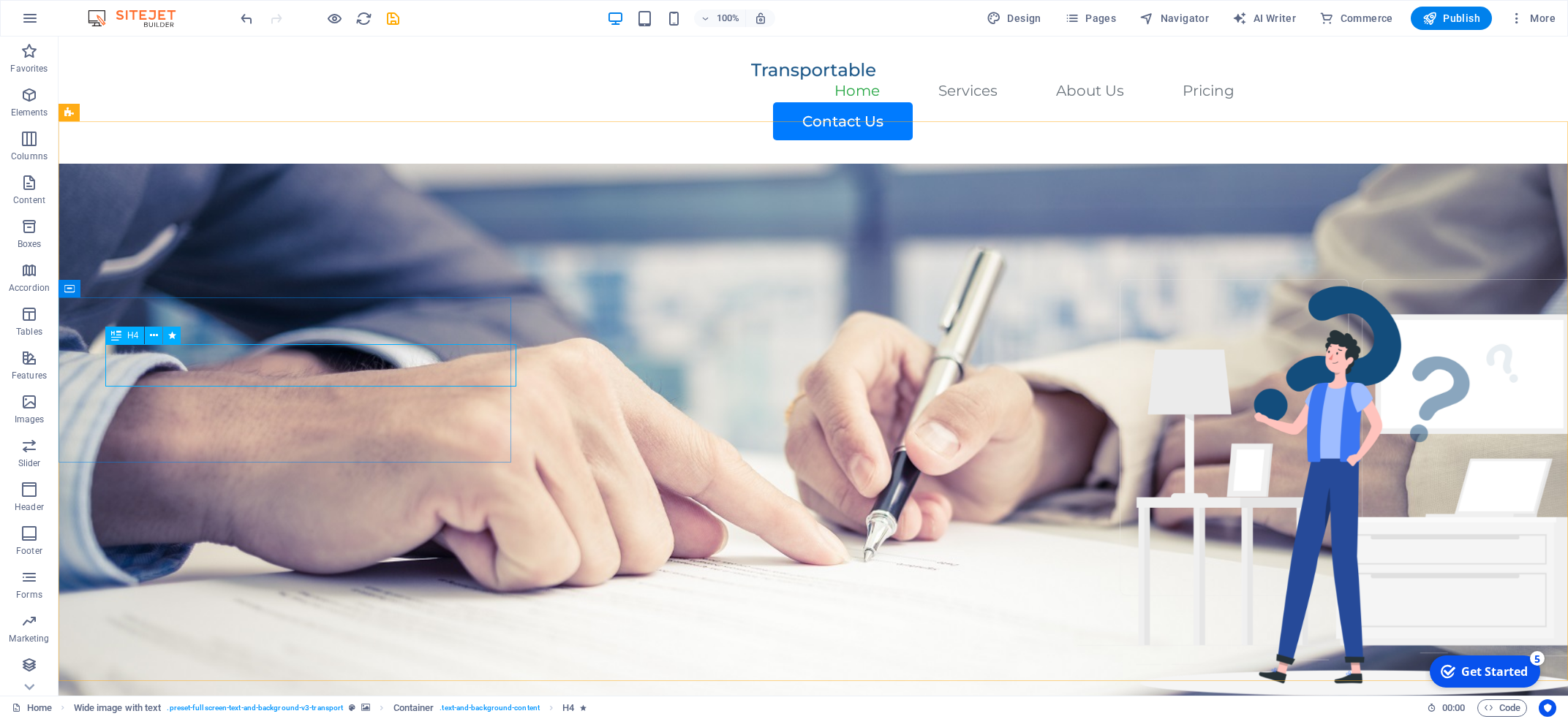
click at [116, 335] on icon at bounding box center [116, 335] width 10 height 18
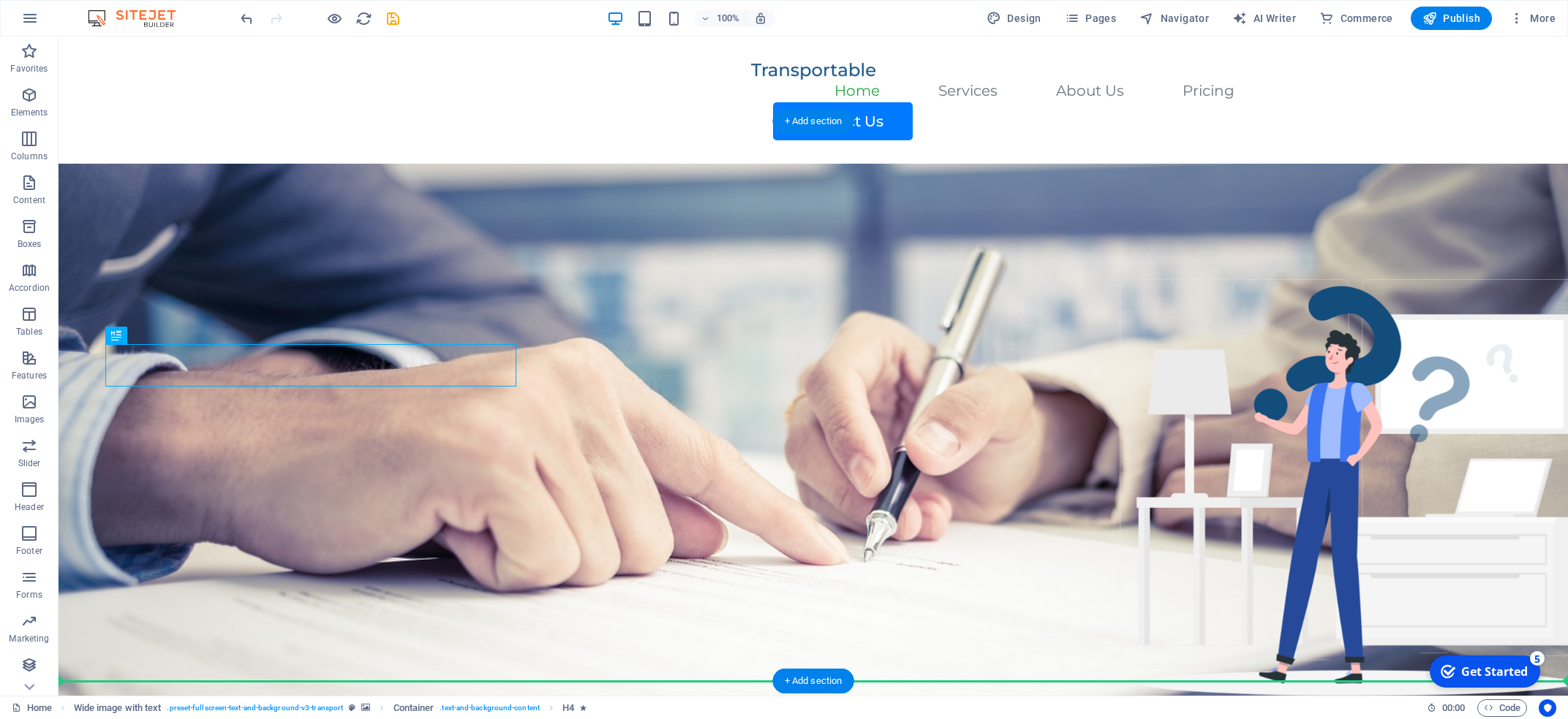
drag, startPoint x: 174, startPoint y: 372, endPoint x: 266, endPoint y: 515, distance: 170.0
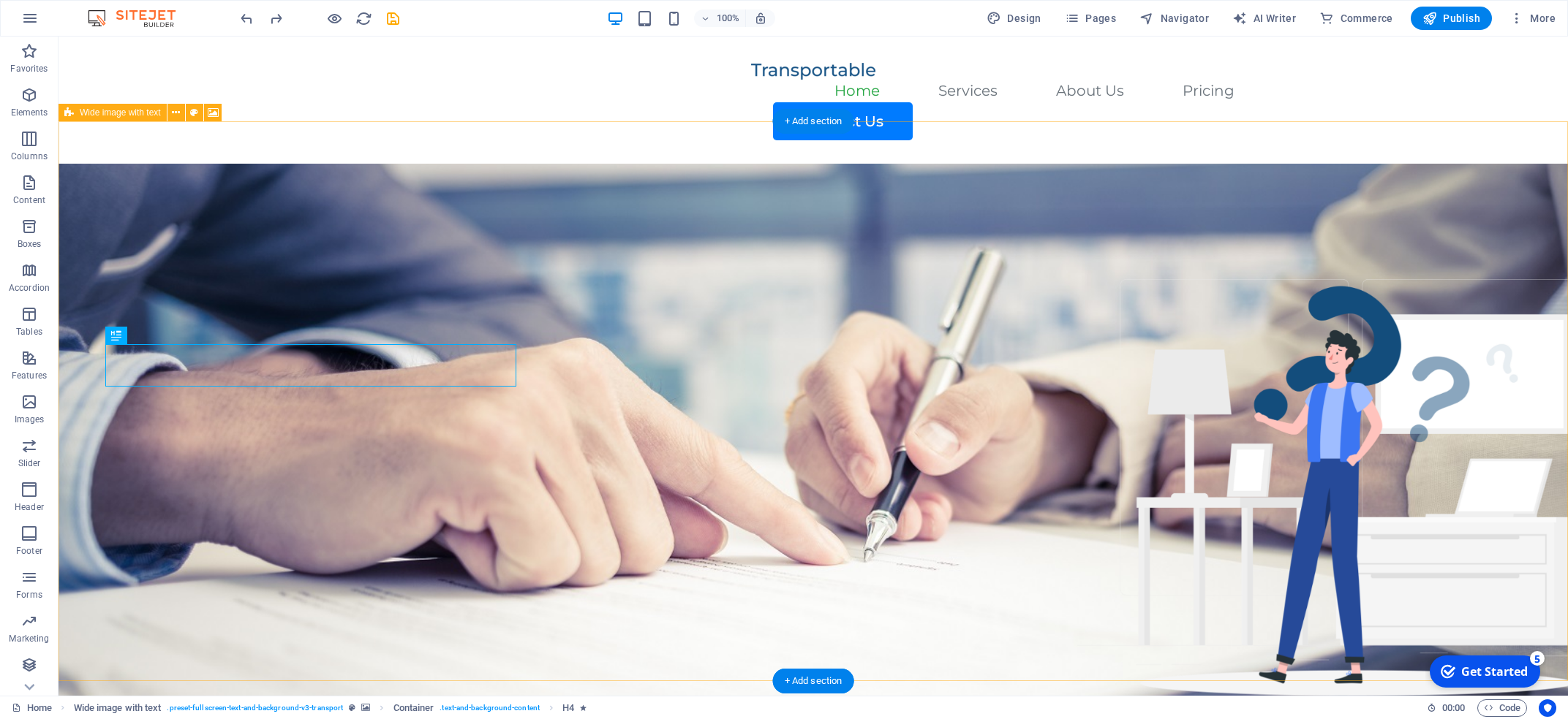
click at [806, 429] on figure at bounding box center [813, 444] width 1510 height 560
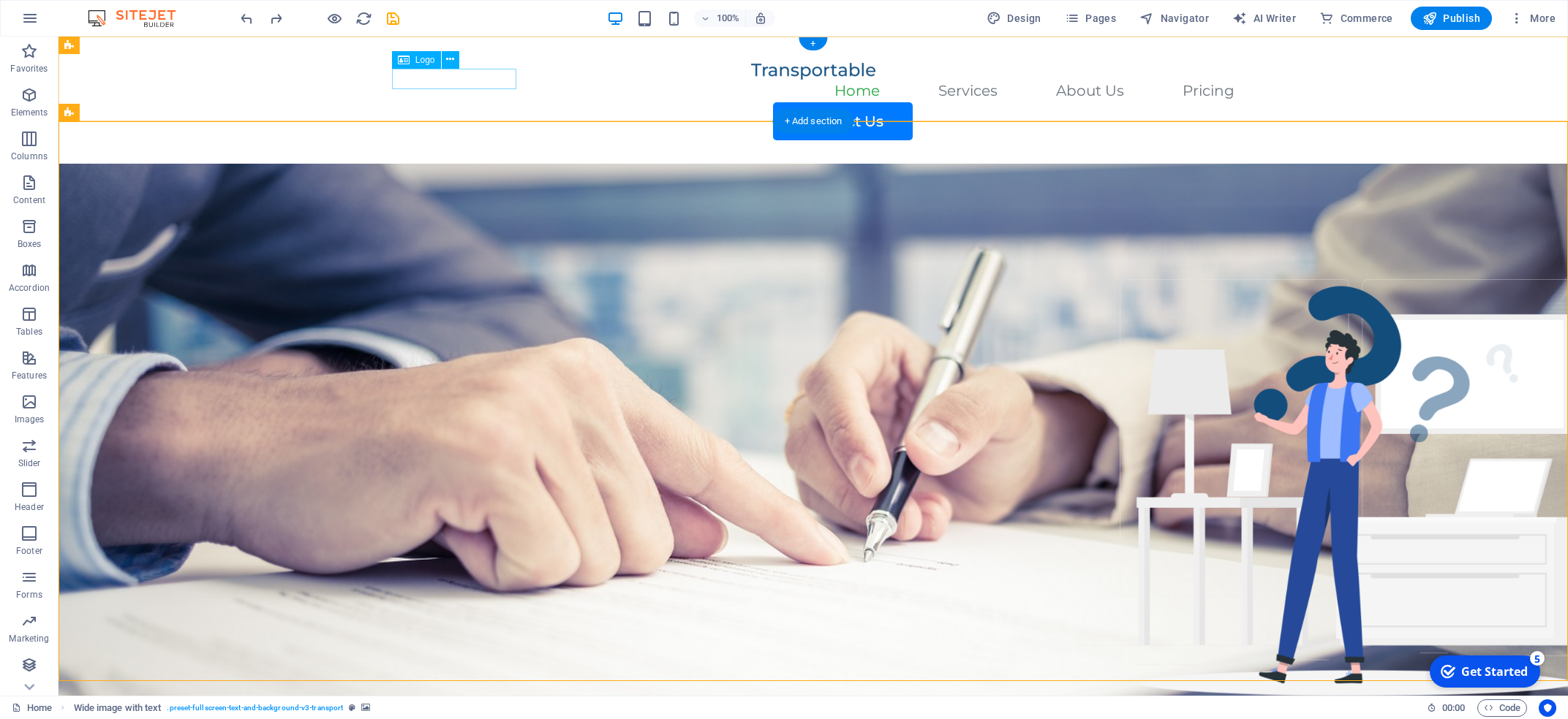
click at [488, 75] on div at bounding box center [814, 71] width 843 height 21
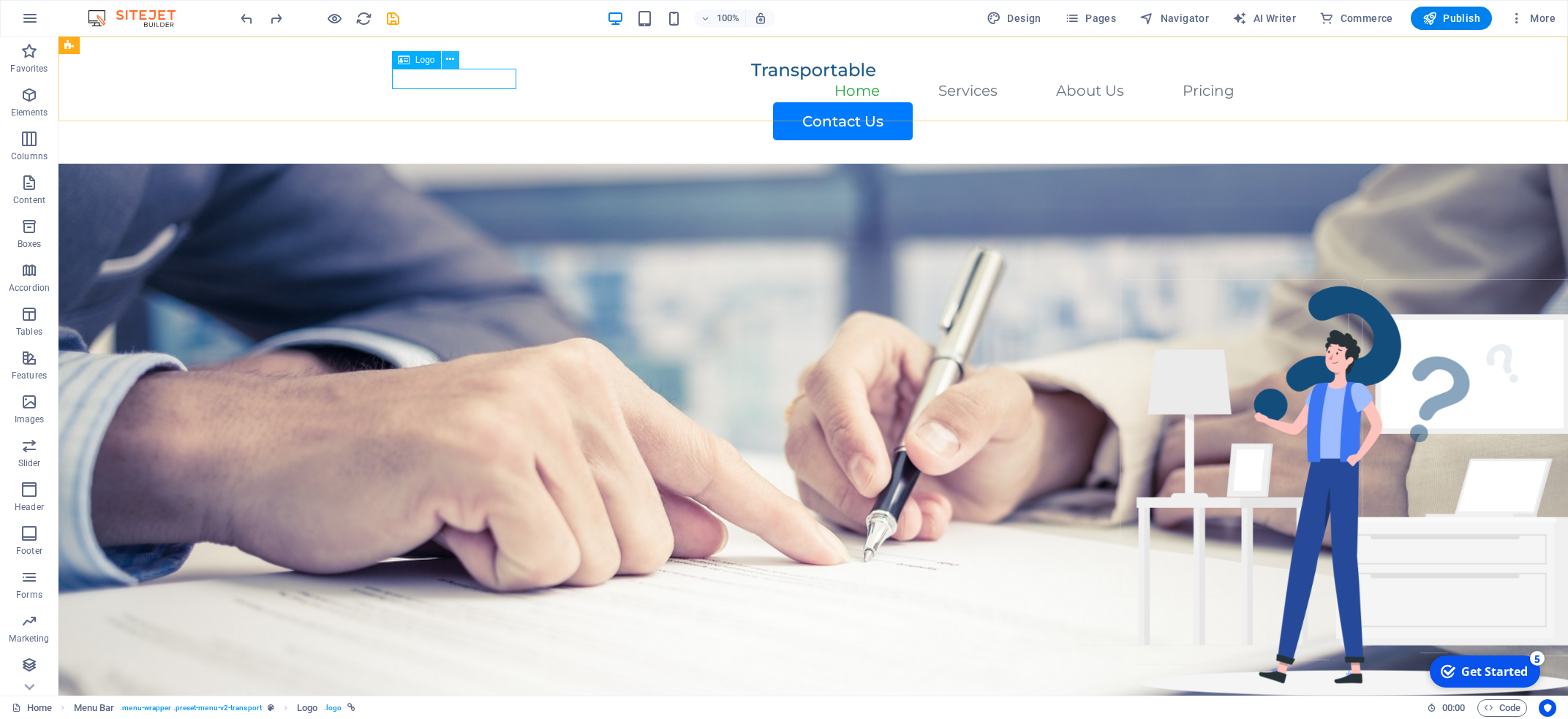
click at [452, 60] on icon at bounding box center [450, 59] width 8 height 15
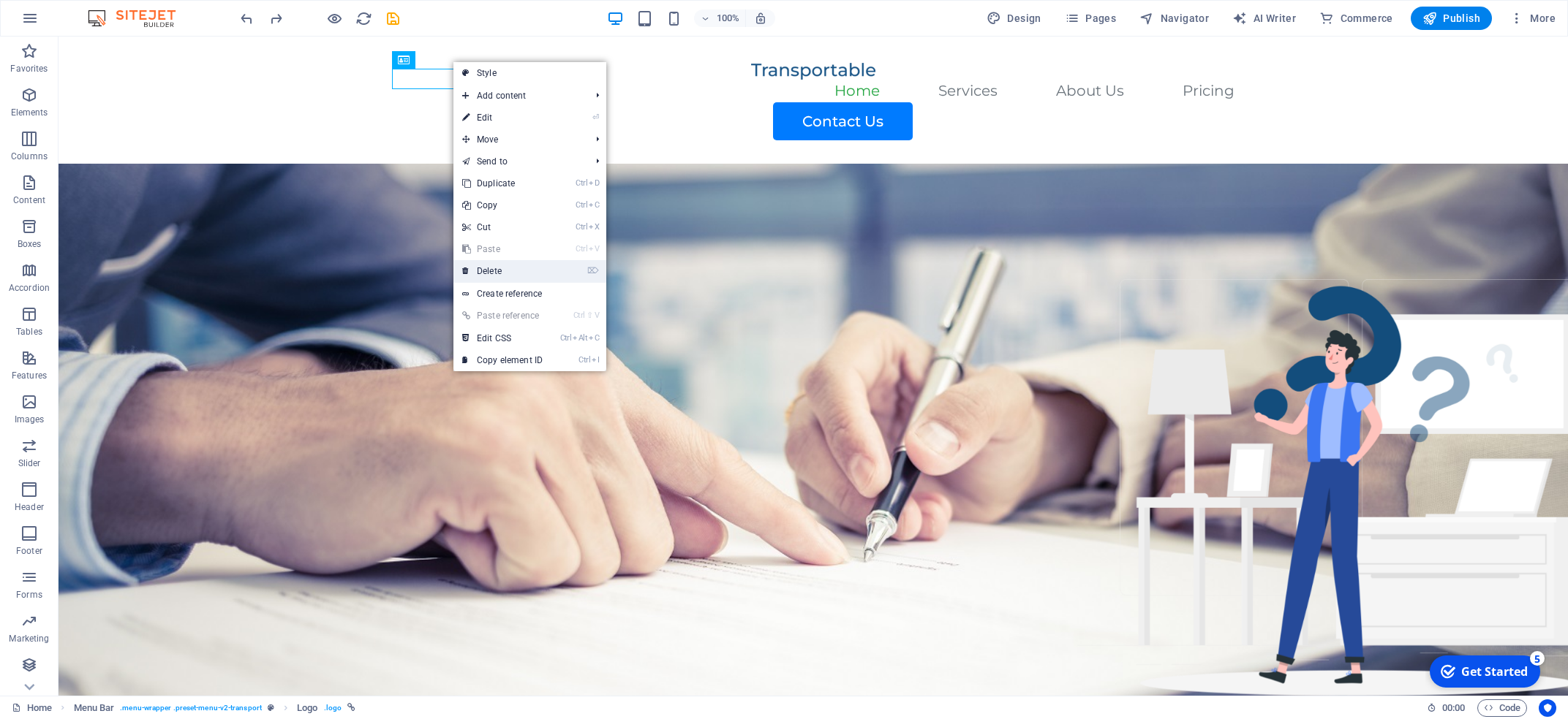
click at [500, 269] on link "⌦ Delete" at bounding box center [503, 270] width 98 height 22
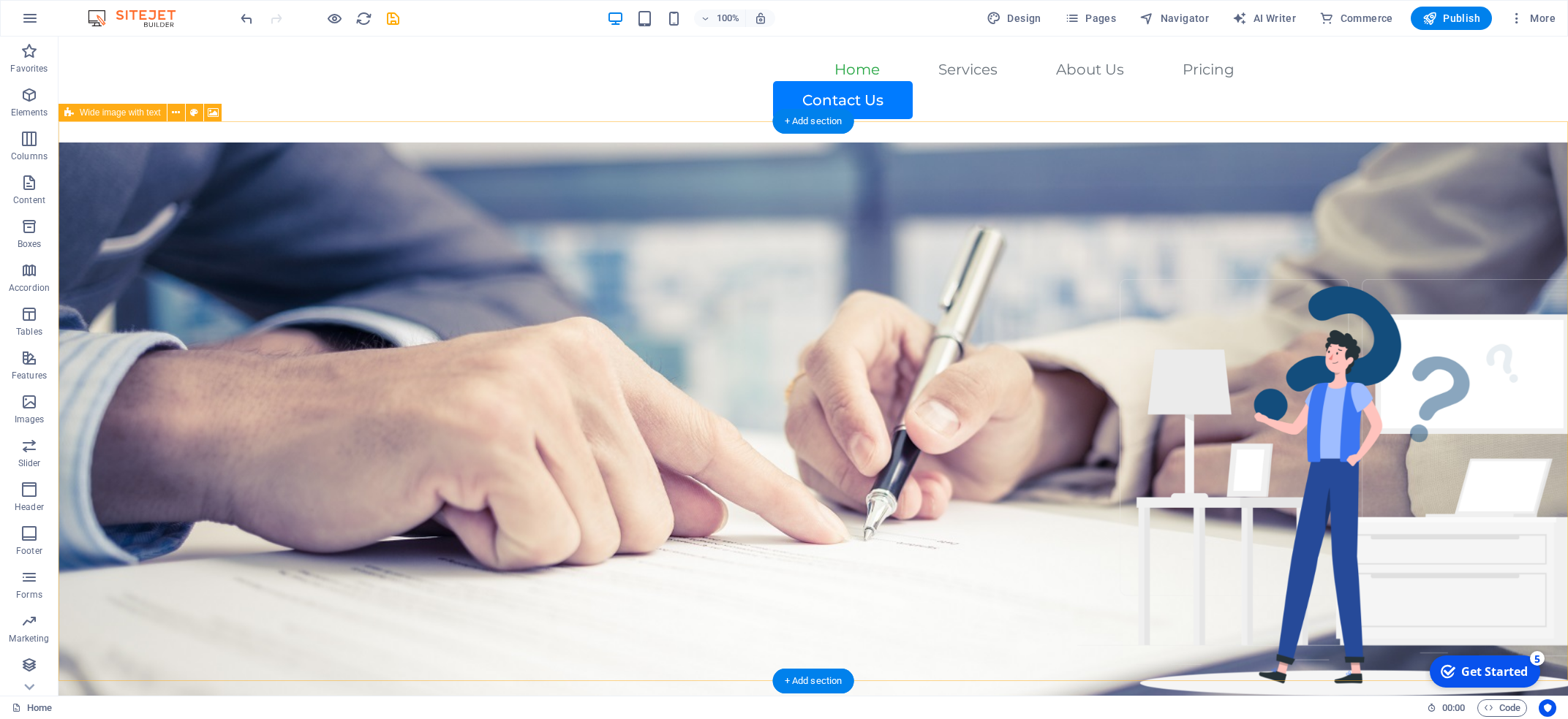
click at [594, 243] on figure at bounding box center [813, 422] width 1510 height 560
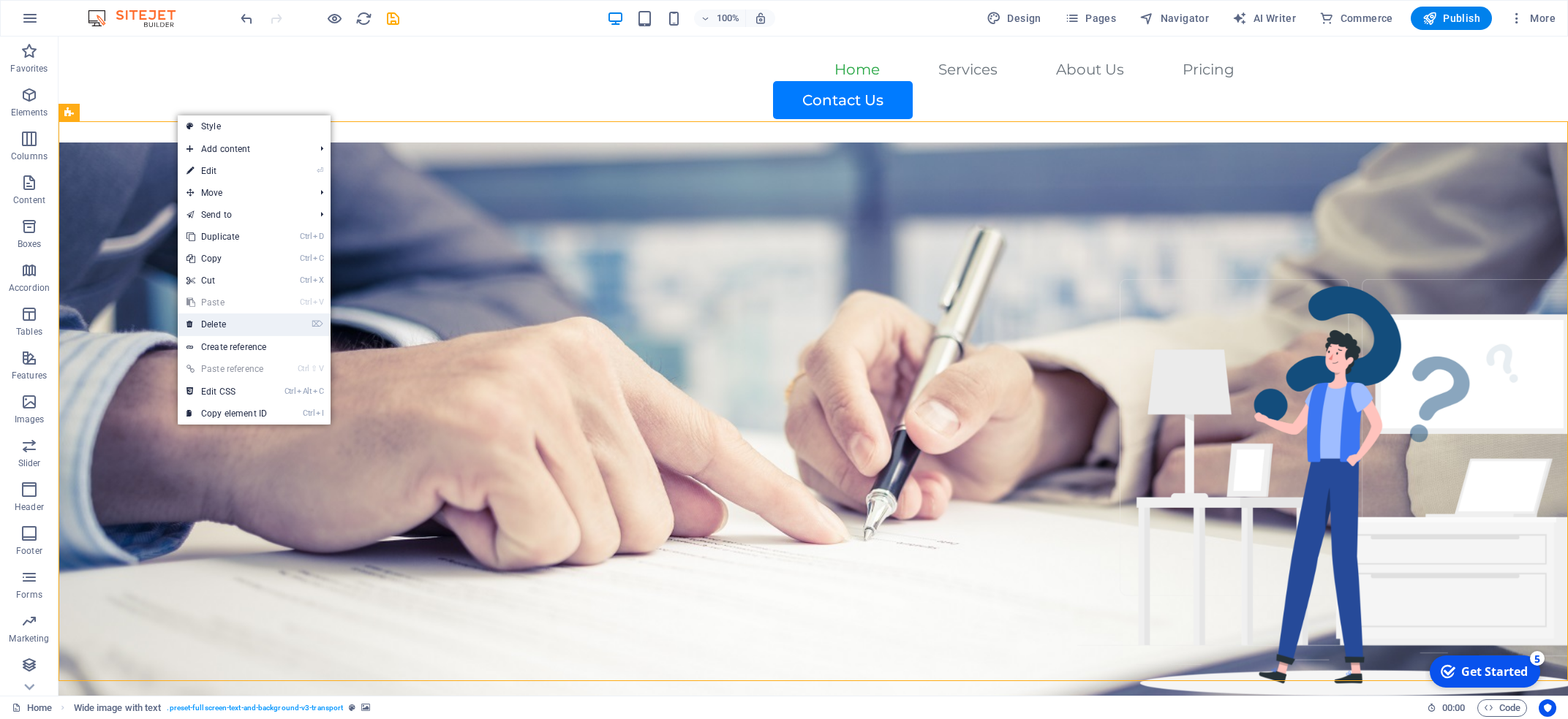
click at [274, 321] on link "⌦ Delete" at bounding box center [227, 324] width 98 height 22
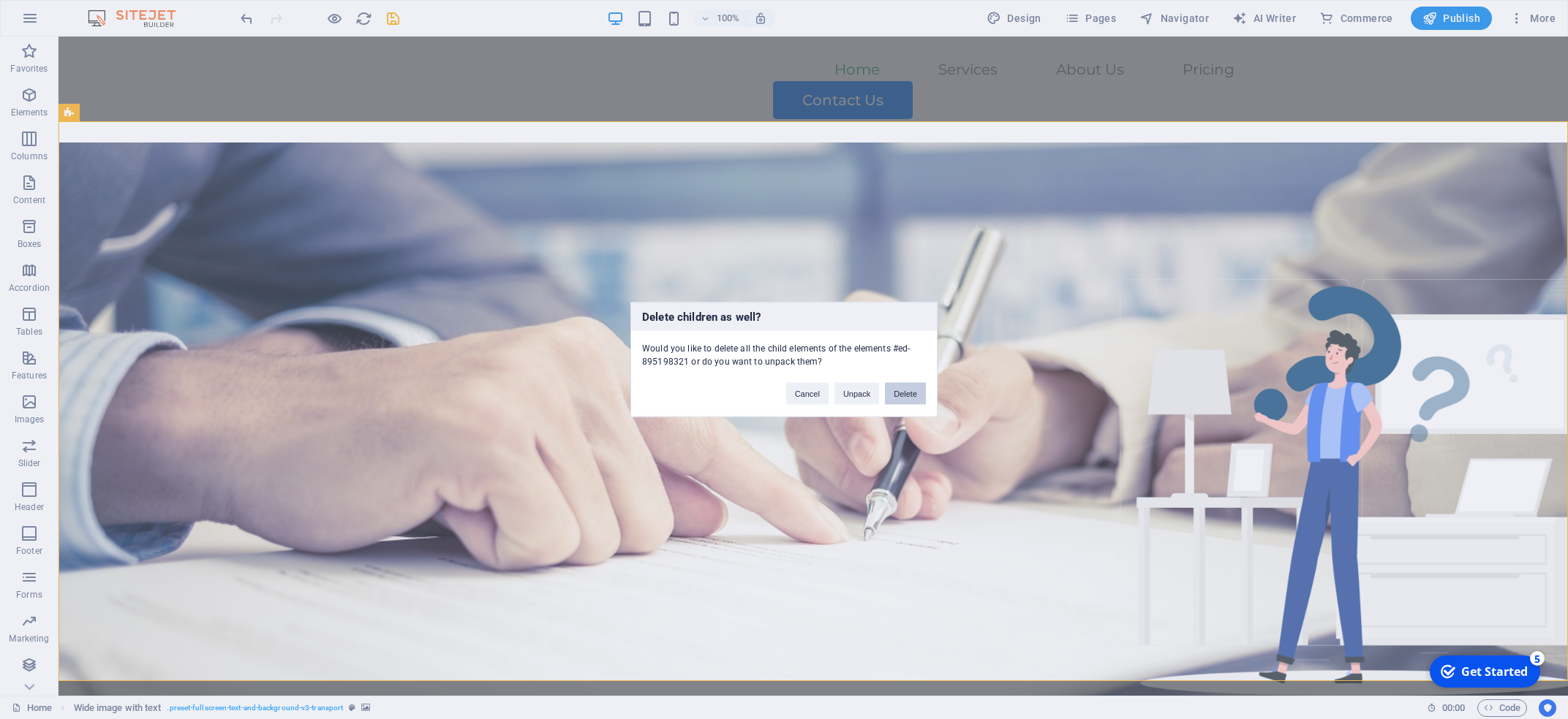
click at [909, 389] on button "Delete" at bounding box center [905, 394] width 41 height 22
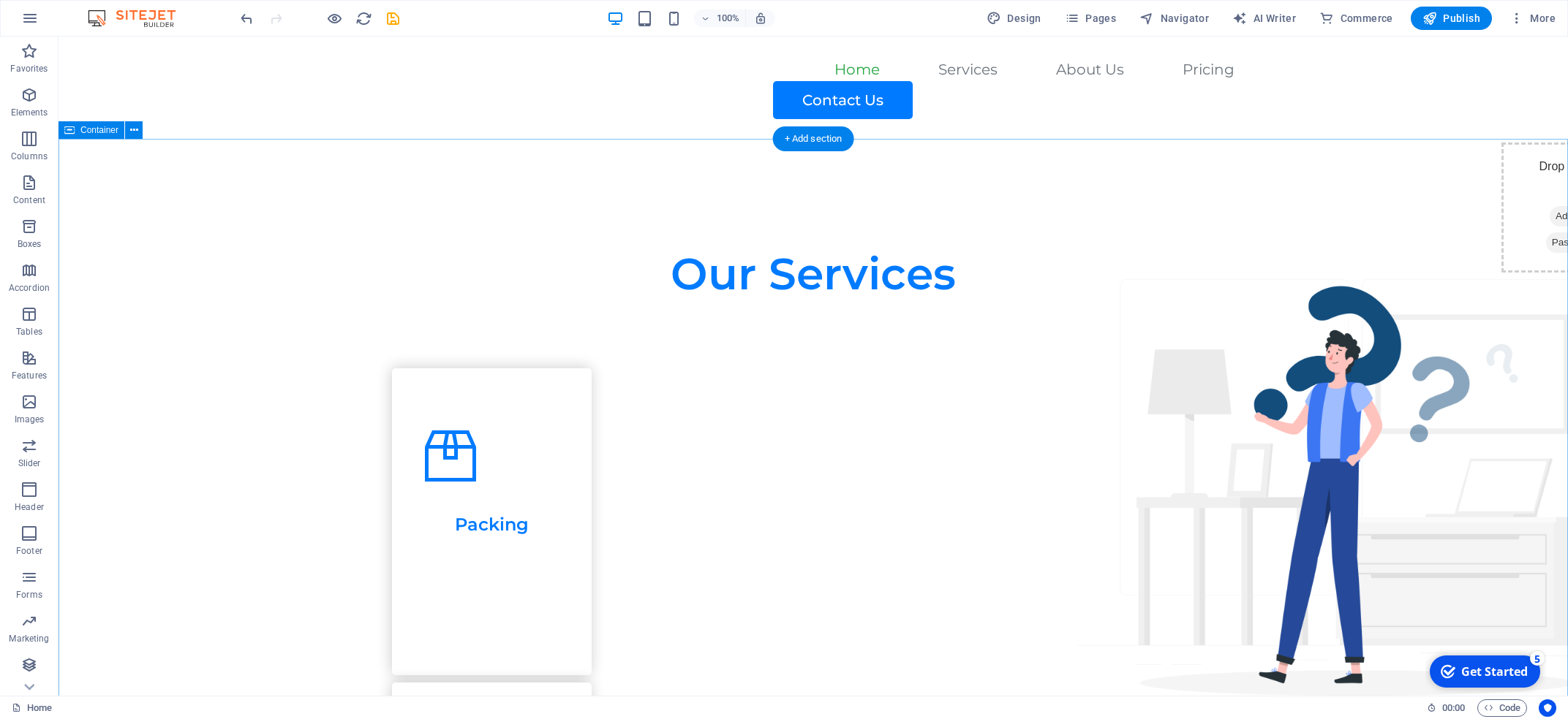
click at [138, 132] on icon at bounding box center [134, 130] width 8 height 15
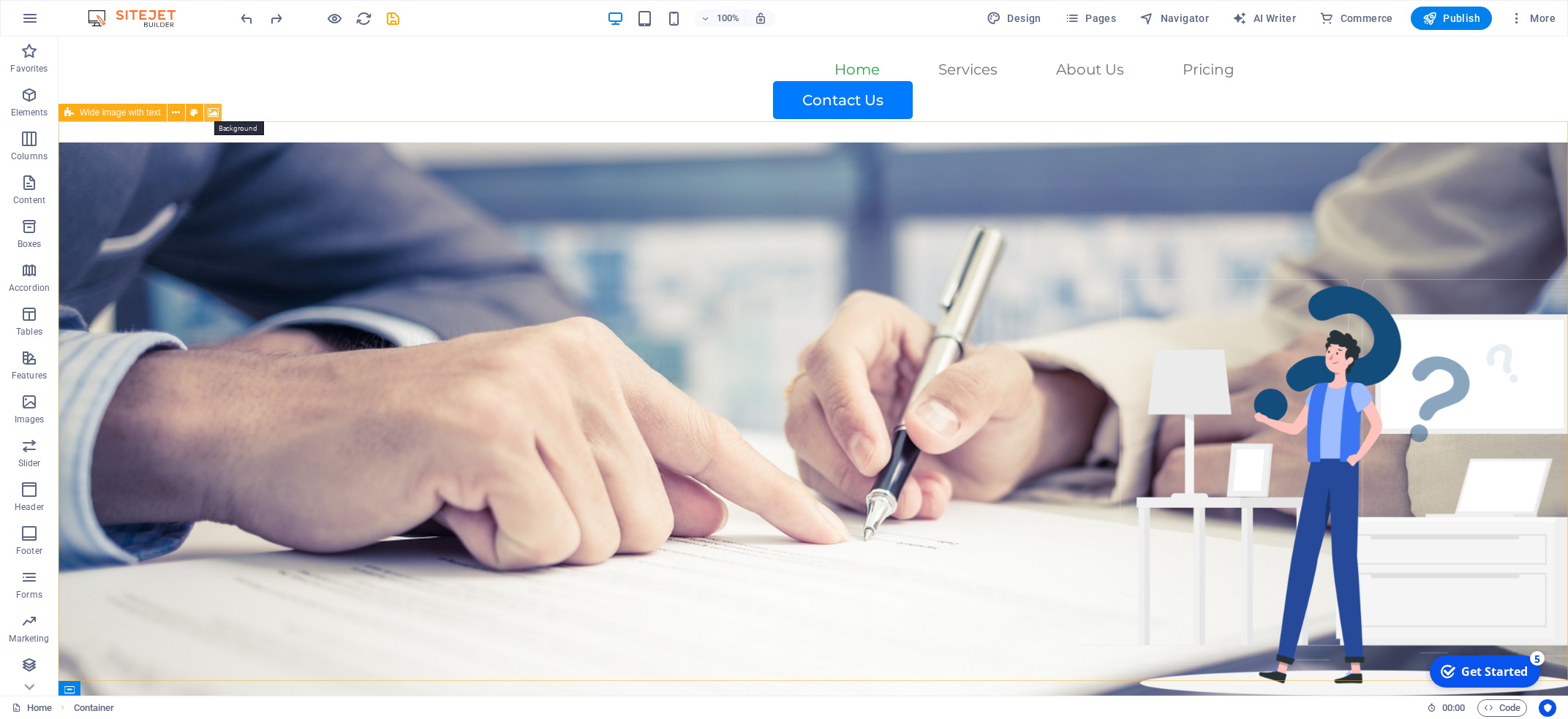
click at [216, 120] on icon at bounding box center [213, 113] width 11 height 15
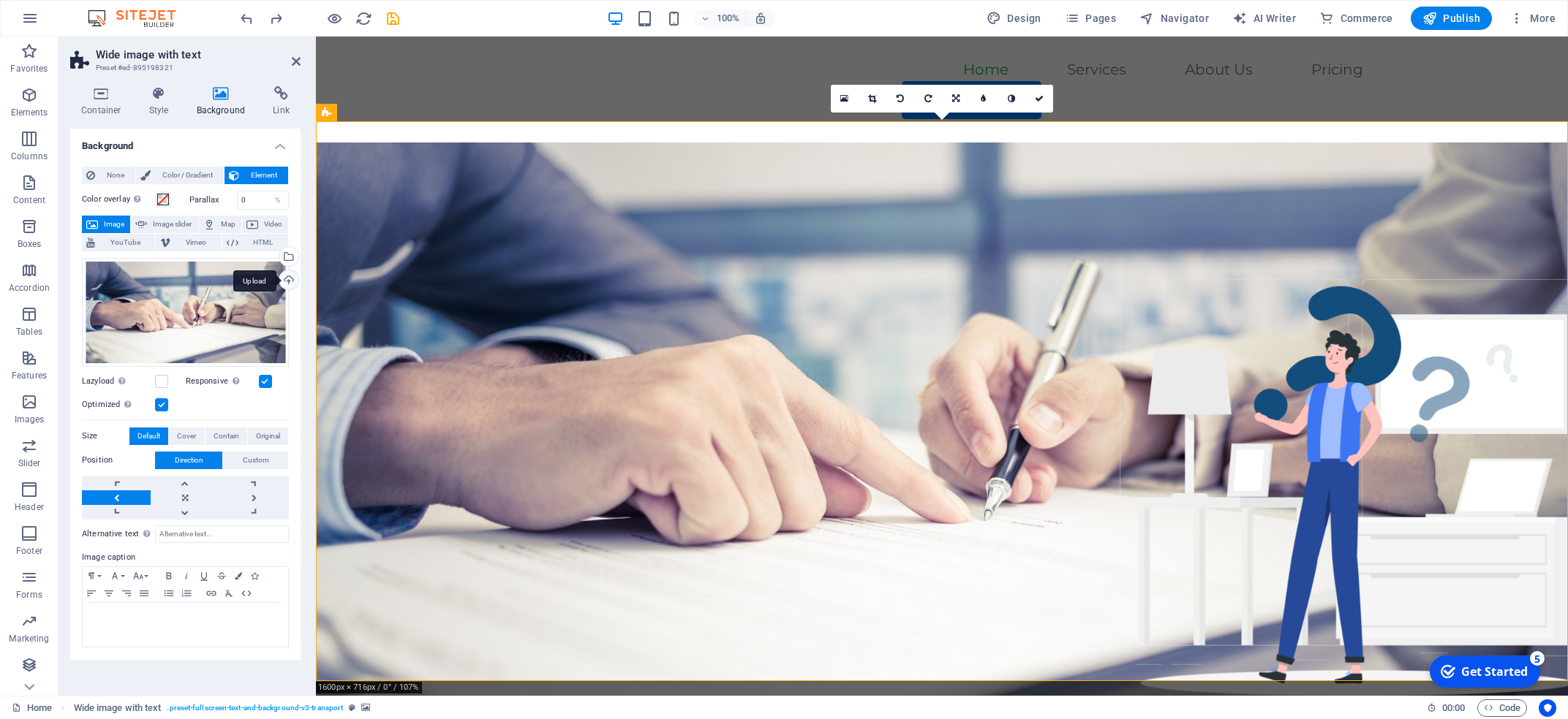
click at [287, 282] on div "Upload" at bounding box center [287, 281] width 22 height 22
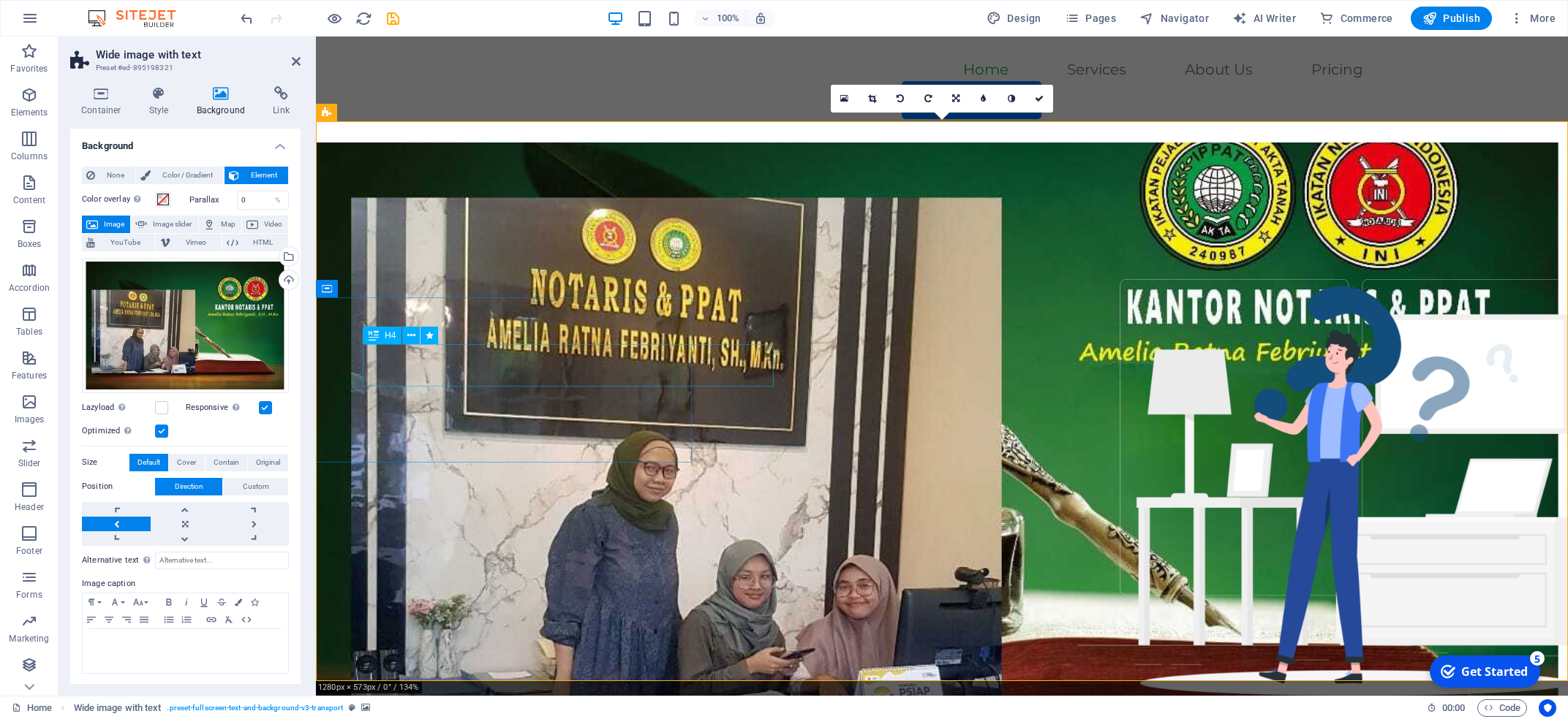
click at [413, 335] on icon at bounding box center [411, 335] width 8 height 15
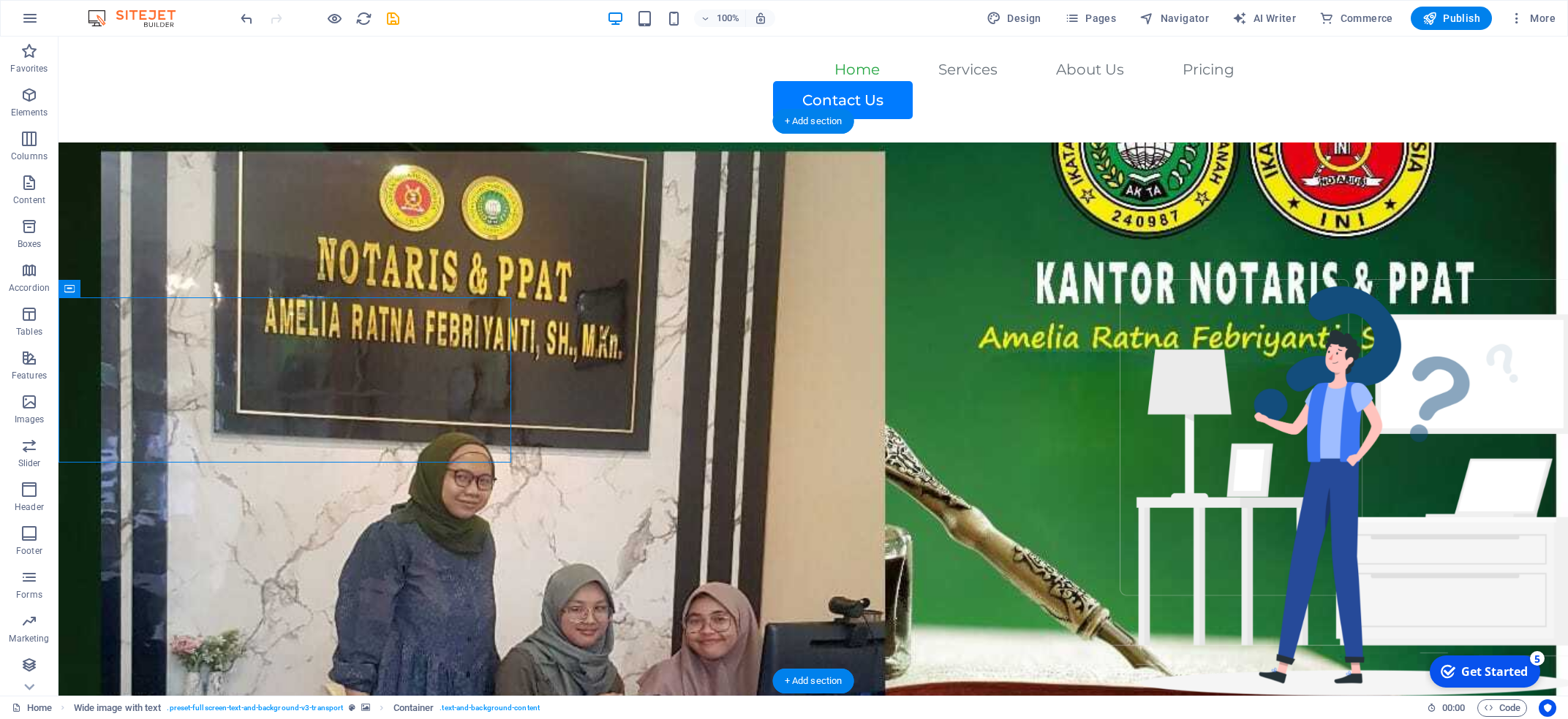
drag, startPoint x: 416, startPoint y: 324, endPoint x: 1115, endPoint y: 359, distance: 699.9
click at [29, 103] on icon "button" at bounding box center [29, 95] width 18 height 18
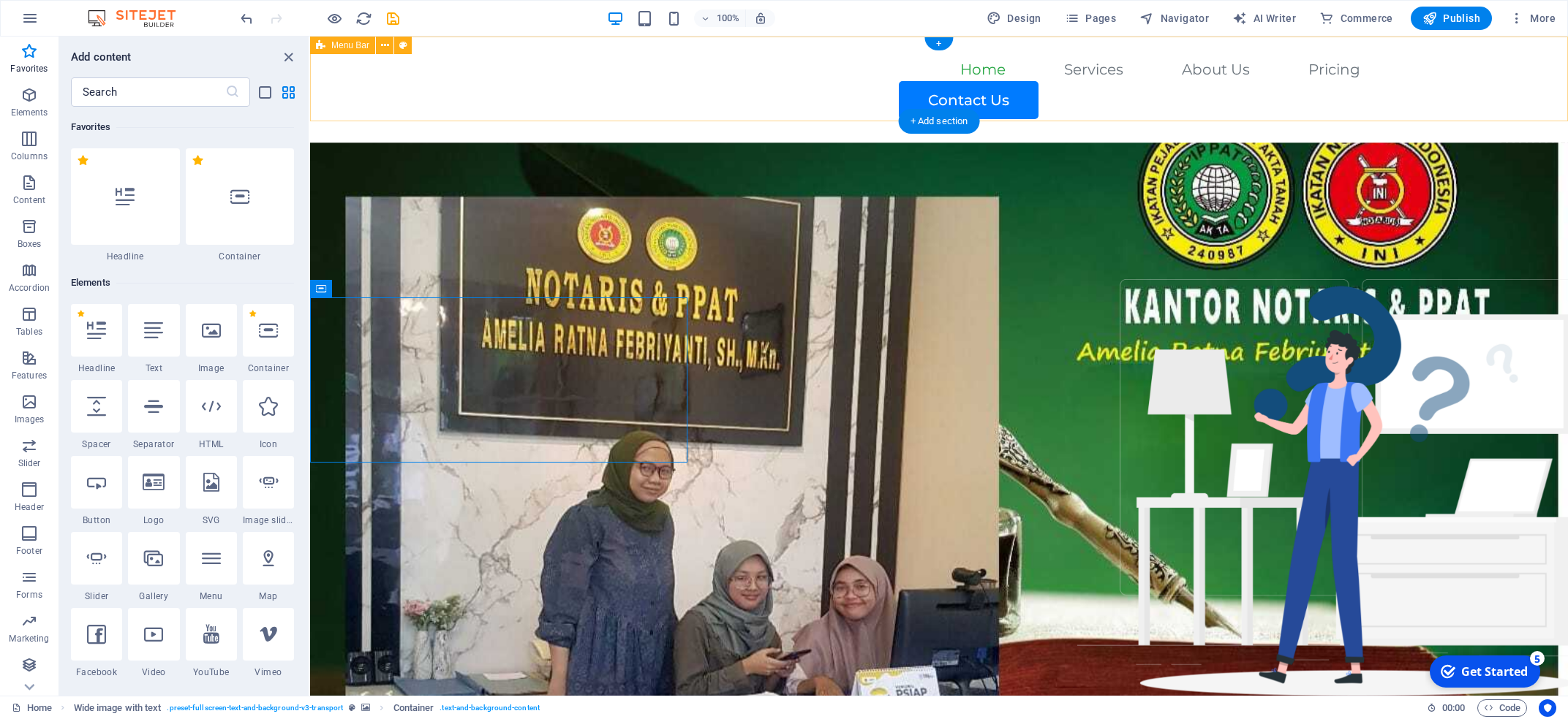
click at [452, 70] on div "Home Services About Us Pricing Contact Us" at bounding box center [939, 90] width 1258 height 106
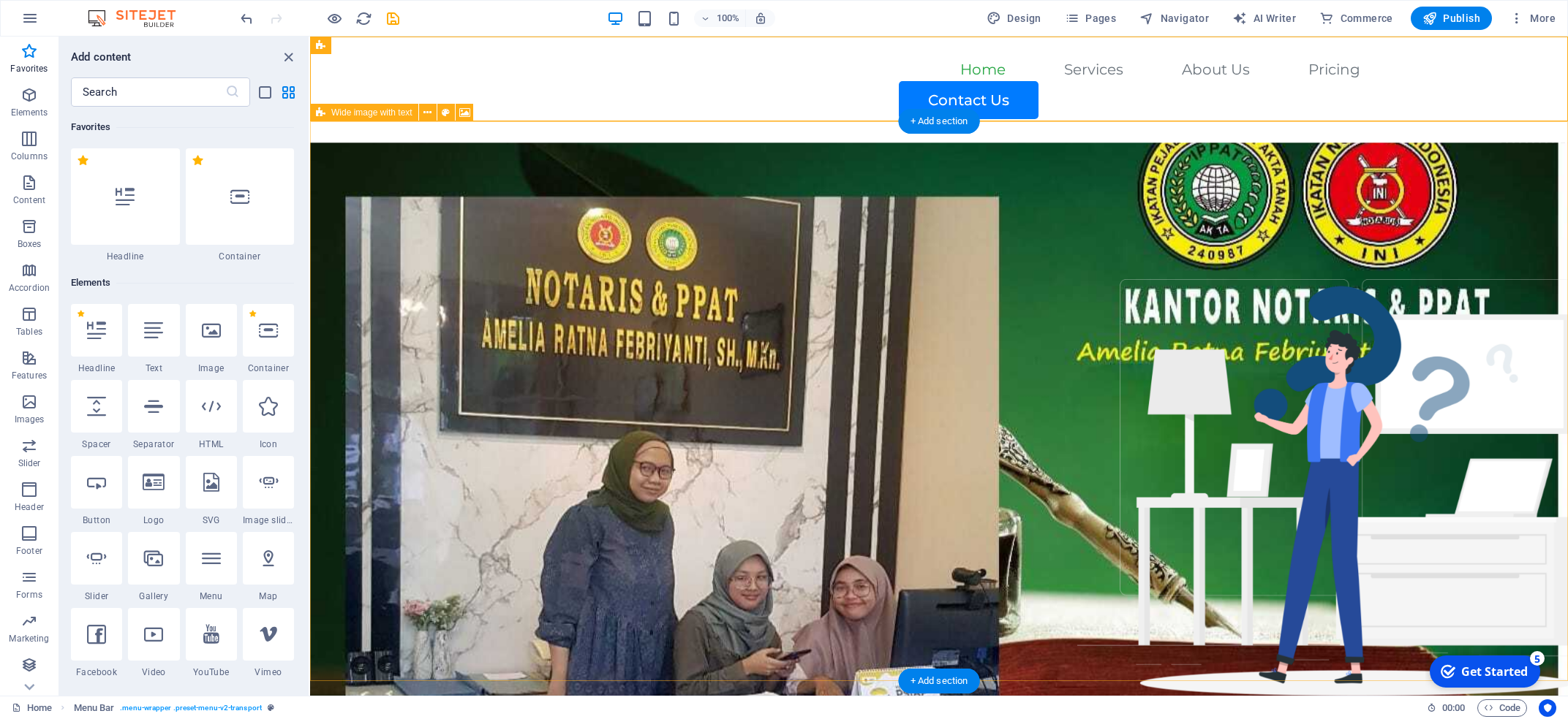
click at [935, 429] on figure at bounding box center [939, 422] width 1258 height 560
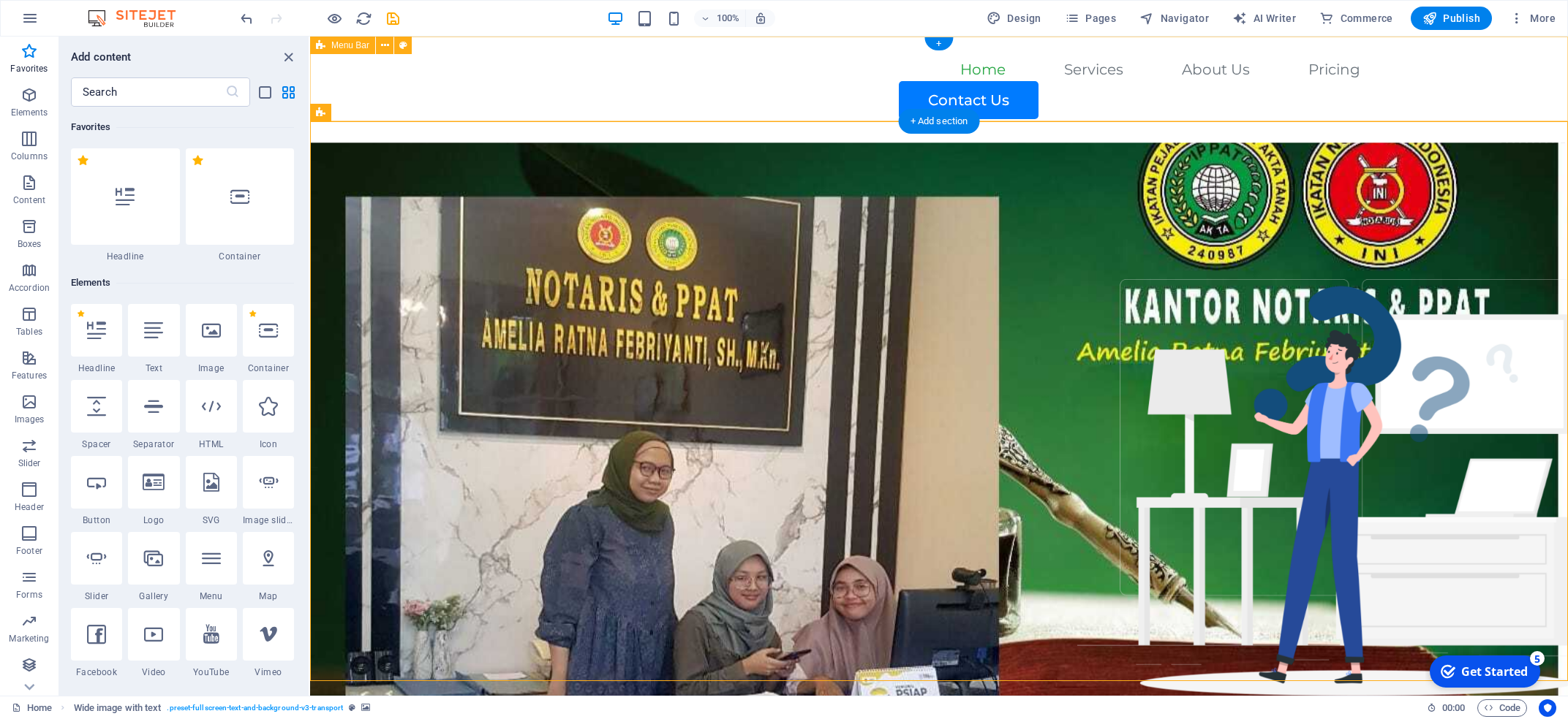
click at [658, 90] on div "Home Services About Us Pricing Contact Us" at bounding box center [939, 90] width 1258 height 106
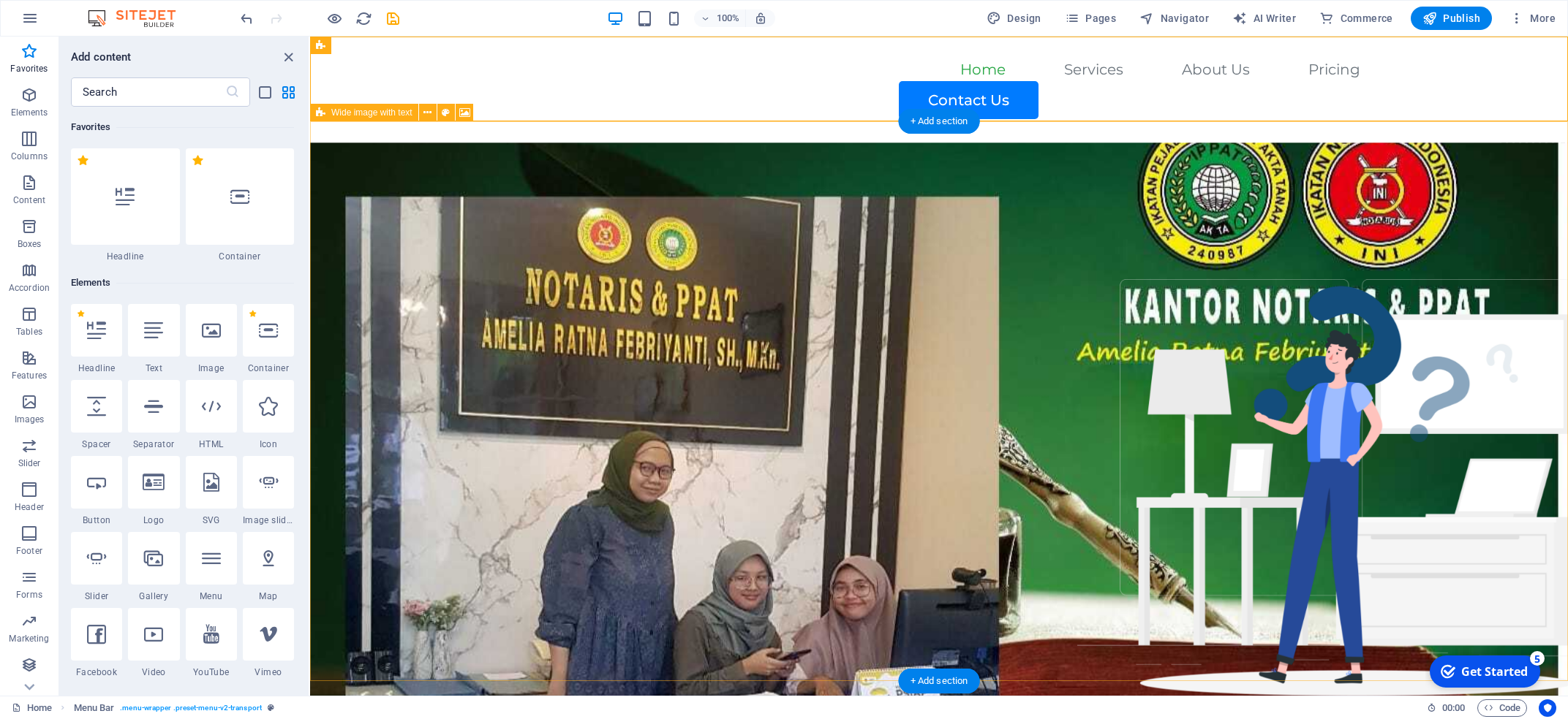
click at [935, 376] on figure at bounding box center [939, 422] width 1258 height 560
click at [935, 404] on figure at bounding box center [939, 422] width 1258 height 560
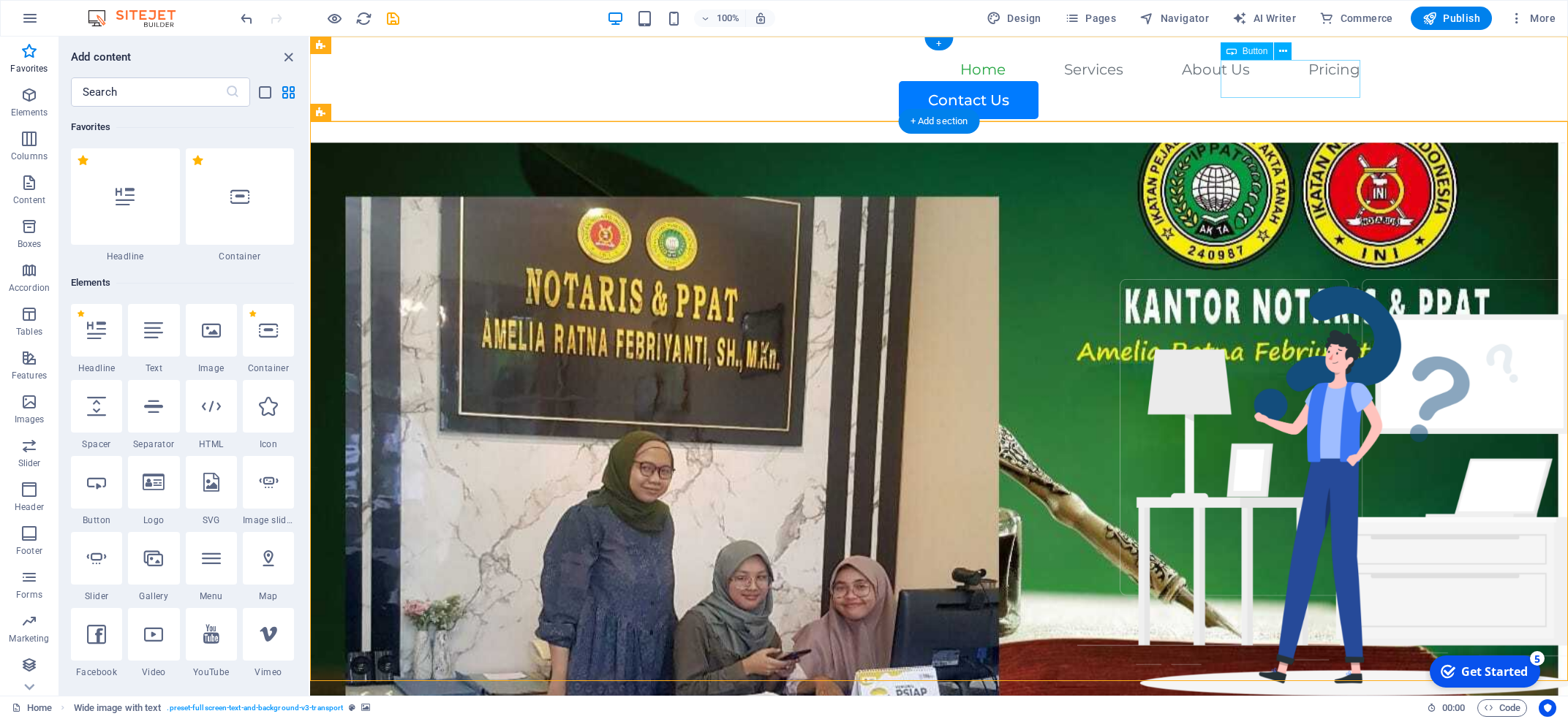
click at [935, 91] on div "Contact Us" at bounding box center [968, 100] width 784 height 38
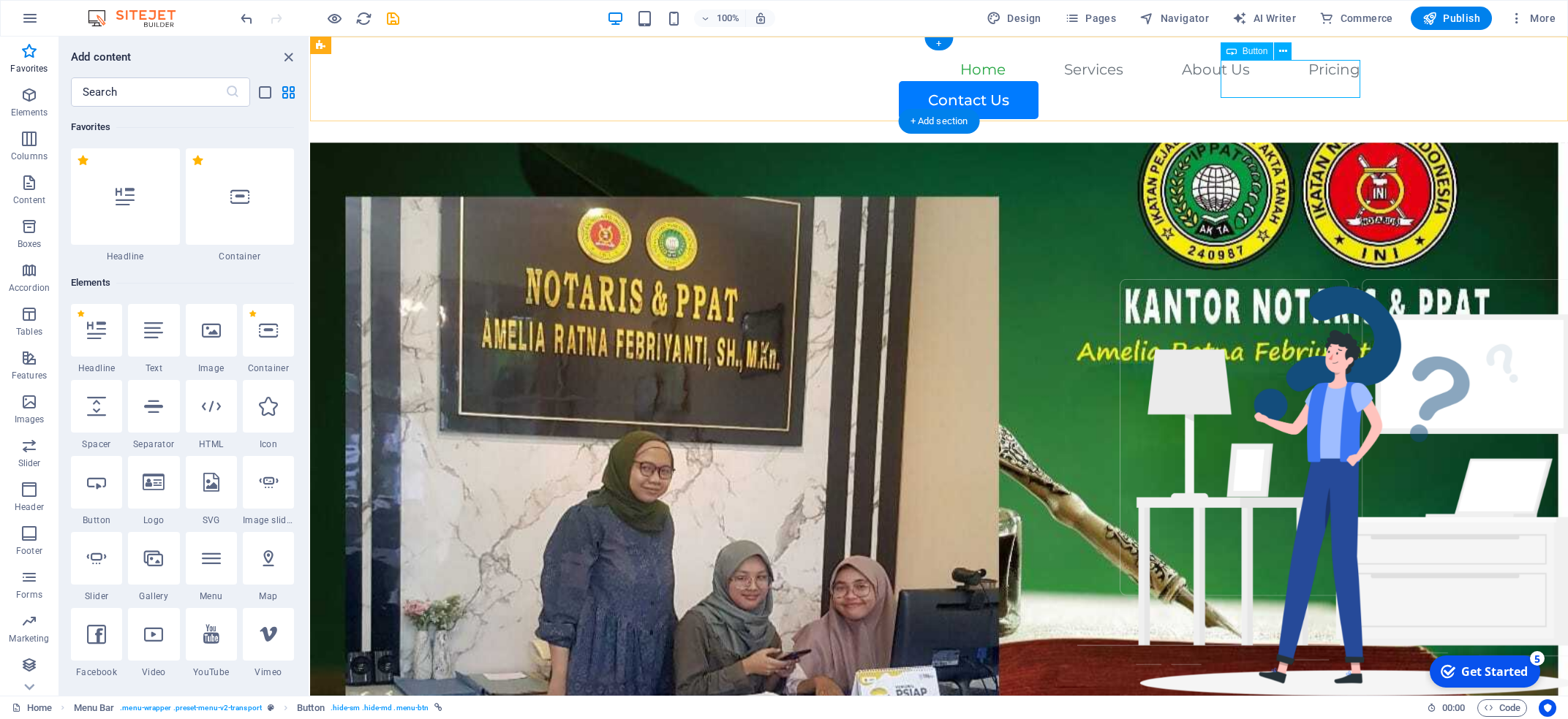
click at [935, 81] on div "Contact Us" at bounding box center [968, 100] width 784 height 38
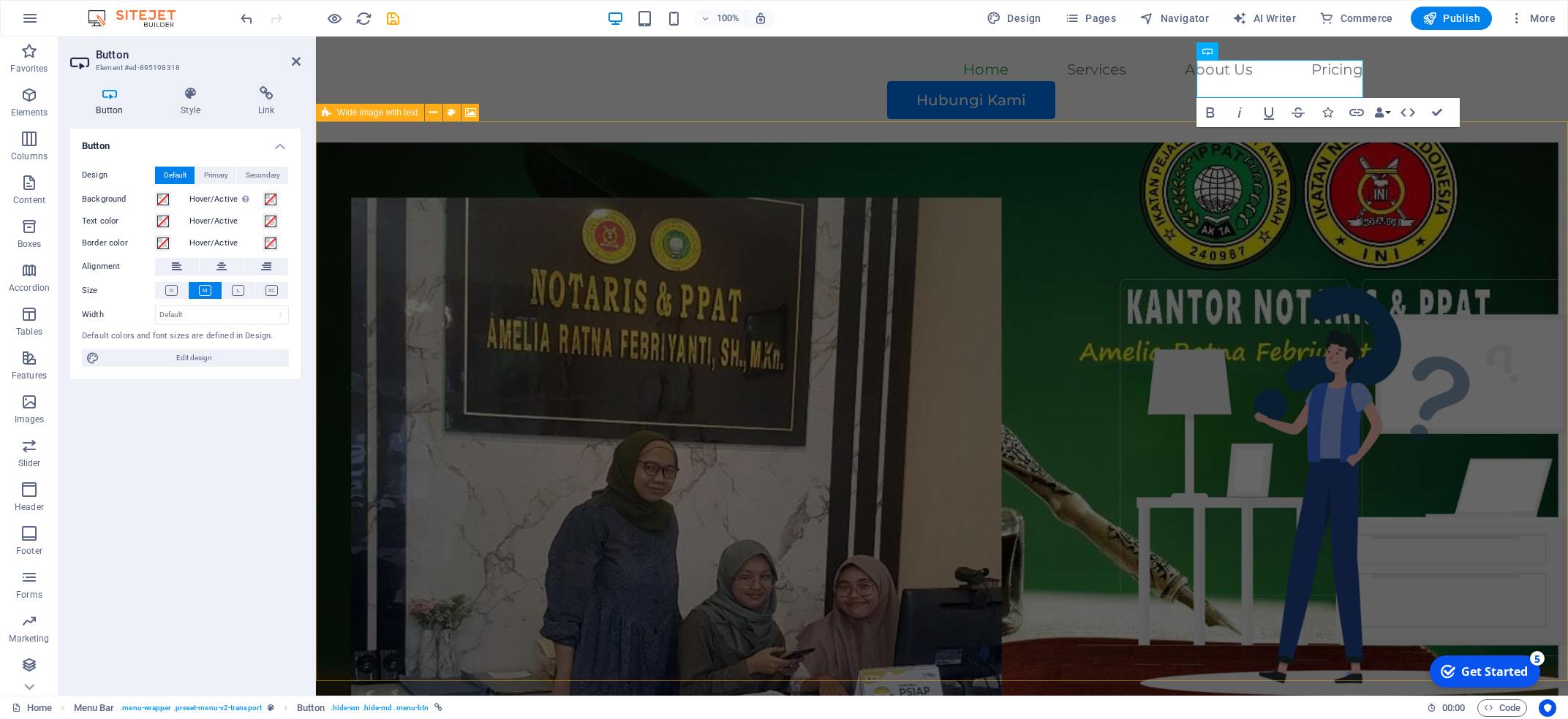
click at [935, 337] on figure at bounding box center [942, 422] width 1252 height 560
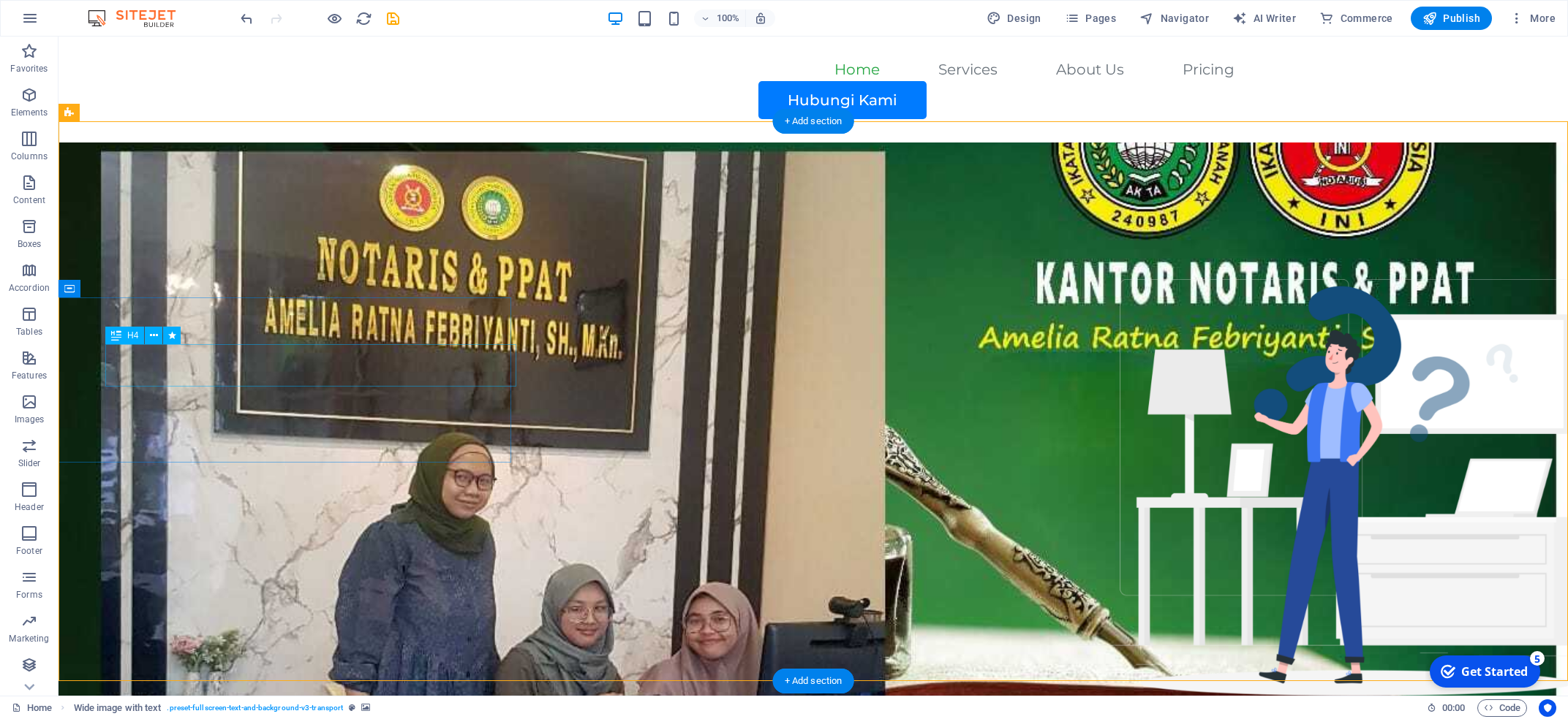
click at [158, 337] on icon at bounding box center [154, 335] width 8 height 15
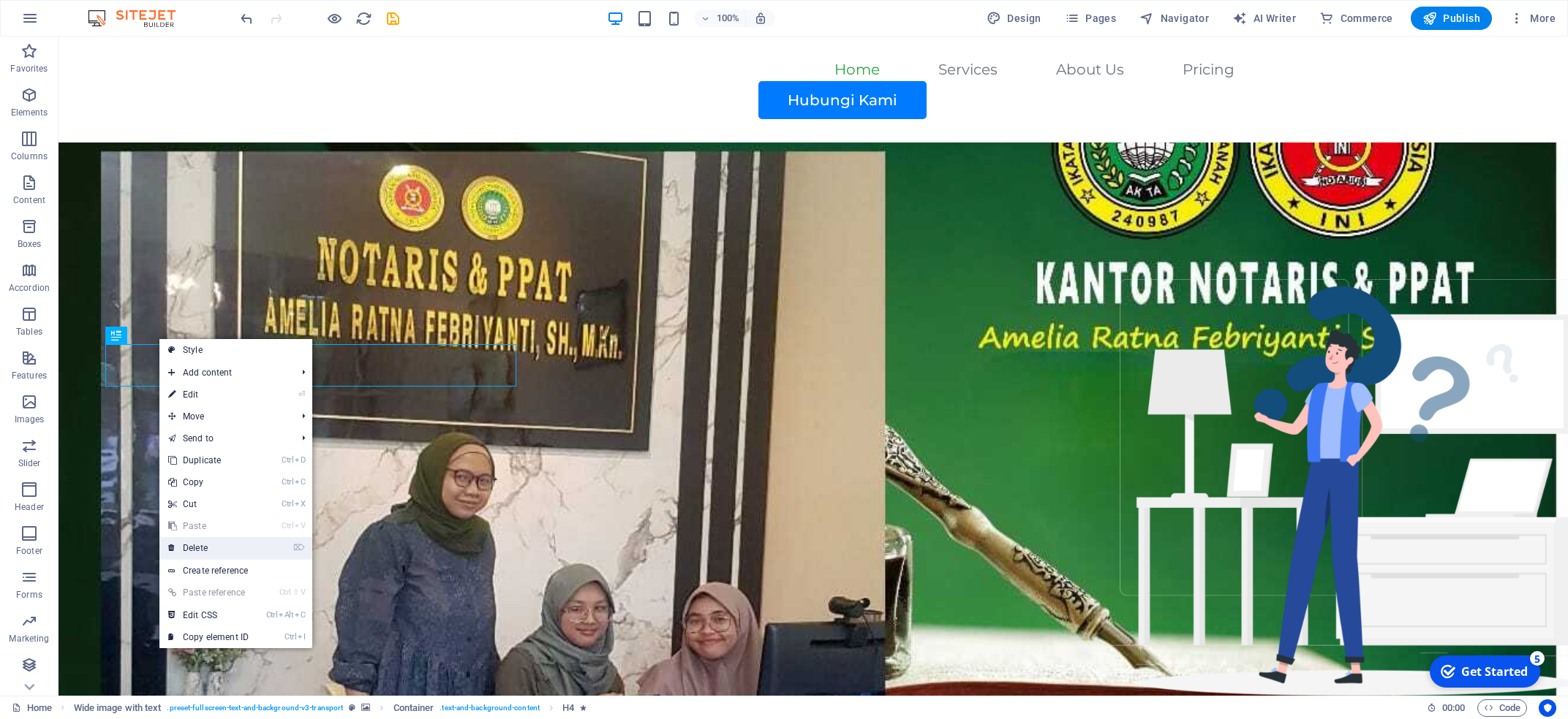
click at [221, 429] on link "⌦ Delete" at bounding box center [208, 547] width 98 height 22
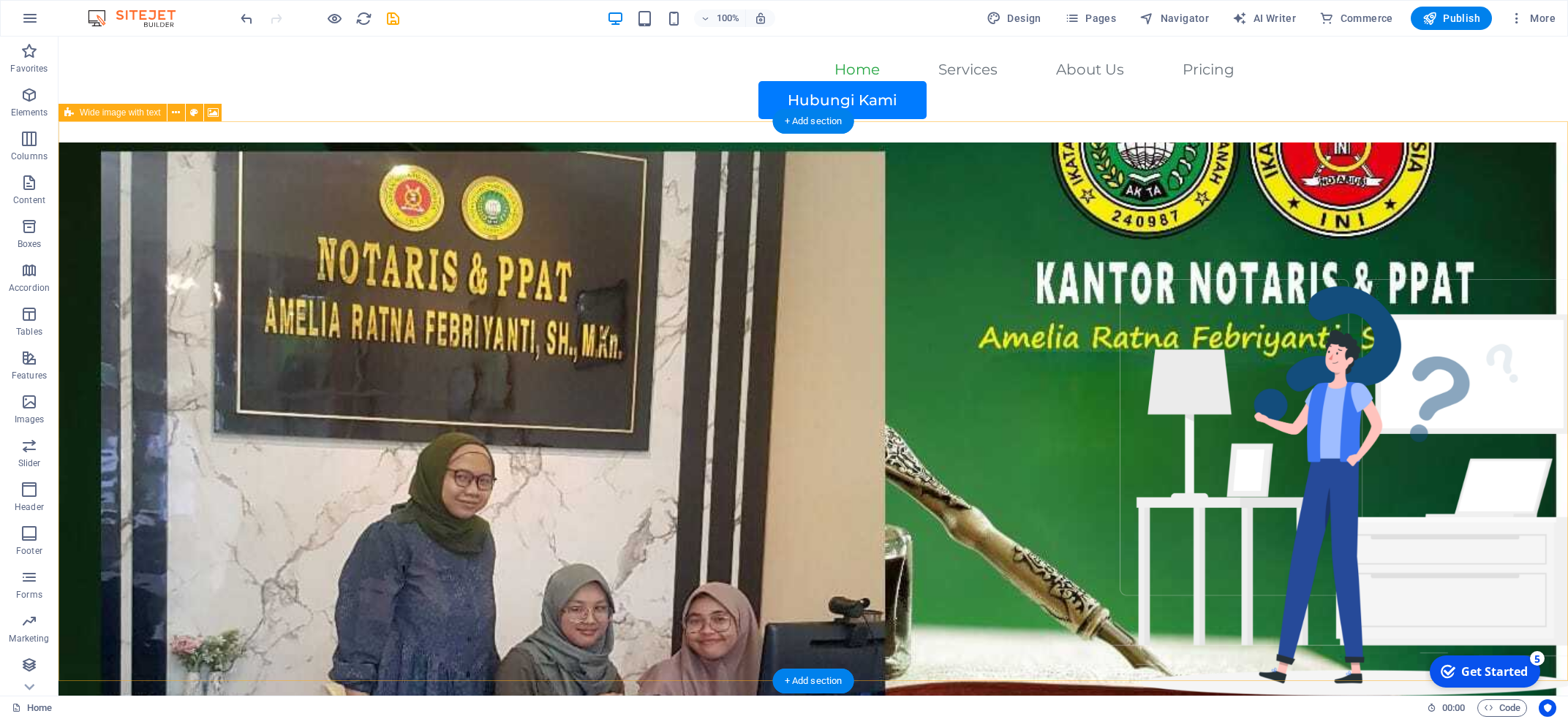
click at [935, 429] on figure at bounding box center [813, 422] width 1510 height 560
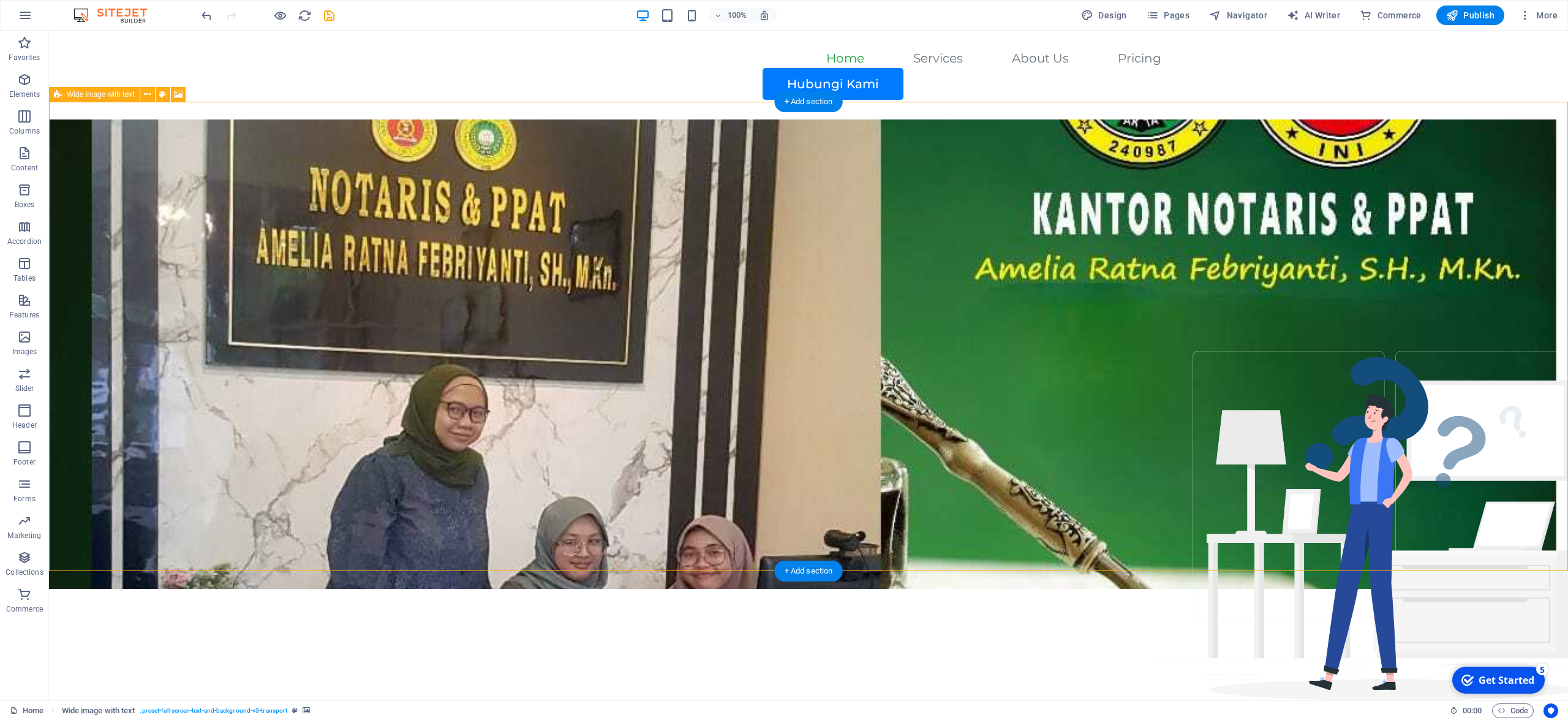
click at [651, 332] on figure at bounding box center [808, 354] width 1519 height 469
click at [95, 98] on span "Wide image with text" at bounding box center [101, 94] width 68 height 7
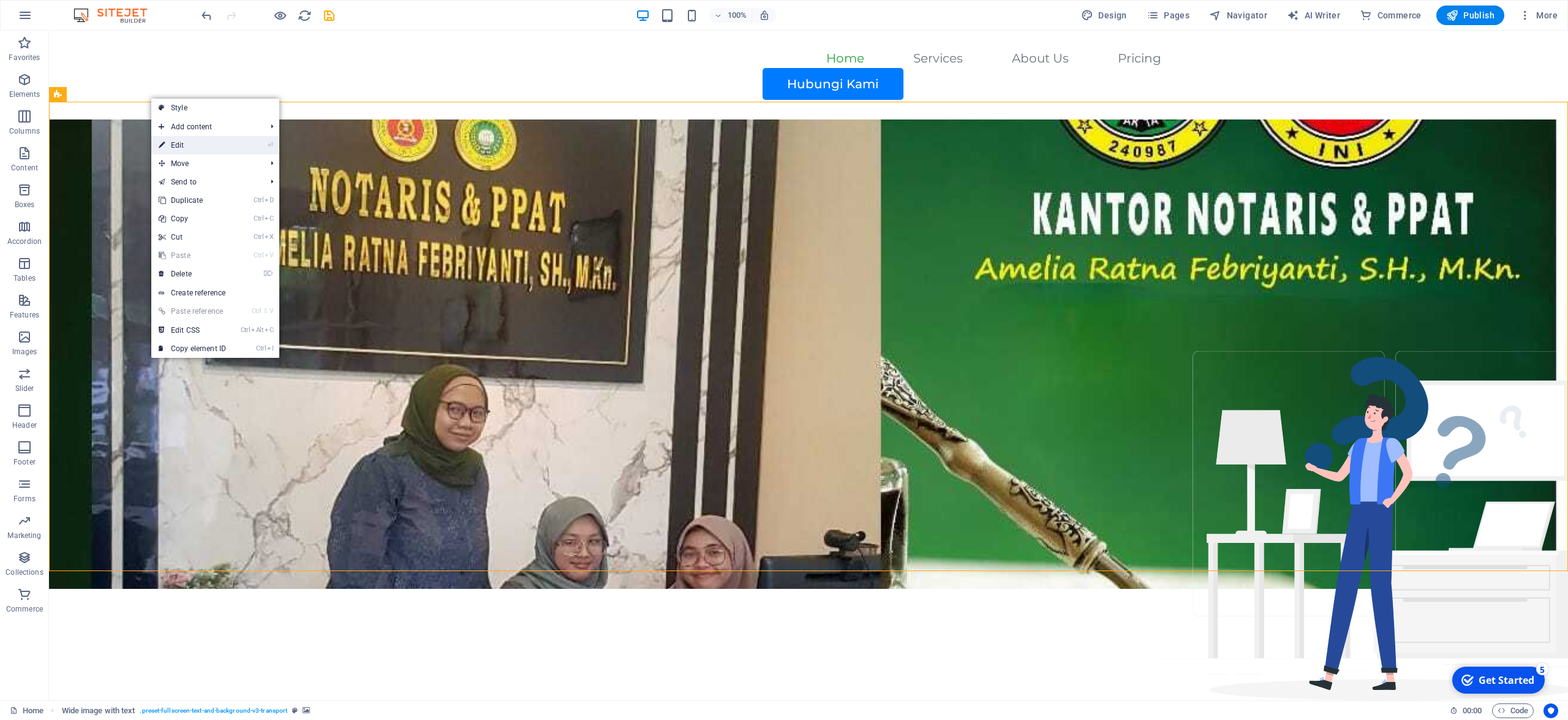
click at [233, 146] on link "⏎ Edit" at bounding box center [193, 144] width 82 height 18
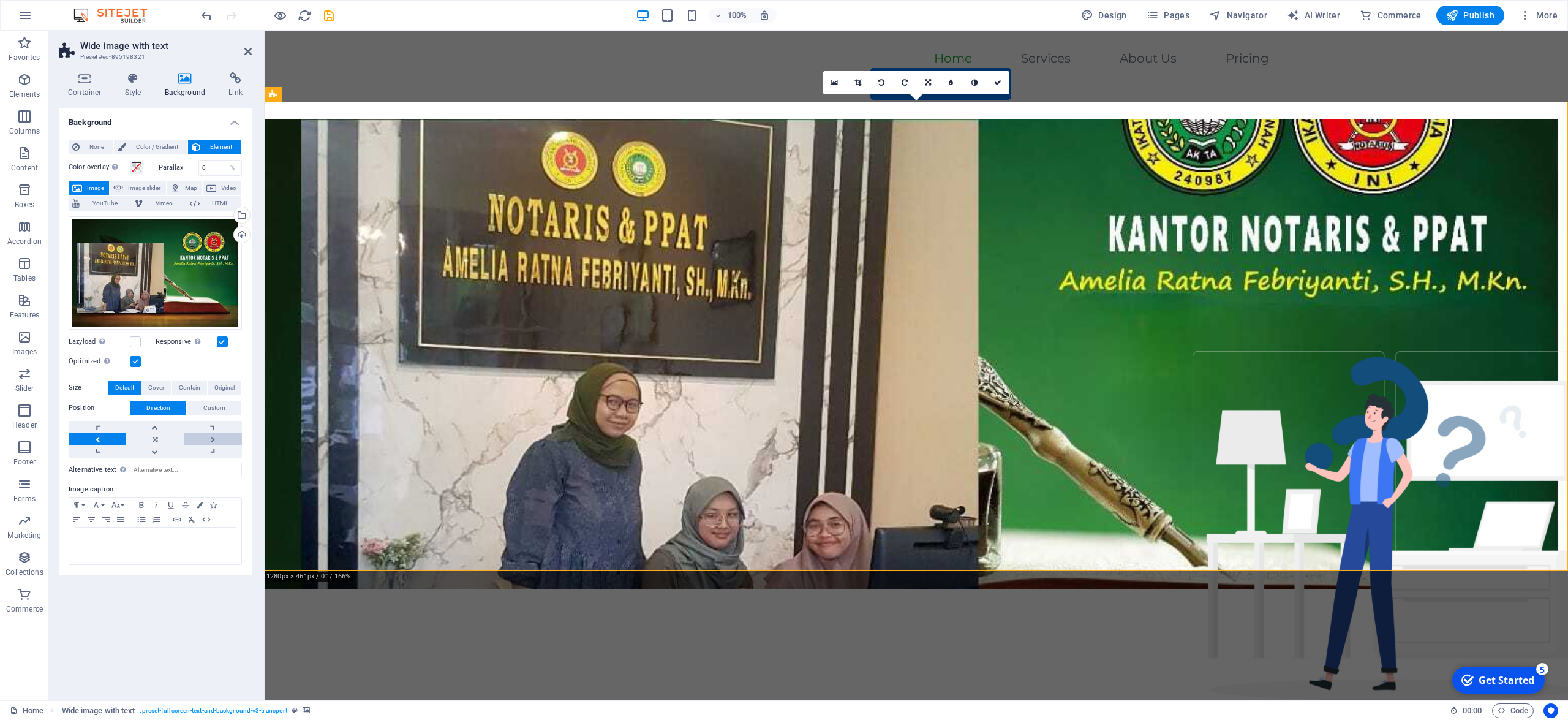
click at [212, 359] on link at bounding box center [213, 439] width 58 height 13
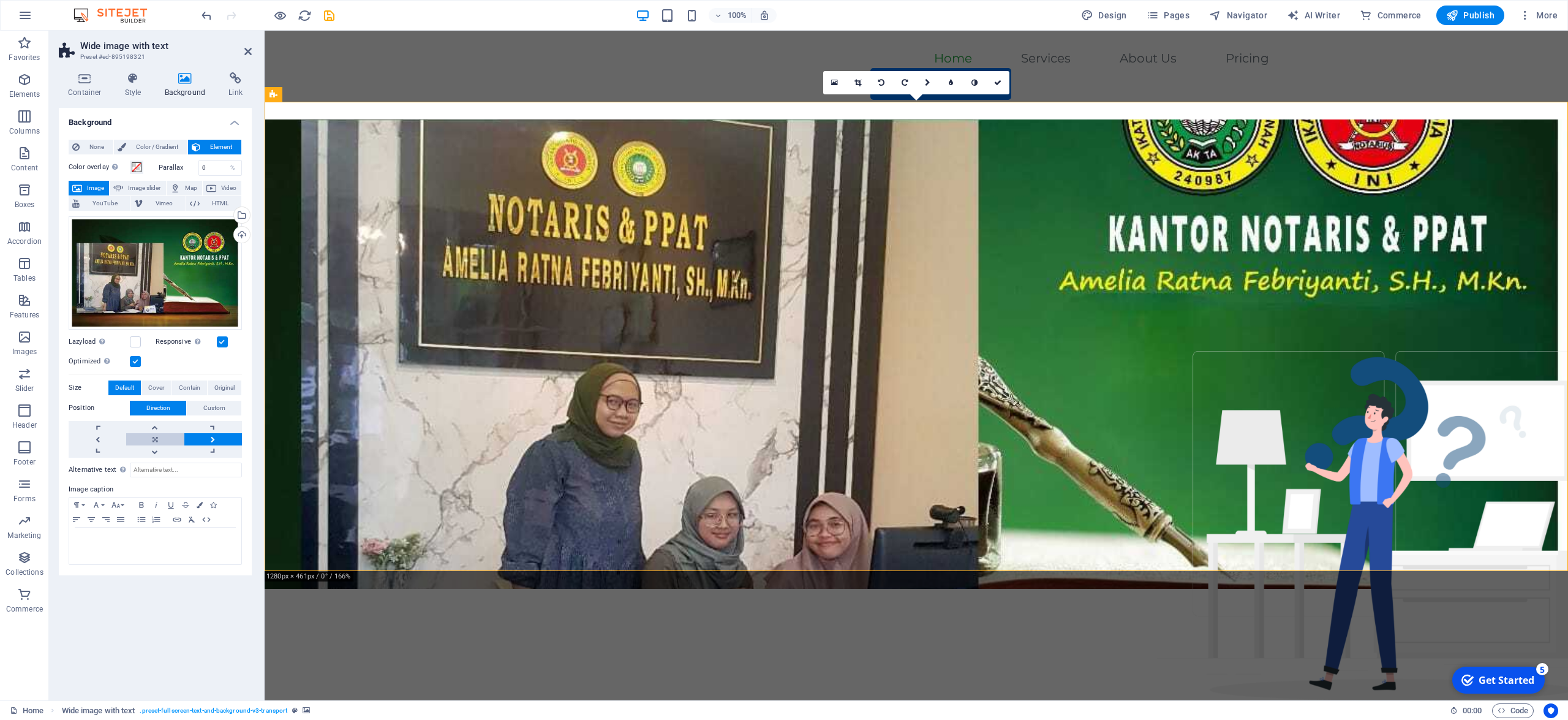
click at [149, 359] on link at bounding box center [155, 439] width 58 height 13
click at [164, 359] on link at bounding box center [155, 439] width 58 height 13
click at [369, 359] on figure at bounding box center [916, 354] width 1304 height 469
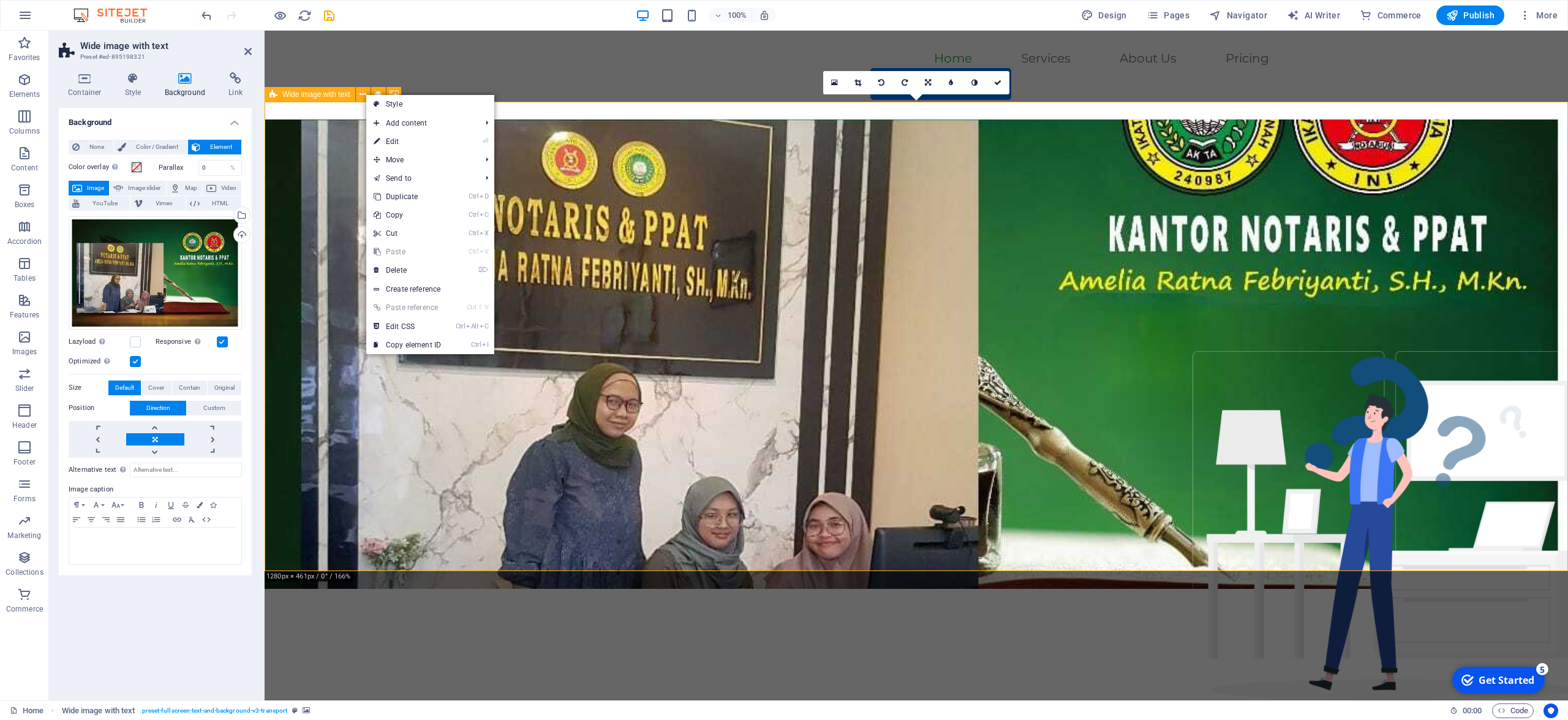
click at [621, 359] on figure at bounding box center [916, 354] width 1304 height 469
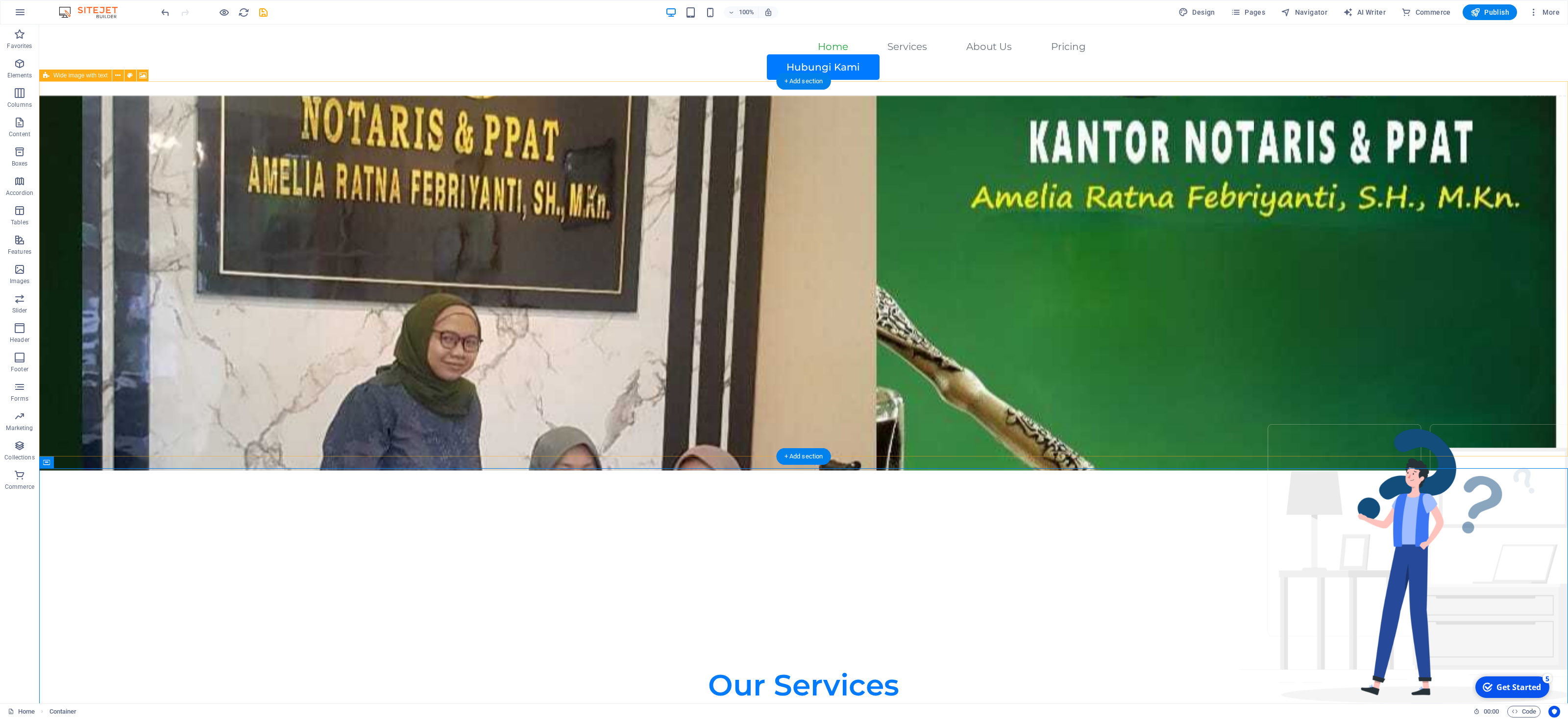
click at [409, 287] on figure at bounding box center [803, 283] width 1528 height 375
click at [626, 287] on figure at bounding box center [803, 283] width 1528 height 375
click at [626, 287] on div at bounding box center [803, 603] width 1528 height 12
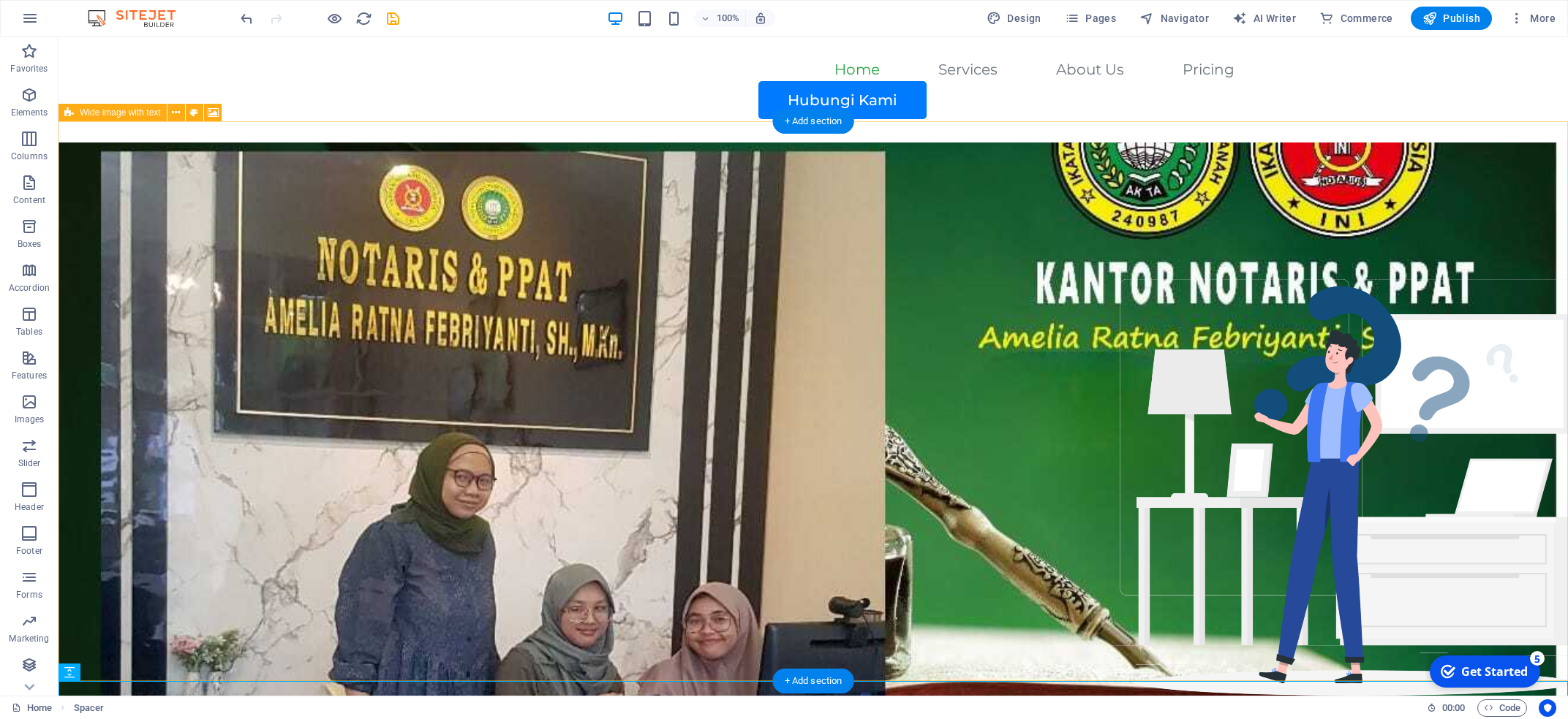
click at [701, 279] on figure at bounding box center [813, 422] width 1510 height 560
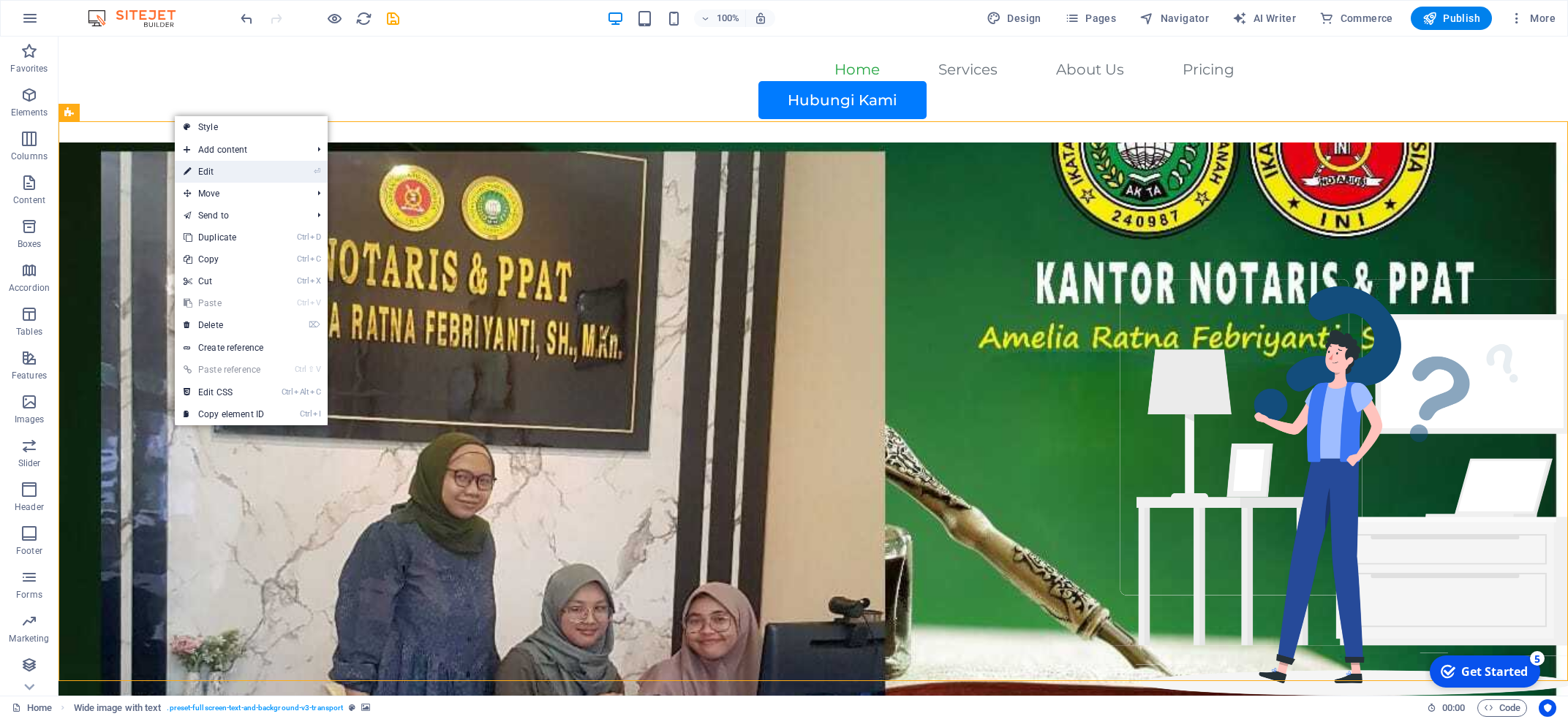
click at [308, 174] on li "⏎ Edit" at bounding box center [251, 172] width 153 height 22
click at [199, 176] on link "⏎ Edit" at bounding box center [223, 172] width 98 height 22
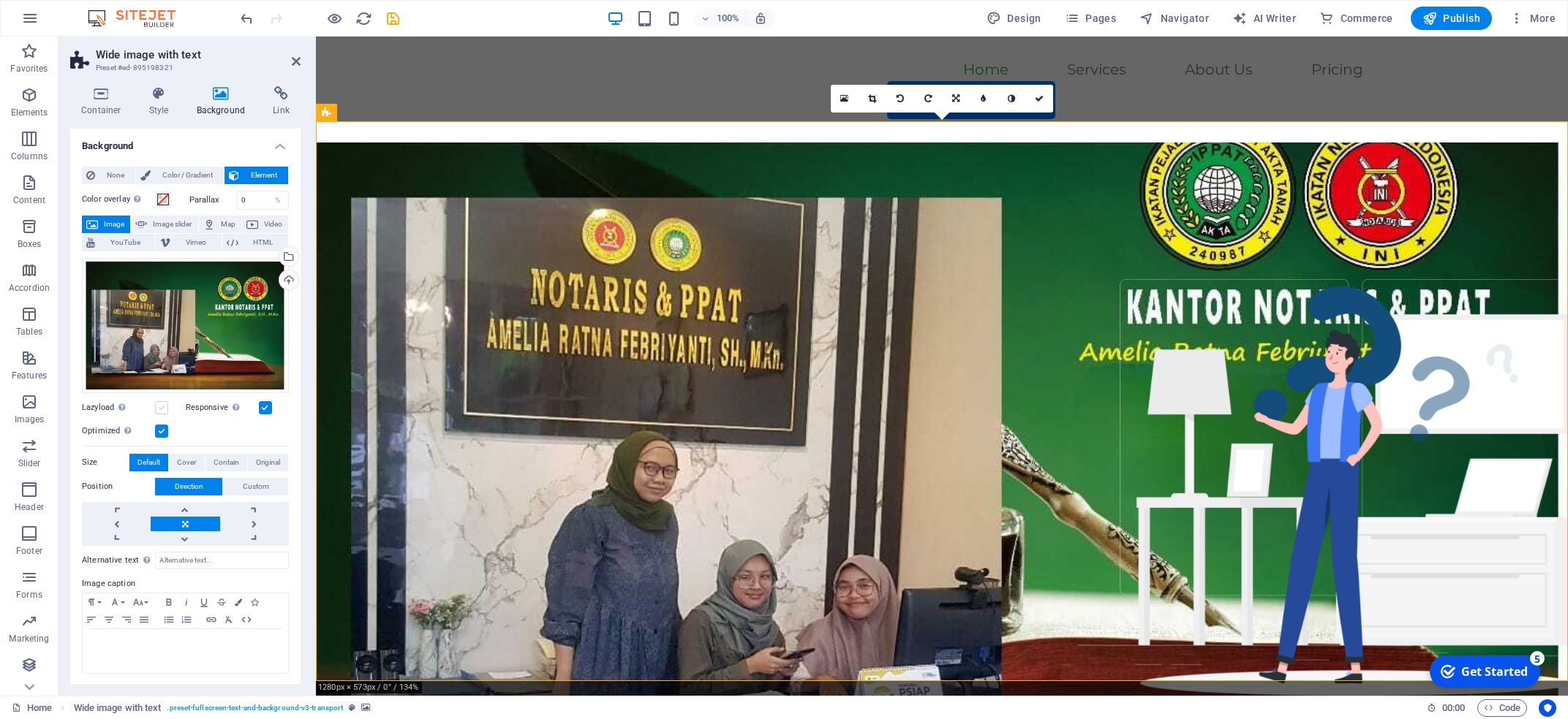
click at [161, 412] on label at bounding box center [161, 408] width 13 height 13
click at [0, 0] on input "Lazyload Loading images after the page loads improves page speed." at bounding box center [0, 0] width 0 height 0
click at [158, 429] on label at bounding box center [161, 432] width 13 height 13
click at [0, 0] on input "Optimized Images are compressed to improve page speed." at bounding box center [0, 0] width 0 height 0
click at [163, 429] on label at bounding box center [161, 432] width 13 height 13
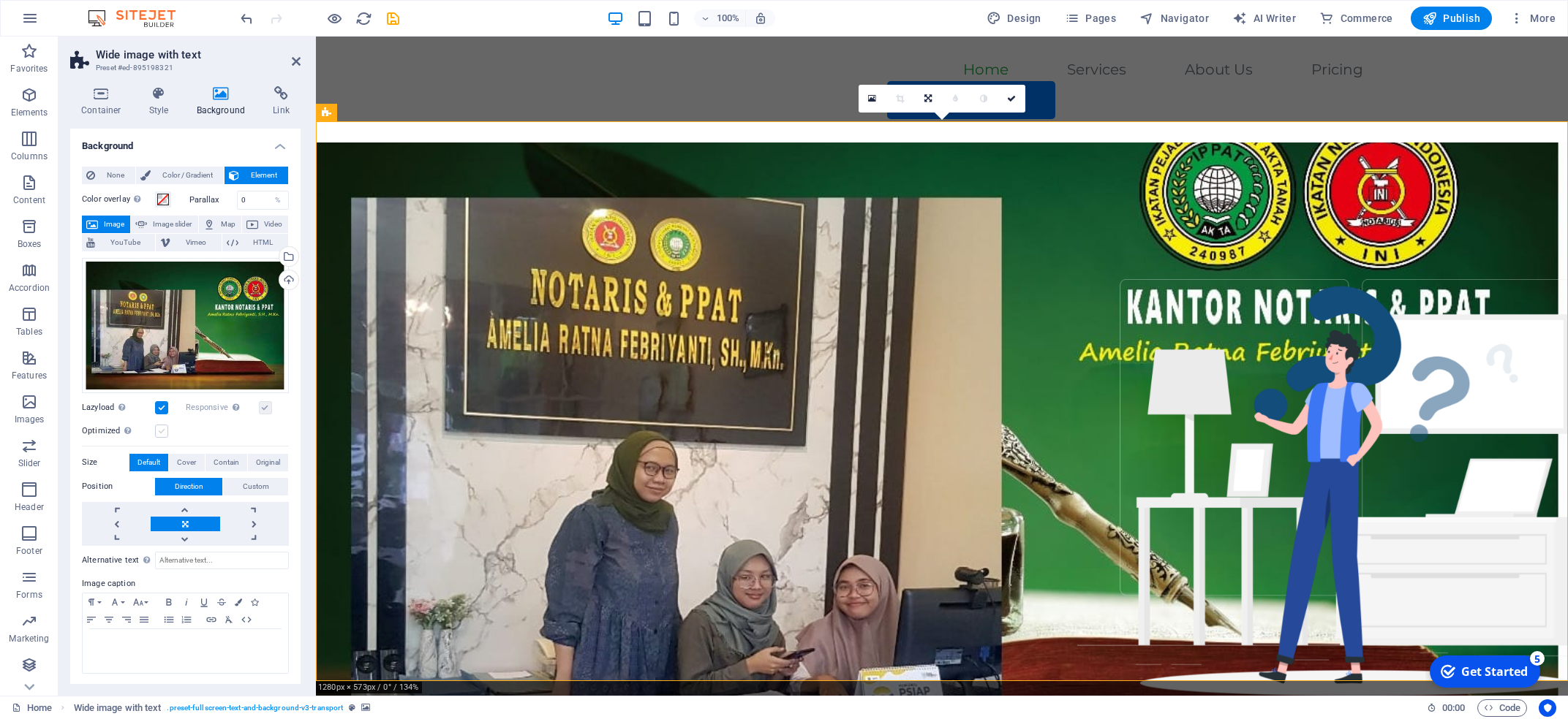
click at [0, 0] on input "Optimized Images are compressed to improve page speed." at bounding box center [0, 0] width 0 height 0
click at [164, 406] on label at bounding box center [161, 408] width 13 height 13
click at [0, 0] on input "Lazyload Loading images after the page loads improves page speed." at bounding box center [0, 0] width 0 height 0
click at [163, 405] on label at bounding box center [161, 408] width 13 height 13
click at [0, 0] on input "Lazyload Loading images after the page loads improves page speed." at bounding box center [0, 0] width 0 height 0
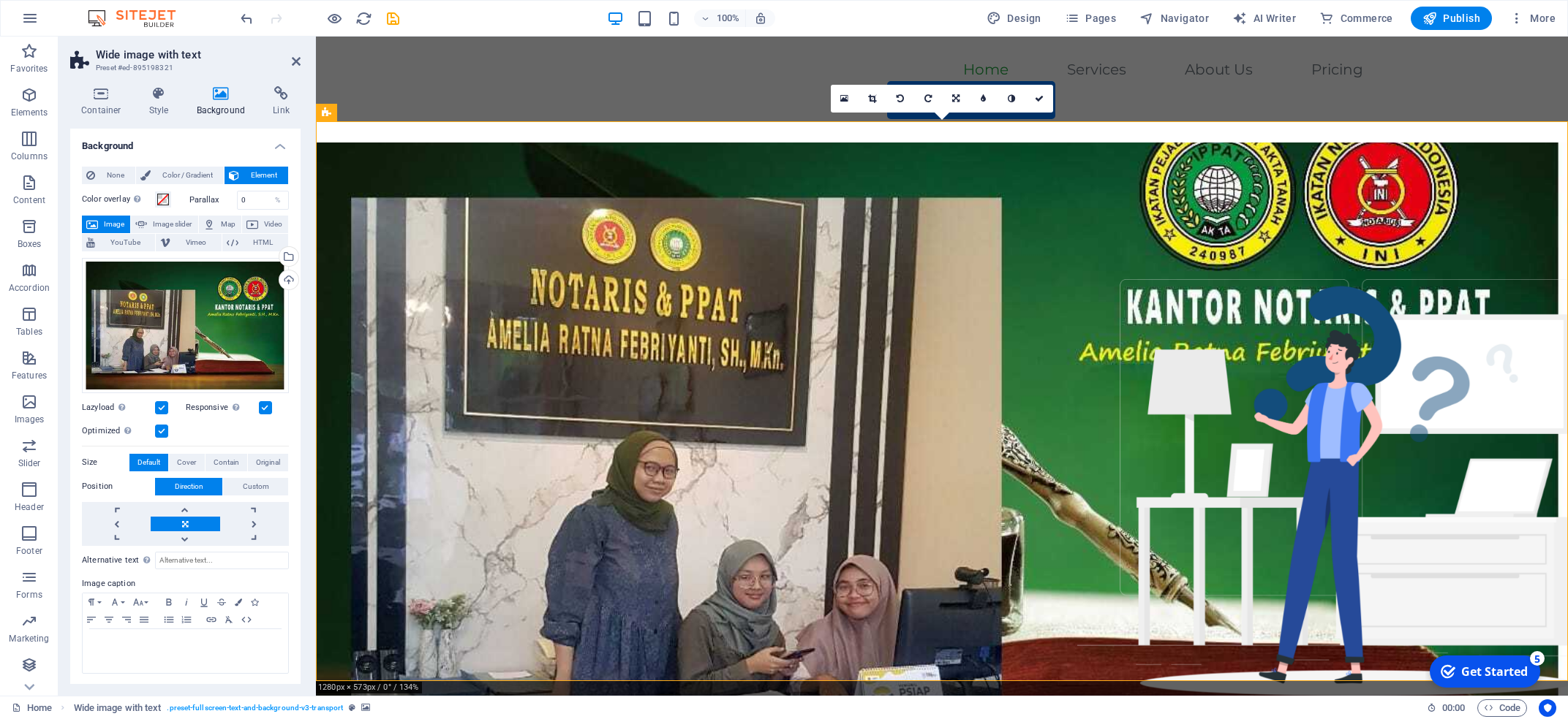
click at [163, 429] on label at bounding box center [161, 432] width 13 height 13
click at [0, 0] on input "Optimized Images are compressed to improve page speed." at bounding box center [0, 0] width 0 height 0
click at [876, 97] on link at bounding box center [872, 98] width 27 height 27
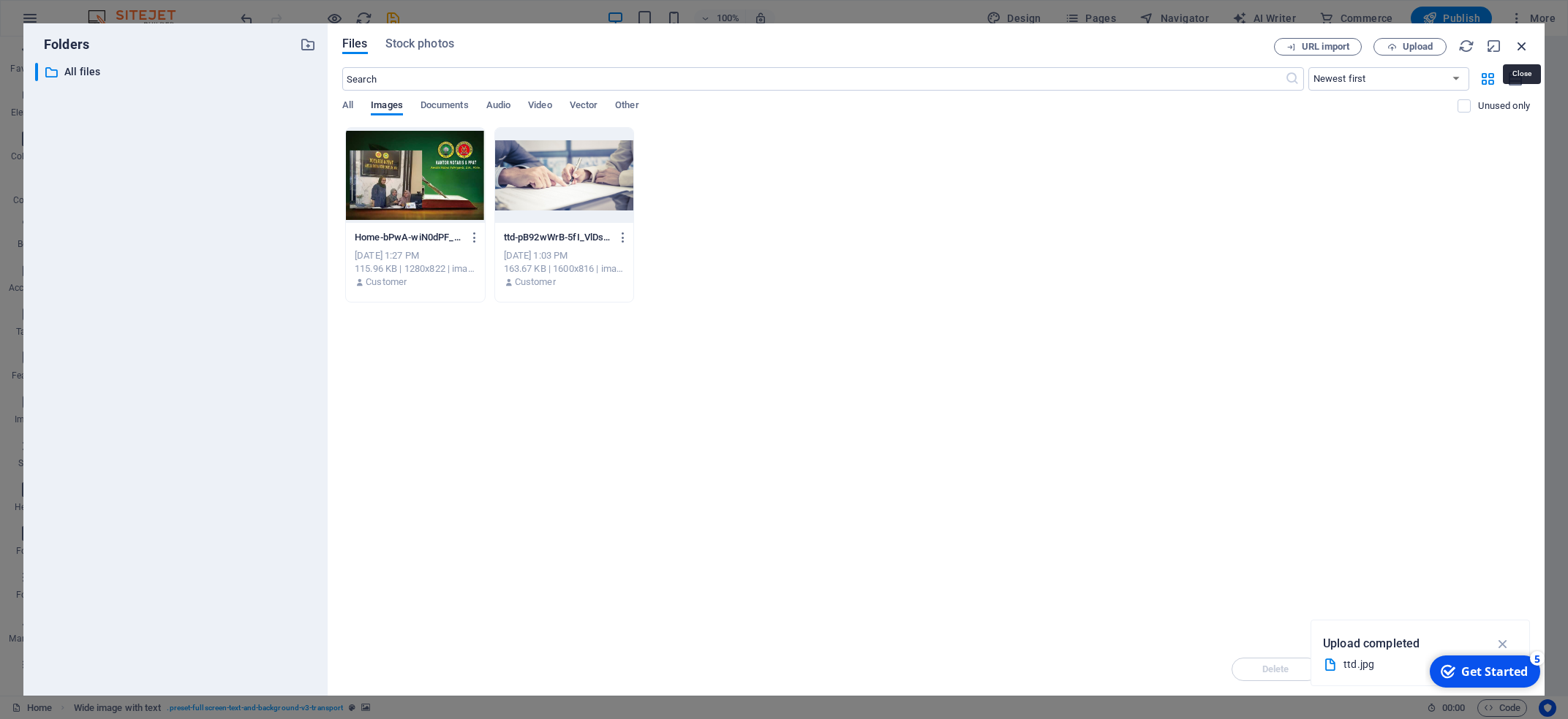
click at [935, 46] on icon "button" at bounding box center [1522, 45] width 16 height 16
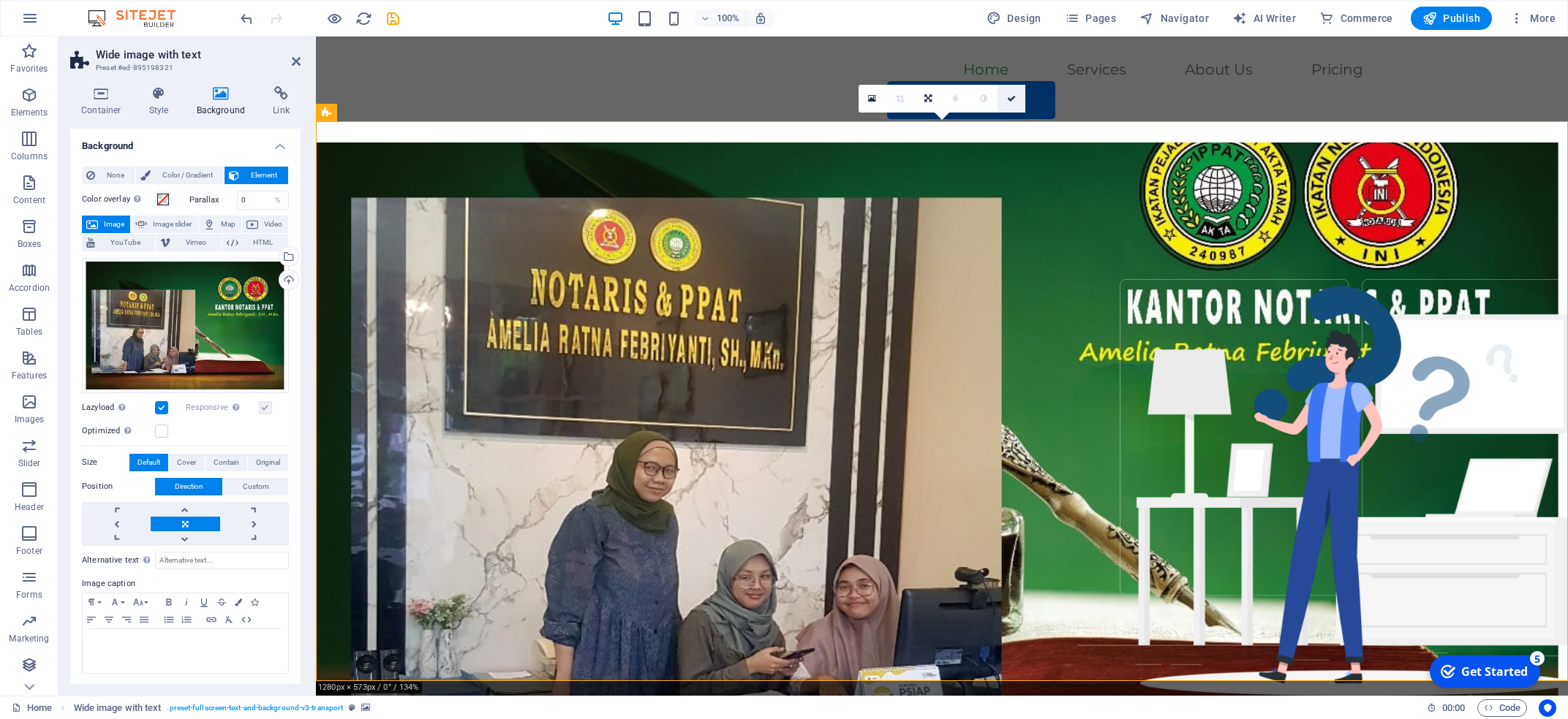
click at [935, 97] on icon at bounding box center [1011, 98] width 8 height 8
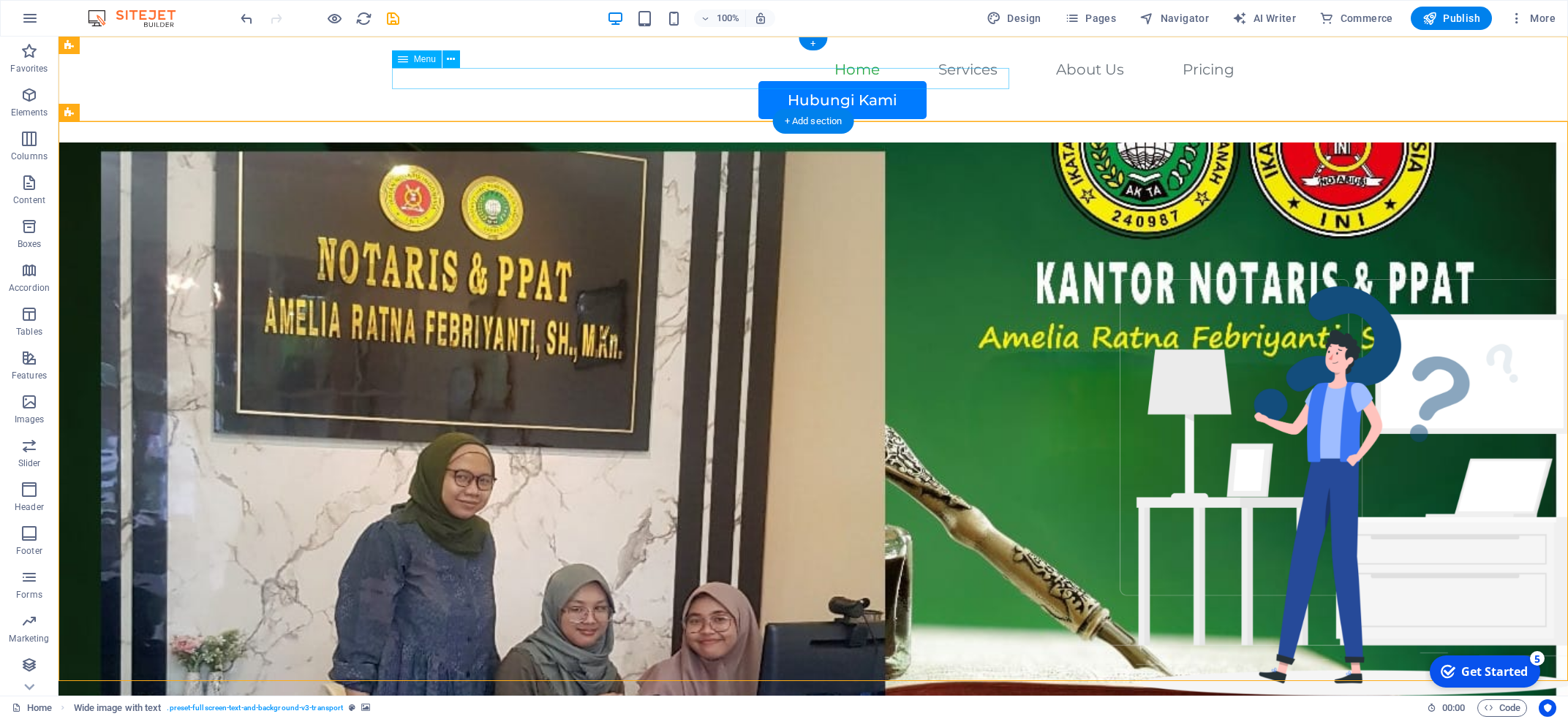
click at [635, 77] on nav "Home Services About Us Pricing" at bounding box center [814, 71] width 843 height 21
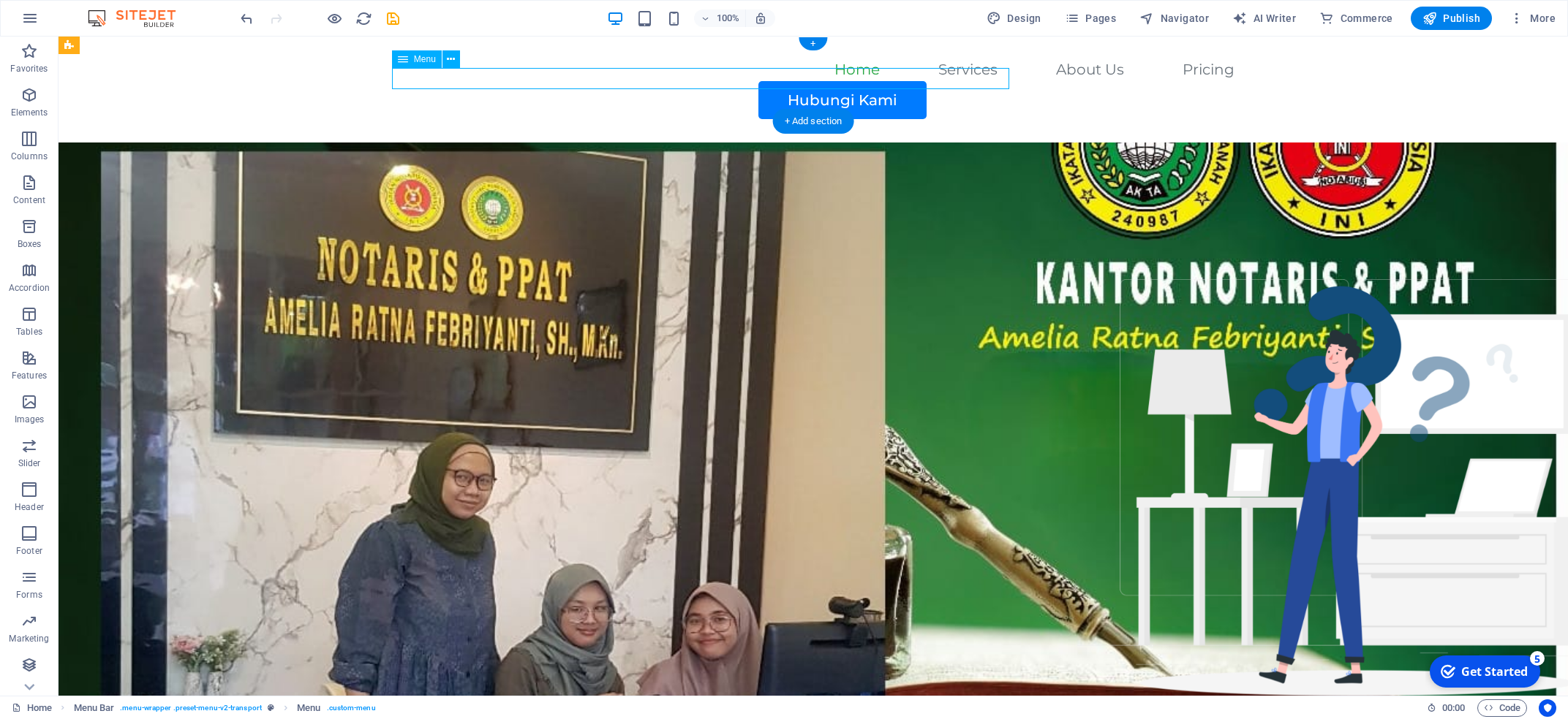
drag, startPoint x: 635, startPoint y: 77, endPoint x: 451, endPoint y: 89, distance: 184.4
click at [451, 81] on nav "Home Services About Us Pricing" at bounding box center [814, 71] width 843 height 21
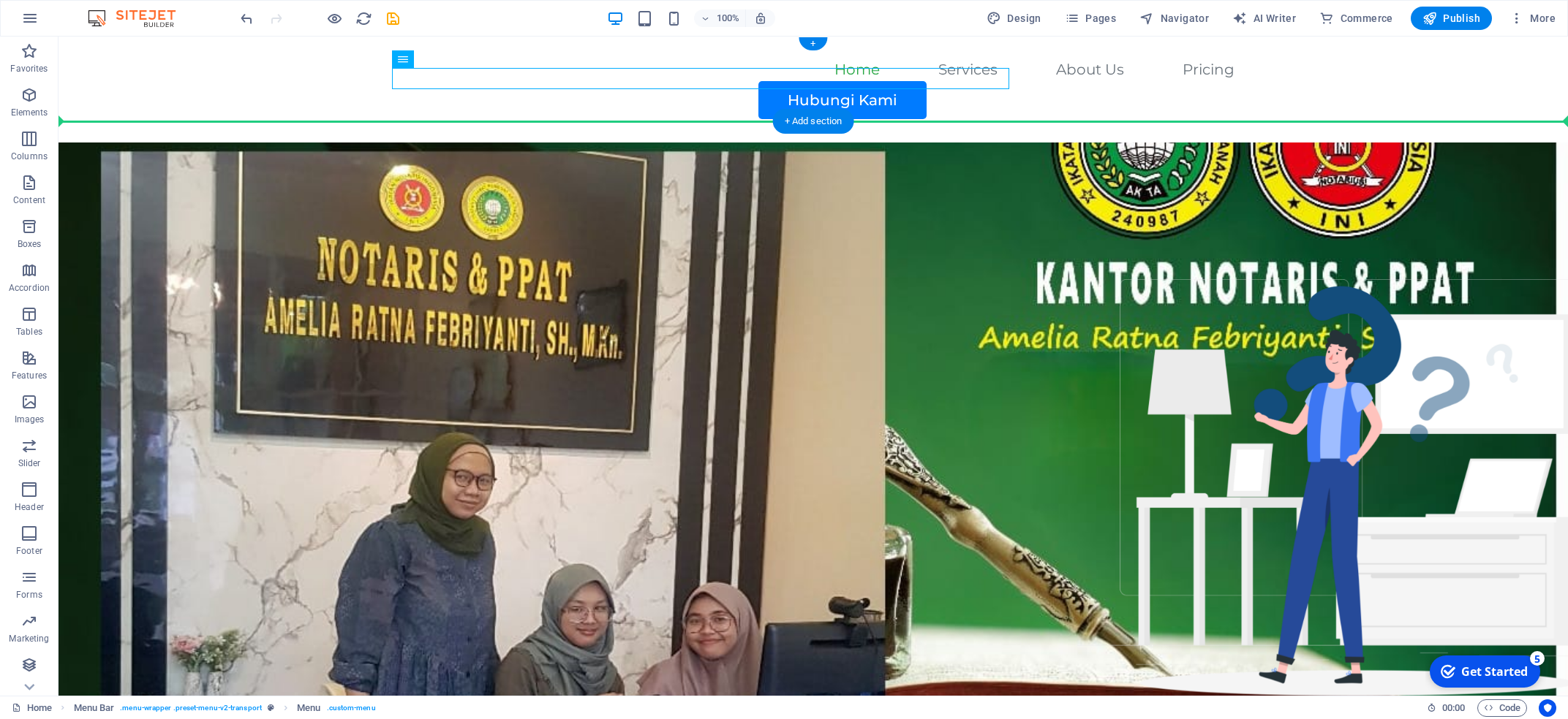
drag, startPoint x: 474, startPoint y: 100, endPoint x: 204, endPoint y: 83, distance: 270.5
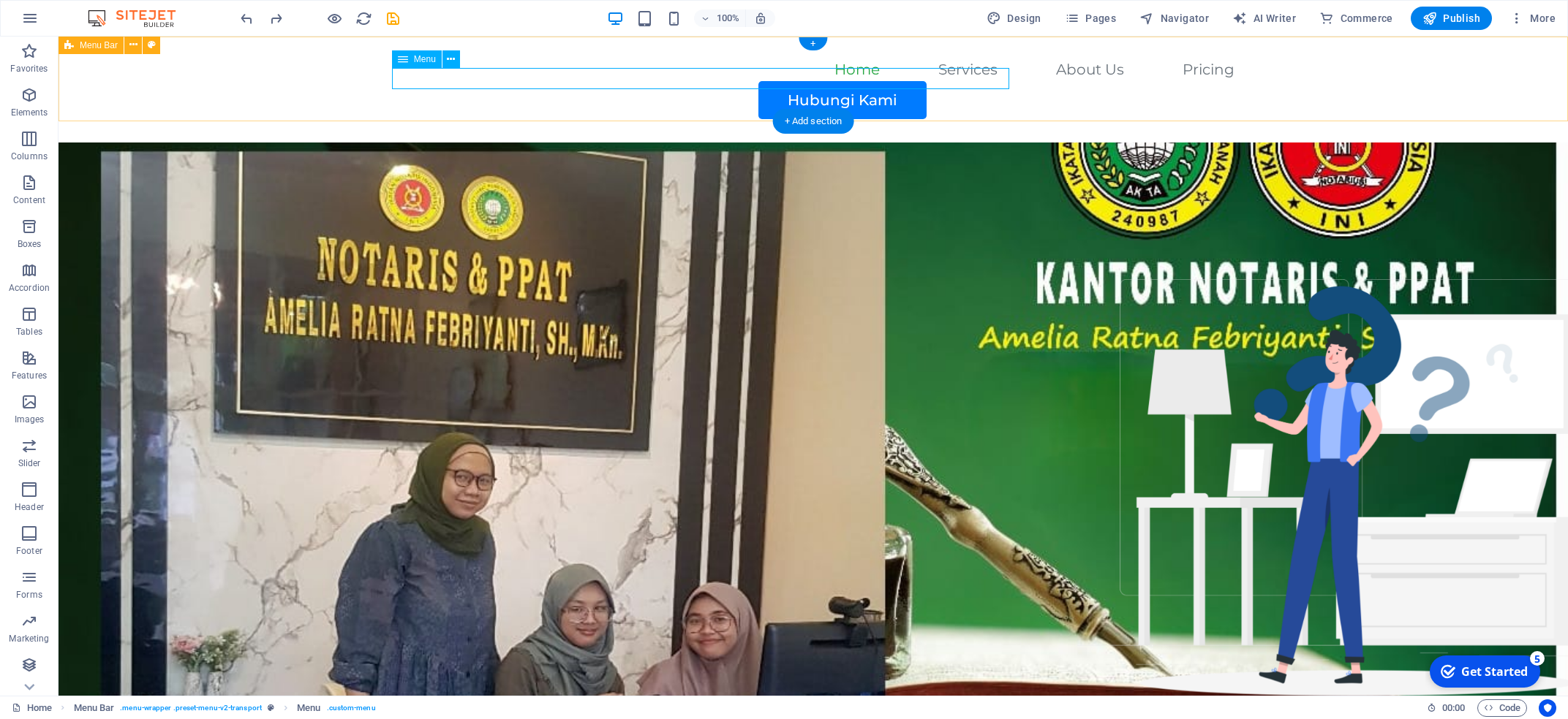
click at [935, 89] on div "Home Services About Us Pricing Hubungi Kami" at bounding box center [813, 90] width 1510 height 106
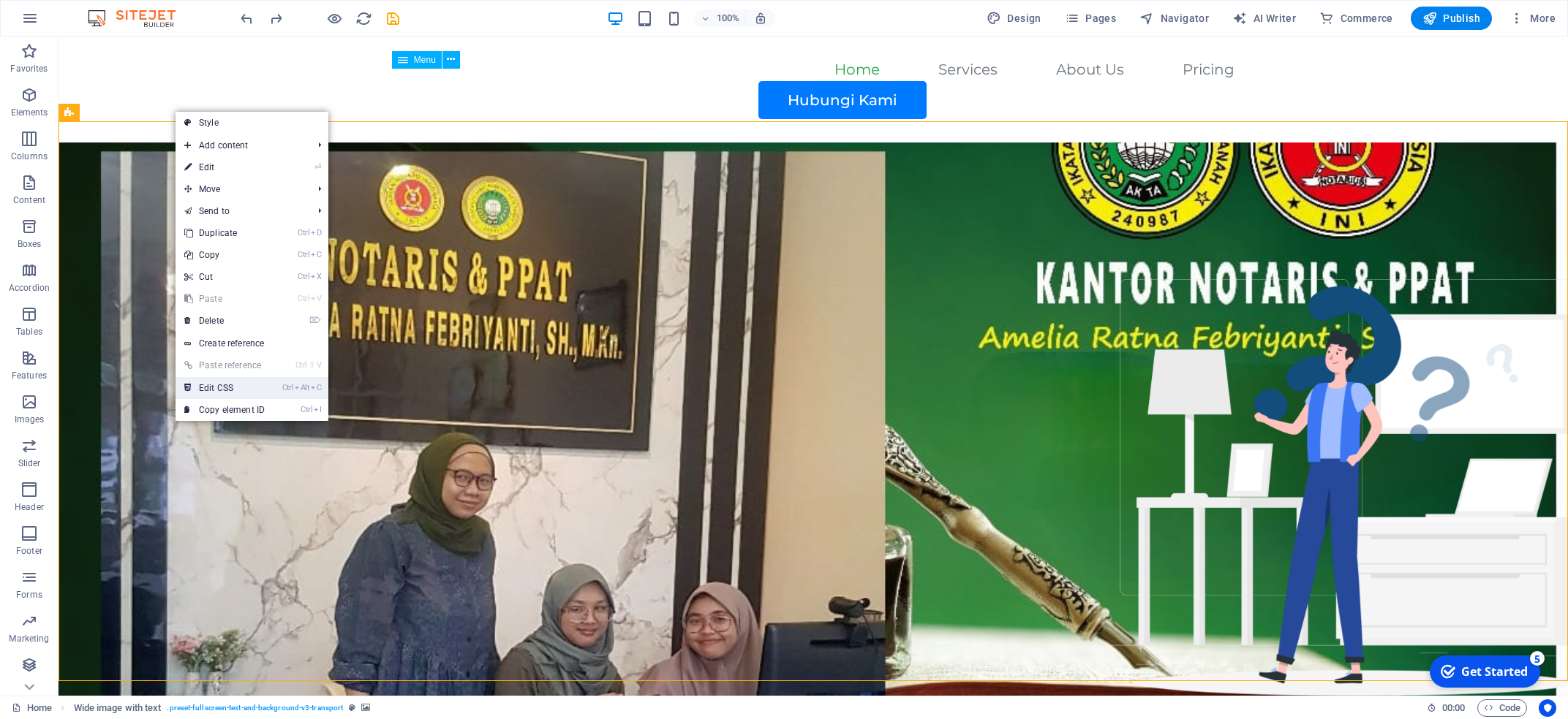
click at [265, 389] on link "Ctrl Alt C Edit CSS" at bounding box center [224, 387] width 98 height 22
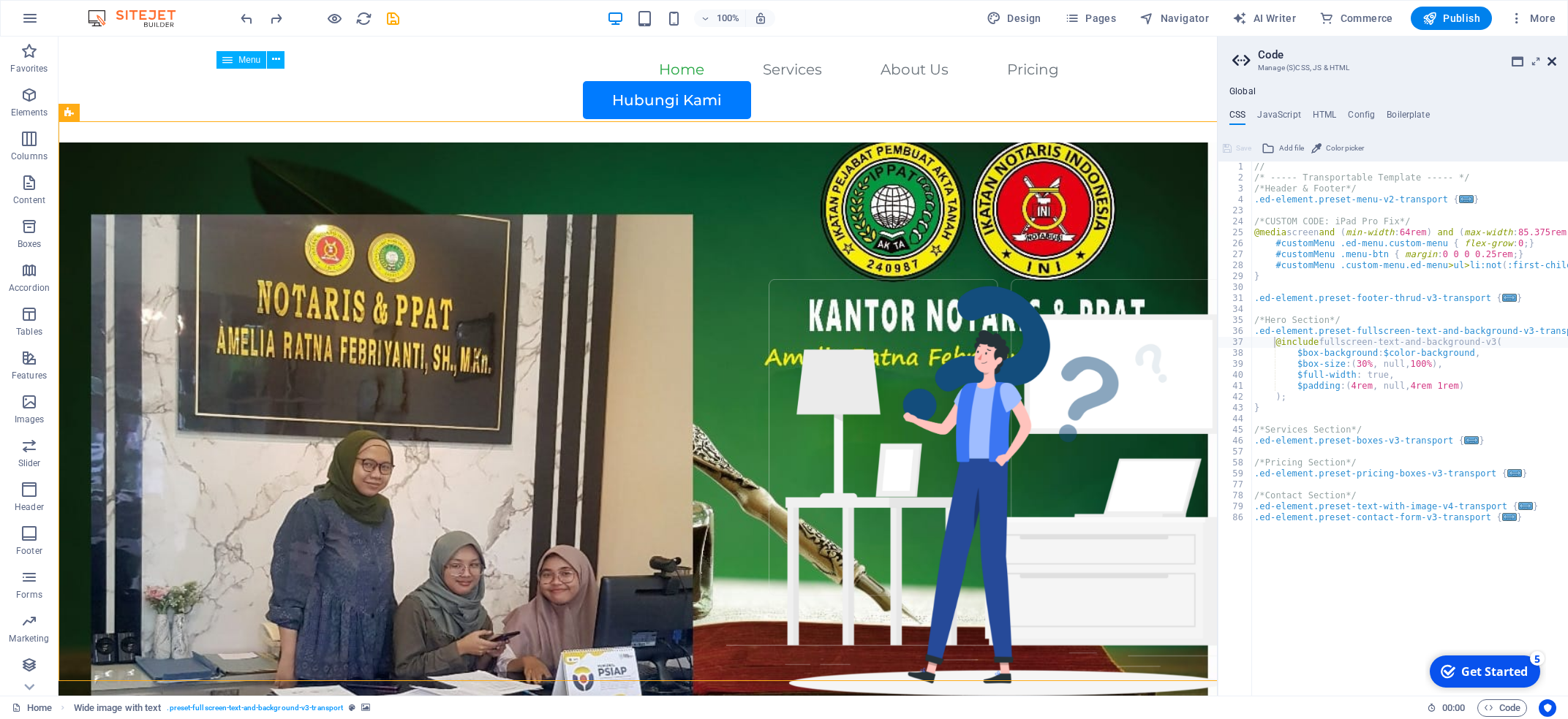
click at [935, 66] on icon at bounding box center [1552, 61] width 8 height 11
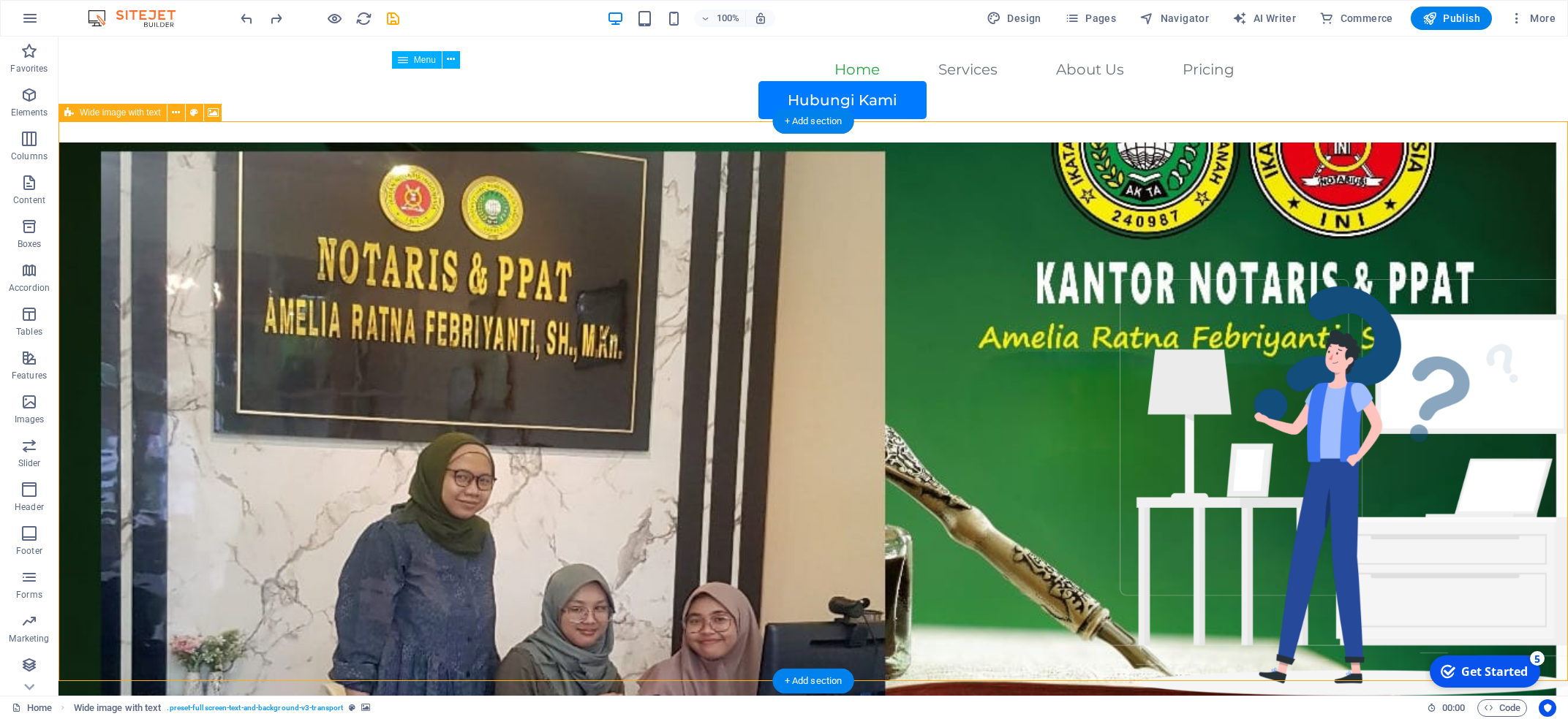
click at [935, 351] on figure at bounding box center [813, 422] width 1510 height 560
click at [935, 371] on figure at bounding box center [813, 422] width 1510 height 560
click at [675, 168] on figure at bounding box center [813, 422] width 1510 height 560
click at [622, 81] on nav "Home Services About Us Pricing" at bounding box center [814, 71] width 843 height 21
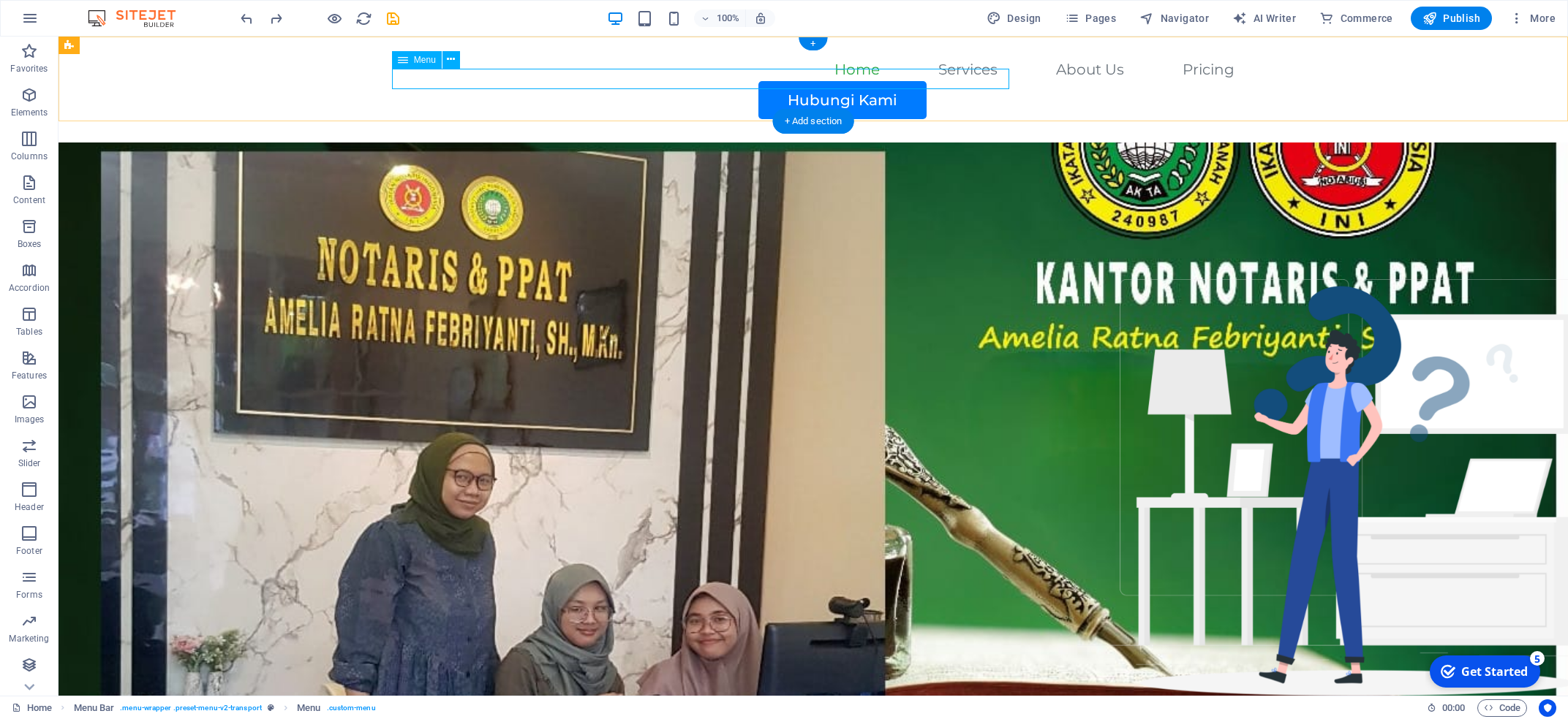
click at [632, 81] on nav "Home Services About Us Pricing" at bounding box center [814, 71] width 843 height 21
select select
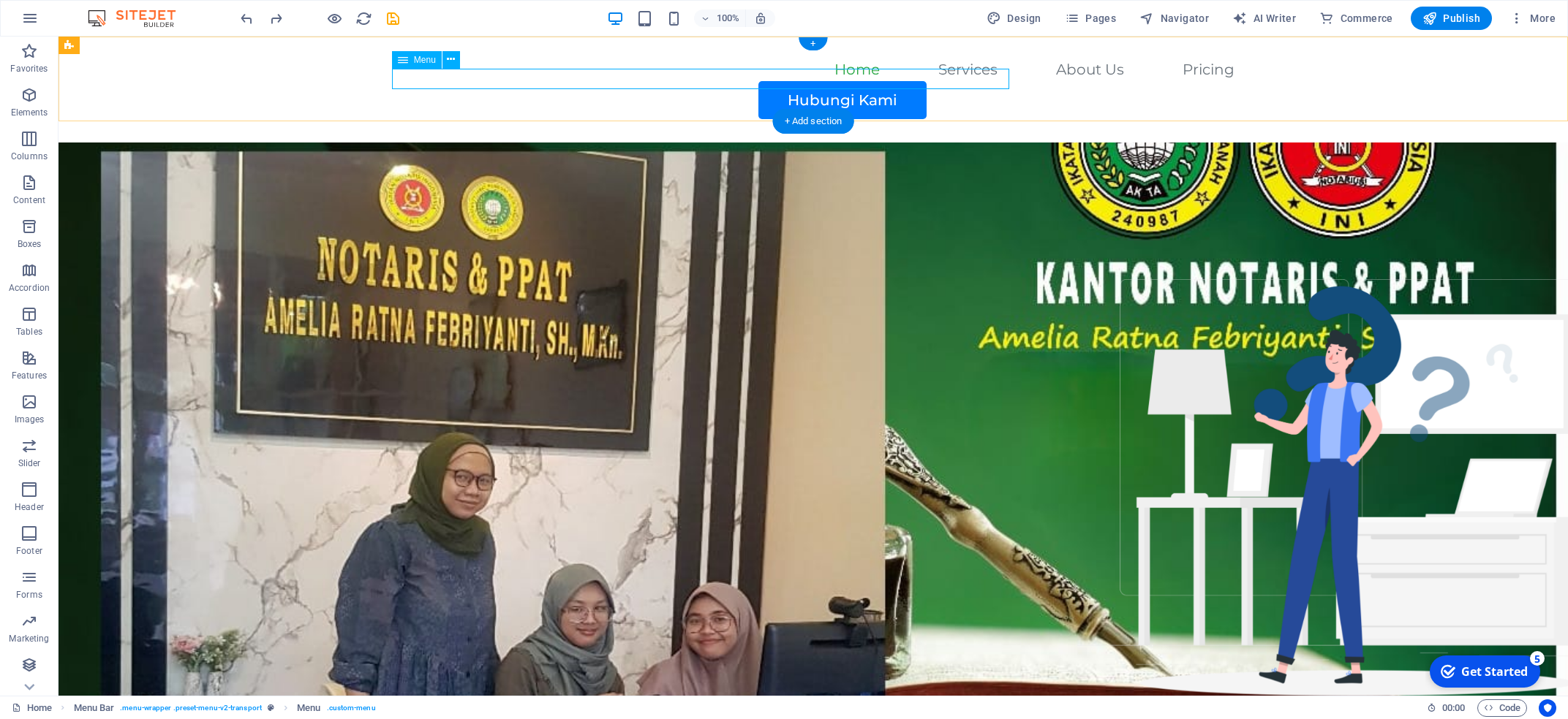
select select
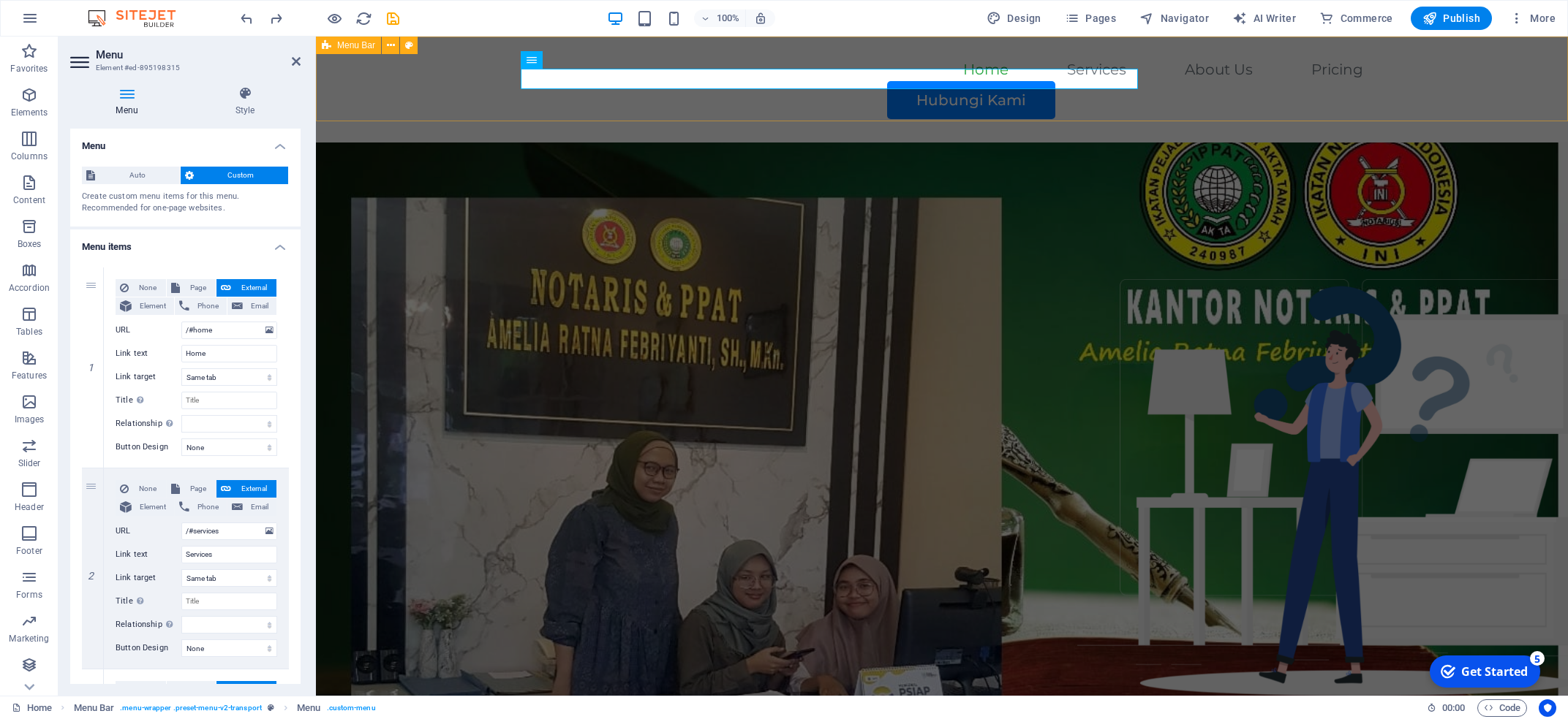
click at [344, 104] on div "Home Services About Us Pricing Hubungi Kami" at bounding box center [942, 90] width 1252 height 106
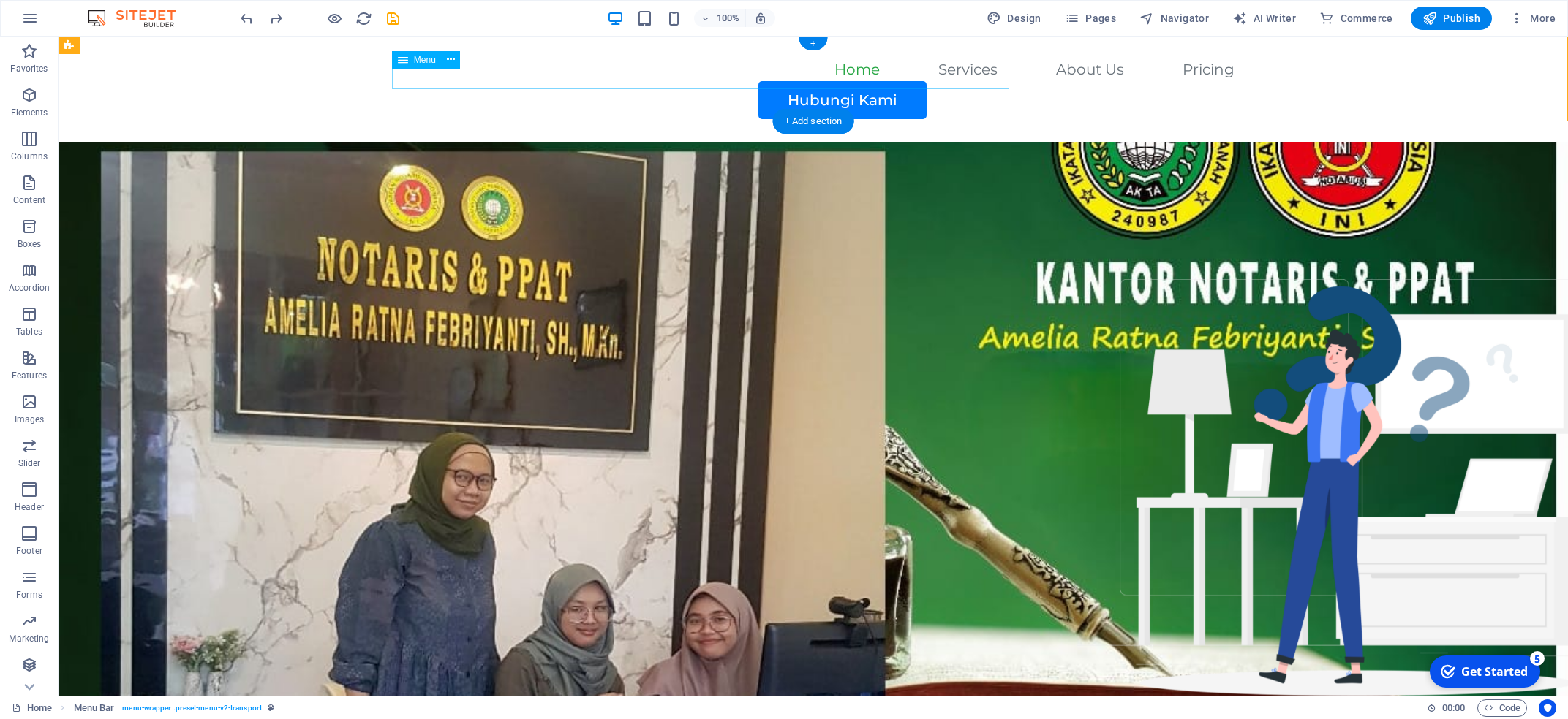
click at [746, 81] on nav "Home Services About Us Pricing" at bounding box center [814, 71] width 843 height 21
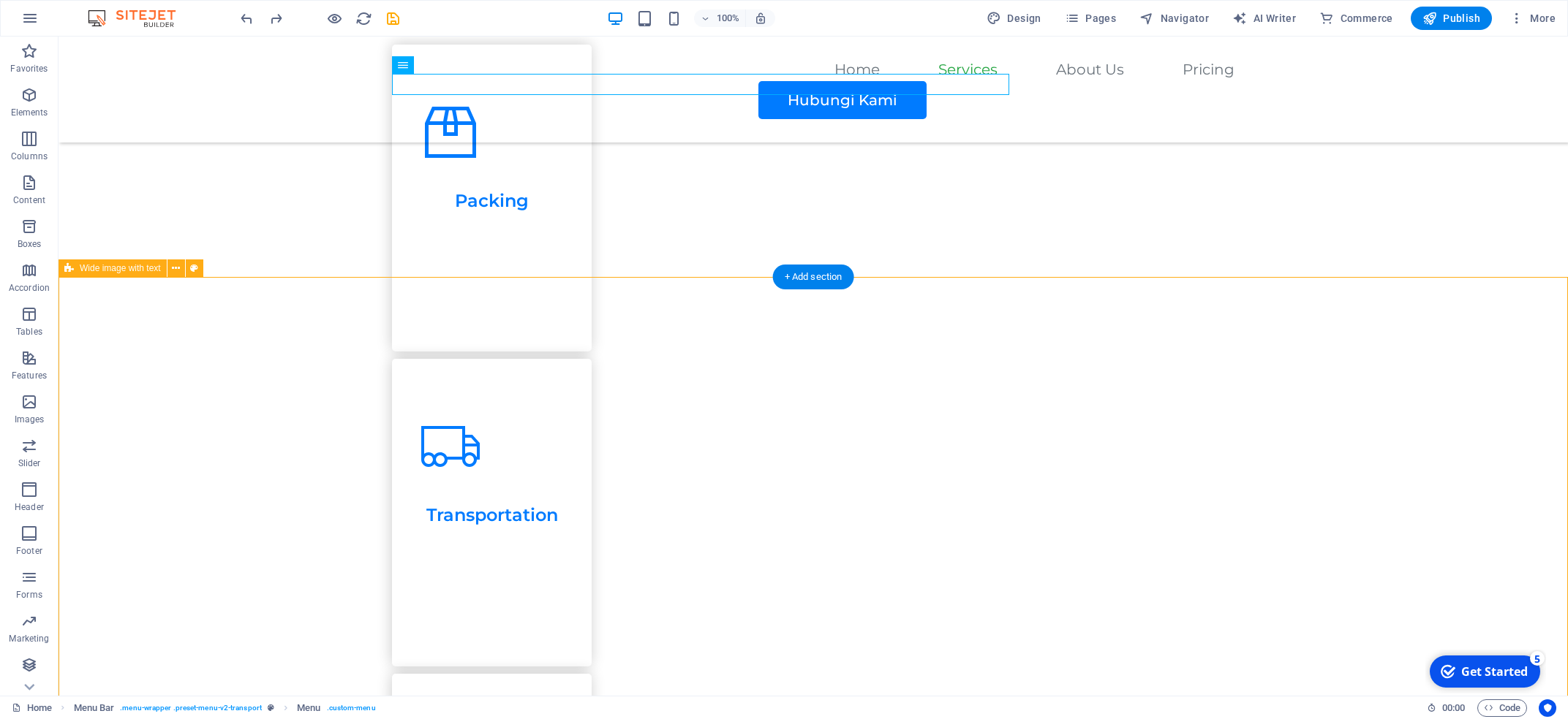
scroll to position [961, 0]
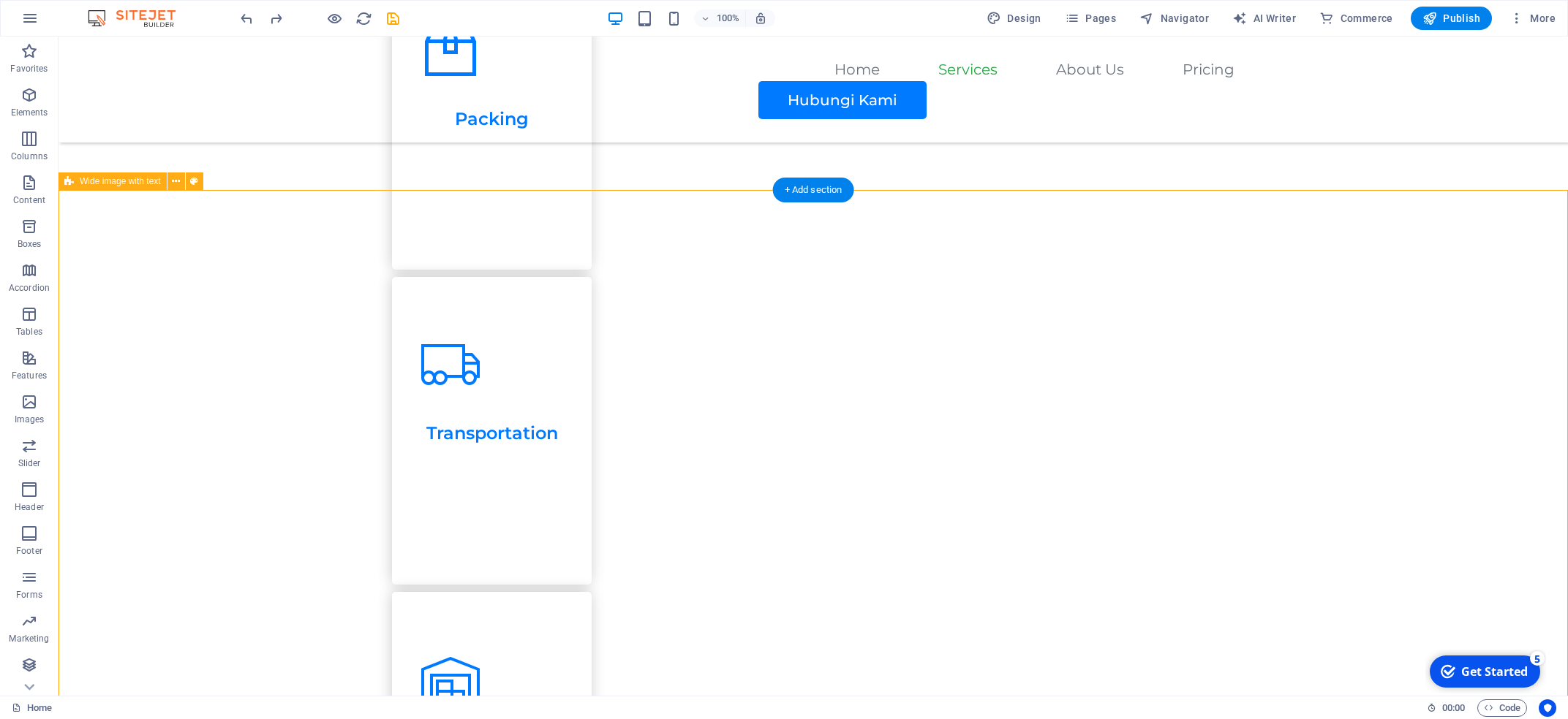
scroll to position [1050, 0]
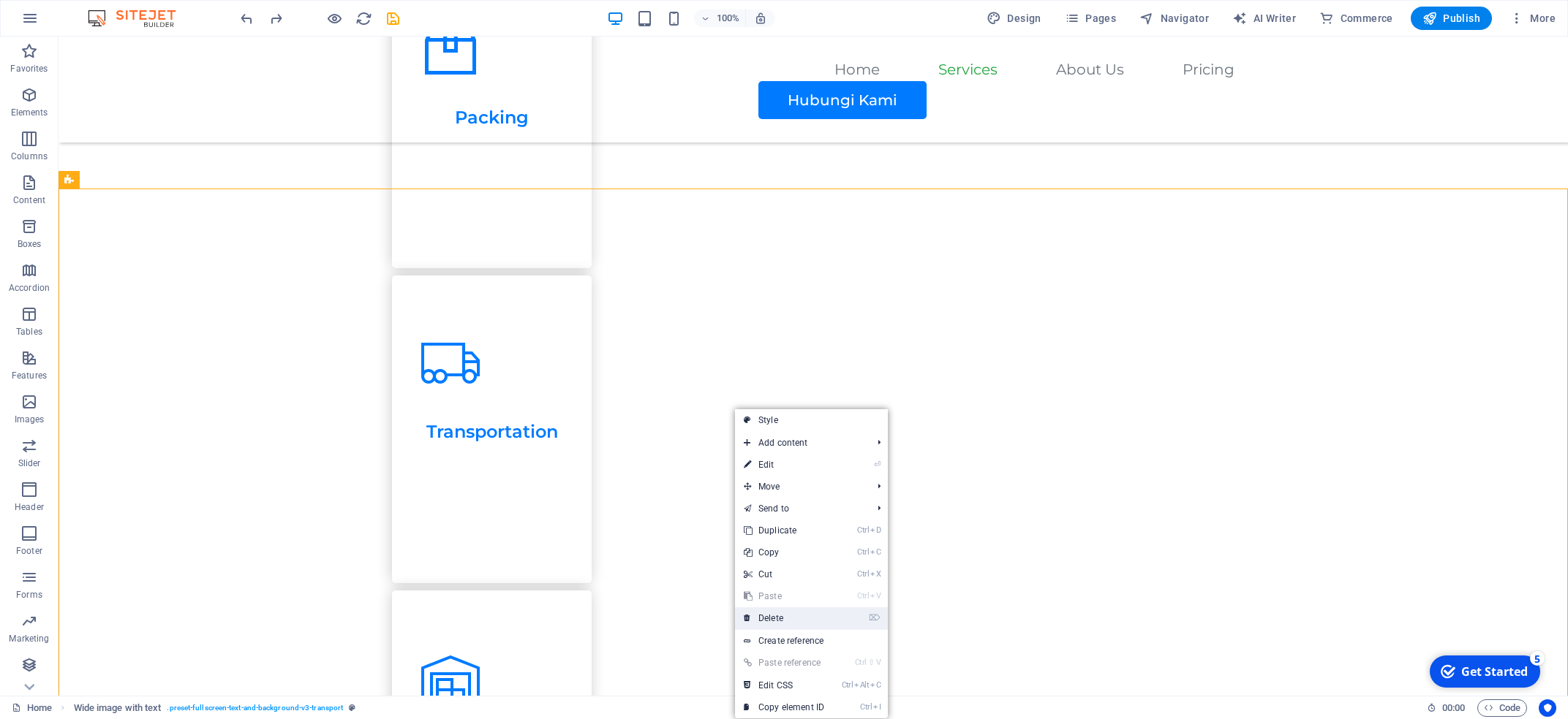
click at [797, 429] on link "⌦ Delete" at bounding box center [784, 618] width 98 height 22
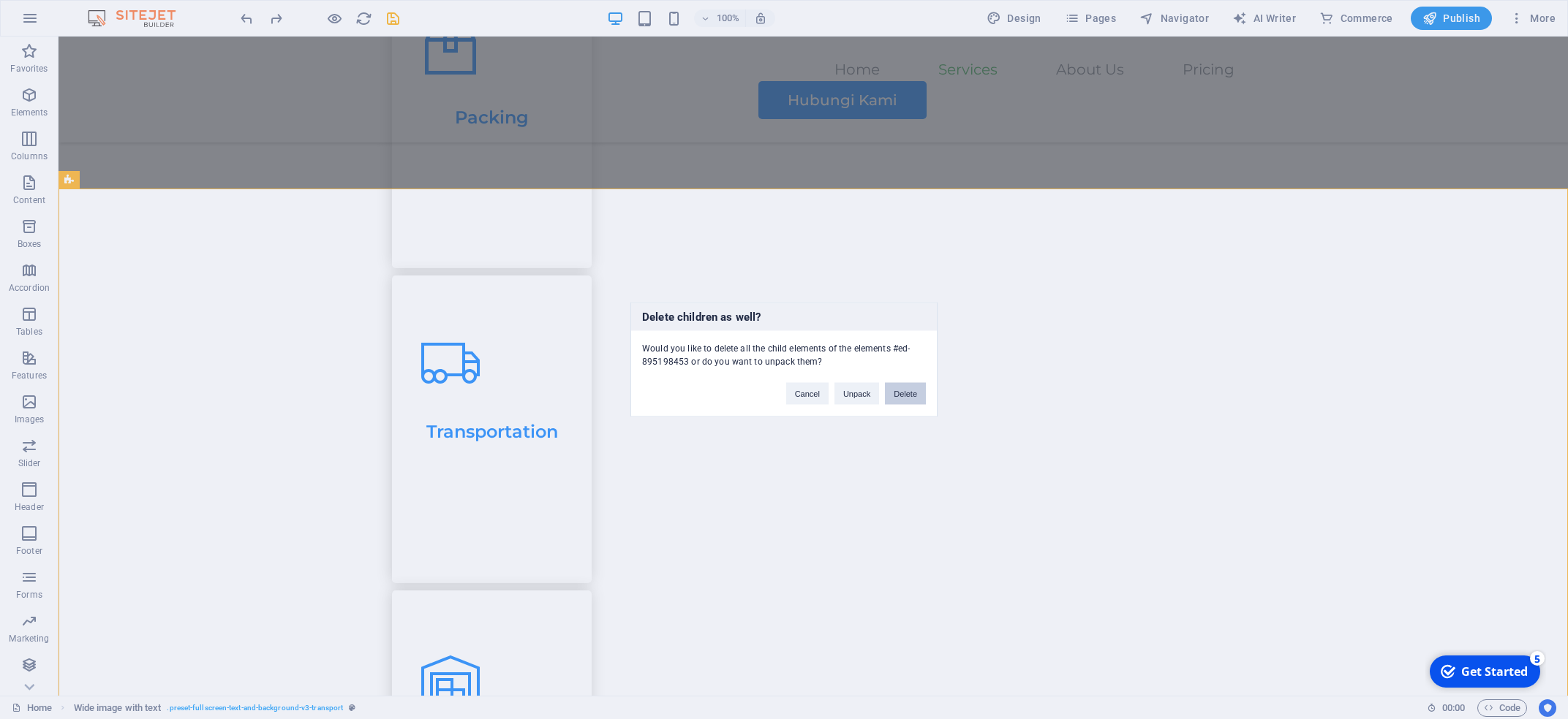
click at [905, 400] on button "Delete" at bounding box center [905, 394] width 41 height 22
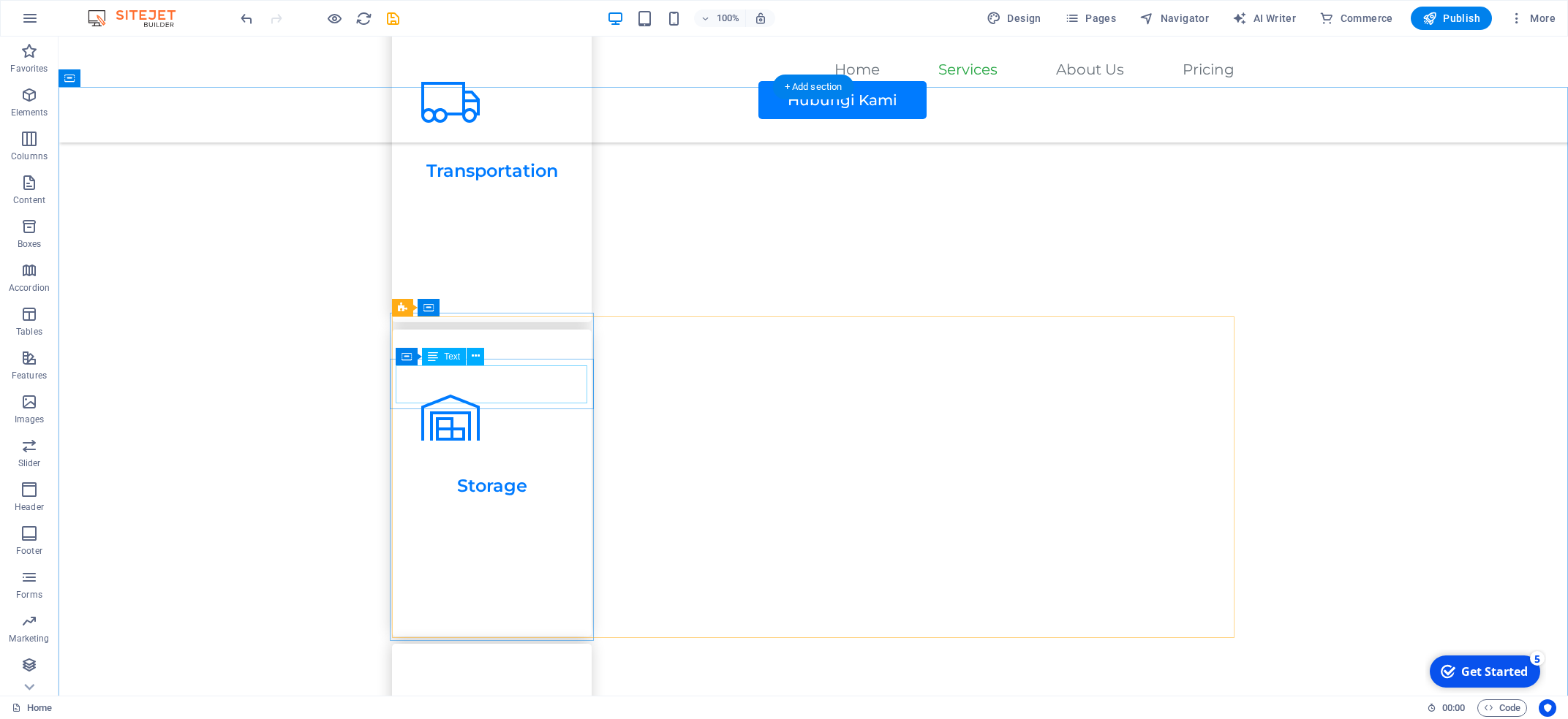
scroll to position [1029, 0]
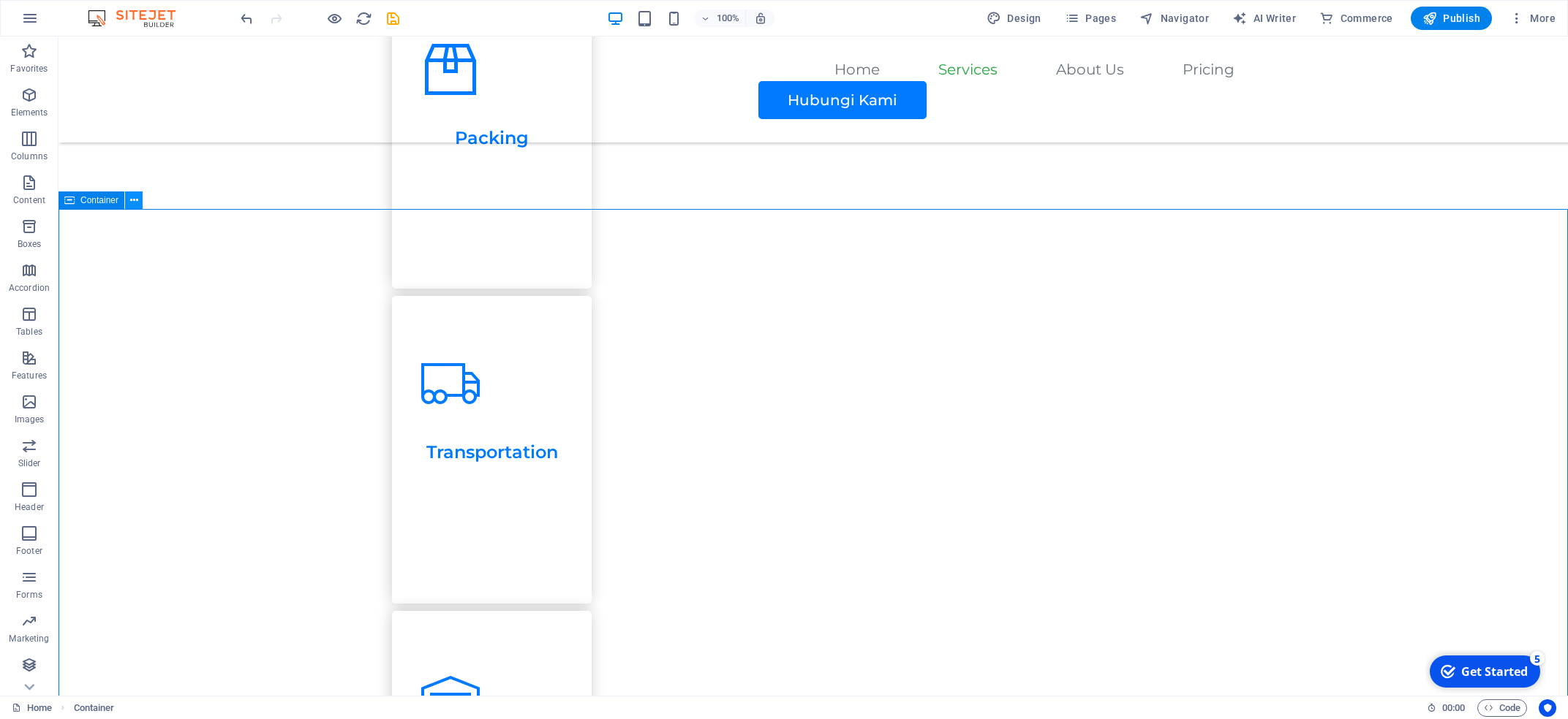
click at [135, 197] on icon at bounding box center [134, 201] width 8 height 15
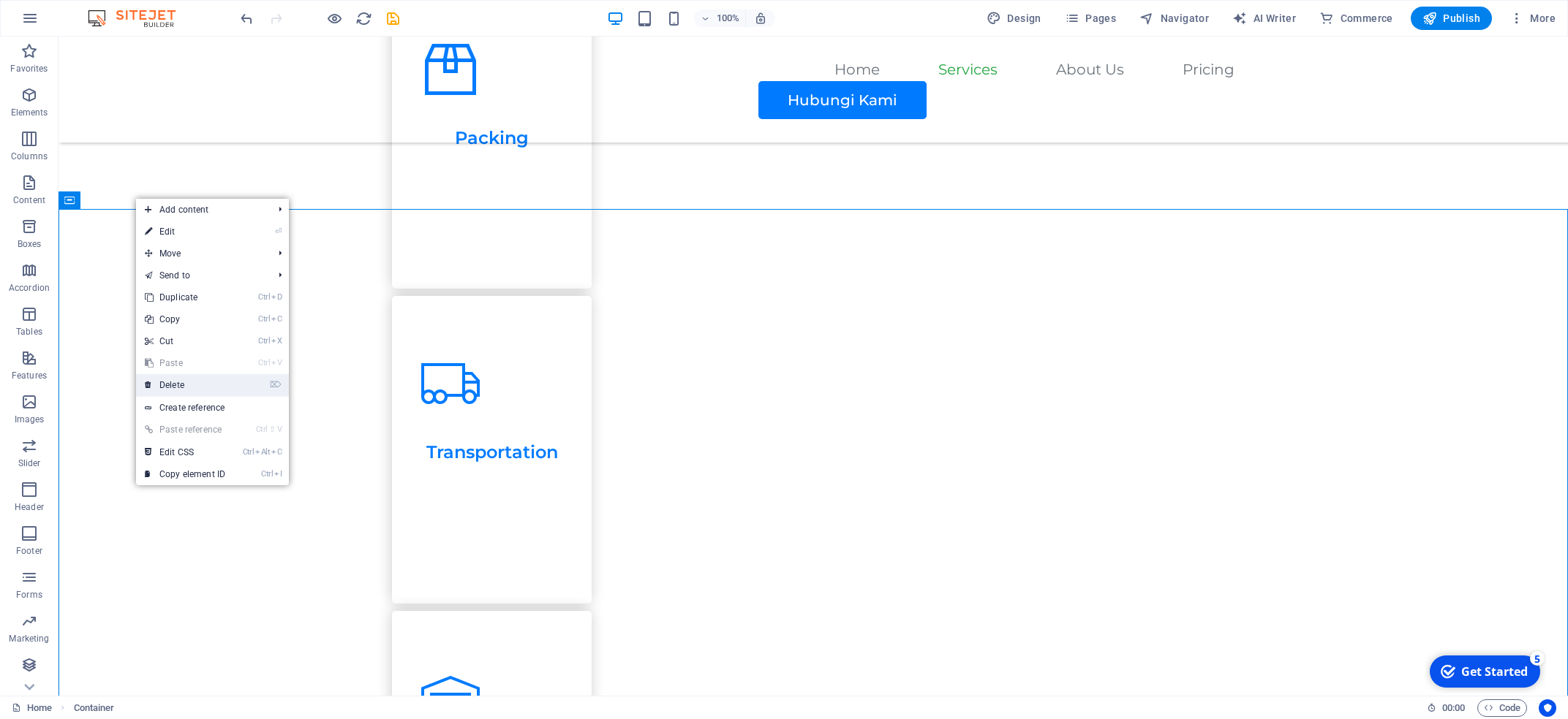
click at [228, 386] on link "⌦ Delete" at bounding box center [185, 384] width 98 height 22
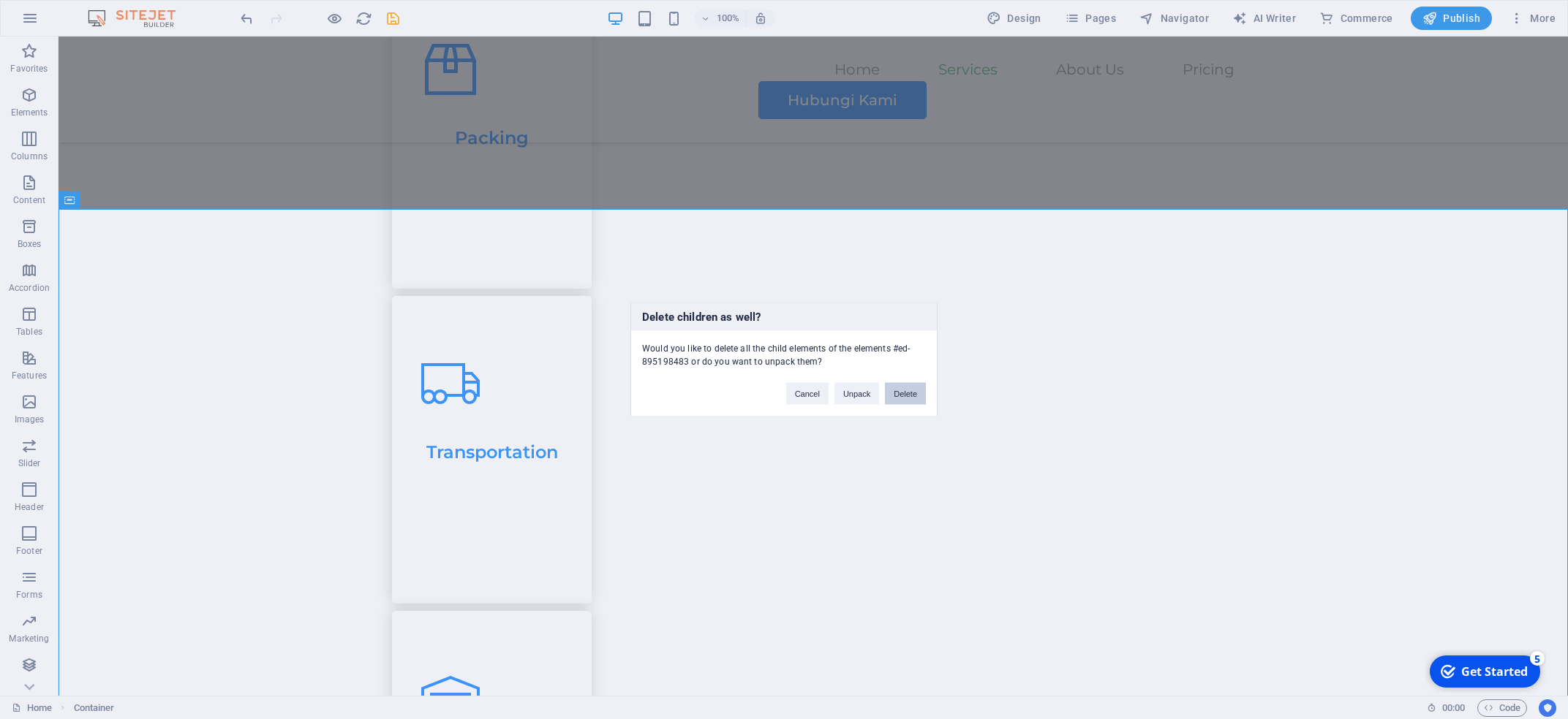
click at [909, 399] on button "Delete" at bounding box center [905, 394] width 41 height 22
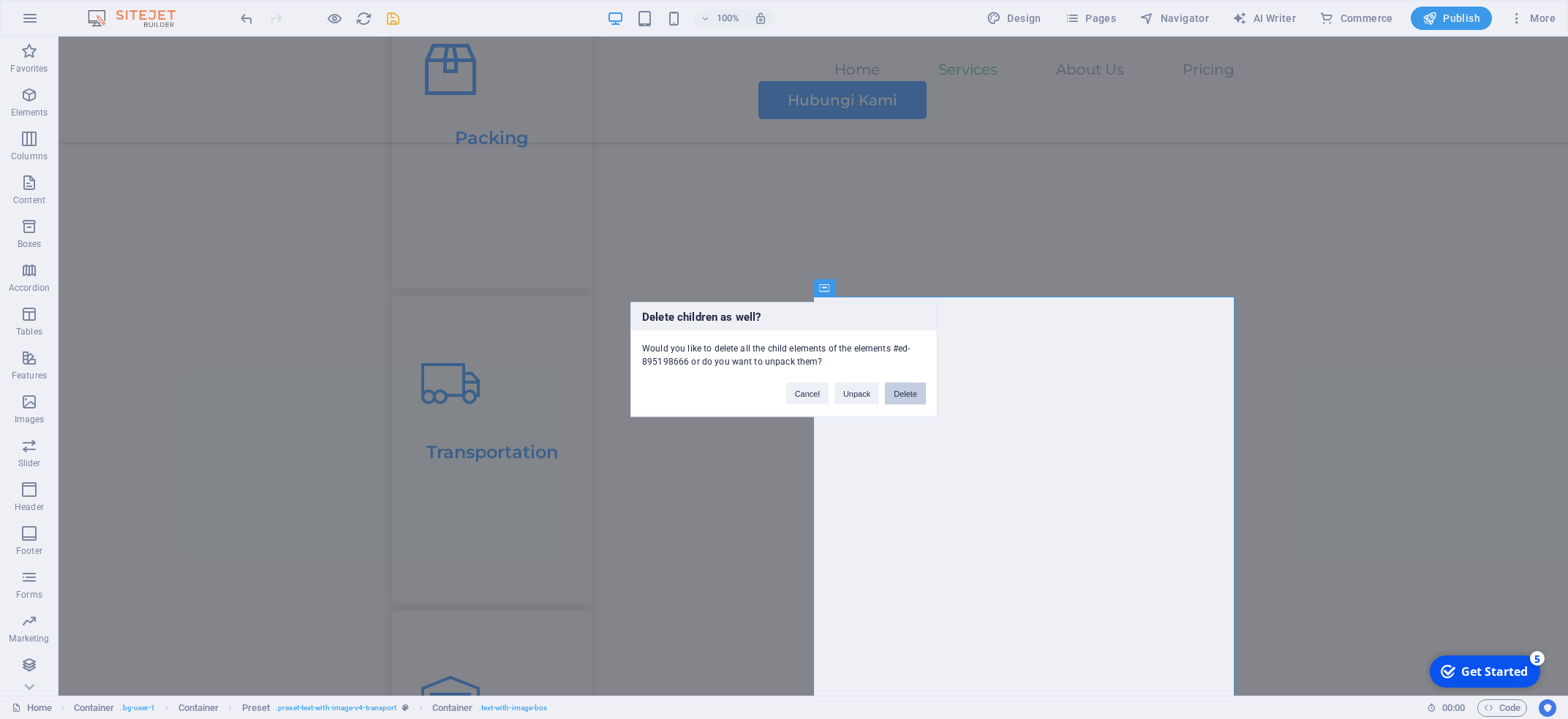
click at [924, 399] on button "Delete" at bounding box center [905, 394] width 41 height 22
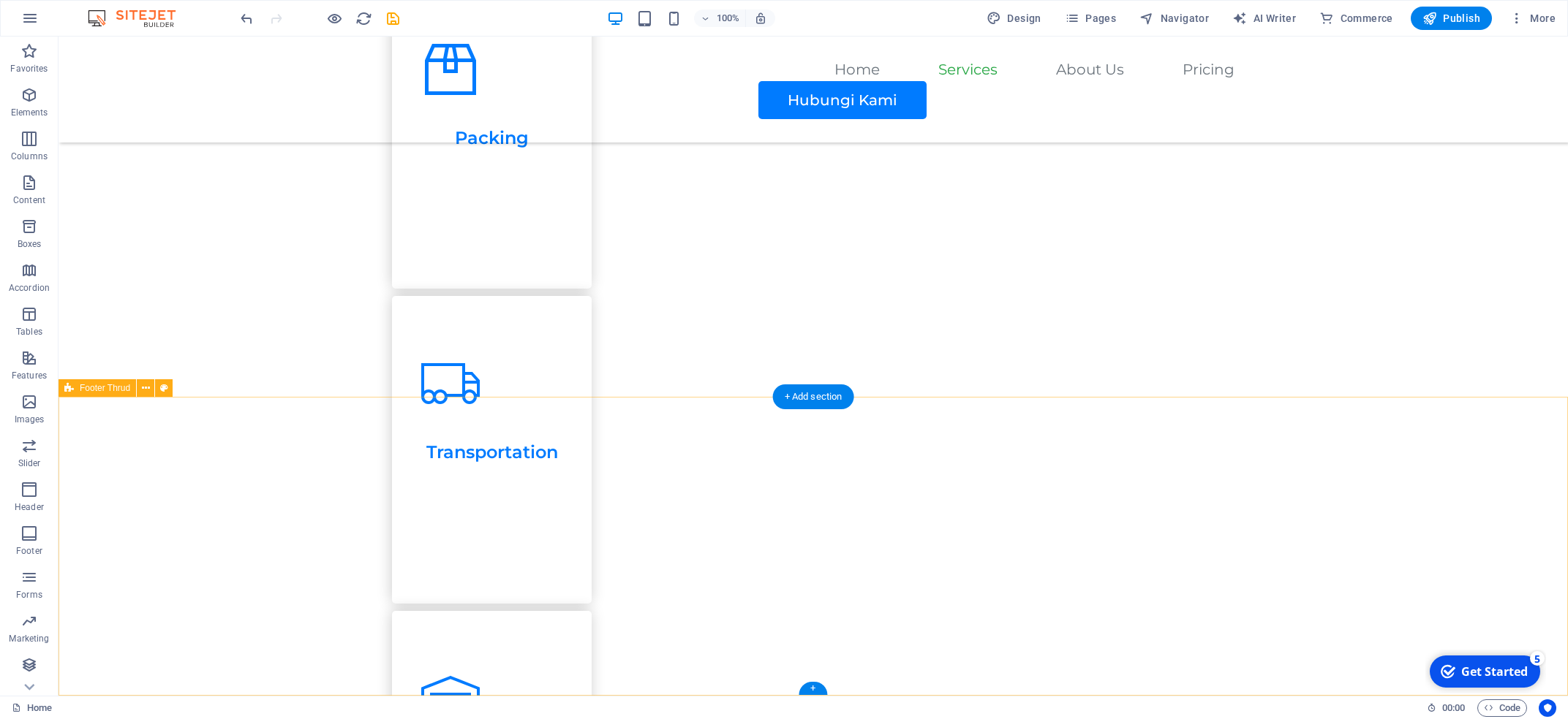
scroll to position [1474, 0]
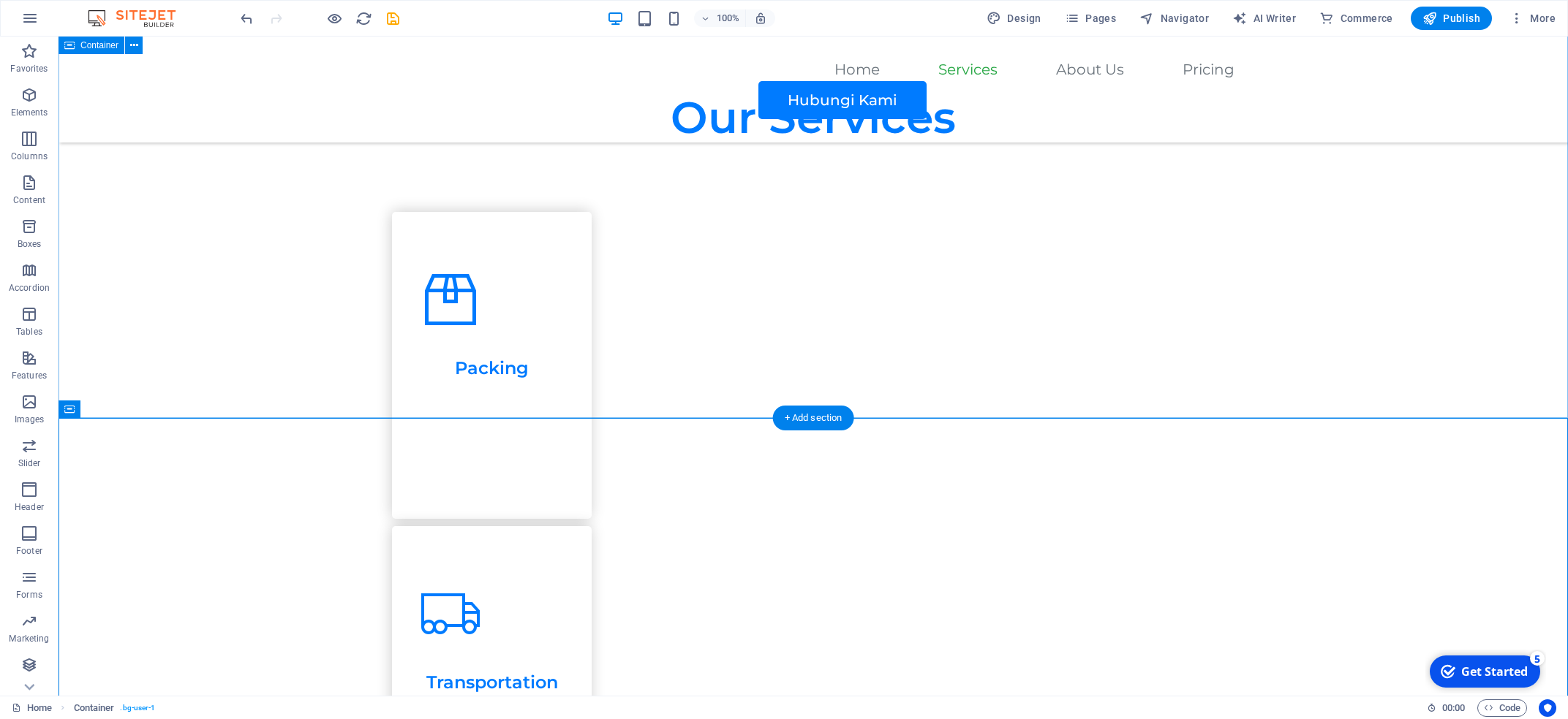
scroll to position [821, 0]
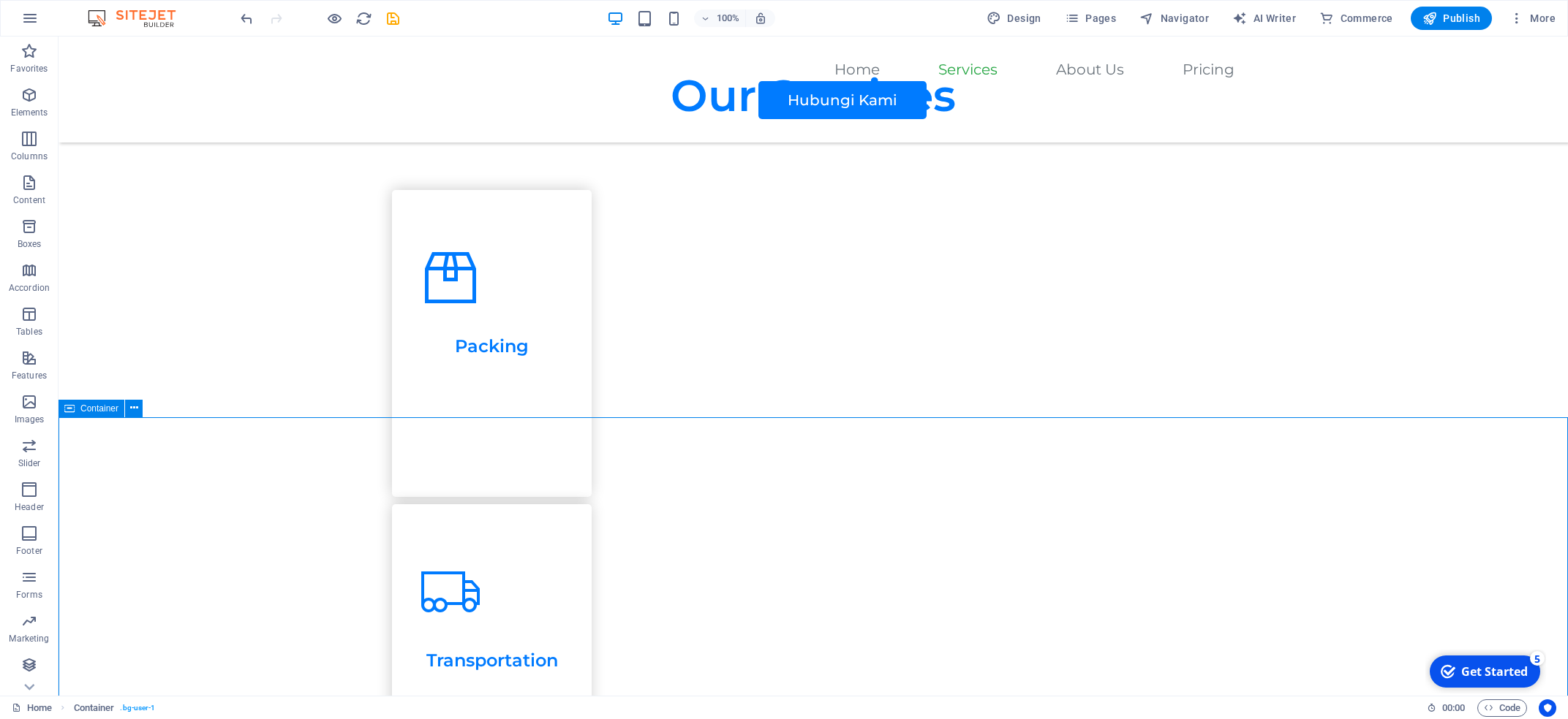
click at [67, 411] on icon at bounding box center [69, 408] width 10 height 18
click at [135, 407] on icon at bounding box center [134, 408] width 8 height 15
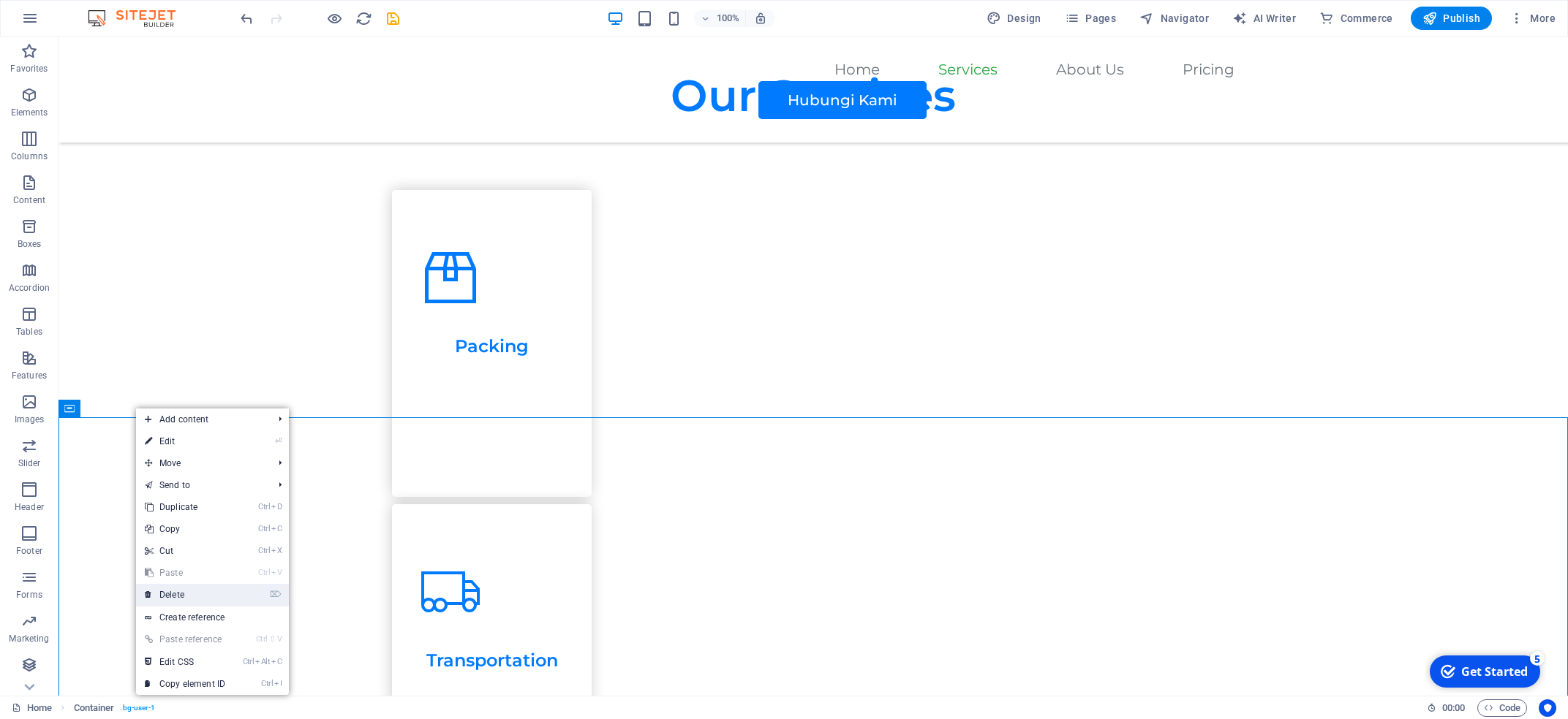
click at [184, 429] on link "⌦ Delete" at bounding box center [185, 595] width 98 height 22
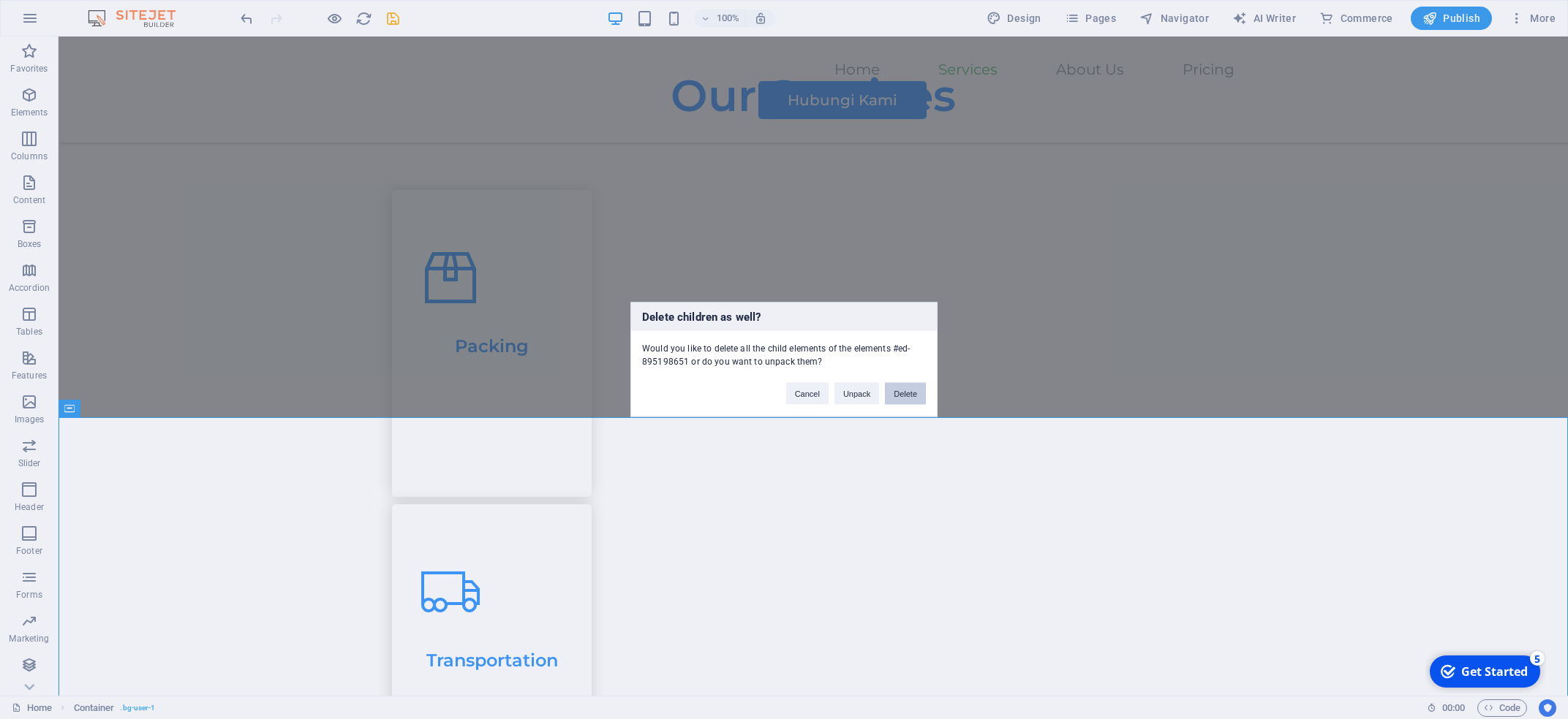
click at [905, 395] on button "Delete" at bounding box center [905, 394] width 41 height 22
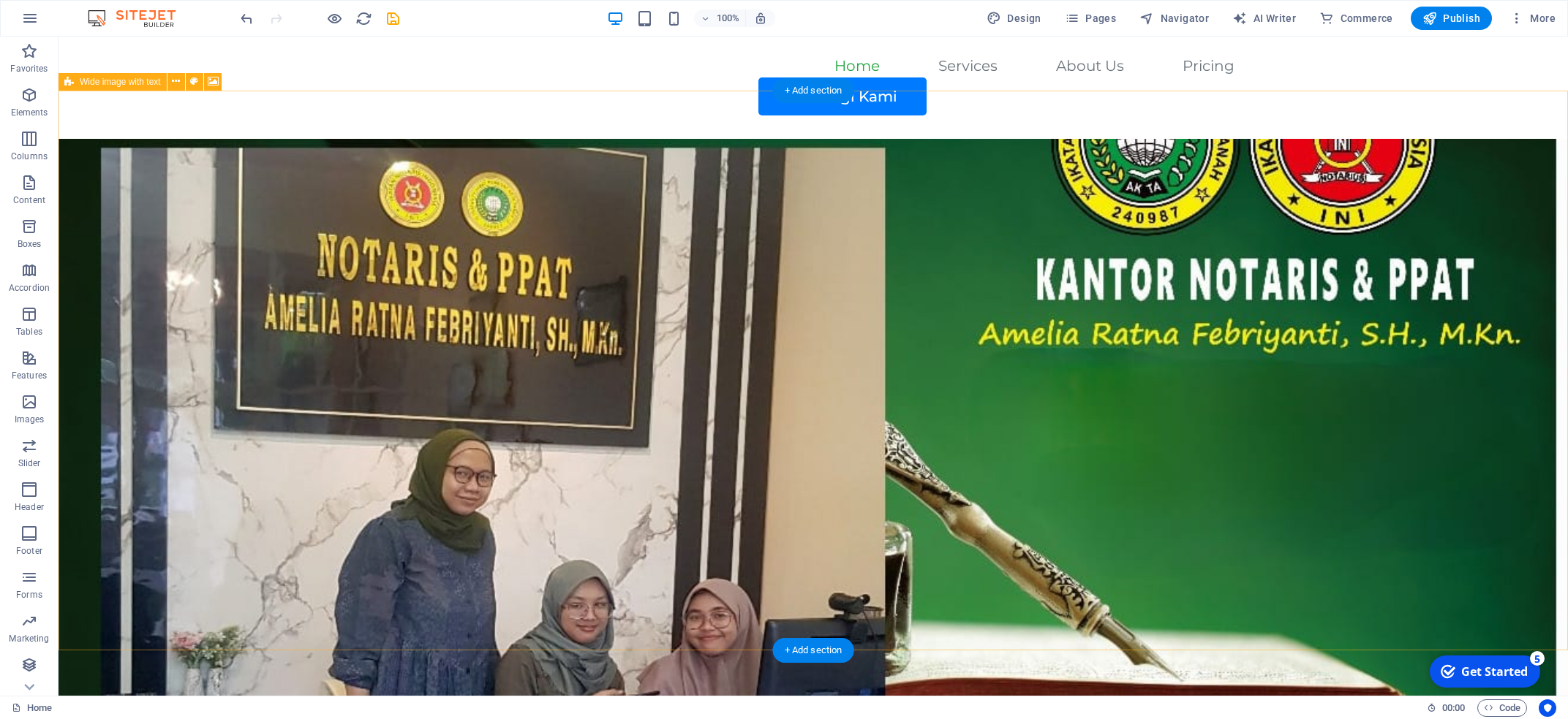
scroll to position [0, 0]
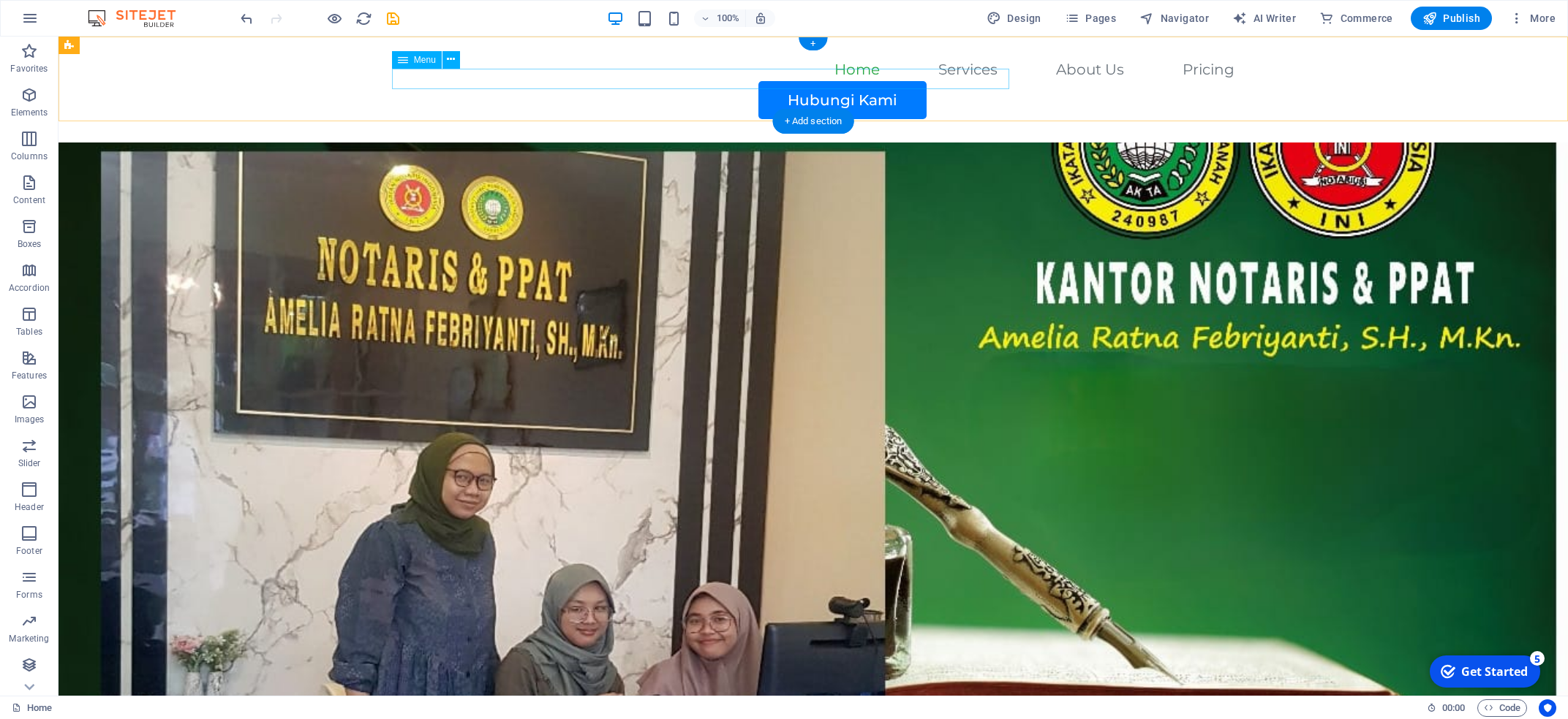
click at [637, 80] on nav "Home Services About Us Pricing" at bounding box center [814, 71] width 843 height 21
select select
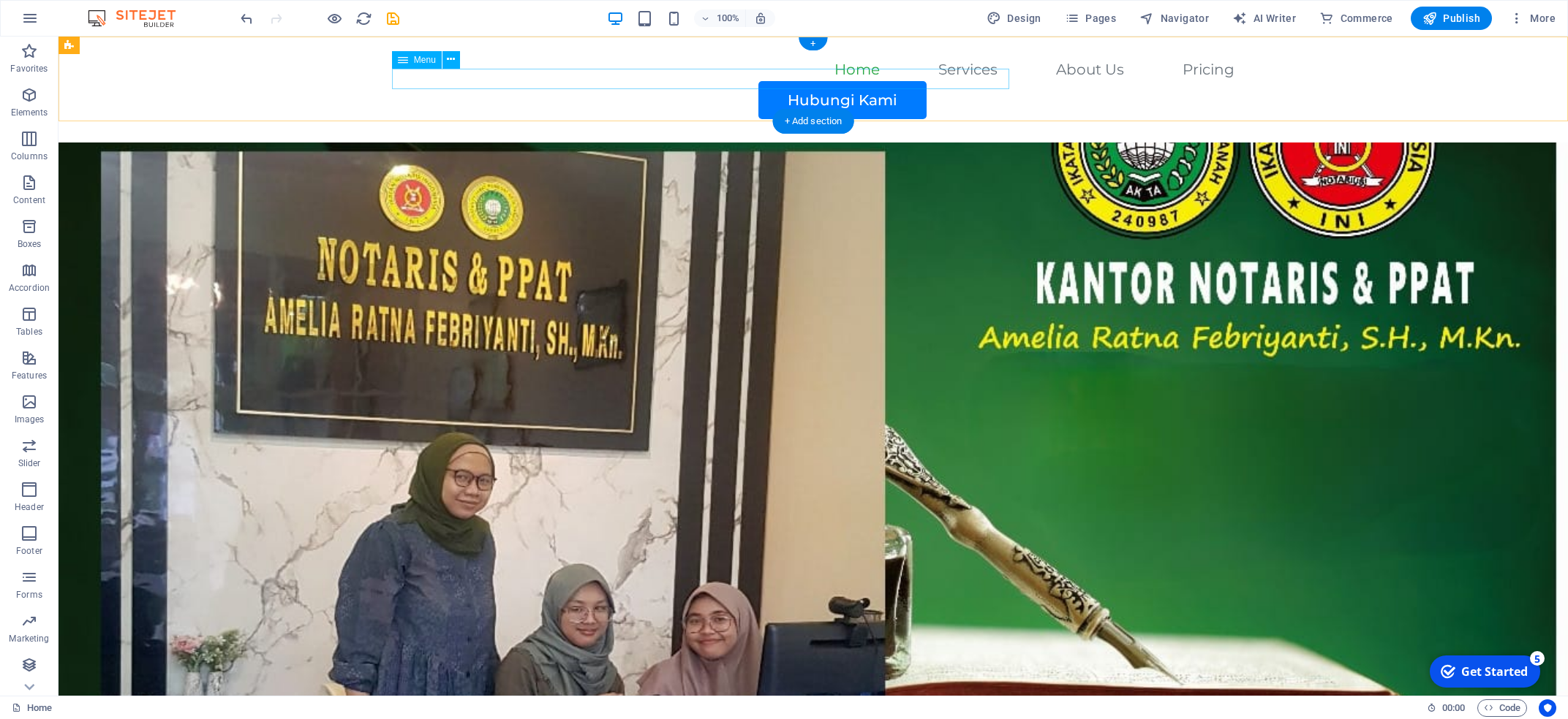
select select
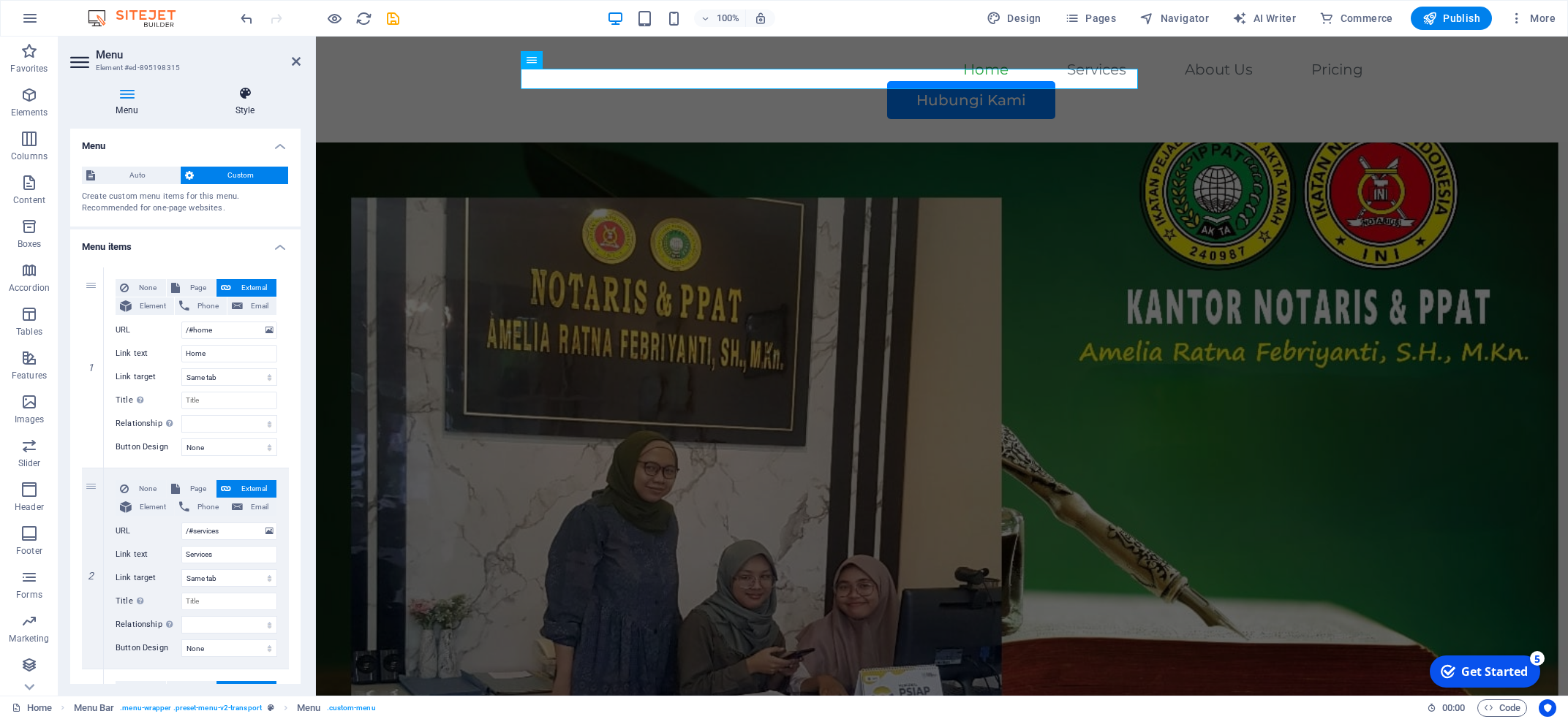
click at [238, 106] on h4 "Style" at bounding box center [245, 102] width 111 height 31
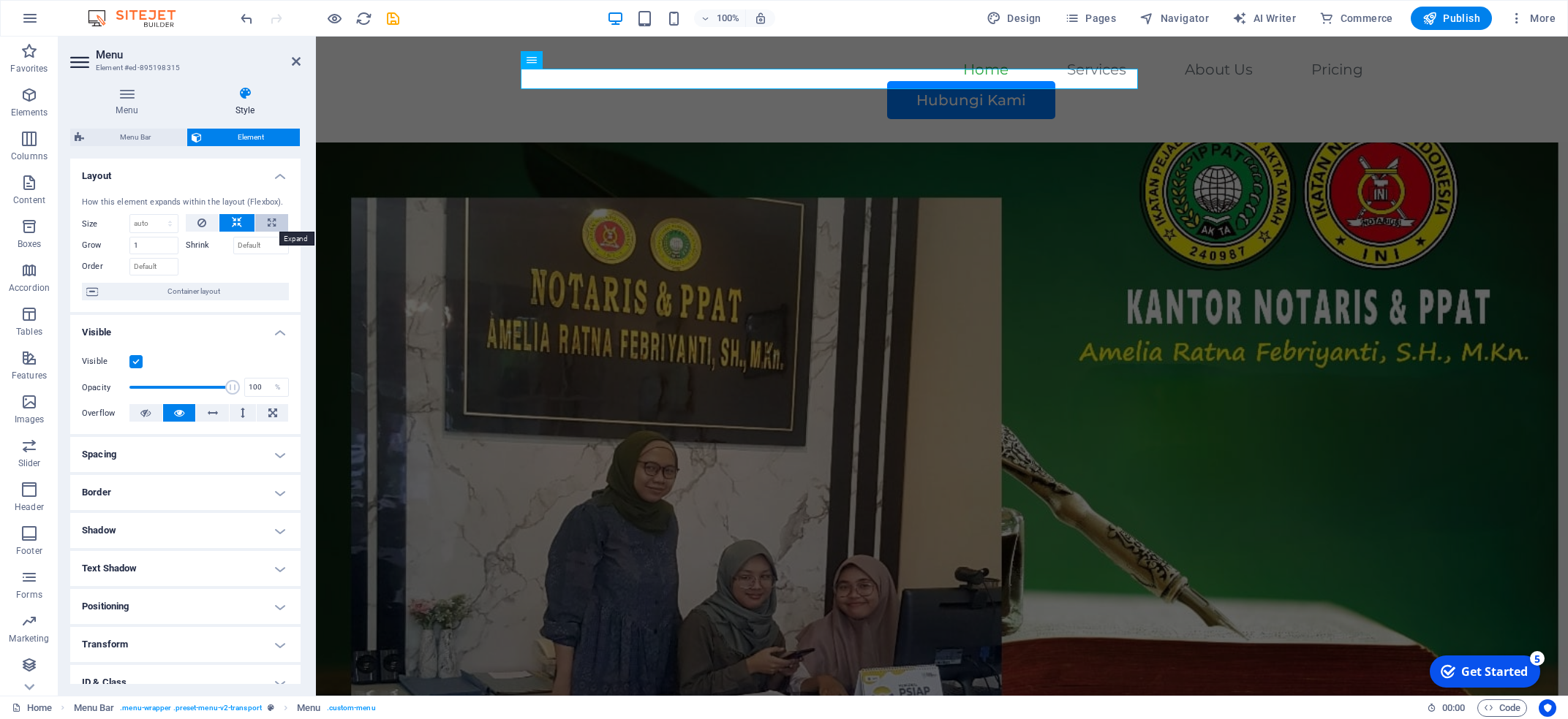
click at [268, 225] on icon at bounding box center [272, 222] width 8 height 18
type input "100"
select select "%"
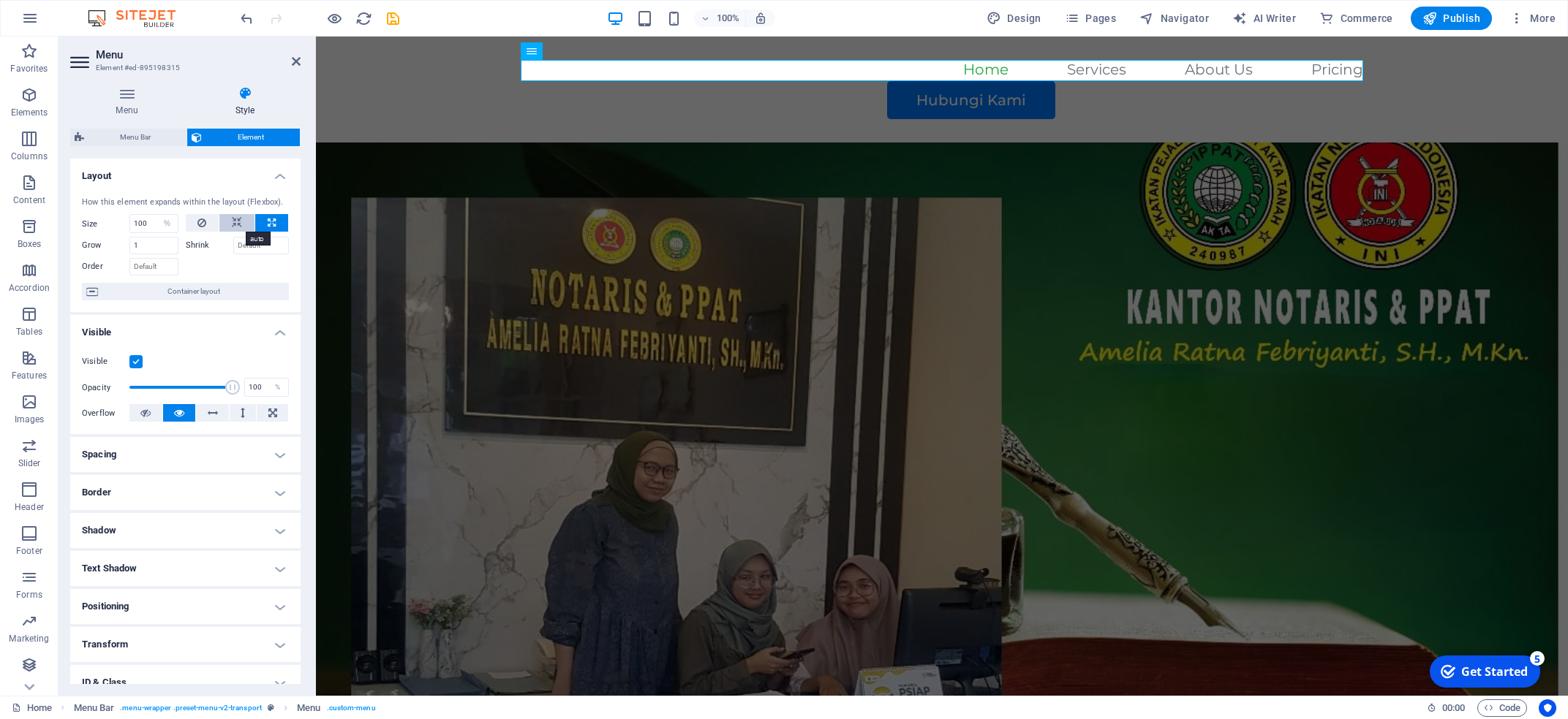
click at [238, 225] on icon at bounding box center [237, 222] width 10 height 18
select select "DISABLED_OPTION_VALUE"
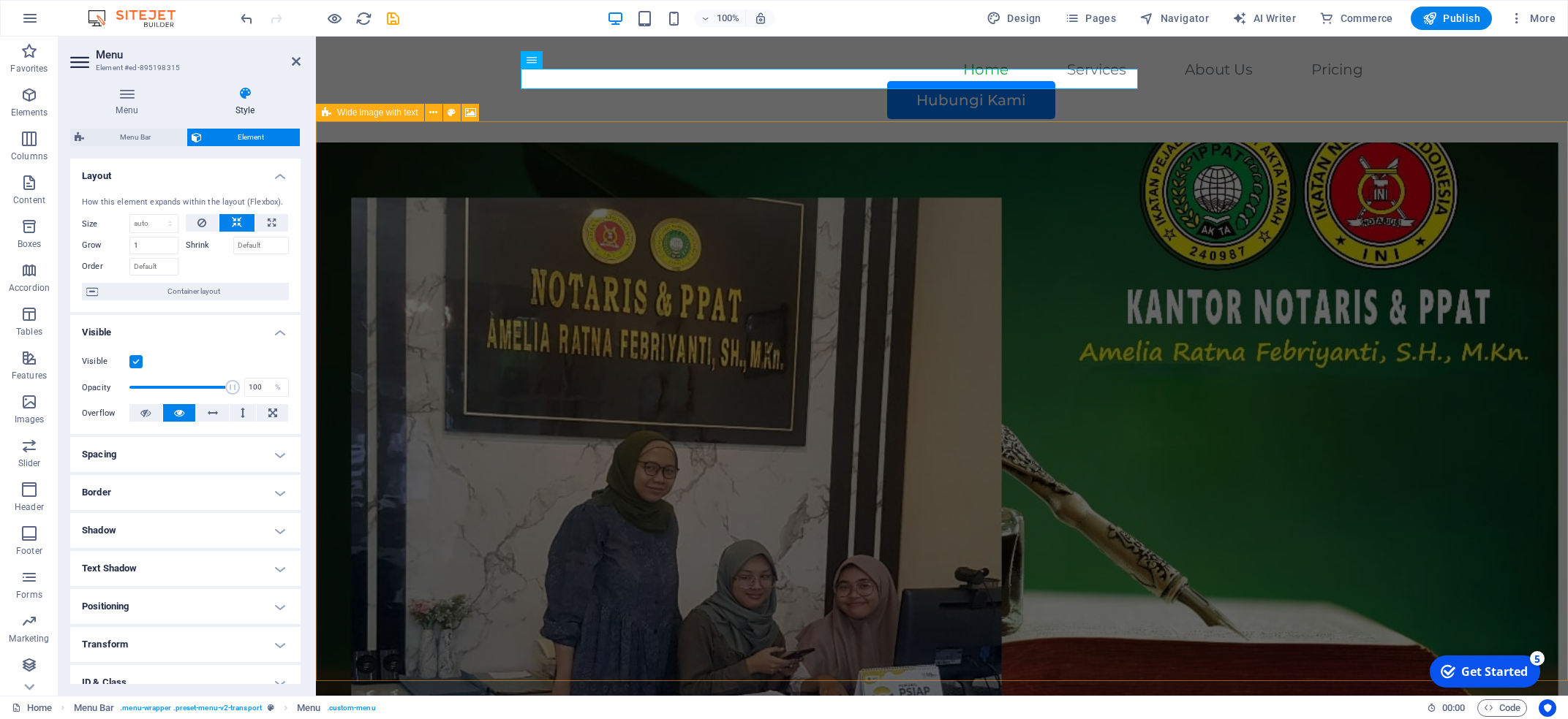
click at [434, 429] on figure at bounding box center [942, 422] width 1252 height 560
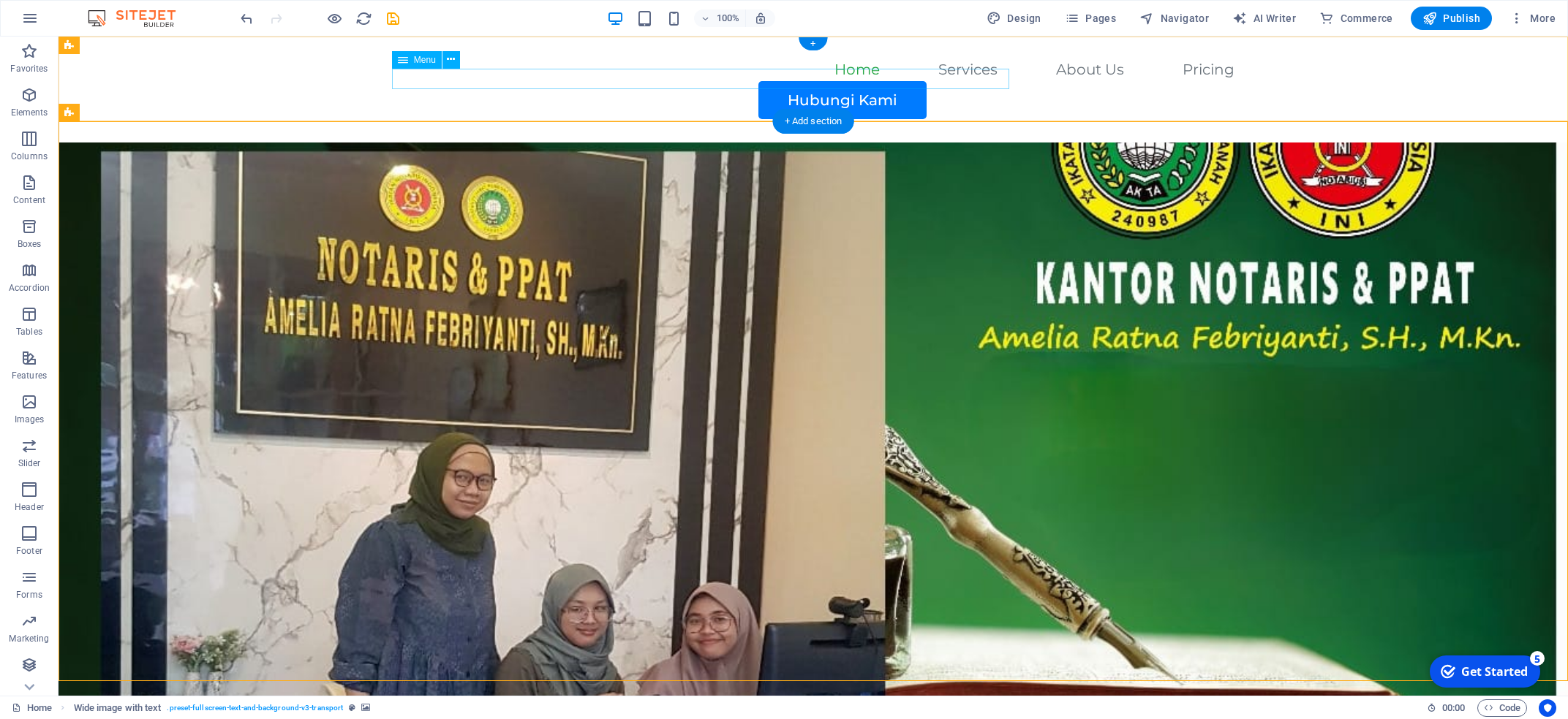
click at [638, 81] on nav "Home Services About Us Pricing" at bounding box center [814, 71] width 843 height 21
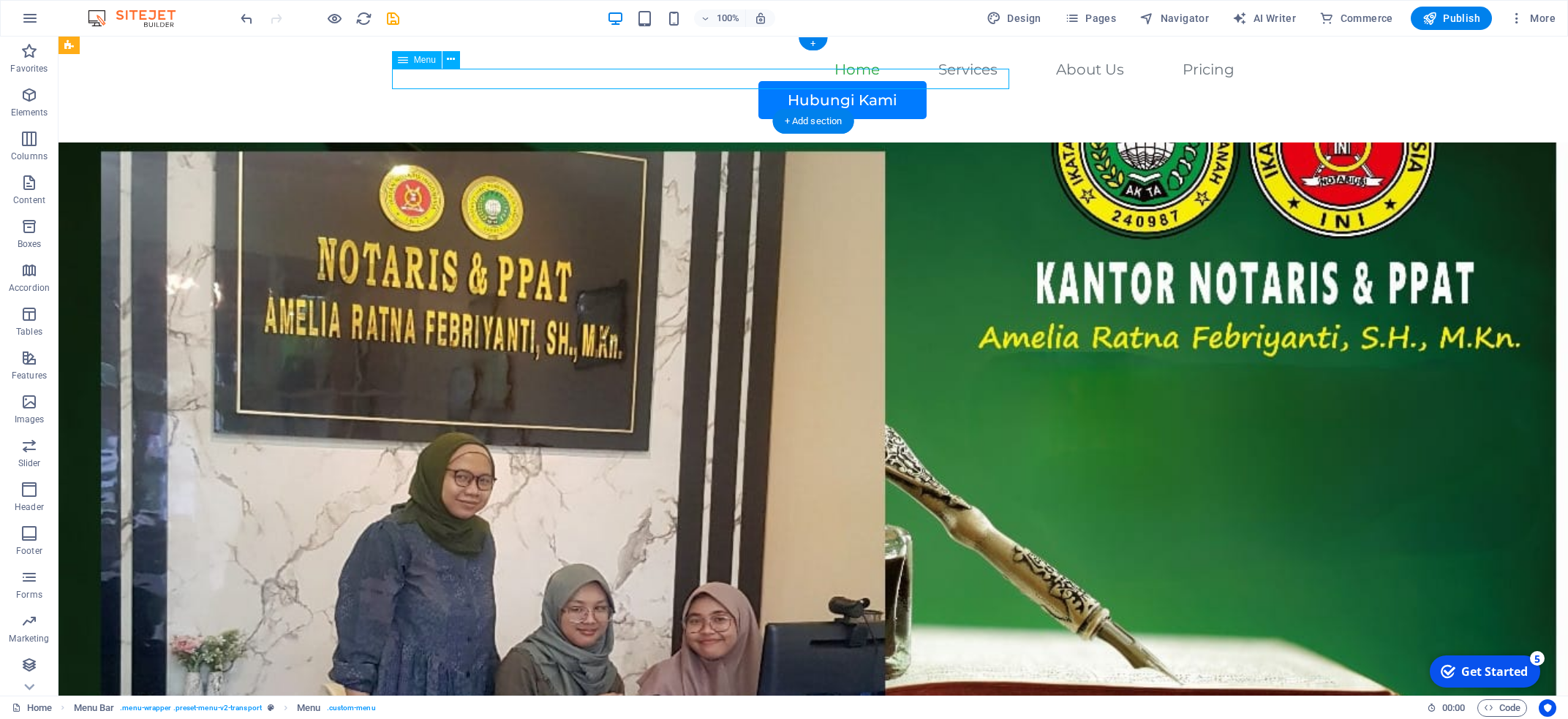
click at [638, 81] on nav "Home Services About Us Pricing" at bounding box center [814, 71] width 843 height 21
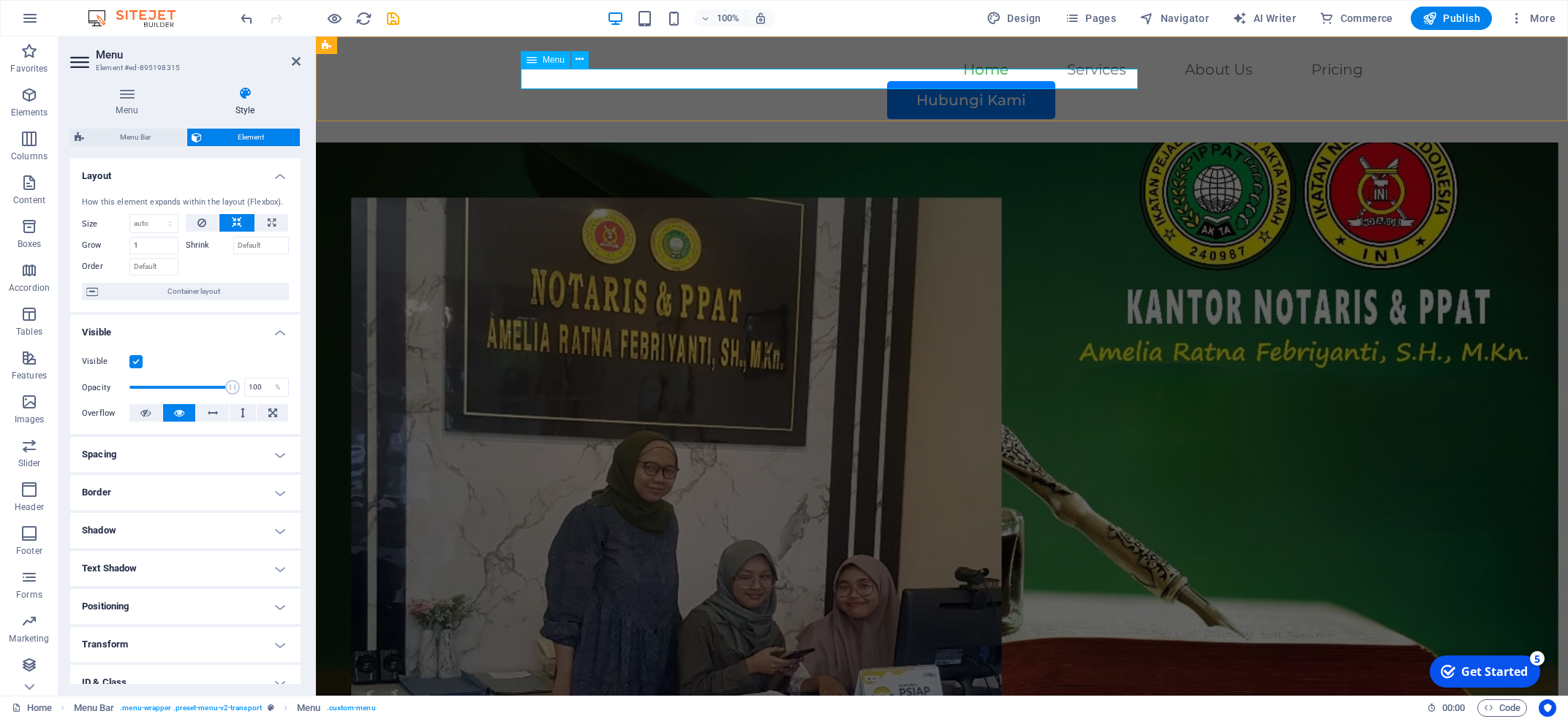
click at [878, 81] on nav "Home Services About Us Pricing" at bounding box center [942, 71] width 843 height 21
click at [898, 259] on figure at bounding box center [942, 422] width 1252 height 560
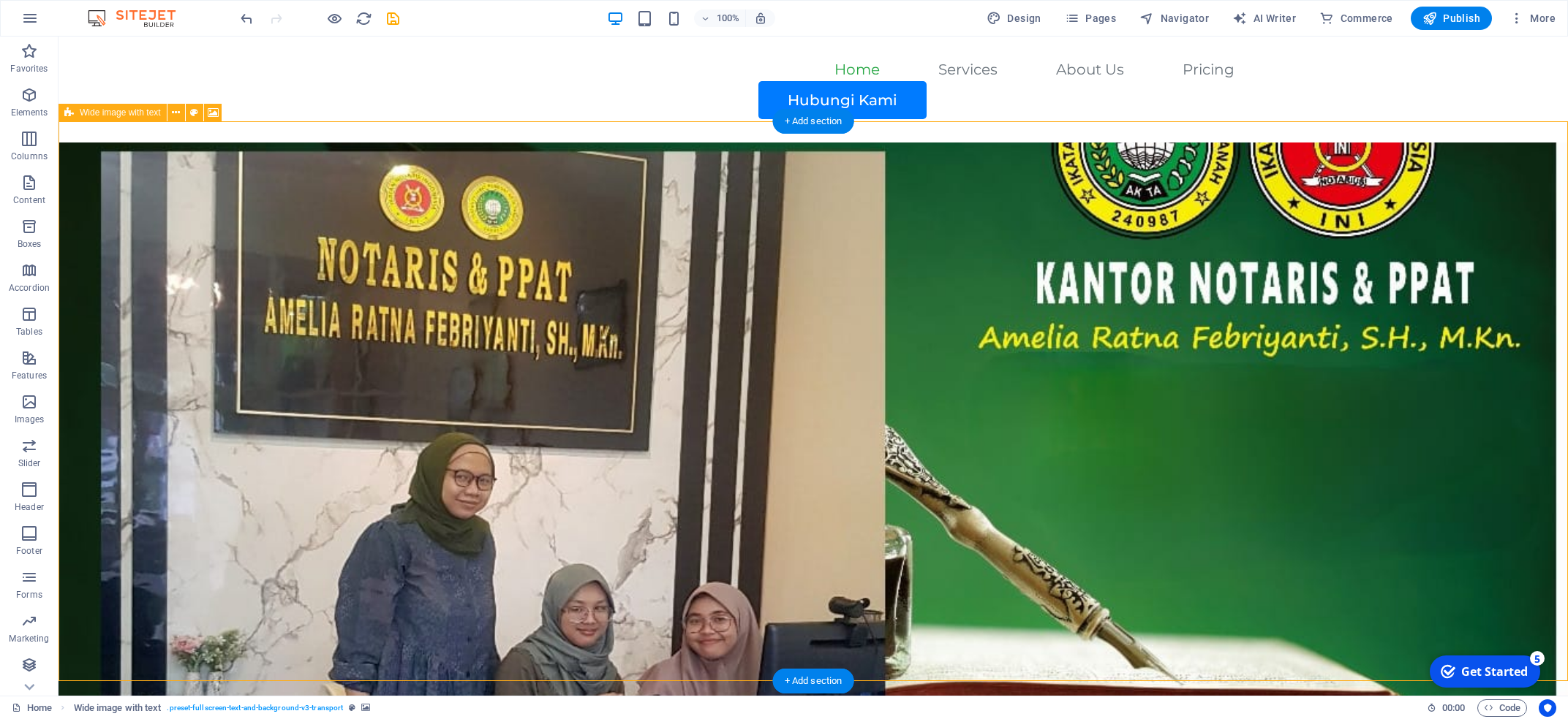
click at [322, 429] on figure at bounding box center [813, 422] width 1510 height 560
click at [854, 351] on figure at bounding box center [813, 422] width 1510 height 560
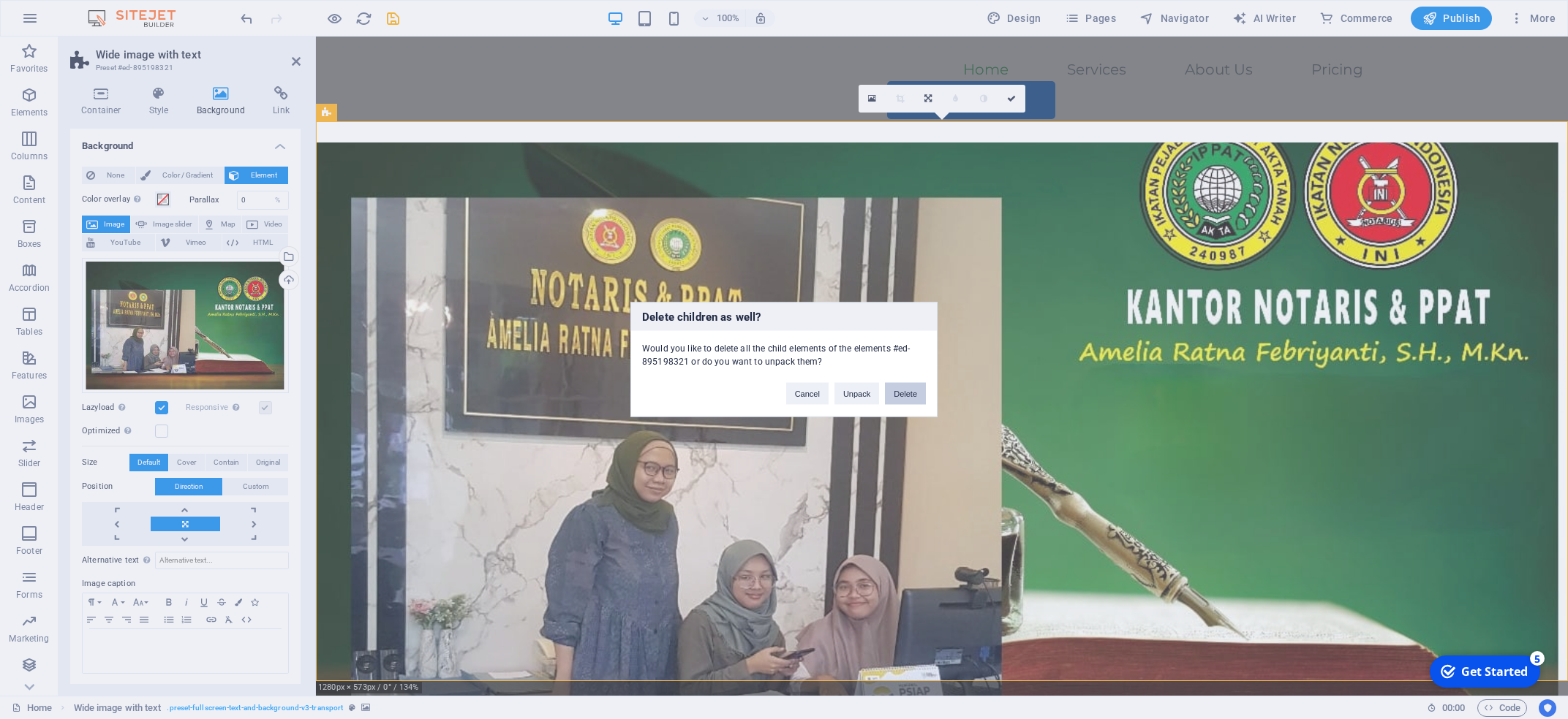
click at [902, 392] on button "Delete" at bounding box center [905, 394] width 41 height 22
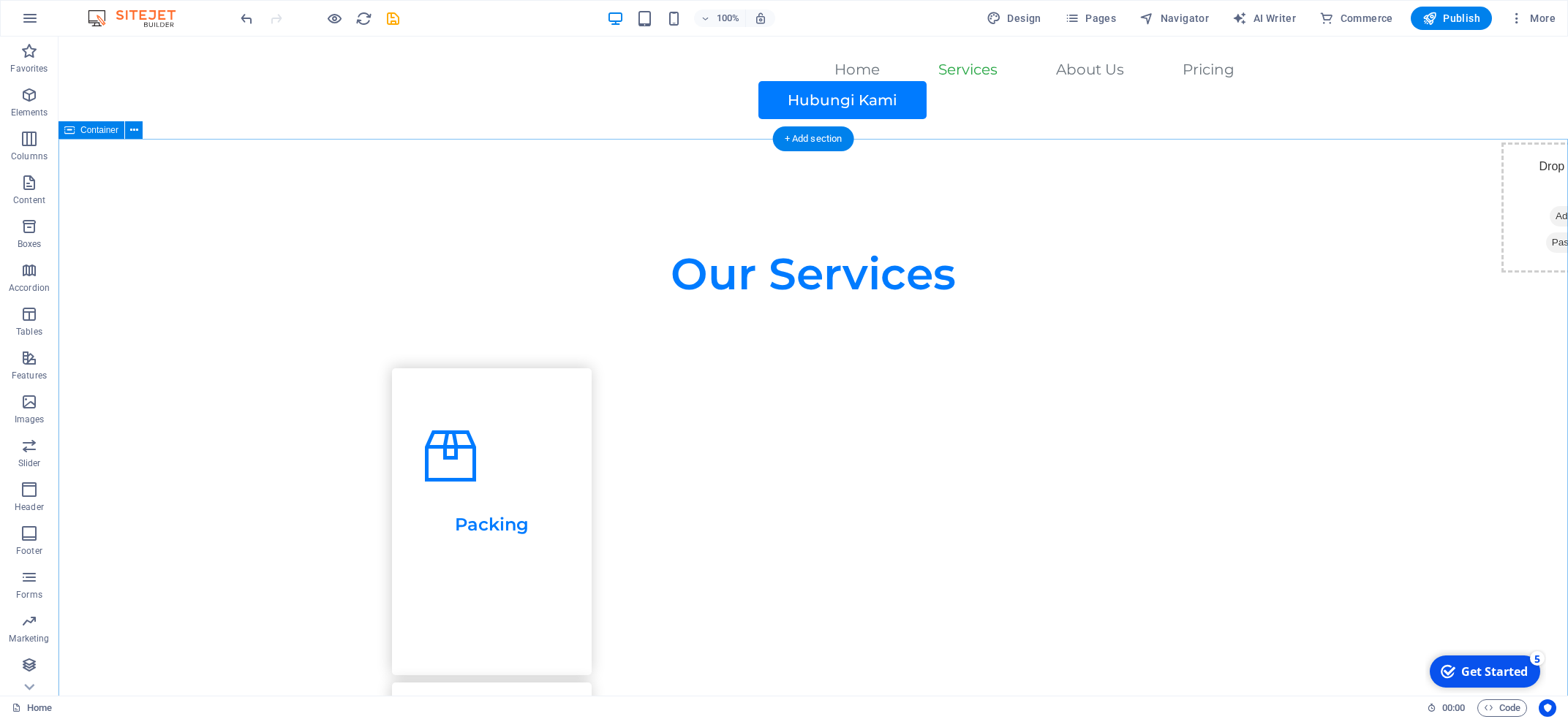
click at [136, 129] on icon at bounding box center [134, 130] width 8 height 15
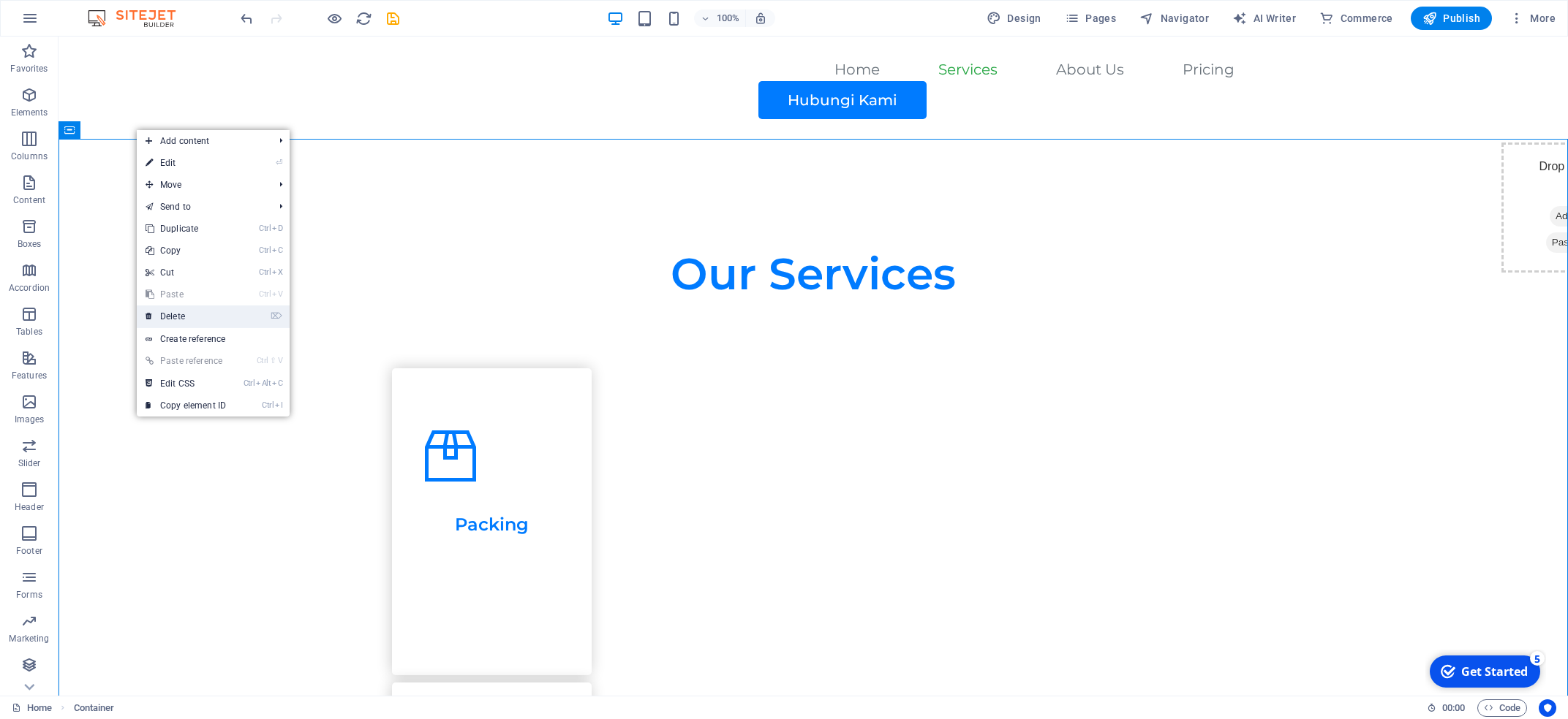
click at [195, 321] on link "⌦ Delete" at bounding box center [186, 316] width 98 height 22
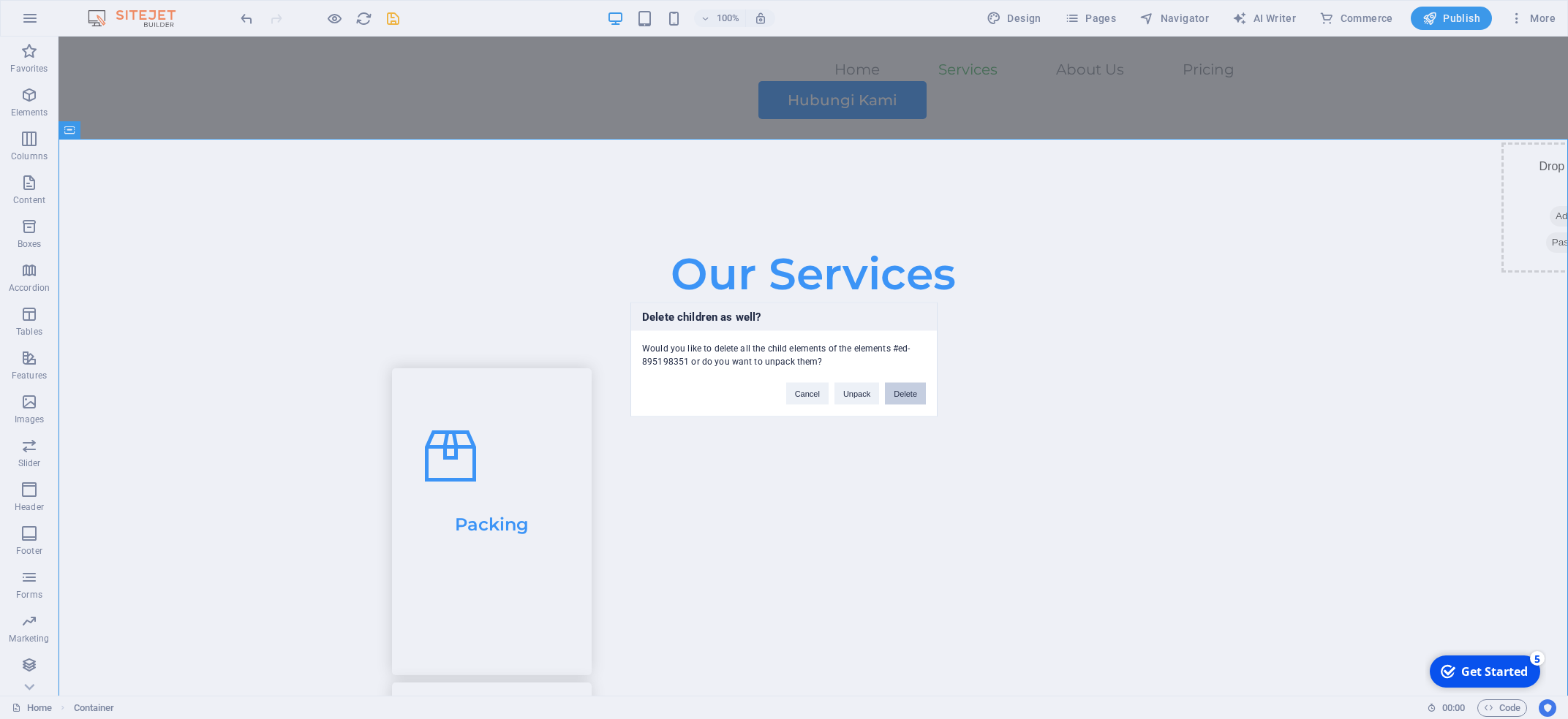
click at [905, 396] on button "Delete" at bounding box center [905, 394] width 41 height 22
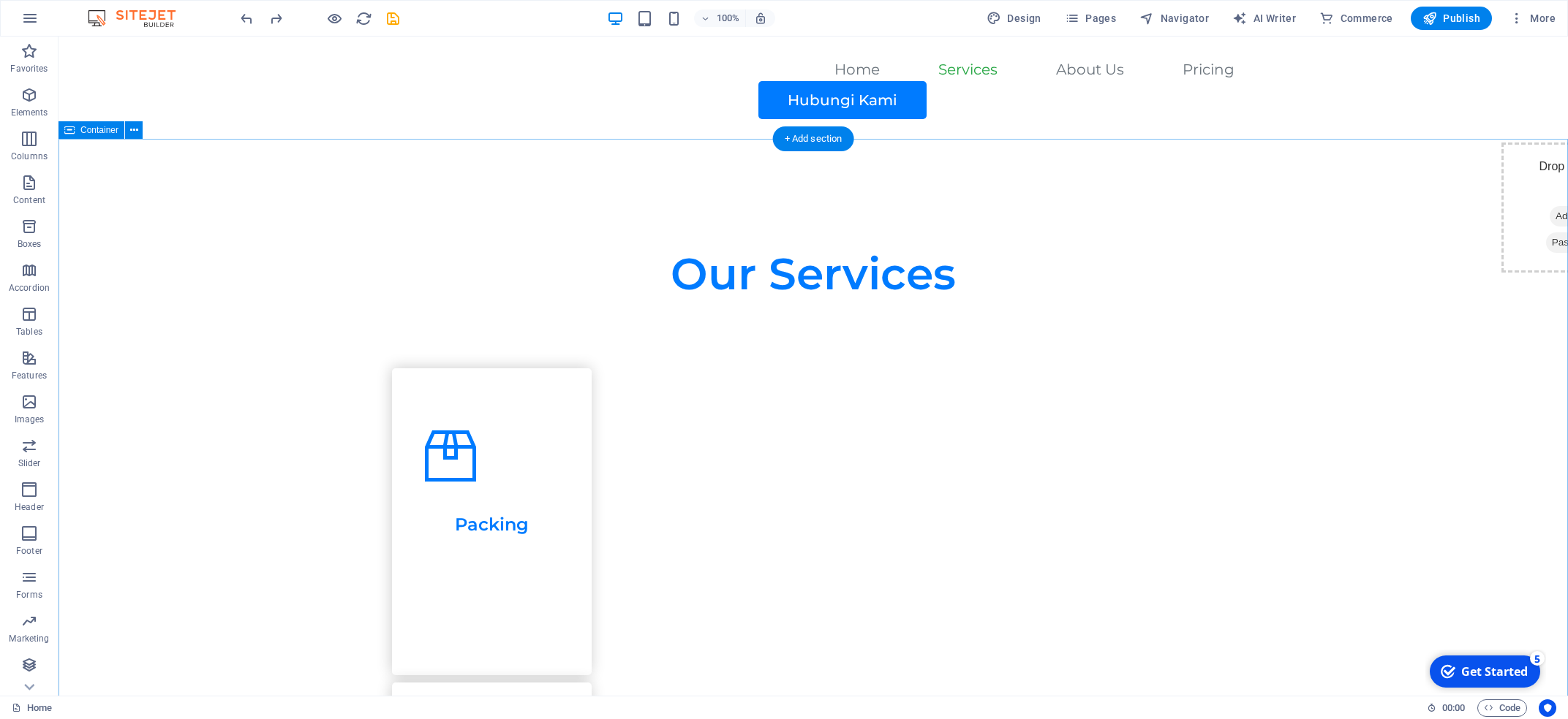
click at [136, 135] on icon at bounding box center [134, 130] width 8 height 15
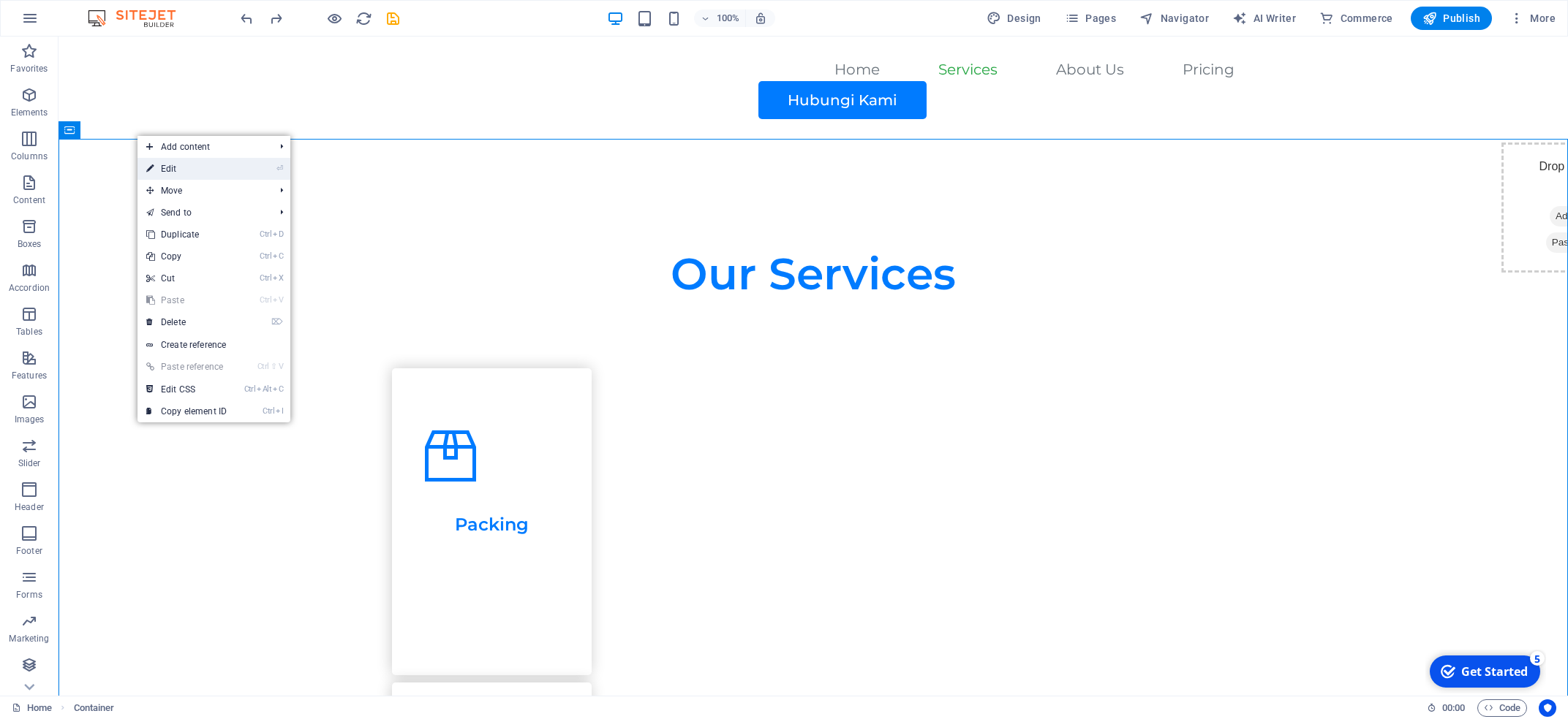
click at [223, 176] on link "⏎ Edit" at bounding box center [187, 169] width 98 height 22
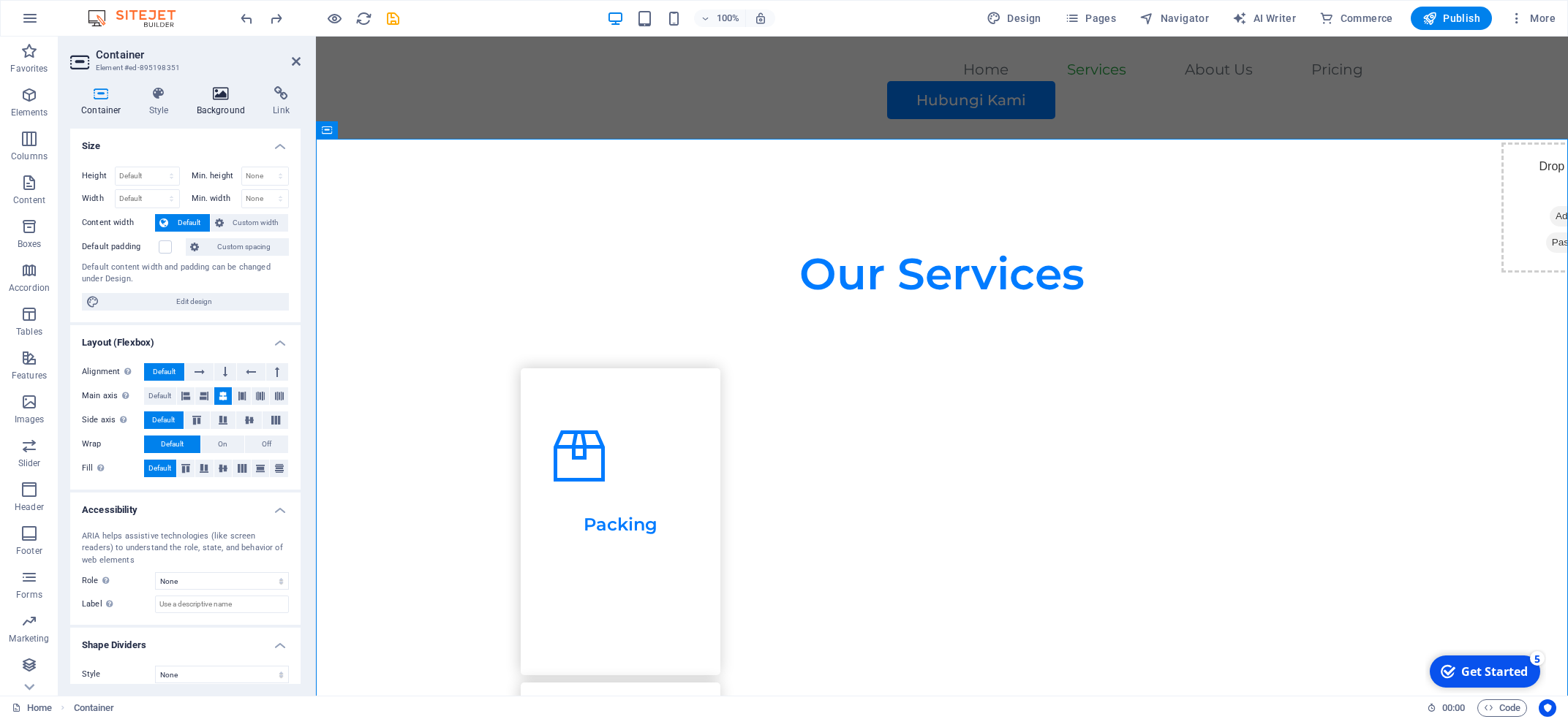
click at [223, 105] on h4 "Background" at bounding box center [223, 102] width 76 height 31
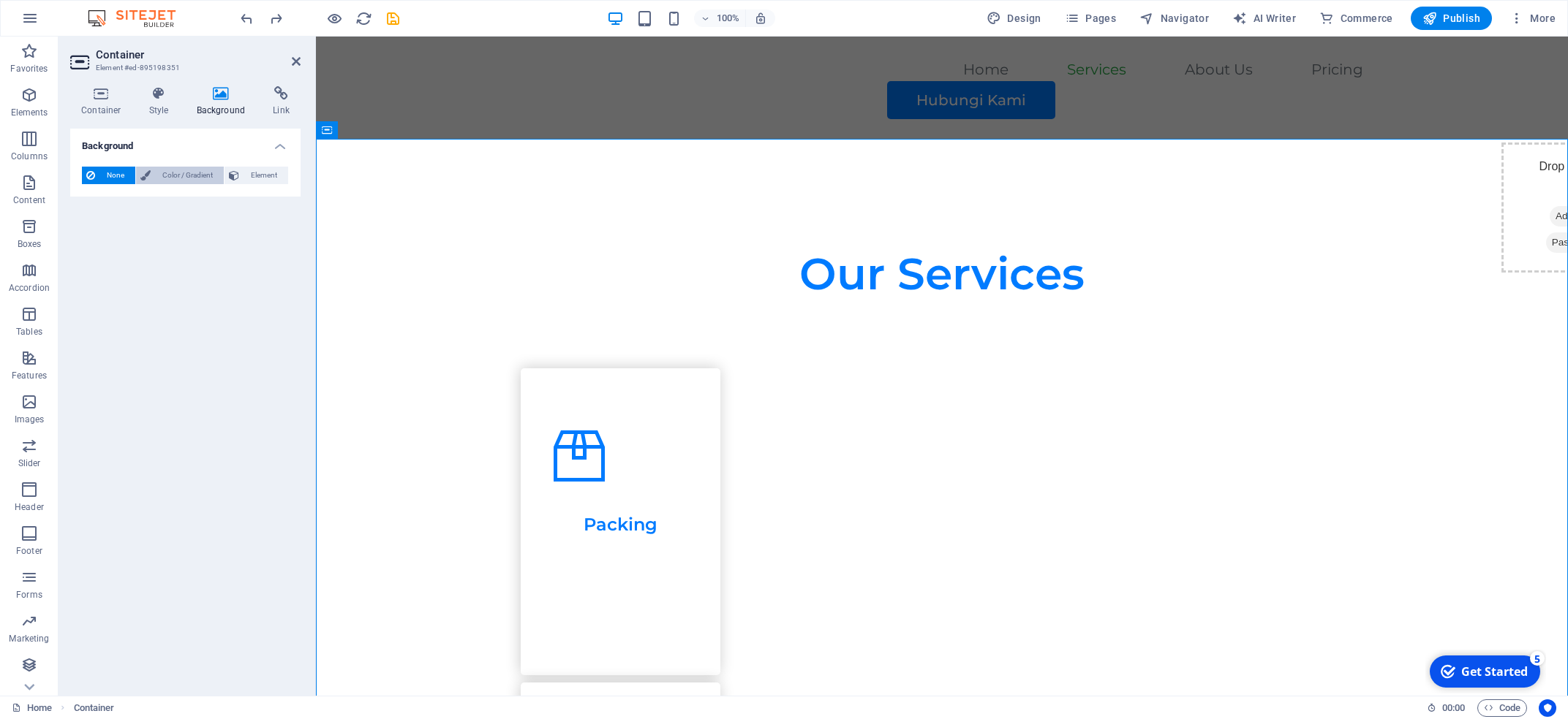
click at [181, 176] on span "Color / Gradient" at bounding box center [187, 175] width 64 height 18
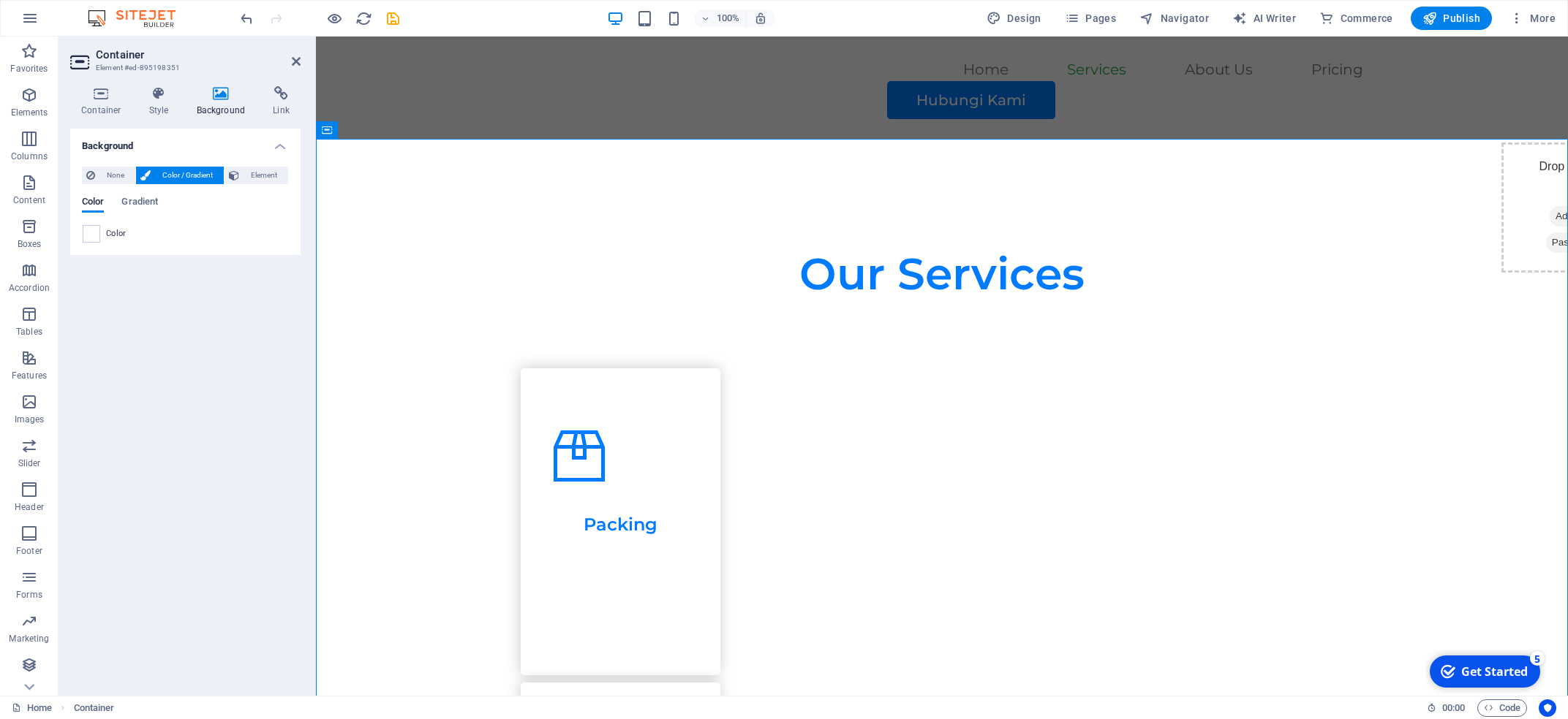
click at [104, 223] on div "Color Gradient Color" at bounding box center [186, 221] width 207 height 47
click at [90, 234] on span at bounding box center [91, 234] width 16 height 16
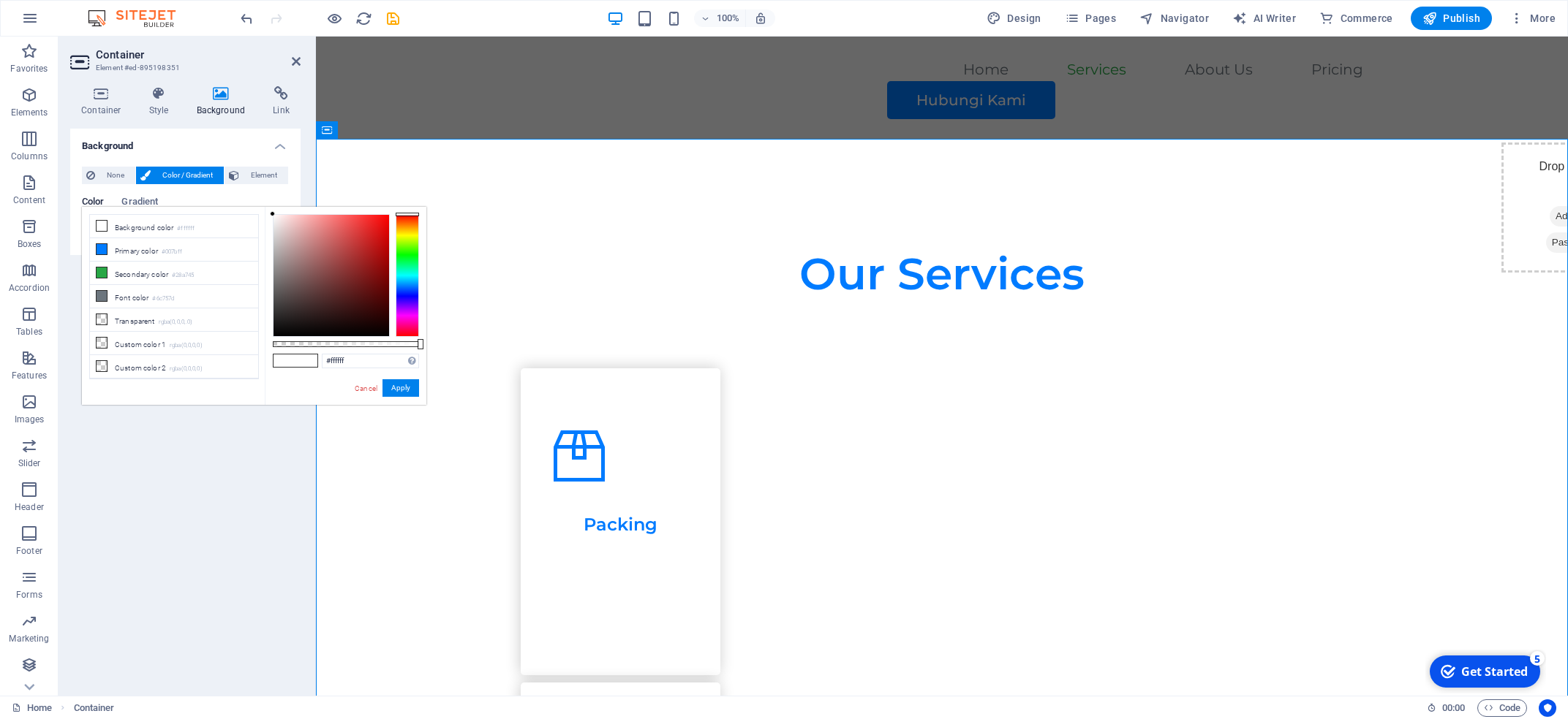
click at [408, 264] on div at bounding box center [407, 275] width 24 height 123
type input "#33cf7d"
click at [360, 237] on div at bounding box center [331, 275] width 116 height 122
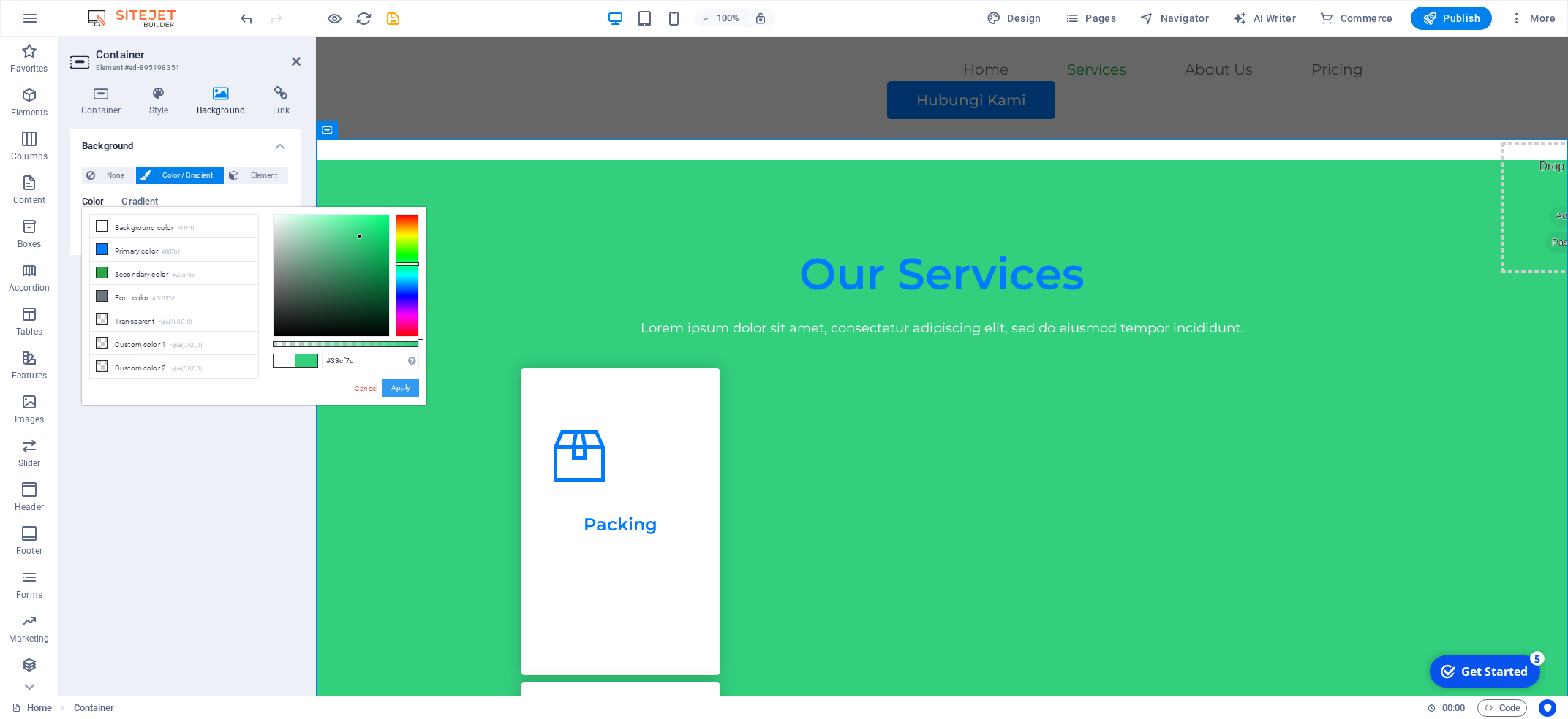
click at [404, 384] on button "Apply" at bounding box center [401, 388] width 37 height 18
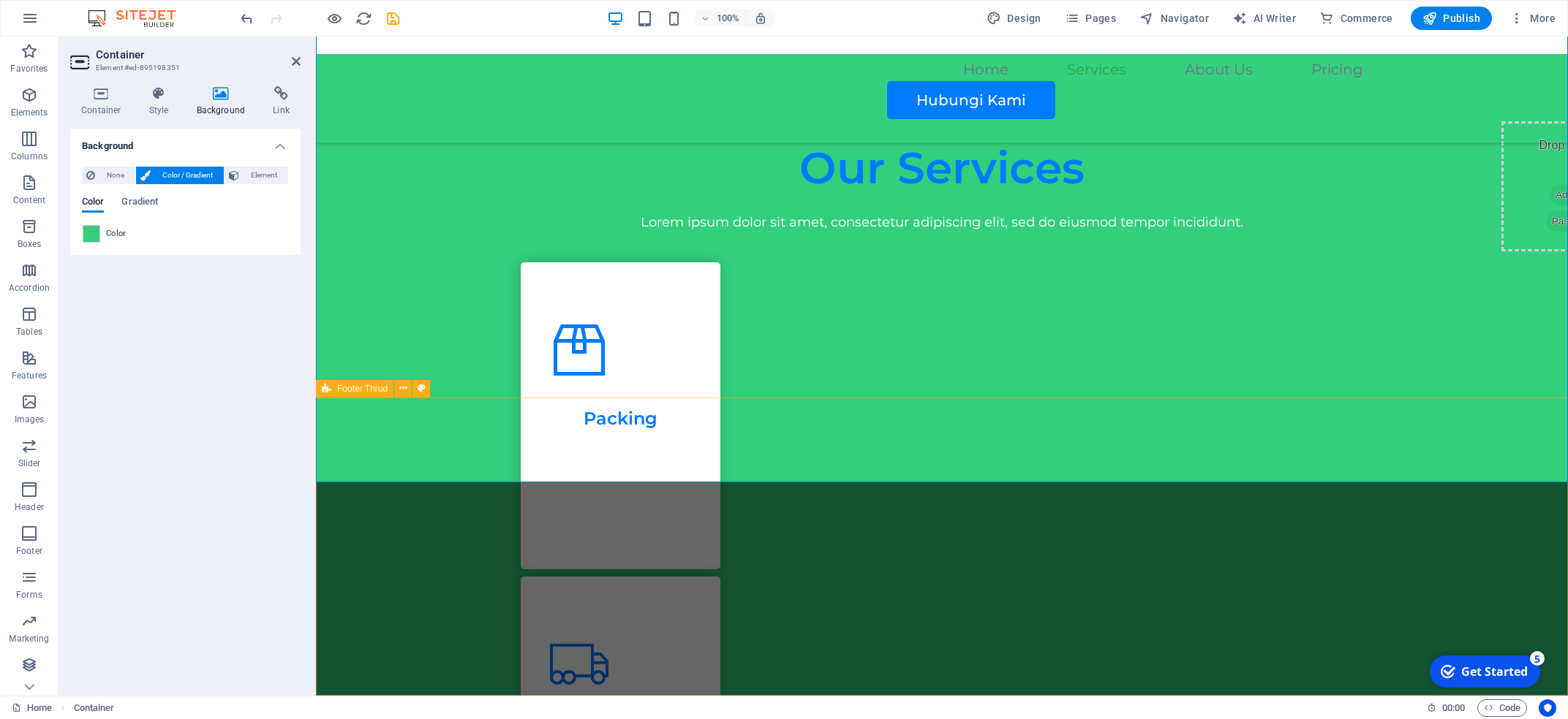
scroll to position [281, 0]
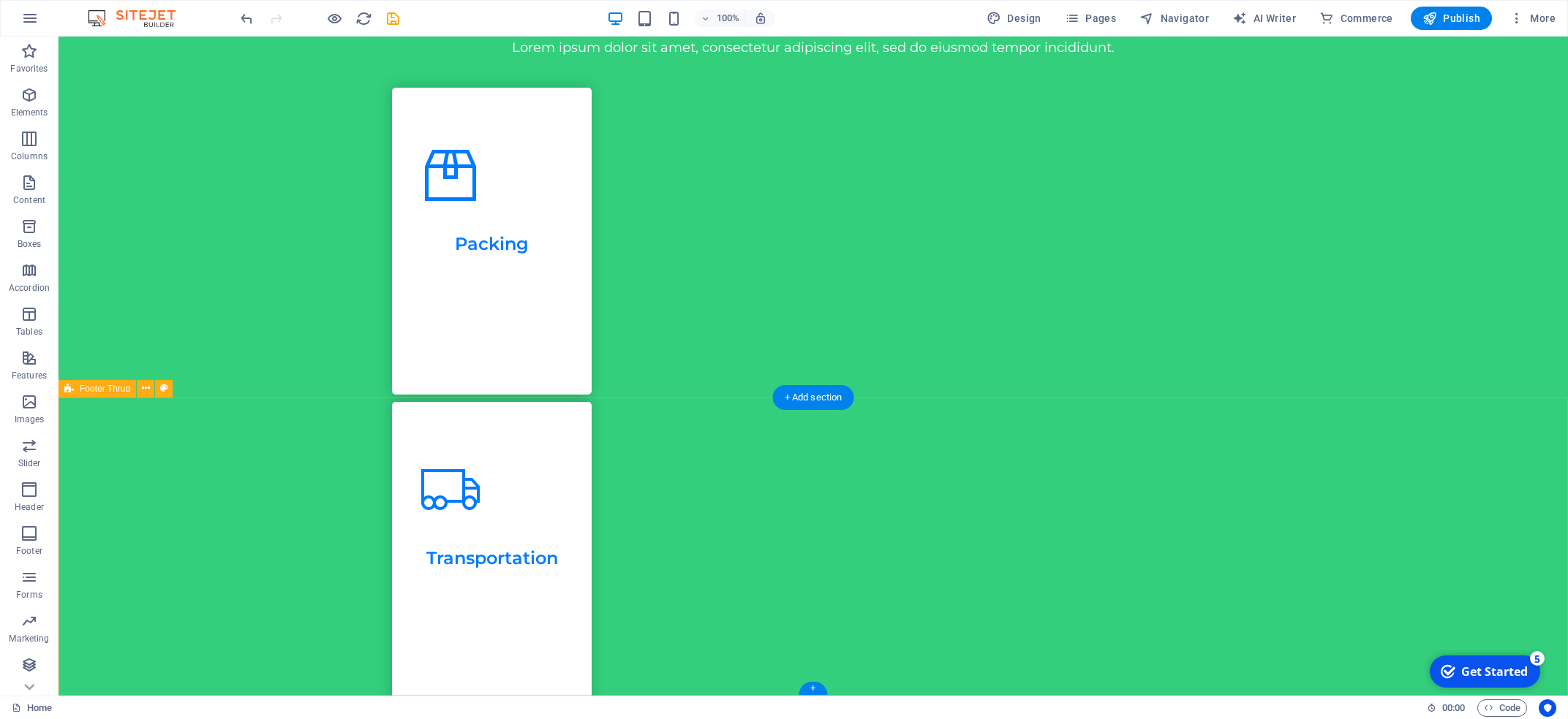
scroll to position [0, 0]
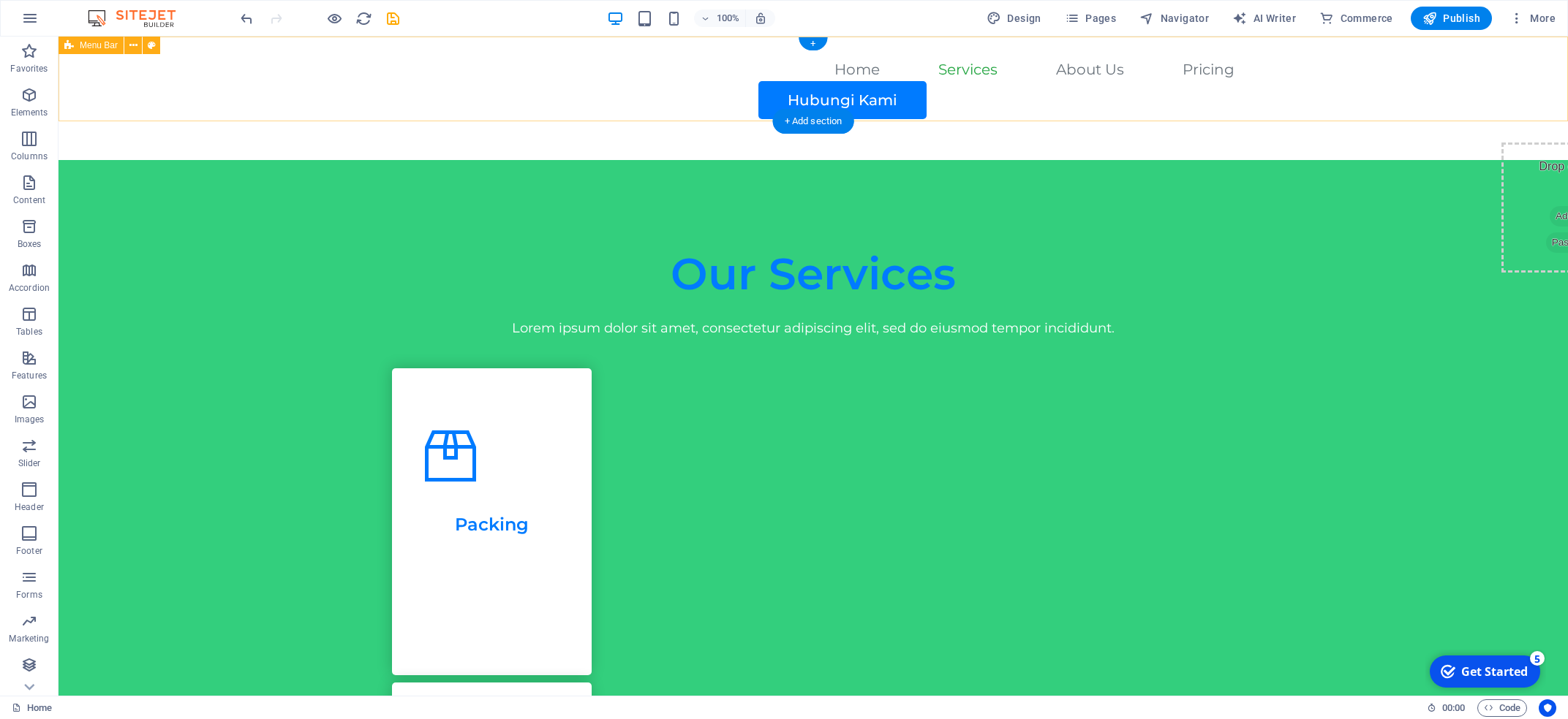
click at [360, 60] on div "Home Services About Us Pricing Hubungi Kami" at bounding box center [813, 90] width 1510 height 106
click at [158, 52] on button at bounding box center [151, 45] width 18 height 18
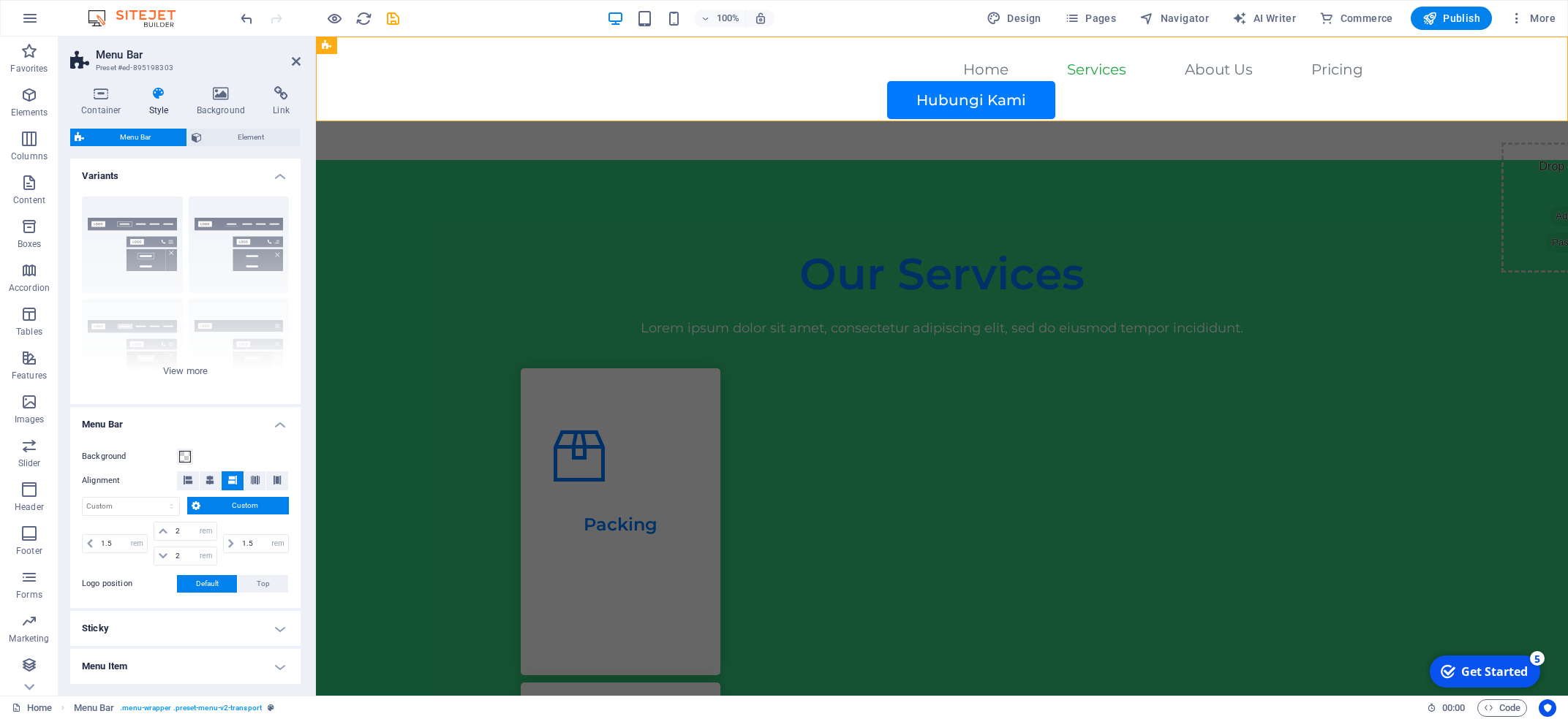
click at [214, 100] on icon at bounding box center [221, 94] width 71 height 15
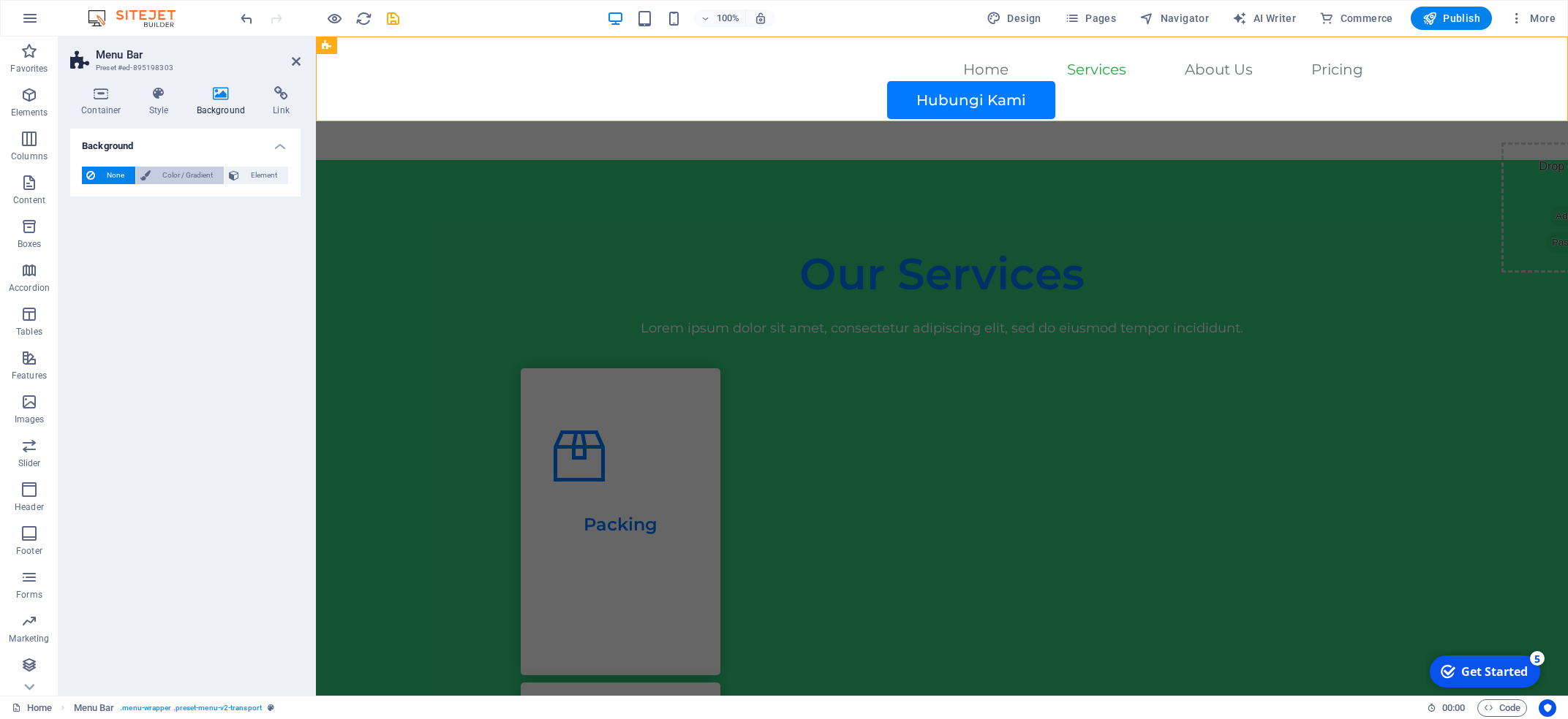
click at [188, 176] on span "Color / Gradient" at bounding box center [187, 175] width 64 height 18
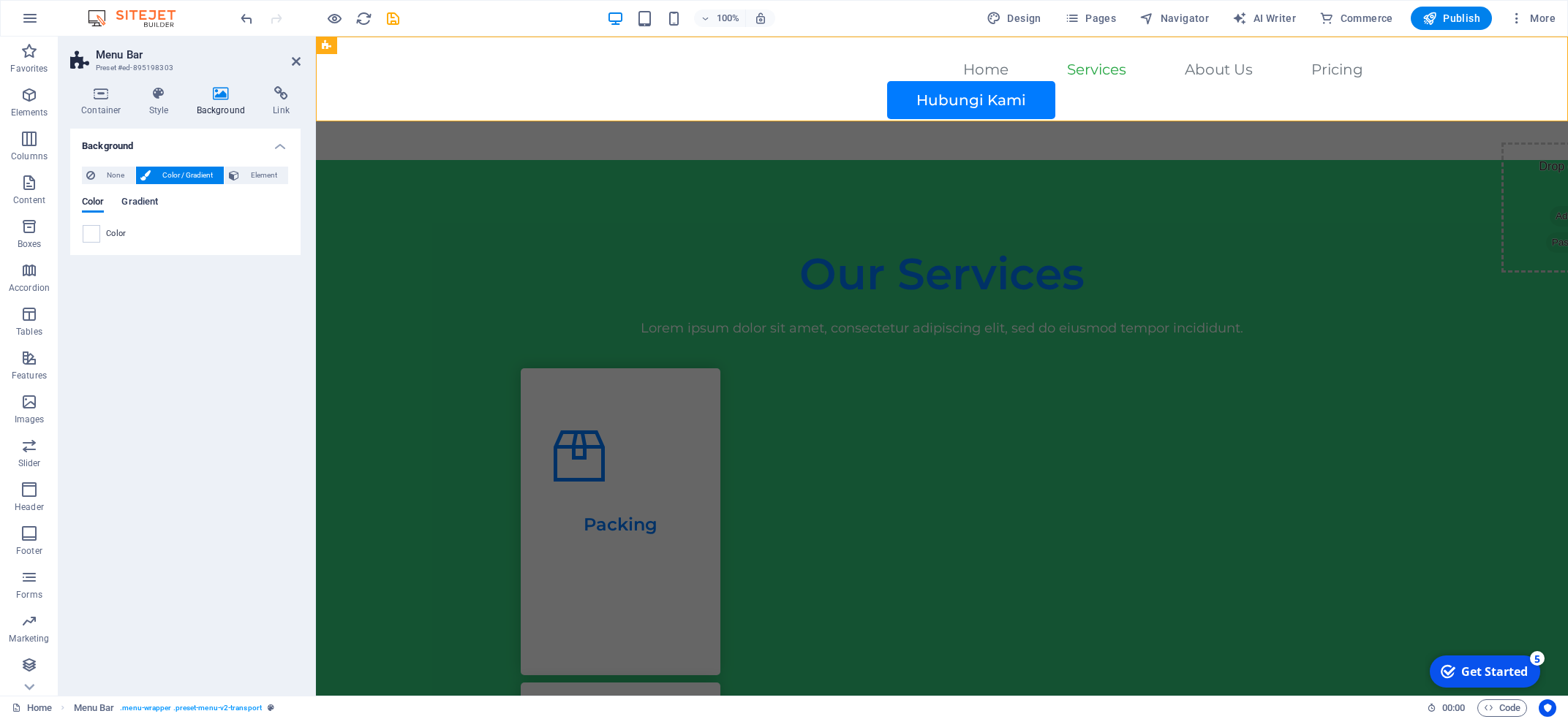
click at [140, 207] on span "Gradient" at bounding box center [140, 204] width 37 height 21
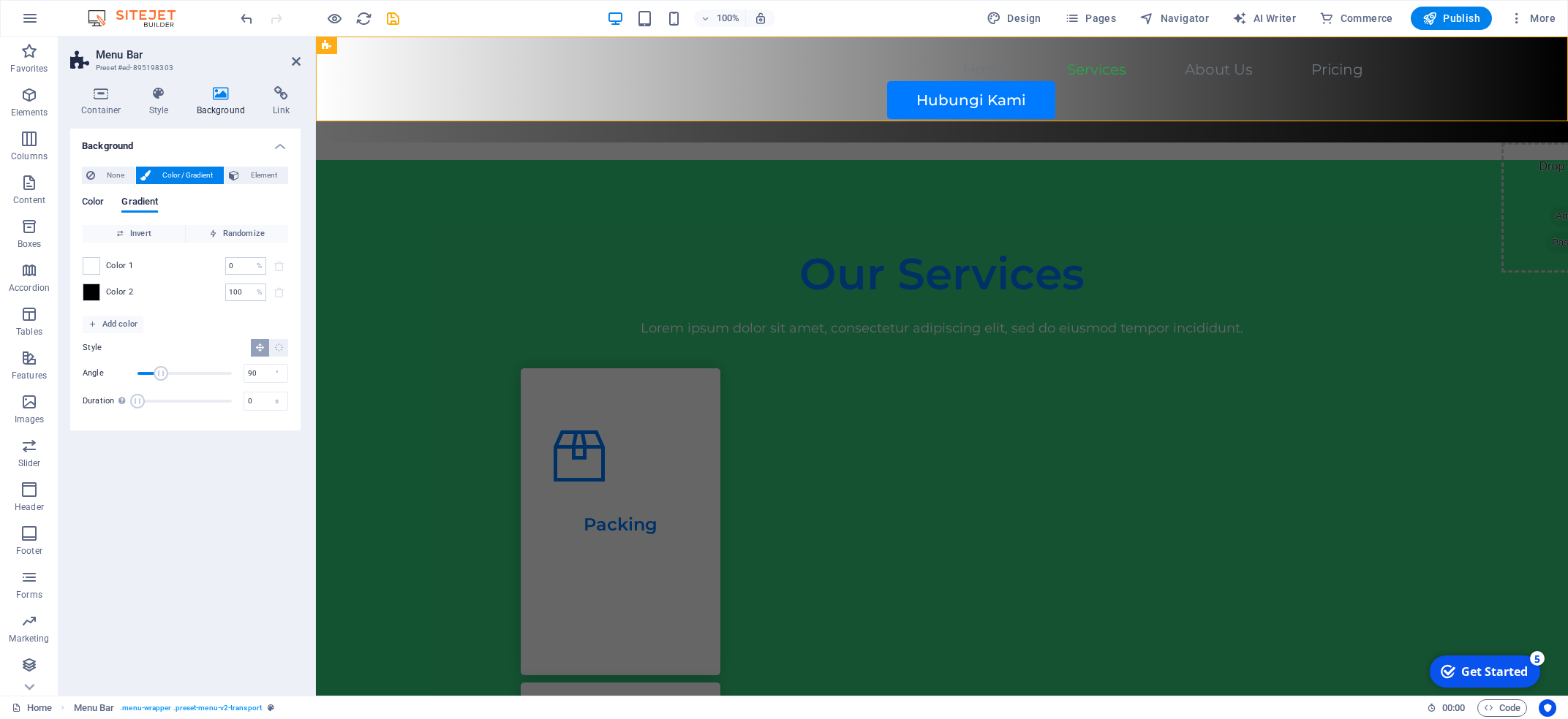
click at [95, 202] on span "Color" at bounding box center [92, 204] width 22 height 21
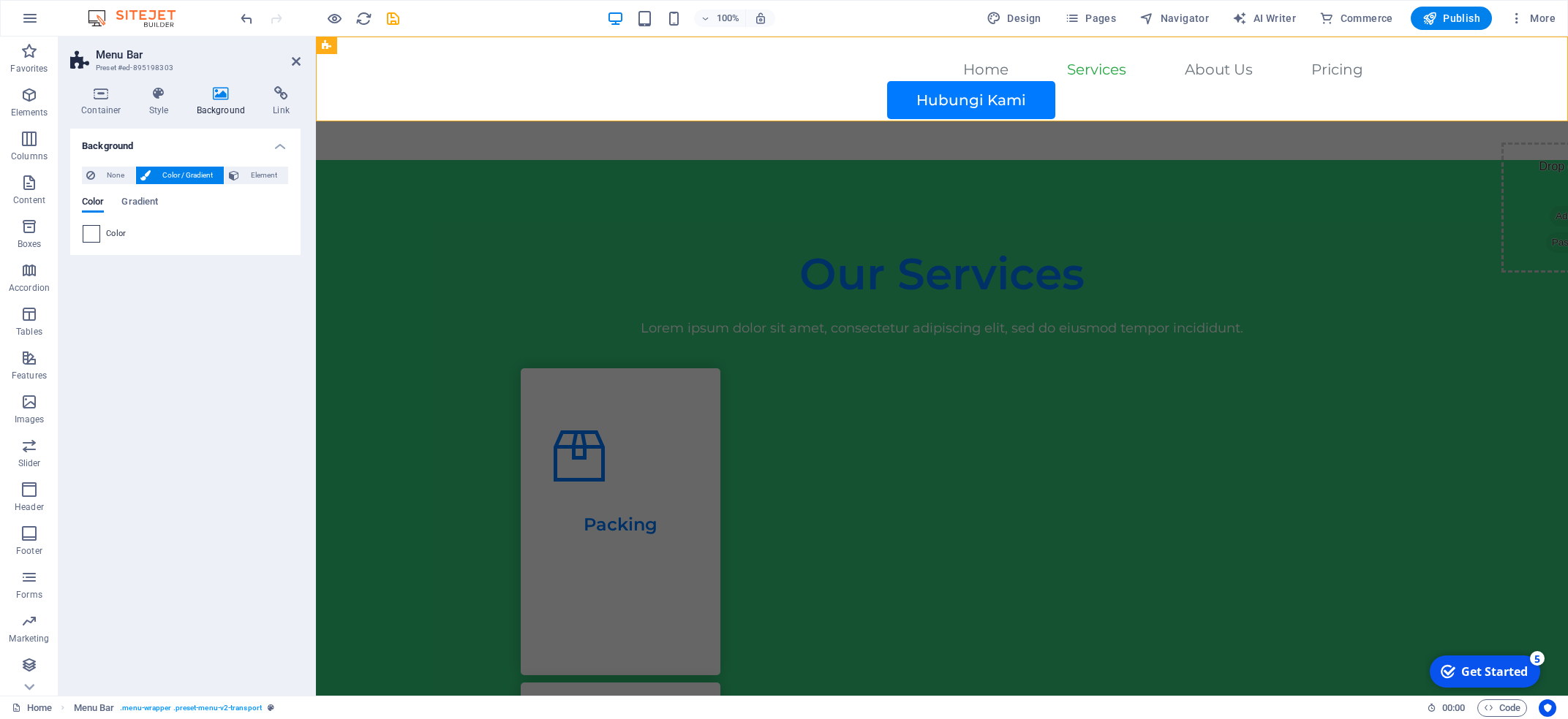
click at [100, 233] on div at bounding box center [91, 234] width 18 height 18
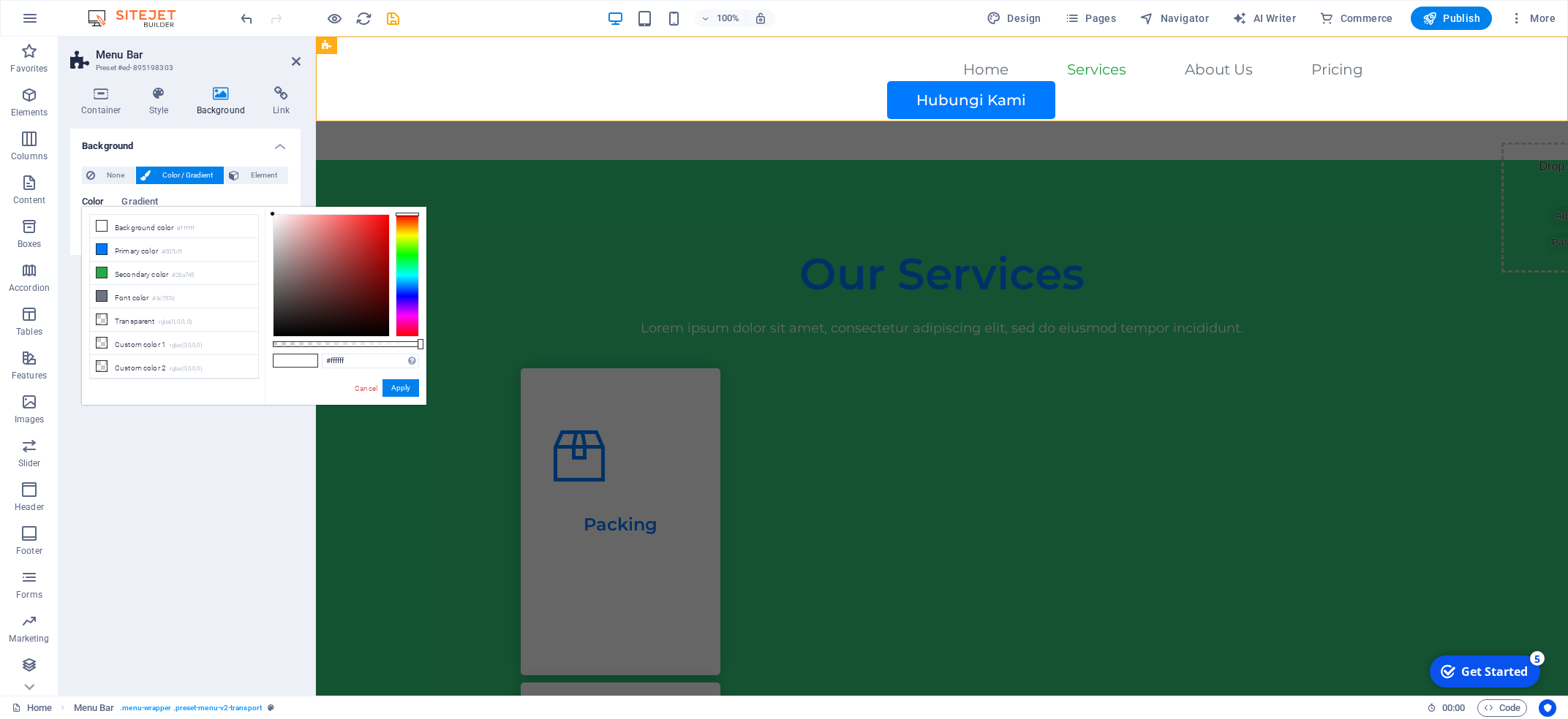
click at [406, 281] on div at bounding box center [407, 275] width 24 height 123
click at [404, 286] on div at bounding box center [407, 275] width 24 height 123
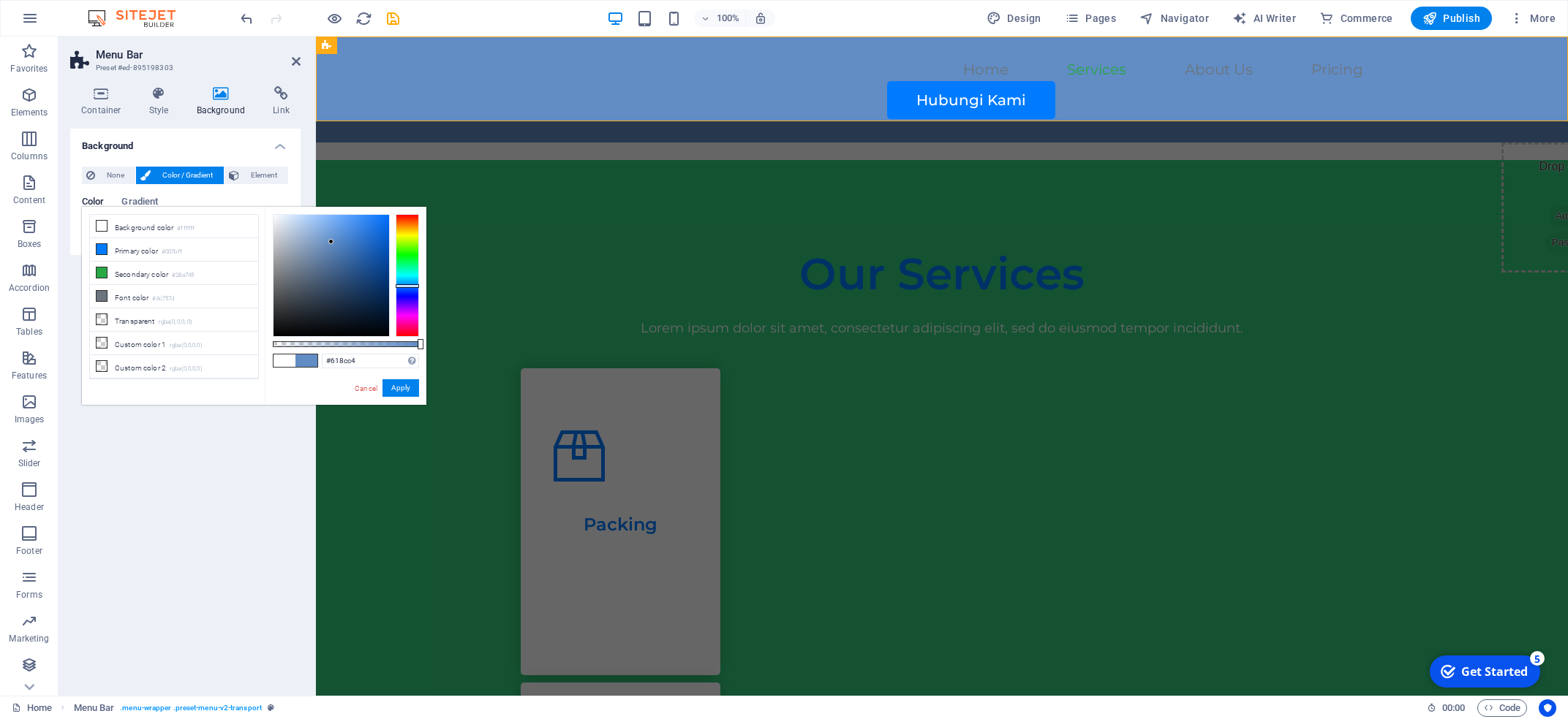
click at [331, 242] on div at bounding box center [331, 275] width 116 height 122
type input "#61c4bb"
click at [406, 272] on div at bounding box center [407, 275] width 24 height 123
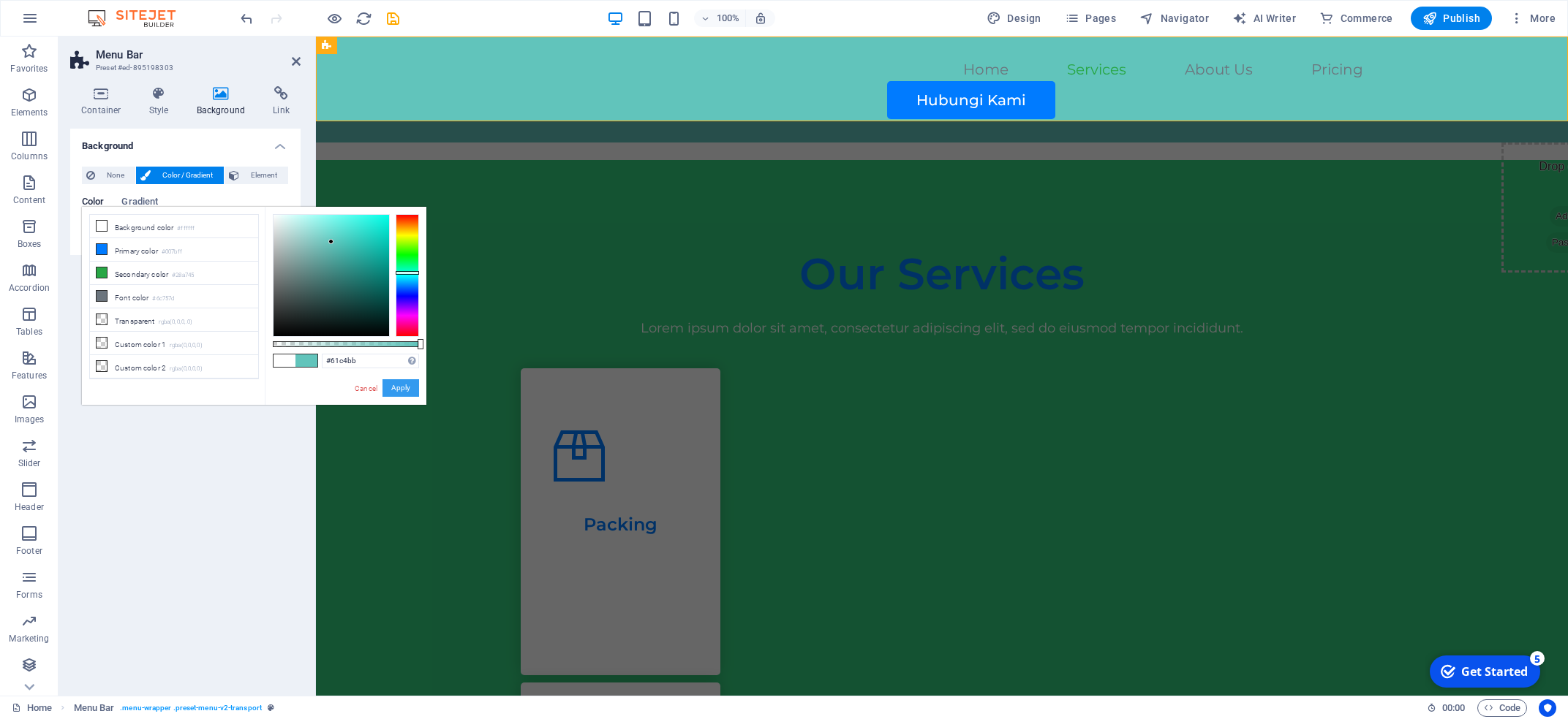
click at [397, 395] on button "Apply" at bounding box center [401, 388] width 37 height 18
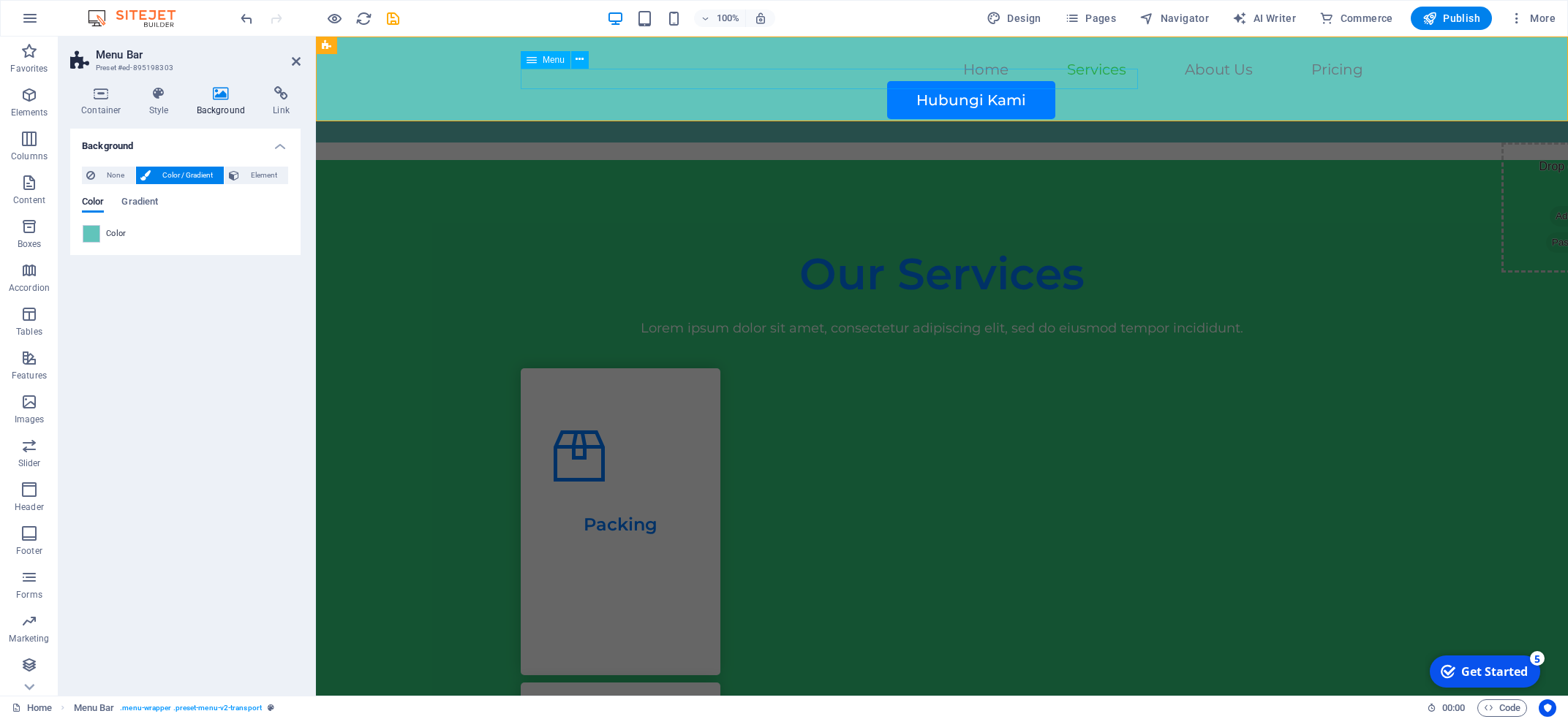
click at [758, 81] on nav "Home Services About Us Pricing" at bounding box center [942, 71] width 843 height 21
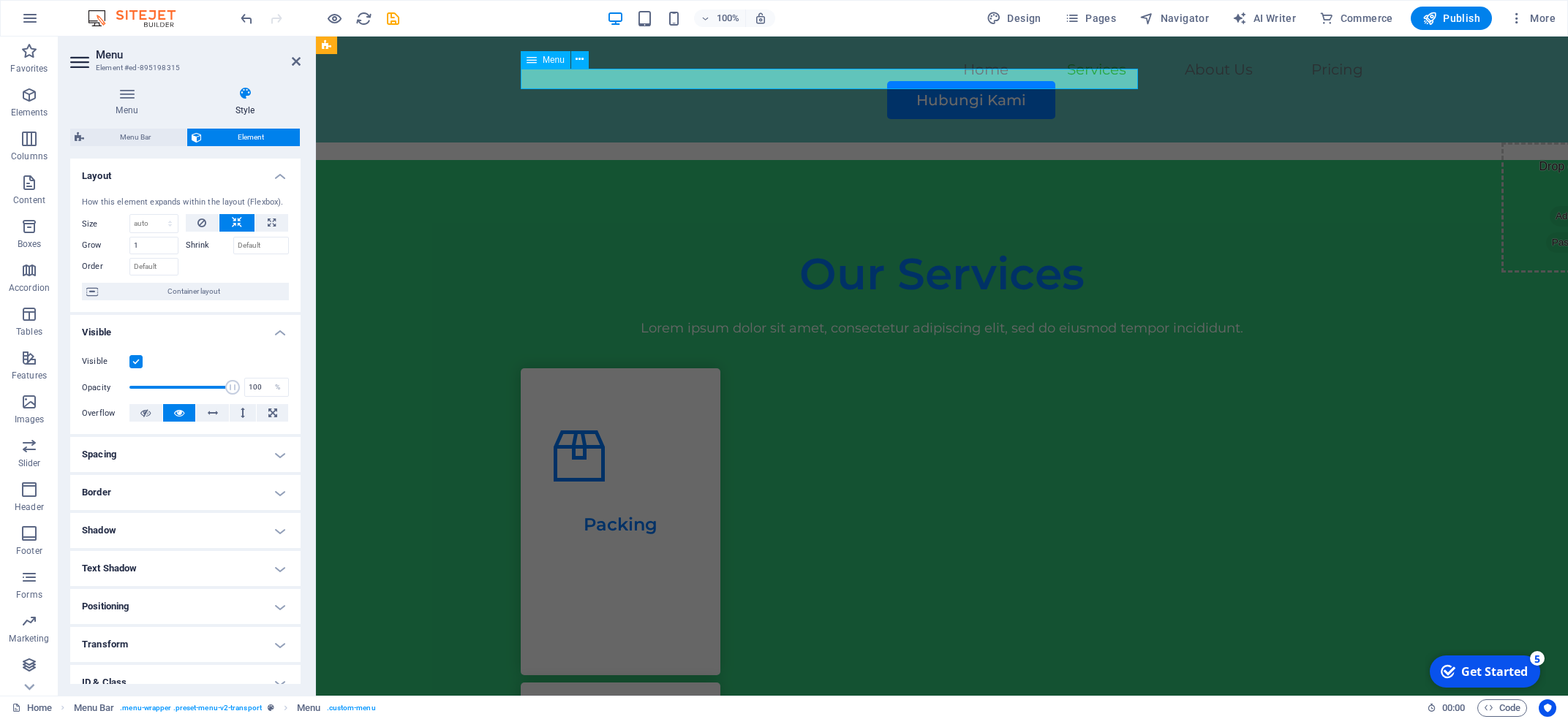
click at [758, 81] on nav "Home Services About Us Pricing" at bounding box center [942, 71] width 843 height 21
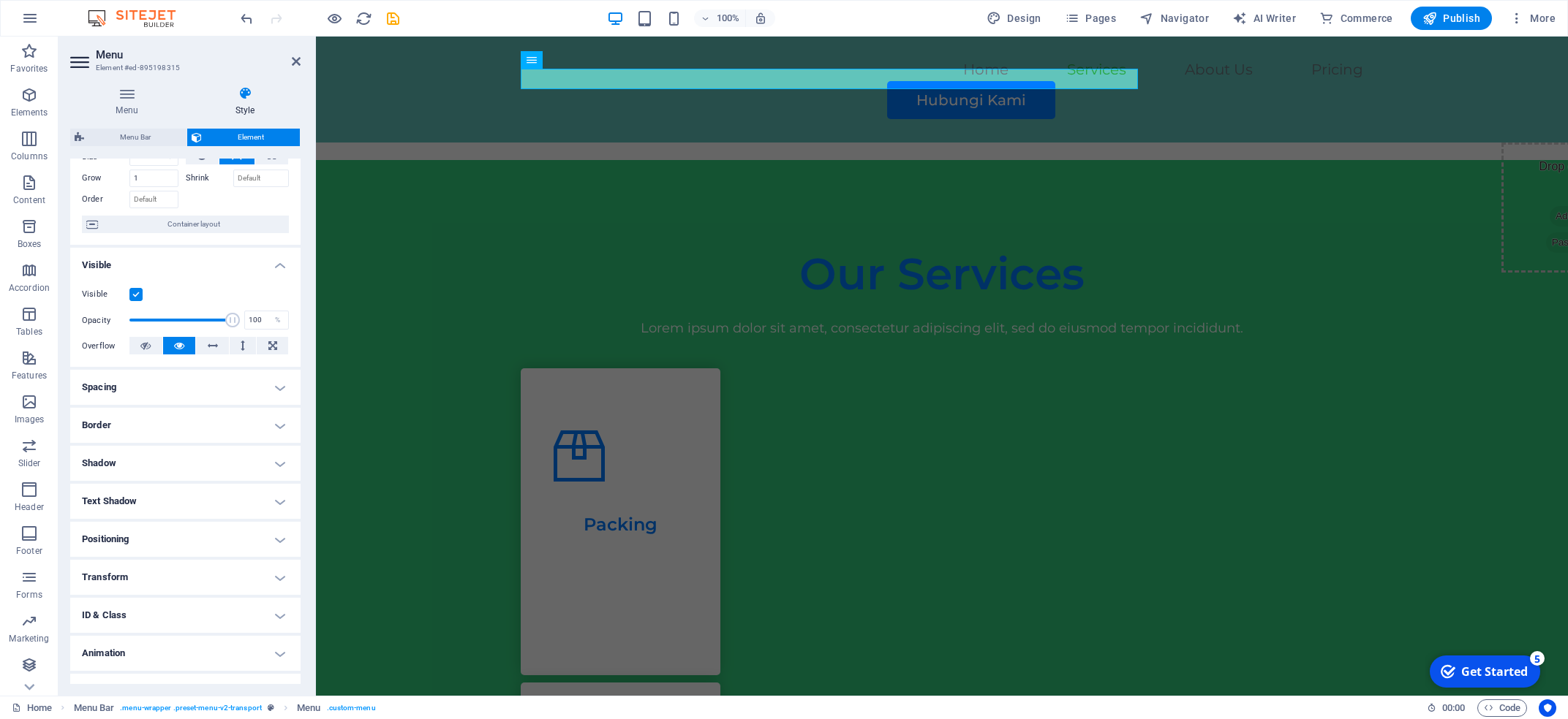
scroll to position [68, 0]
click at [191, 429] on h4 "Text Shadow" at bounding box center [185, 500] width 230 height 35
click at [234, 429] on button "Outside" at bounding box center [253, 530] width 72 height 18
type input "2"
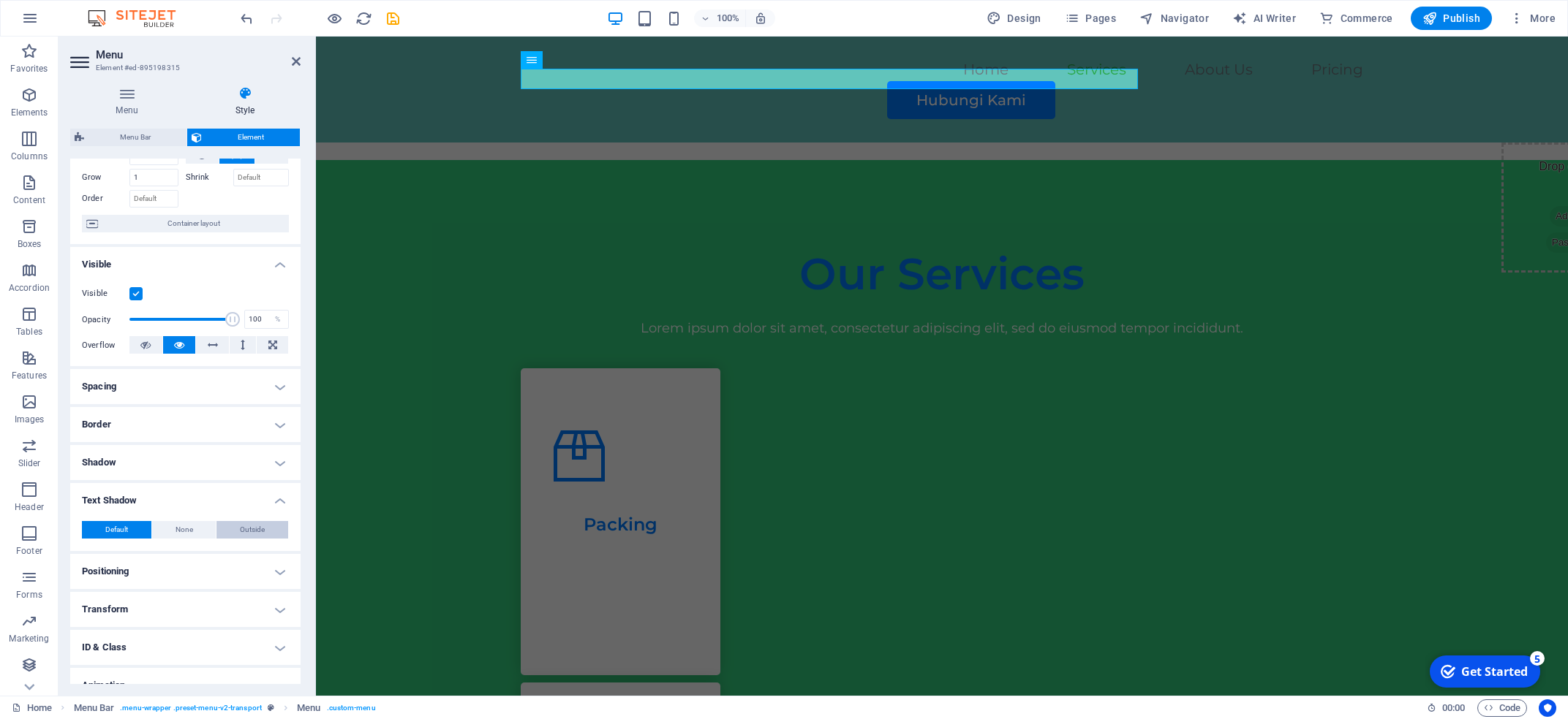
type input "4"
click at [173, 429] on h4 "Border" at bounding box center [185, 424] width 230 height 35
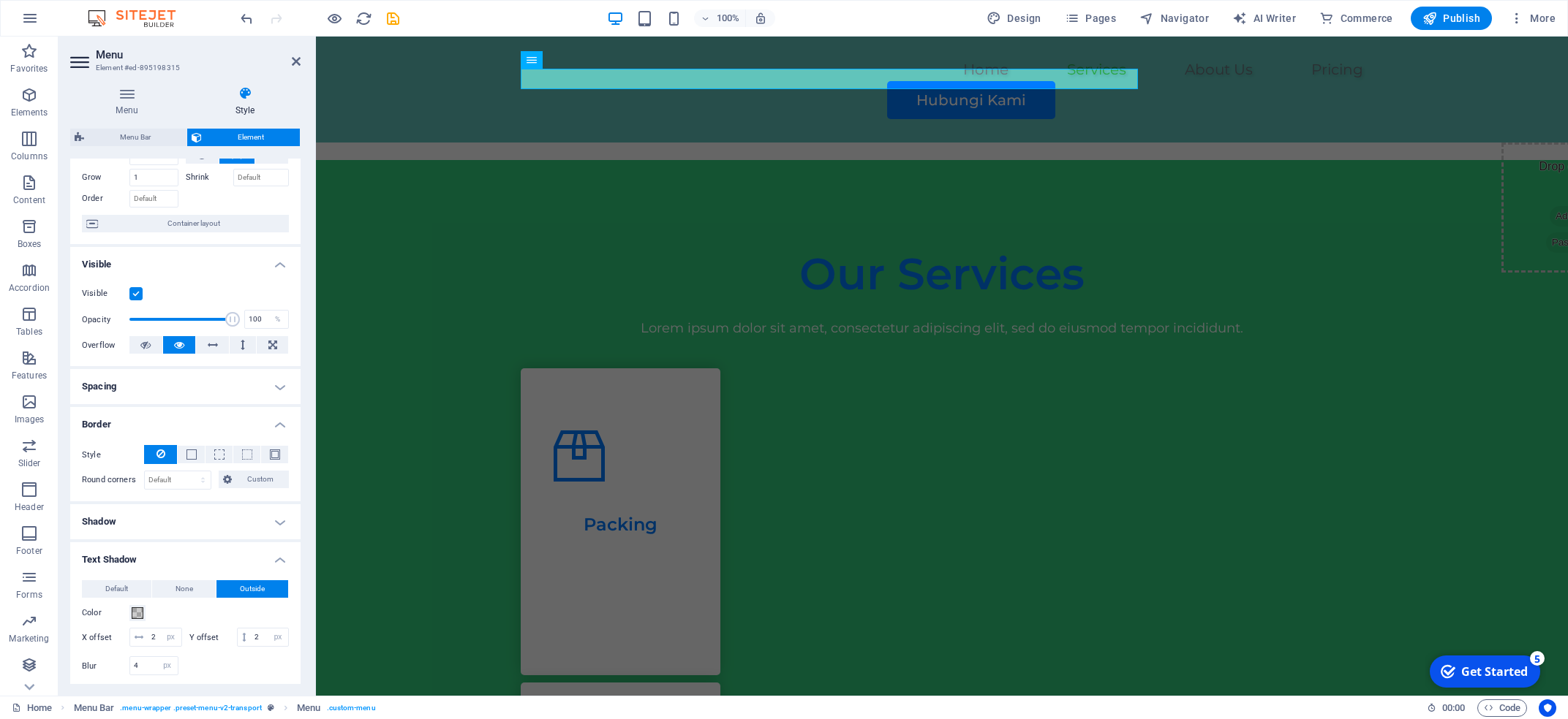
click at [136, 383] on h4 "Spacing" at bounding box center [185, 386] width 230 height 35
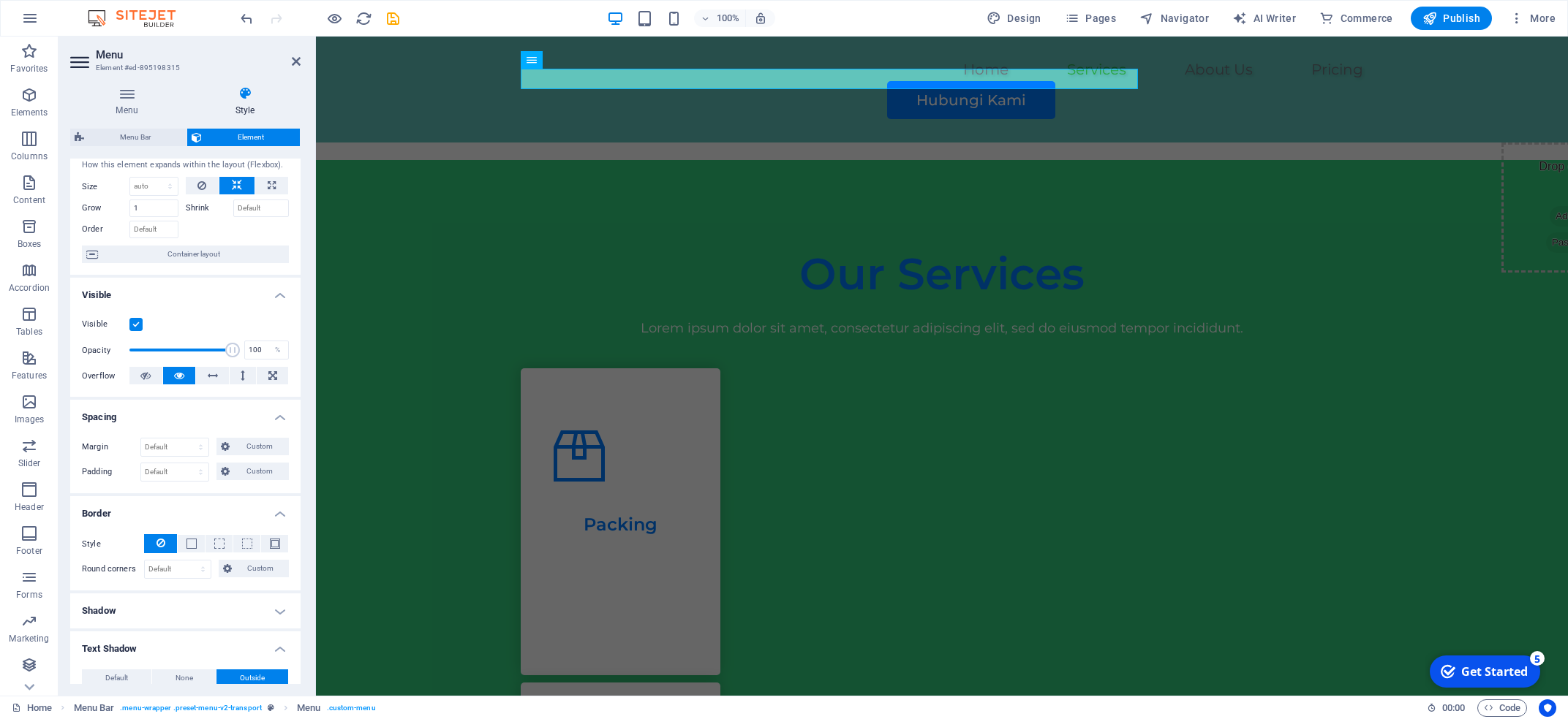
scroll to position [0, 0]
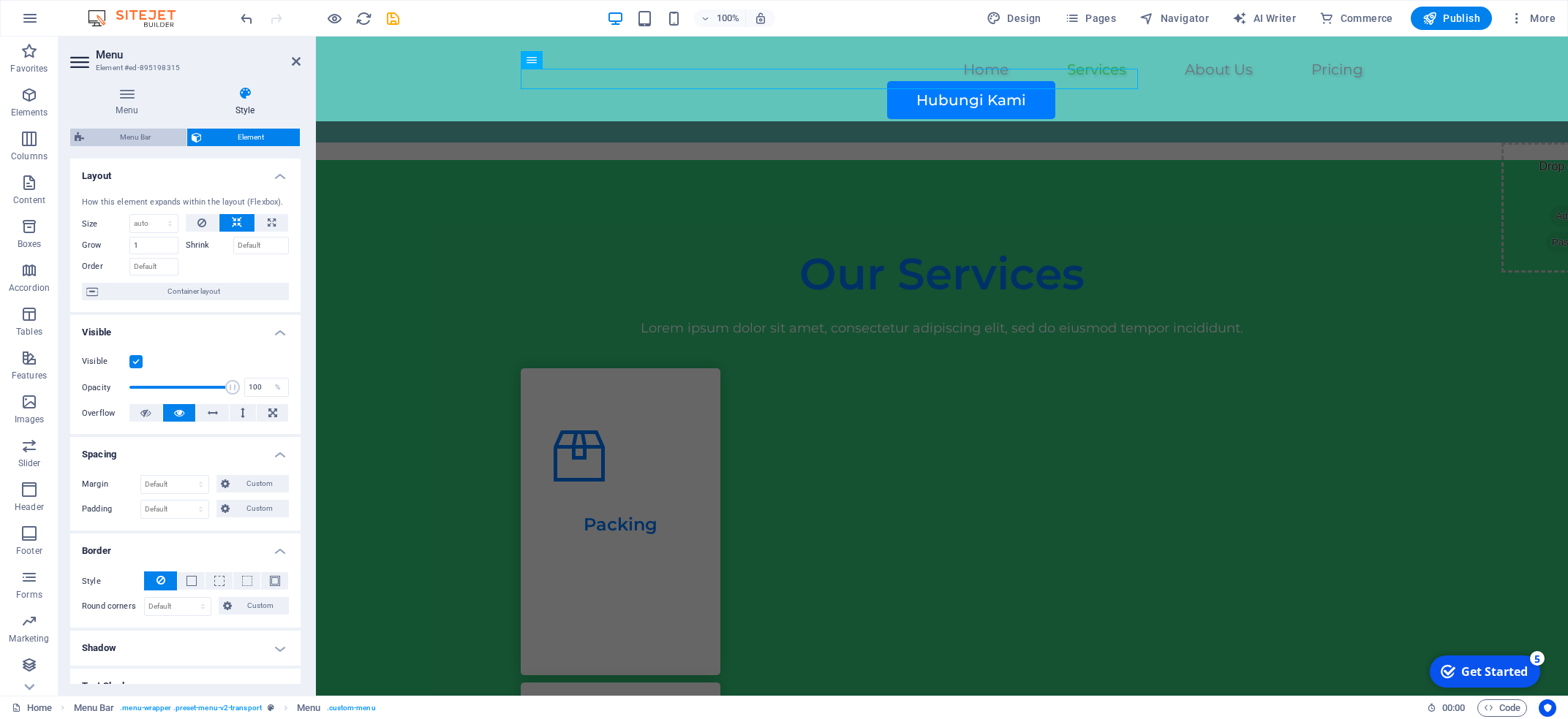
click at [158, 135] on span "Menu Bar" at bounding box center [135, 138] width 93 height 18
select select "rem"
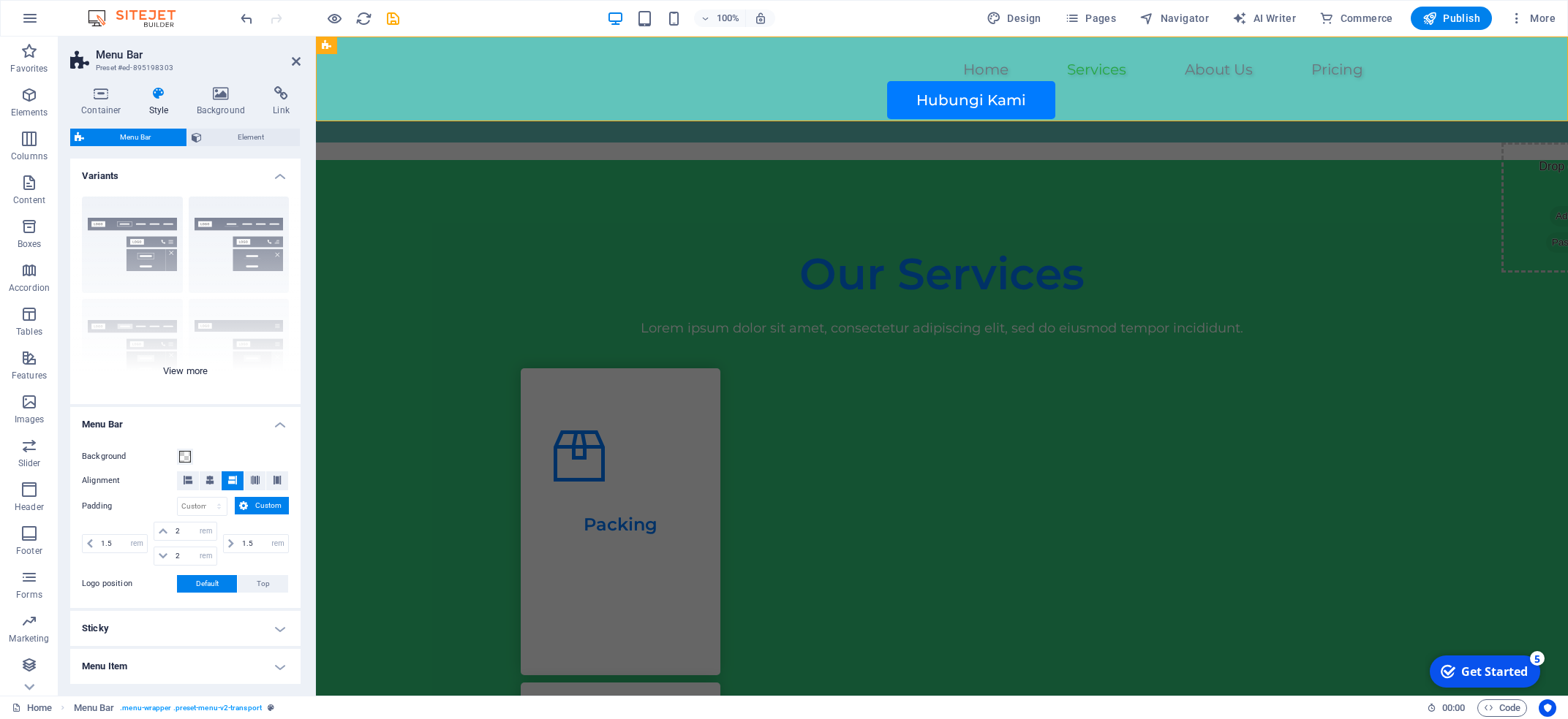
click at [144, 222] on div "Border Centered Default Fixed Loki Trigger Wide XXL" at bounding box center [185, 294] width 230 height 220
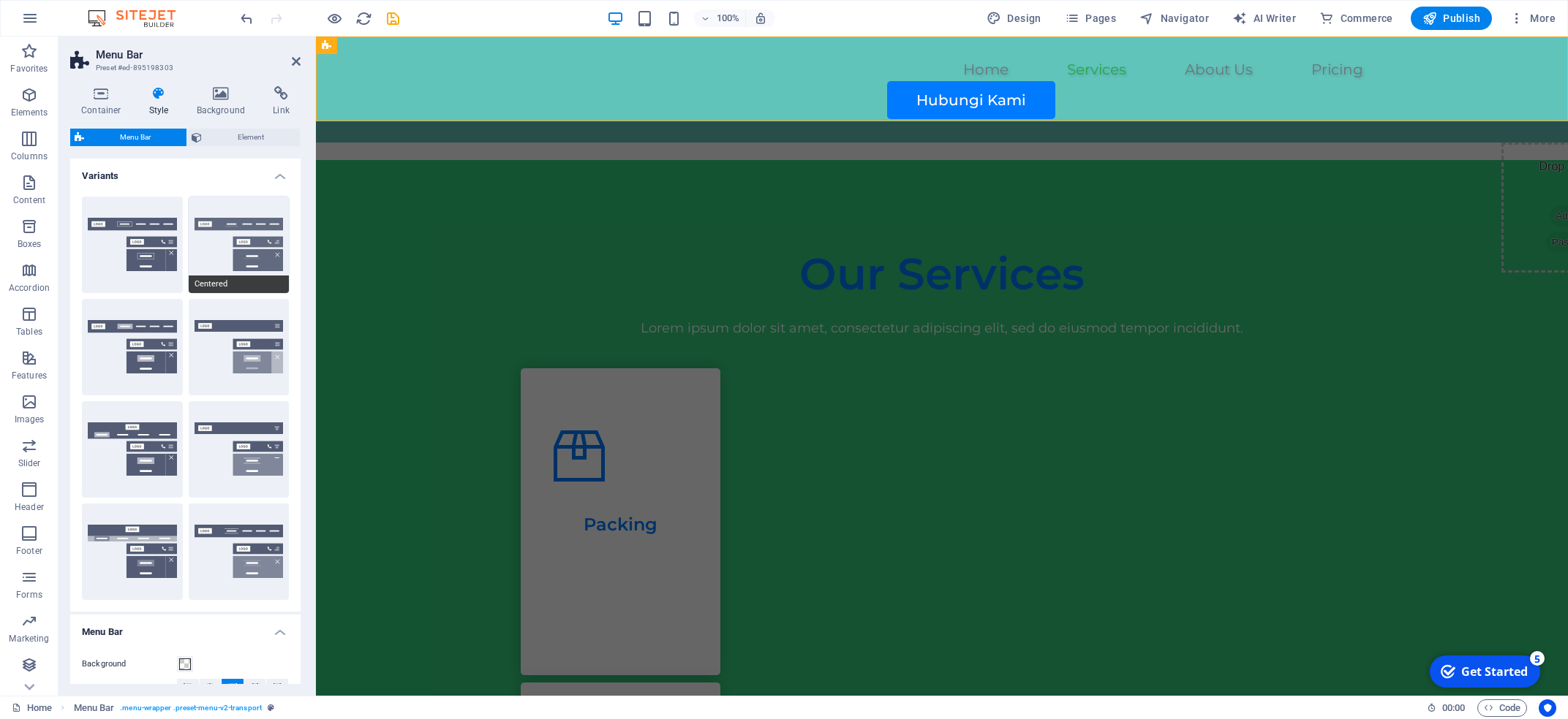
click at [233, 238] on button "Centered" at bounding box center [239, 245] width 101 height 96
type input "1"
select select "rem"
type input "1"
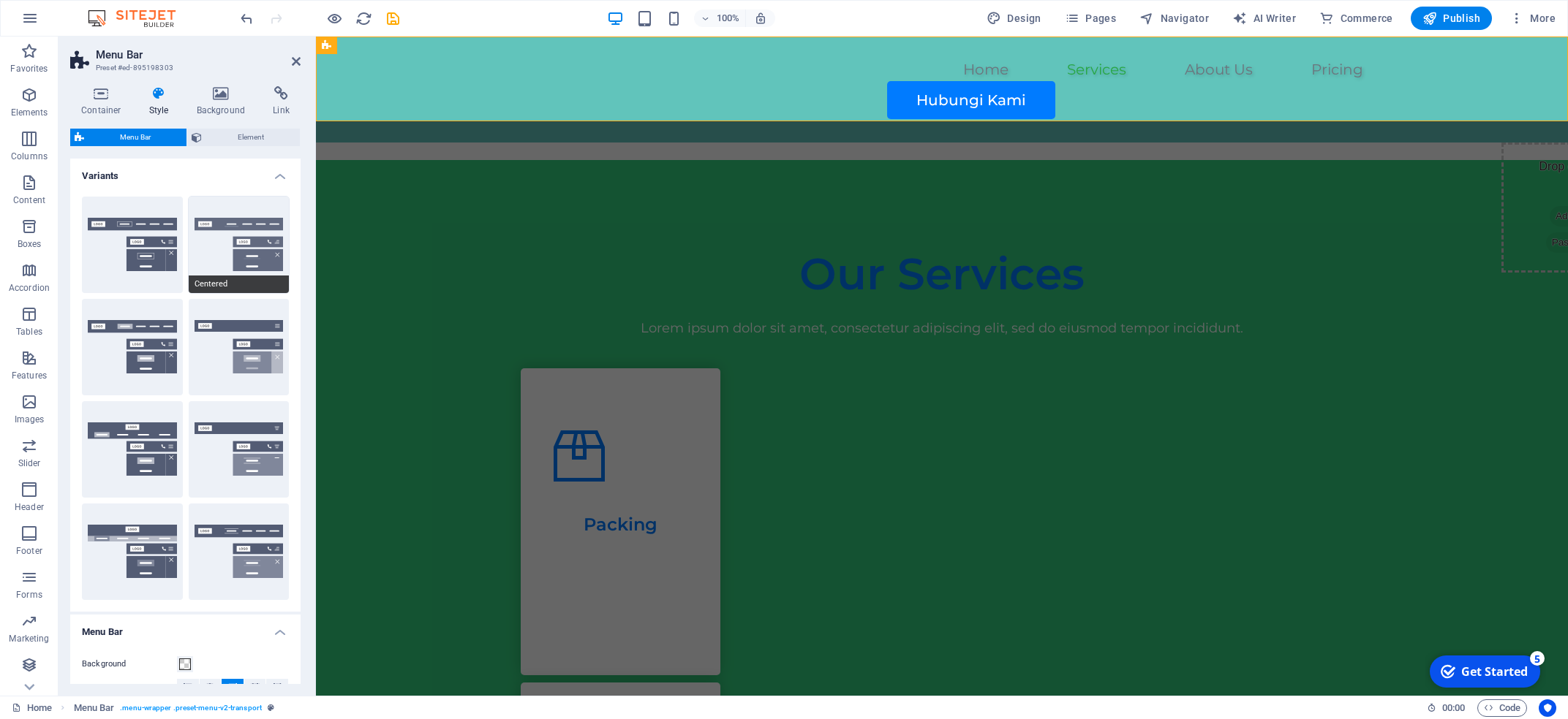
type input "1"
click at [239, 360] on button "Fixed" at bounding box center [239, 347] width 101 height 96
click at [217, 429] on button "Trigger" at bounding box center [239, 449] width 101 height 96
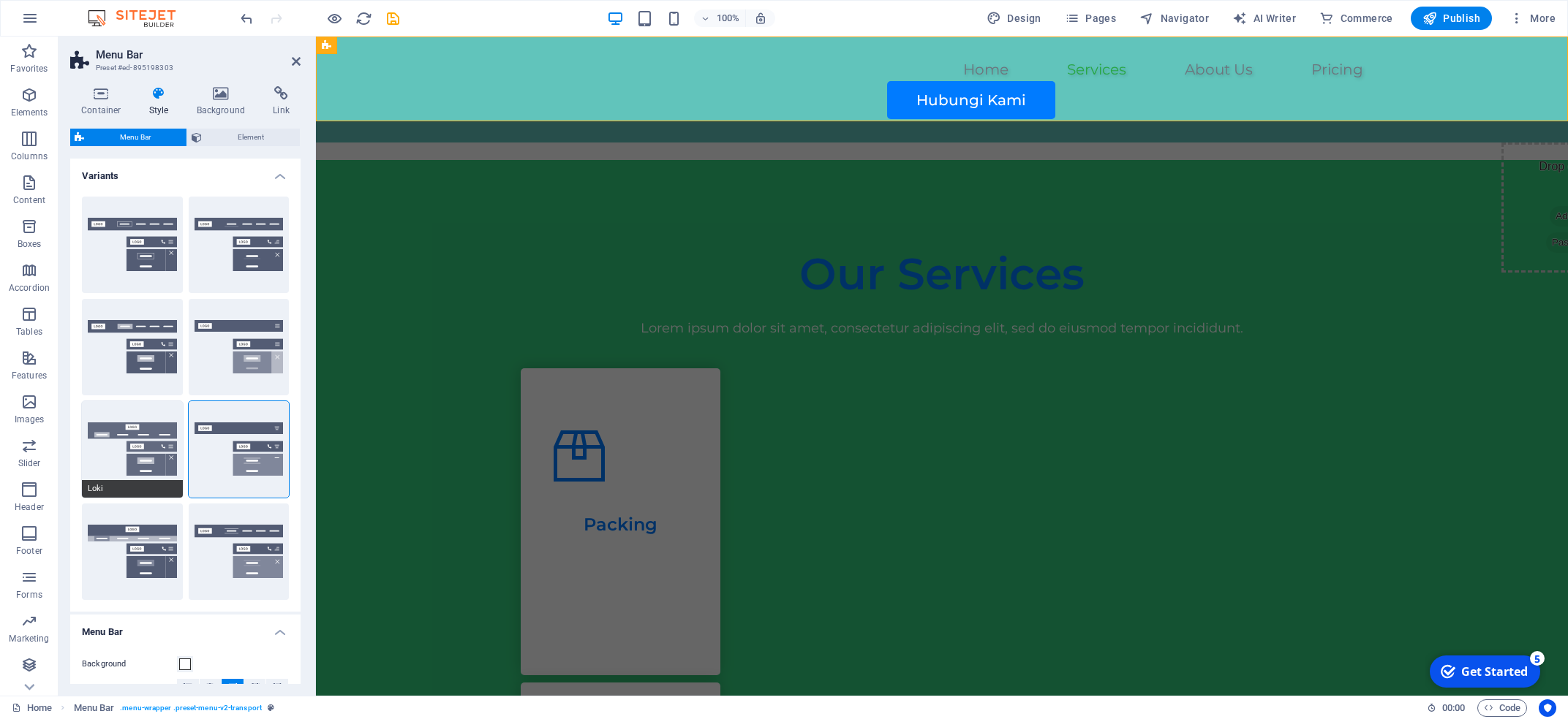
click at [126, 429] on button "Loki" at bounding box center [132, 449] width 101 height 96
type input "0"
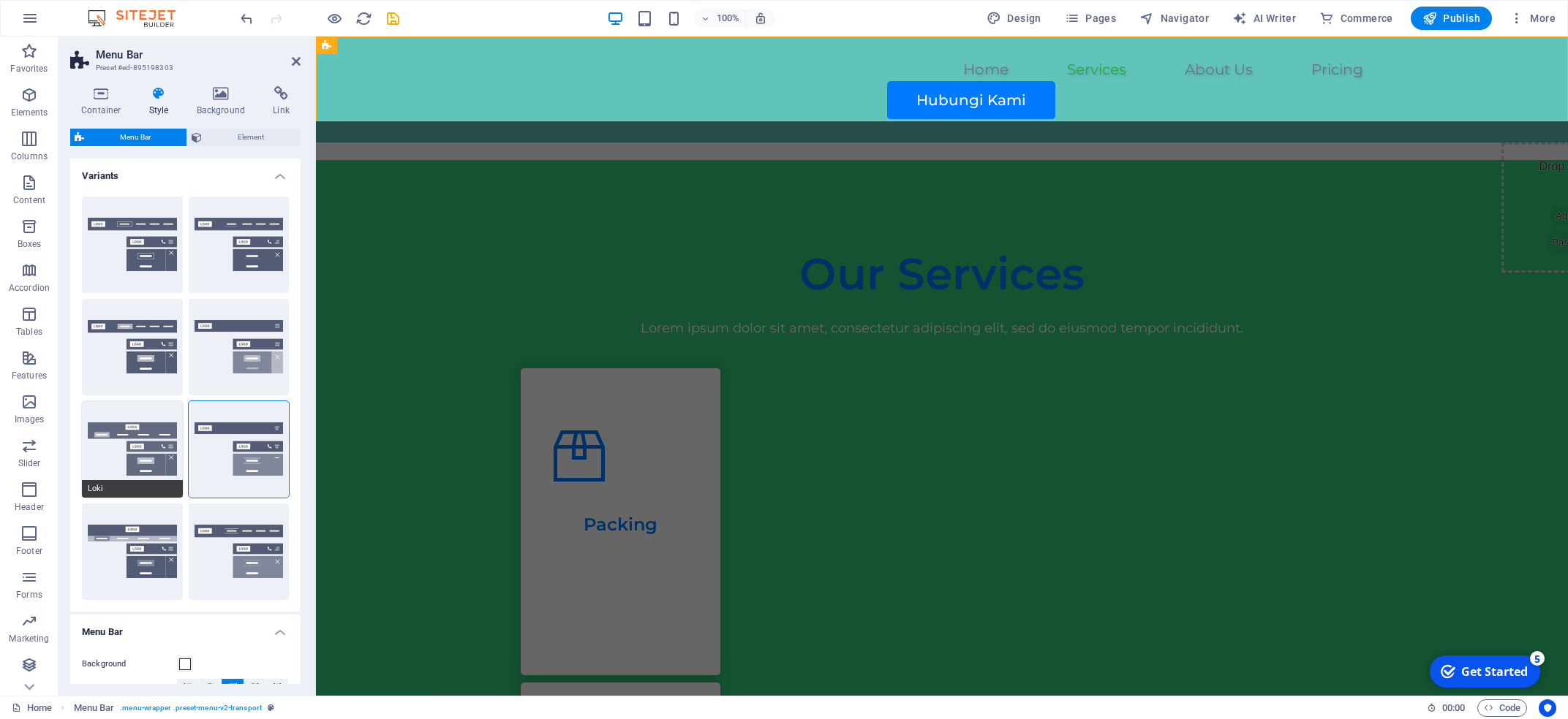
type input "0"
select select "DISABLED_OPTION_VALUE"
type input "2"
type input "1"
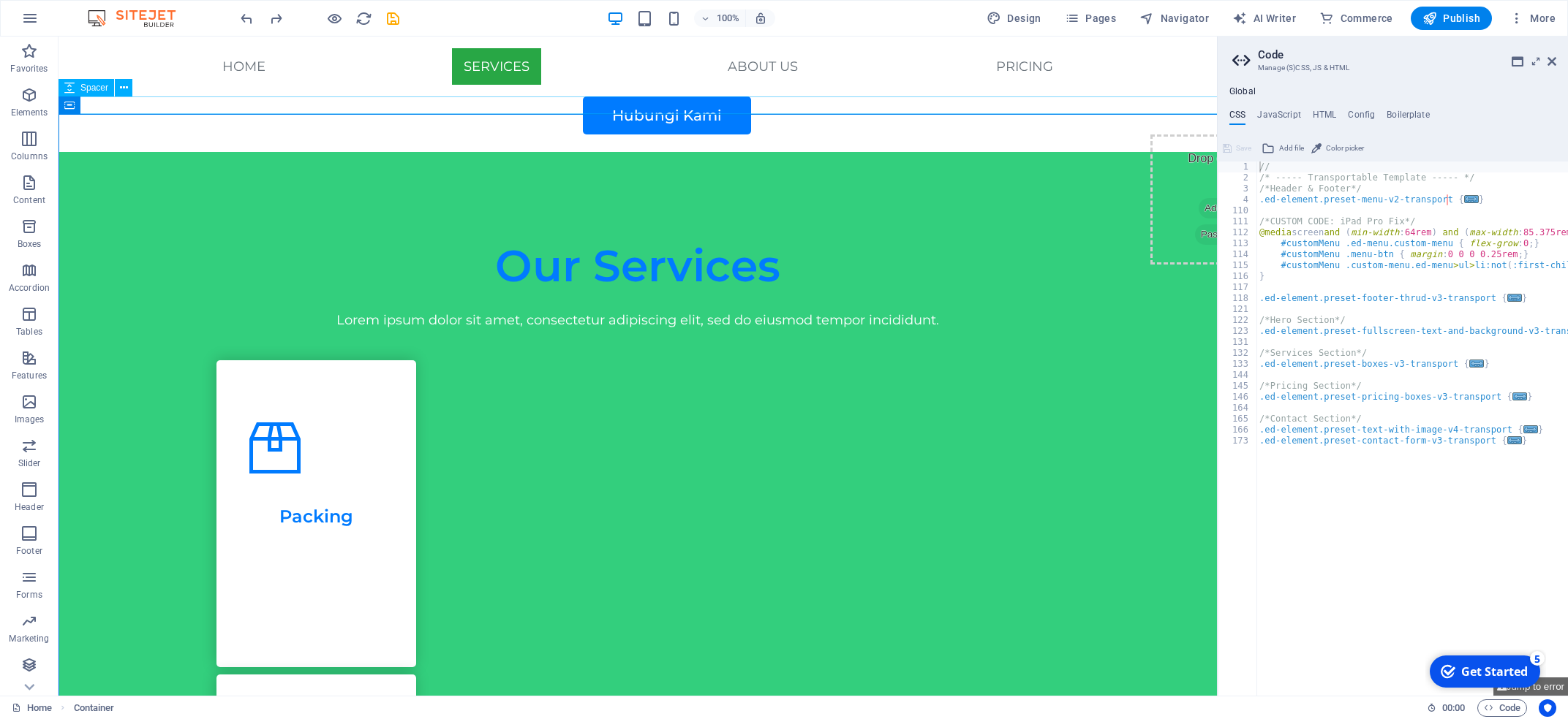
click at [322, 135] on div at bounding box center [637, 143] width 1159 height 18
click at [935, 62] on icon at bounding box center [1552, 61] width 8 height 11
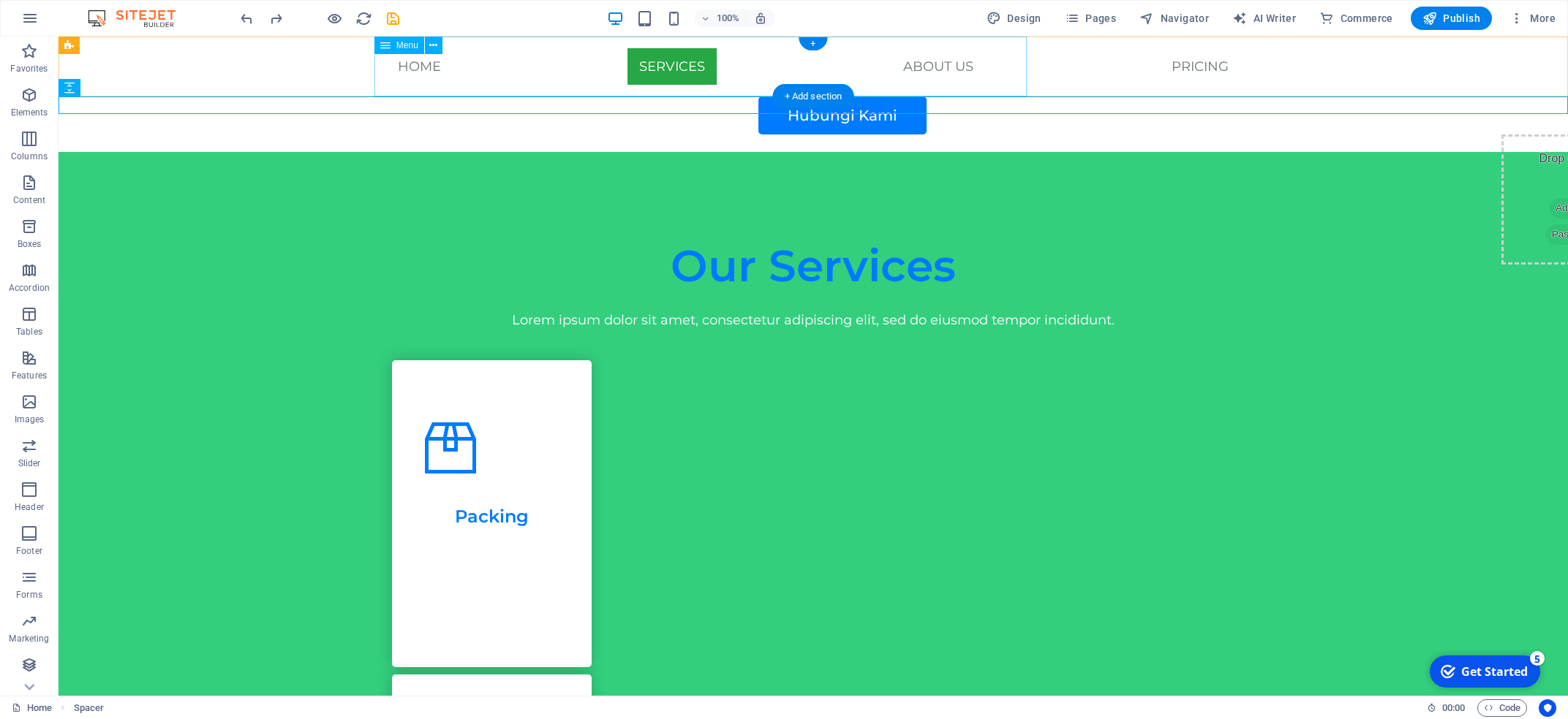
click at [440, 72] on nav "Home Services About Us Pricing" at bounding box center [813, 67] width 878 height 60
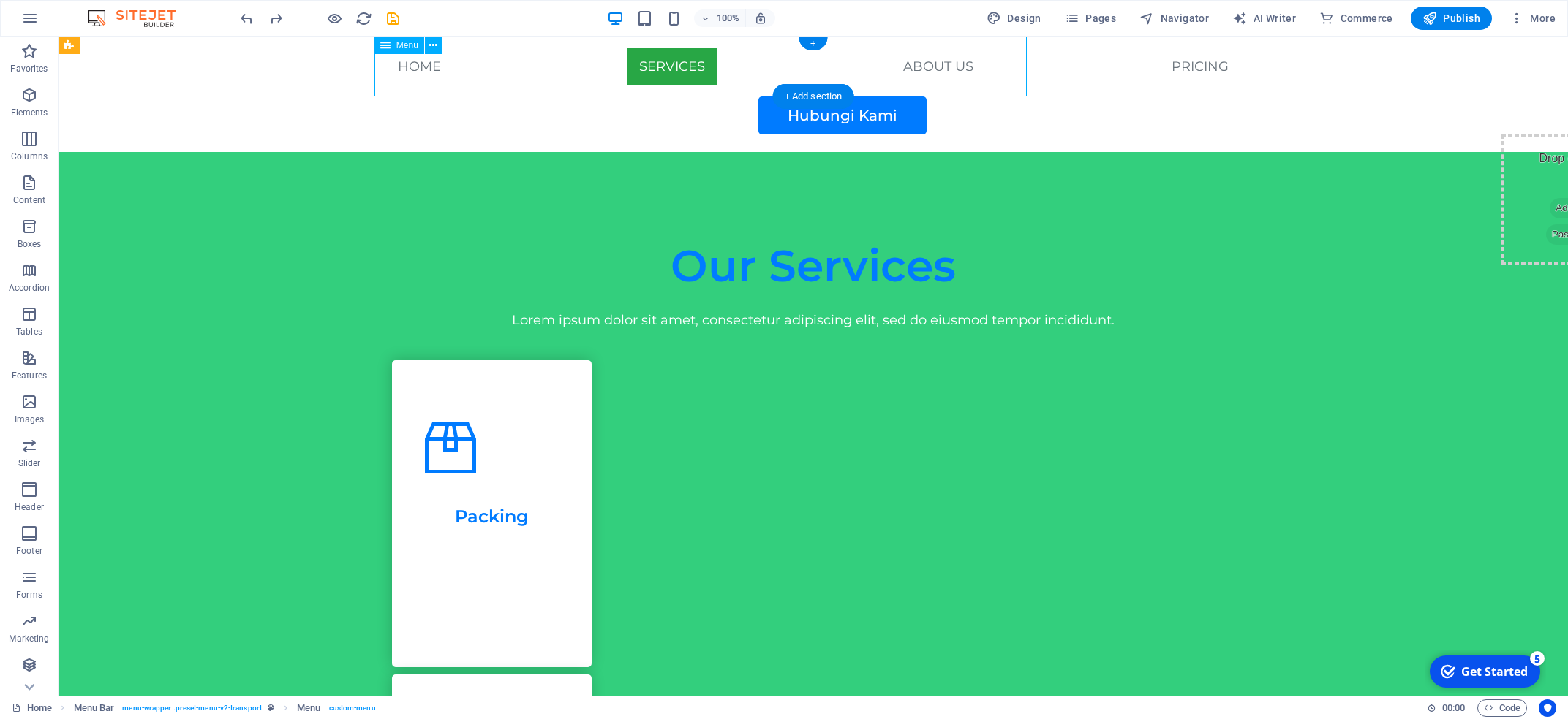
click at [416, 72] on nav "Home Services About Us Pricing" at bounding box center [813, 67] width 878 height 60
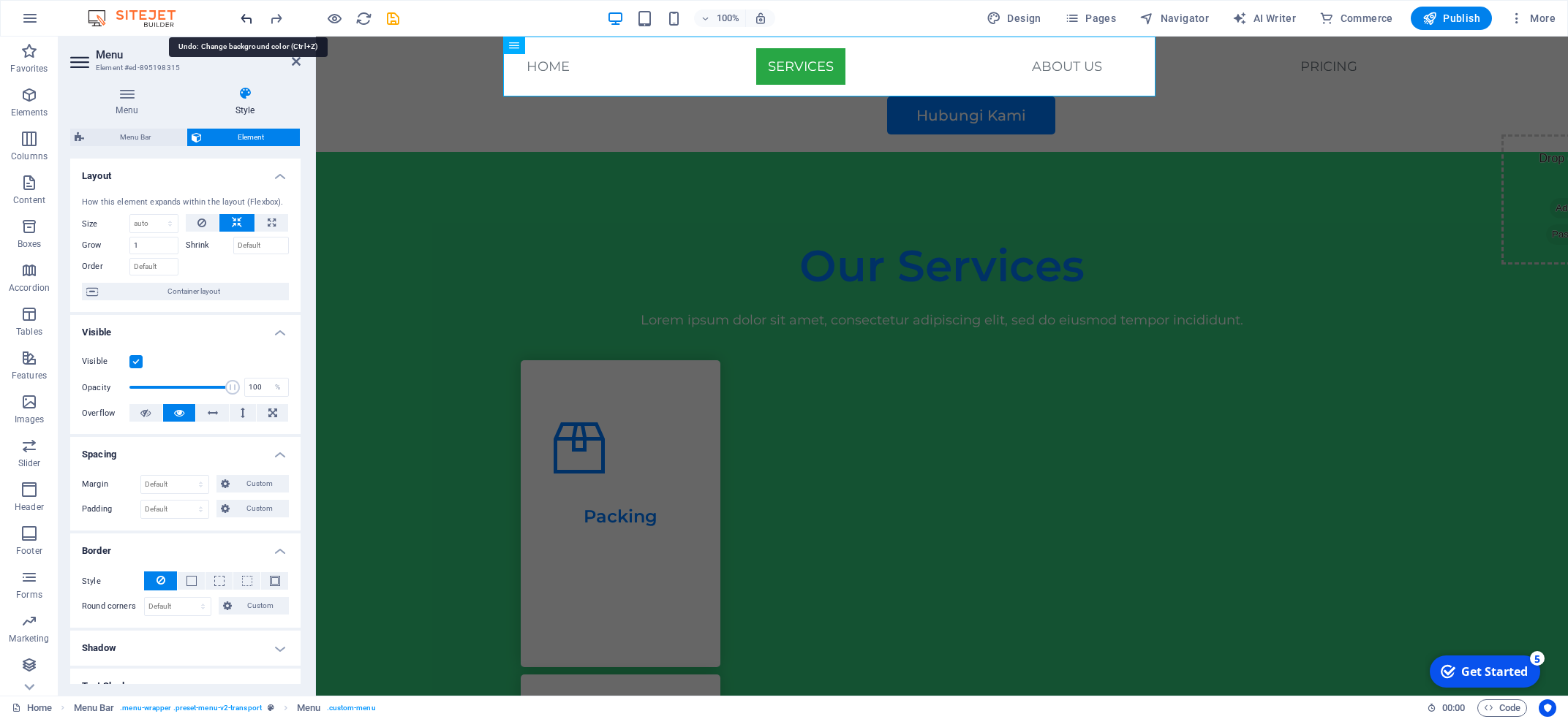
click at [246, 15] on icon "undo" at bounding box center [247, 19] width 17 height 17
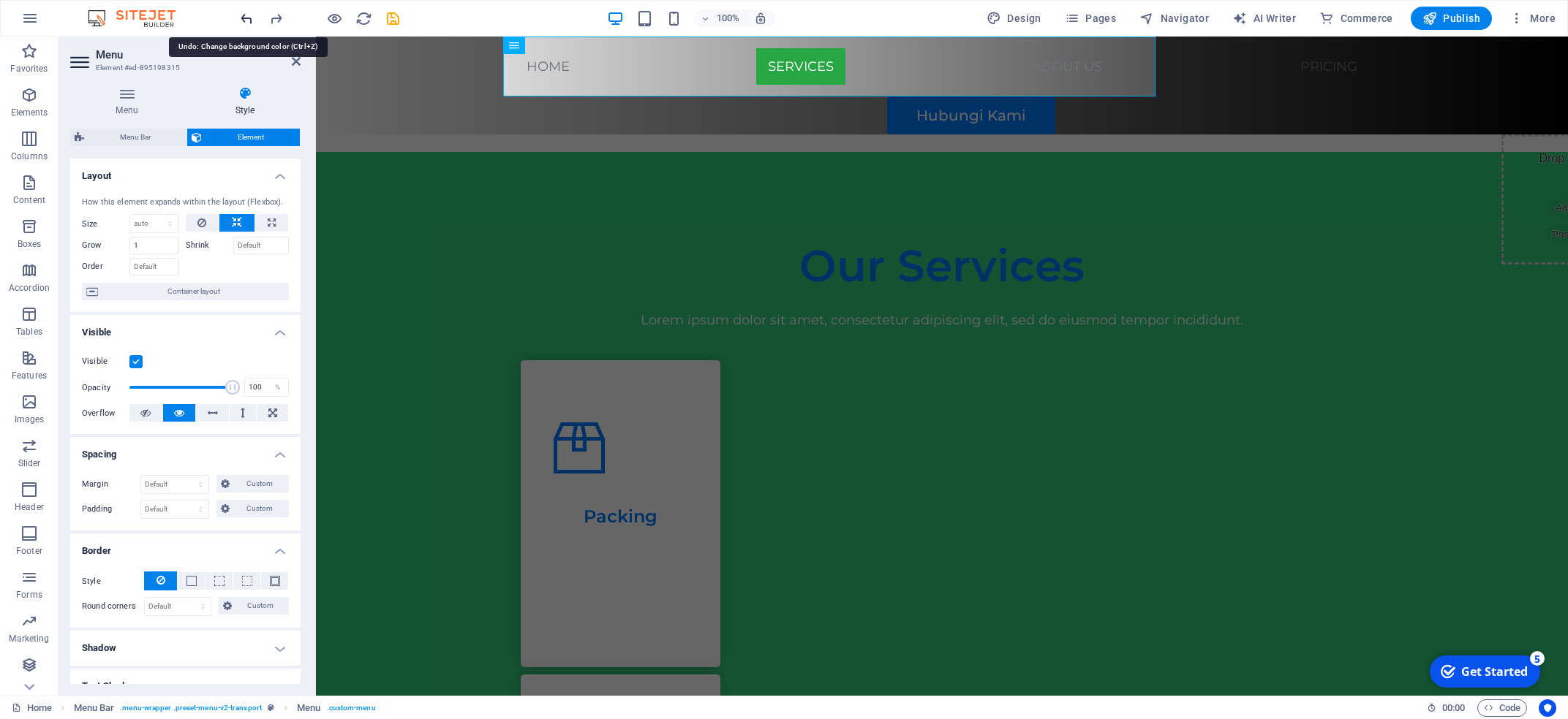
click at [246, 15] on icon "undo" at bounding box center [247, 19] width 17 height 17
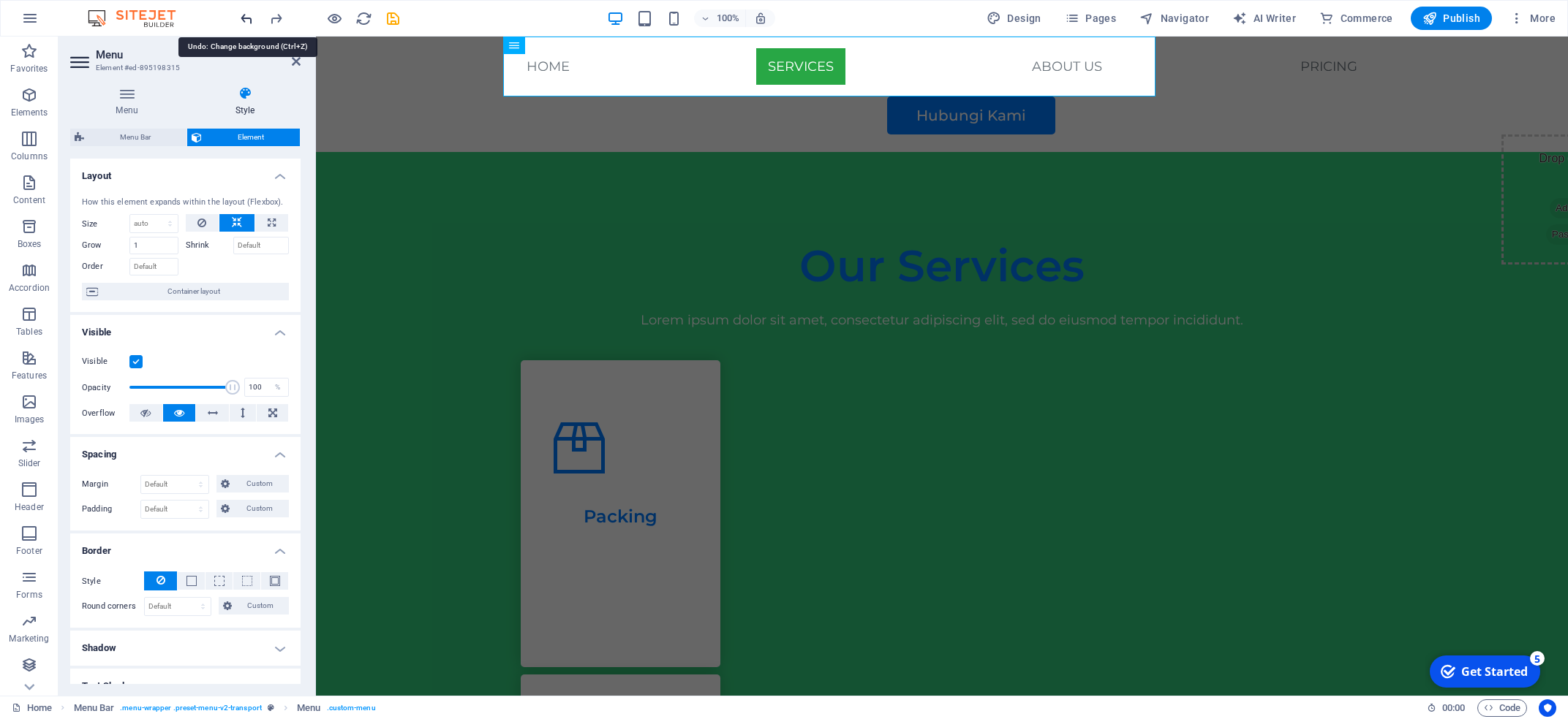
click at [246, 15] on icon "undo" at bounding box center [247, 19] width 17 height 17
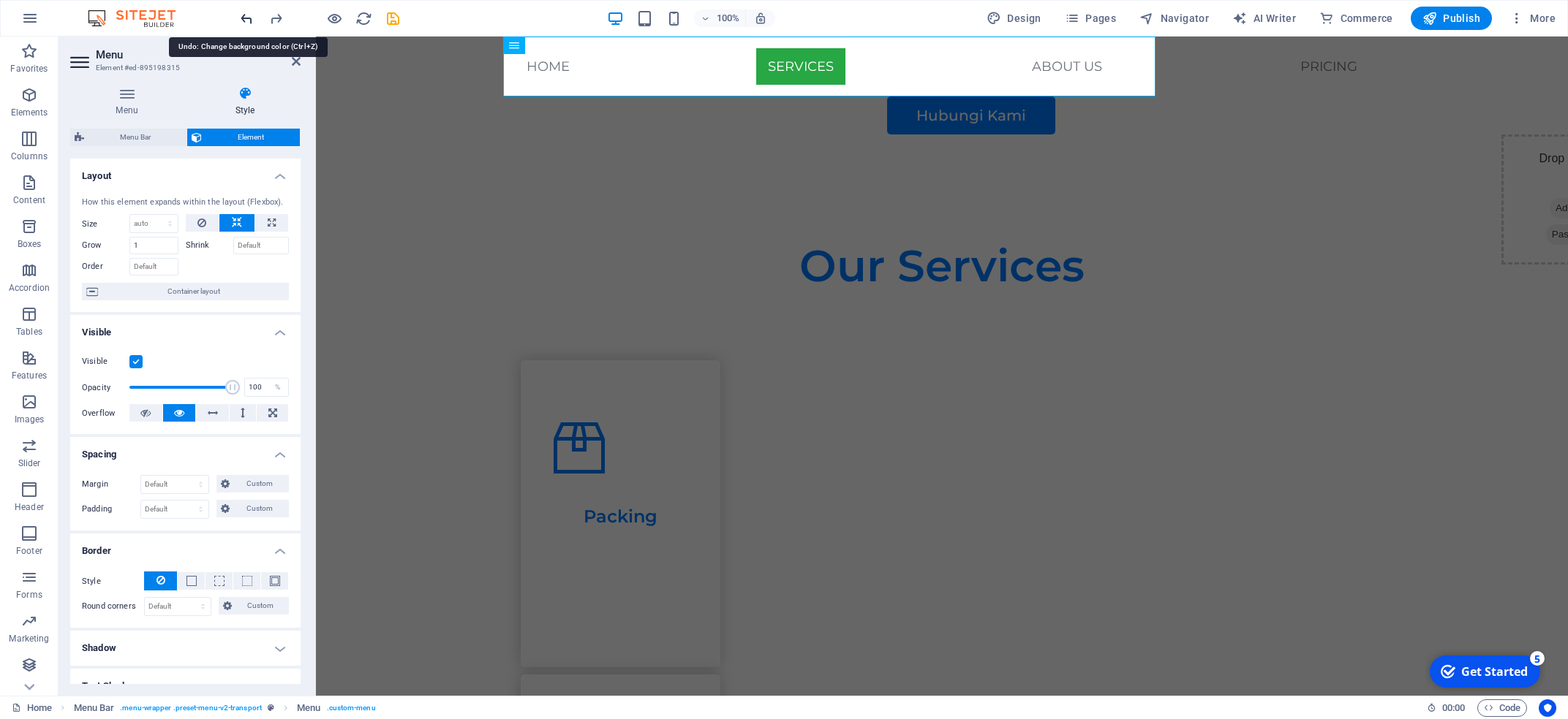
click at [246, 15] on icon "undo" at bounding box center [247, 19] width 17 height 17
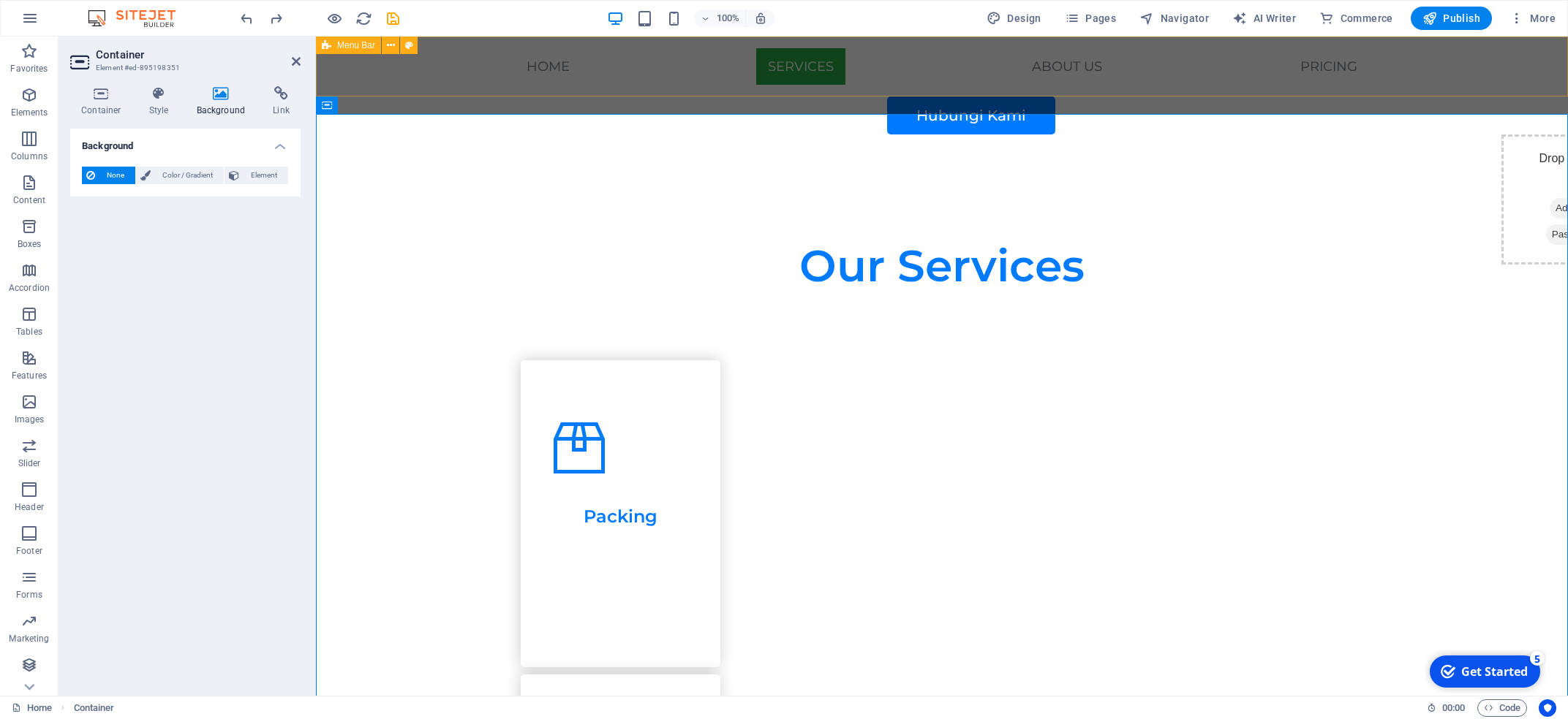
click at [503, 60] on div "Home Services About Us Pricing Hubungi Kami" at bounding box center [942, 86] width 1252 height 98
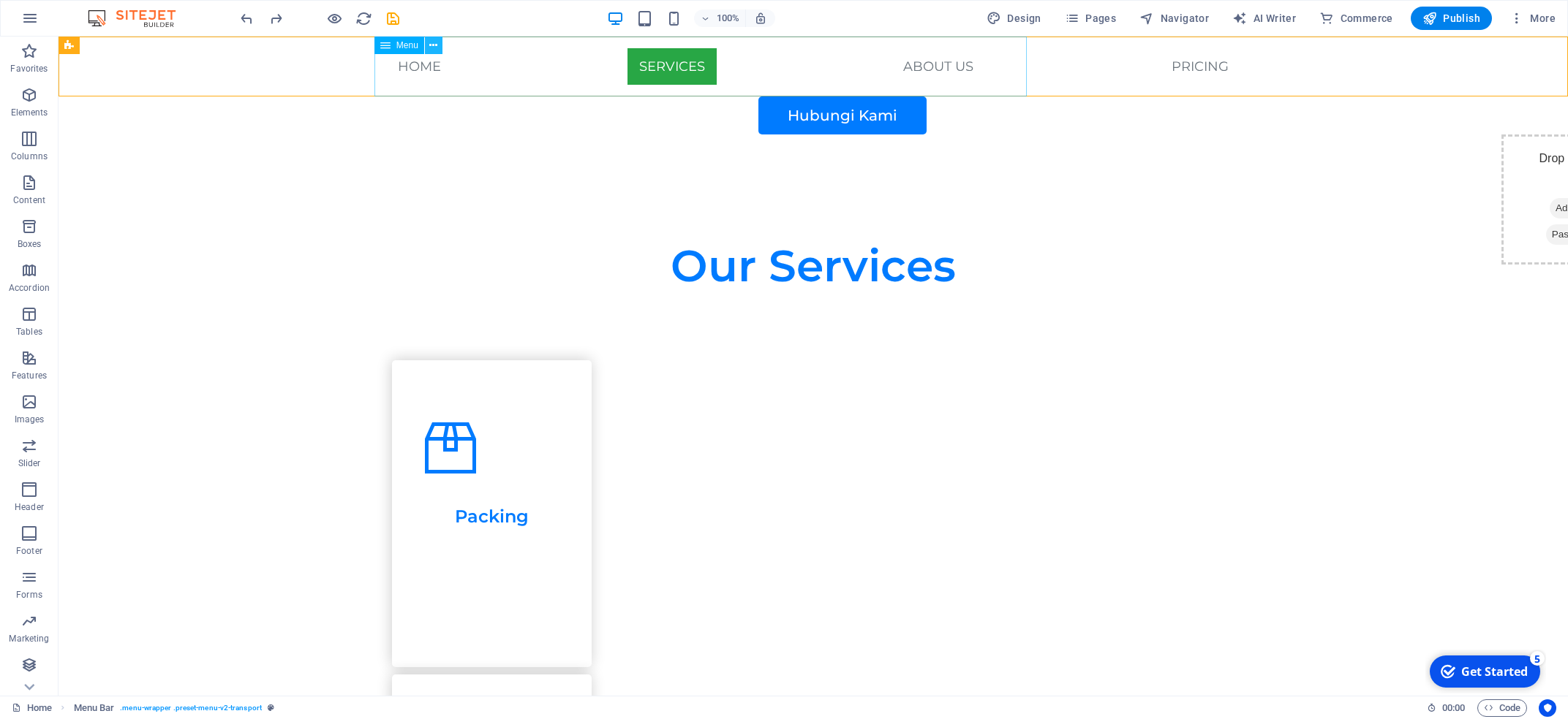
click at [436, 49] on icon at bounding box center [433, 45] width 8 height 15
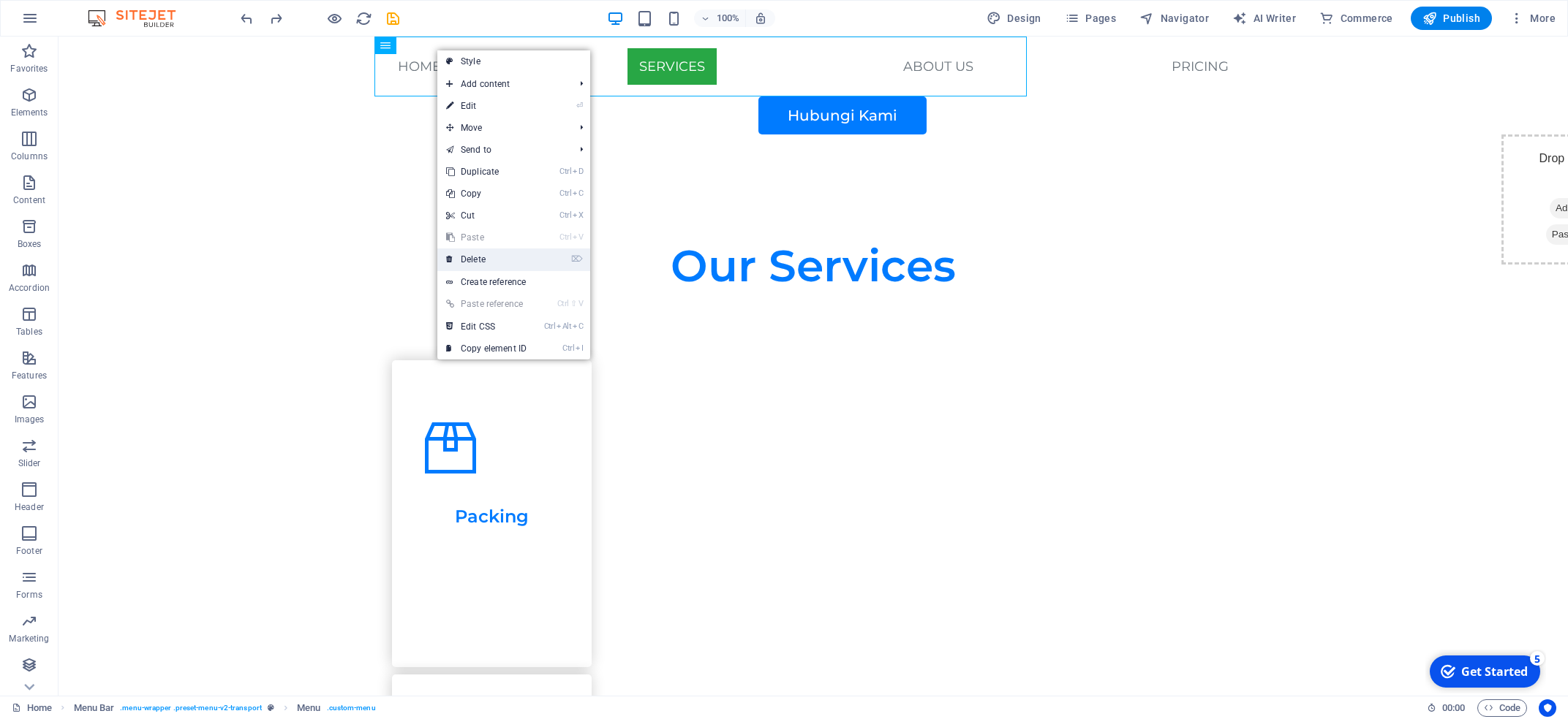
click at [503, 256] on link "⌦ Delete" at bounding box center [487, 259] width 98 height 22
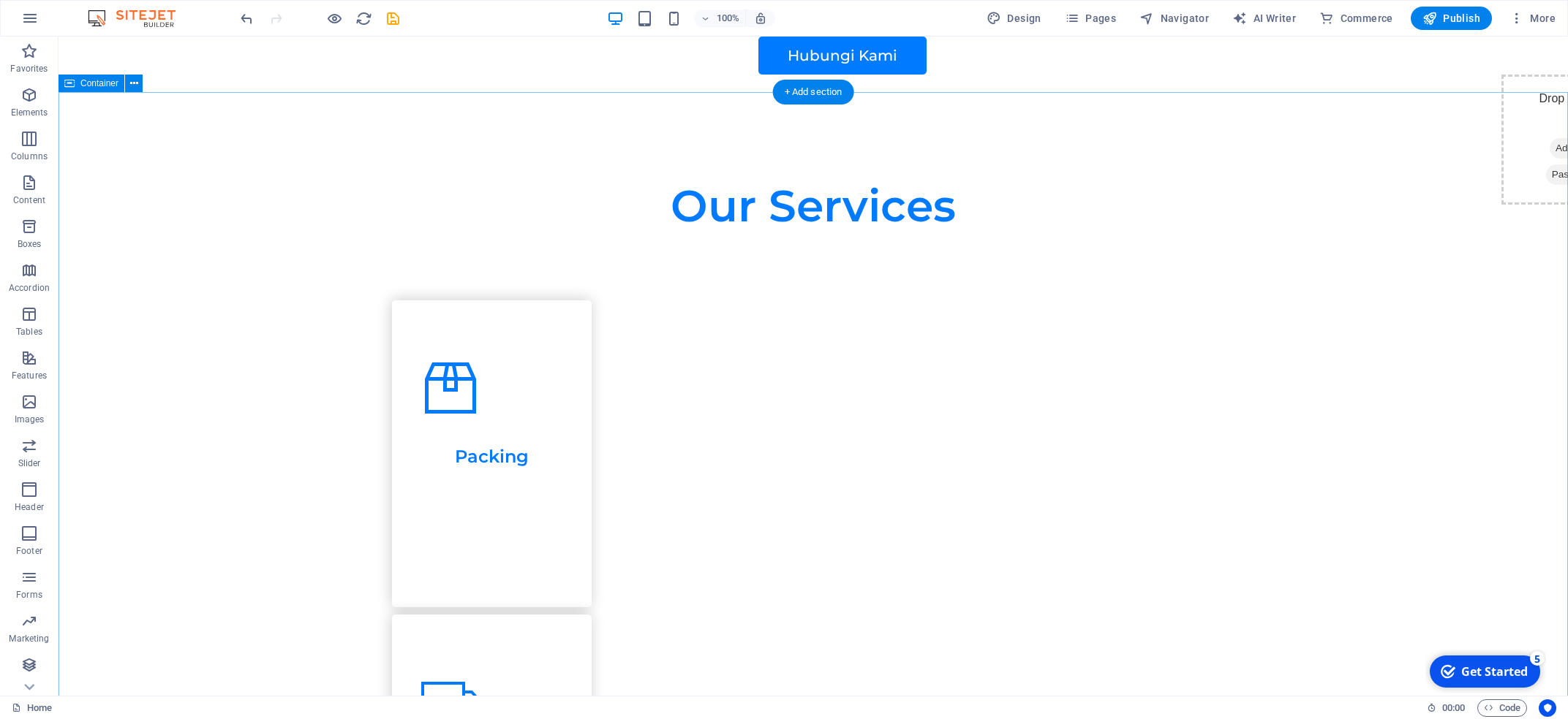
click at [478, 67] on div "Hubungi Kami" at bounding box center [842, 56] width 819 height 38
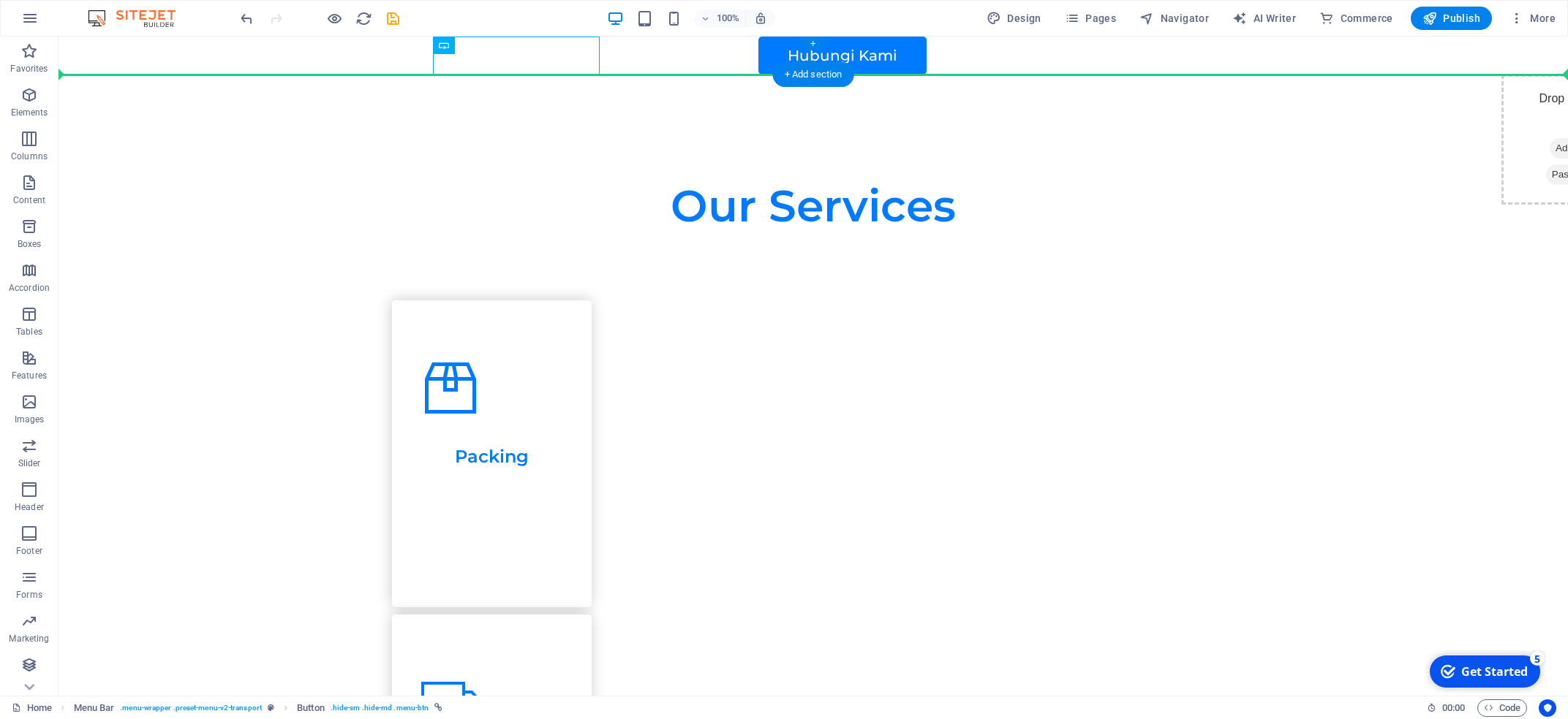
drag, startPoint x: 531, startPoint y: 55, endPoint x: 1295, endPoint y: 74, distance: 764.2
click at [935, 74] on div "Hubungi Kami" at bounding box center [813, 56] width 1510 height 38
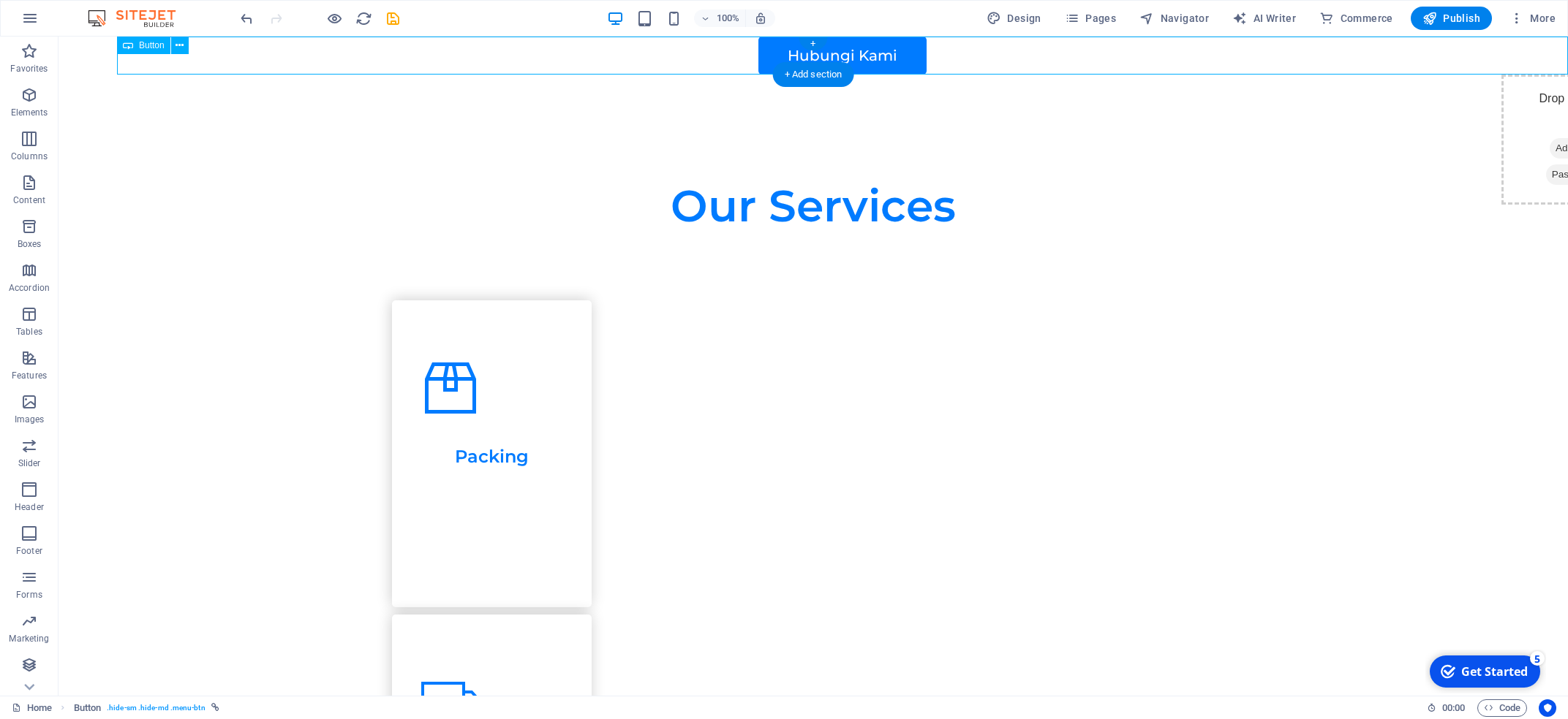
drag, startPoint x: 894, startPoint y: 56, endPoint x: 1214, endPoint y: 61, distance: 320.0
click at [935, 61] on div "Hubungi Kami" at bounding box center [842, 56] width 1451 height 38
drag, startPoint x: 840, startPoint y: 49, endPoint x: 1147, endPoint y: 60, distance: 307.2
click at [935, 60] on div "Hubungi Kami" at bounding box center [842, 56] width 1451 height 38
drag, startPoint x: 824, startPoint y: 51, endPoint x: 1147, endPoint y: 63, distance: 323.2
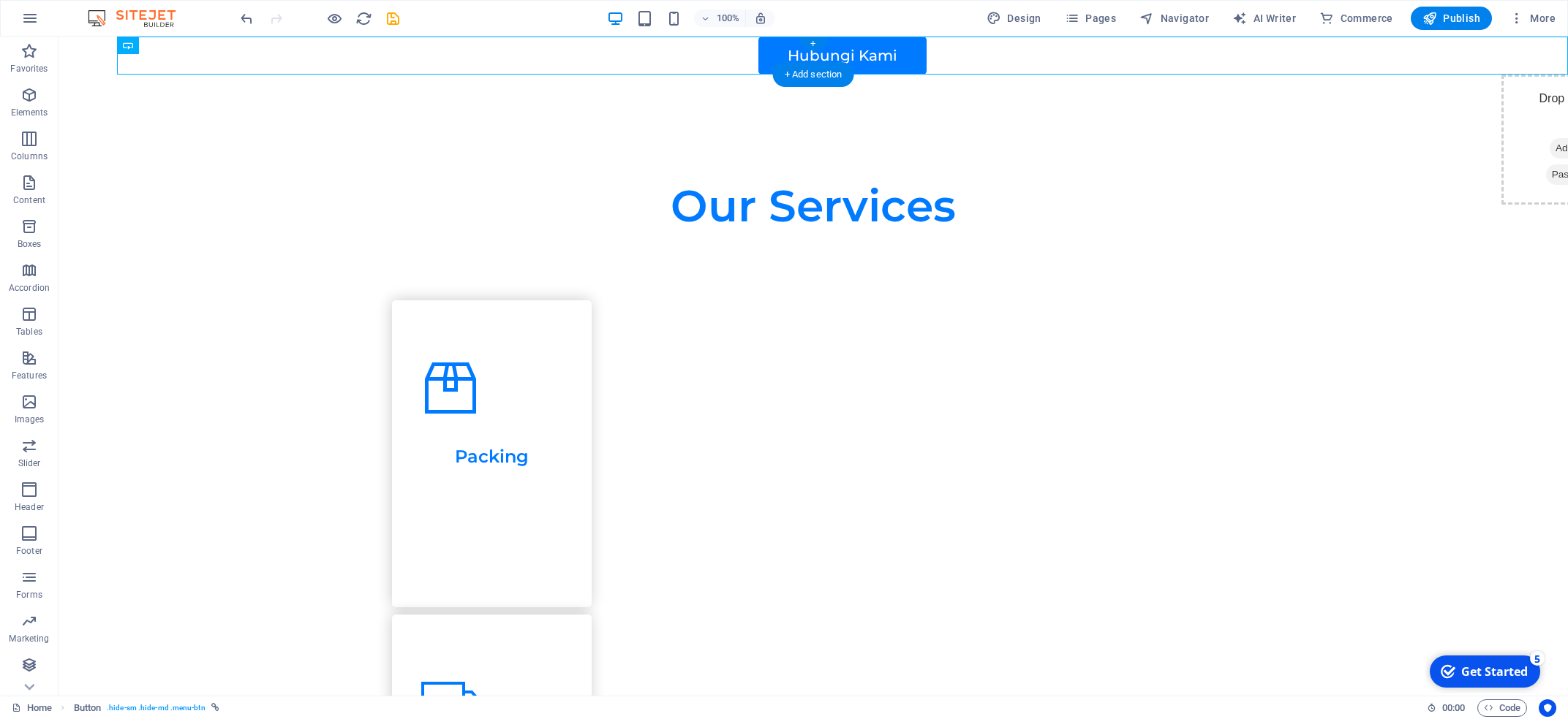
click at [935, 63] on div "Hubungi Kami" at bounding box center [842, 56] width 1451 height 38
click at [178, 47] on icon at bounding box center [179, 45] width 8 height 15
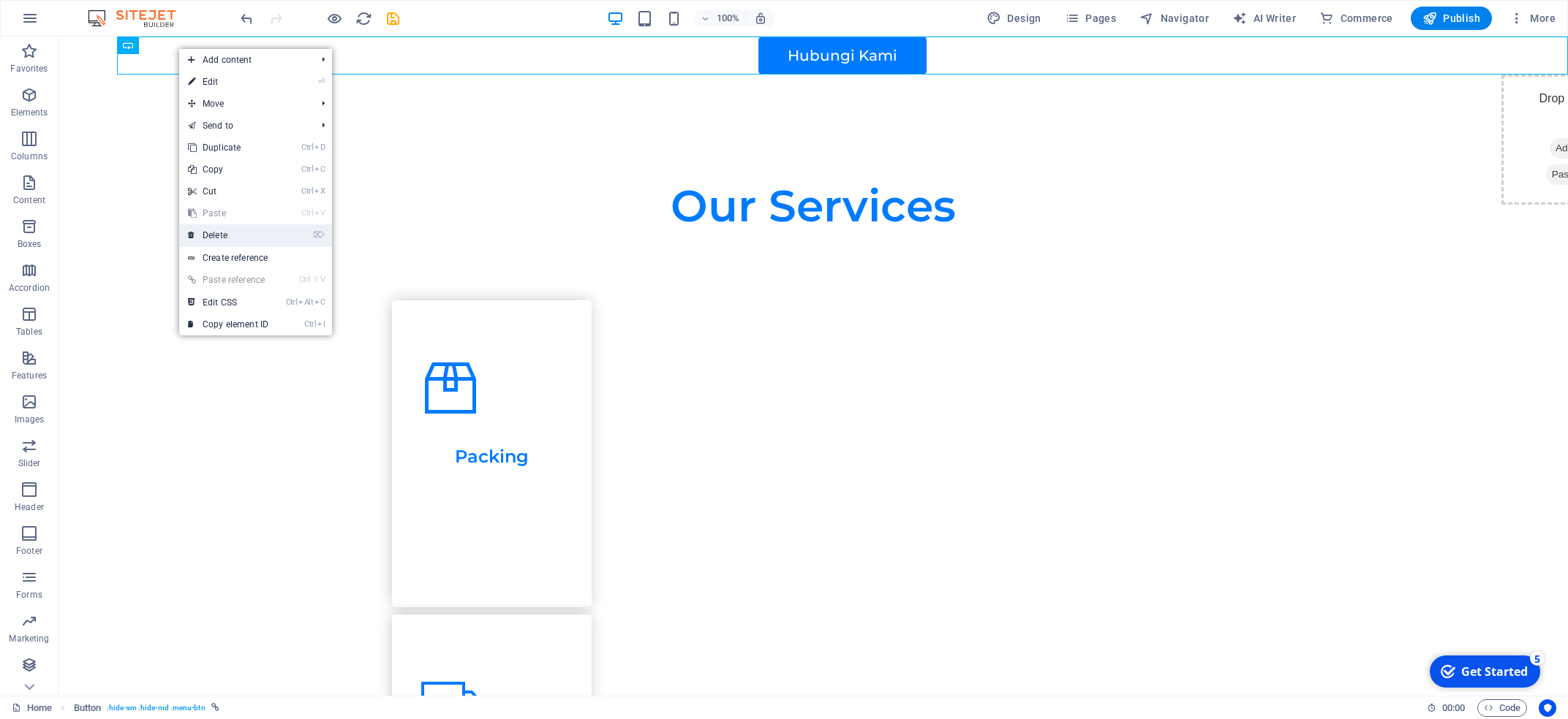
click at [245, 231] on link "⌦ Delete" at bounding box center [228, 235] width 98 height 22
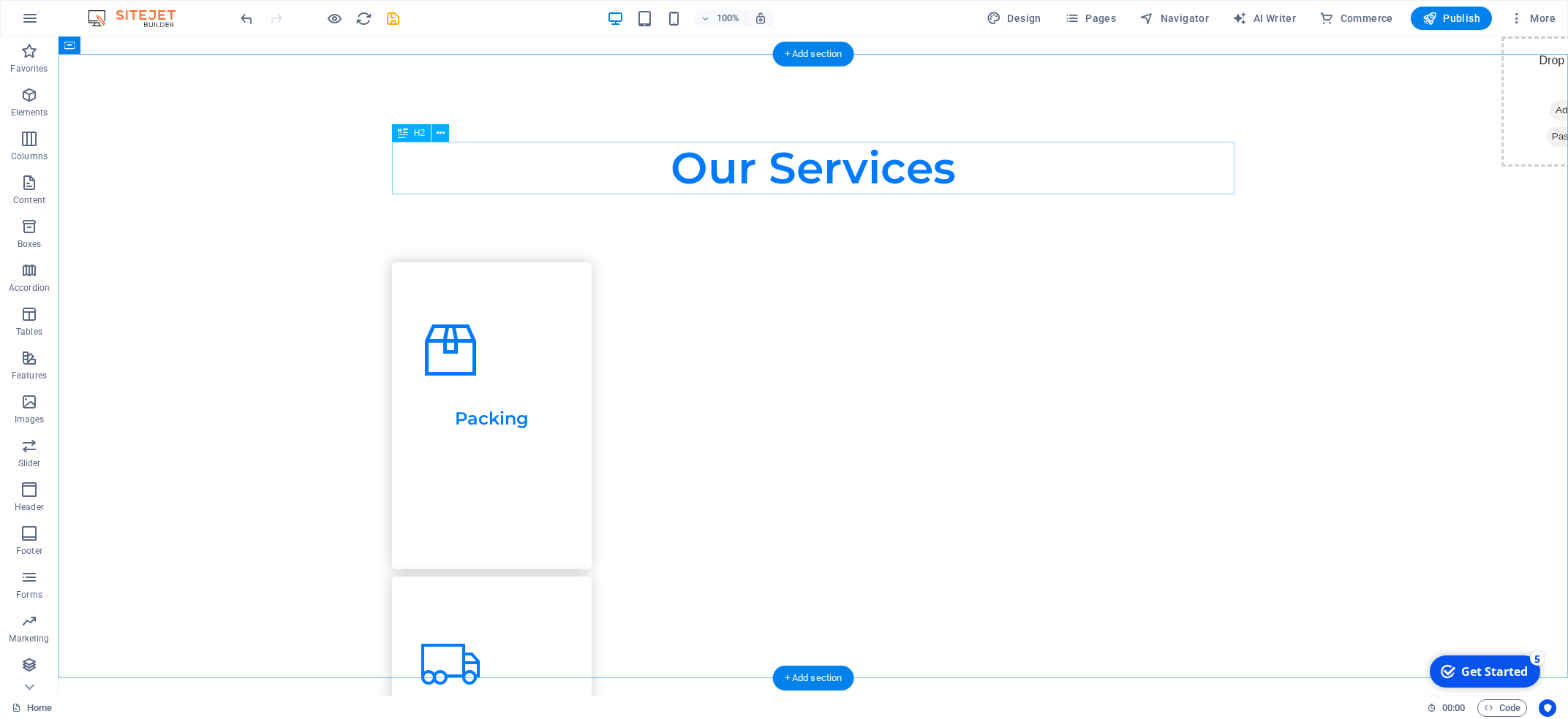
click at [498, 164] on div "Our Services" at bounding box center [814, 169] width 843 height 53
click at [29, 96] on icon "button" at bounding box center [29, 95] width 18 height 18
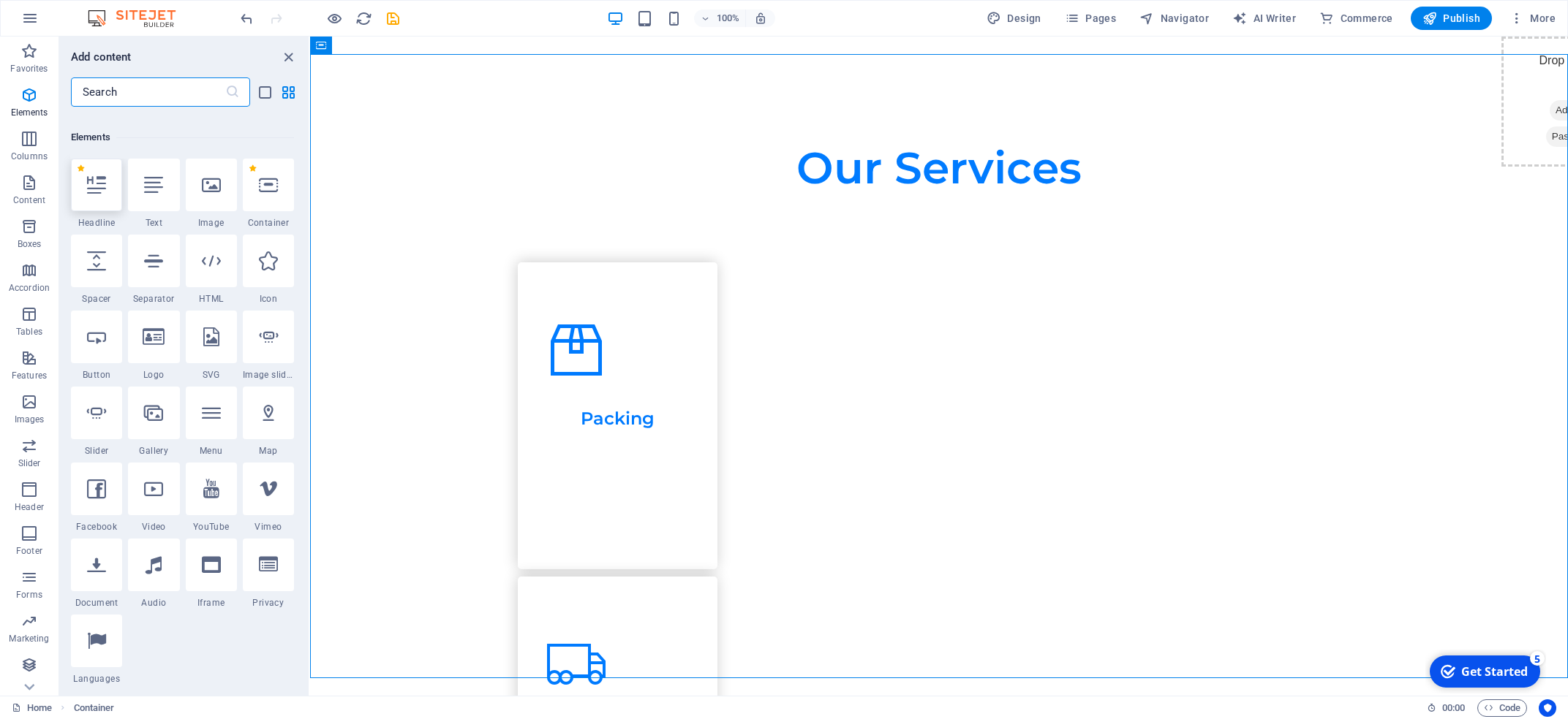
scroll to position [155, 0]
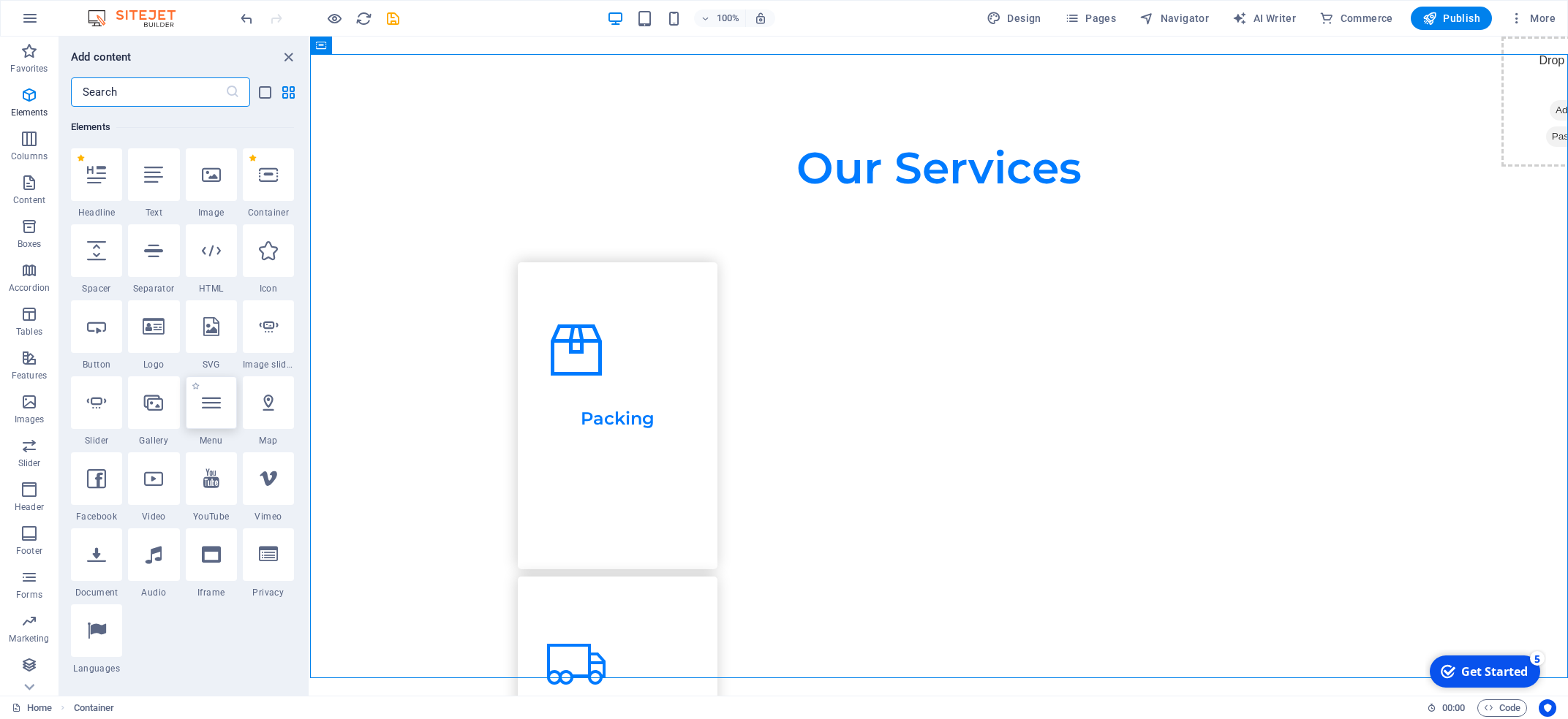
click at [217, 403] on icon at bounding box center [211, 402] width 19 height 19
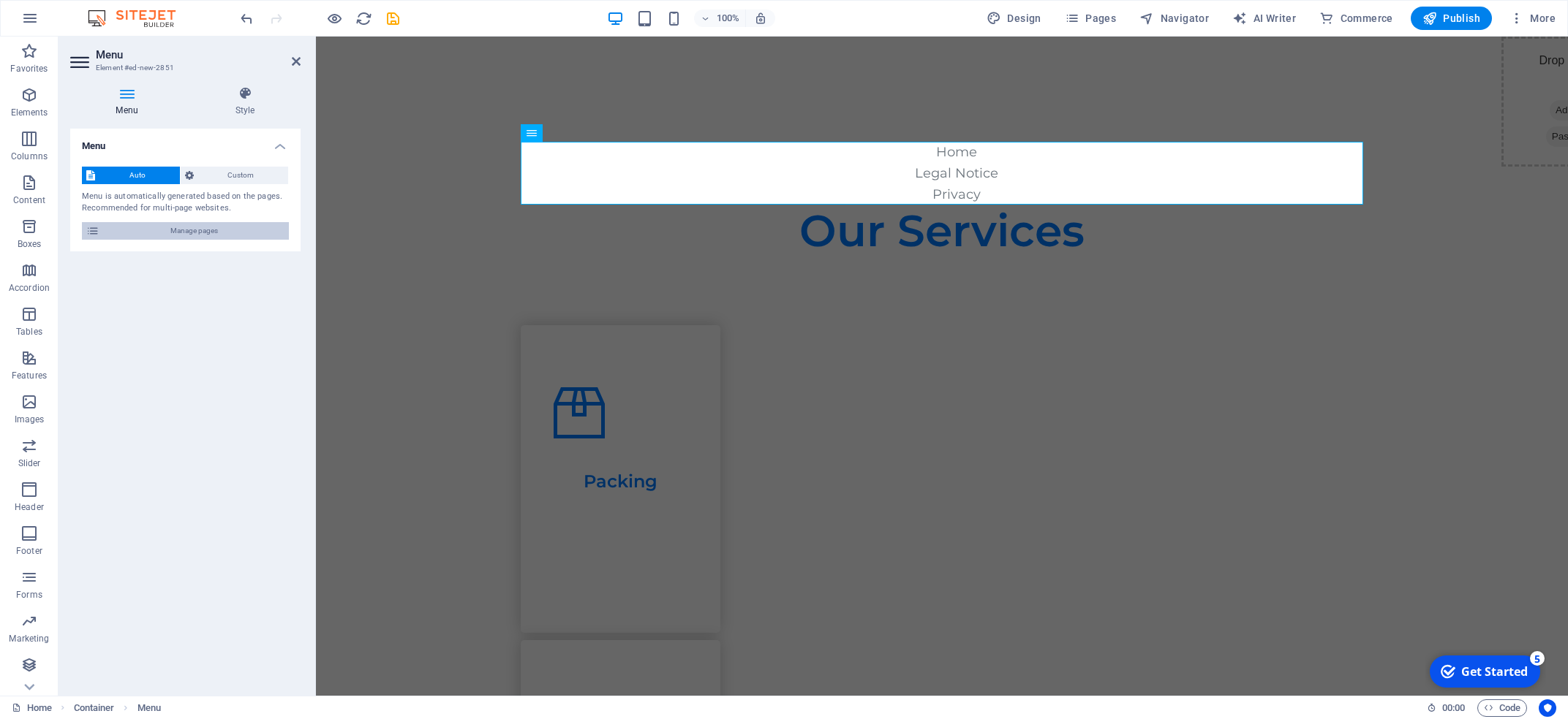
click at [231, 239] on span "Manage pages" at bounding box center [194, 231] width 181 height 18
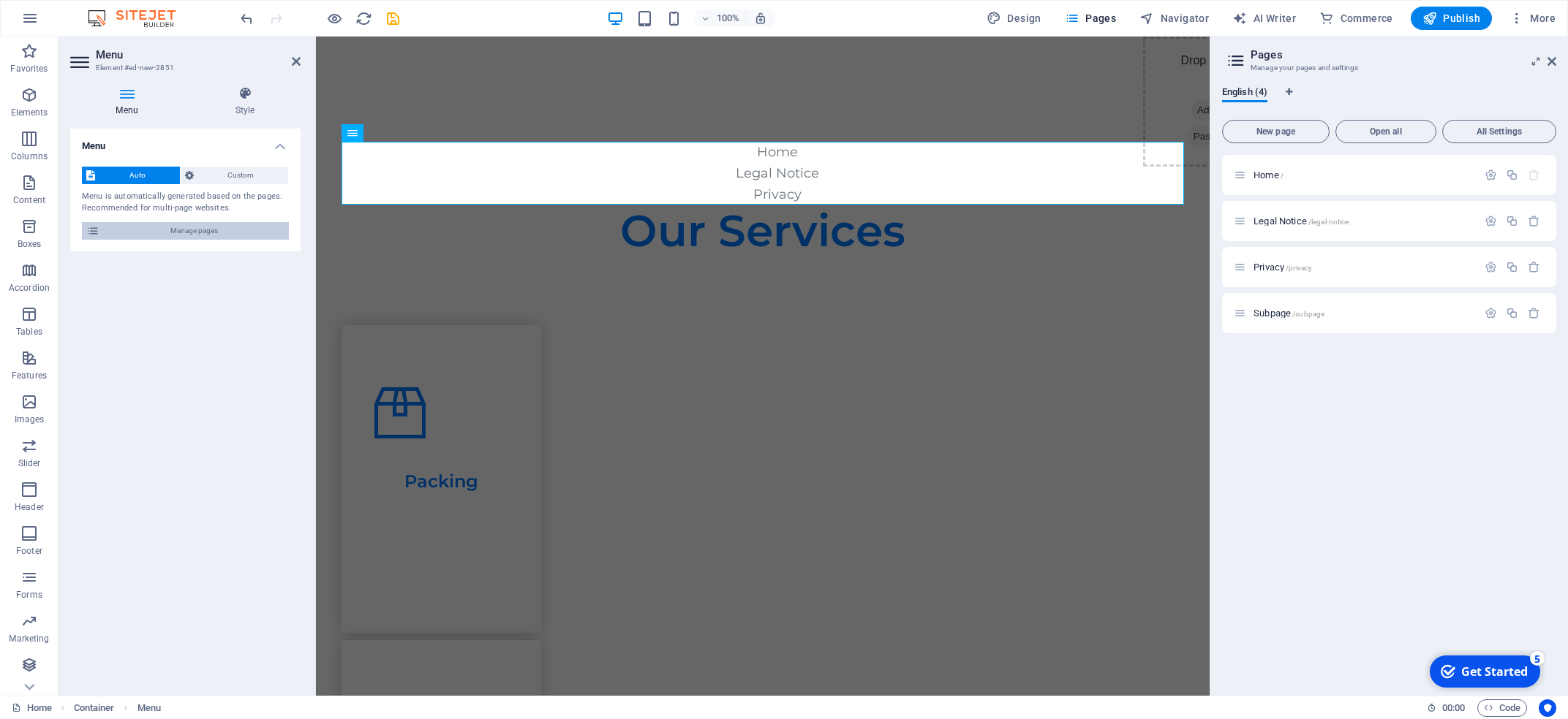
click at [160, 231] on span "Manage pages" at bounding box center [194, 231] width 181 height 18
drag, startPoint x: 1263, startPoint y: 219, endPoint x: 1436, endPoint y: 189, distance: 175.6
click at [935, 189] on div "Home / Legal Notice /legal-notice Privacy /privacy Subpage /subpage" at bounding box center [1389, 243] width 335 height 178
click at [935, 67] on icon at bounding box center [1235, 61] width 22 height 21
click at [935, 54] on icon at bounding box center [1235, 61] width 22 height 21
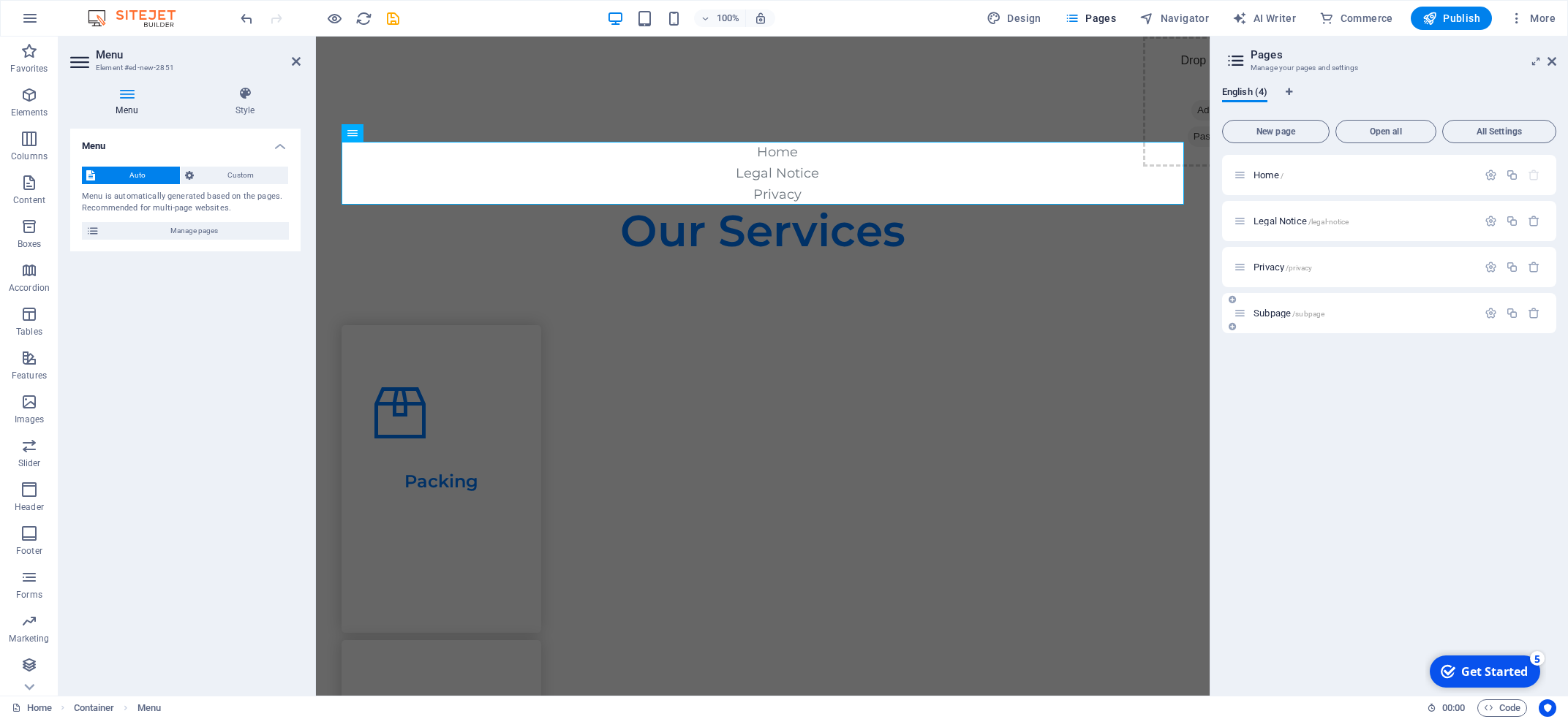
click at [935, 317] on span "/subpage" at bounding box center [1309, 314] width 32 height 8
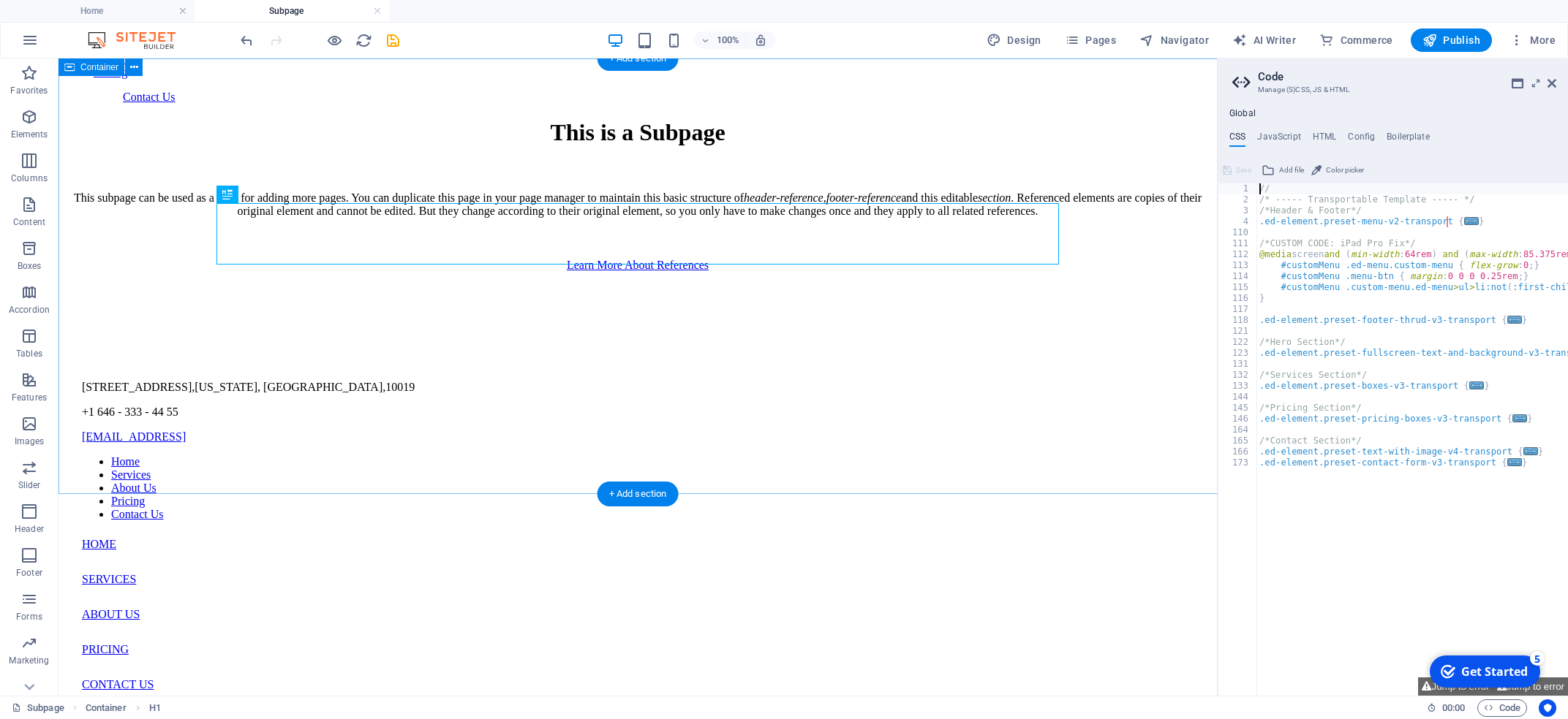
scroll to position [0, 0]
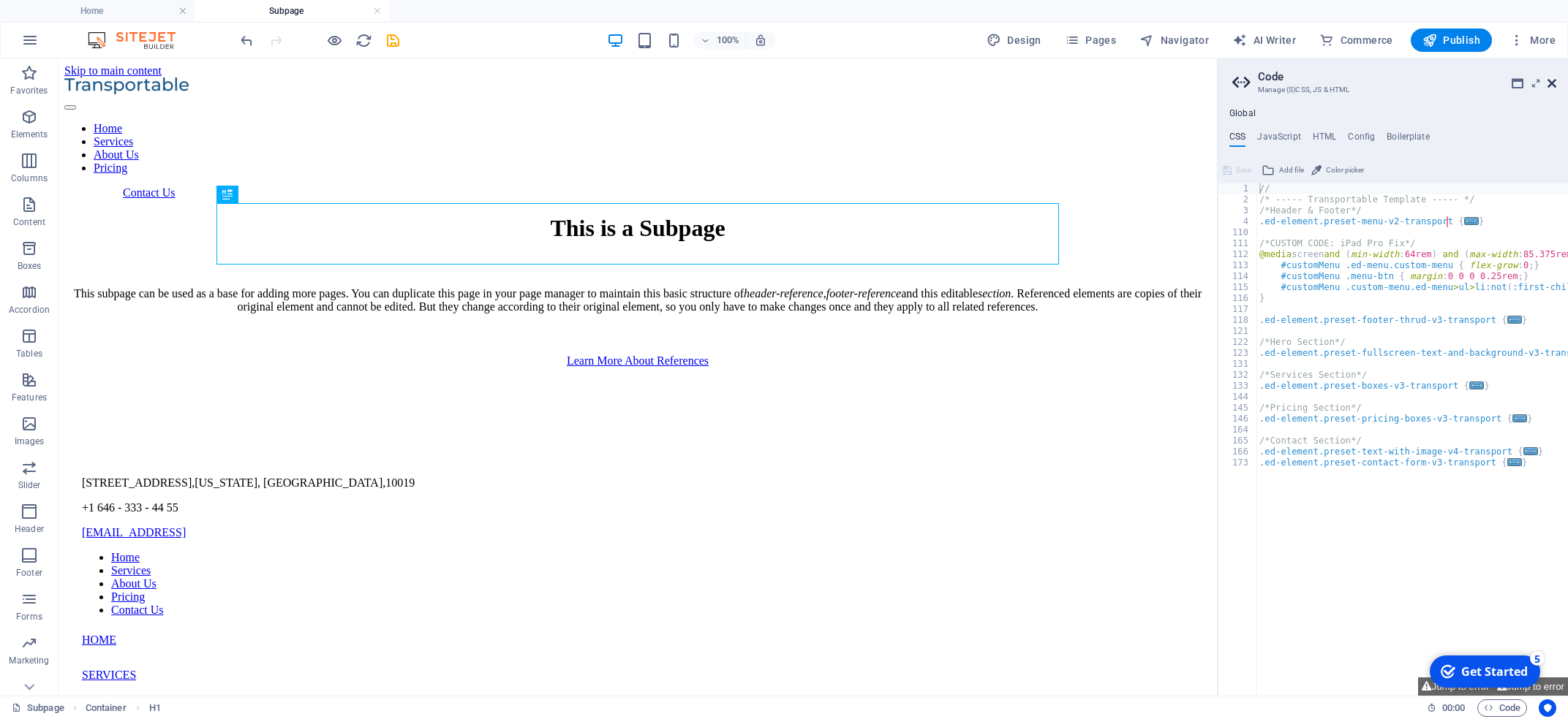
click at [935, 84] on icon at bounding box center [1552, 83] width 8 height 11
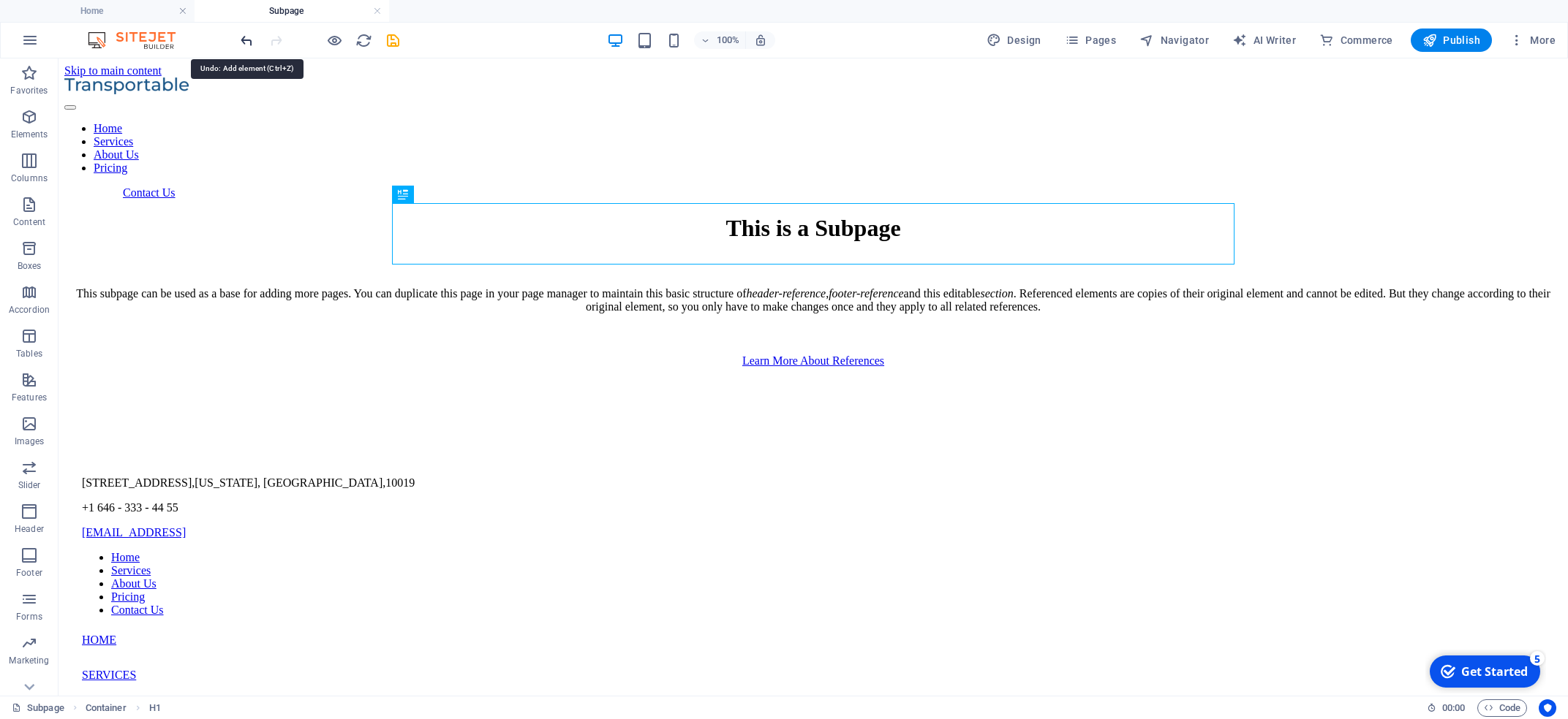
click at [242, 38] on icon "undo" at bounding box center [247, 41] width 17 height 17
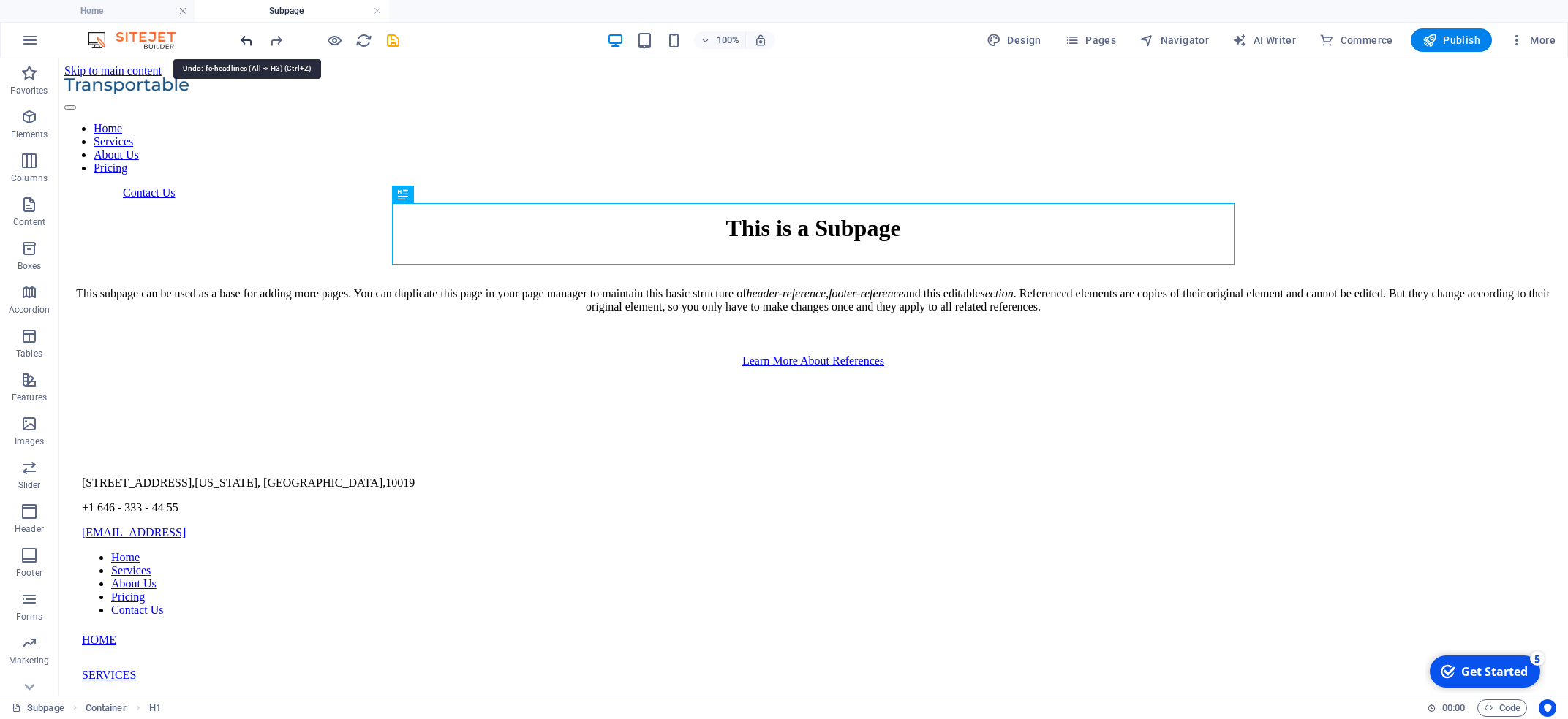
click at [242, 38] on icon "undo" at bounding box center [247, 41] width 17 height 17
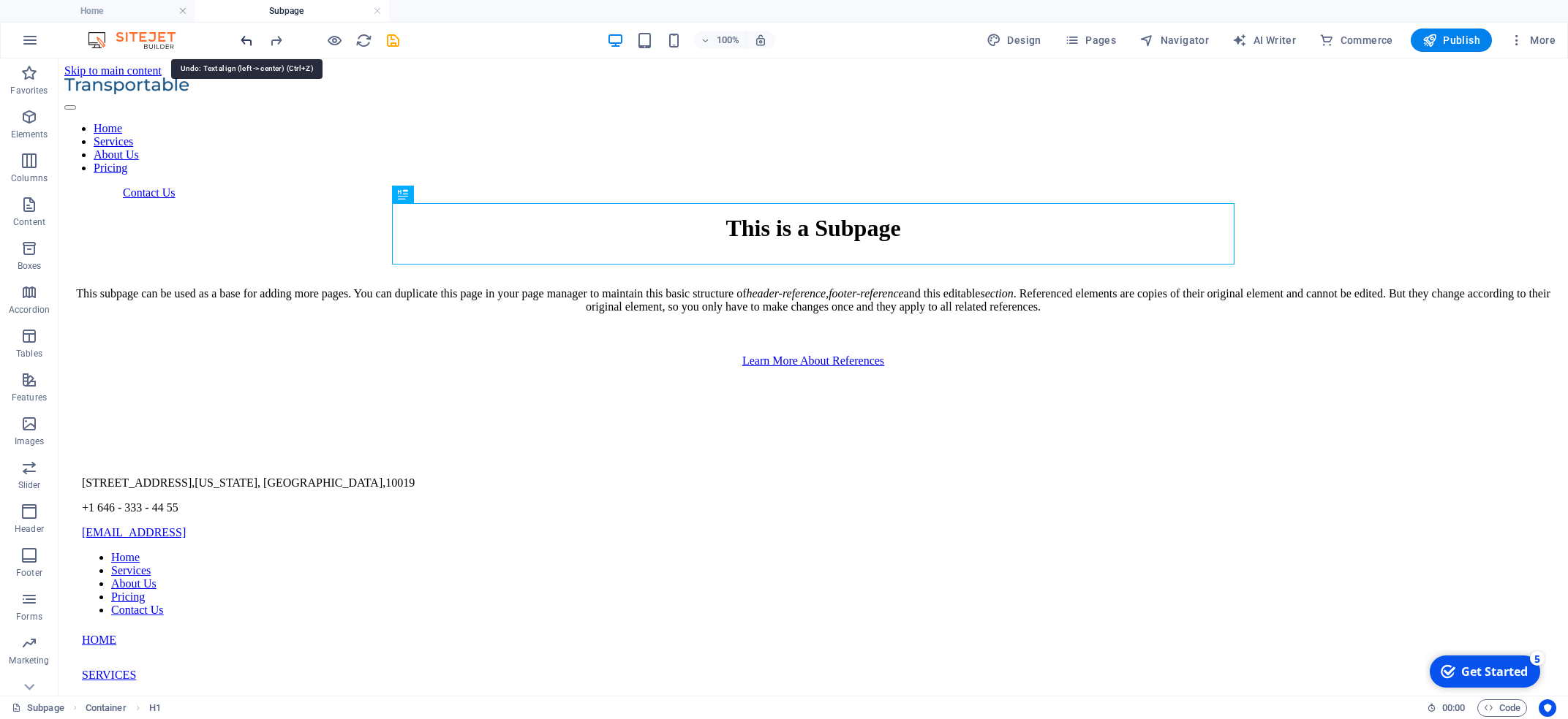
click at [242, 38] on icon "undo" at bounding box center [247, 41] width 17 height 17
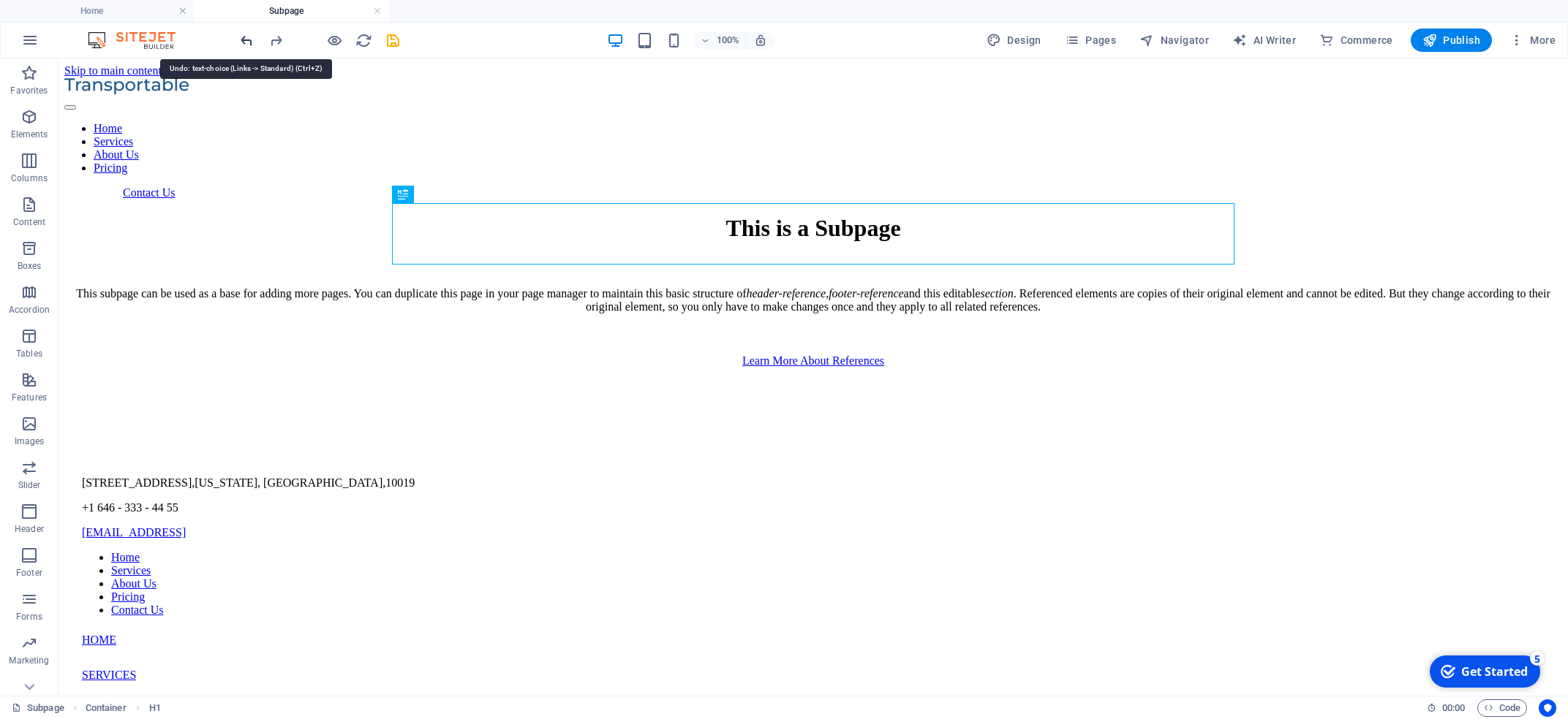
click at [242, 38] on icon "undo" at bounding box center [247, 41] width 17 height 17
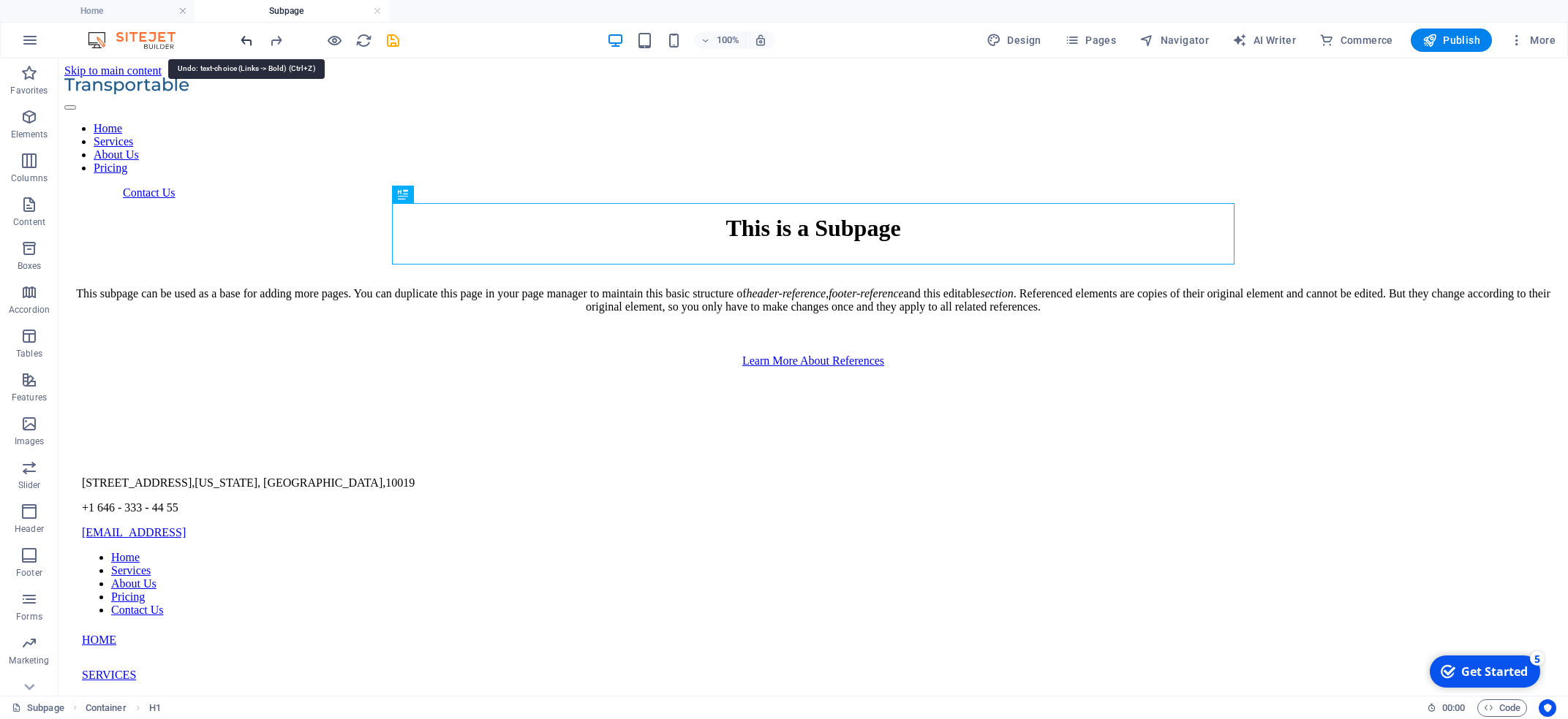
click at [242, 38] on icon "undo" at bounding box center [247, 41] width 17 height 17
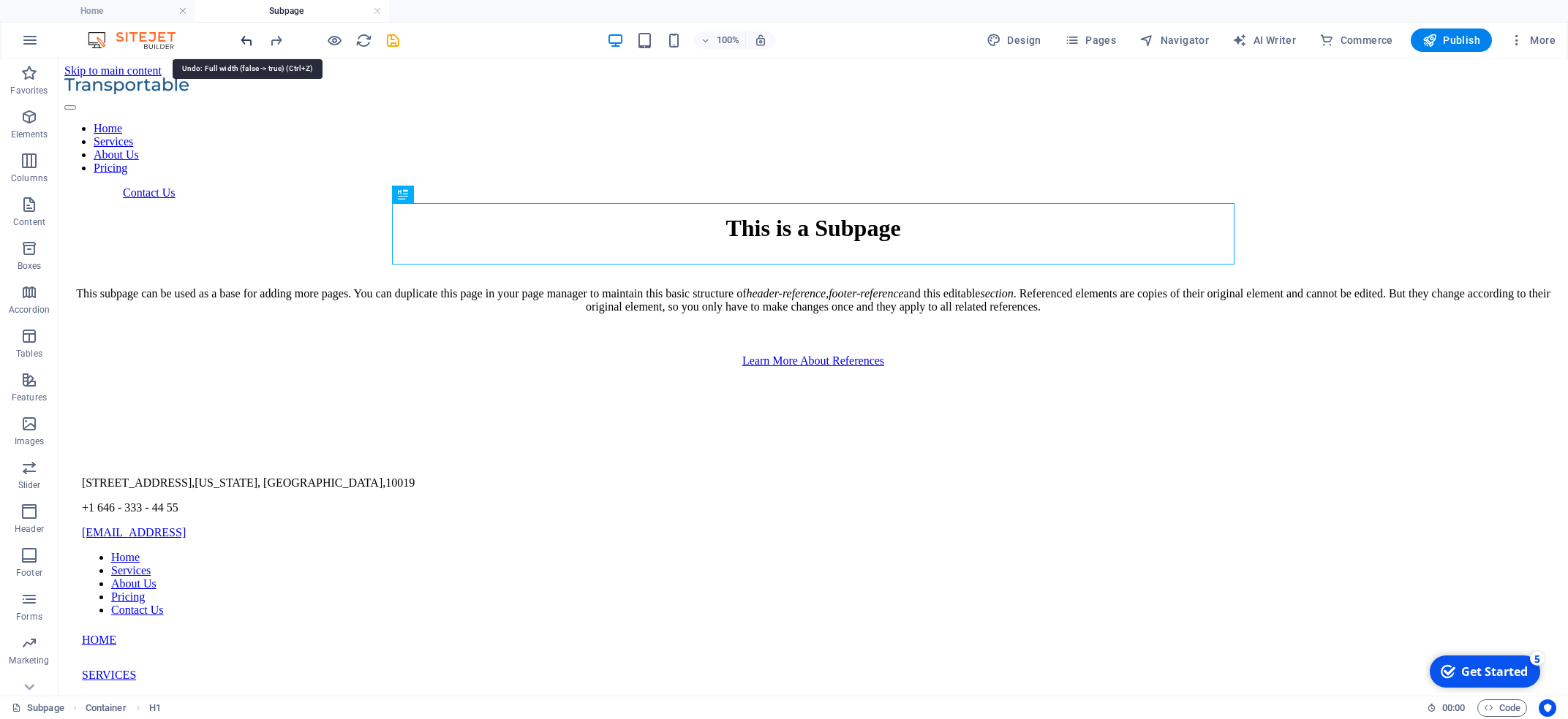
click at [242, 38] on icon "undo" at bounding box center [247, 41] width 17 height 17
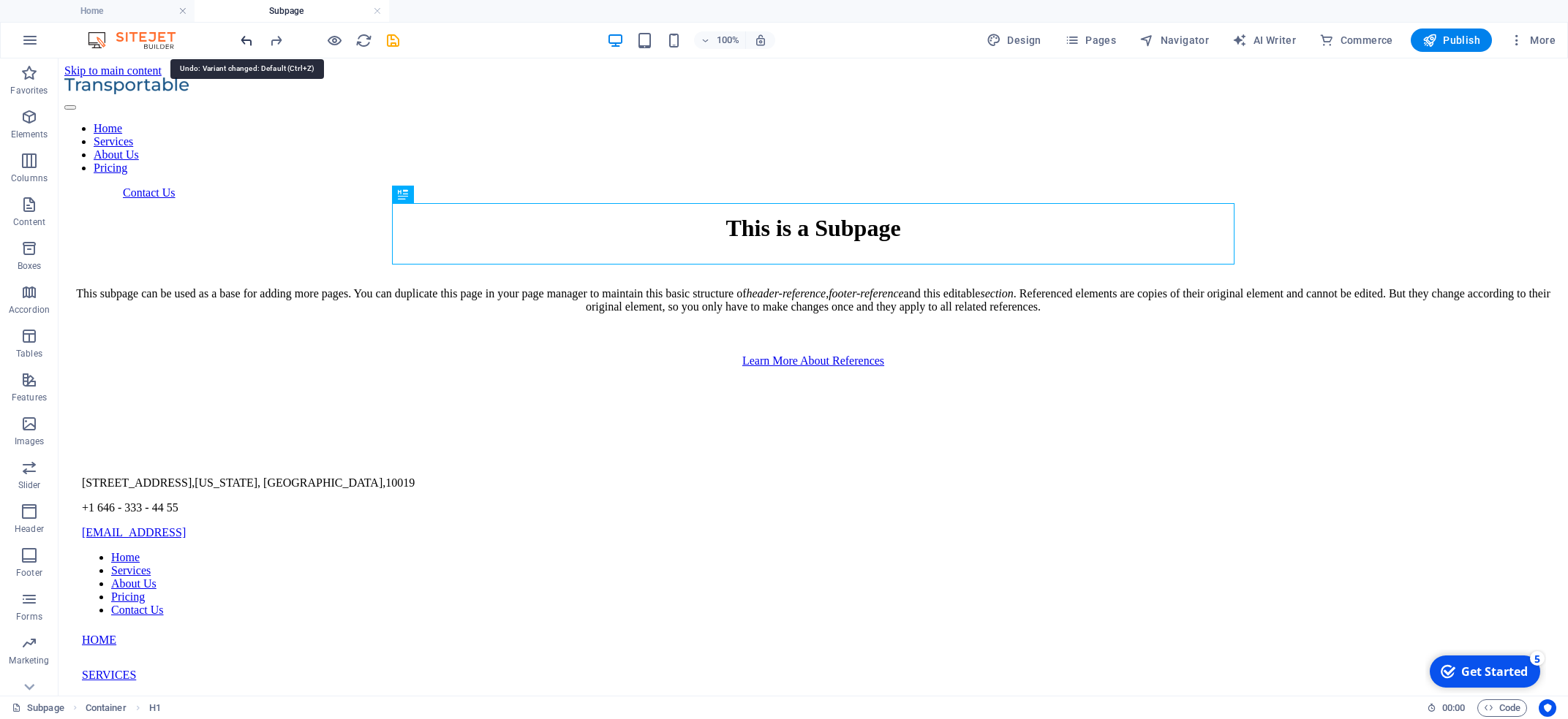
click at [242, 38] on icon "undo" at bounding box center [247, 41] width 17 height 17
click at [242, 38] on div at bounding box center [320, 40] width 164 height 24
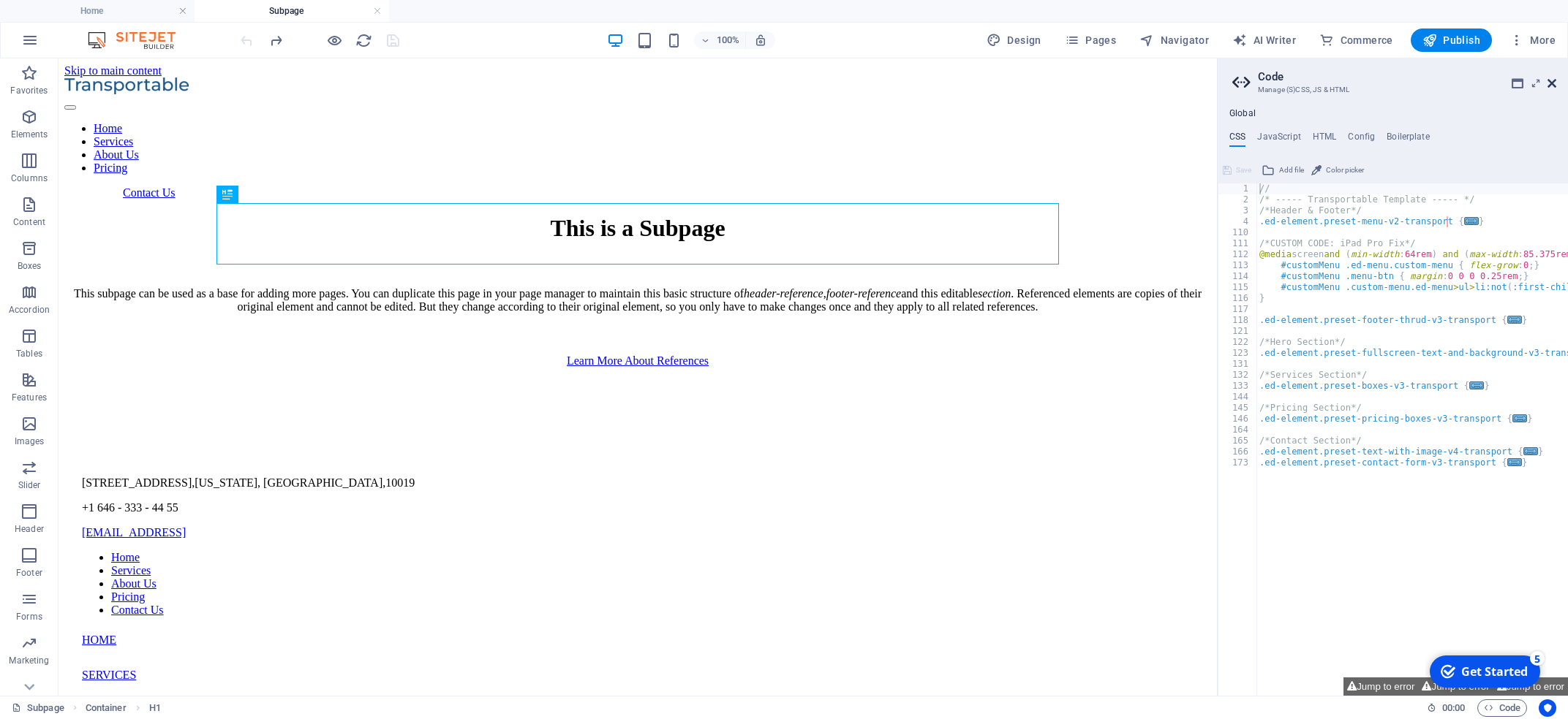
click at [935, 79] on icon at bounding box center [1552, 83] width 8 height 11
